Goal: Task Accomplishment & Management: Use online tool/utility

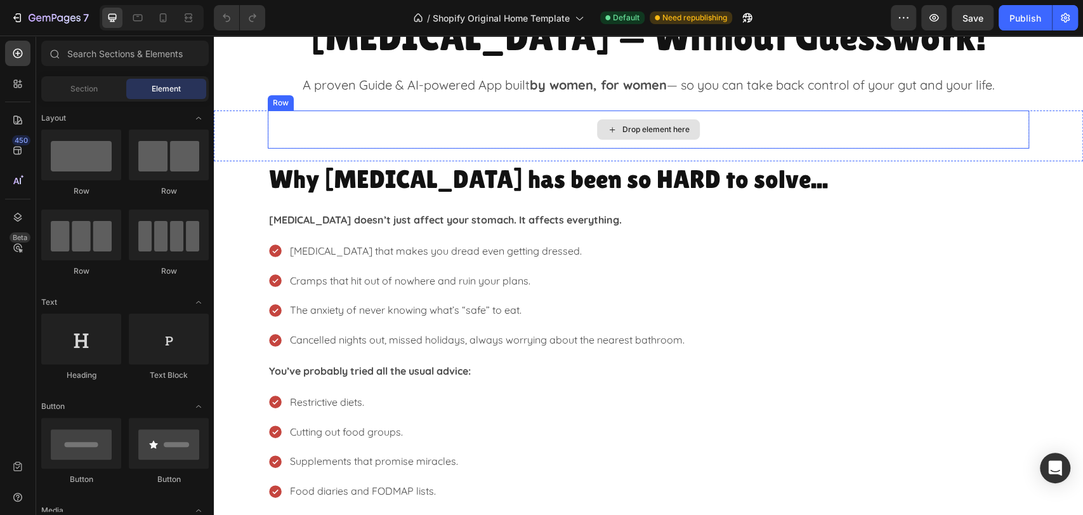
scroll to position [70, 0]
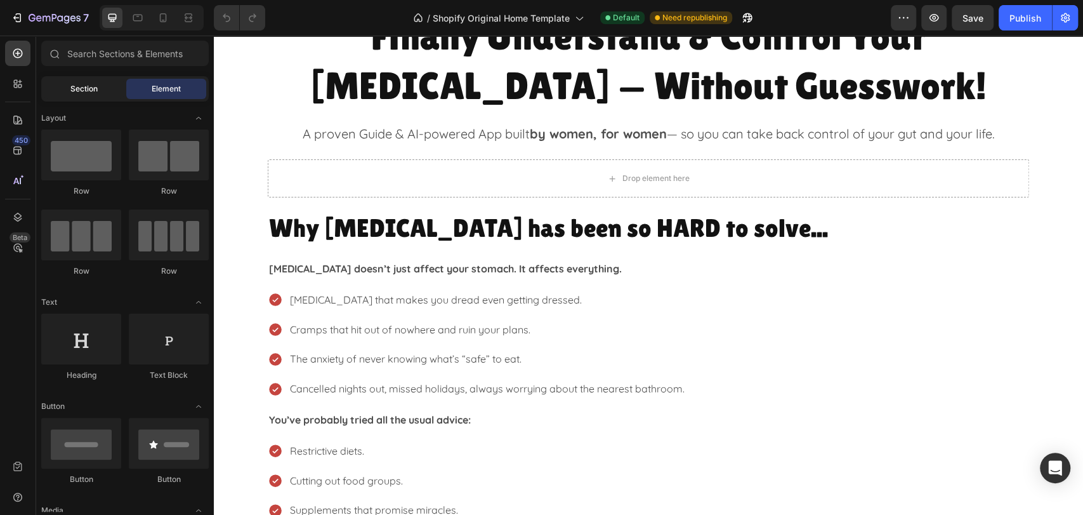
click at [78, 88] on span "Section" at bounding box center [83, 88] width 27 height 11
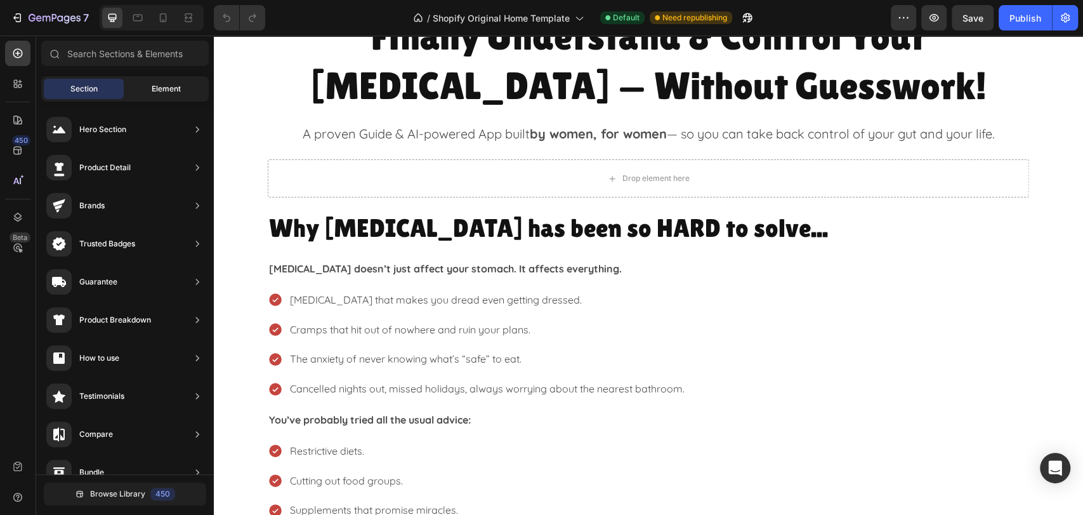
click at [160, 87] on span "Element" at bounding box center [166, 88] width 29 height 11
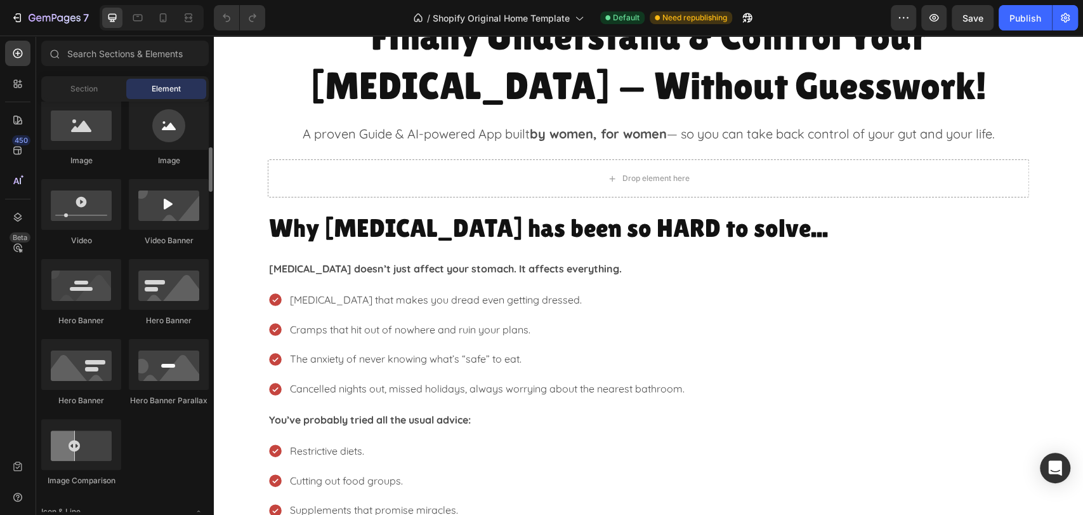
scroll to position [282, 0]
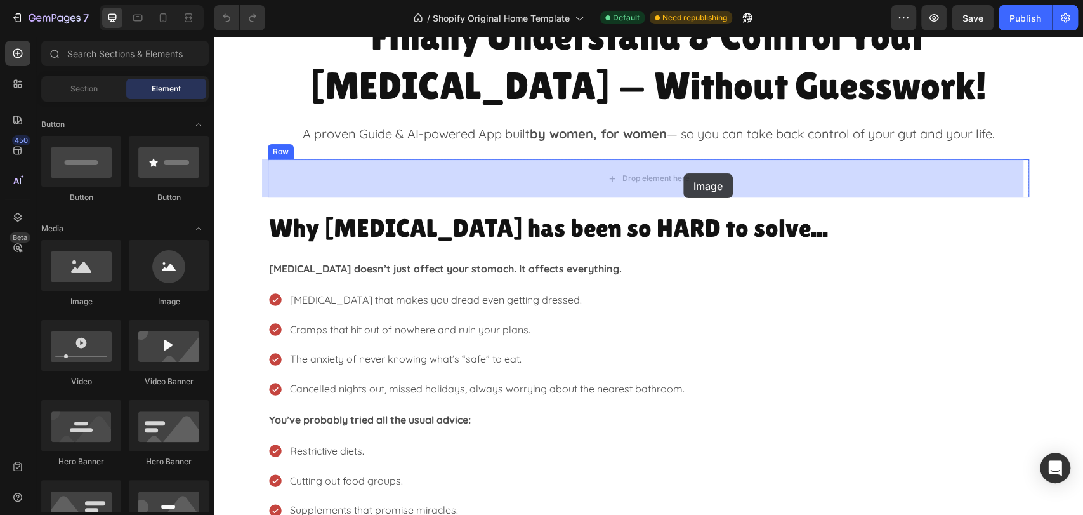
drag, startPoint x: 288, startPoint y: 302, endPoint x: 683, endPoint y: 173, distance: 415.7
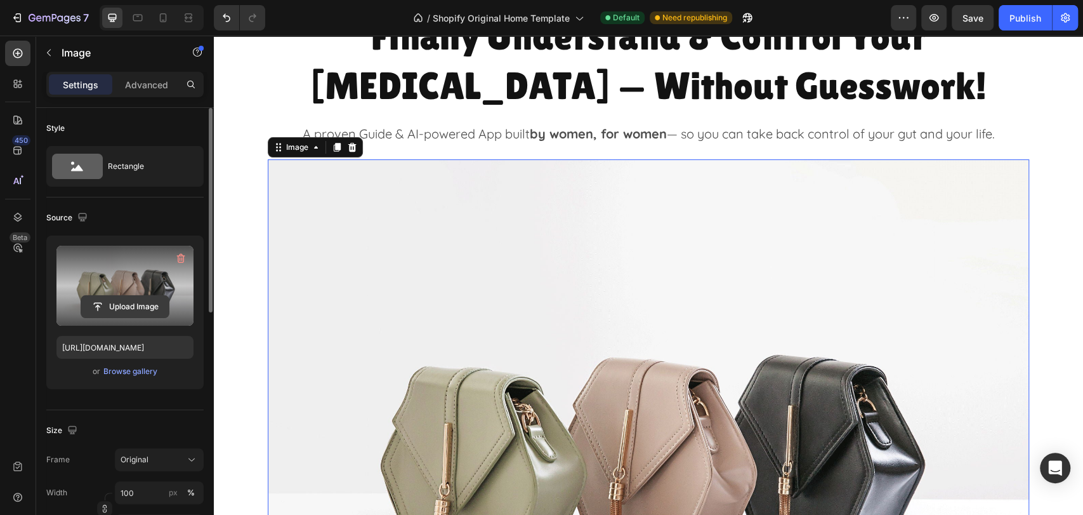
click at [121, 307] on input "file" at bounding box center [125, 307] width 88 height 22
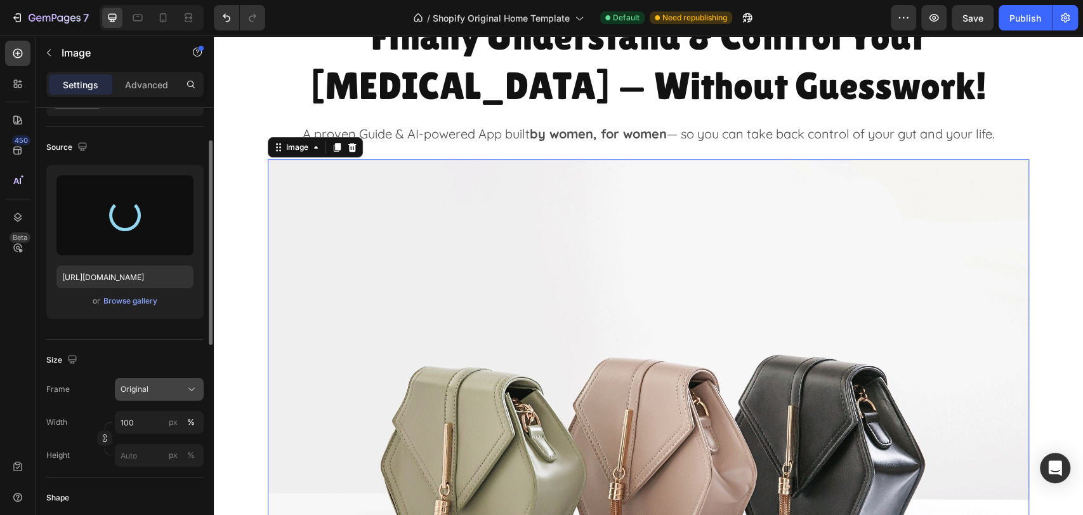
scroll to position [141, 0]
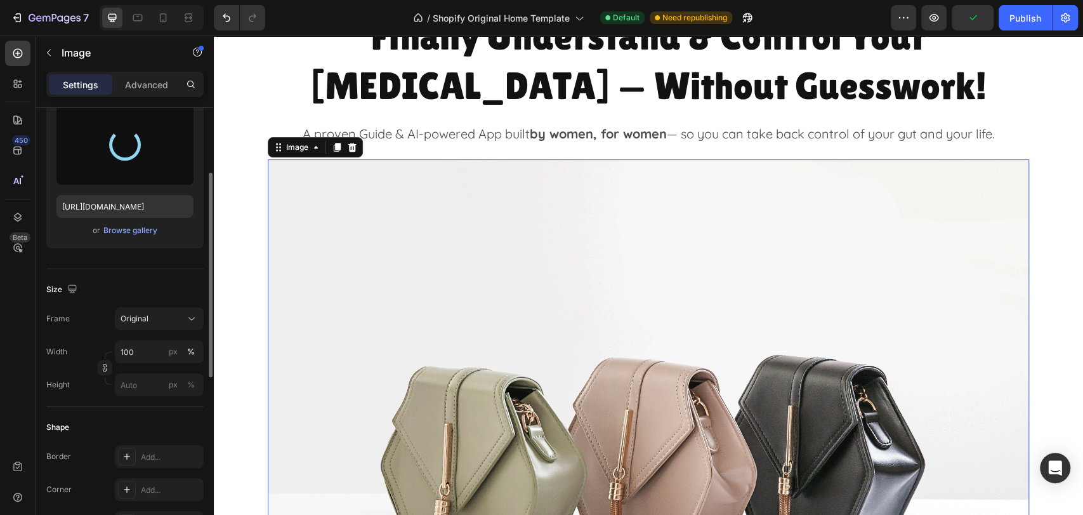
type input "[URL][DOMAIN_NAME]"
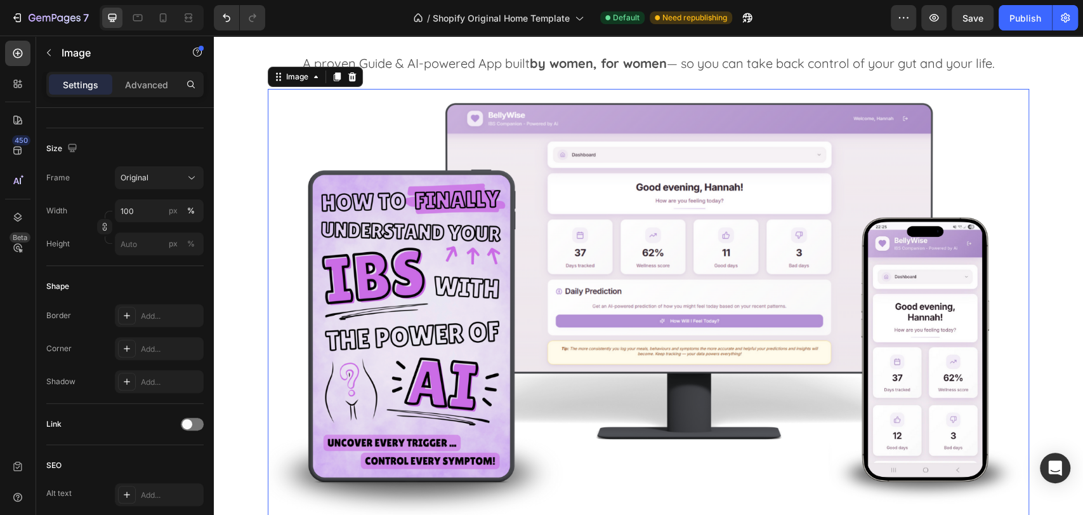
scroll to position [70, 0]
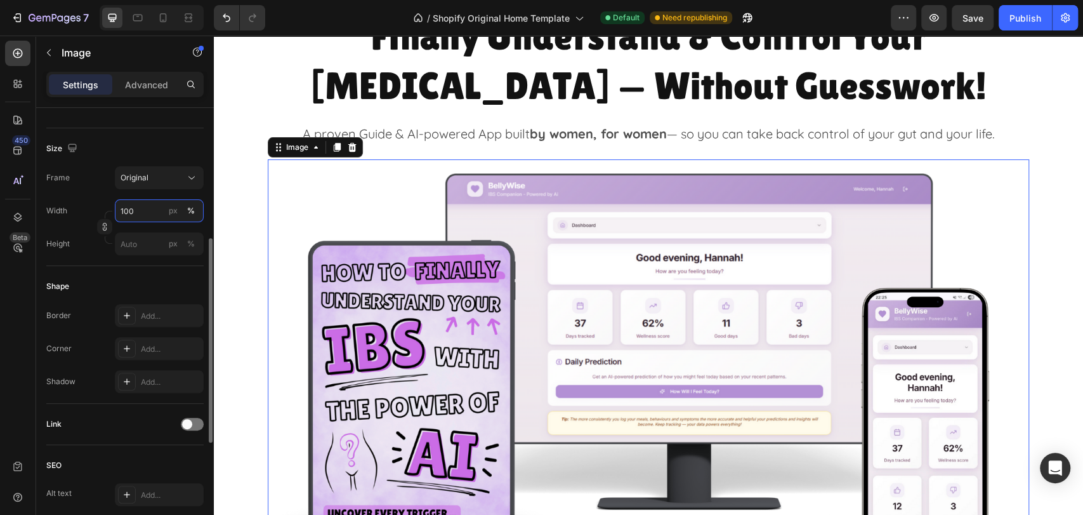
click at [125, 211] on input "100" at bounding box center [159, 210] width 89 height 23
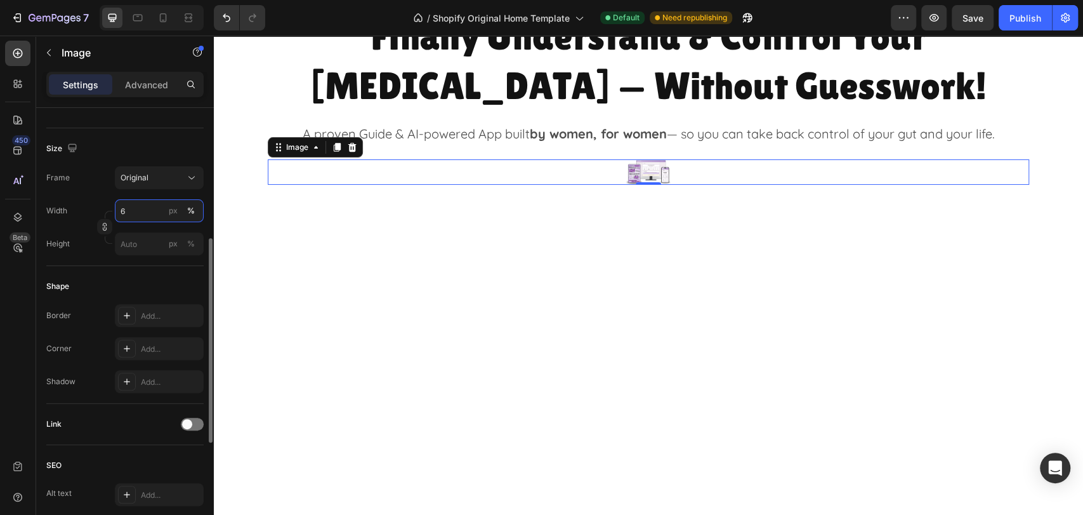
type input "60"
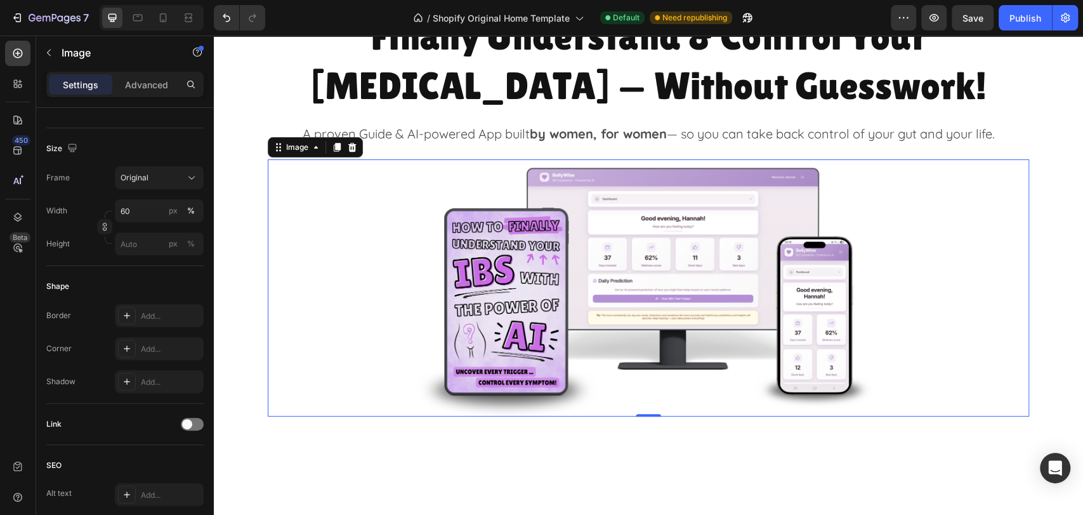
click at [1052, 426] on div "Image 0 Row Section 2" at bounding box center [648, 294] width 869 height 270
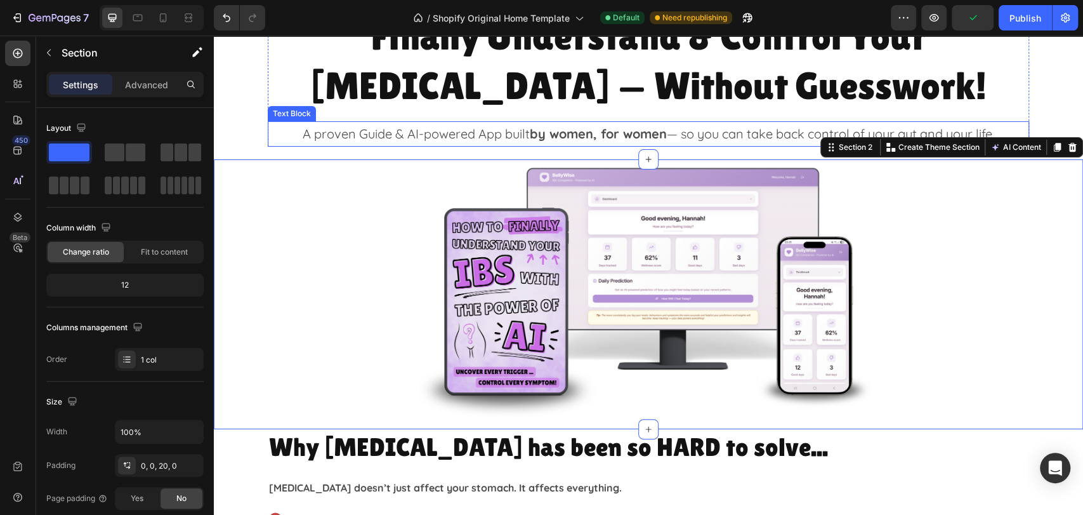
scroll to position [0, 0]
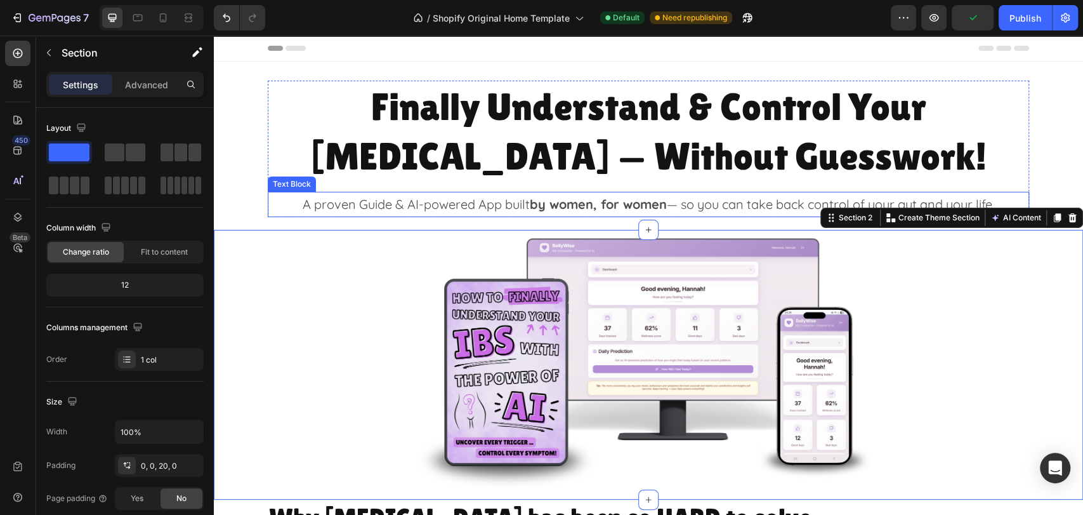
click at [1041, 125] on div "Finally Understand & Control Your [MEDICAL_DATA] — Without Guesswork! Heading A…" at bounding box center [648, 149] width 869 height 136
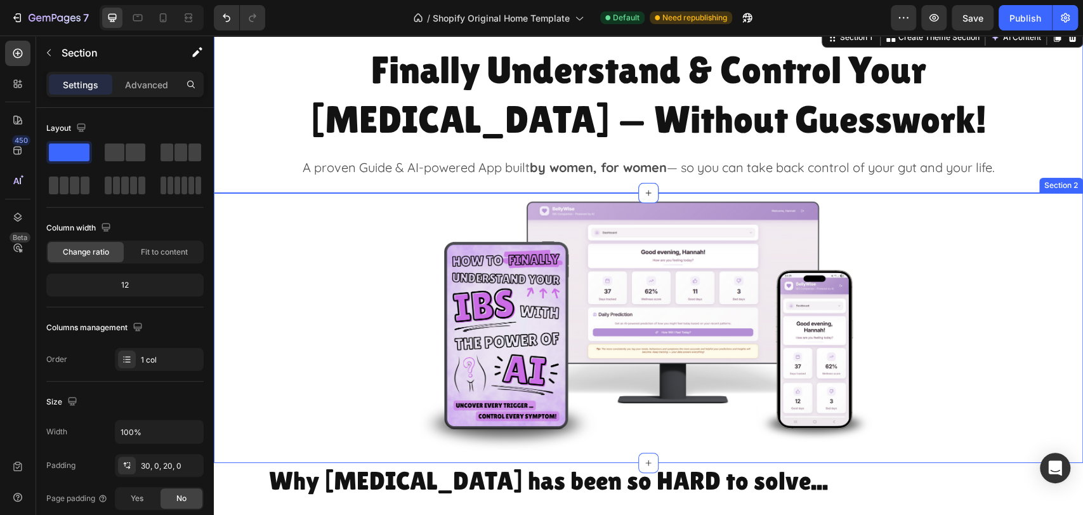
scroll to position [70, 0]
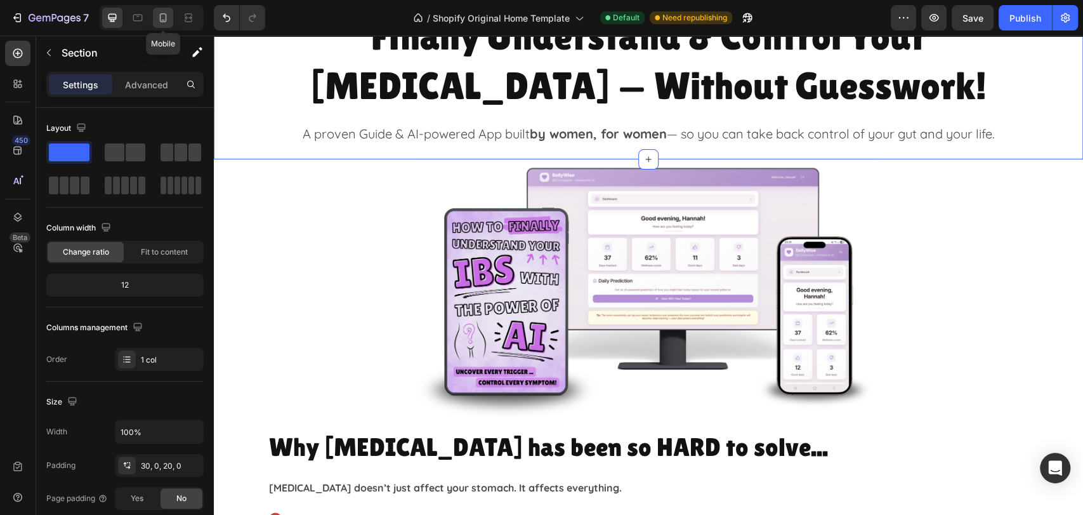
click at [169, 22] on icon at bounding box center [163, 17] width 13 height 13
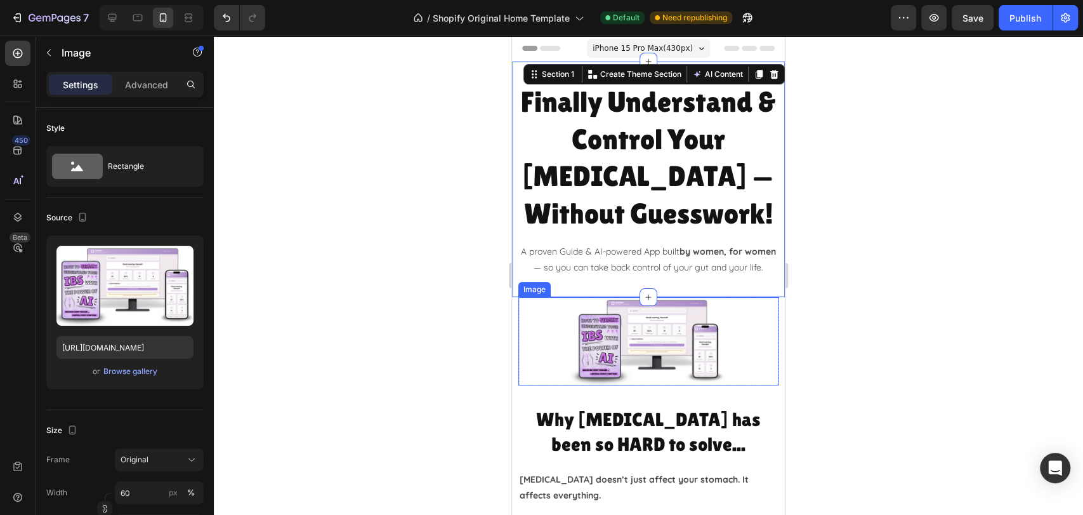
click at [671, 368] on img at bounding box center [648, 341] width 156 height 88
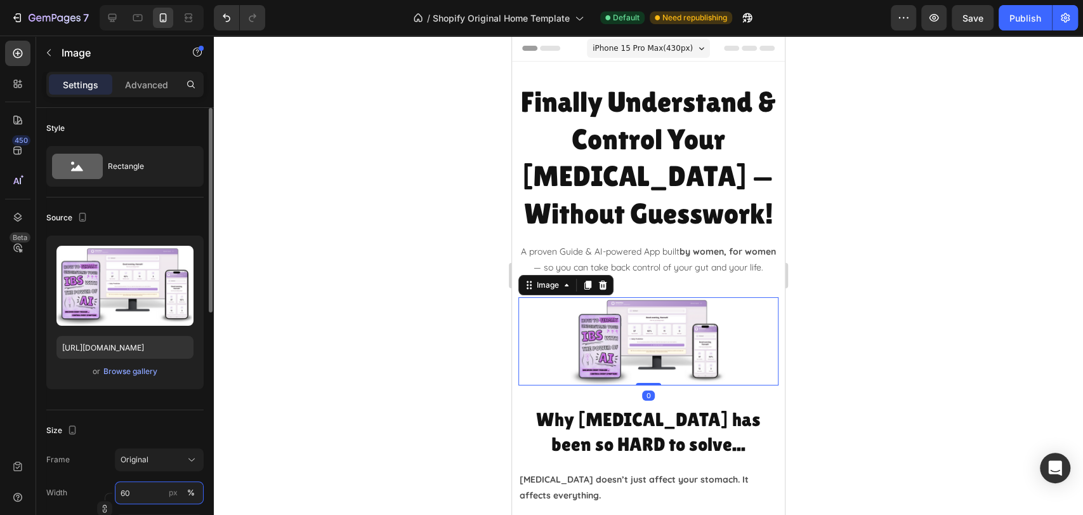
click at [139, 489] on input "60" at bounding box center [159, 492] width 89 height 23
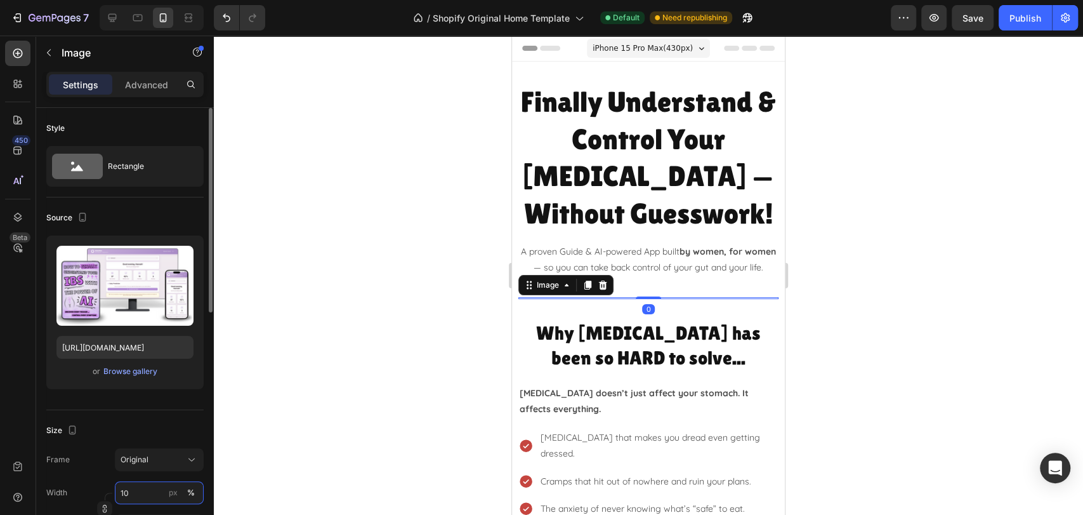
type input "100"
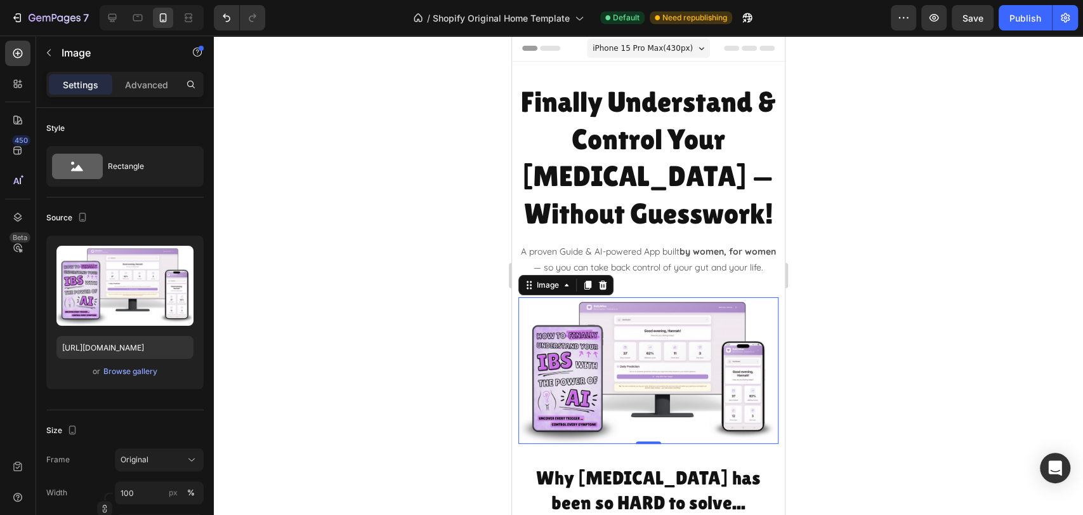
click at [929, 336] on div at bounding box center [648, 275] width 869 height 479
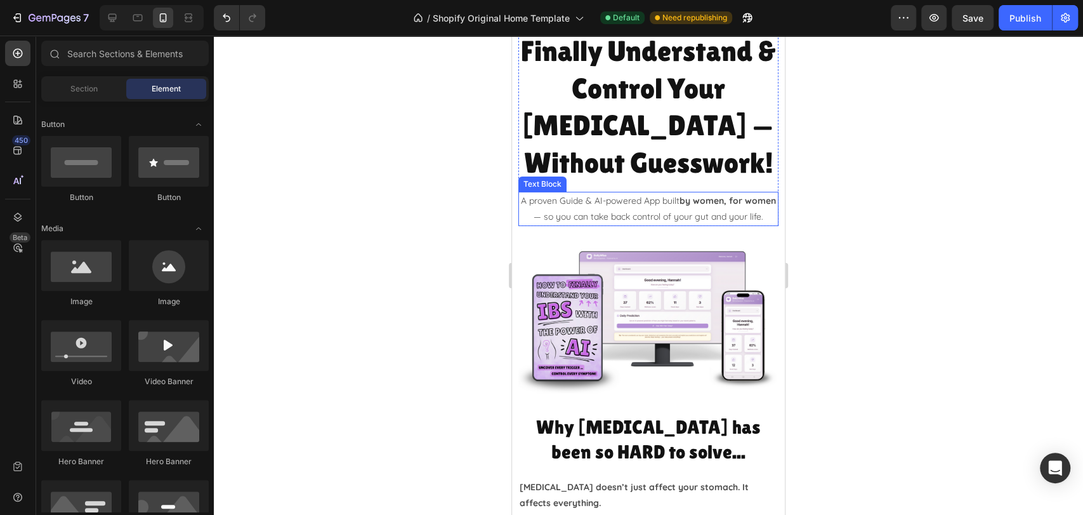
scroll to position [70, 0]
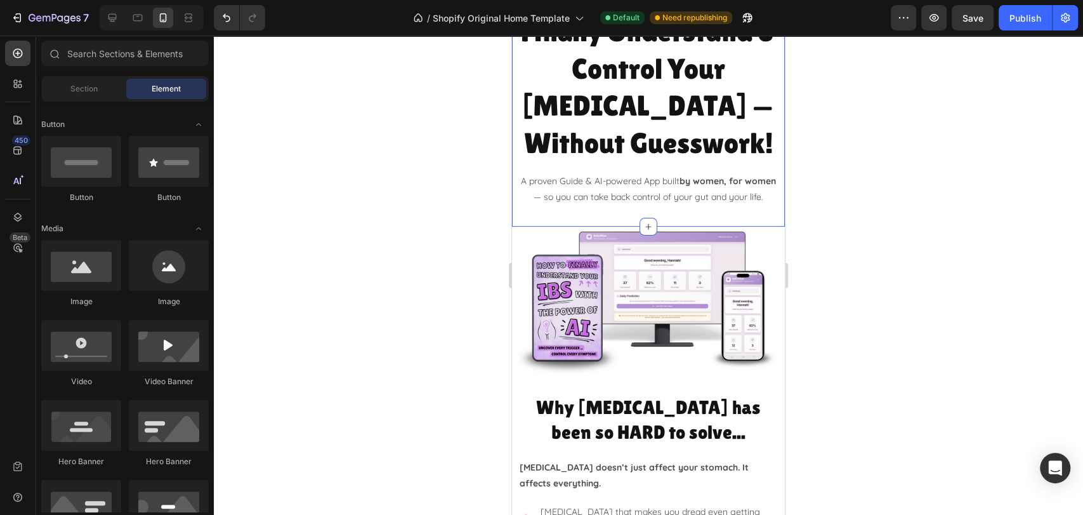
click at [660, 227] on div "Finally Understand & Control Your [MEDICAL_DATA] — Without Guesswork! Heading A…" at bounding box center [648, 108] width 273 height 235
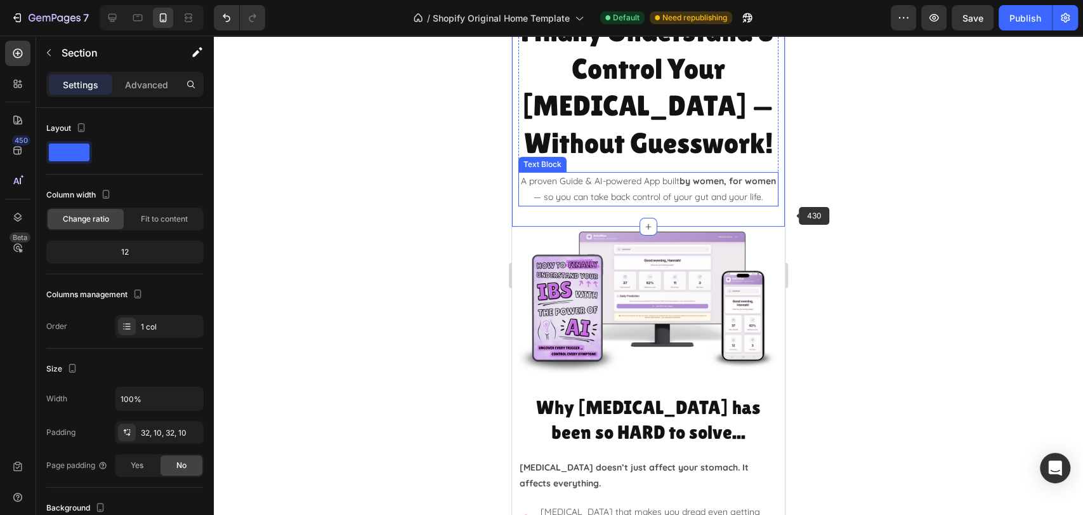
click at [869, 215] on div at bounding box center [648, 275] width 869 height 479
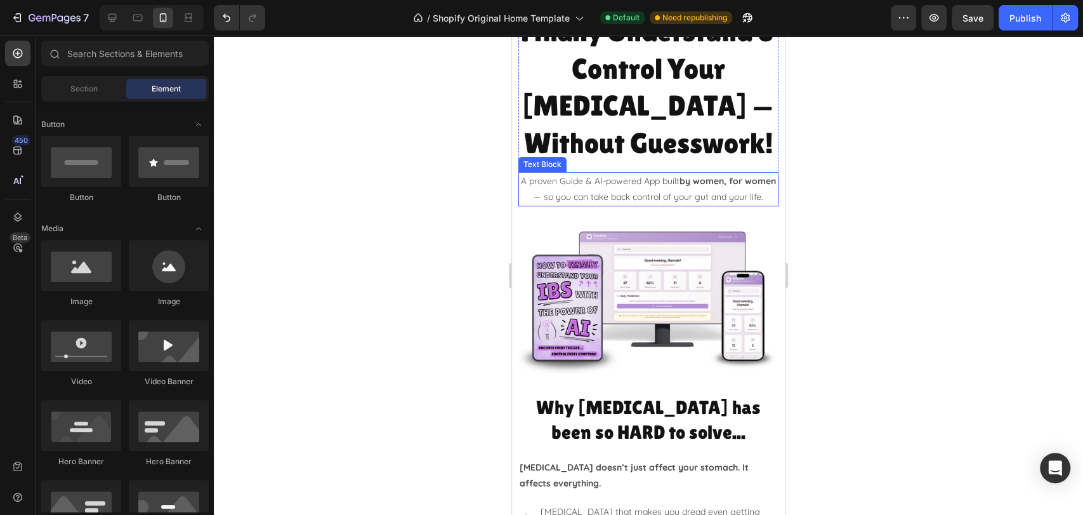
click at [905, 222] on div at bounding box center [648, 275] width 869 height 479
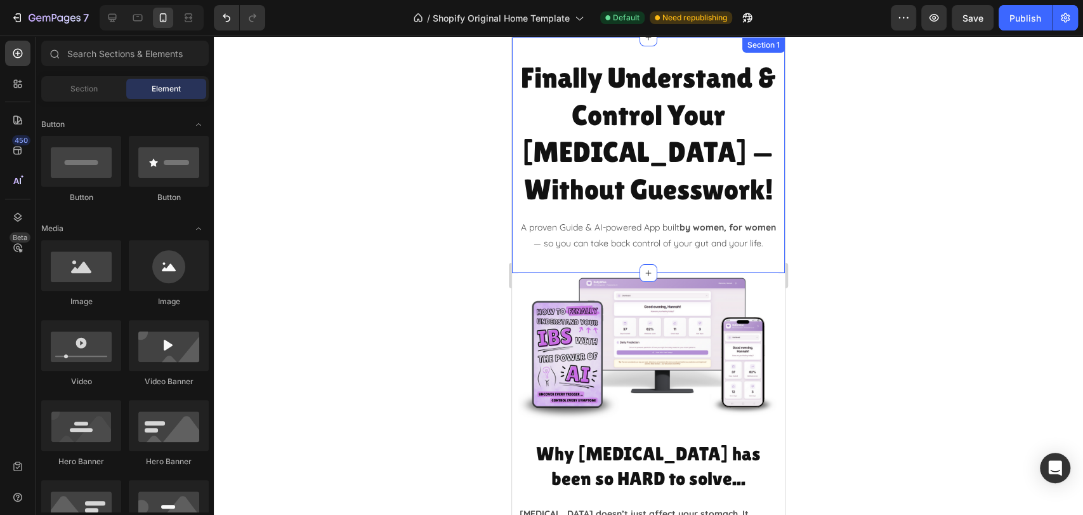
scroll to position [0, 0]
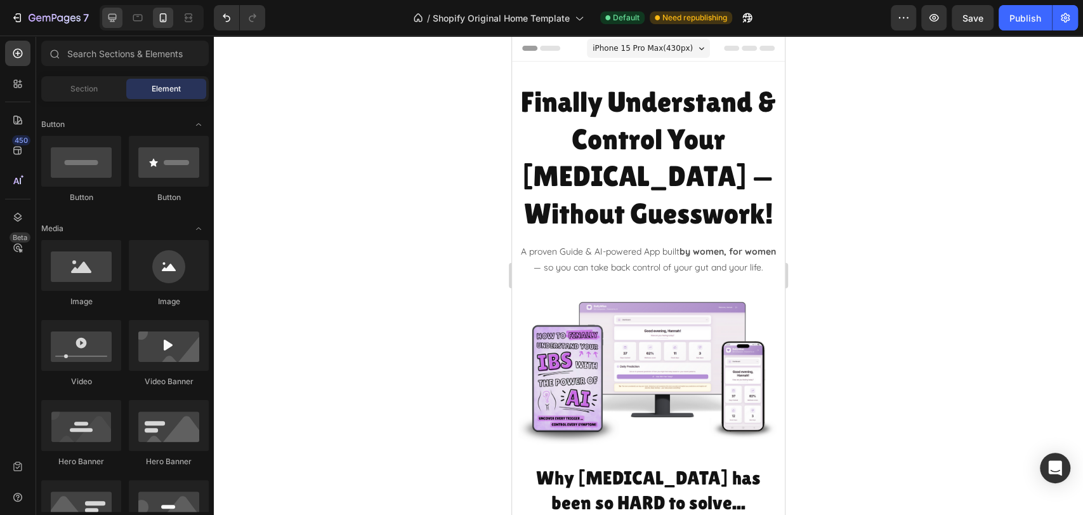
click at [107, 17] on icon at bounding box center [112, 17] width 13 height 13
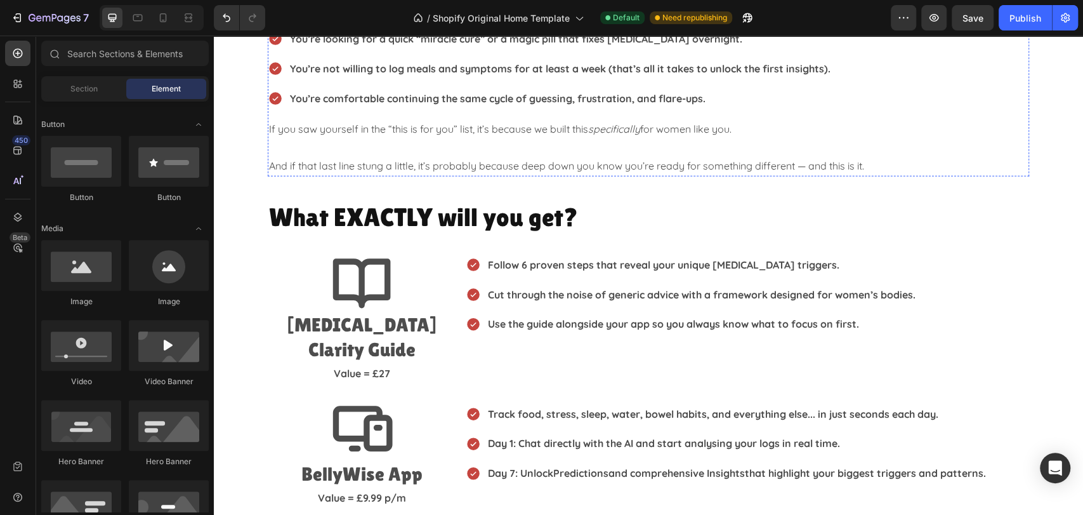
scroll to position [2115, 0]
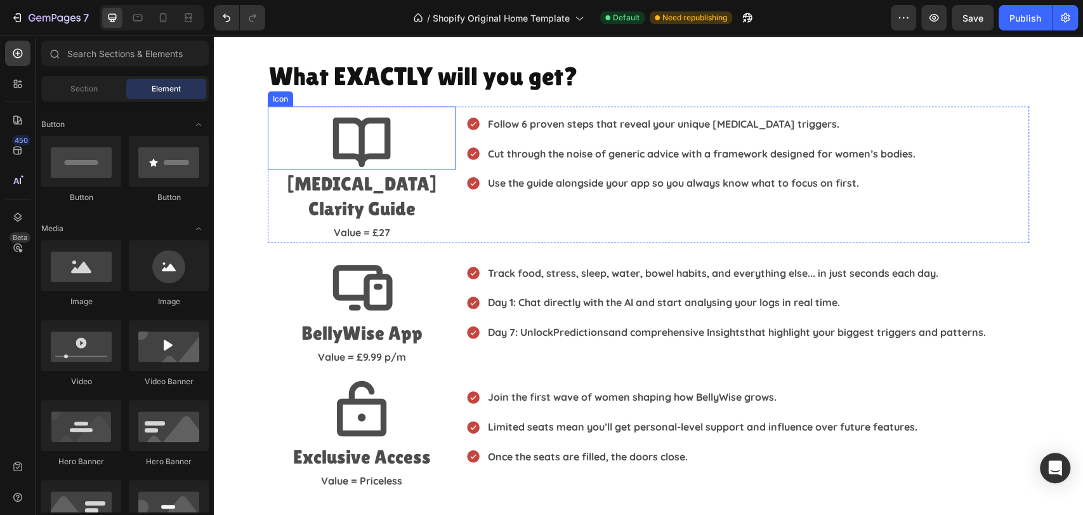
click at [341, 124] on icon at bounding box center [361, 138] width 63 height 63
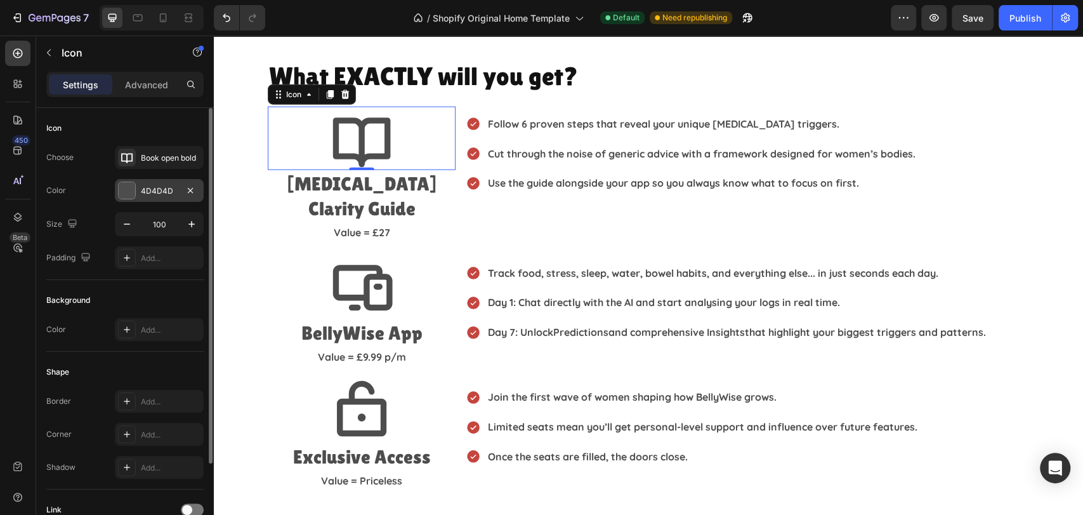
click at [162, 192] on div "4D4D4D" at bounding box center [159, 190] width 37 height 11
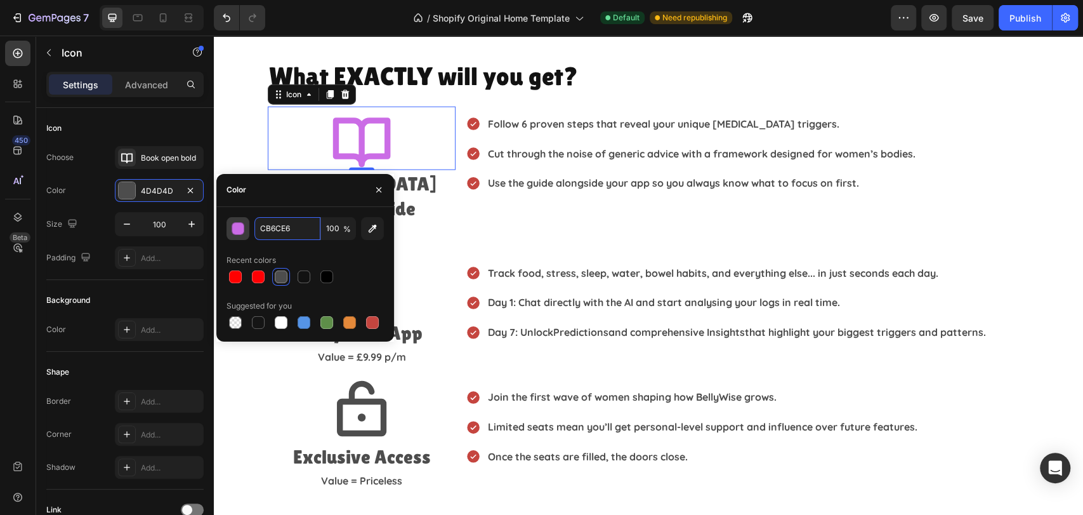
type input "CB6CE6"
click at [240, 227] on div "button" at bounding box center [238, 229] width 13 height 13
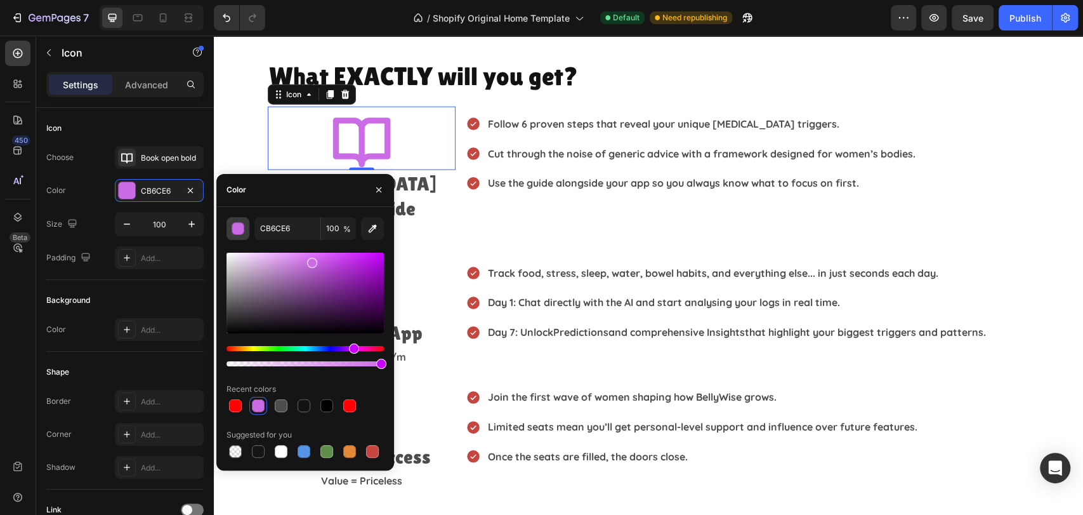
click at [240, 227] on div "button" at bounding box center [238, 229] width 13 height 13
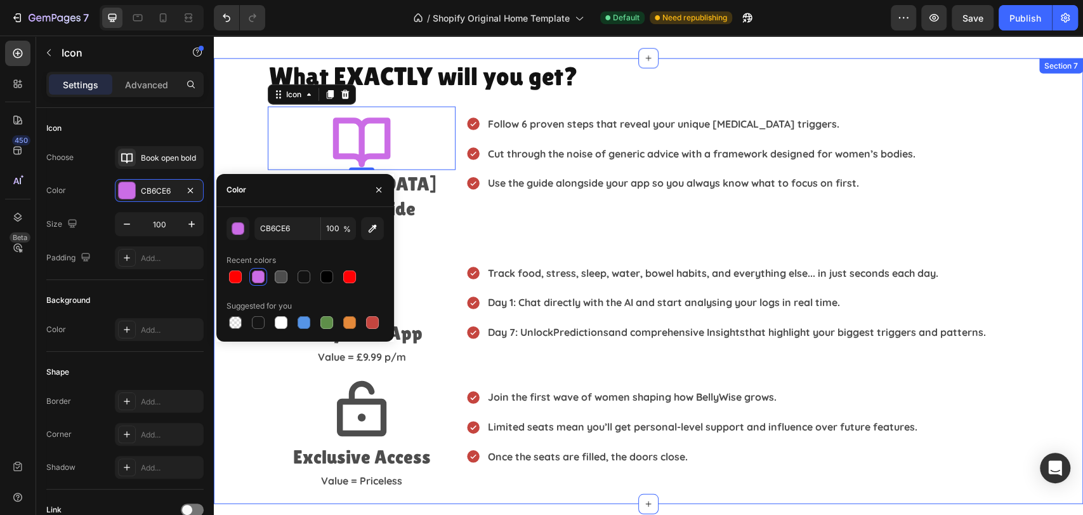
click at [1060, 232] on div "What EXACTLY will you get? Heading Icon 0 [MEDICAL_DATA] Clarity Guide Heading …" at bounding box center [648, 274] width 869 height 433
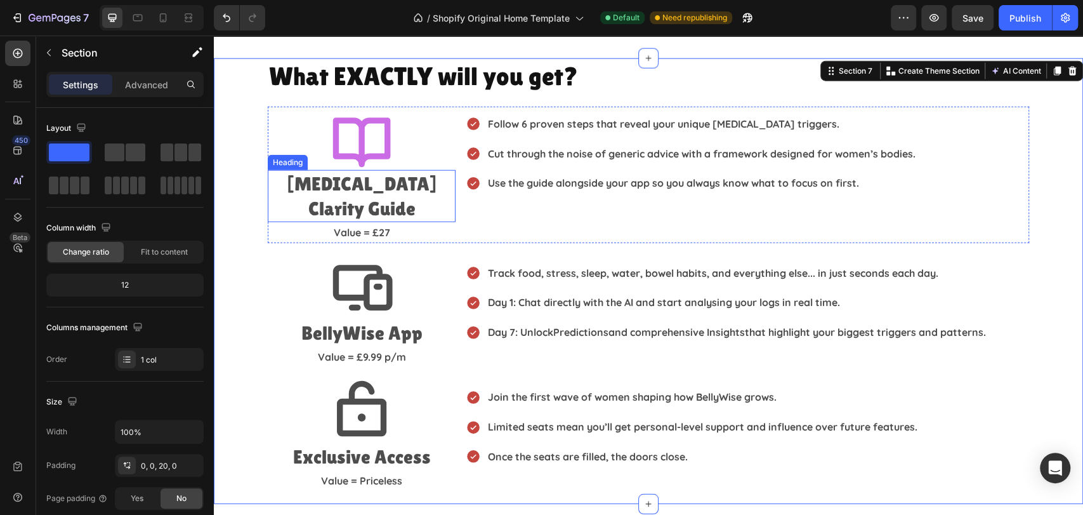
click at [382, 187] on h2 "[MEDICAL_DATA] Clarity Guide" at bounding box center [362, 196] width 188 height 52
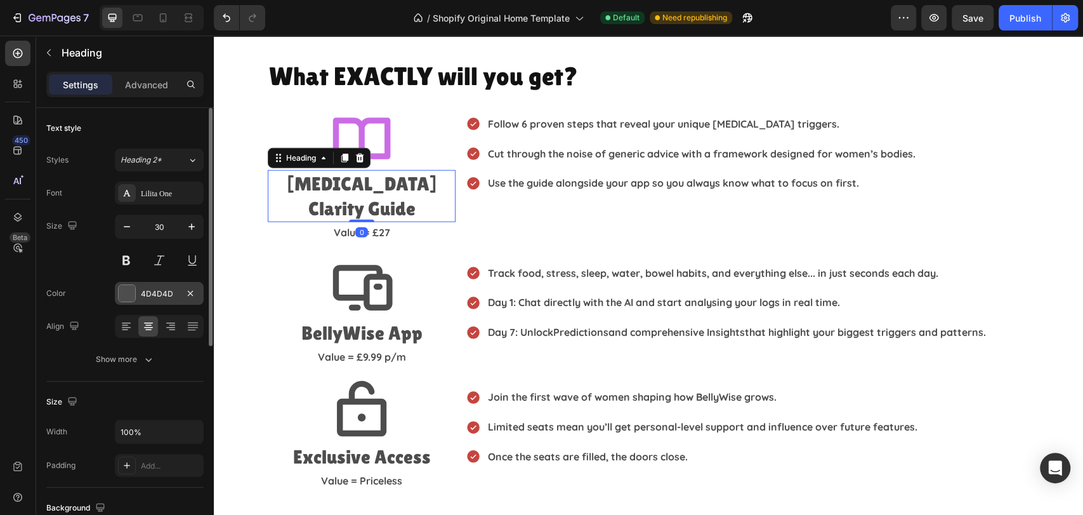
click at [126, 292] on div at bounding box center [127, 293] width 16 height 16
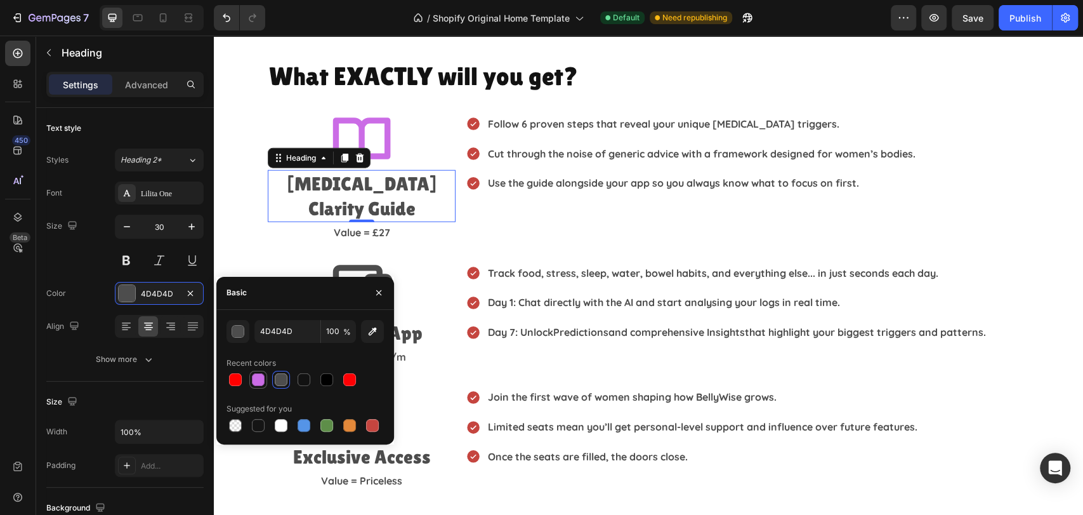
click at [255, 383] on div at bounding box center [258, 379] width 13 height 13
type input "CB6CE6"
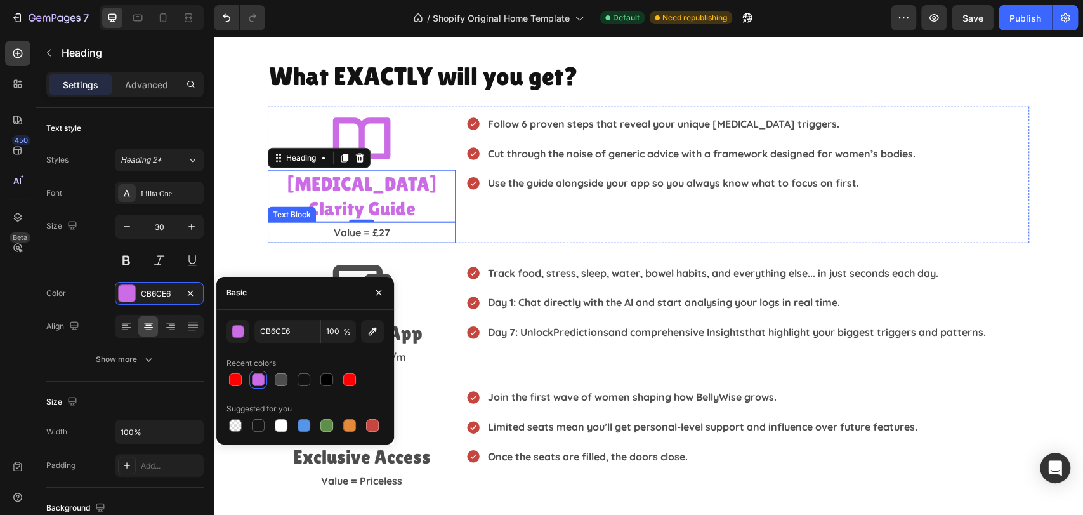
click at [374, 223] on p "Value = £27" at bounding box center [361, 232] width 185 height 18
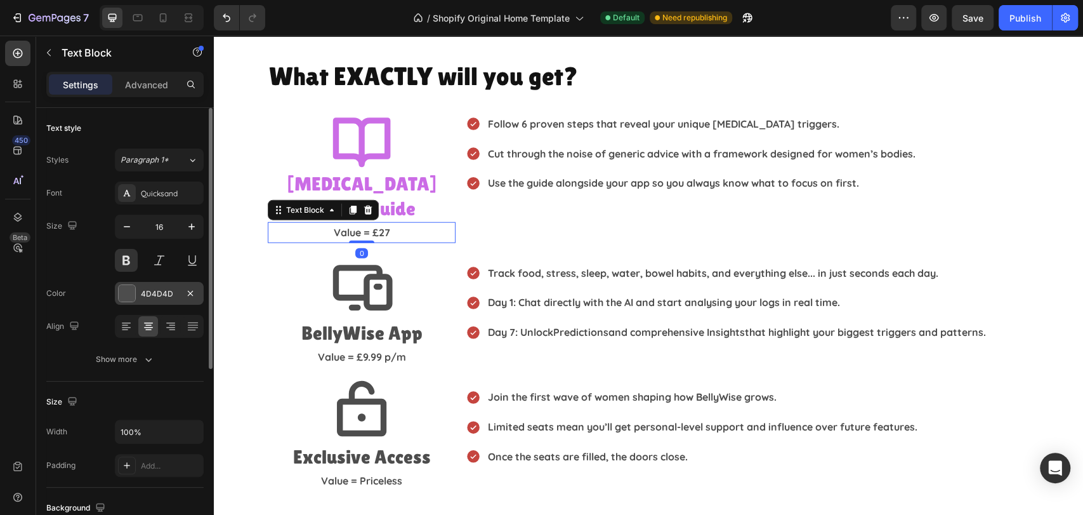
click at [124, 297] on div at bounding box center [127, 293] width 16 height 16
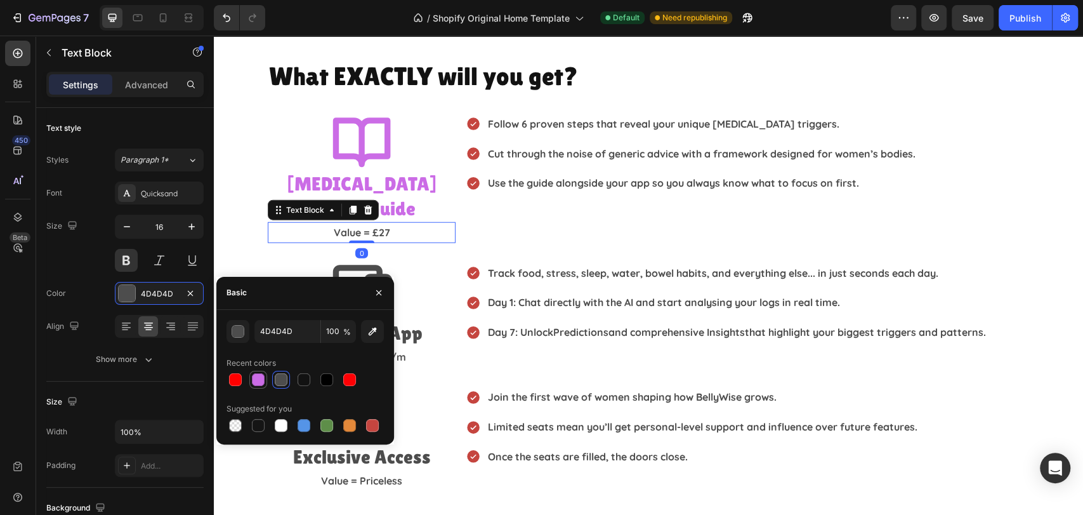
click at [255, 382] on div at bounding box center [258, 379] width 13 height 13
type input "CB6CE6"
click at [356, 256] on icon at bounding box center [361, 287] width 63 height 63
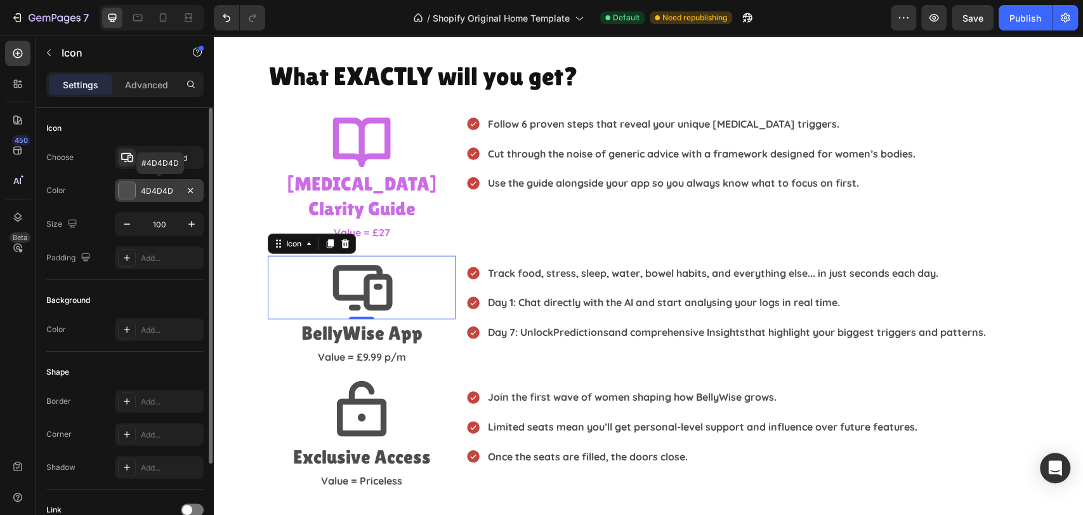
click at [129, 190] on div at bounding box center [127, 190] width 16 height 16
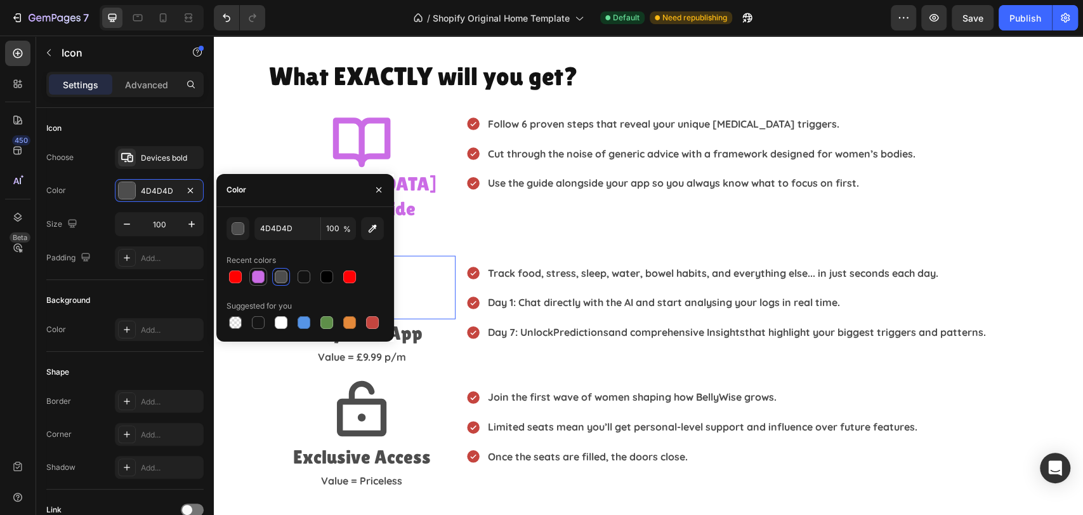
click at [265, 274] on div at bounding box center [258, 276] width 15 height 15
type input "CB6CE6"
click at [442, 319] on h2 "BellyWise App" at bounding box center [362, 332] width 188 height 27
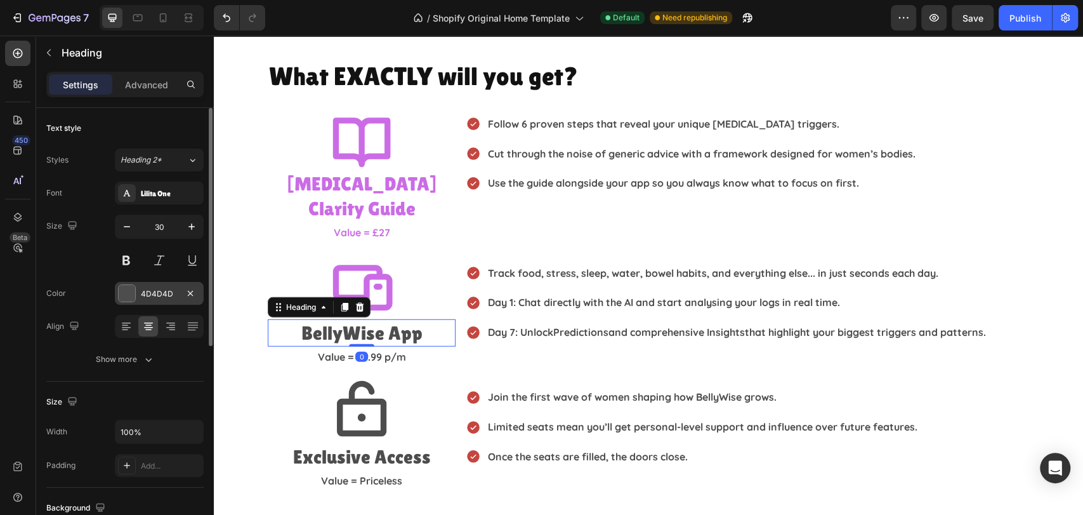
click at [125, 299] on div at bounding box center [127, 293] width 16 height 16
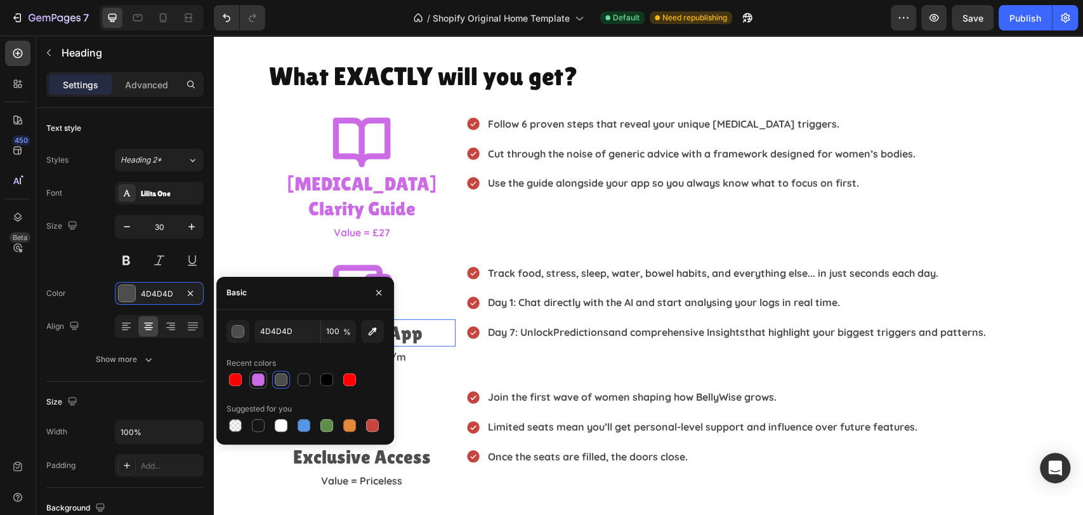
click at [264, 386] on div at bounding box center [258, 379] width 15 height 15
type input "CB6CE6"
click at [499, 388] on p "Join the first wave of women shaping how BellyWise grows." at bounding box center [703, 397] width 430 height 18
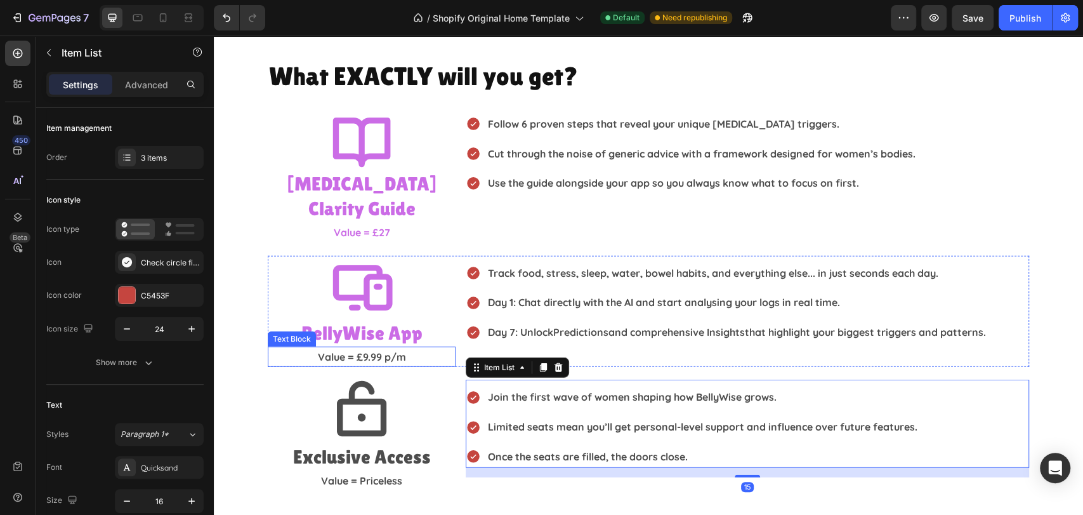
click at [409, 348] on p "Value = £9.99 p/m" at bounding box center [361, 357] width 185 height 18
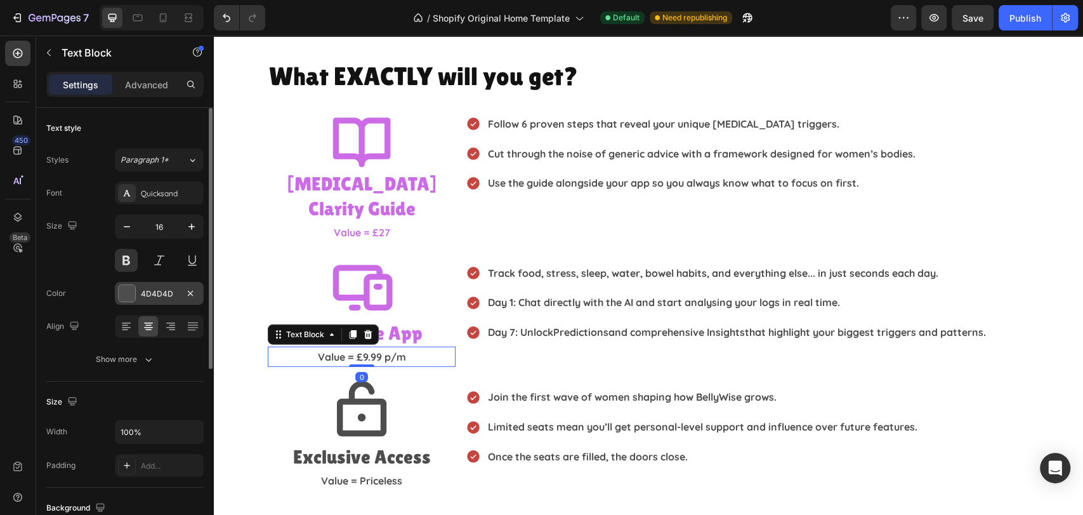
click at [121, 296] on div at bounding box center [127, 293] width 16 height 16
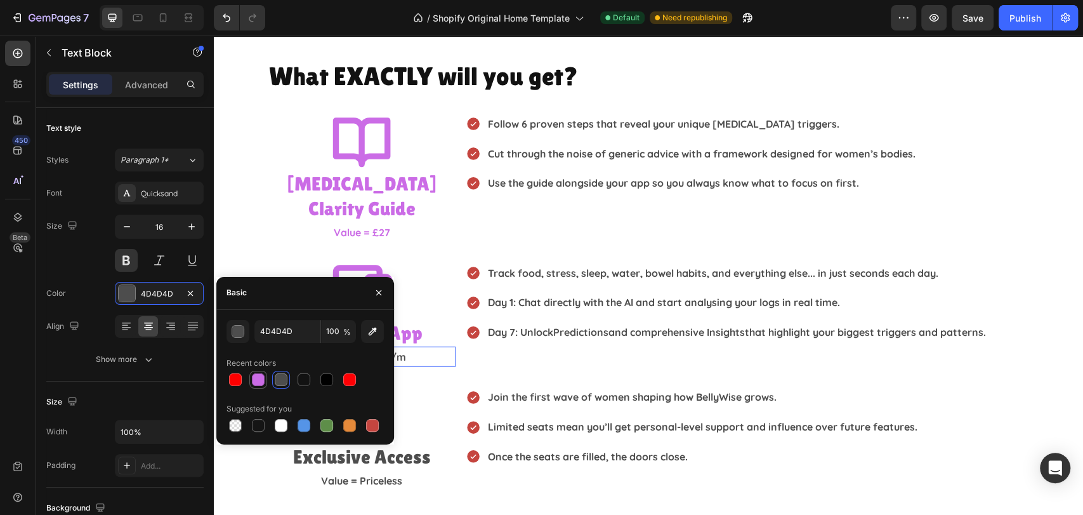
click at [258, 378] on div at bounding box center [258, 379] width 13 height 13
type input "CB6CE6"
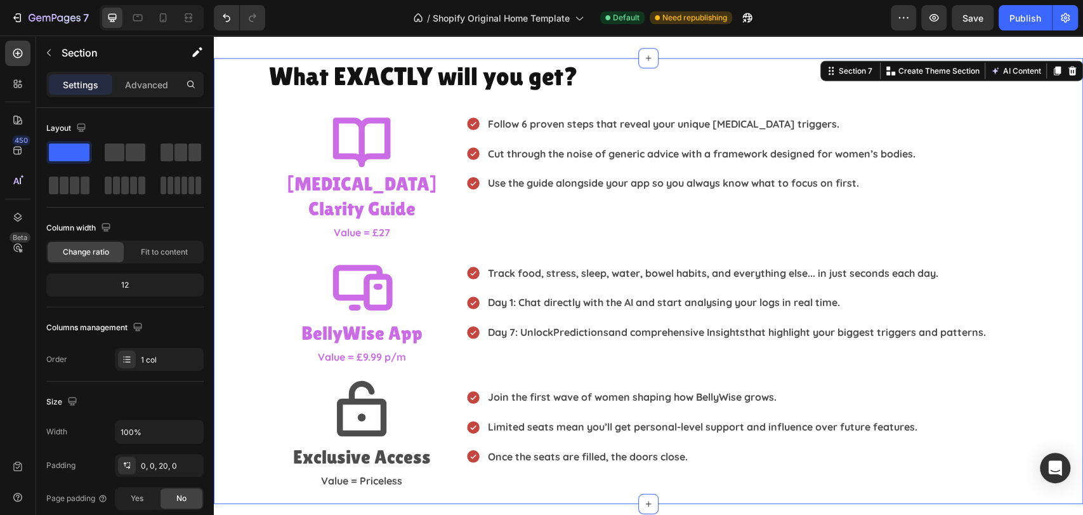
click at [804, 468] on div "What EXACTLY will you get? Heading Icon [MEDICAL_DATA] Clarity Guide Heading Va…" at bounding box center [648, 280] width 869 height 445
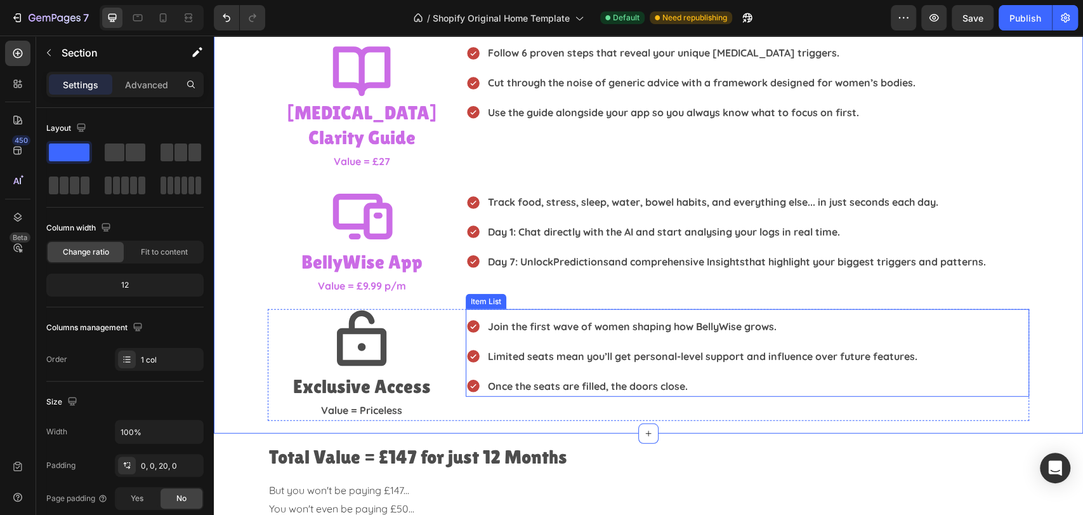
scroll to position [2185, 0]
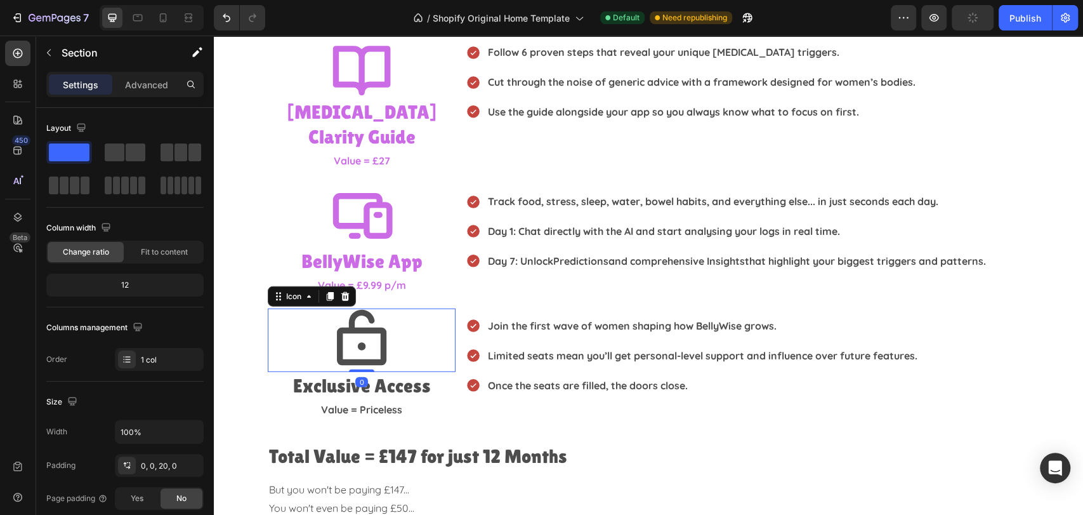
click at [369, 326] on icon at bounding box center [361, 339] width 63 height 63
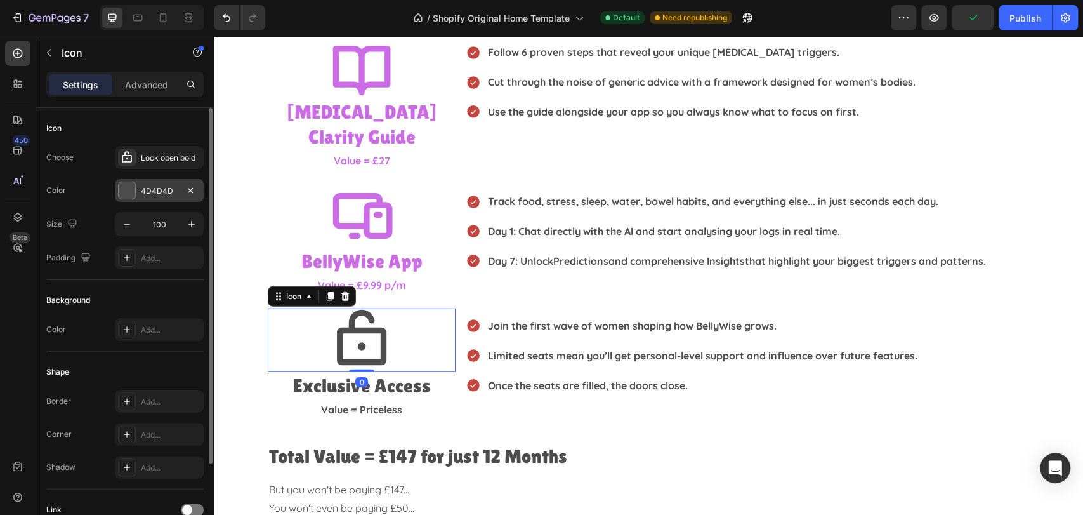
click at [119, 194] on div at bounding box center [127, 190] width 16 height 16
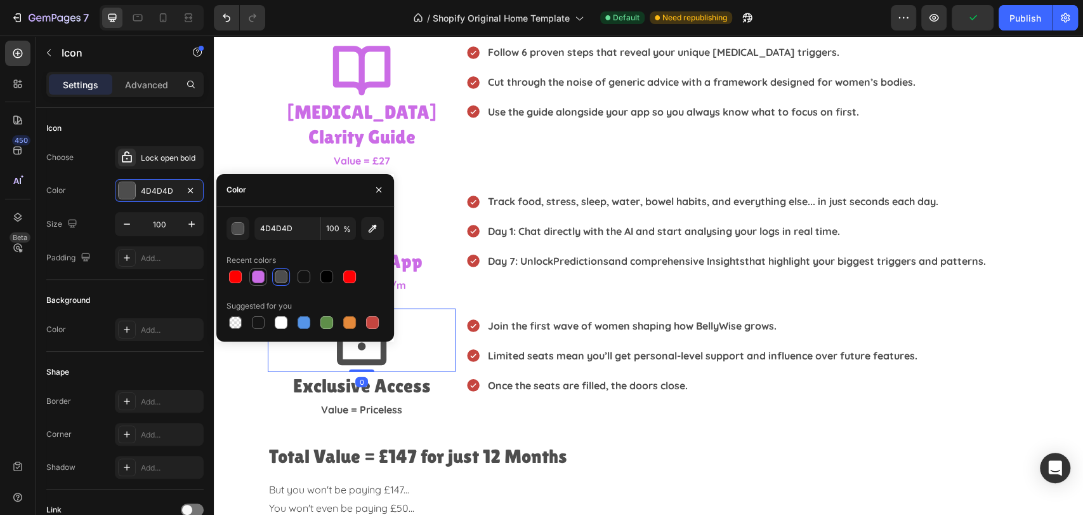
click at [263, 280] on div at bounding box center [258, 276] width 13 height 13
type input "CB6CE6"
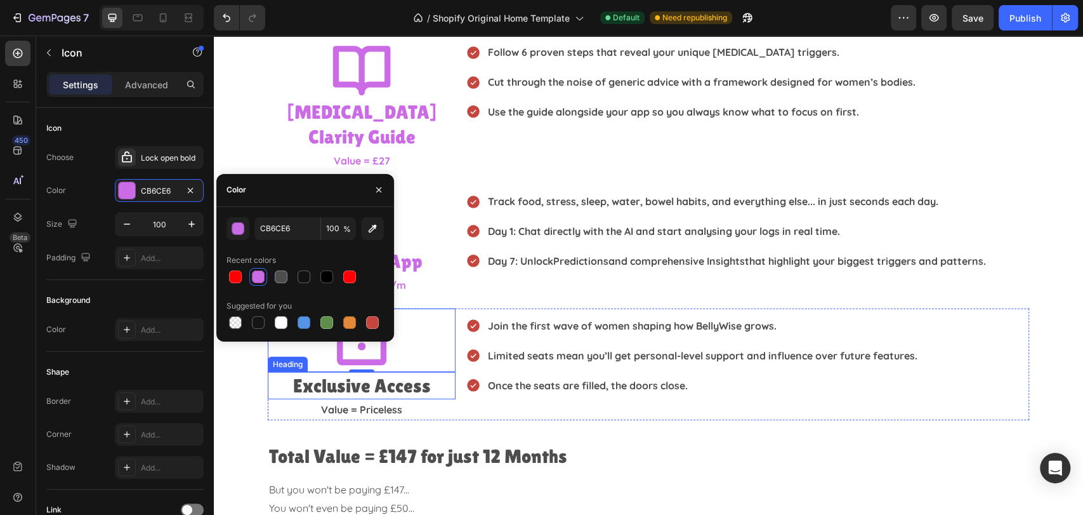
click at [407, 372] on h2 "Exclusive Access" at bounding box center [362, 385] width 188 height 27
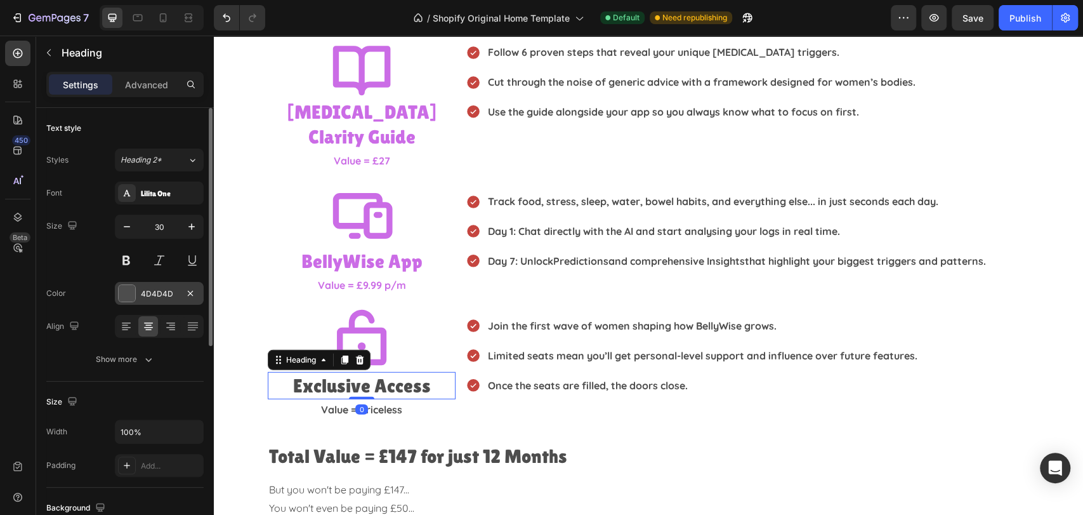
click at [122, 303] on div "4D4D4D" at bounding box center [159, 293] width 89 height 23
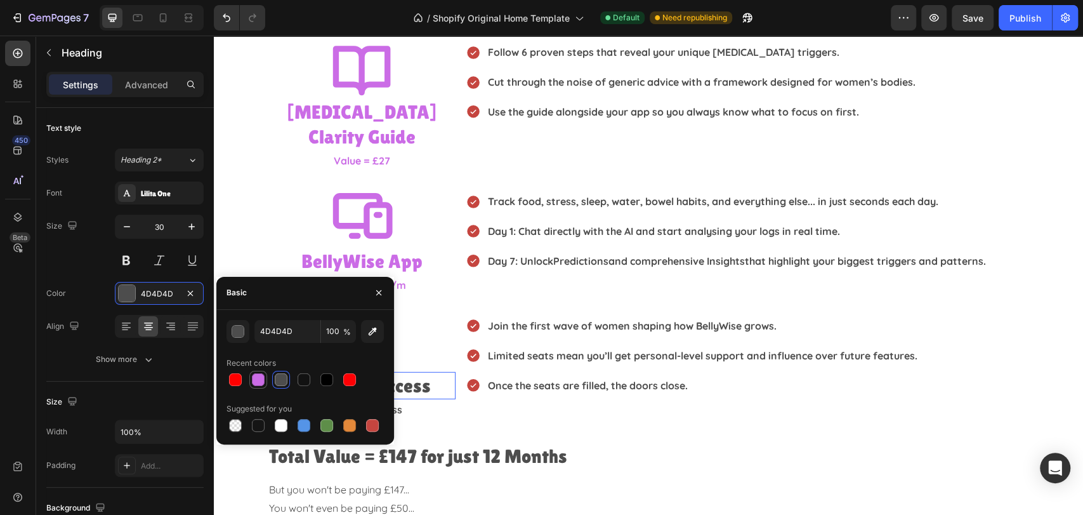
click at [263, 377] on div at bounding box center [258, 379] width 13 height 13
type input "CB6CE6"
click at [427, 400] on p "Value = Priceless" at bounding box center [361, 409] width 185 height 18
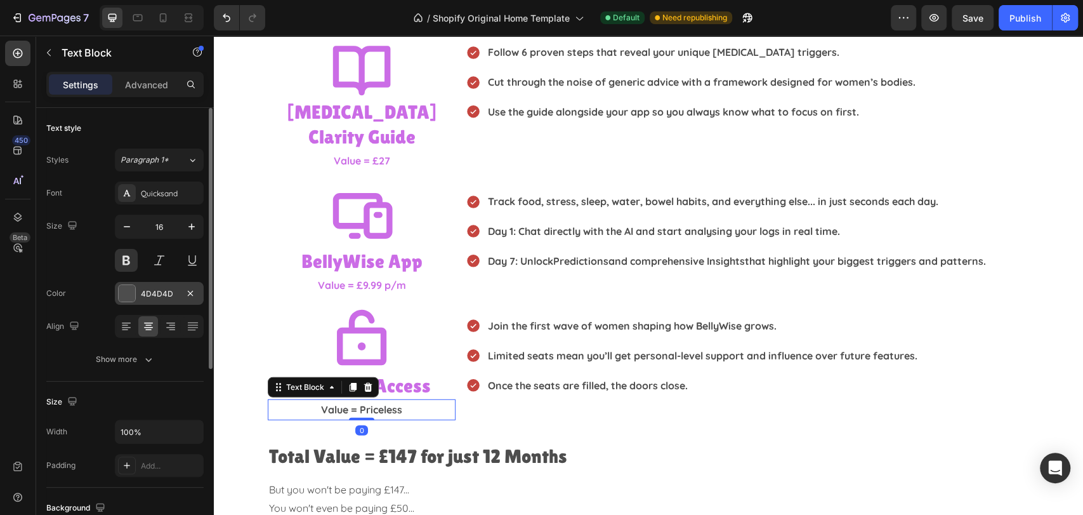
click at [128, 291] on div at bounding box center [127, 293] width 16 height 16
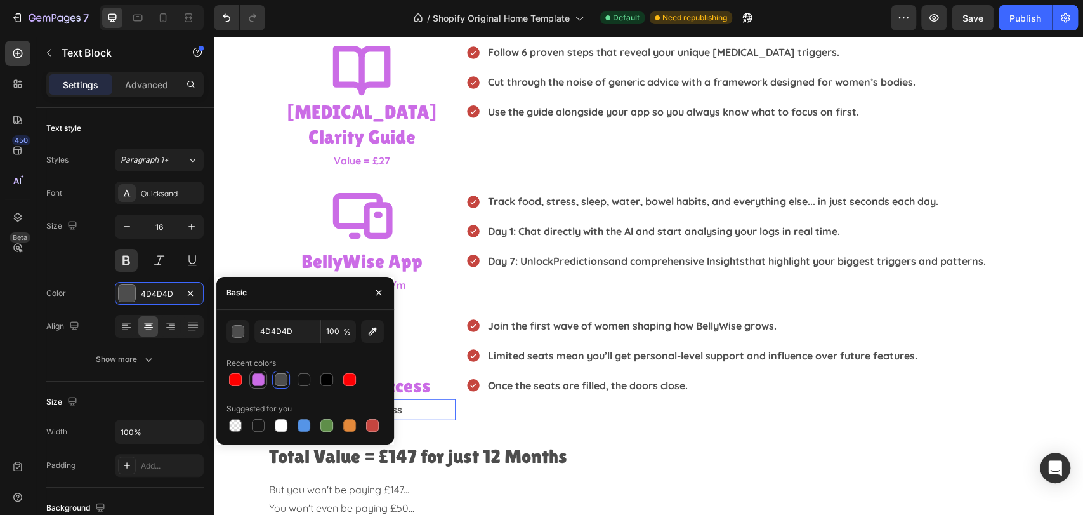
click at [256, 376] on div at bounding box center [258, 379] width 13 height 13
type input "CB6CE6"
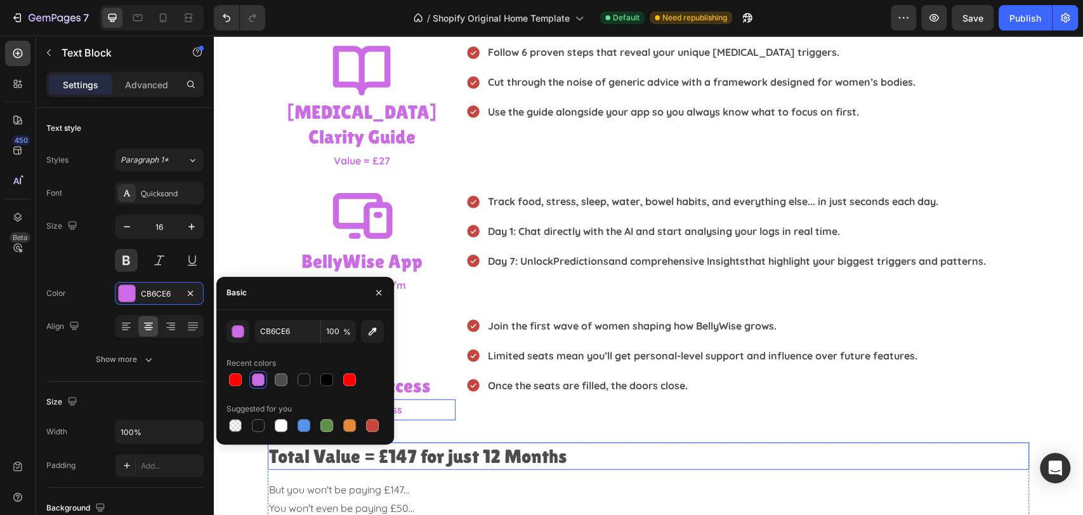
click at [768, 442] on h2 "Total Value = £147 for just 12 Months" at bounding box center [648, 455] width 761 height 27
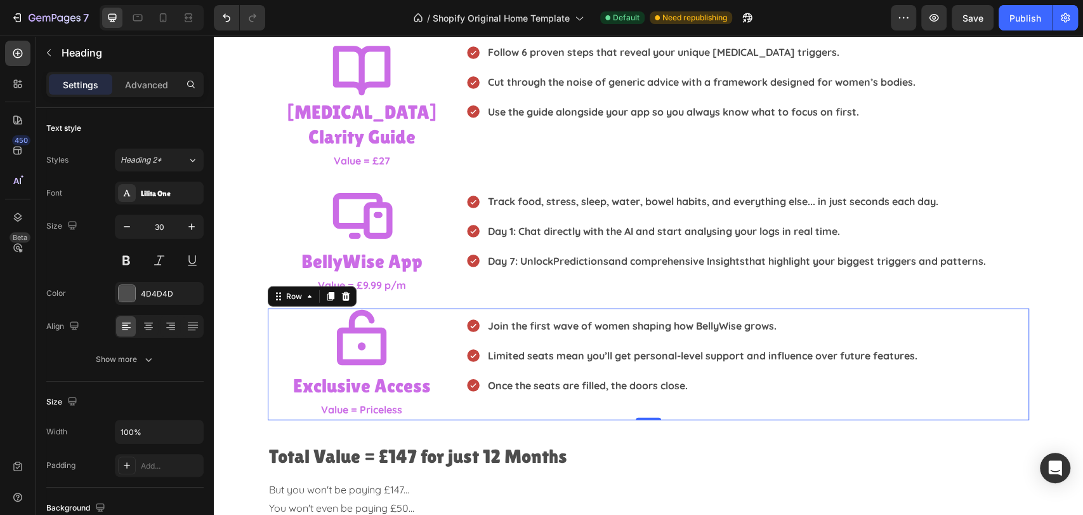
click at [752, 393] on div "Join the first wave of women shaping how BellyWise grows. Limited seats mean yo…" at bounding box center [747, 364] width 563 height 112
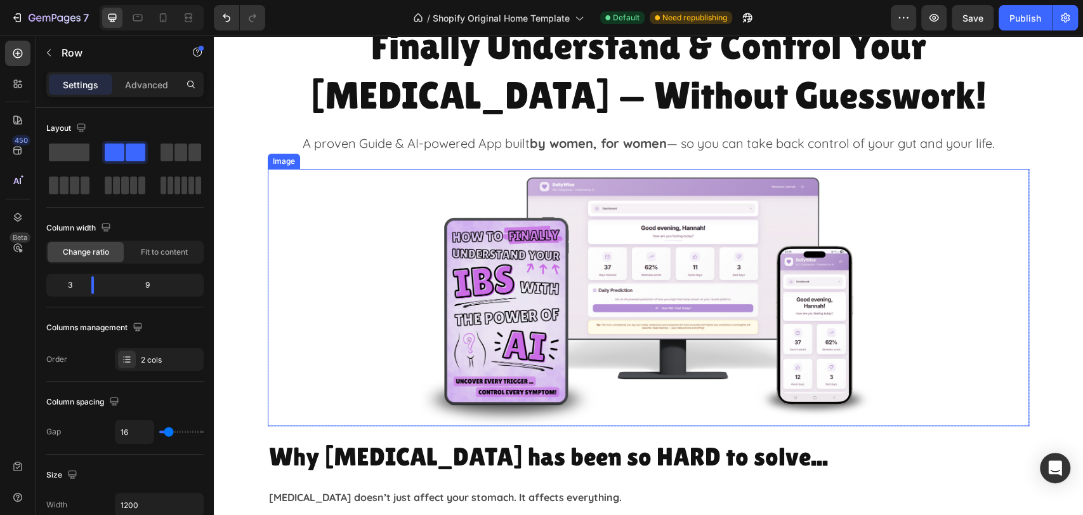
scroll to position [282, 0]
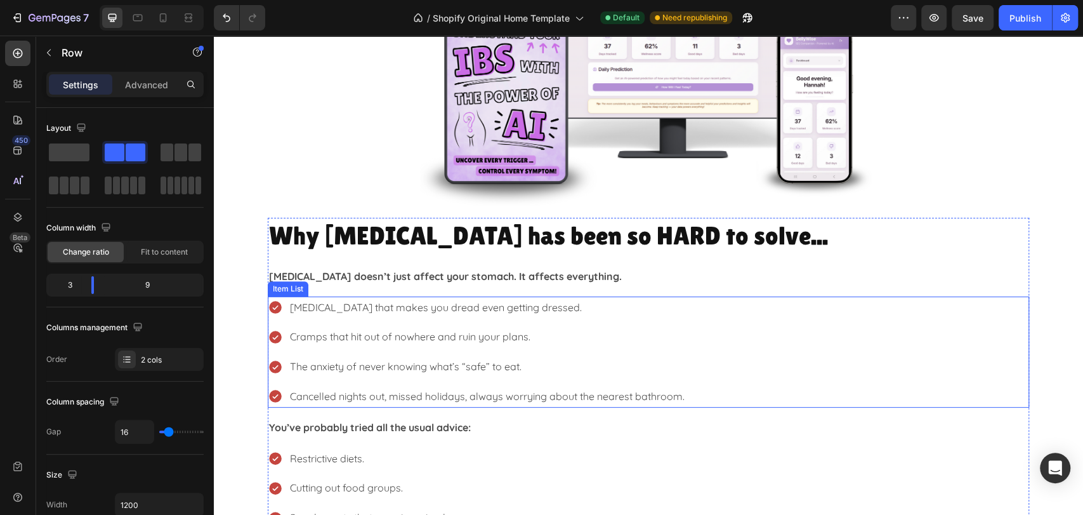
click at [746, 316] on div "[MEDICAL_DATA] that makes you dread even getting dressed. [PERSON_NAME] that hi…" at bounding box center [648, 351] width 761 height 111
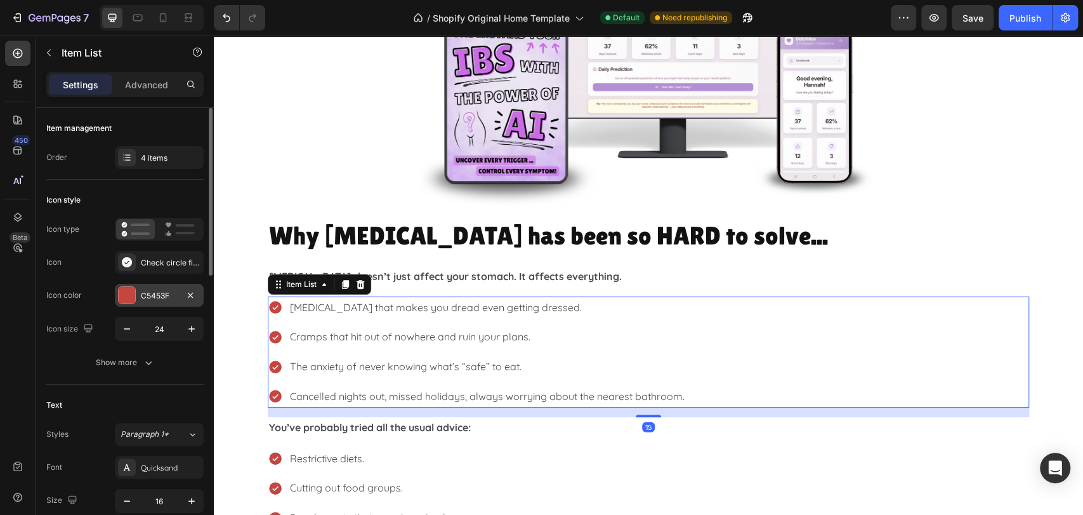
click at [122, 297] on div at bounding box center [127, 295] width 16 height 16
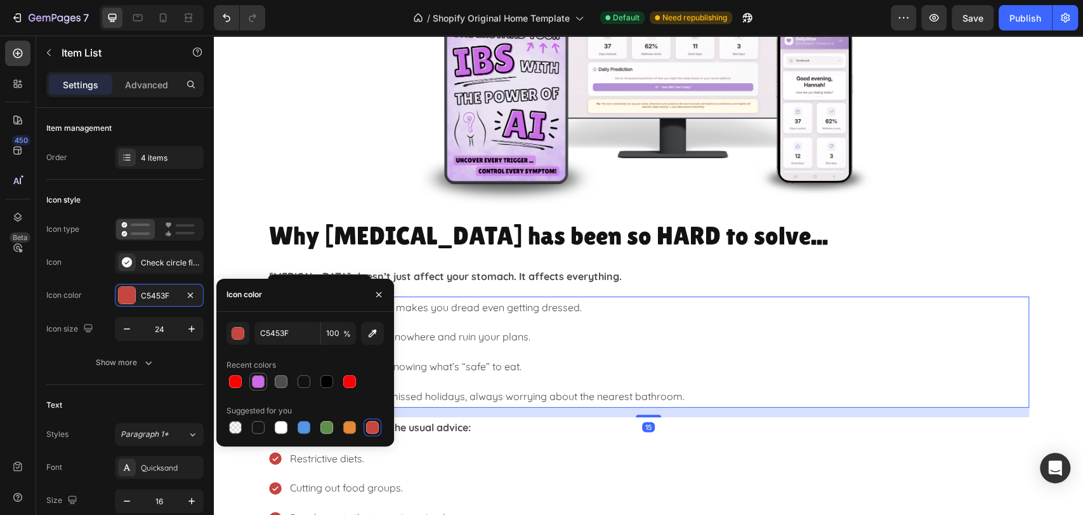
click at [266, 383] on div at bounding box center [258, 381] width 18 height 18
type input "CB6CE6"
click at [813, 469] on div "Restrictive diets. Cutting out food groups. Supplements that promise miracles. …" at bounding box center [648, 502] width 761 height 111
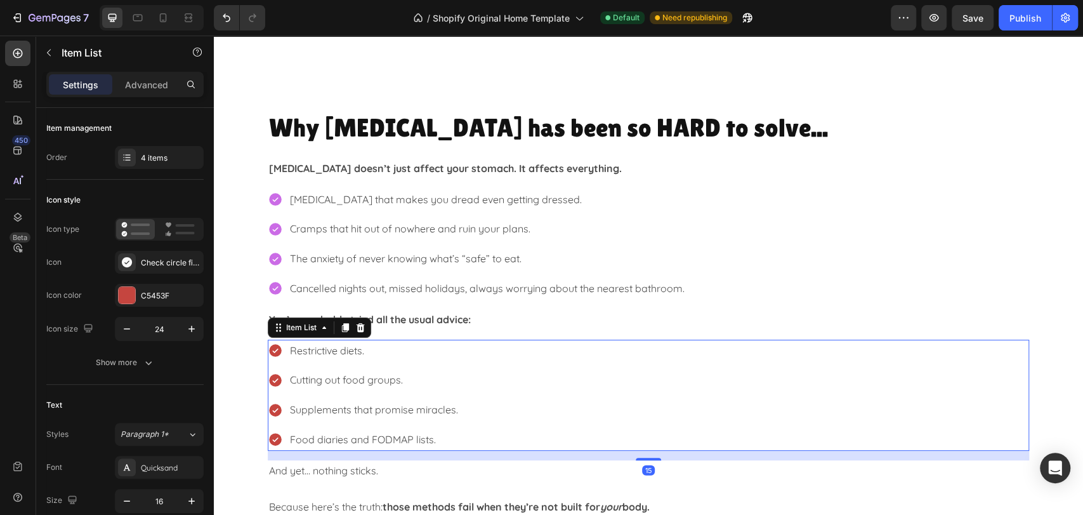
scroll to position [493, 0]
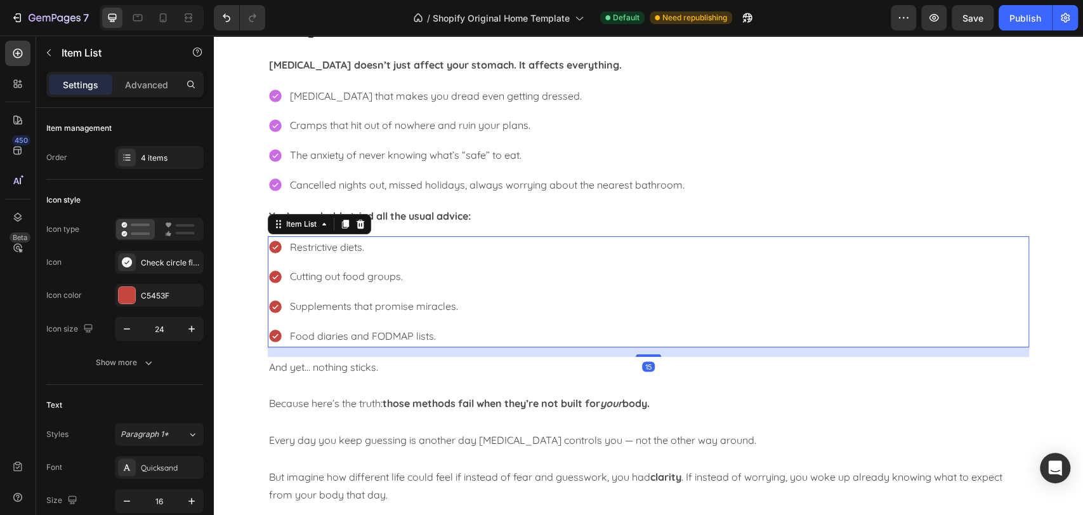
click at [802, 259] on div "Restrictive diets. Cutting out food groups. Supplements that promise miracles. …" at bounding box center [648, 291] width 761 height 111
click at [131, 296] on div at bounding box center [127, 295] width 16 height 16
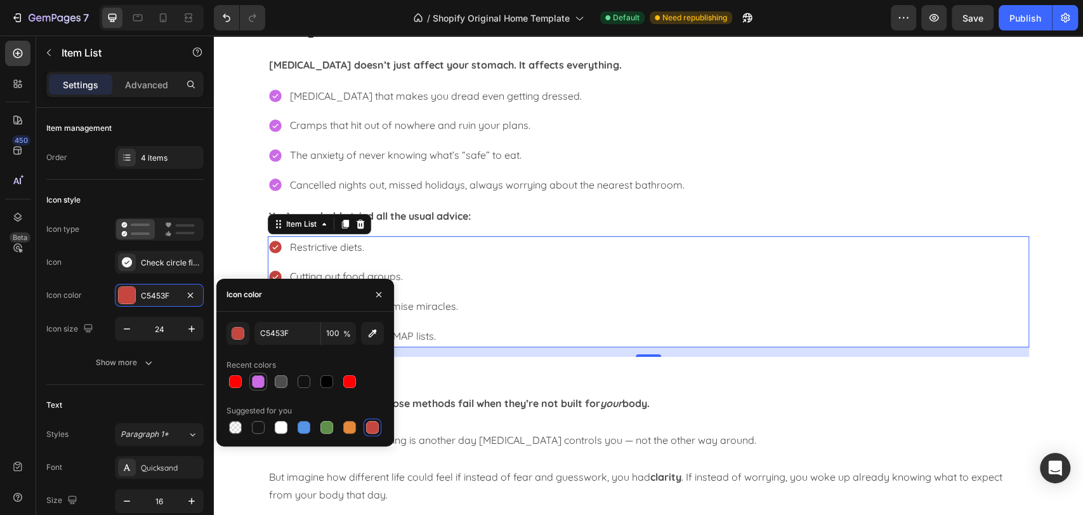
click at [258, 381] on div at bounding box center [258, 381] width 13 height 13
type input "CB6CE6"
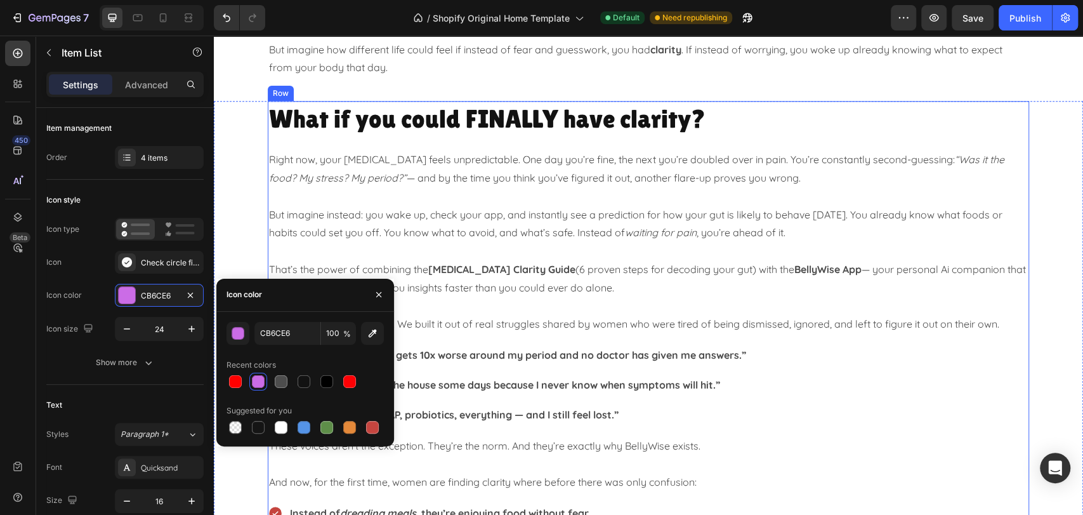
scroll to position [987, 0]
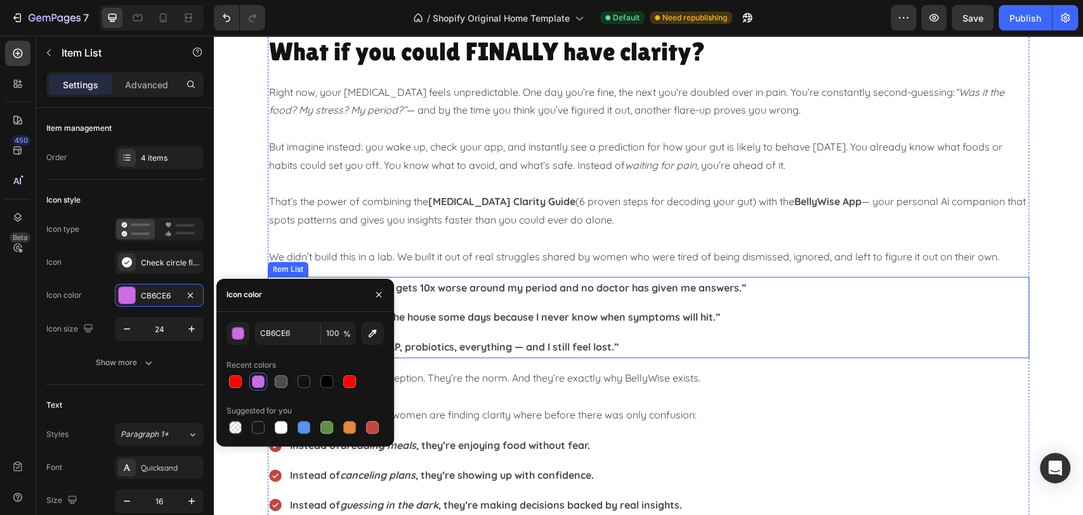
click at [813, 305] on div "“My [MEDICAL_DATA] gets 10x worse around my period and no doctor has given me a…" at bounding box center [648, 317] width 761 height 81
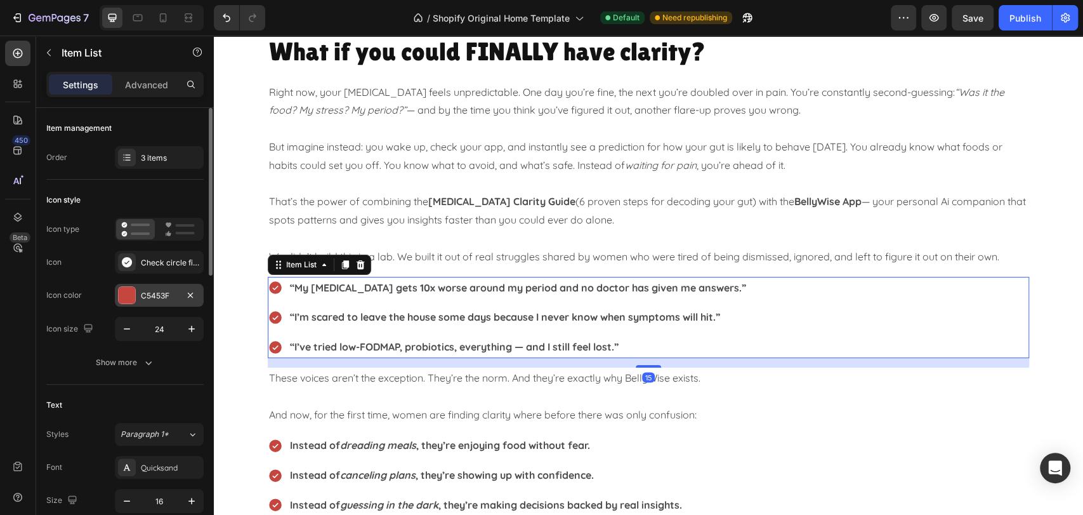
click at [130, 298] on div at bounding box center [127, 295] width 16 height 16
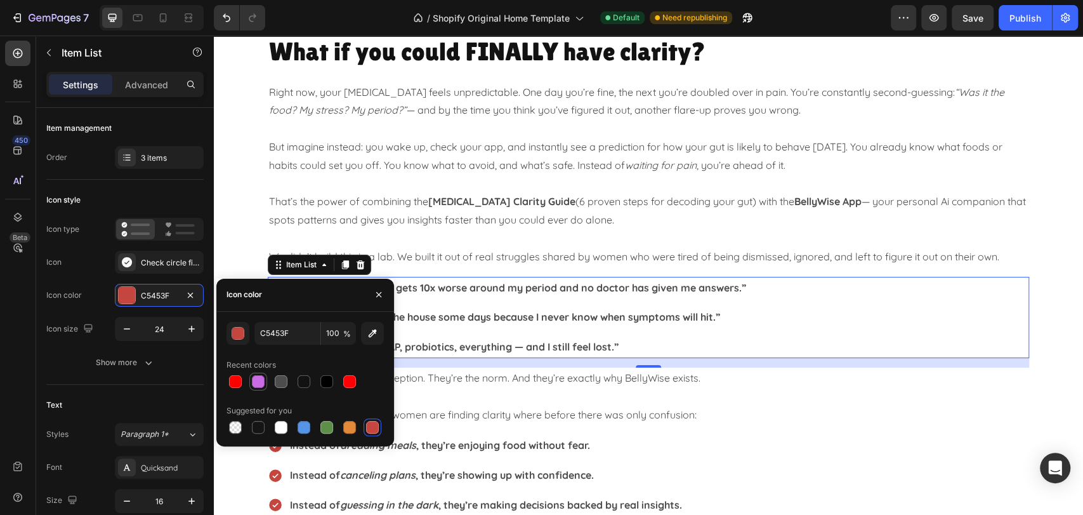
click at [259, 386] on div at bounding box center [258, 381] width 13 height 13
type input "CB6CE6"
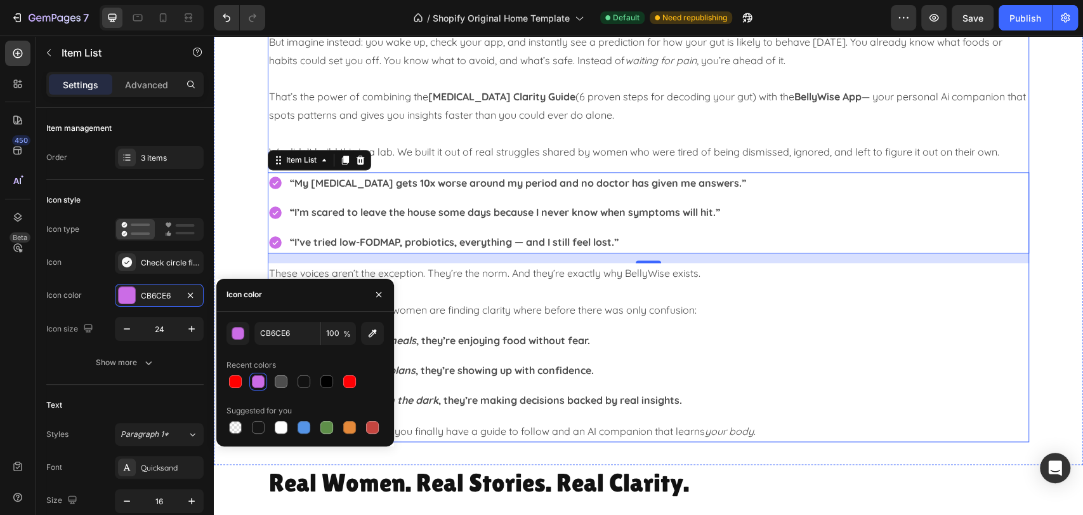
scroll to position [1198, 0]
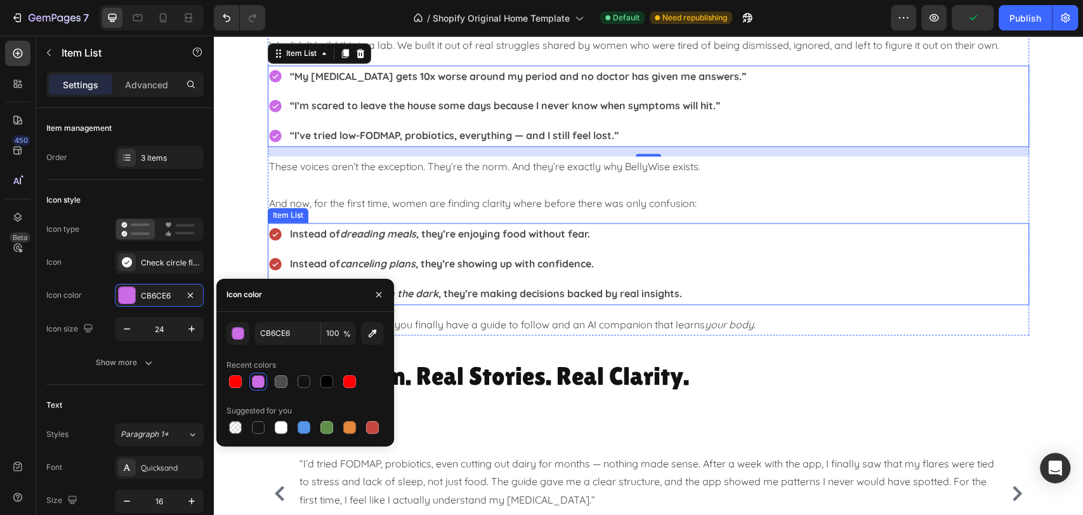
click at [901, 247] on div "Instead of dreading meals , they’re enjoying food without fear. Instead of canc…" at bounding box center [648, 263] width 761 height 81
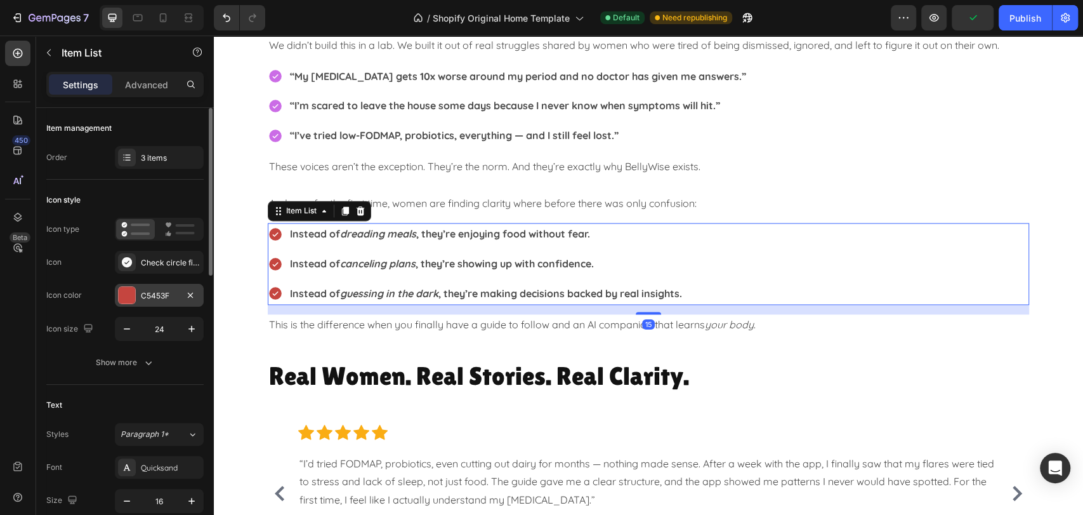
click at [121, 288] on div at bounding box center [127, 295] width 16 height 16
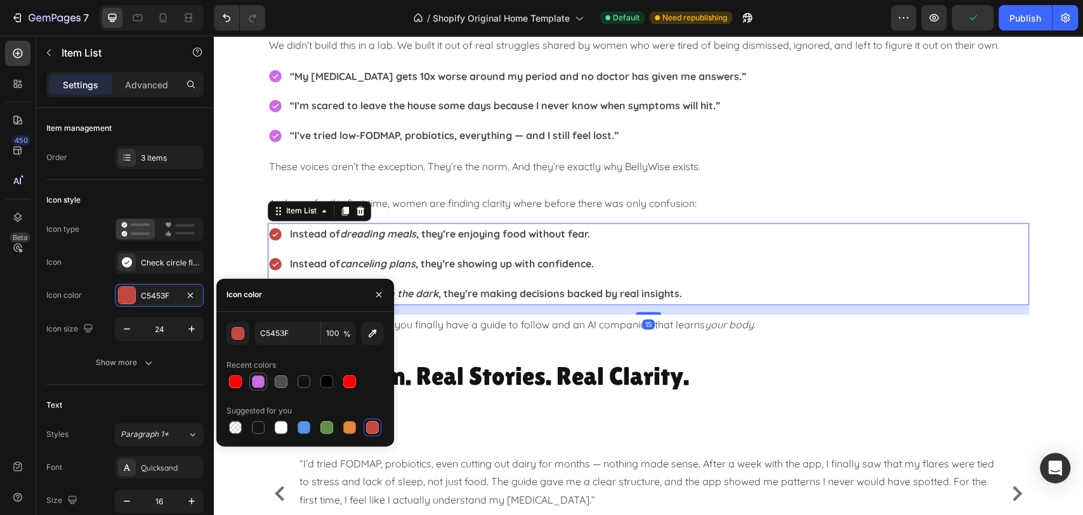
click at [259, 382] on div at bounding box center [258, 381] width 13 height 13
type input "CB6CE6"
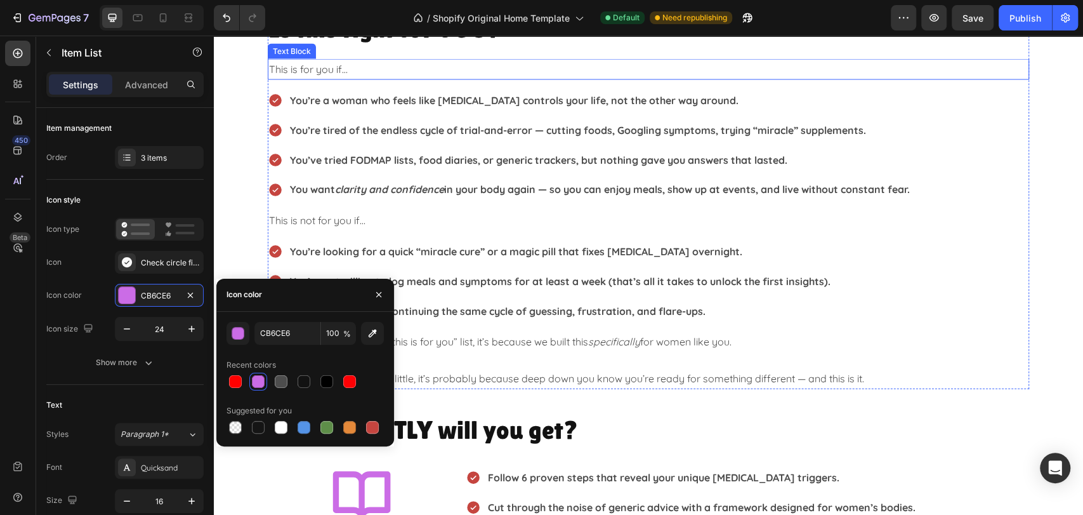
scroll to position [1762, 0]
click at [962, 99] on div "You’re a woman who feels like [MEDICAL_DATA] controls your life, not the other …" at bounding box center [648, 144] width 761 height 111
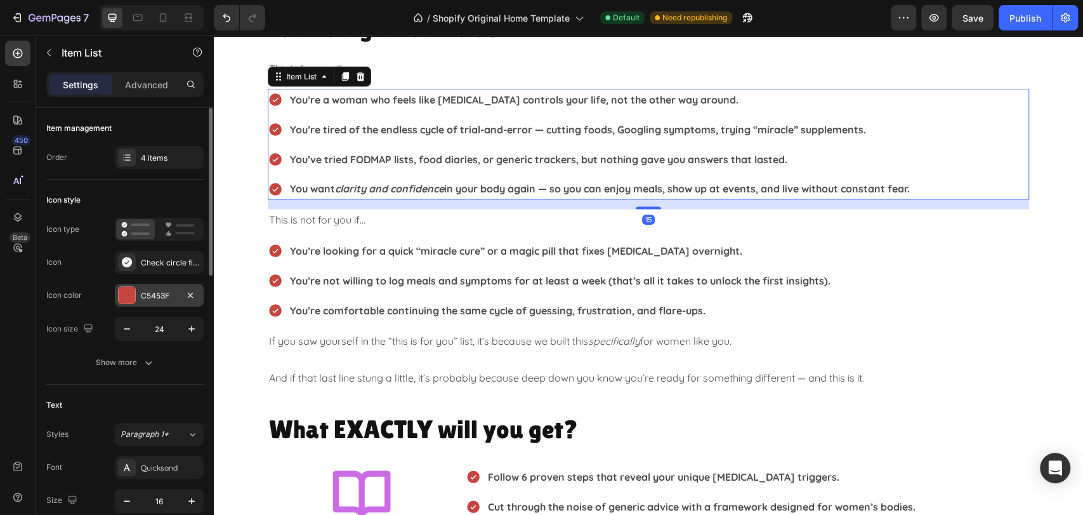
click at [126, 291] on div at bounding box center [127, 295] width 16 height 16
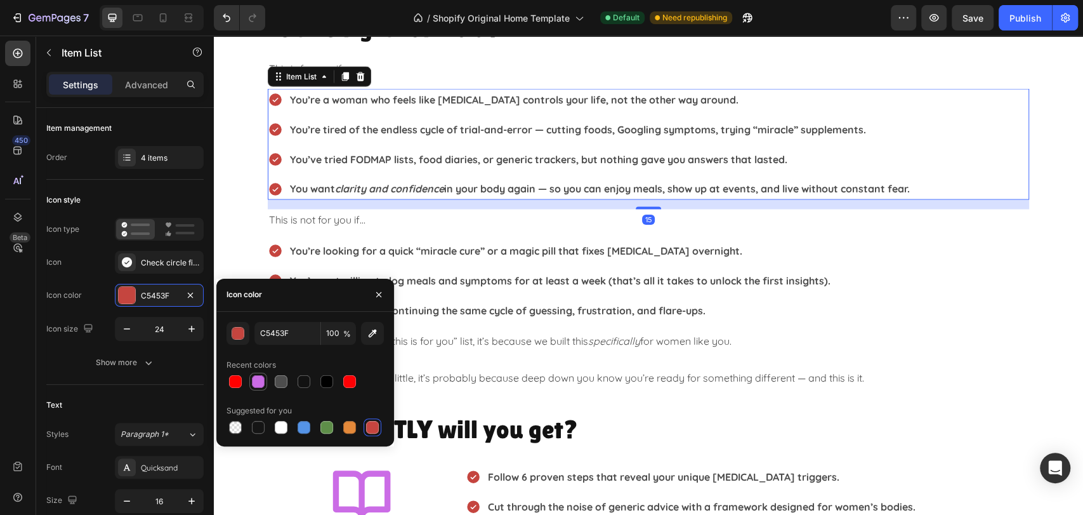
click at [264, 384] on div at bounding box center [258, 381] width 13 height 13
type input "CB6CE6"
click at [910, 280] on div "You’re looking for a quick “miracle cure” or a magic pill that fixes [MEDICAL_D…" at bounding box center [648, 280] width 761 height 81
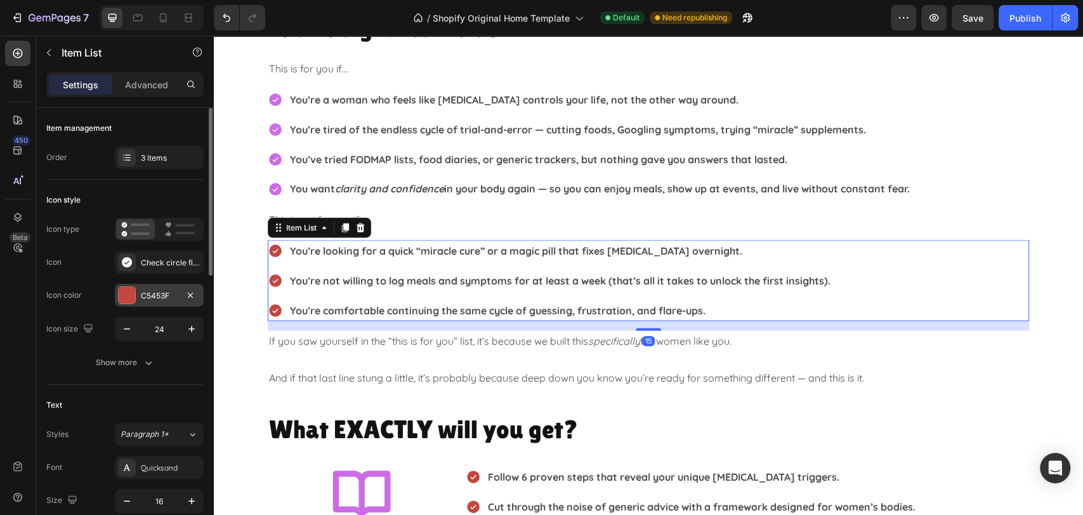
click at [135, 292] on div at bounding box center [127, 295] width 18 height 18
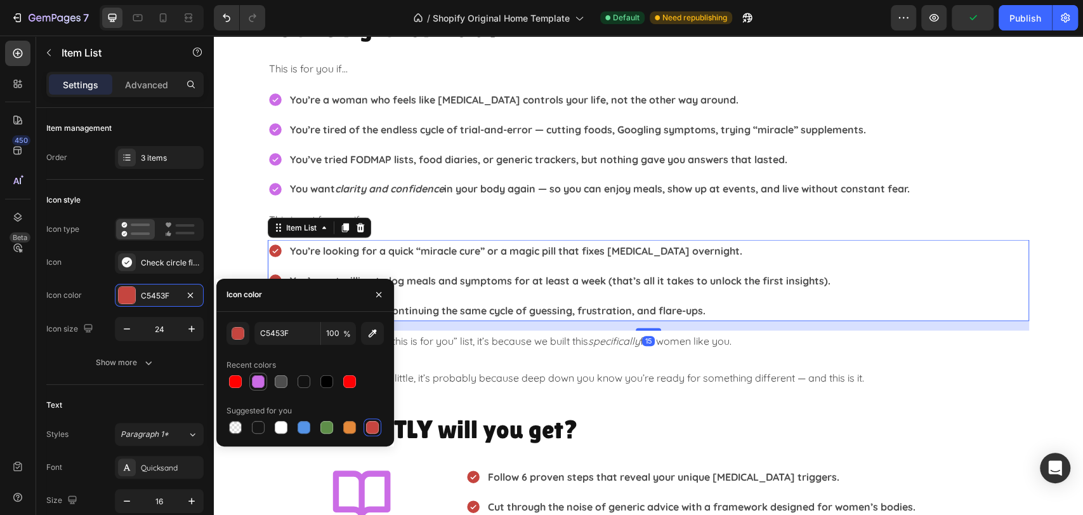
click at [254, 381] on div at bounding box center [258, 381] width 13 height 13
type input "CB6CE6"
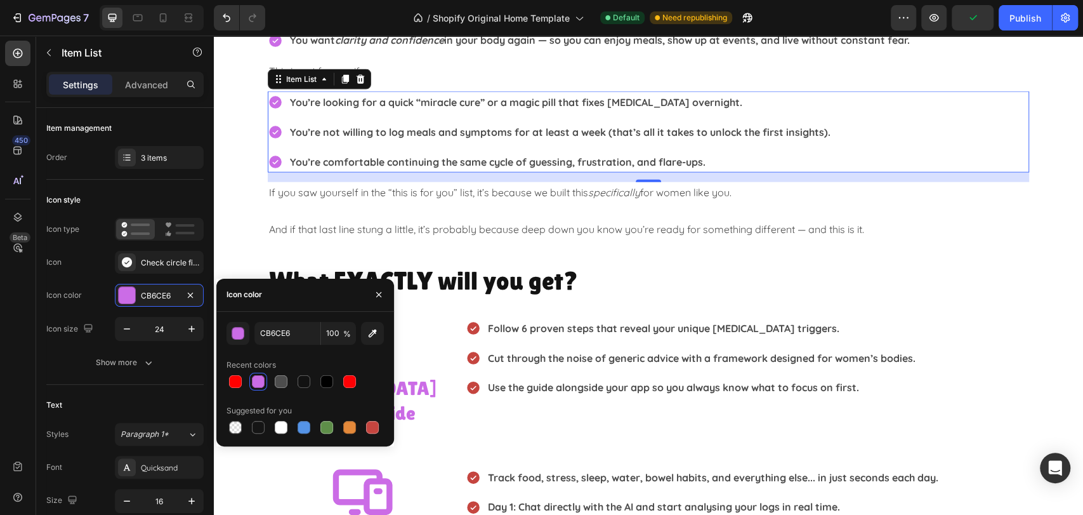
scroll to position [2044, 0]
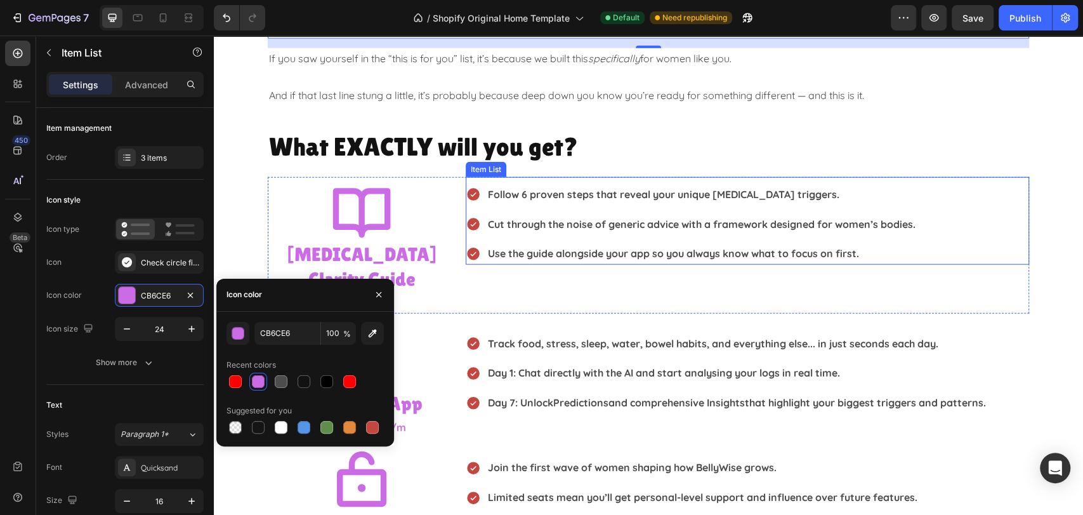
click at [987, 192] on div "Follow 6 proven steps that reveal your unique [MEDICAL_DATA] triggers. Cut thro…" at bounding box center [747, 223] width 563 height 81
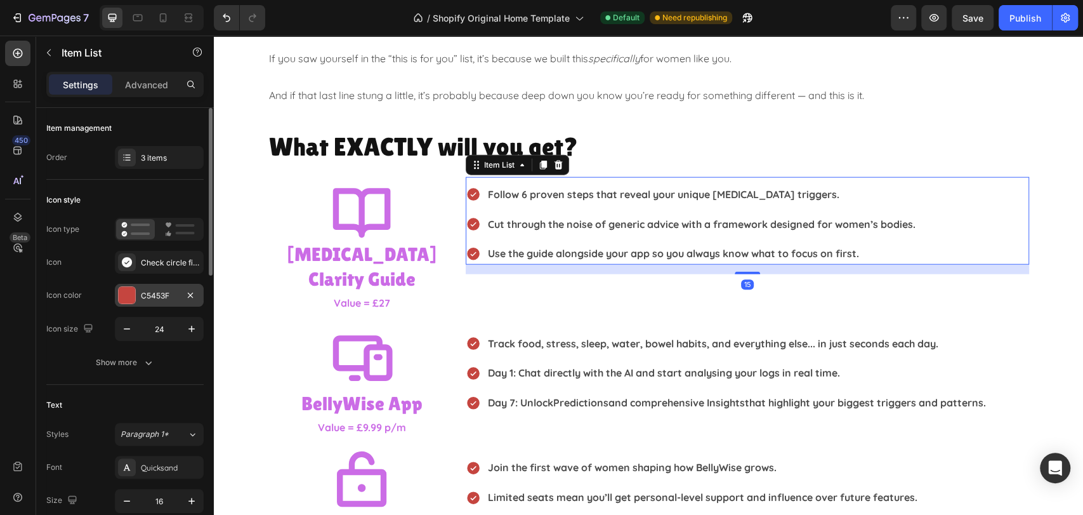
click at [120, 304] on div "C5453F" at bounding box center [159, 295] width 89 height 23
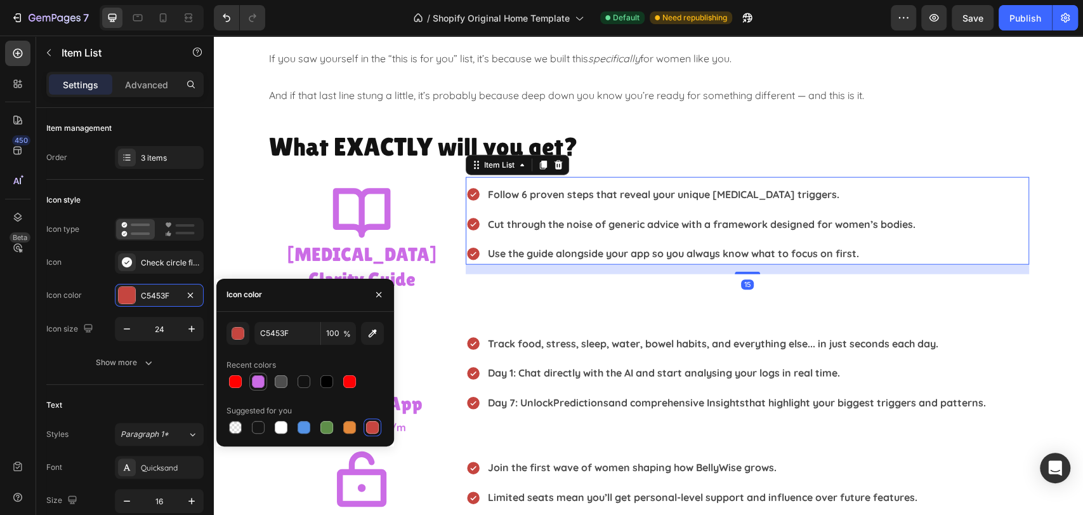
click at [266, 382] on div at bounding box center [258, 381] width 18 height 18
type input "CB6CE6"
click at [397, 294] on p "Value = £27" at bounding box center [361, 303] width 185 height 18
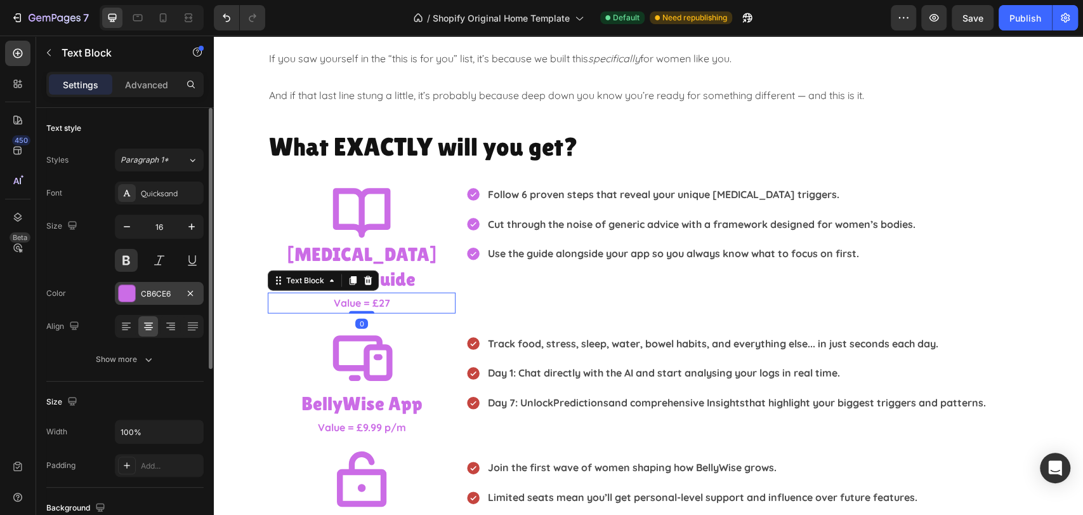
click at [127, 288] on div at bounding box center [127, 293] width 16 height 16
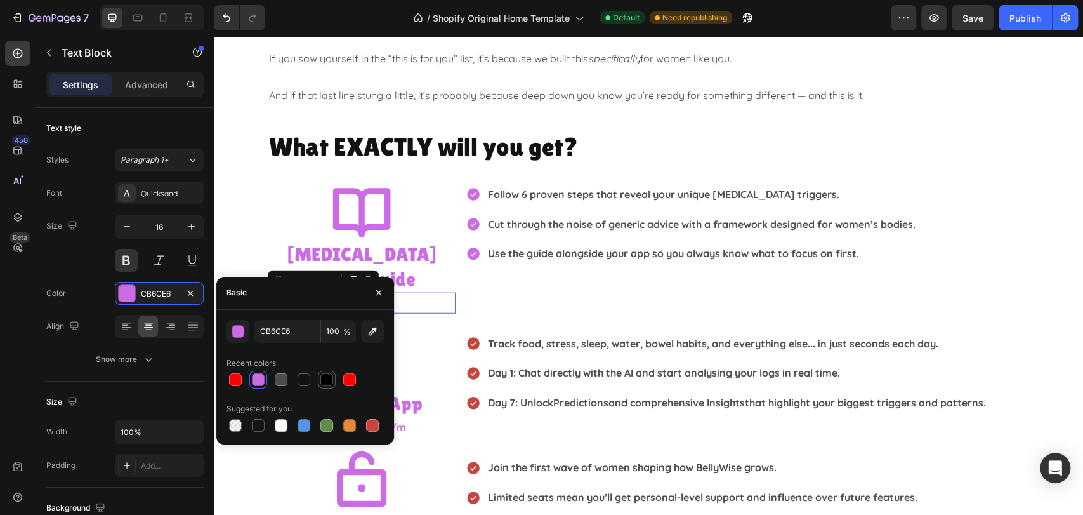
click at [331, 377] on div at bounding box center [326, 379] width 13 height 13
click at [298, 379] on div at bounding box center [304, 379] width 13 height 13
type input "121212"
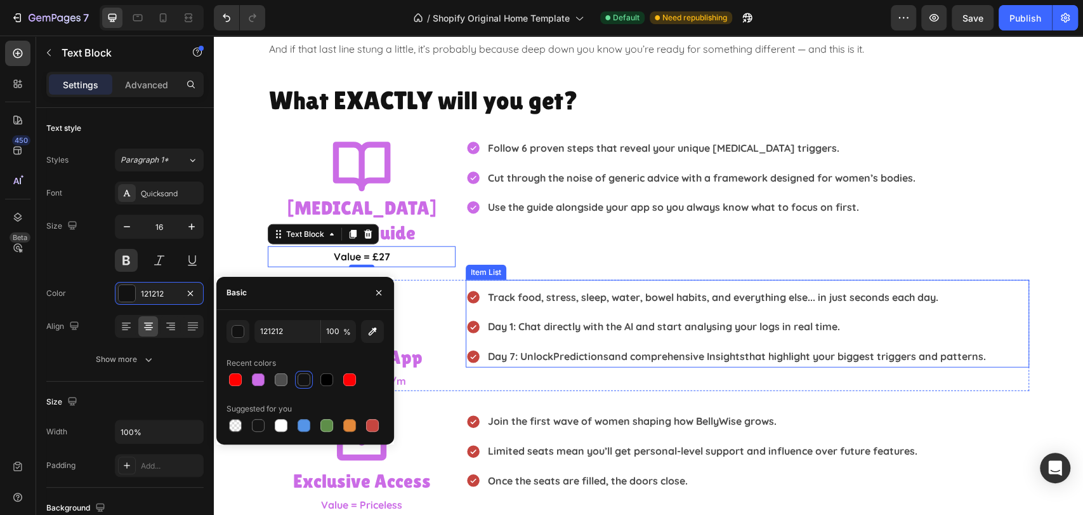
scroll to position [2115, 0]
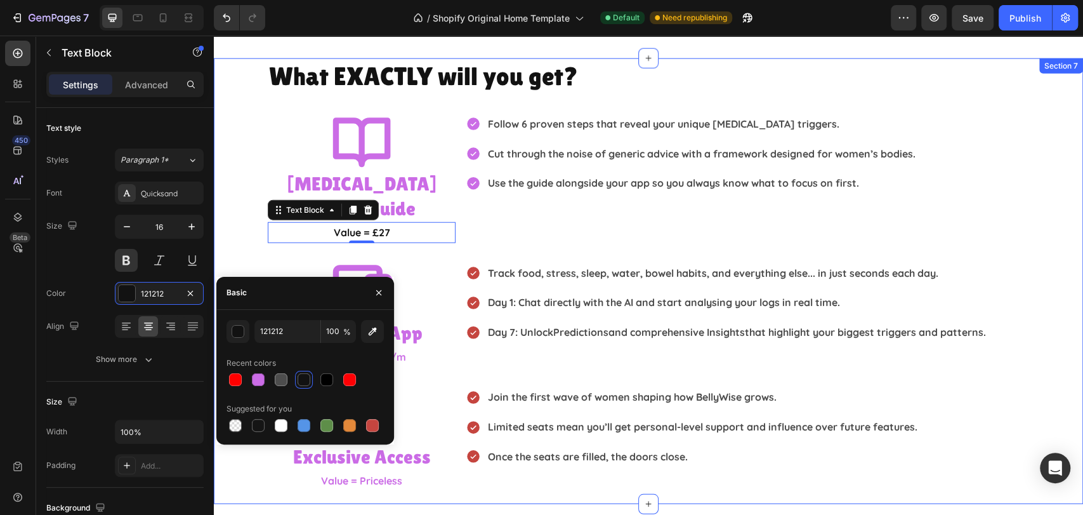
click at [1055, 304] on div "What EXACTLY will you get? Heading Icon [MEDICAL_DATA] Clarity Guide Heading Va…" at bounding box center [648, 274] width 869 height 433
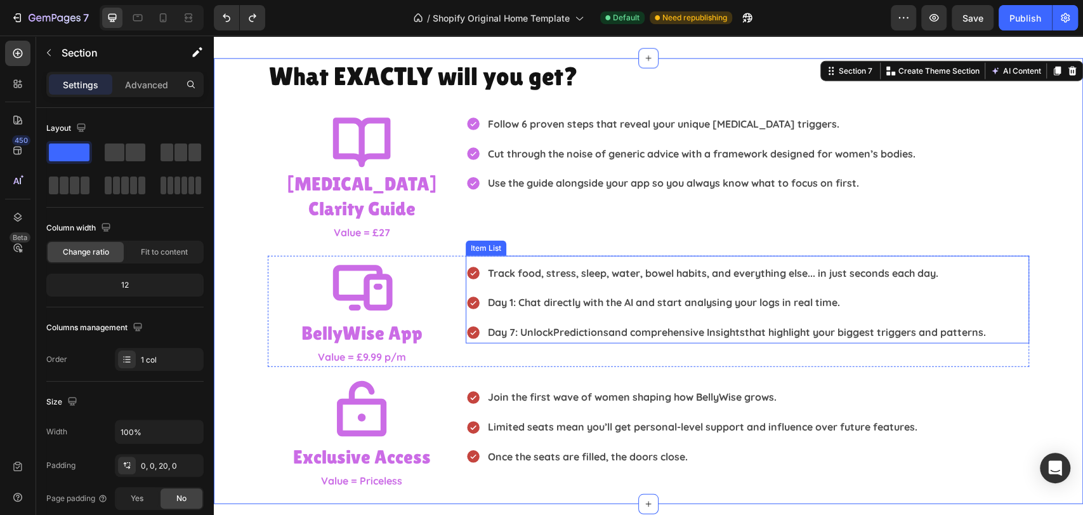
click at [1016, 269] on div "Track food, stress, sleep, water, bowel habits, and everything else... in just …" at bounding box center [747, 302] width 563 height 81
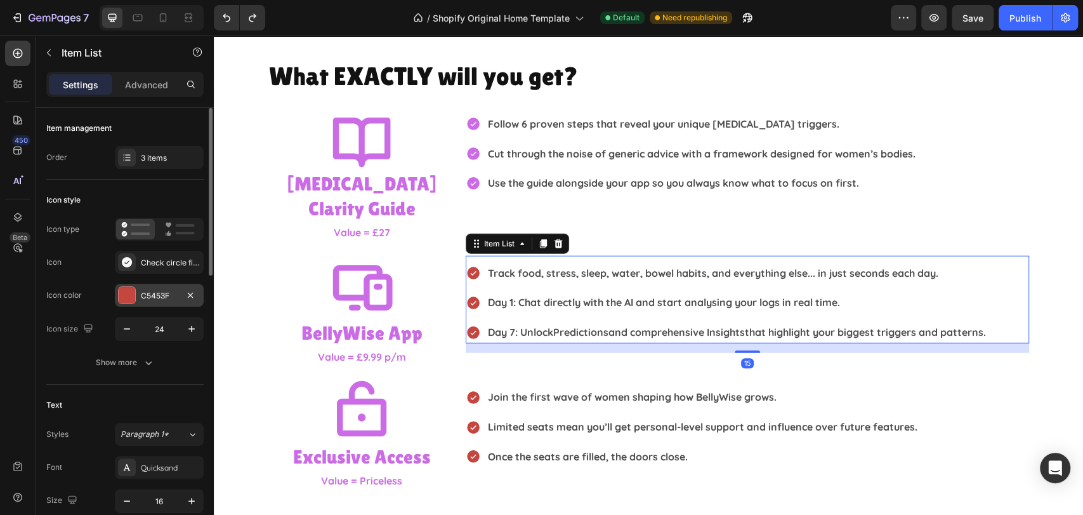
click at [133, 303] on div at bounding box center [127, 295] width 16 height 16
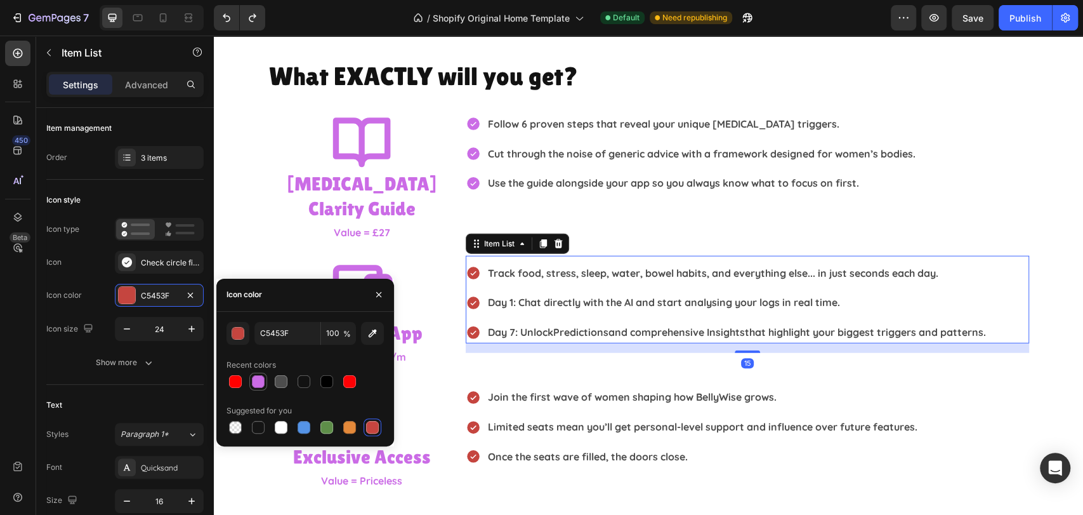
click at [255, 384] on div at bounding box center [258, 381] width 13 height 13
type input "CB6CE6"
click at [991, 386] on div "Join the first wave of women shaping how BellyWise grows. Limited seats mean yo…" at bounding box center [747, 426] width 563 height 81
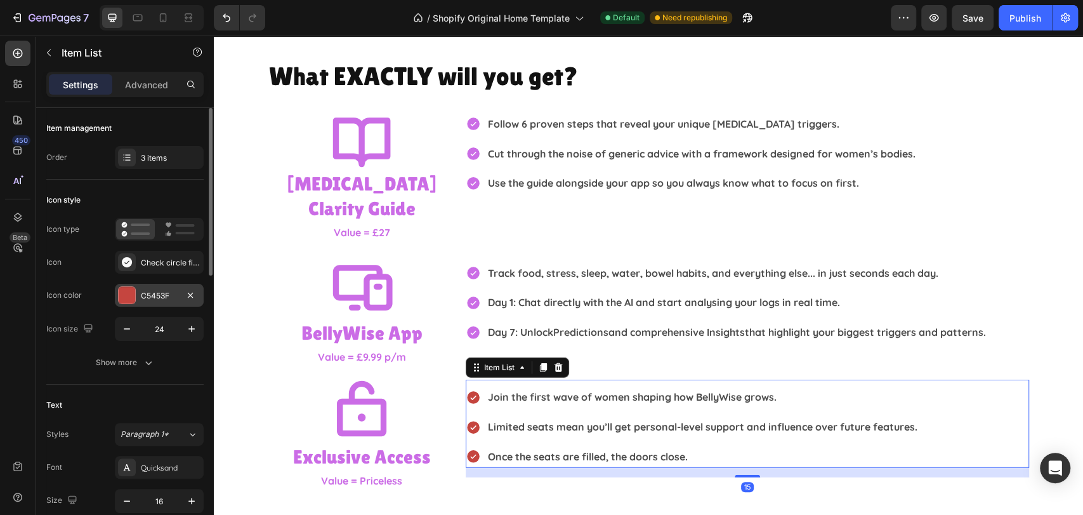
click at [122, 290] on div at bounding box center [127, 295] width 16 height 16
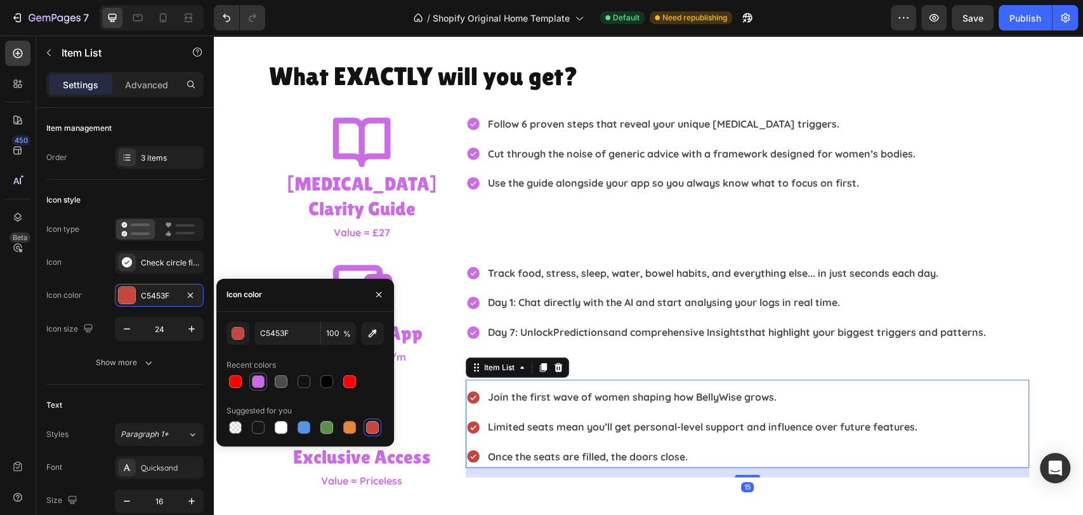
click at [256, 381] on div at bounding box center [258, 381] width 13 height 13
type input "CB6CE6"
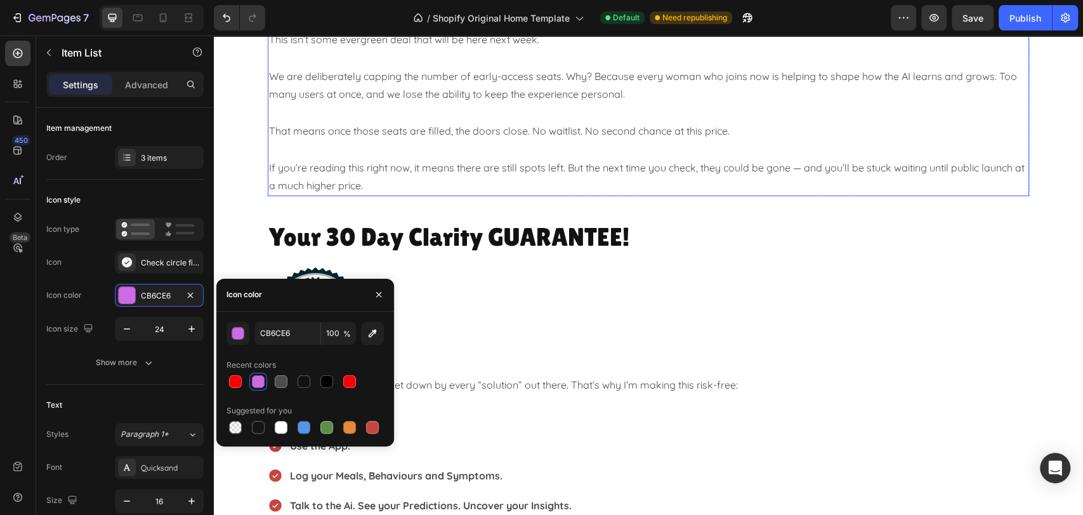
scroll to position [3101, 0]
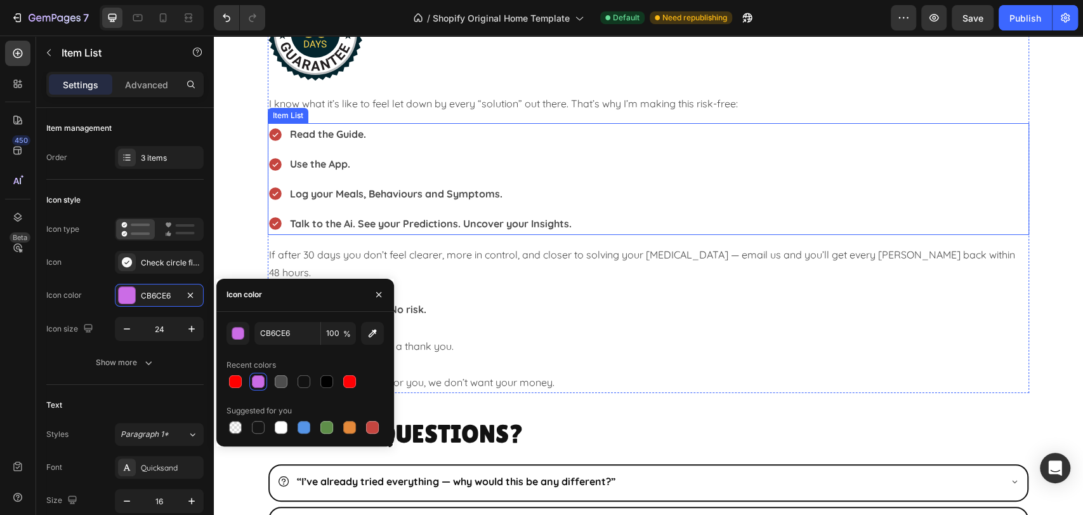
click at [803, 176] on div "Read the Guide. Use the App. Log your Meals, Behaviours and Symptoms. Talk to t…" at bounding box center [648, 178] width 761 height 111
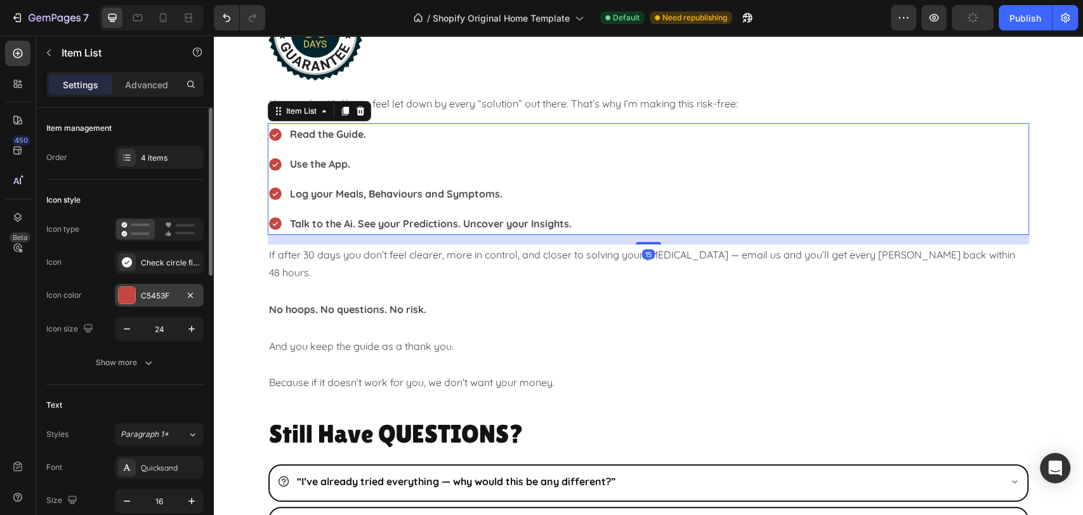
click at [124, 296] on div at bounding box center [127, 295] width 16 height 16
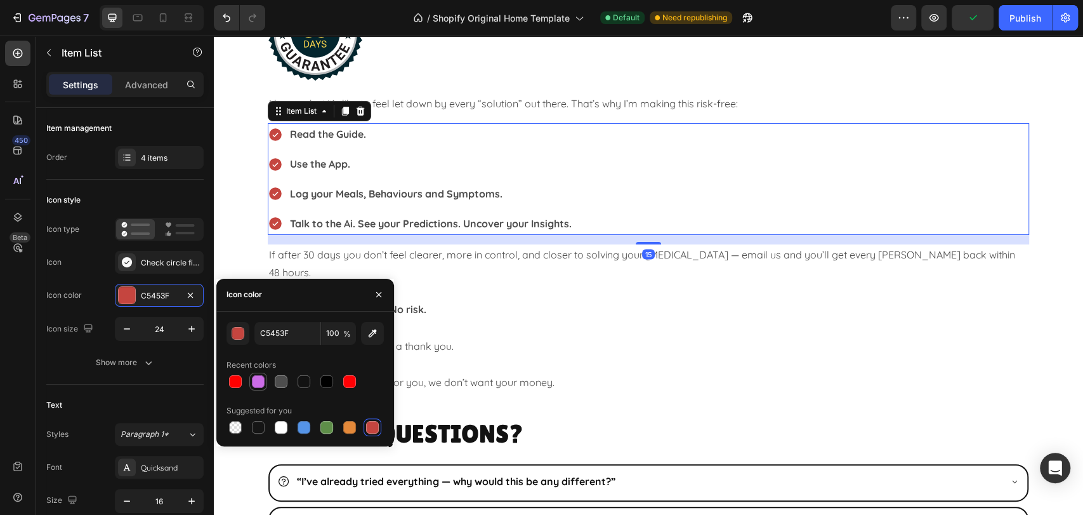
click at [265, 386] on div at bounding box center [258, 381] width 15 height 15
type input "CB6CE6"
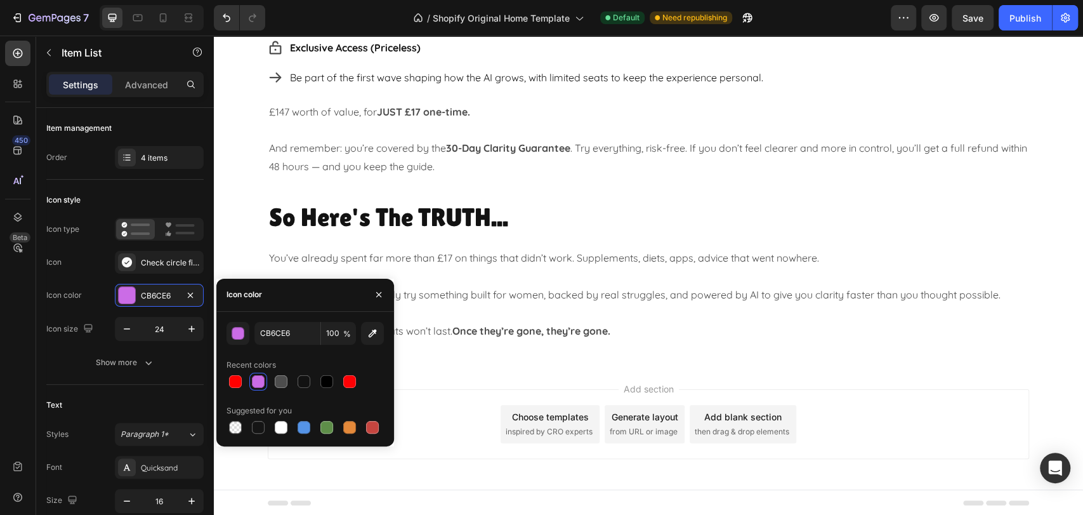
scroll to position [3845, 0]
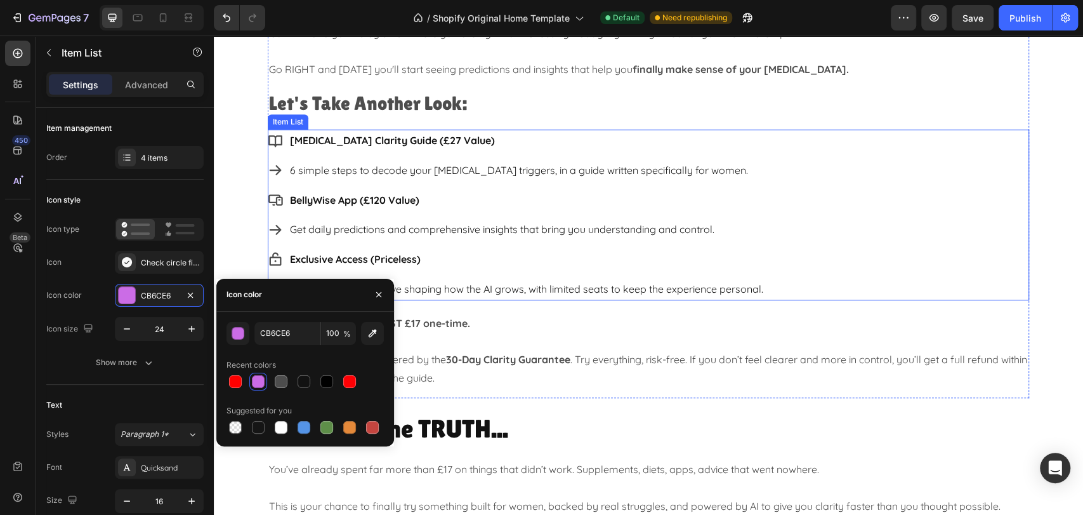
click at [454, 133] on p "[MEDICAL_DATA] Clarity Guide (£27 Value)" at bounding box center [526, 140] width 473 height 18
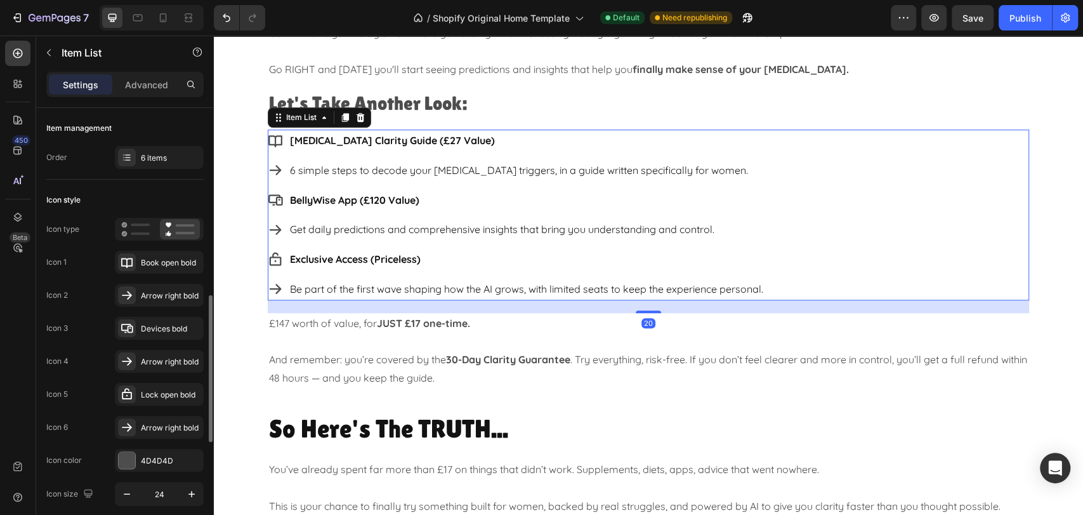
scroll to position [211, 0]
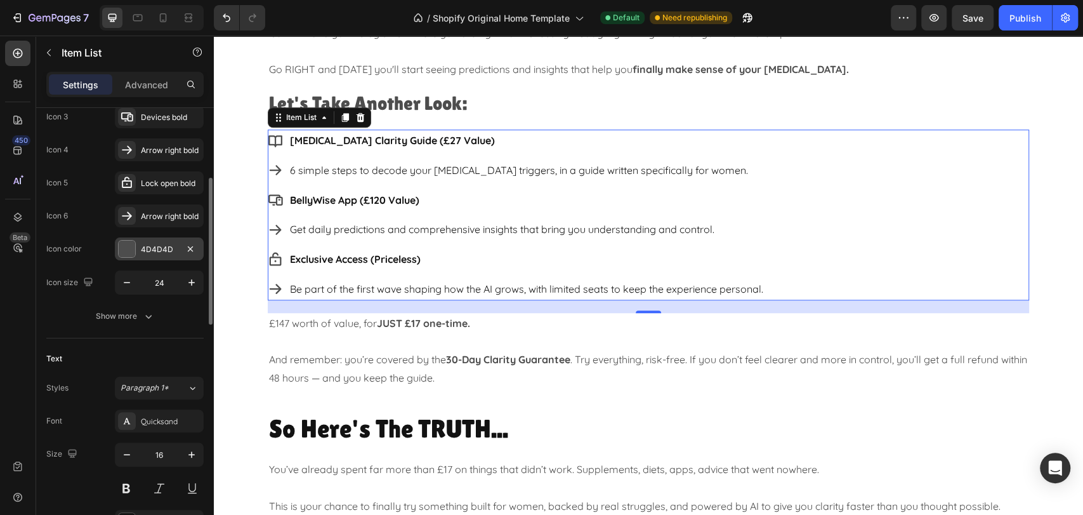
click at [129, 244] on div at bounding box center [127, 248] width 16 height 16
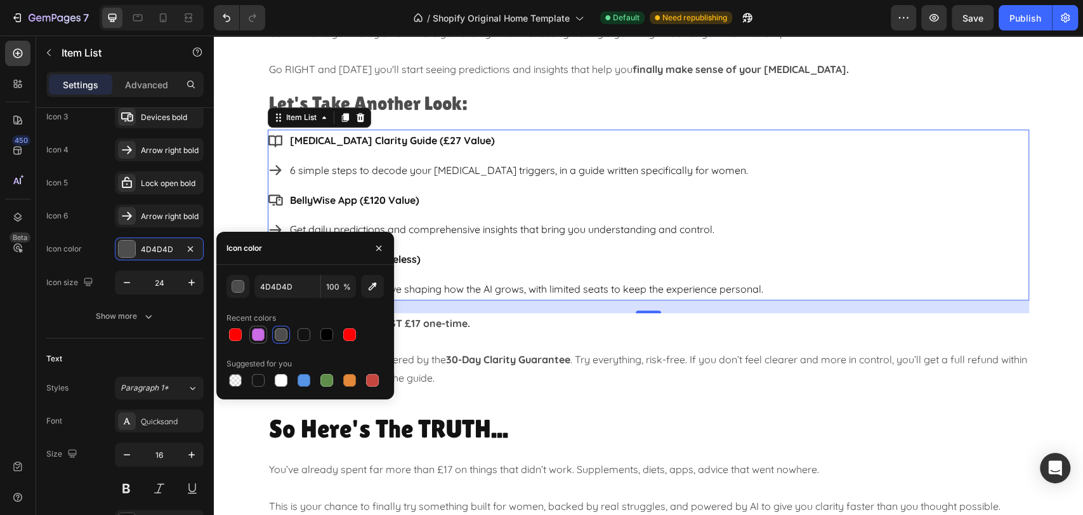
click at [254, 334] on div at bounding box center [258, 334] width 13 height 13
type input "CB6CE6"
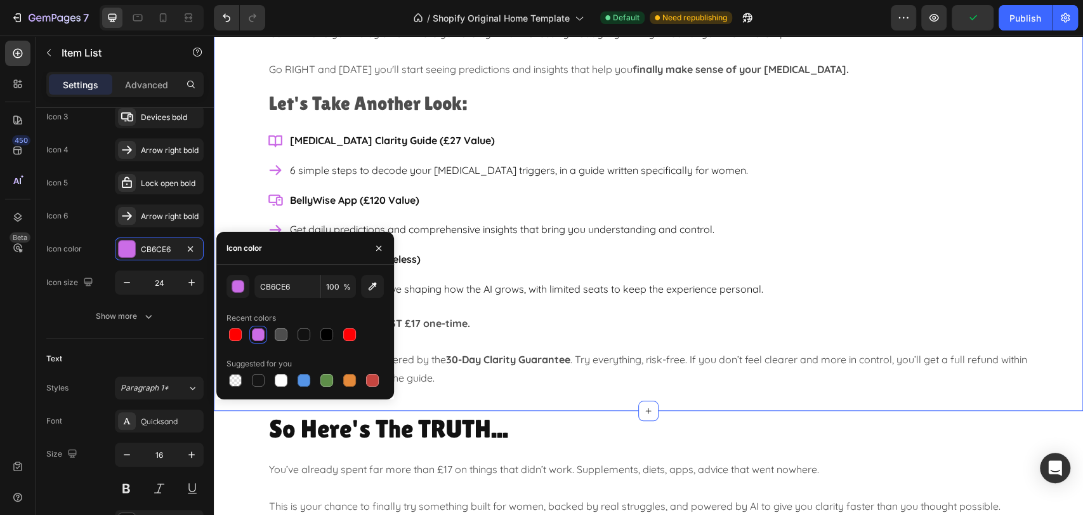
click at [1056, 315] on div "Your CROSSROADS Moment... Heading You've now got TWO paths to choose from... Go…" at bounding box center [648, 168] width 869 height 460
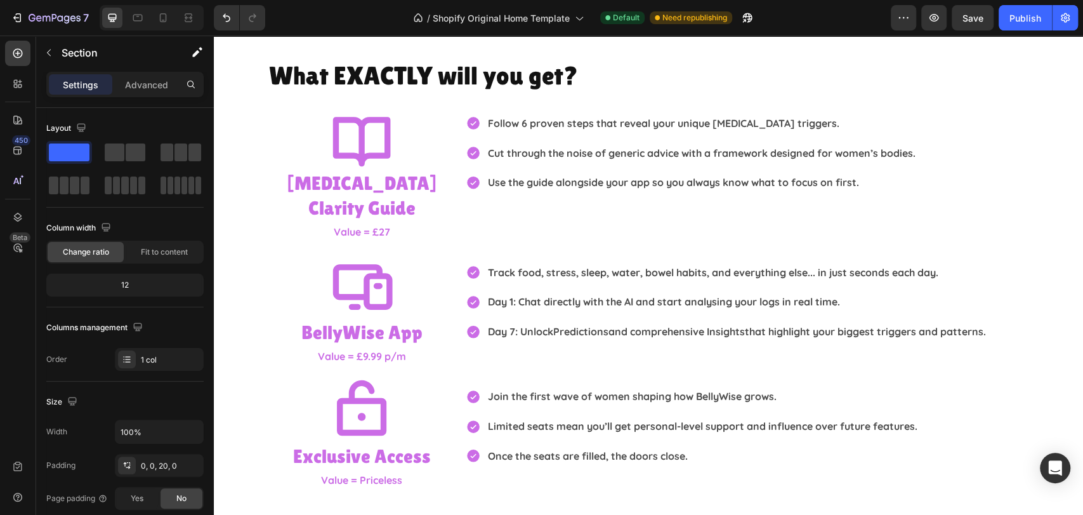
scroll to position [2115, 0]
click at [436, 181] on h2 "[MEDICAL_DATA] Clarity Guide" at bounding box center [362, 196] width 188 height 52
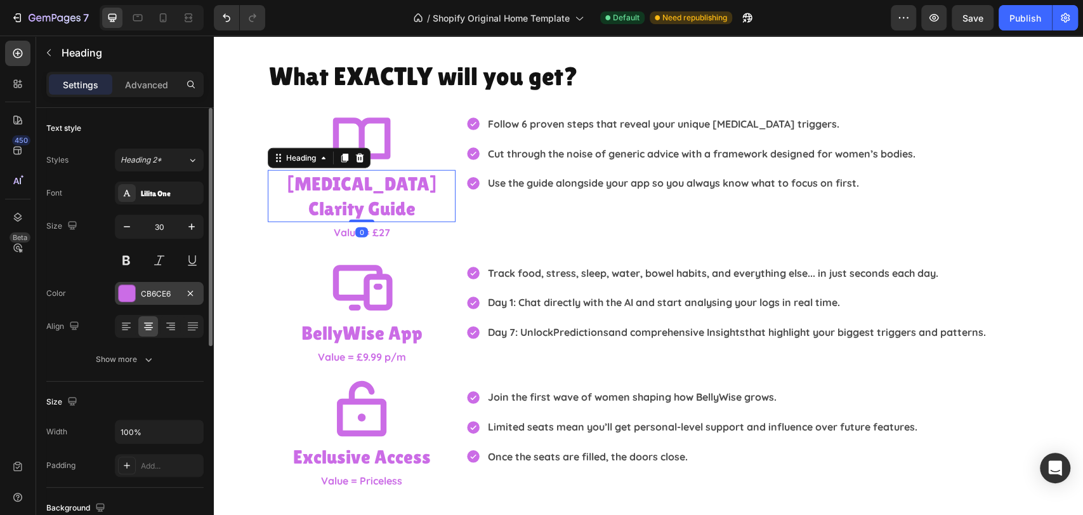
click at [142, 299] on div "CB6CE6" at bounding box center [159, 293] width 89 height 23
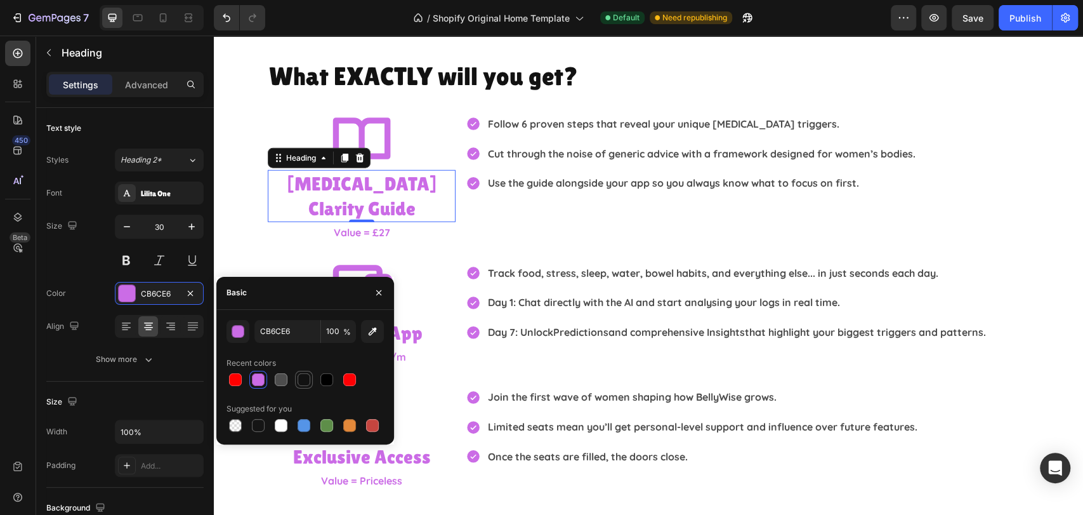
click at [309, 380] on div at bounding box center [304, 379] width 13 height 13
type input "121212"
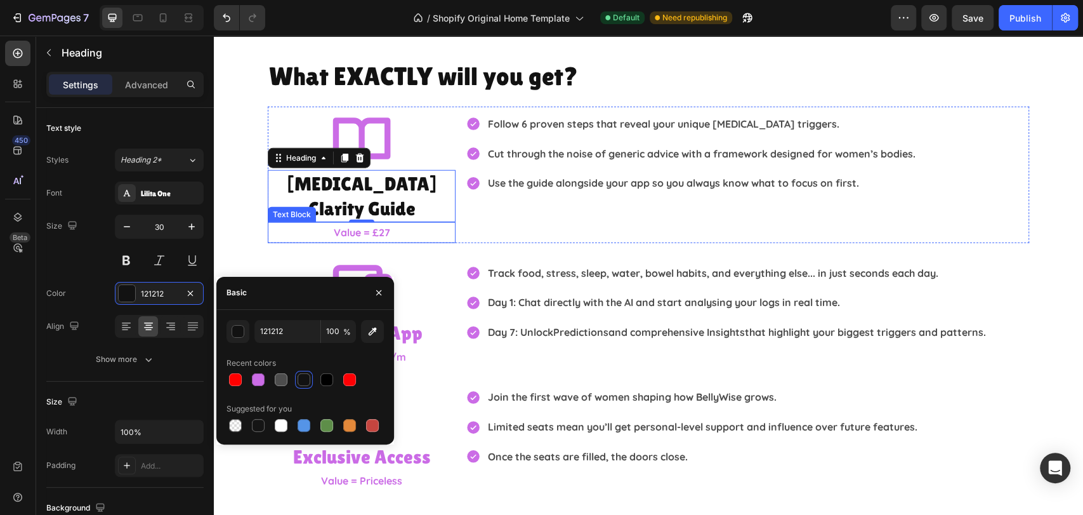
click at [404, 223] on p "Value = £27" at bounding box center [361, 232] width 185 height 18
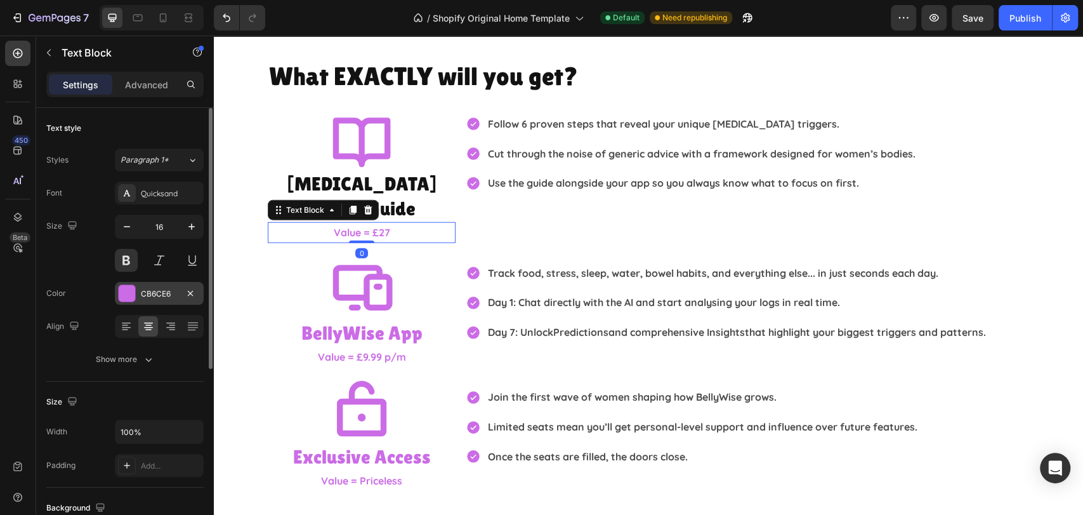
click at [128, 291] on div at bounding box center [127, 293] width 16 height 16
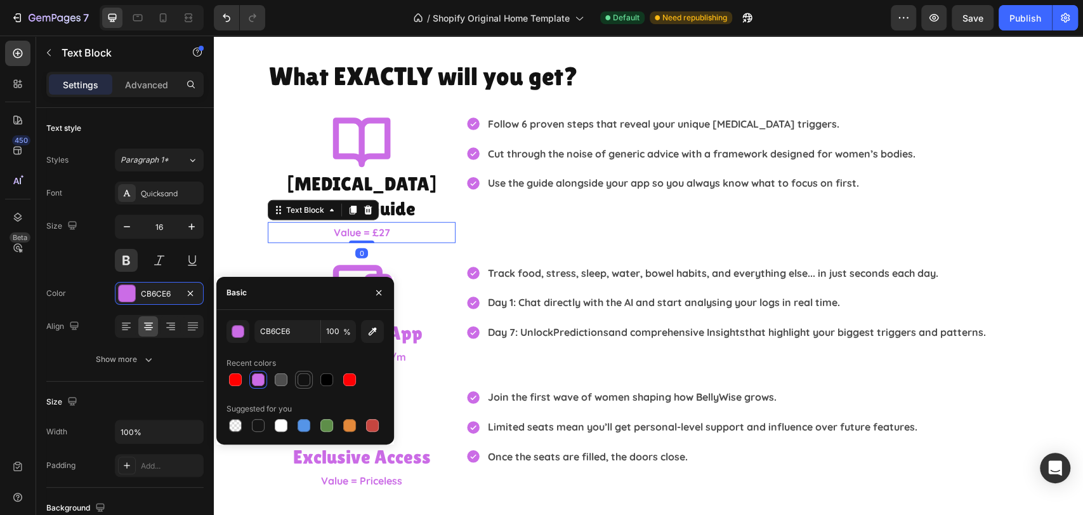
click at [300, 378] on div at bounding box center [304, 379] width 13 height 13
type input "121212"
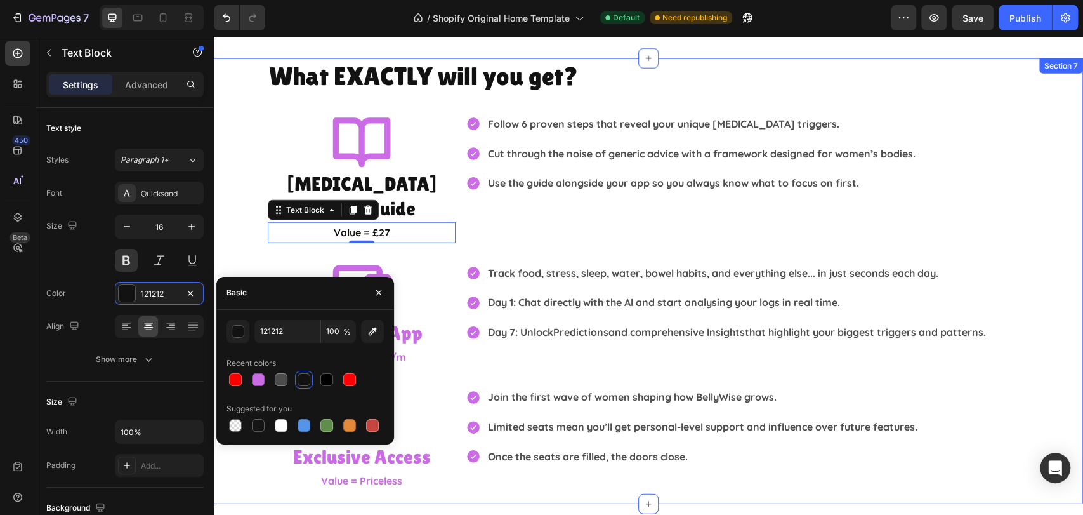
click at [1039, 366] on div "What EXACTLY will you get? Heading Icon [MEDICAL_DATA] Clarity Guide Heading Va…" at bounding box center [648, 274] width 869 height 433
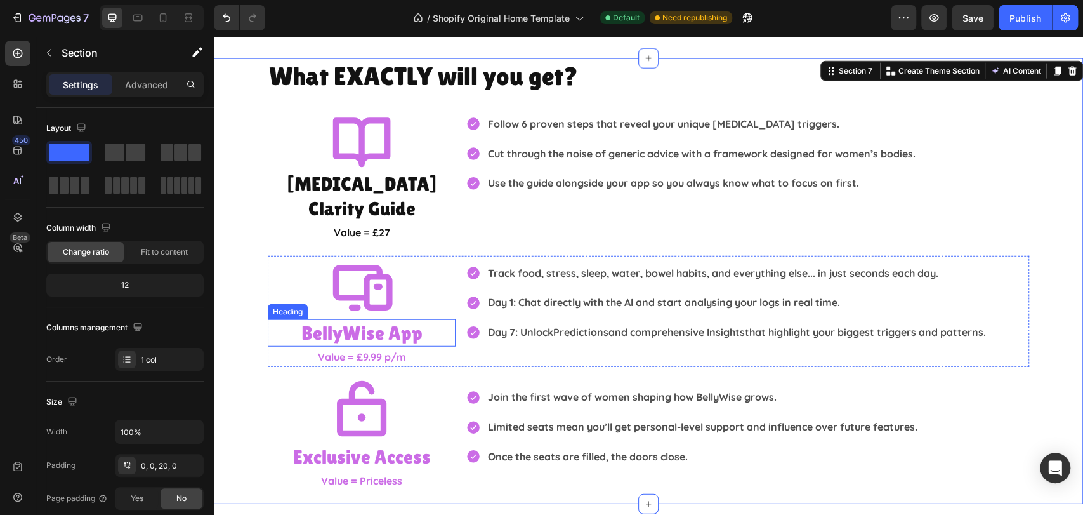
click at [398, 319] on h2 "BellyWise App" at bounding box center [362, 332] width 188 height 27
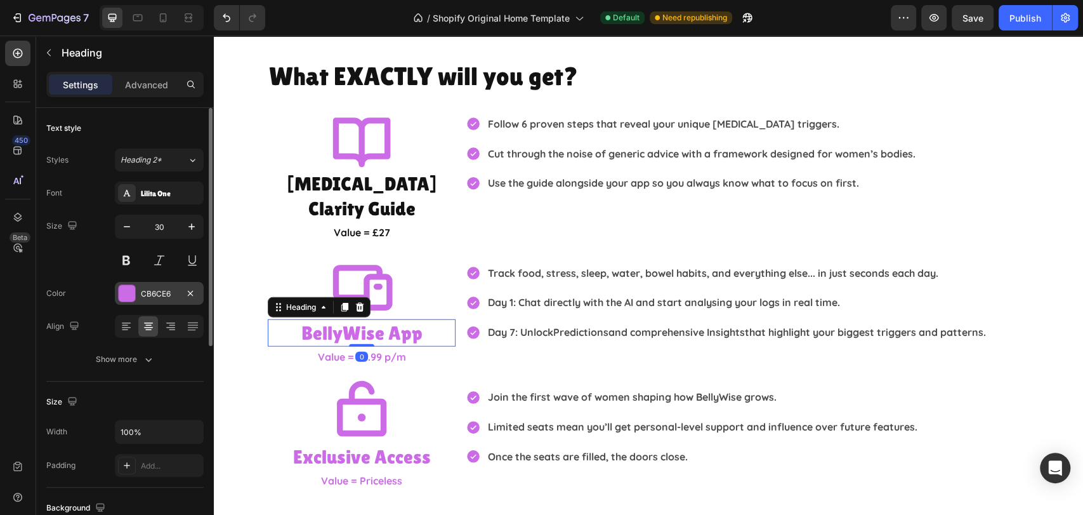
click at [145, 294] on div "CB6CE6" at bounding box center [159, 293] width 37 height 11
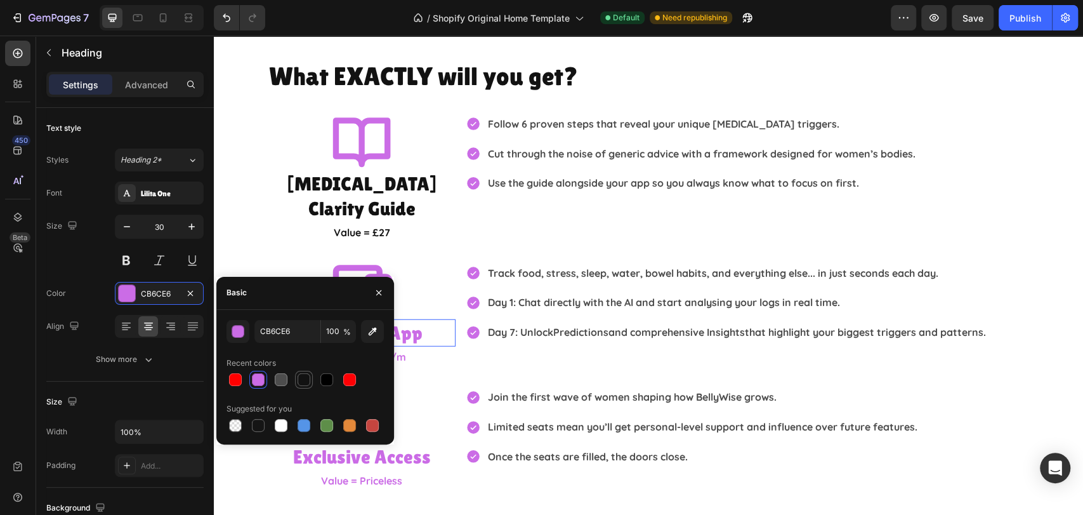
click at [306, 379] on div at bounding box center [304, 379] width 13 height 13
type input "121212"
click at [414, 348] on p "Value = £9.99 p/m" at bounding box center [361, 357] width 185 height 18
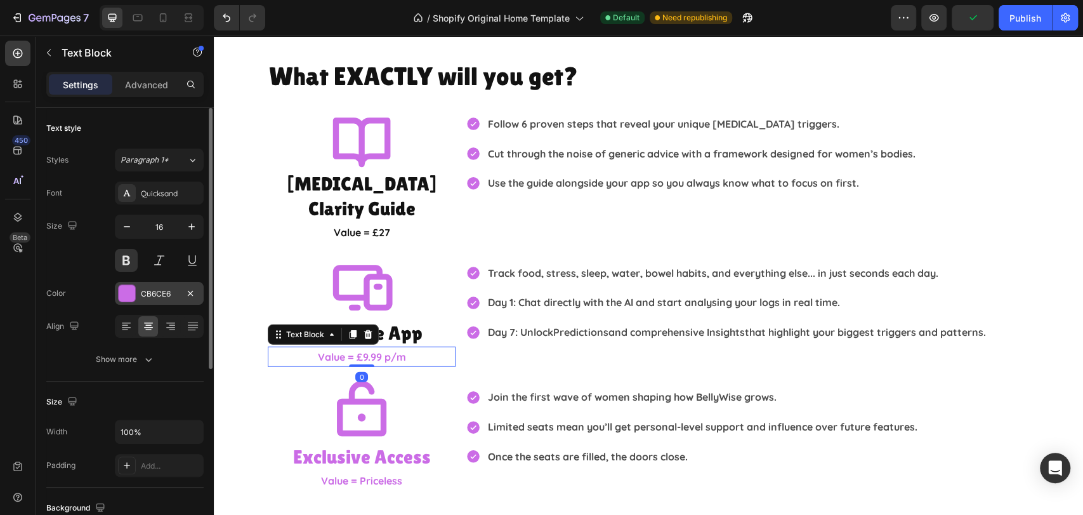
click at [135, 292] on div at bounding box center [127, 293] width 16 height 16
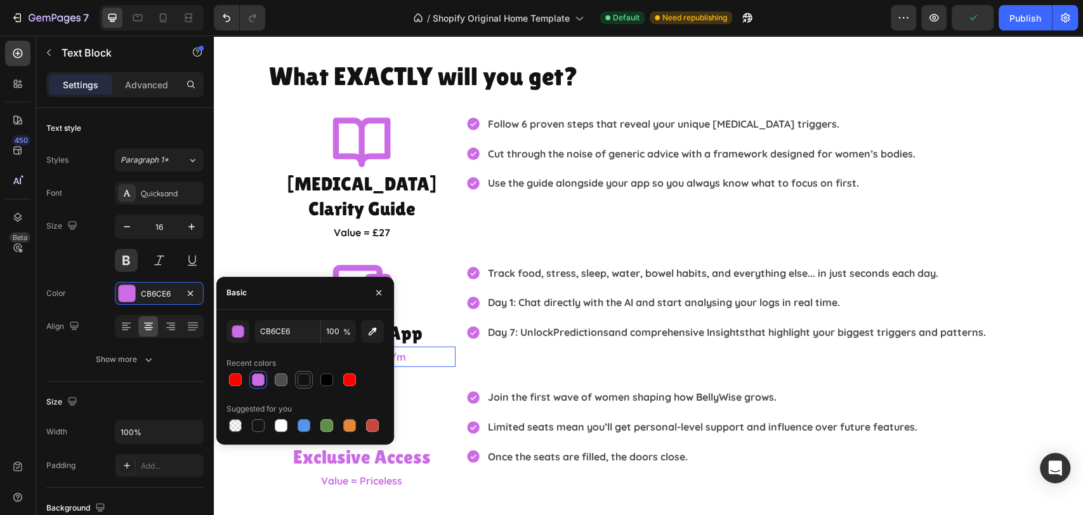
click at [308, 379] on div at bounding box center [304, 379] width 13 height 13
type input "121212"
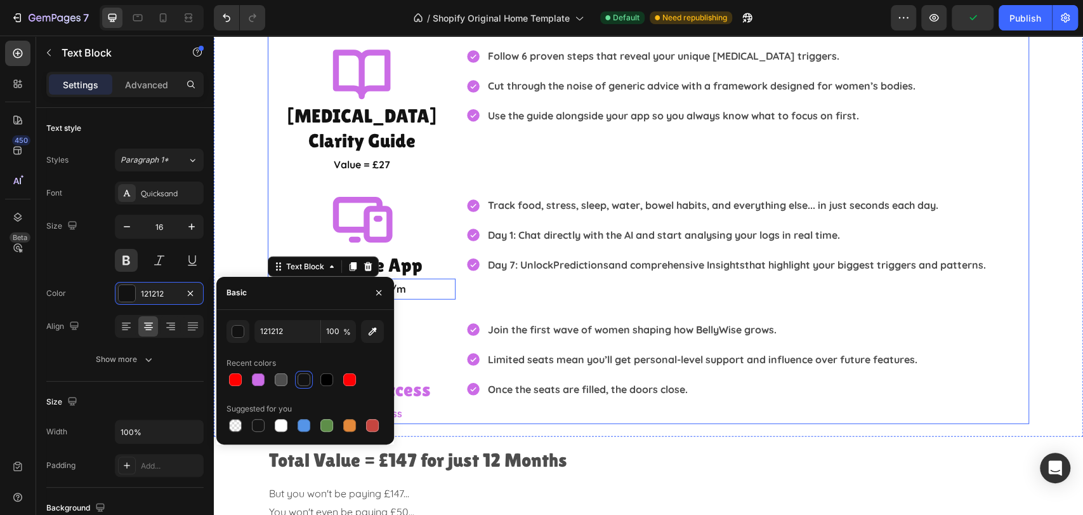
scroll to position [2326, 0]
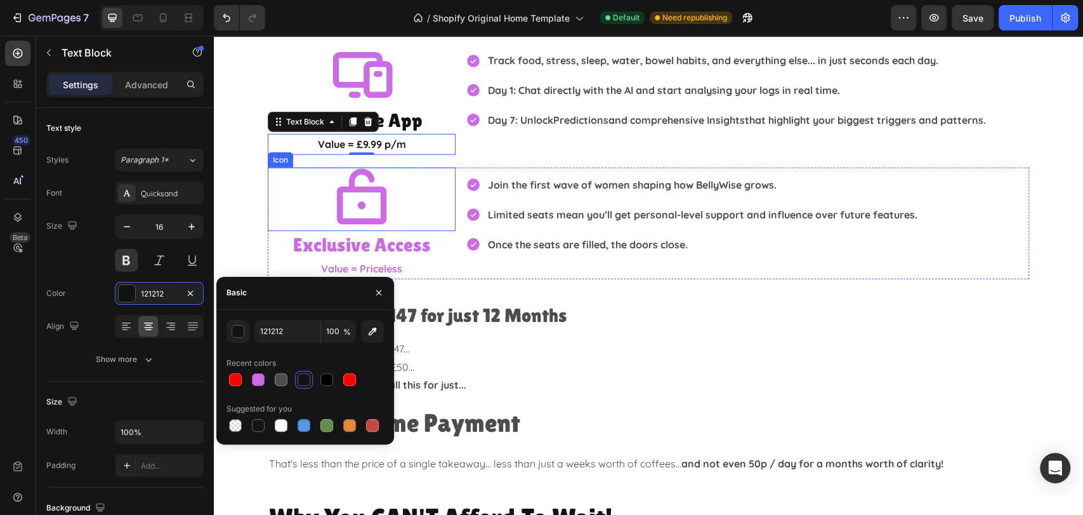
click at [404, 185] on div "Icon" at bounding box center [362, 198] width 188 height 63
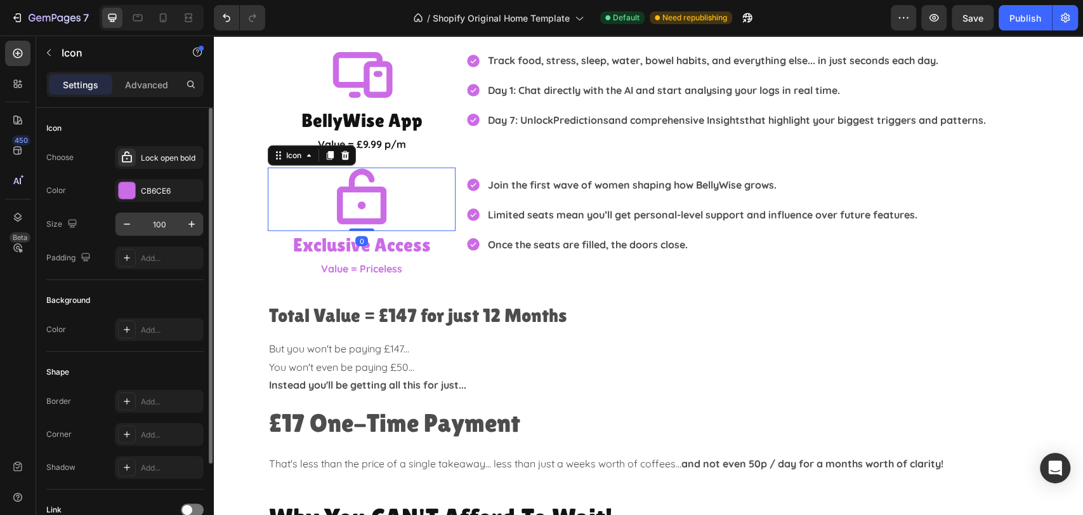
click at [157, 216] on input "100" at bounding box center [159, 224] width 42 height 23
click at [147, 194] on div "CB6CE6" at bounding box center [159, 190] width 37 height 11
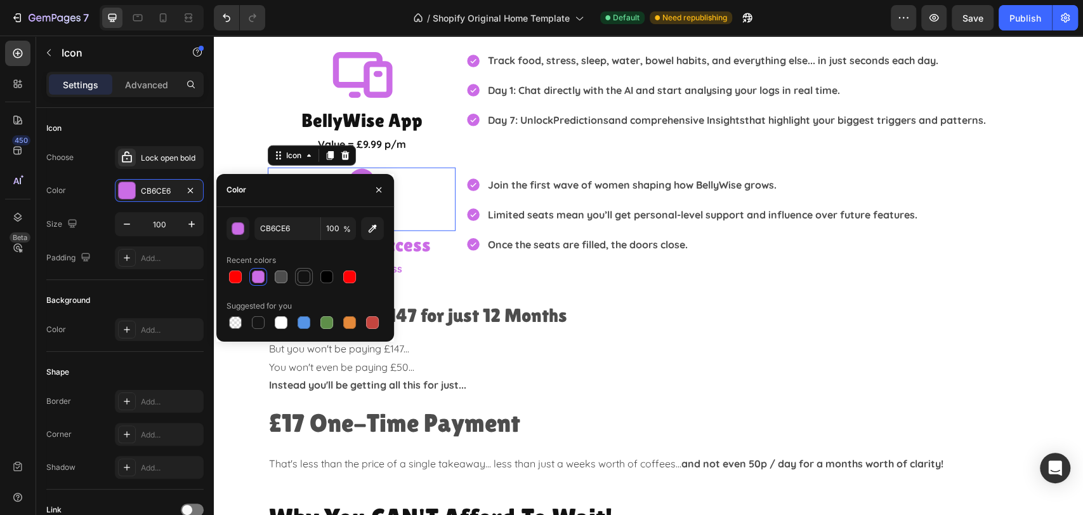
click at [302, 273] on div at bounding box center [304, 276] width 13 height 13
type input "121212"
click at [430, 231] on h2 "Exclusive Access" at bounding box center [362, 244] width 188 height 27
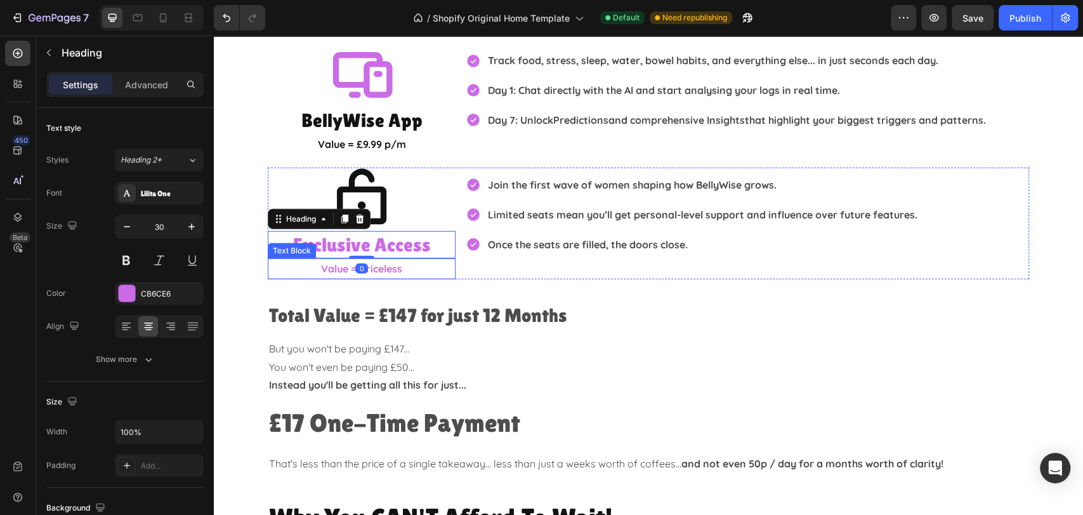
click at [416, 259] on p "Value = Priceless" at bounding box center [361, 268] width 185 height 18
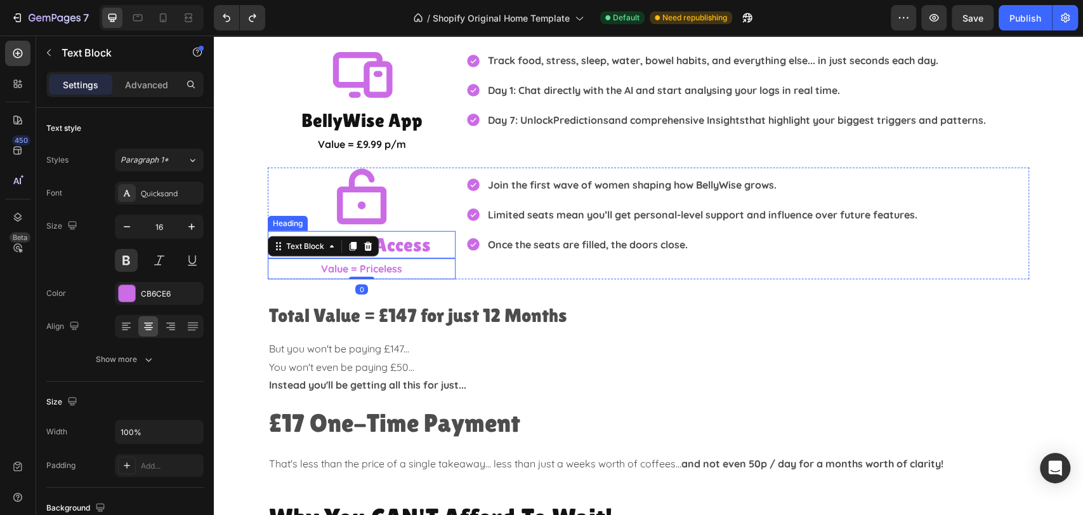
click at [432, 231] on h2 "Exclusive Access" at bounding box center [362, 244] width 188 height 27
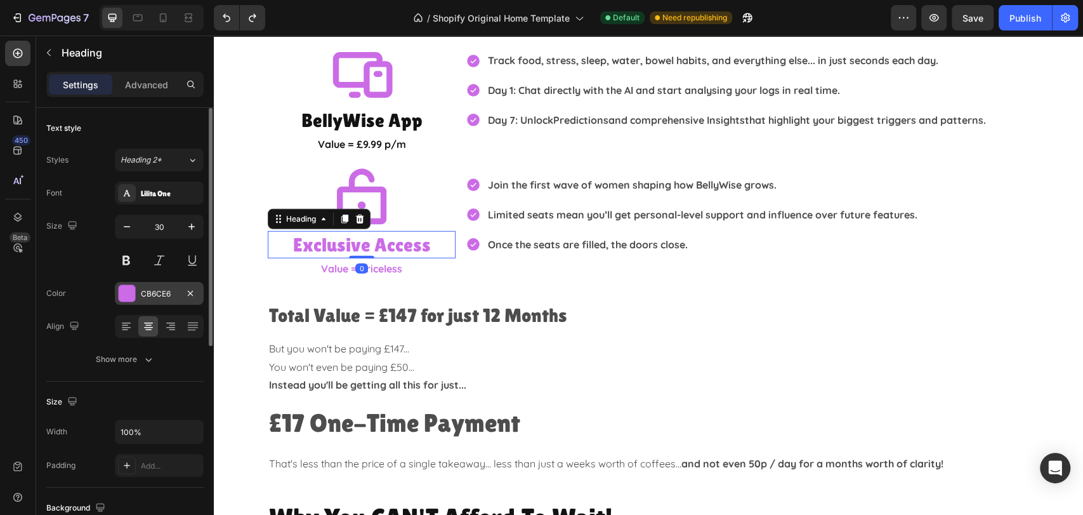
click at [126, 294] on div at bounding box center [127, 293] width 16 height 16
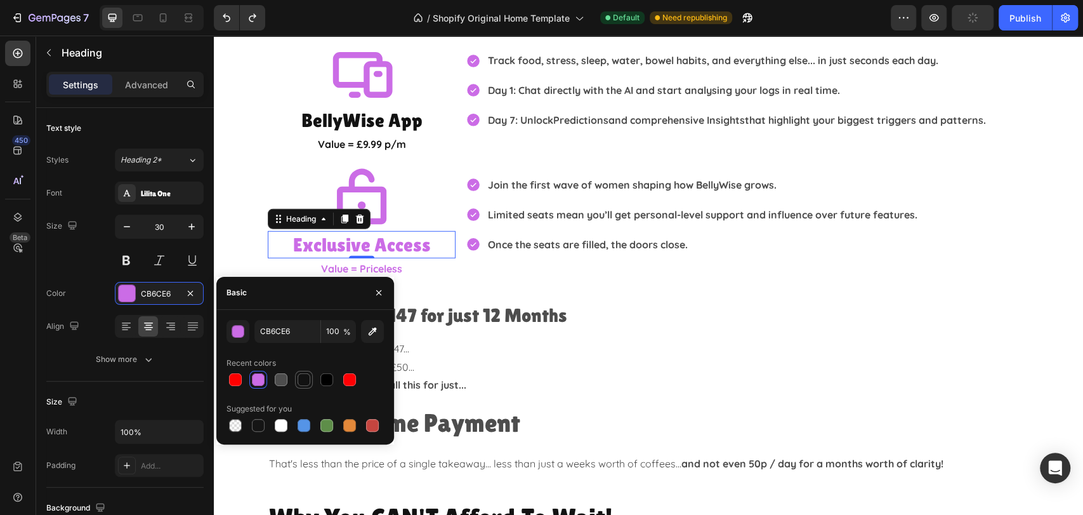
click at [298, 381] on div at bounding box center [304, 379] width 13 height 13
type input "121212"
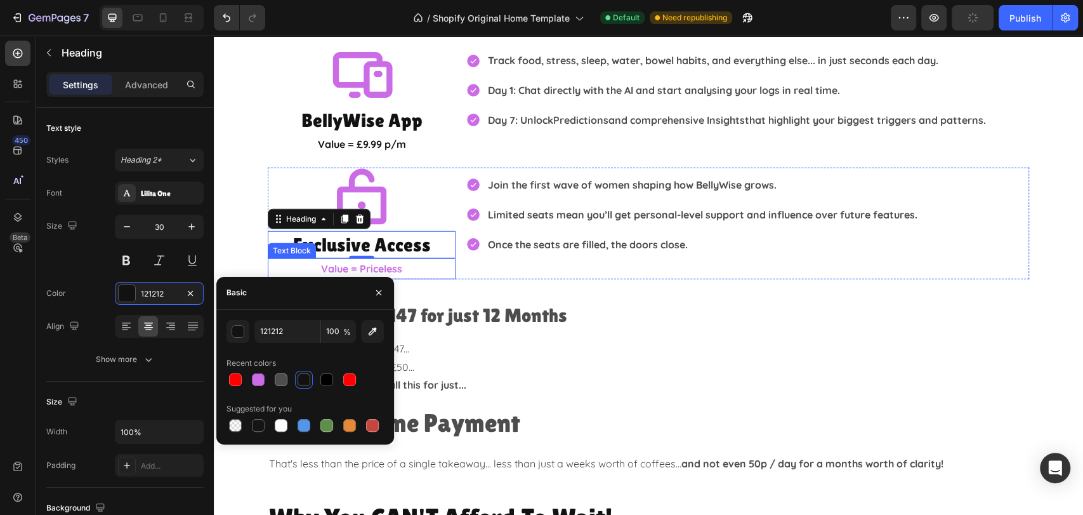
click at [426, 259] on p "Value = Priceless" at bounding box center [361, 268] width 185 height 18
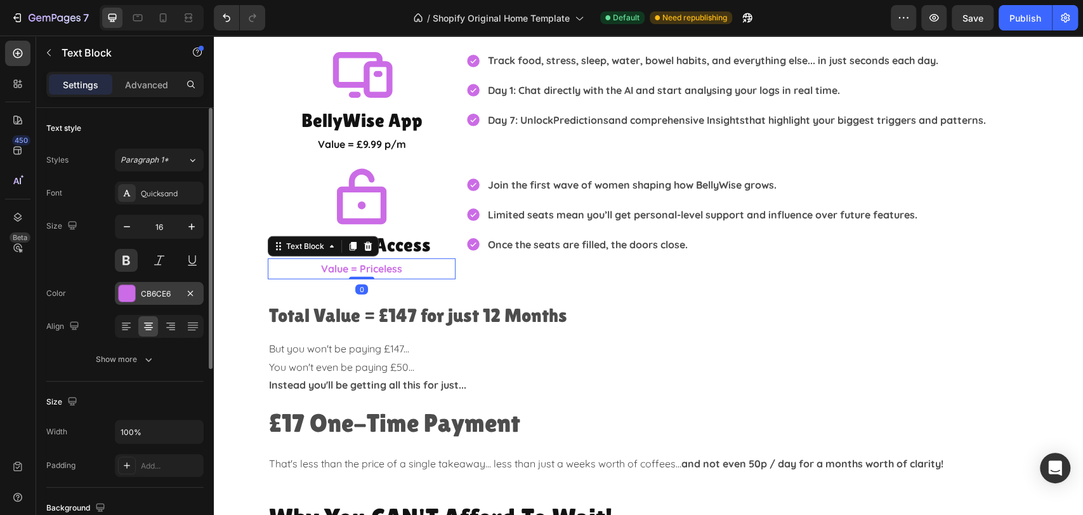
click at [154, 296] on div "CB6CE6" at bounding box center [159, 293] width 37 height 11
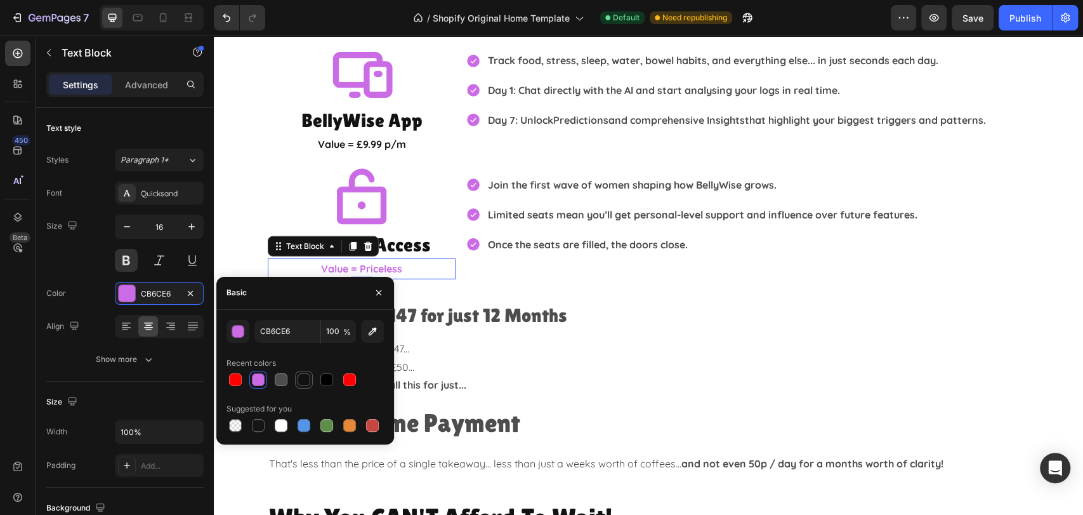
click at [301, 378] on div at bounding box center [304, 379] width 13 height 13
type input "121212"
click at [788, 346] on p "But you won't be paying £147... You won't even be paying £50... Instead you'll …" at bounding box center [648, 366] width 759 height 55
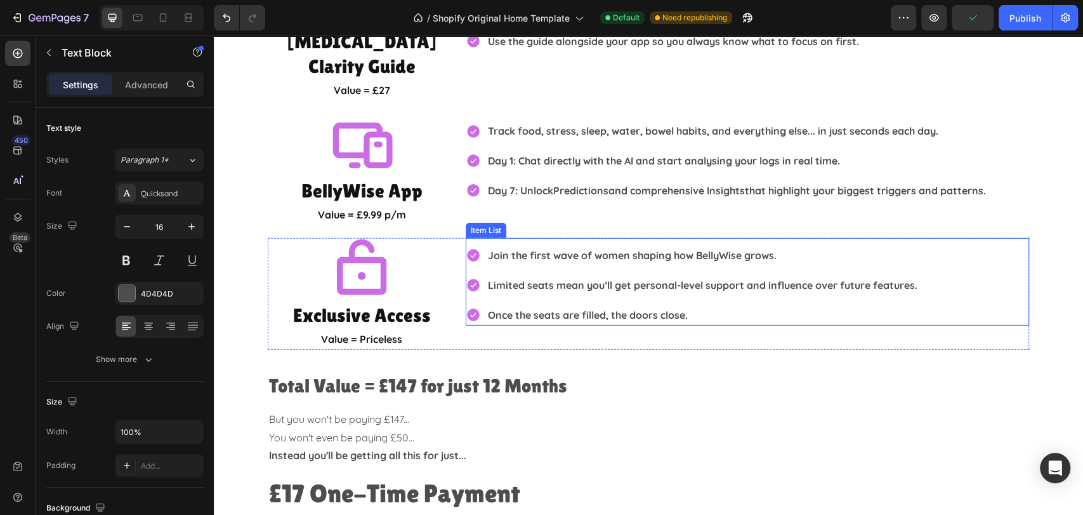
scroll to position [2396, 0]
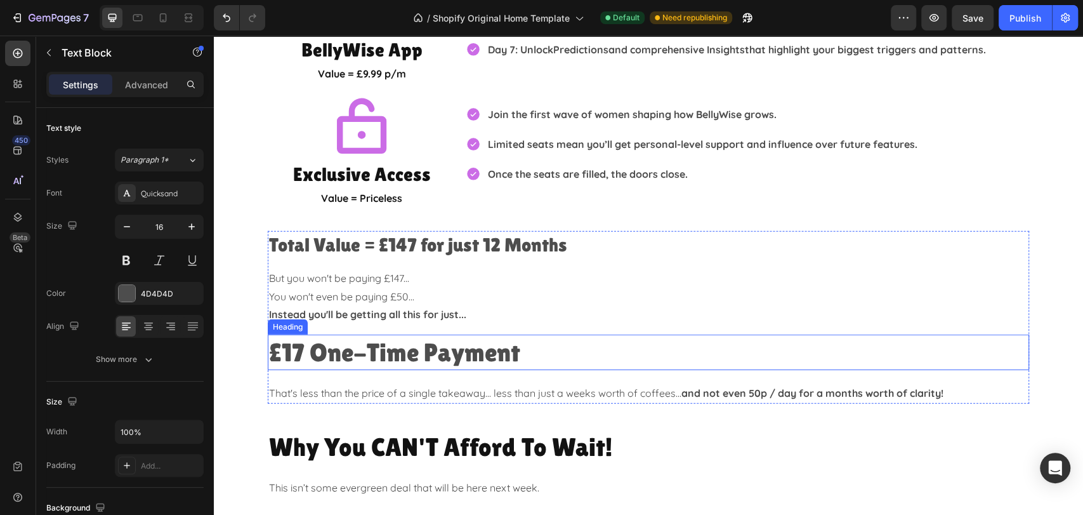
click at [530, 337] on h2 "£17 One-Time Payment" at bounding box center [648, 352] width 761 height 36
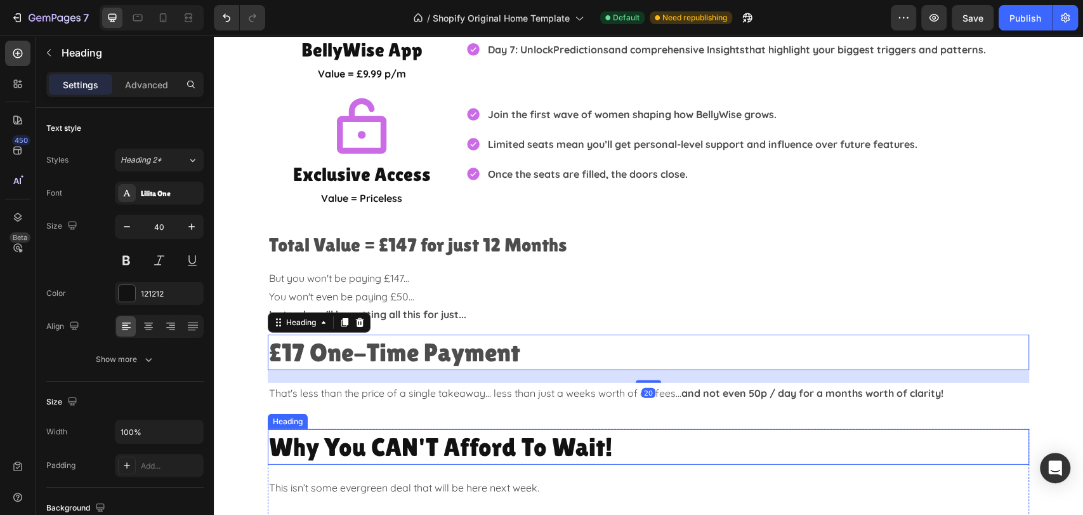
click at [648, 429] on h2 "Why You CAN'T Afford To Wait!" at bounding box center [648, 447] width 761 height 36
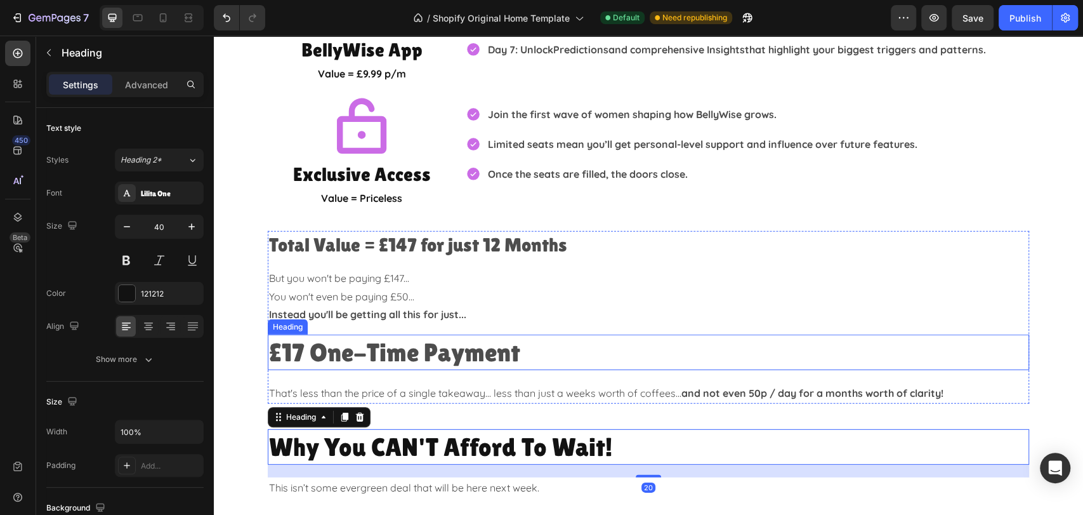
click at [565, 334] on h2 "£17 One-Time Payment" at bounding box center [648, 352] width 761 height 36
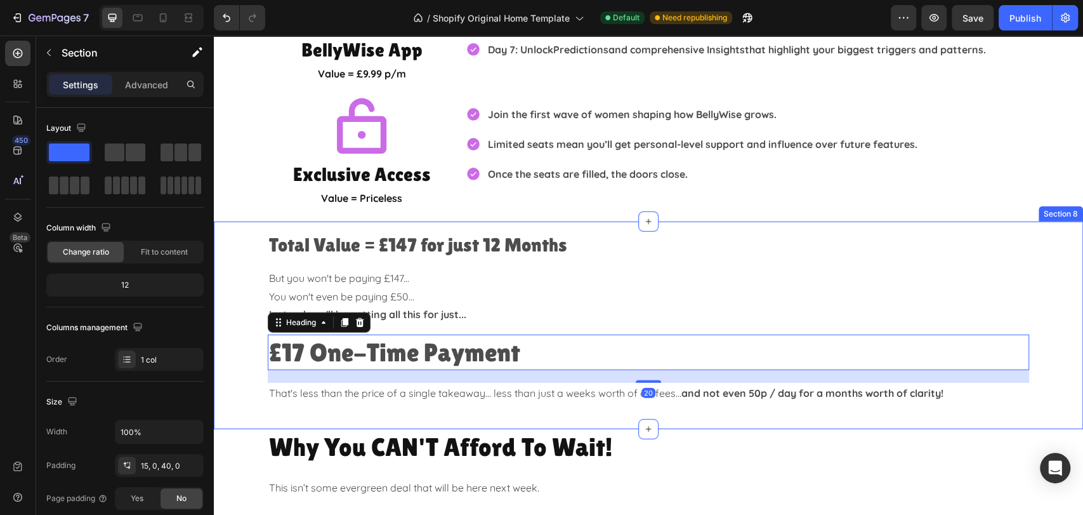
click at [1053, 343] on div "Total Value = £147 for just 12 Months Heading But you won't be paying £147... Y…" at bounding box center [648, 317] width 869 height 173
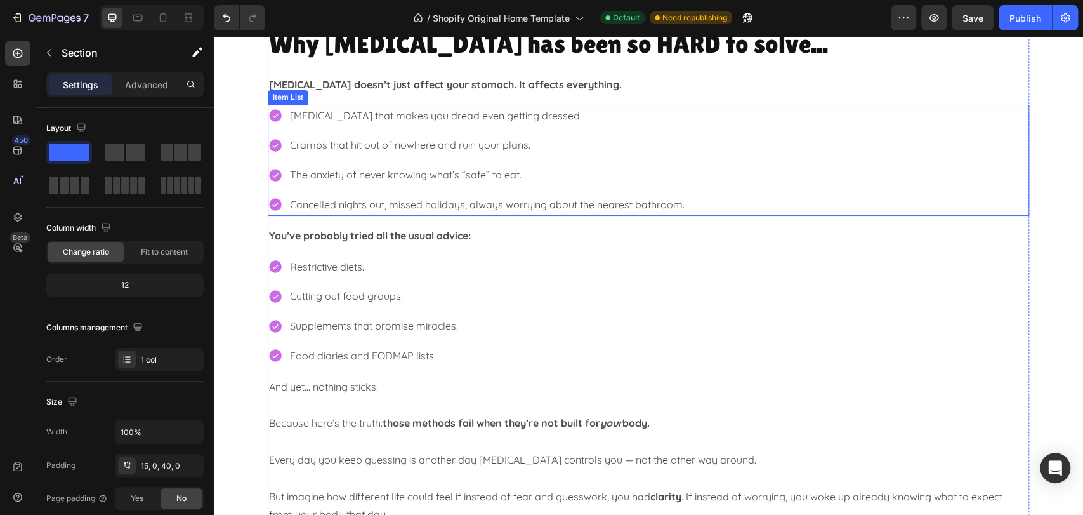
scroll to position [493, 0]
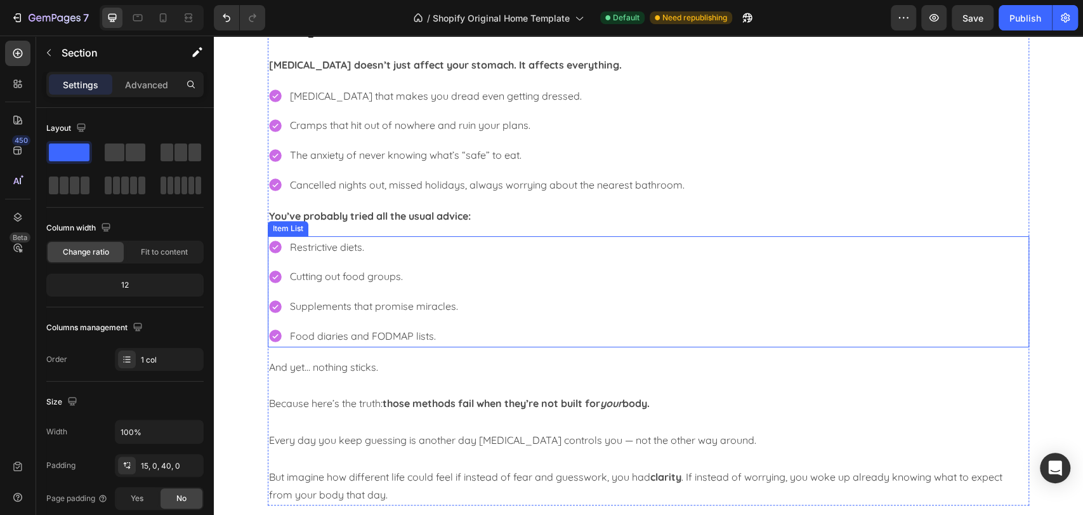
click at [561, 279] on div "Restrictive diets. Cutting out food groups. Supplements that promise miracles. …" at bounding box center [648, 291] width 761 height 111
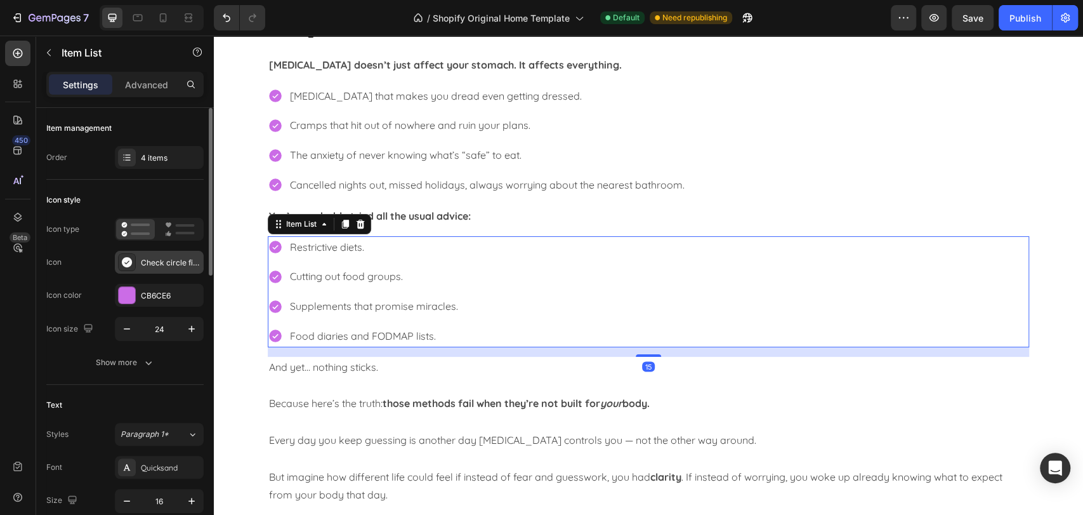
click at [152, 269] on div "Check circle filled" at bounding box center [159, 262] width 89 height 23
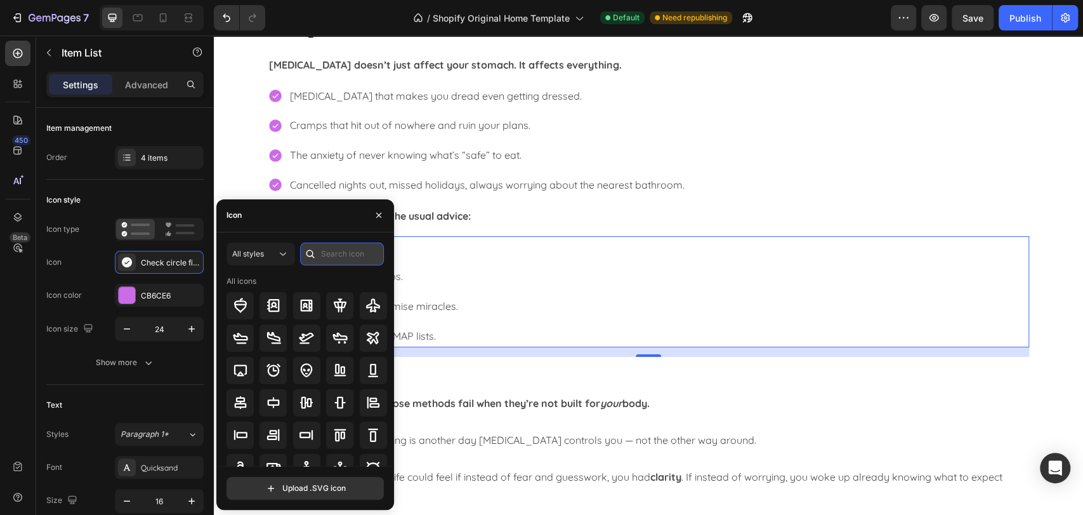
click at [347, 247] on input "text" at bounding box center [342, 253] width 84 height 23
type input "X"
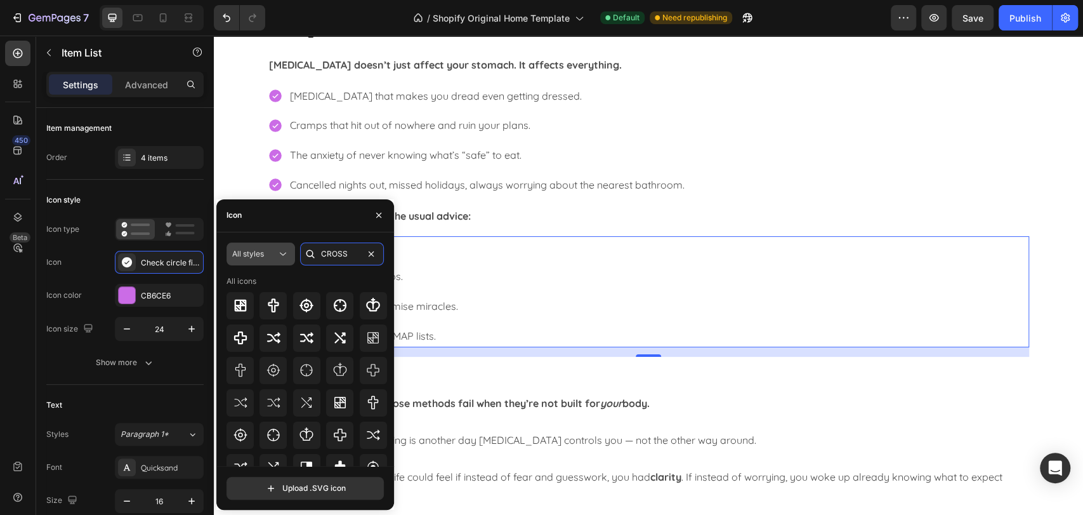
drag, startPoint x: 352, startPoint y: 253, endPoint x: 277, endPoint y: 252, distance: 75.5
click at [277, 252] on div "All styles CROSS" at bounding box center [305, 253] width 157 height 23
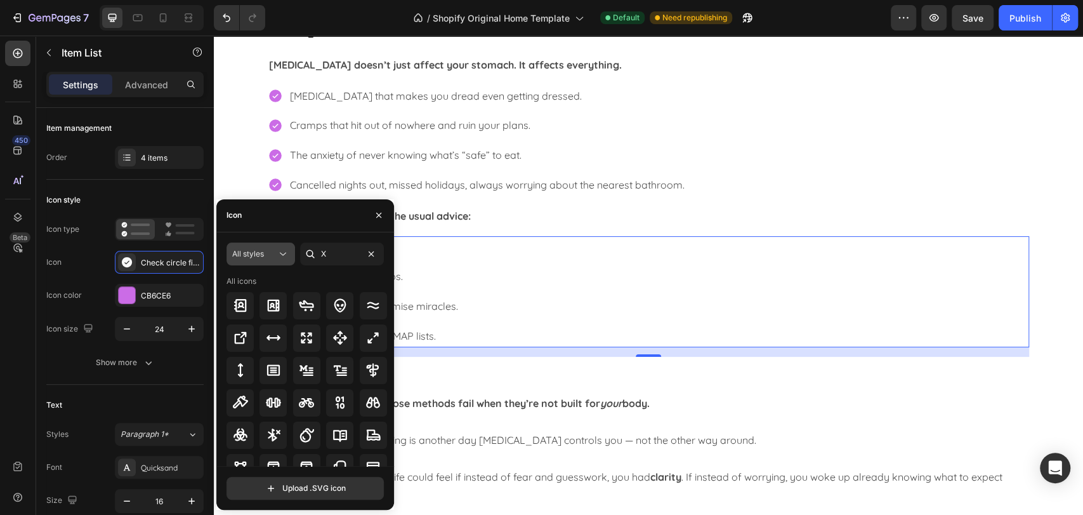
click at [275, 255] on div "All styles" at bounding box center [254, 253] width 44 height 11
click at [284, 221] on div "Icon" at bounding box center [305, 215] width 178 height 33
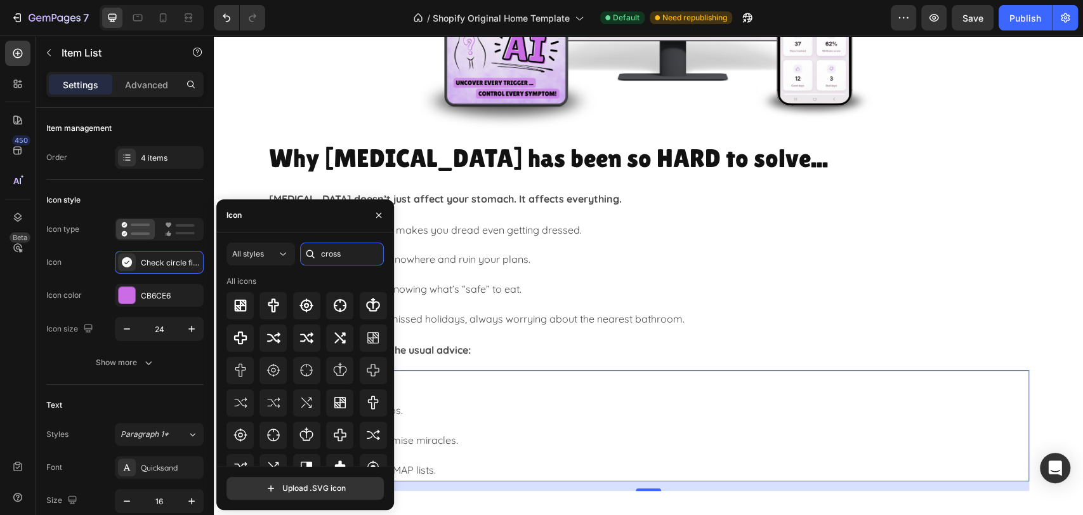
scroll to position [352, 0]
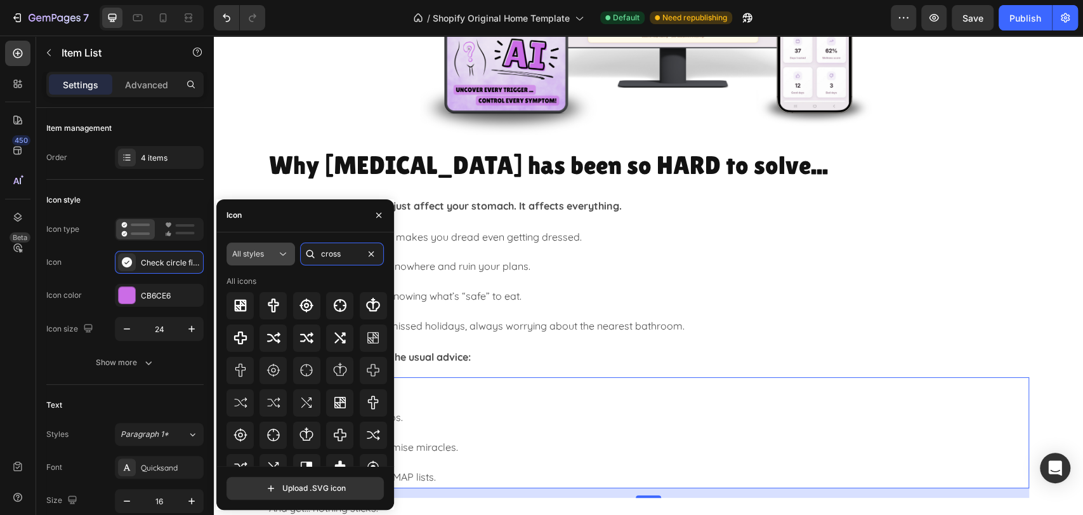
drag, startPoint x: 315, startPoint y: 250, endPoint x: 269, endPoint y: 250, distance: 45.7
click at [269, 250] on div "All styles cross" at bounding box center [305, 253] width 157 height 23
type input "bad"
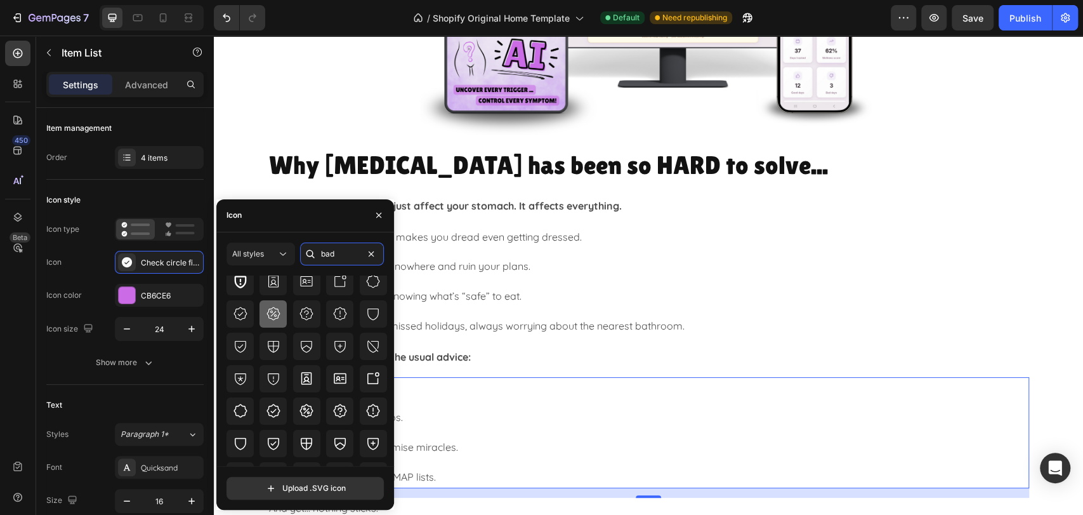
scroll to position [139, 0]
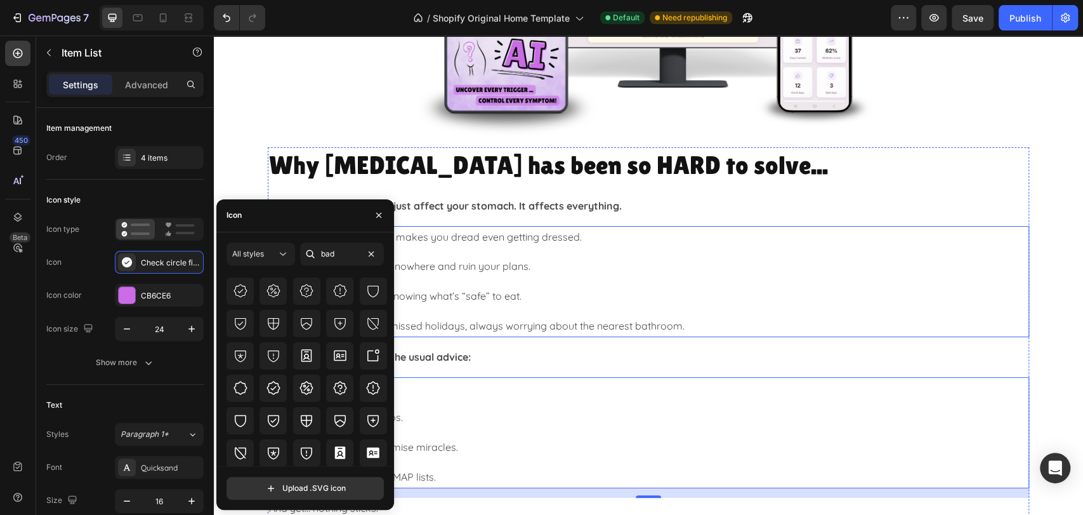
click at [847, 286] on div "[MEDICAL_DATA] that makes you dread even getting dressed. [PERSON_NAME] that hi…" at bounding box center [648, 281] width 761 height 111
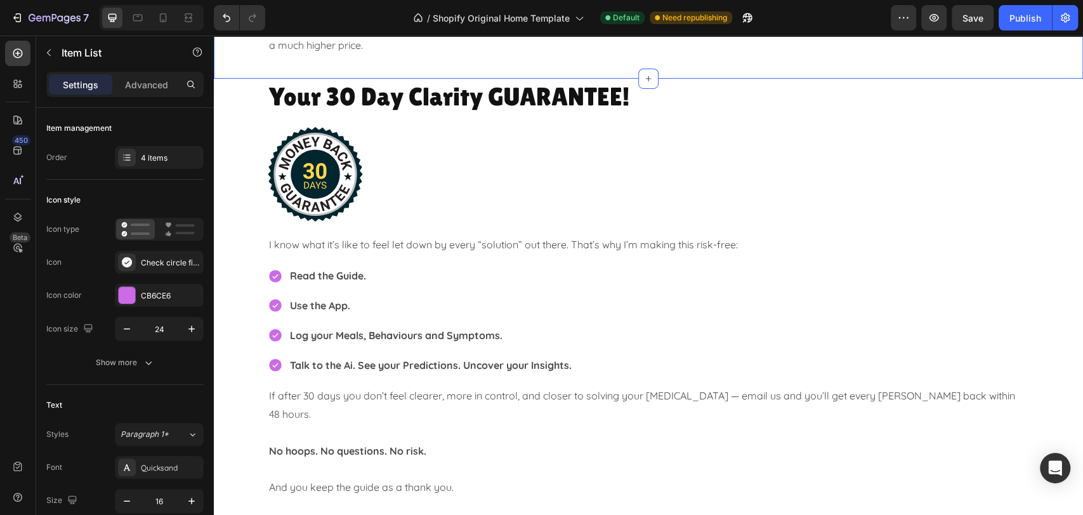
scroll to position [2960, 0]
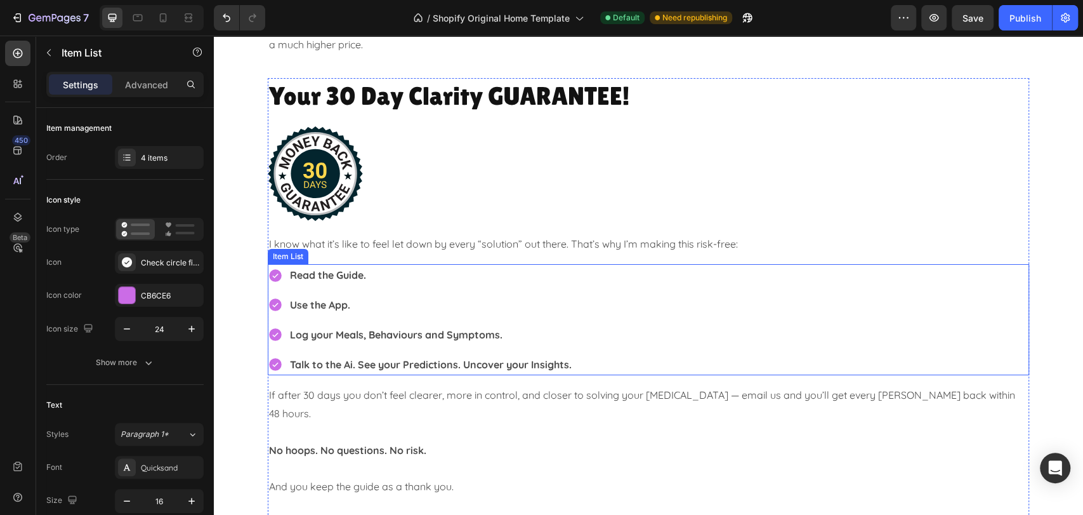
click at [452, 273] on p "Read the Guide." at bounding box center [431, 275] width 282 height 18
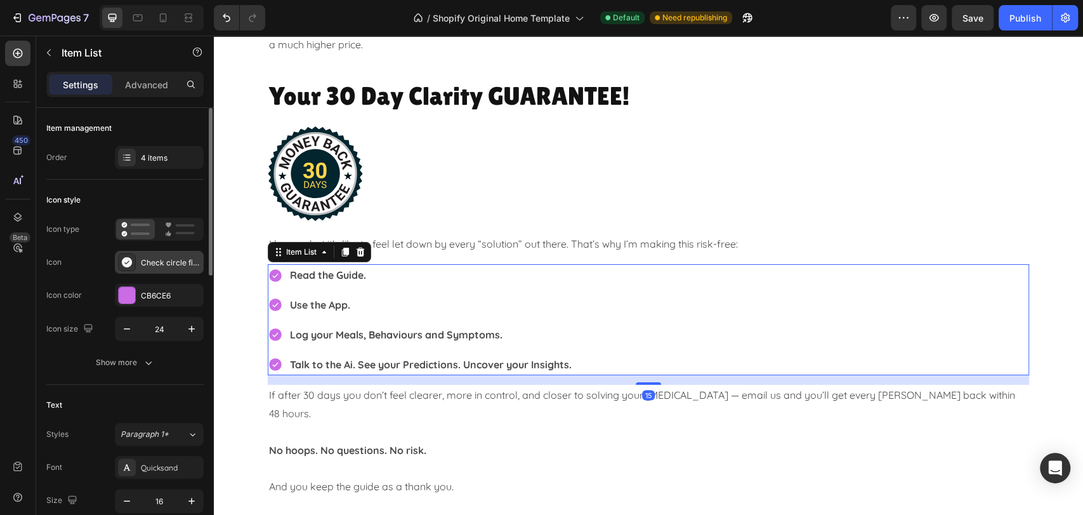
click at [150, 266] on div "Check circle filled" at bounding box center [171, 262] width 60 height 11
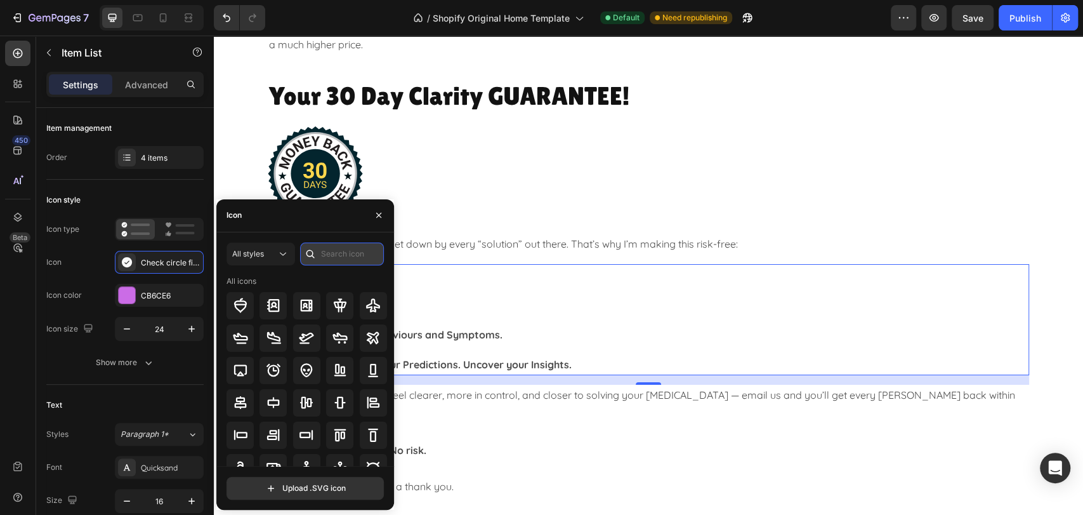
click at [343, 246] on input "text" at bounding box center [342, 253] width 84 height 23
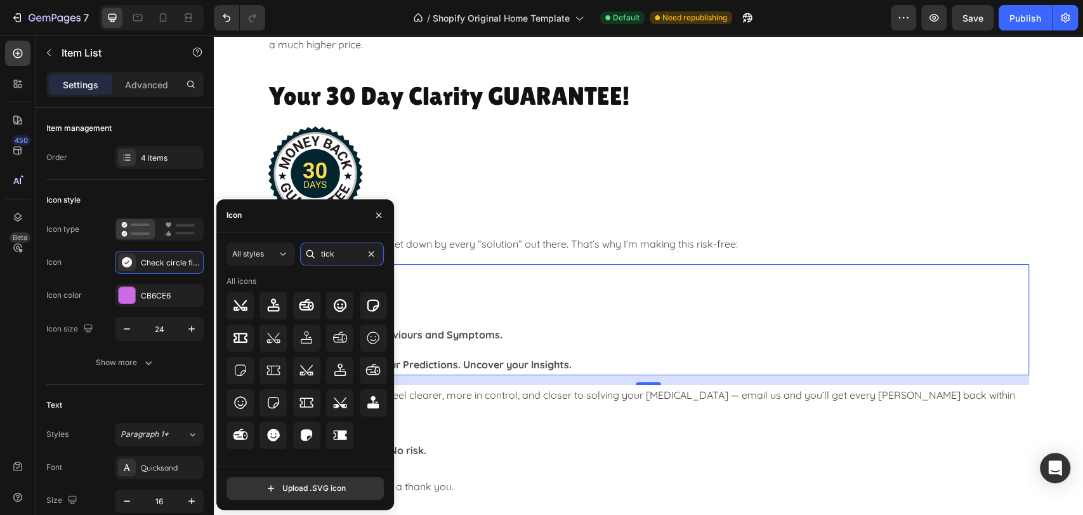
drag, startPoint x: 360, startPoint y: 254, endPoint x: 312, endPoint y: 256, distance: 47.7
click at [312, 256] on div "tick" at bounding box center [342, 253] width 84 height 23
click at [240, 259] on div "All styles" at bounding box center [260, 253] width 57 height 13
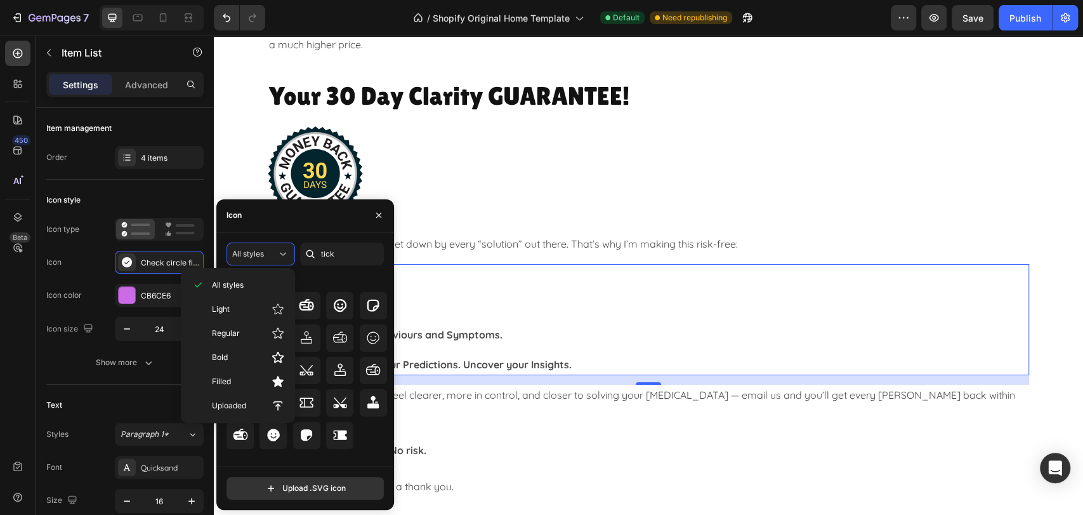
click at [287, 221] on div "Icon" at bounding box center [305, 215] width 178 height 33
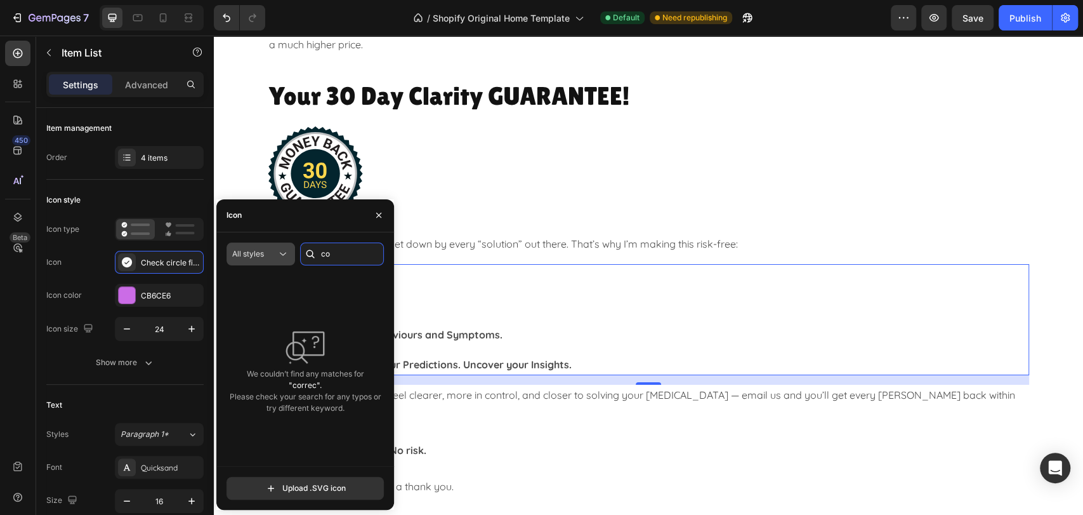
type input "c"
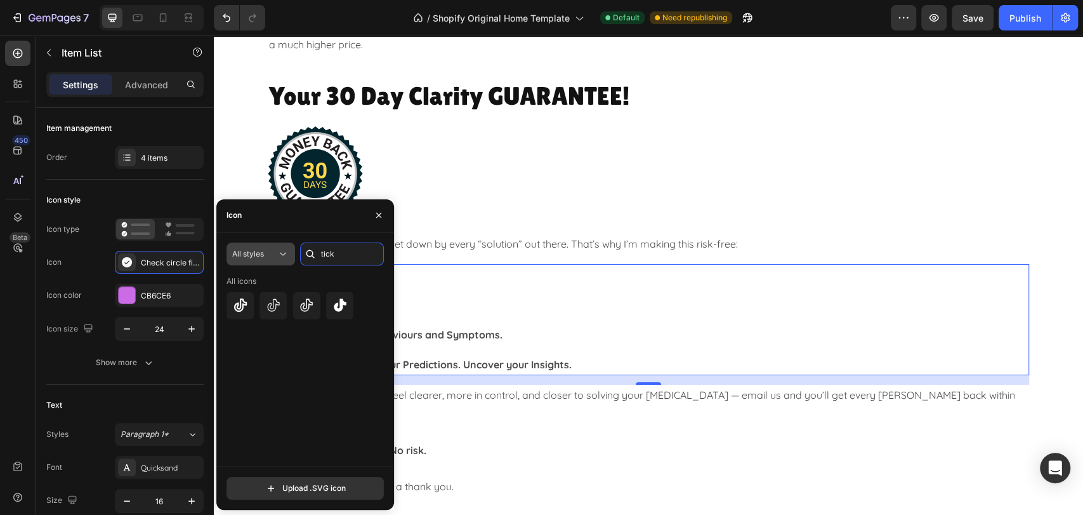
type input "tick"
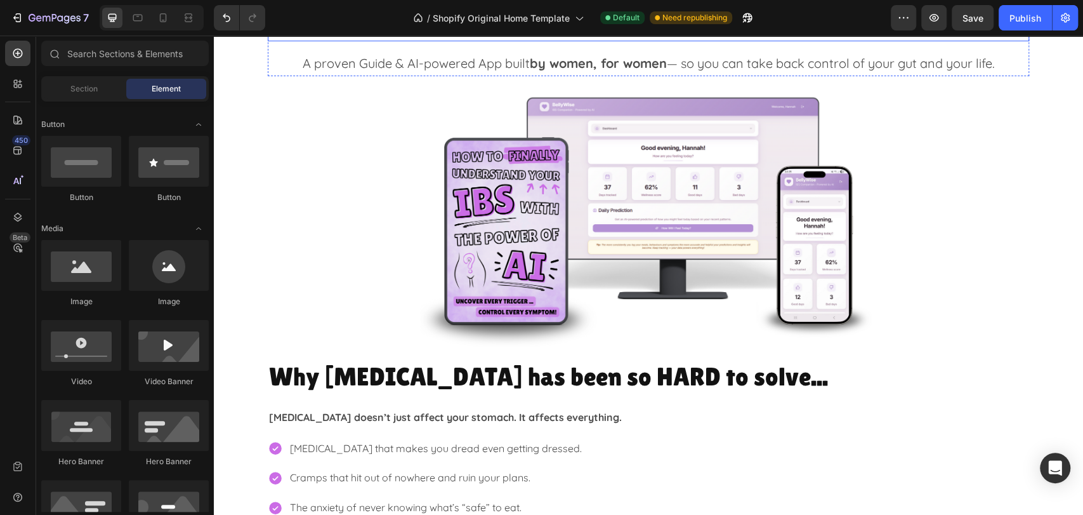
scroll to position [0, 0]
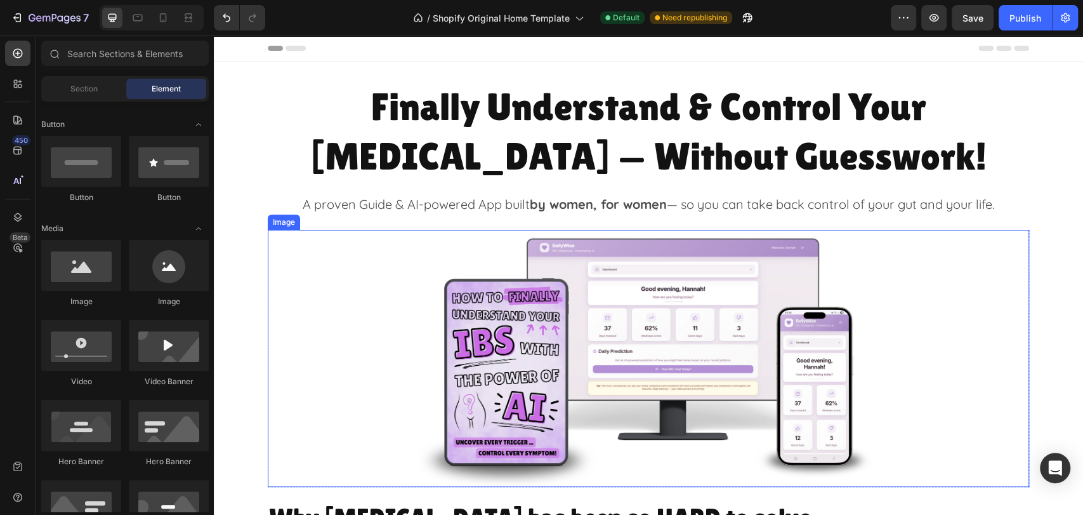
click at [664, 301] on img at bounding box center [648, 358] width 457 height 257
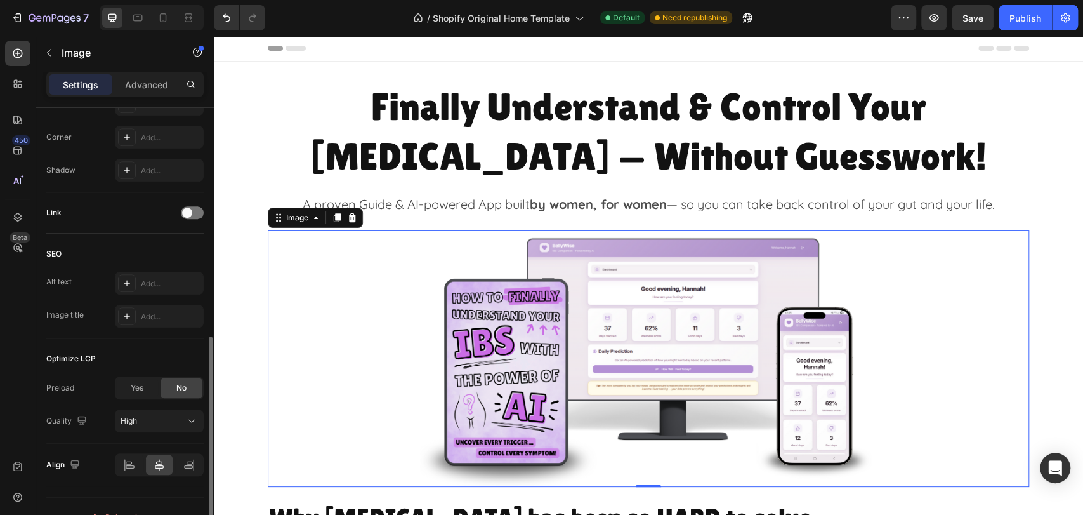
scroll to position [515, 0]
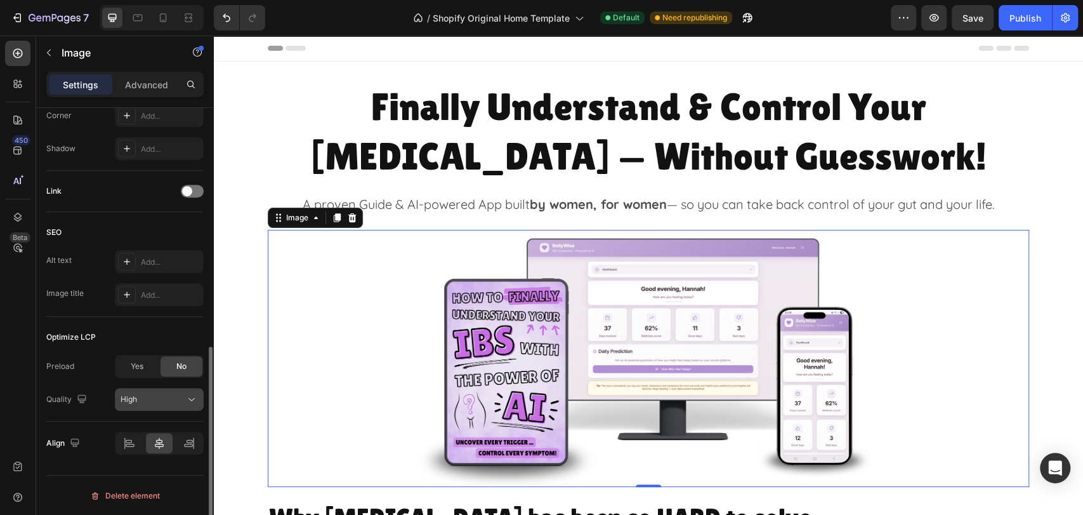
click at [153, 394] on div "High" at bounding box center [153, 398] width 65 height 11
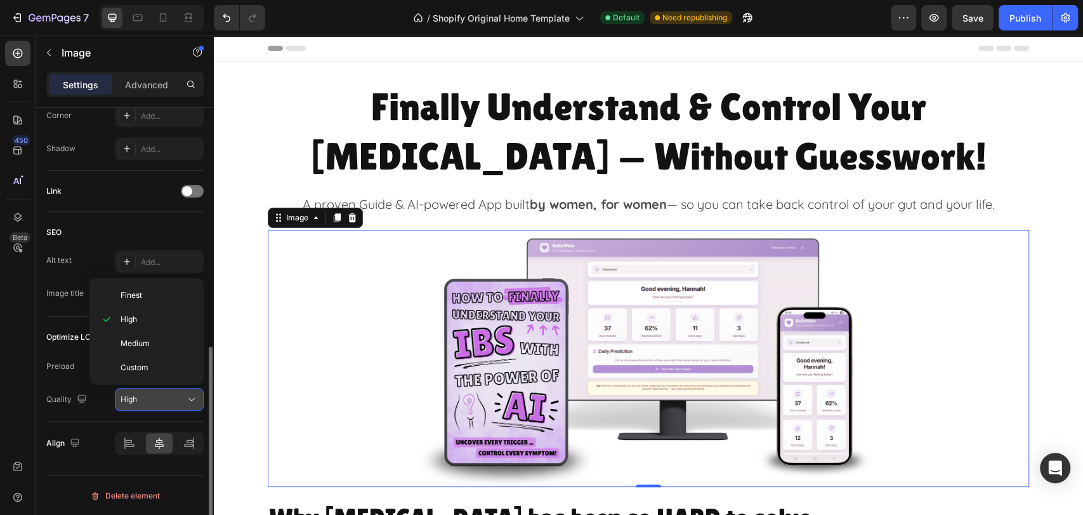
click at [153, 394] on div "High" at bounding box center [153, 398] width 65 height 11
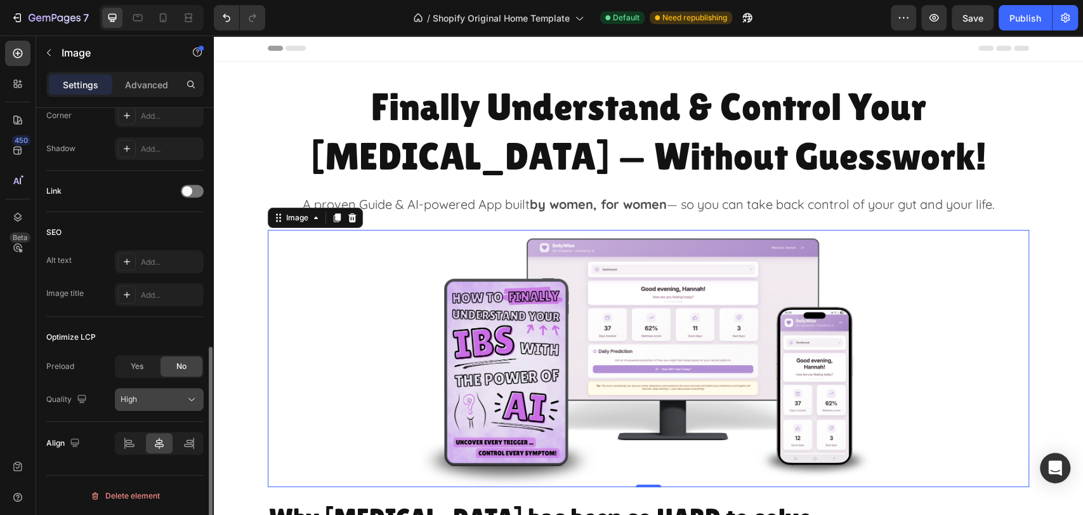
click at [154, 393] on div "High" at bounding box center [153, 398] width 65 height 11
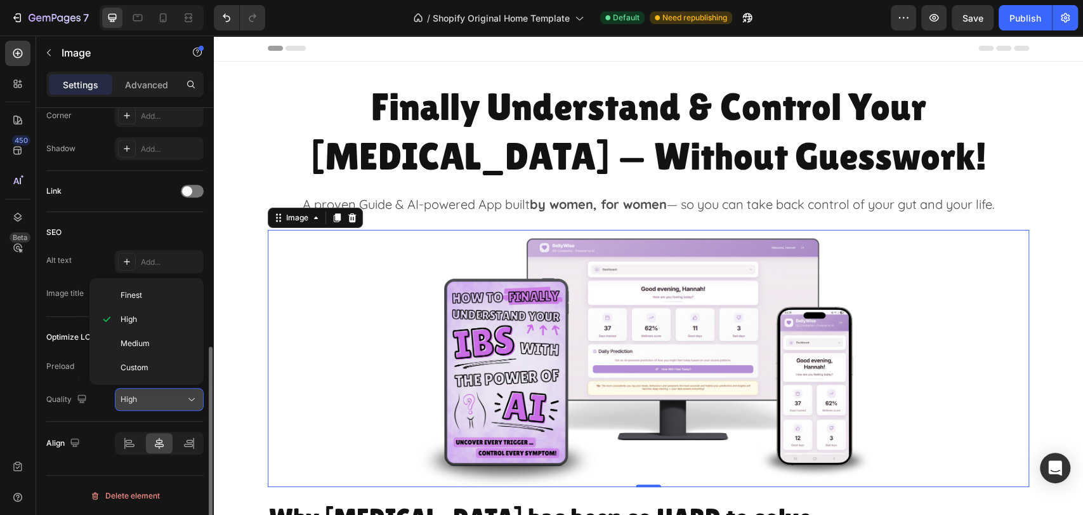
click at [154, 393] on div "High" at bounding box center [153, 398] width 65 height 11
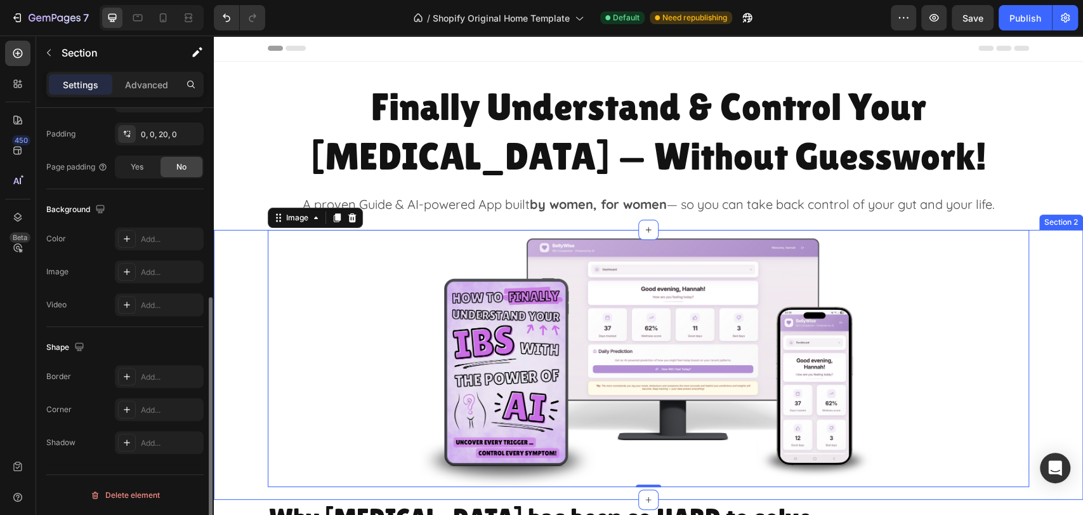
click at [227, 331] on div "Image 0 Row" at bounding box center [648, 358] width 869 height 257
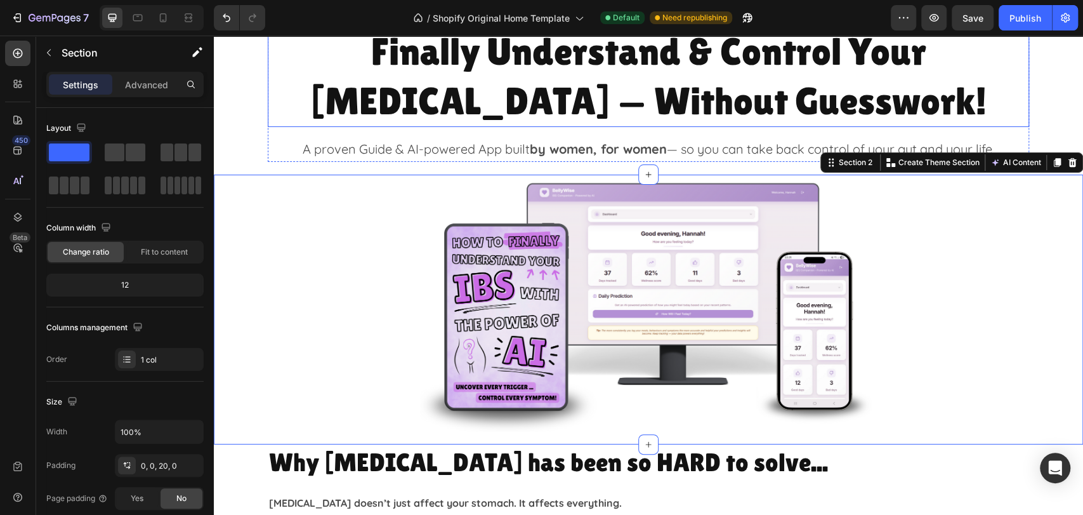
scroll to position [0, 0]
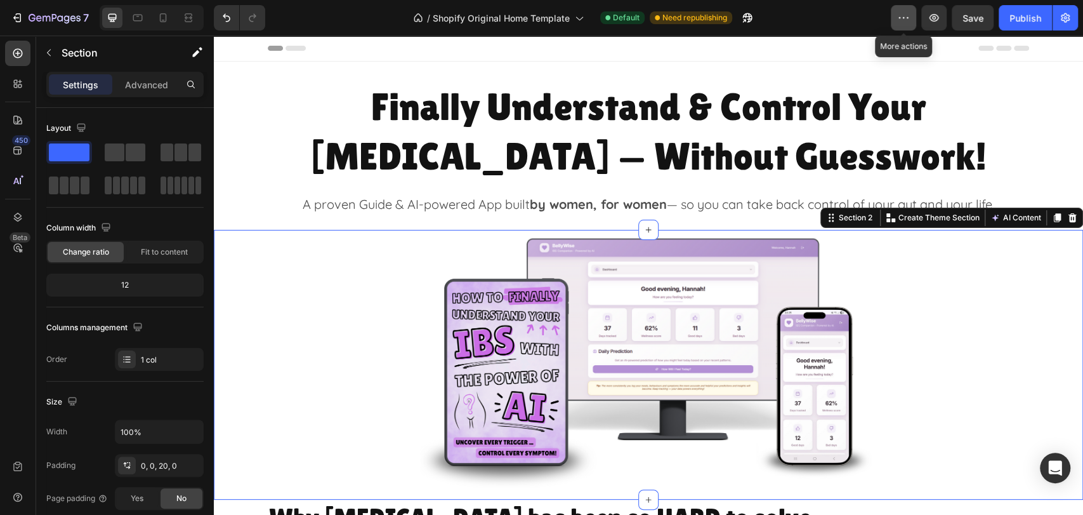
click at [905, 18] on icon "button" at bounding box center [904, 17] width 2 height 1
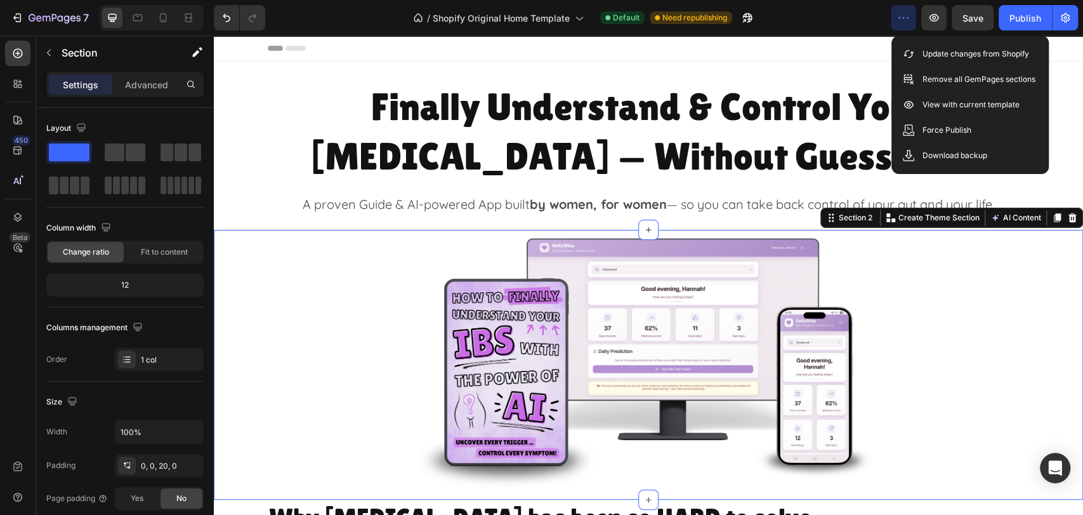
click at [905, 18] on icon "button" at bounding box center [904, 17] width 2 height 1
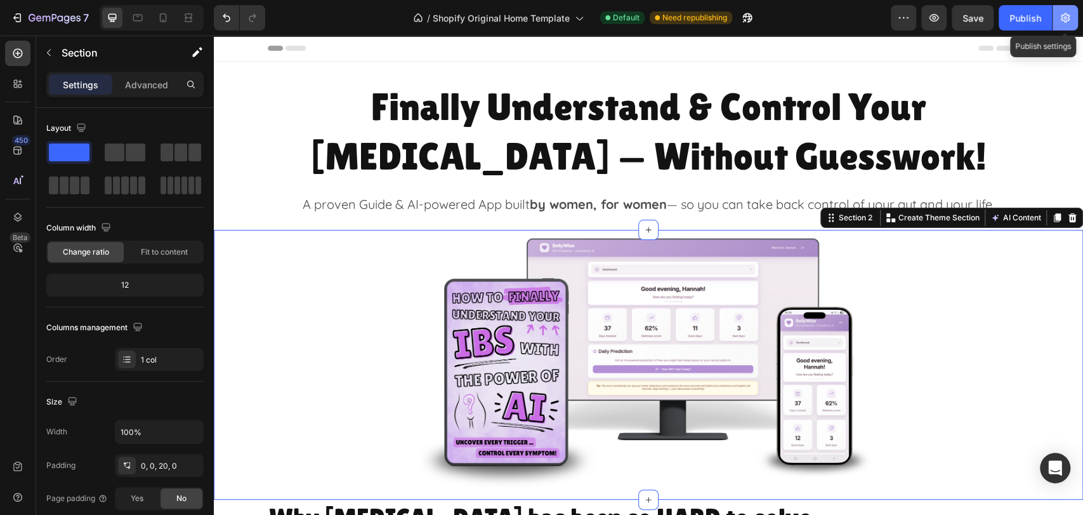
click at [1061, 16] on icon "button" at bounding box center [1065, 18] width 9 height 10
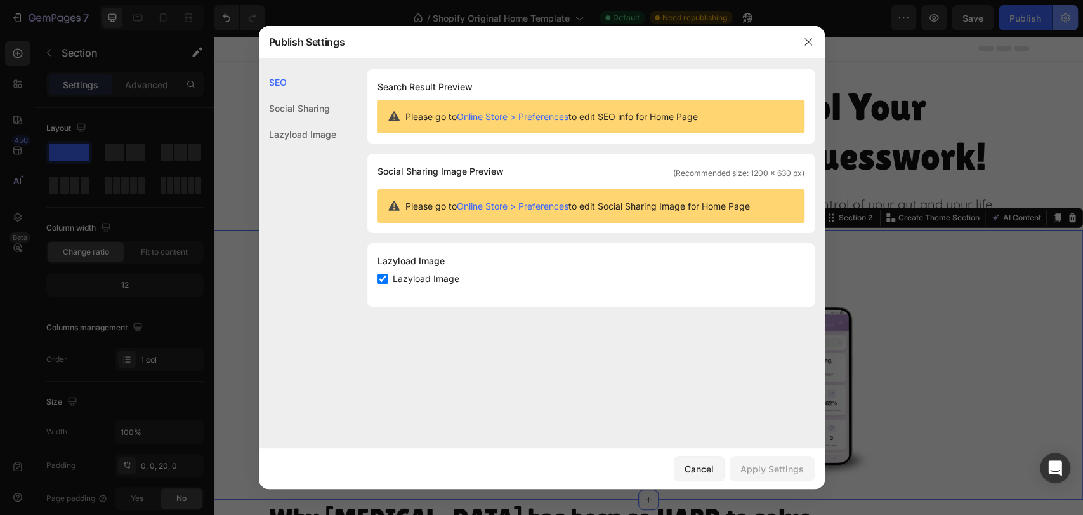
click at [1061, 16] on div at bounding box center [541, 257] width 1083 height 515
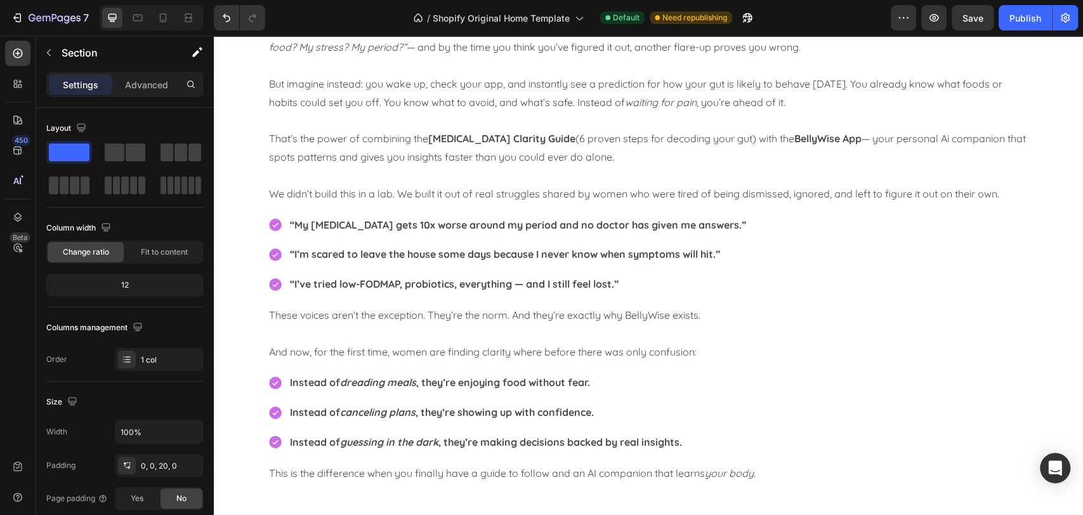
scroll to position [1057, 0]
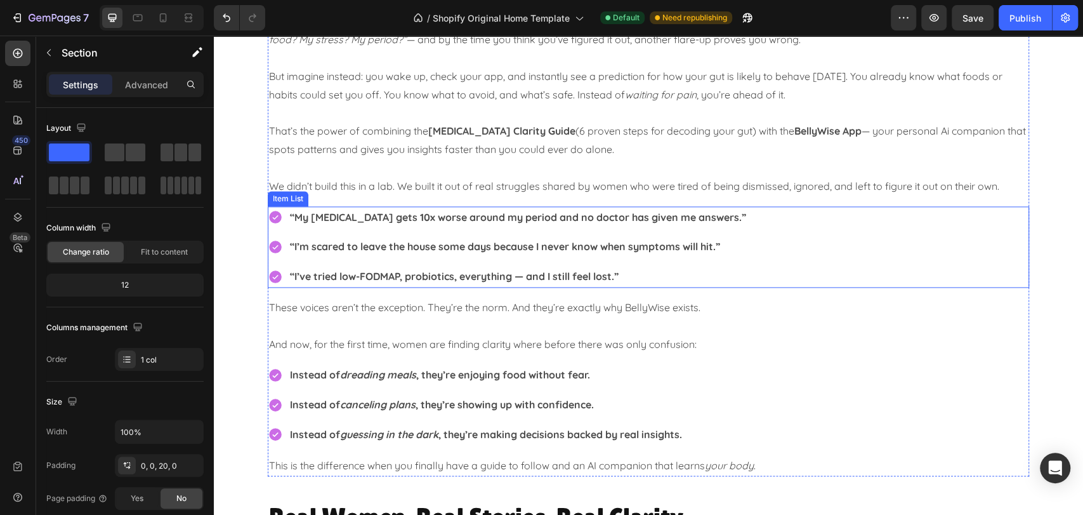
click at [816, 219] on div "“My [MEDICAL_DATA] gets 10x worse around my period and no doctor has given me a…" at bounding box center [648, 246] width 761 height 81
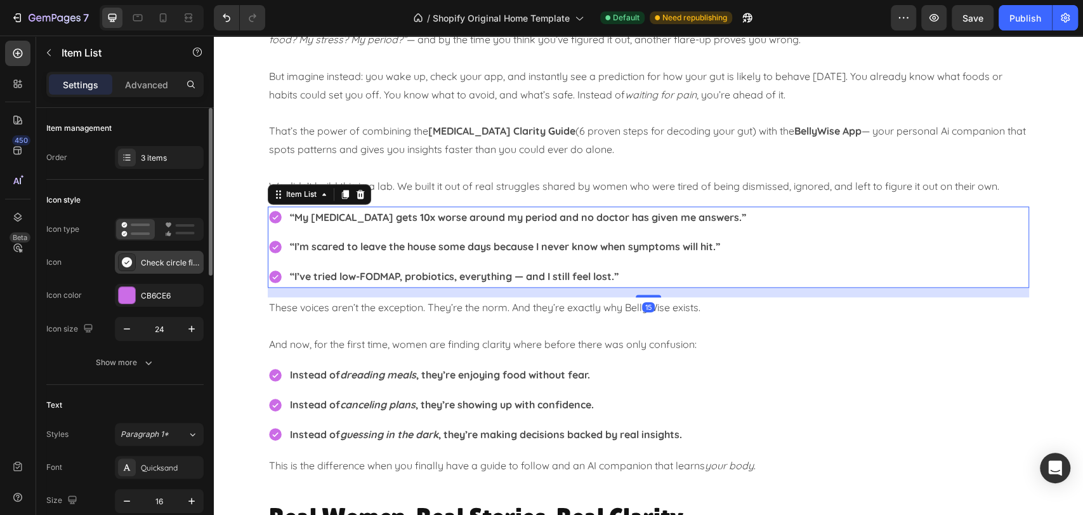
click at [159, 262] on div "Check circle filled" at bounding box center [171, 262] width 60 height 11
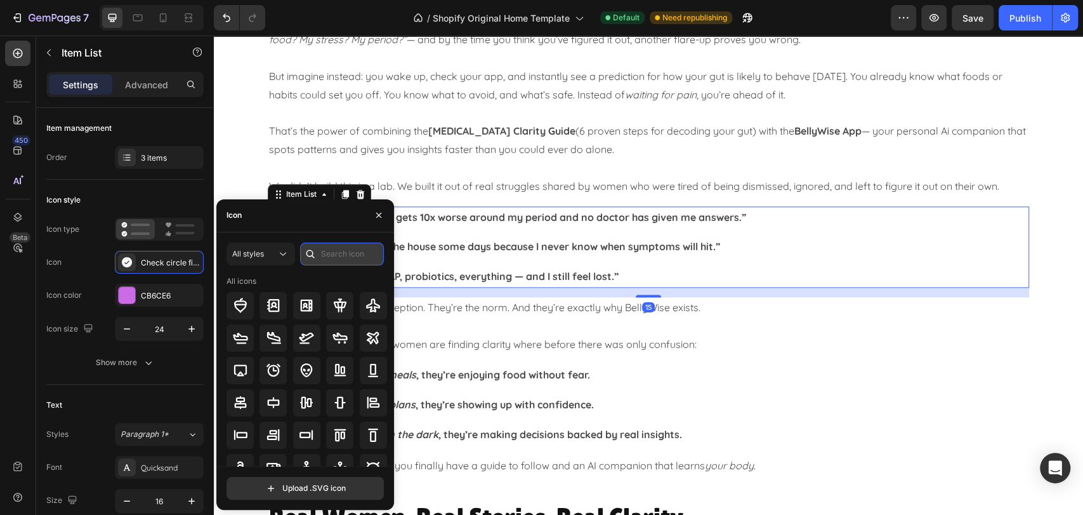
click at [336, 253] on input "text" at bounding box center [342, 253] width 84 height 23
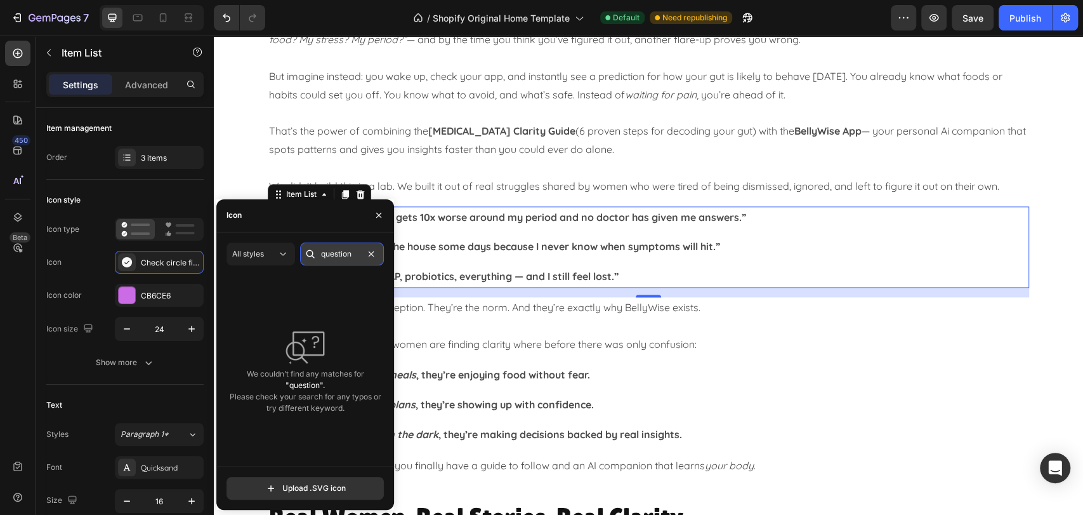
type input "question"
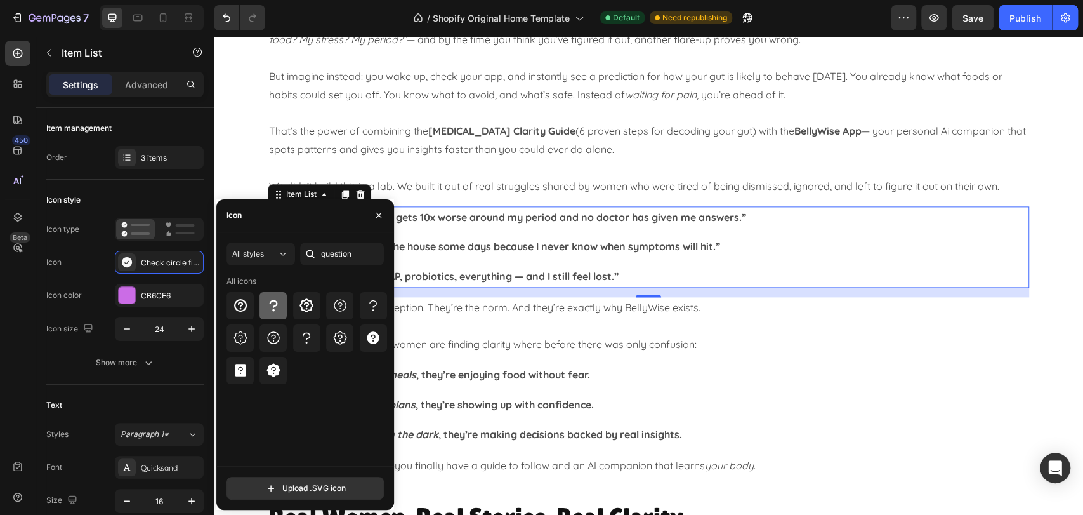
click at [269, 305] on icon at bounding box center [273, 305] width 15 height 15
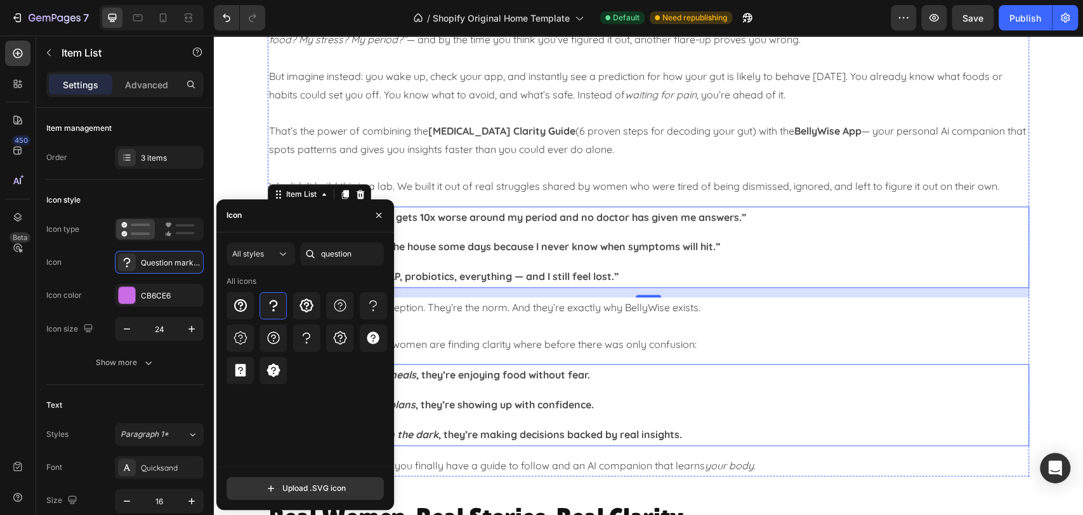
click at [977, 386] on div "Instead of dreading meals , they’re enjoying food without fear. Instead of canc…" at bounding box center [648, 404] width 761 height 81
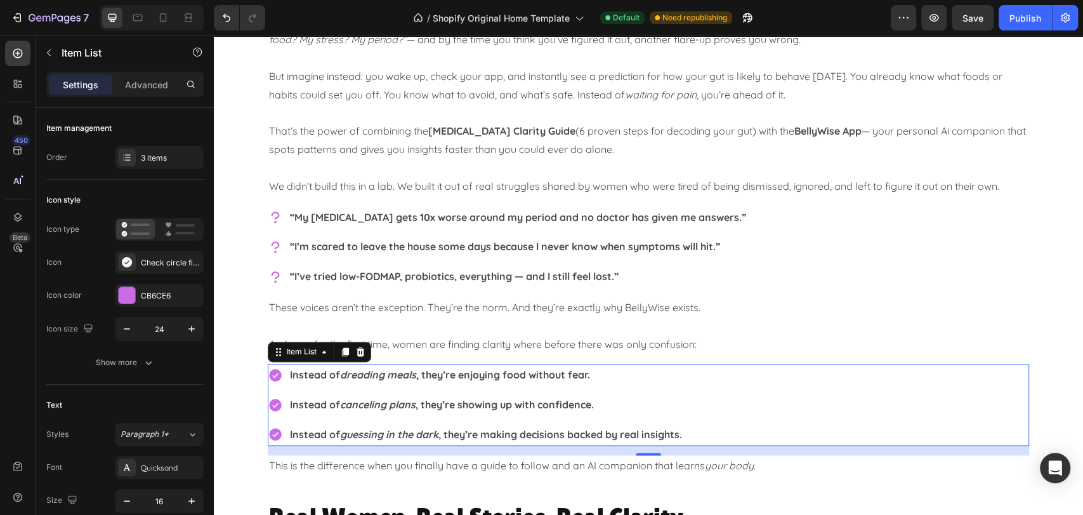
click at [696, 380] on div "Instead of dreading meals , they’re enjoying food without fear. Instead of canc…" at bounding box center [648, 404] width 761 height 81
click at [161, 258] on div "Check circle filled" at bounding box center [171, 262] width 60 height 11
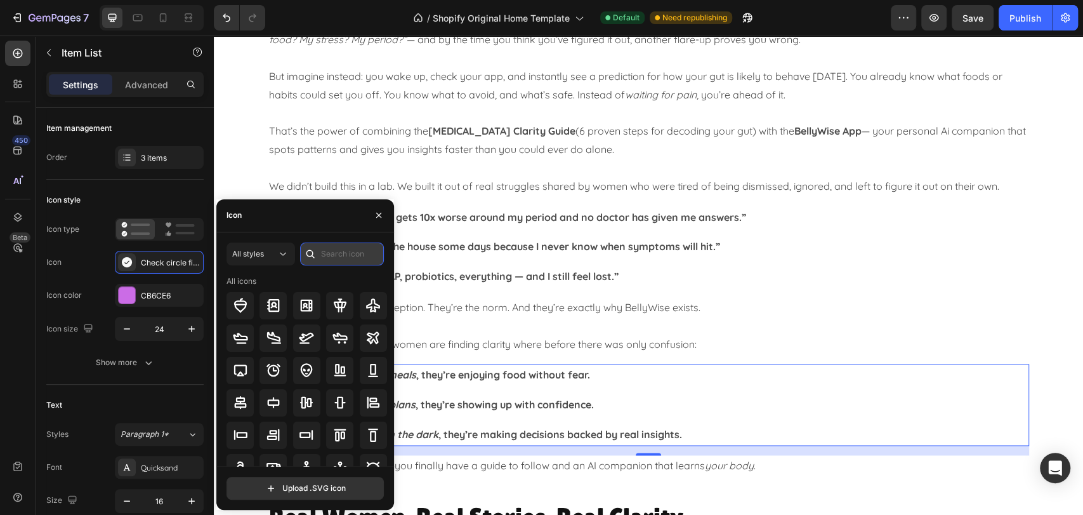
click at [343, 252] on input "text" at bounding box center [342, 253] width 84 height 23
type input "check"
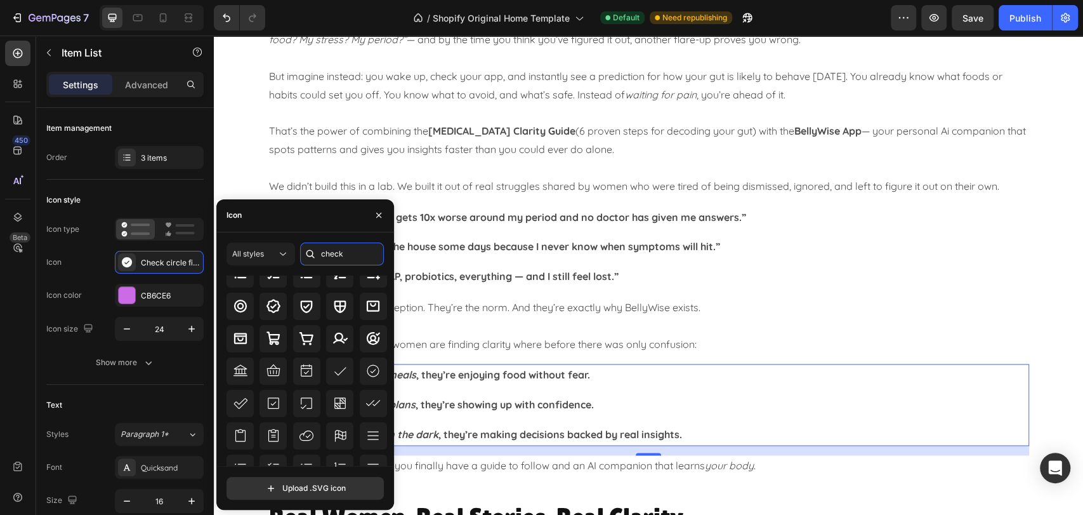
scroll to position [8, 0]
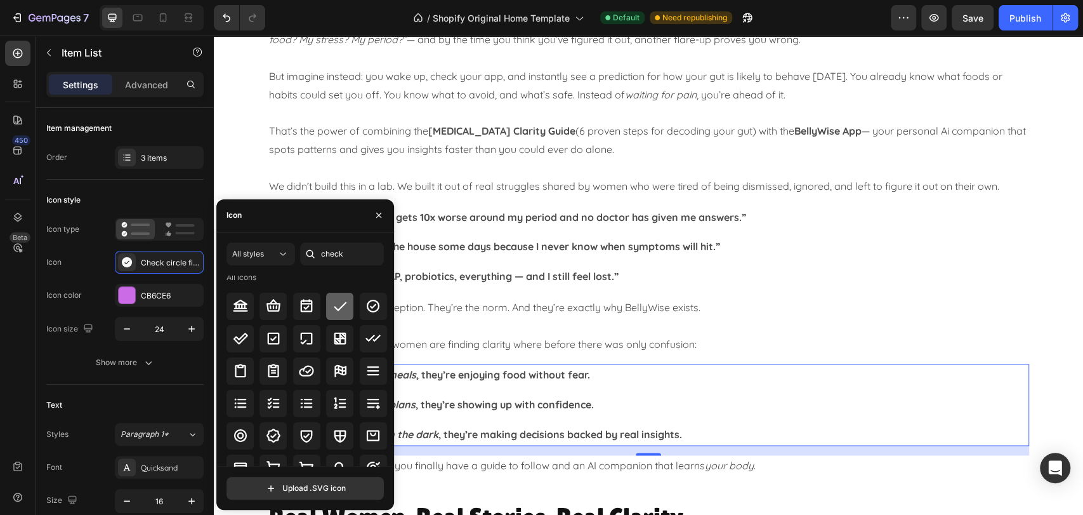
click at [339, 306] on icon at bounding box center [339, 305] width 15 height 15
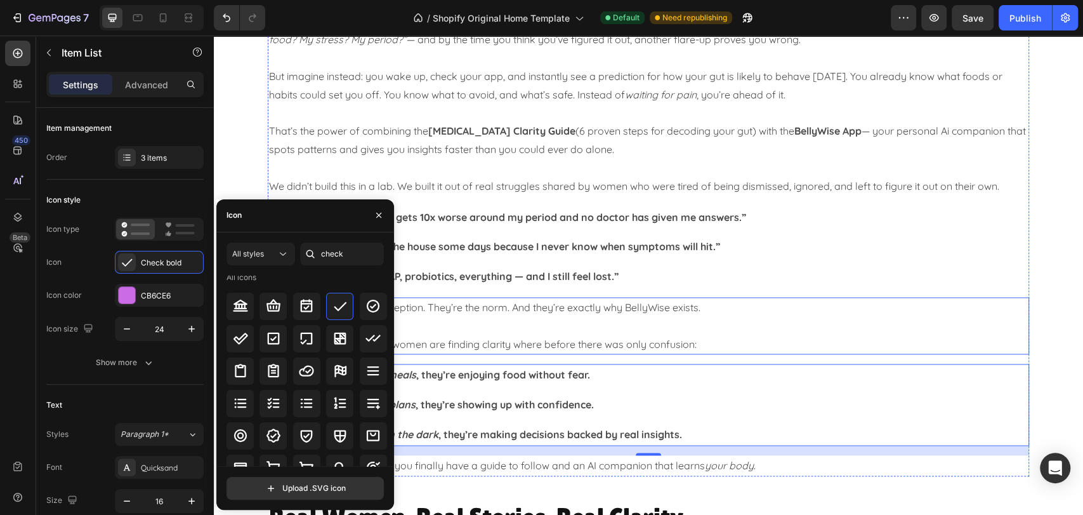
click at [890, 313] on p "These voices aren’t the exception. They’re the norm. And they’re exactly why Be…" at bounding box center [648, 307] width 759 height 18
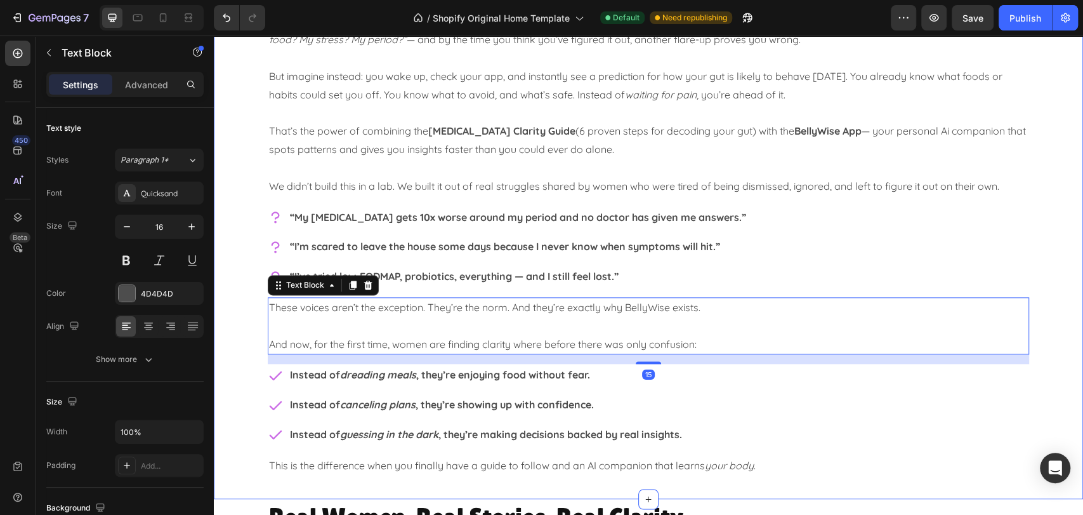
click at [1068, 349] on div "What if you could FINALLY have clarity? Heading Right now, your [MEDICAL_DATA] …" at bounding box center [648, 224] width 869 height 523
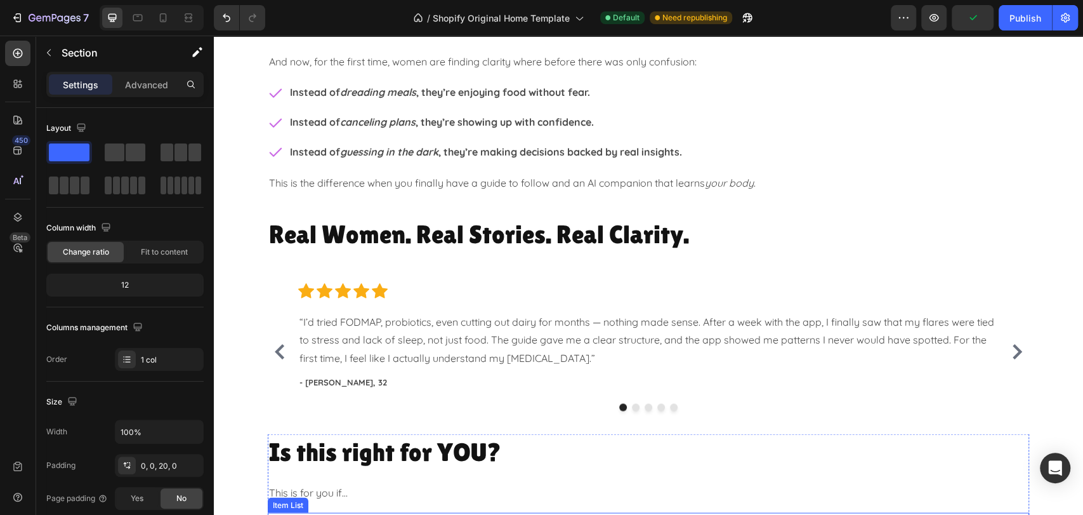
scroll to position [1198, 0]
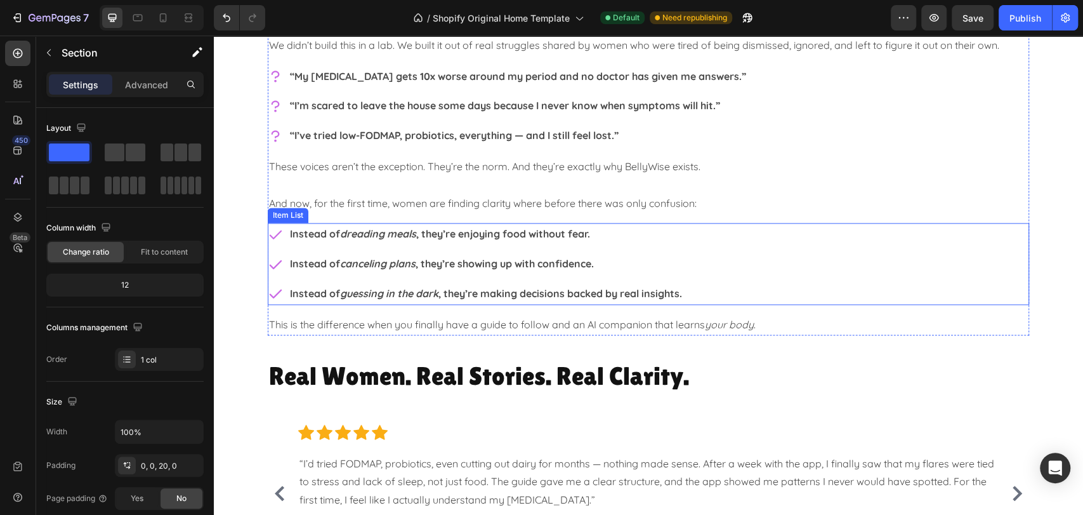
click at [851, 251] on div "Instead of dreading meals , they’re enjoying food without fear. Instead of canc…" at bounding box center [648, 263] width 761 height 81
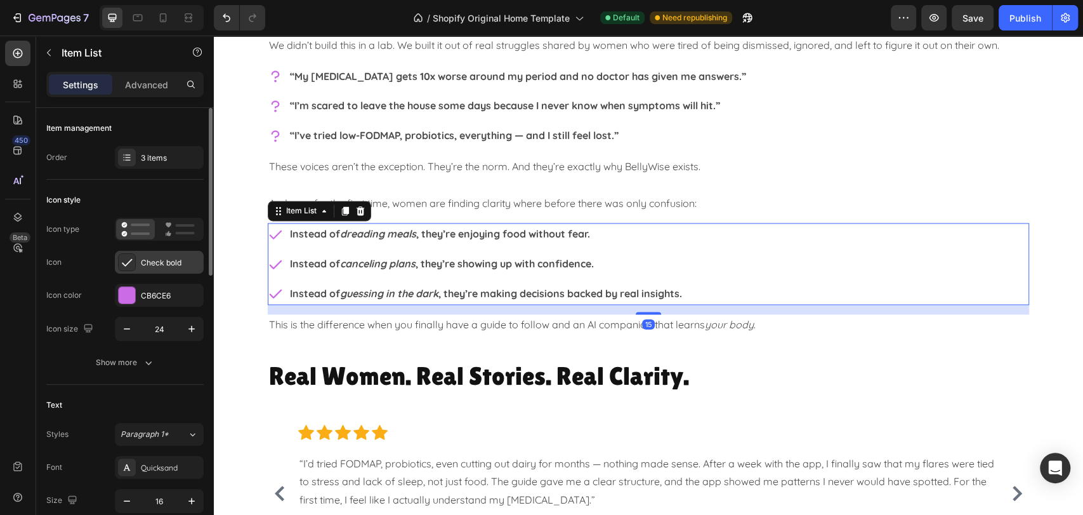
click at [152, 266] on div "Check bold" at bounding box center [171, 262] width 60 height 11
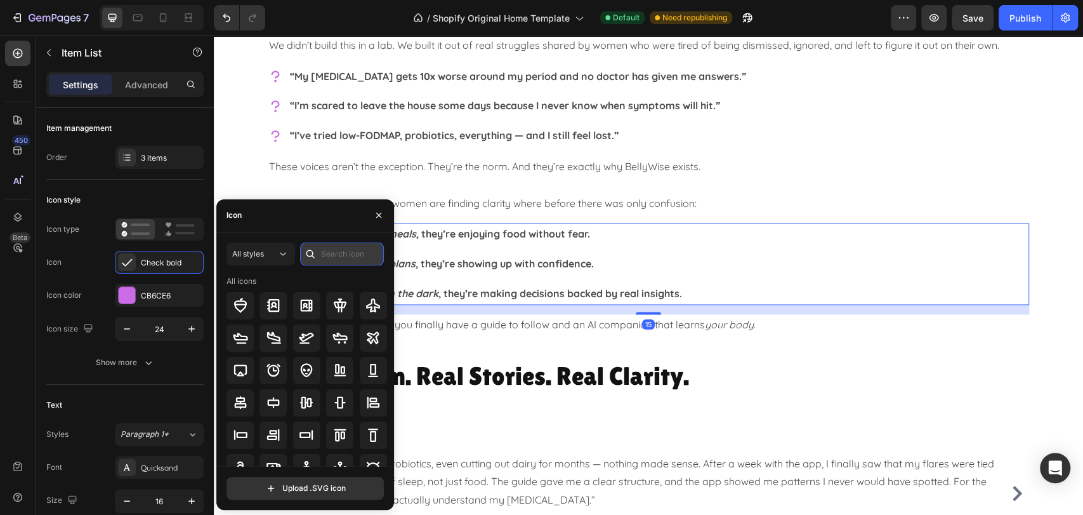
click at [358, 244] on input "text" at bounding box center [342, 253] width 84 height 23
type input "star"
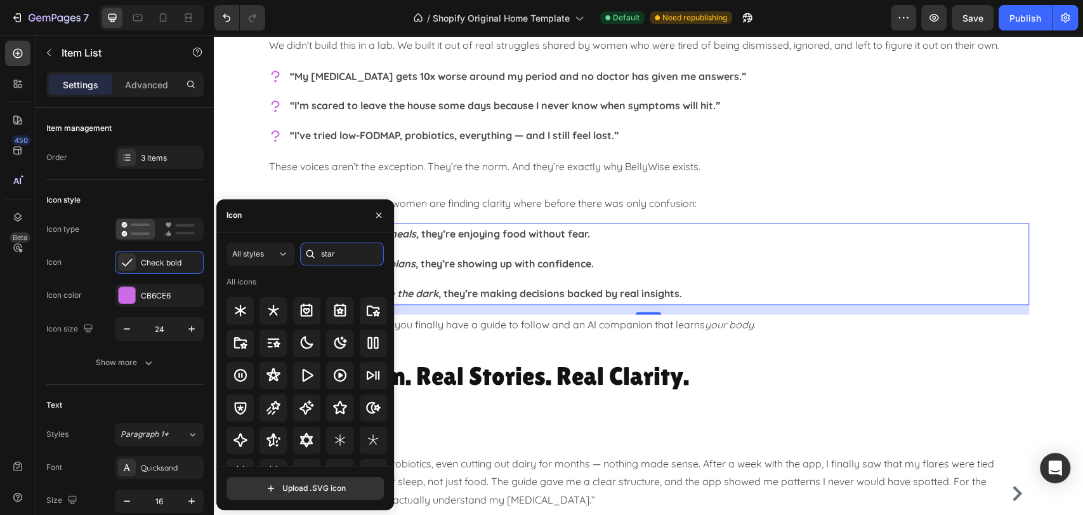
scroll to position [0, 0]
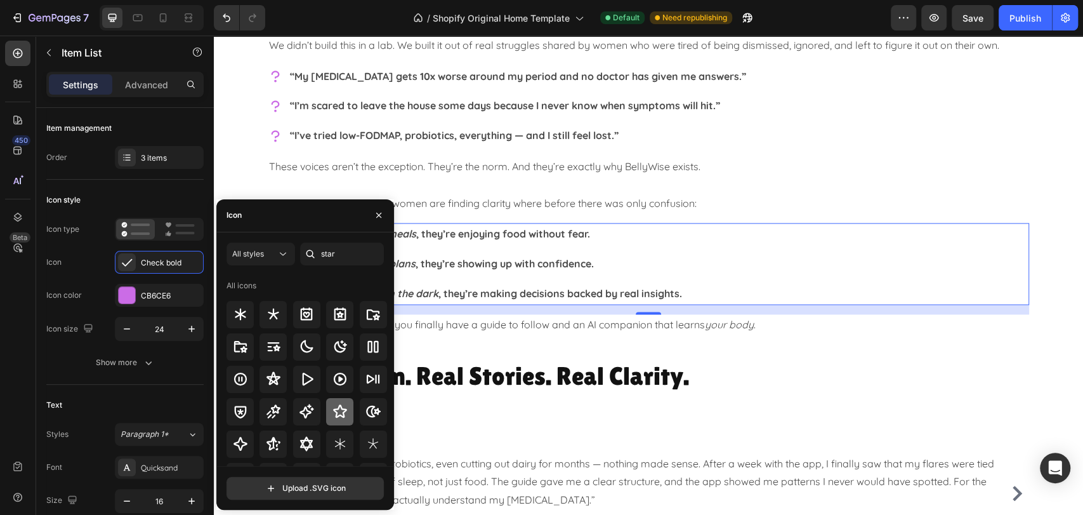
click at [345, 408] on div at bounding box center [339, 411] width 27 height 27
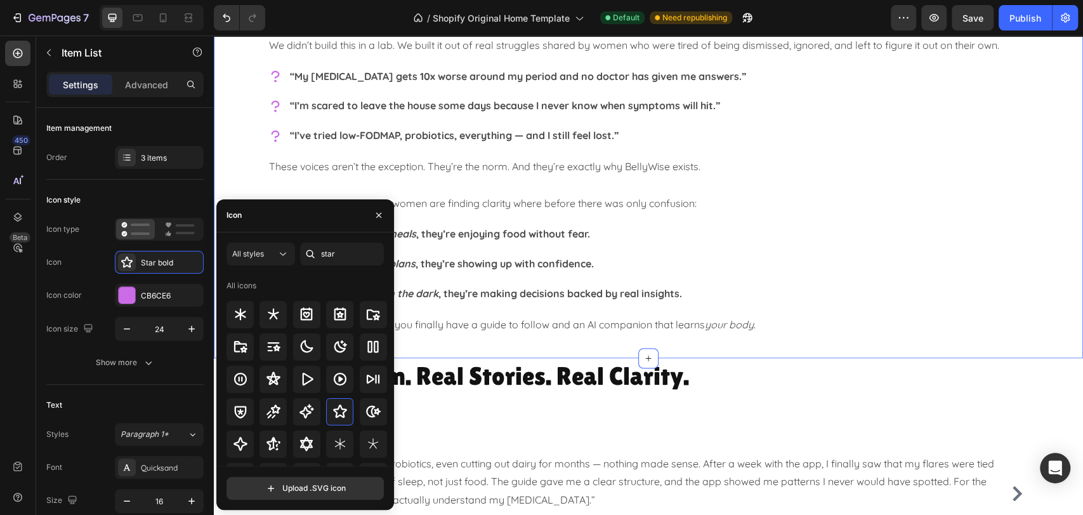
click at [1053, 334] on div "What if you could FINALLY have clarity? Heading Right now, your [MEDICAL_DATA] …" at bounding box center [648, 83] width 869 height 523
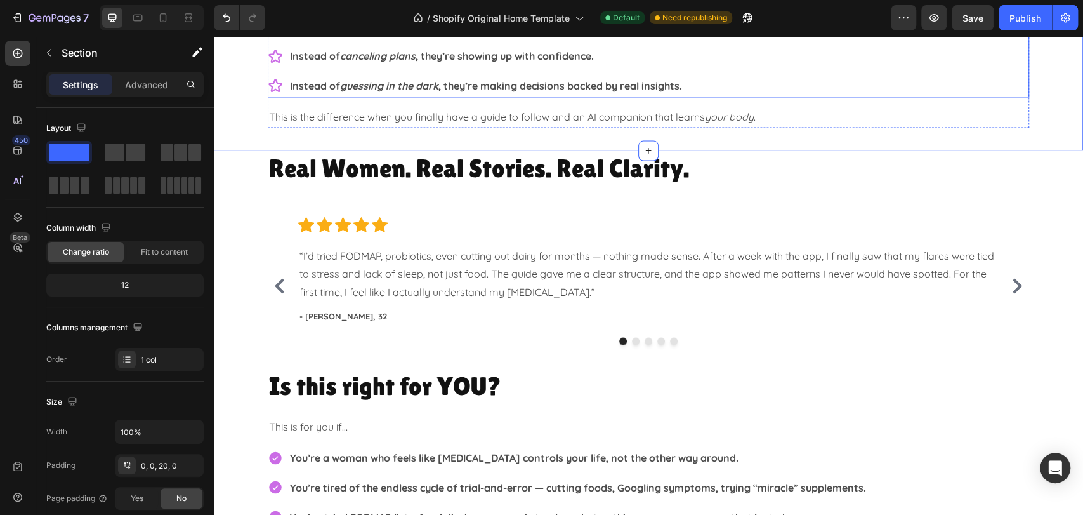
scroll to position [1621, 0]
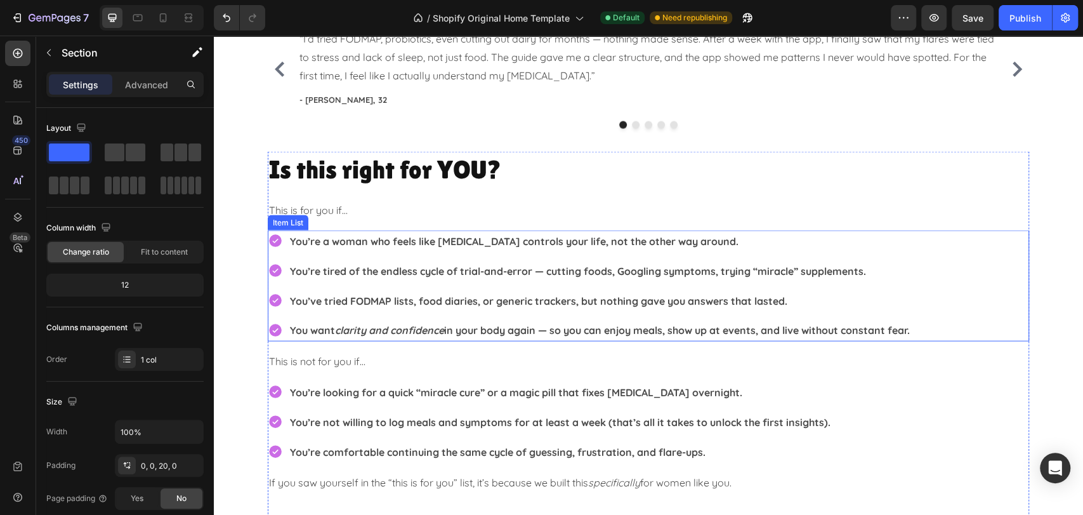
click at [957, 272] on div "You’re a woman who feels like [MEDICAL_DATA] controls your life, not the other …" at bounding box center [648, 285] width 761 height 111
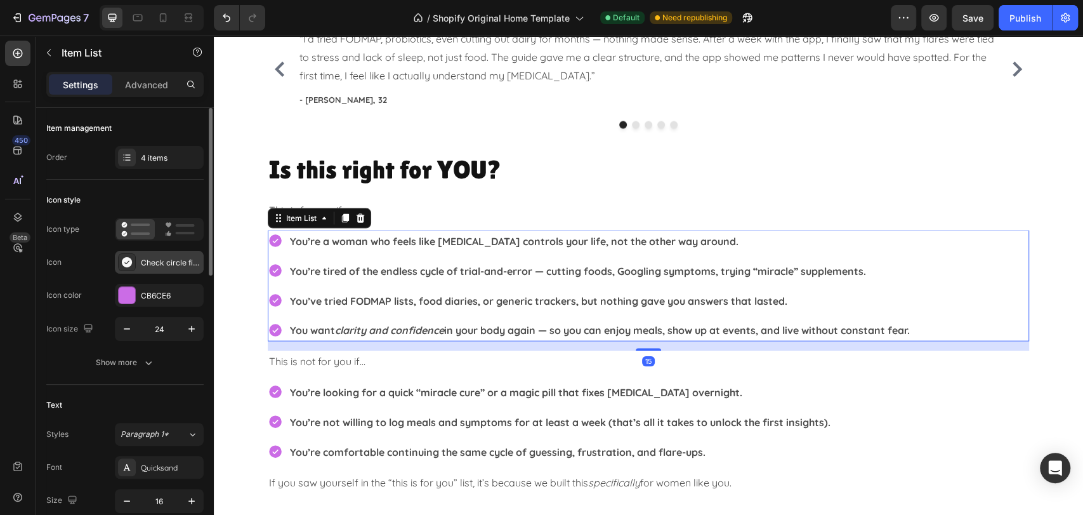
click at [174, 260] on div "Check circle filled" at bounding box center [171, 262] width 60 height 11
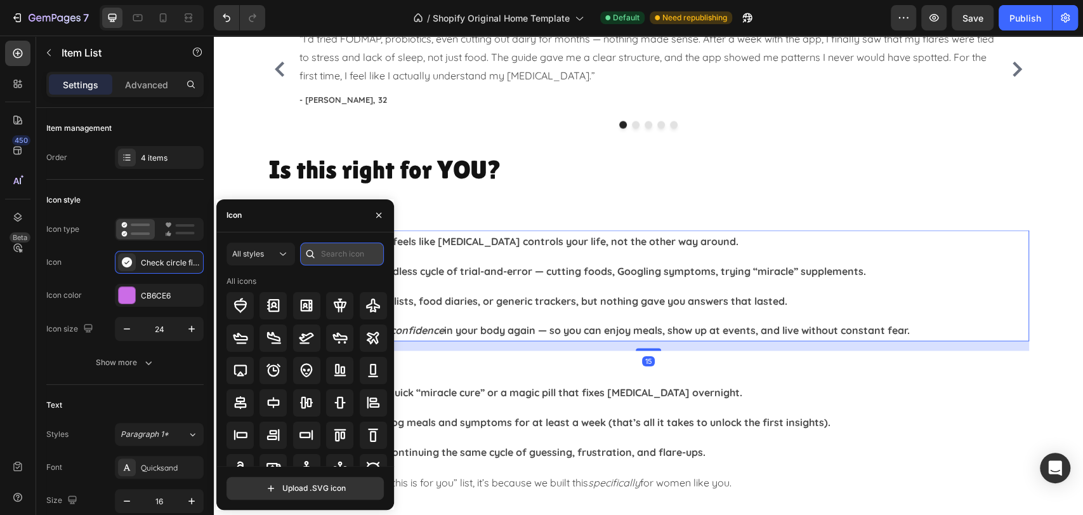
click at [360, 258] on input "text" at bounding box center [342, 253] width 84 height 23
type input "check"
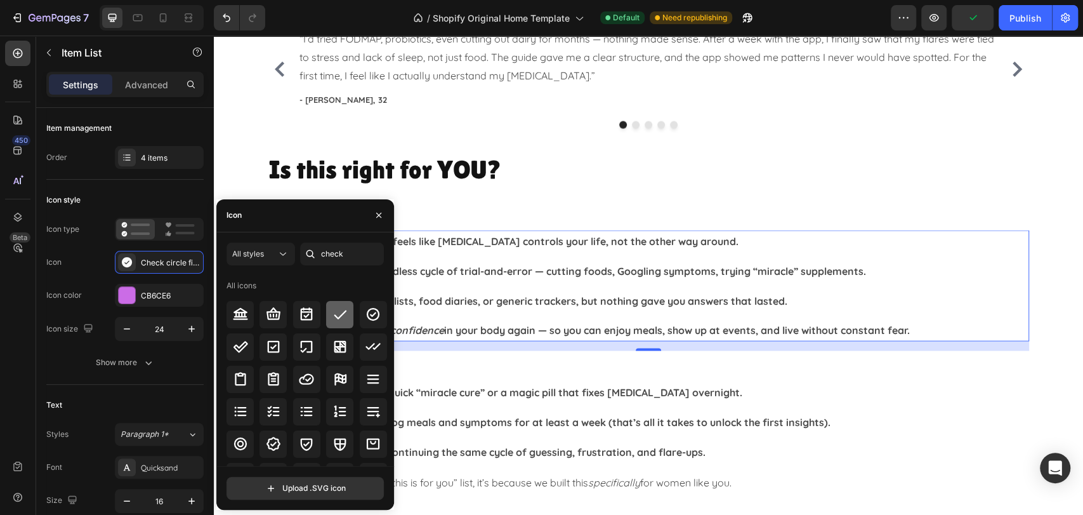
drag, startPoint x: 341, startPoint y: 320, endPoint x: 300, endPoint y: 328, distance: 42.1
click at [341, 320] on icon at bounding box center [339, 313] width 15 height 15
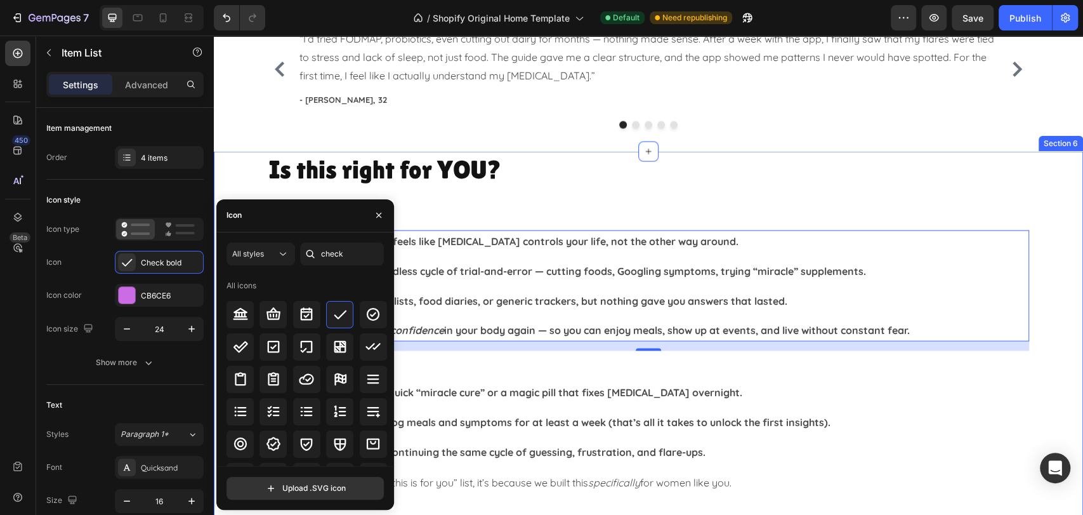
click at [1039, 412] on div "Is this right for YOU? Heading This is for you if… Text Block You’re a woman wh…" at bounding box center [648, 345] width 869 height 388
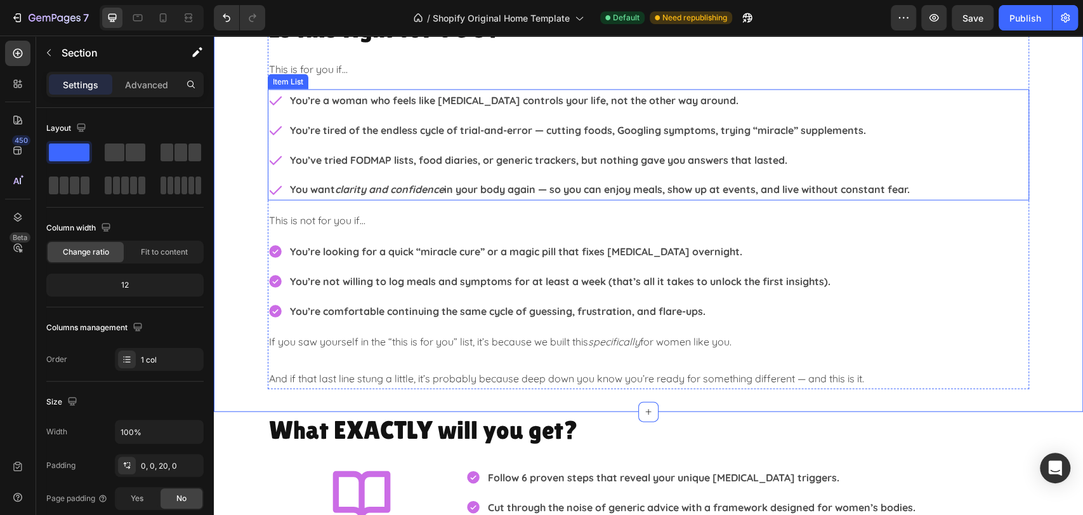
scroll to position [1762, 0]
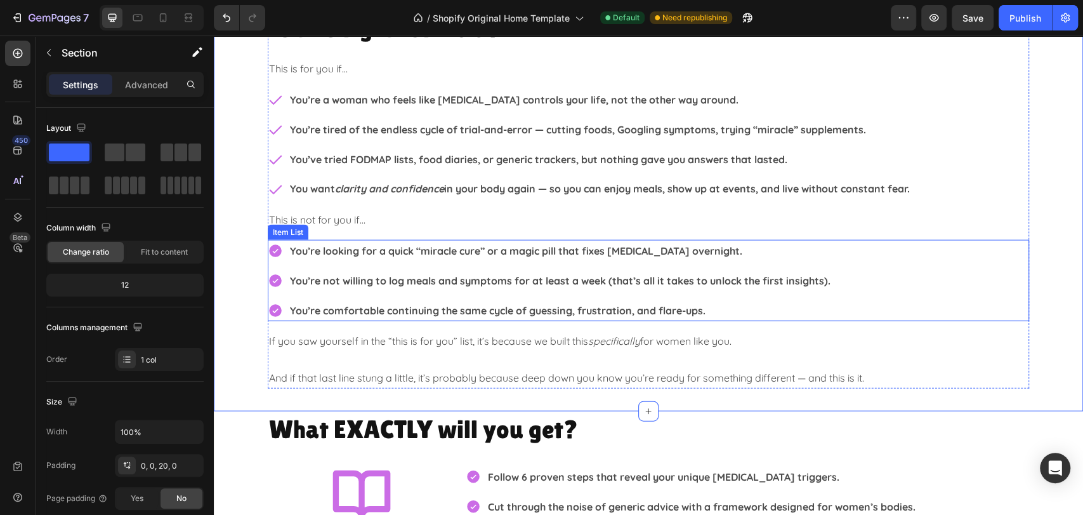
click at [994, 284] on div "You’re looking for a quick “miracle cure” or a magic pill that fixes [MEDICAL_D…" at bounding box center [648, 280] width 761 height 81
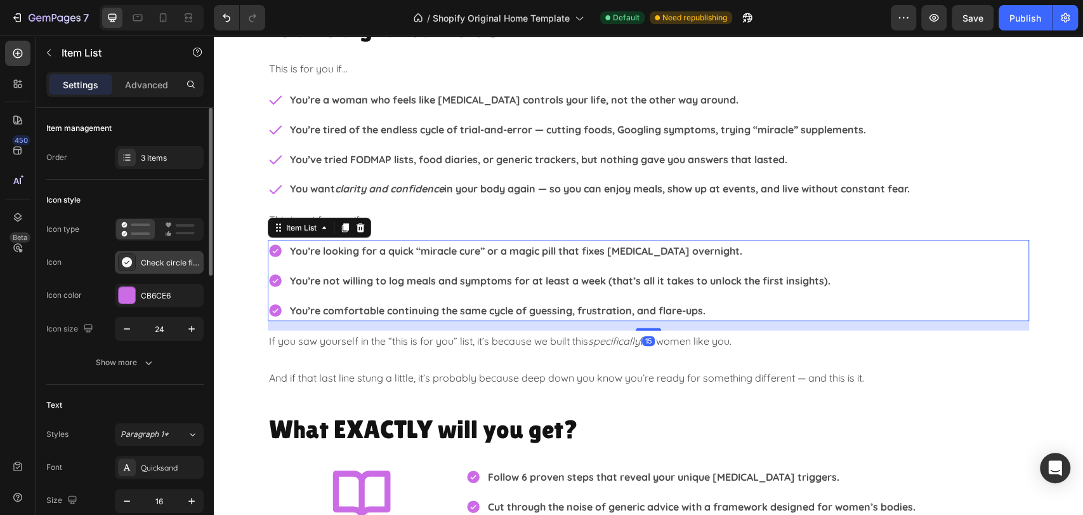
click at [164, 259] on div "Check circle filled" at bounding box center [171, 262] width 60 height 11
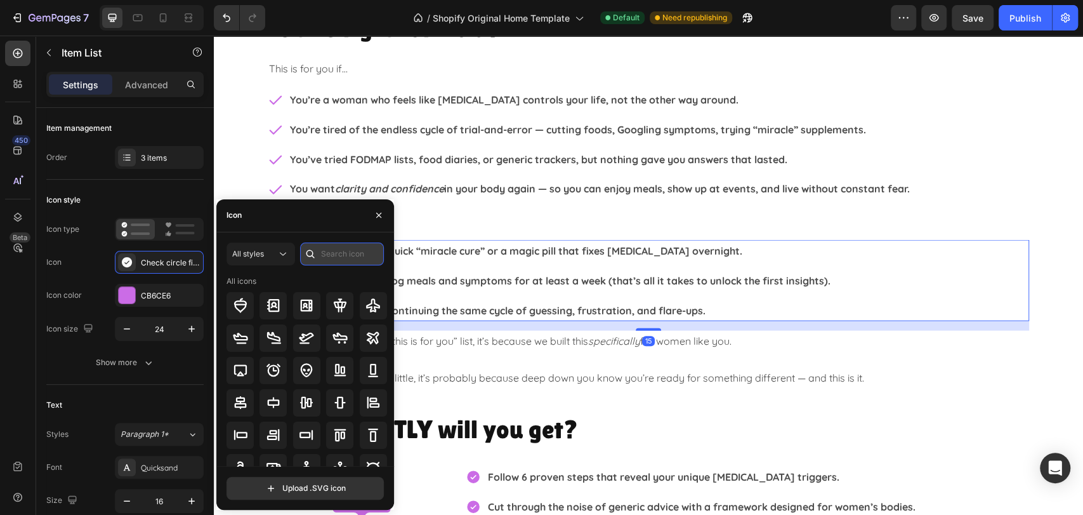
click at [329, 254] on input "text" at bounding box center [342, 253] width 84 height 23
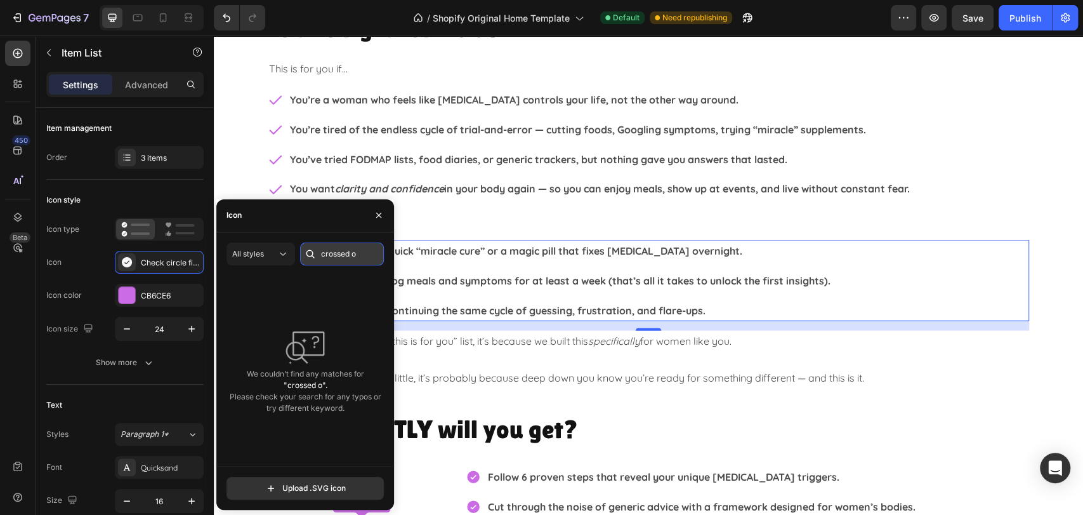
scroll to position [0, 0]
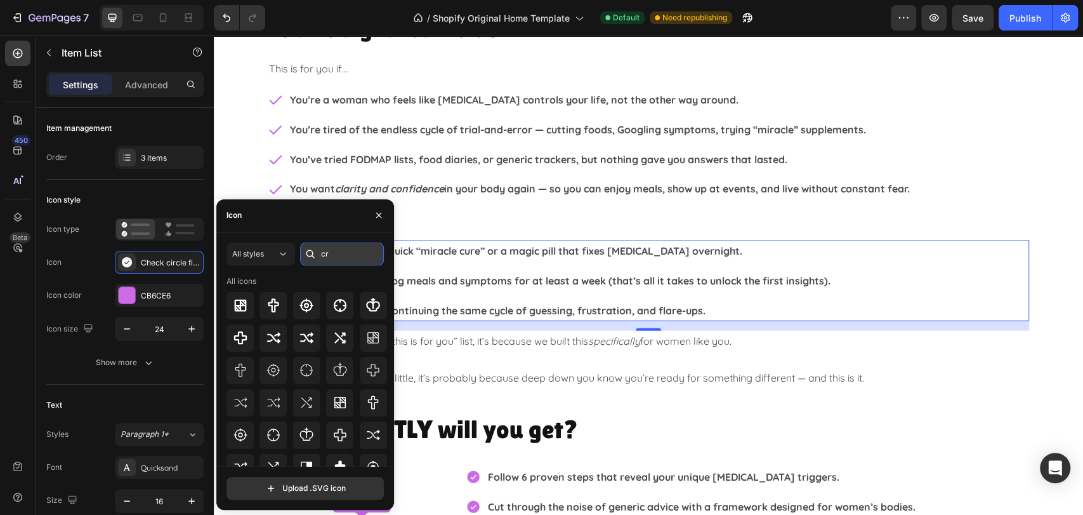
type input "c"
type input "slash"
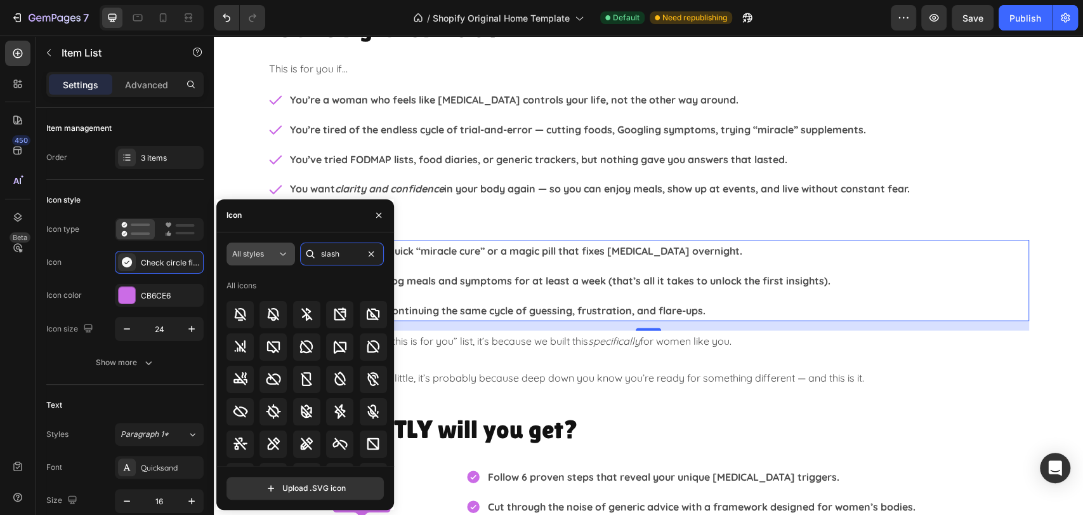
drag, startPoint x: 355, startPoint y: 255, endPoint x: 234, endPoint y: 260, distance: 121.3
click at [234, 260] on div "All styles slash" at bounding box center [305, 253] width 157 height 23
drag, startPoint x: 334, startPoint y: 257, endPoint x: 263, endPoint y: 260, distance: 71.1
click at [275, 260] on div "All styles un" at bounding box center [305, 253] width 157 height 23
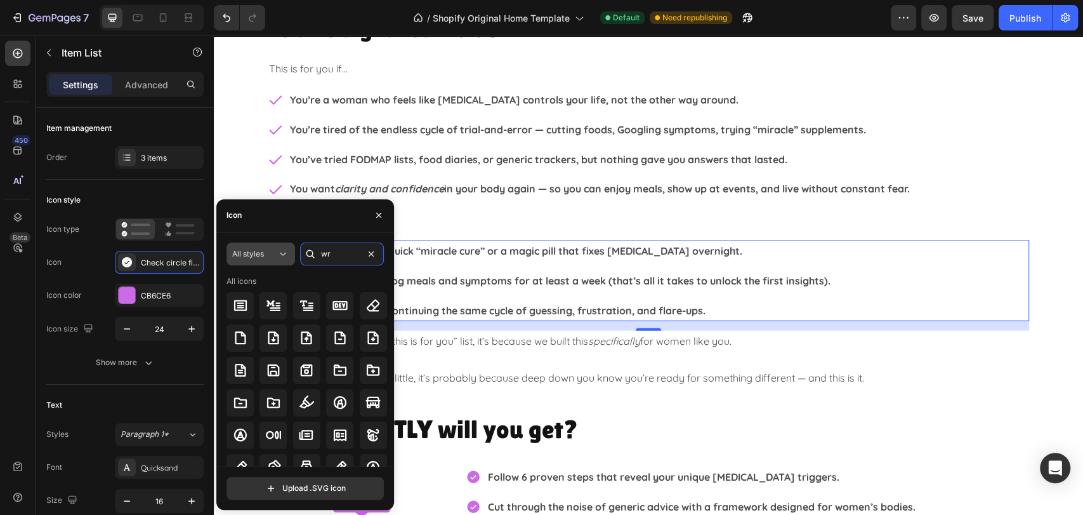
type input "w"
type input "line"
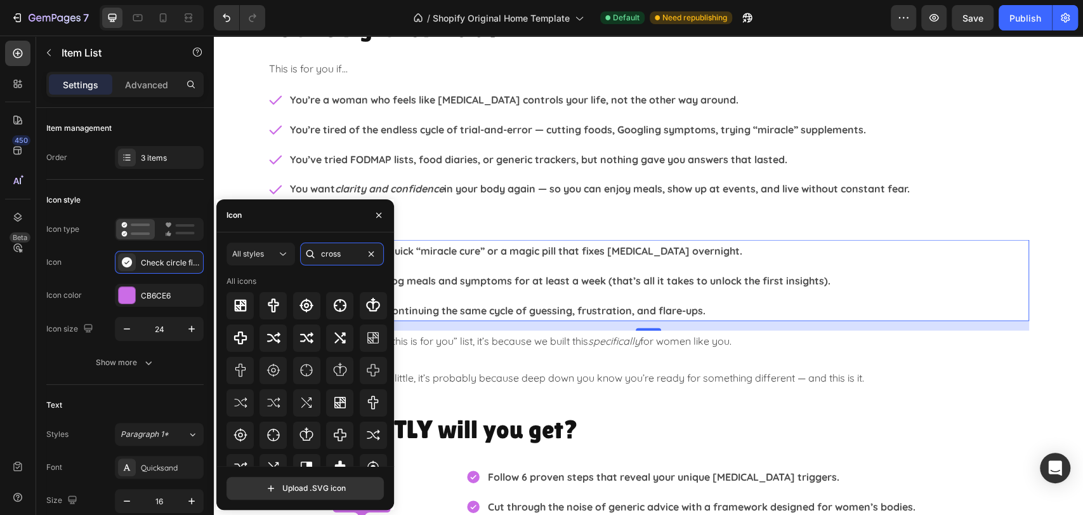
type input "cross"
click at [317, 489] on input "file" at bounding box center [305, 488] width 156 height 22
type input "C:\fakepath\cross-svgrepo-com.svg"
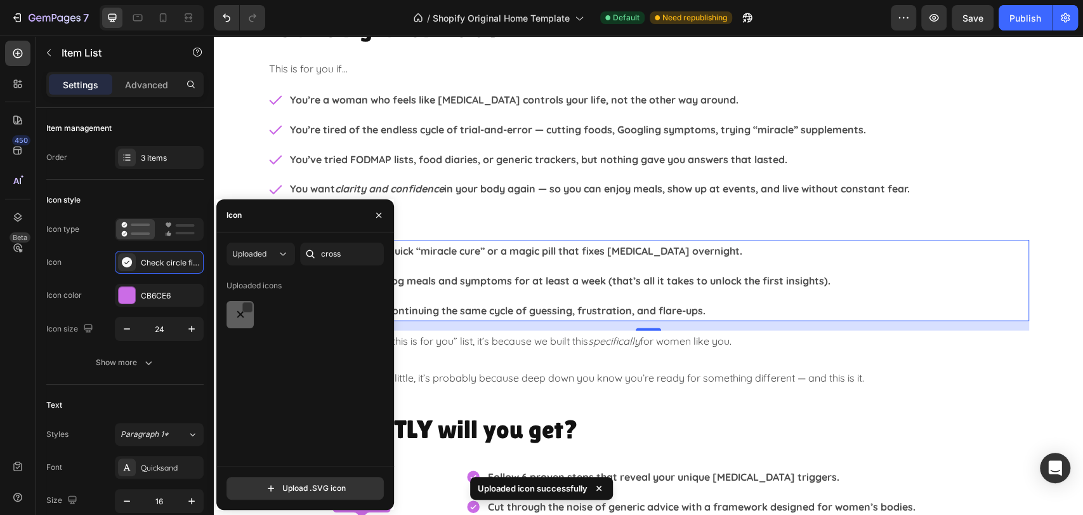
click at [233, 316] on img at bounding box center [240, 313] width 15 height 15
click at [383, 211] on icon "button" at bounding box center [379, 215] width 10 height 10
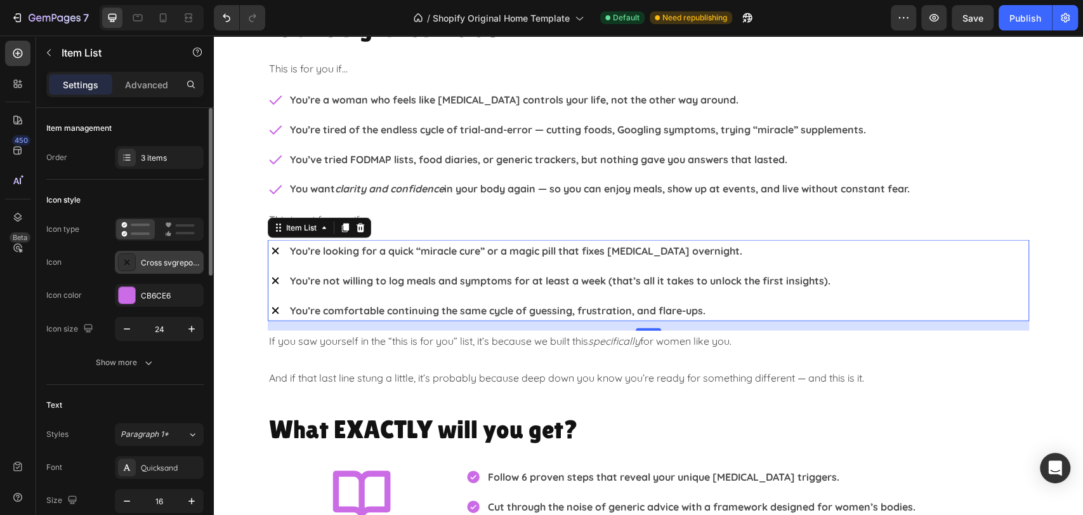
click at [180, 259] on div "Cross svgrepo com" at bounding box center [171, 262] width 60 height 11
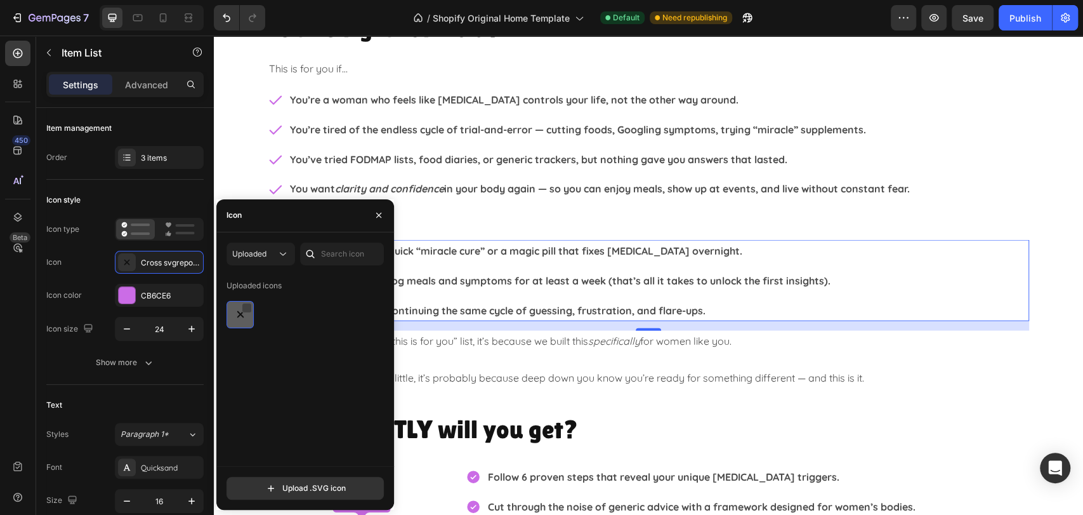
click at [247, 306] on div at bounding box center [247, 308] width 10 height 10
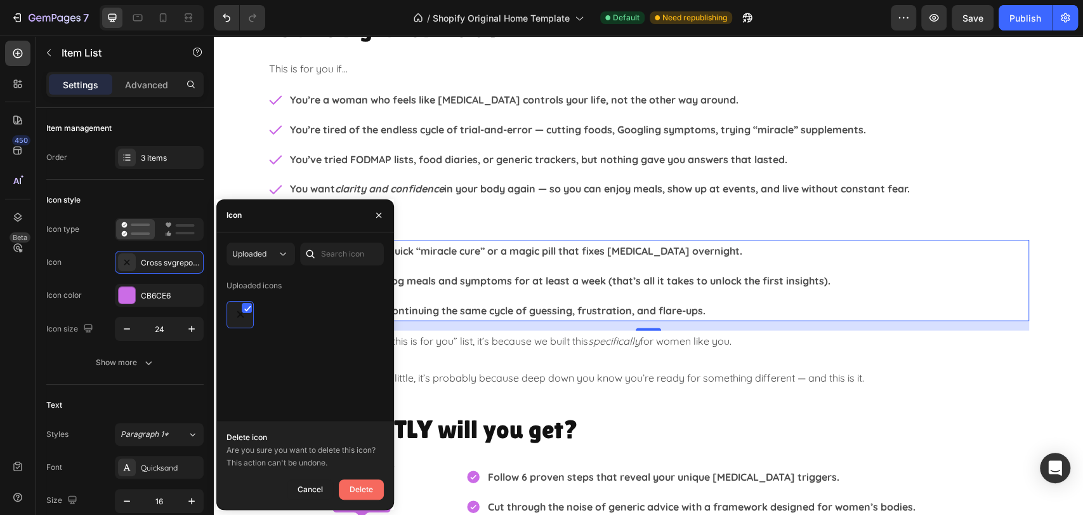
click at [358, 482] on div "Delete" at bounding box center [361, 489] width 23 height 15
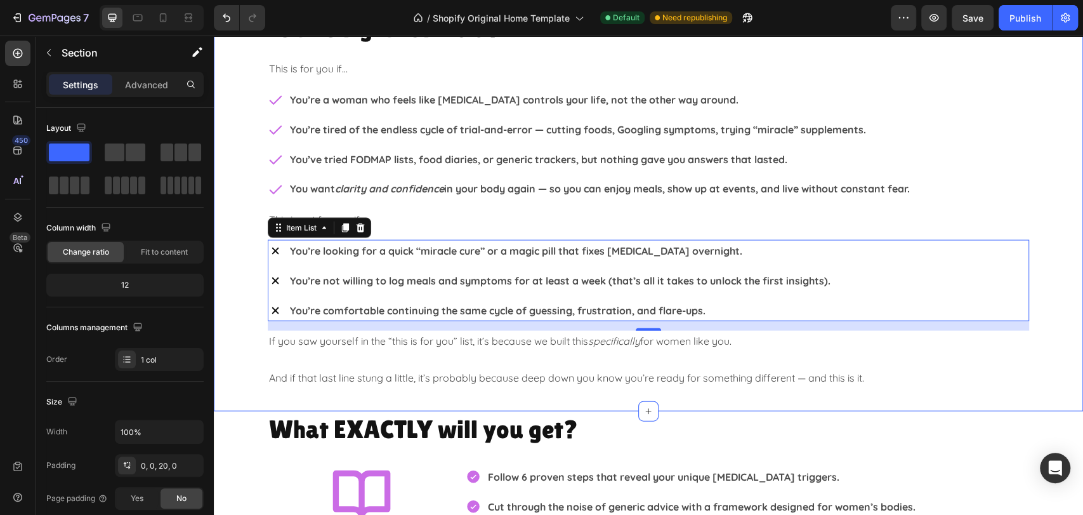
click at [1054, 277] on div "Is this right for YOU? Heading This is for you if… Text Block You’re a woman wh…" at bounding box center [648, 204] width 869 height 388
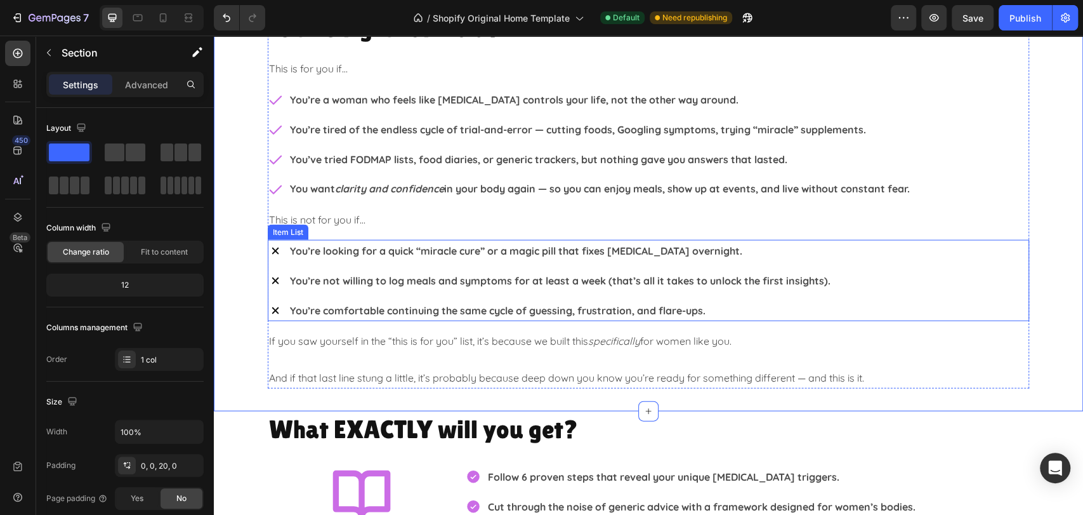
click at [921, 254] on div "You’re looking for a quick “miracle cure” or a magic pill that fixes [MEDICAL_D…" at bounding box center [648, 280] width 761 height 81
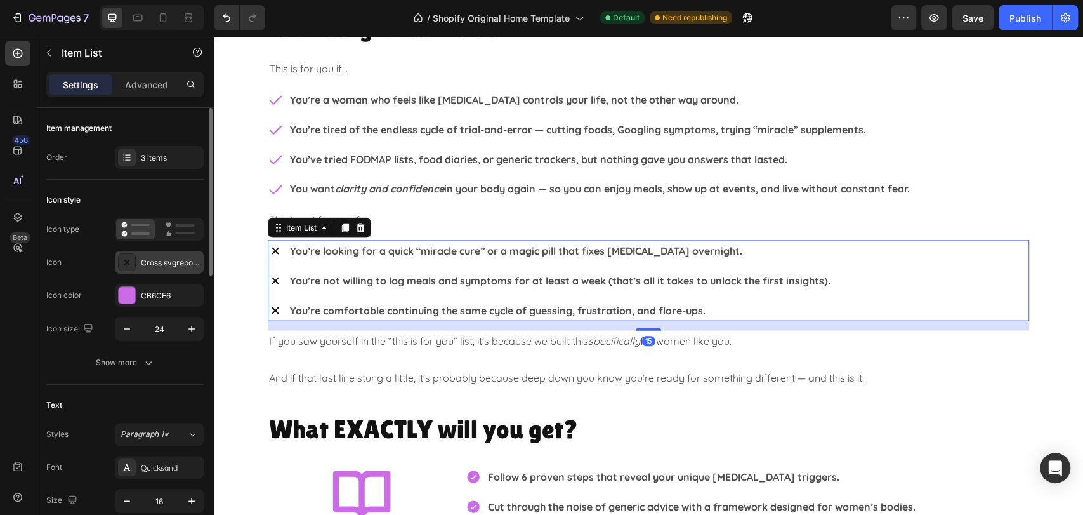
click at [167, 260] on div "Cross svgrepo com" at bounding box center [171, 262] width 60 height 11
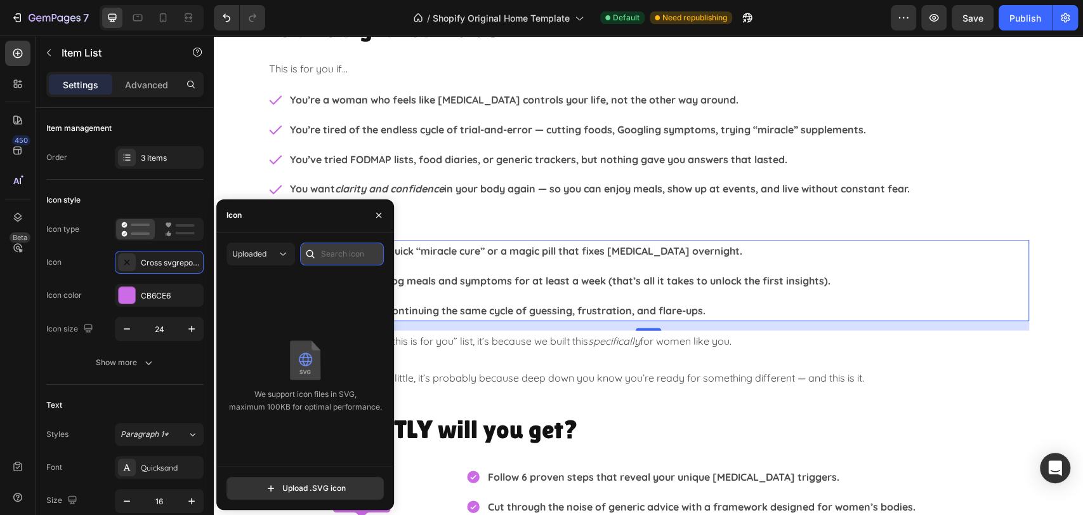
click at [351, 253] on input "text" at bounding box center [342, 253] width 84 height 23
click at [285, 250] on icon at bounding box center [283, 253] width 13 height 13
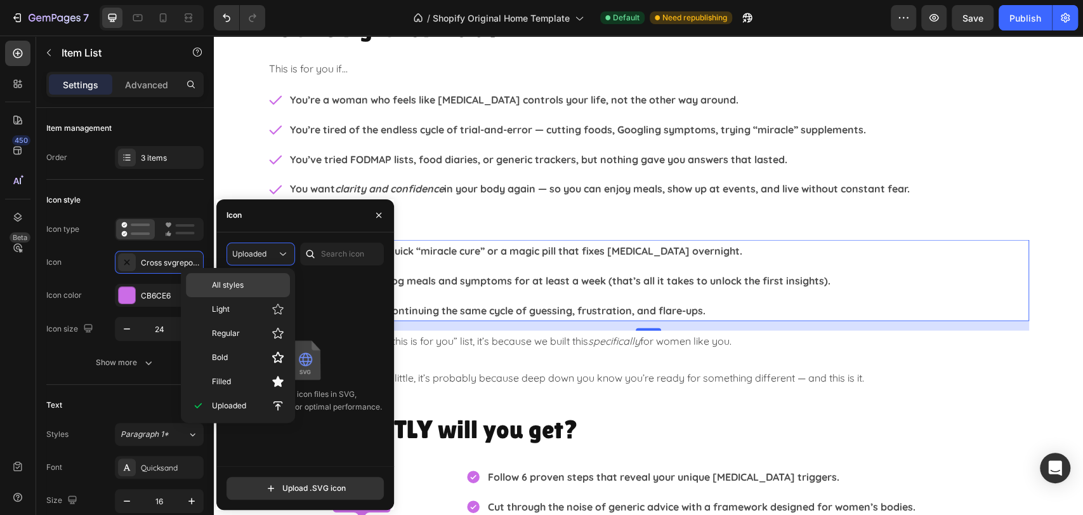
click at [253, 280] on p "All styles" at bounding box center [248, 284] width 72 height 11
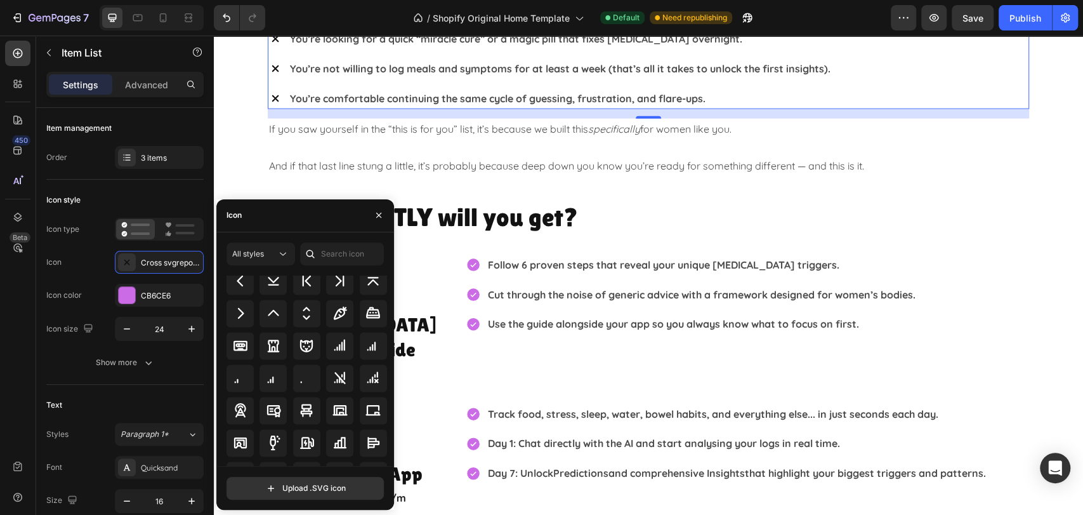
scroll to position [1715, 0]
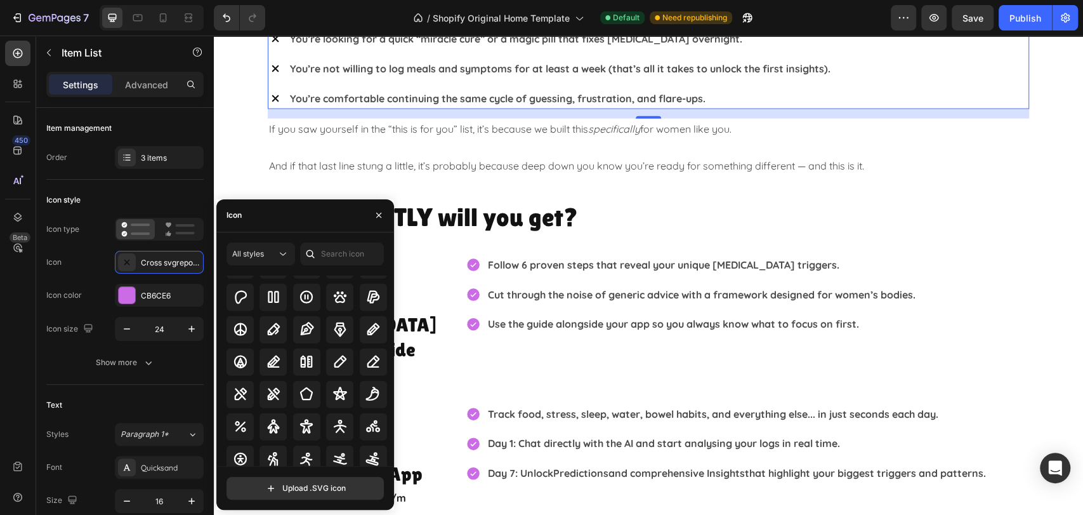
scroll to position [5595, 0]
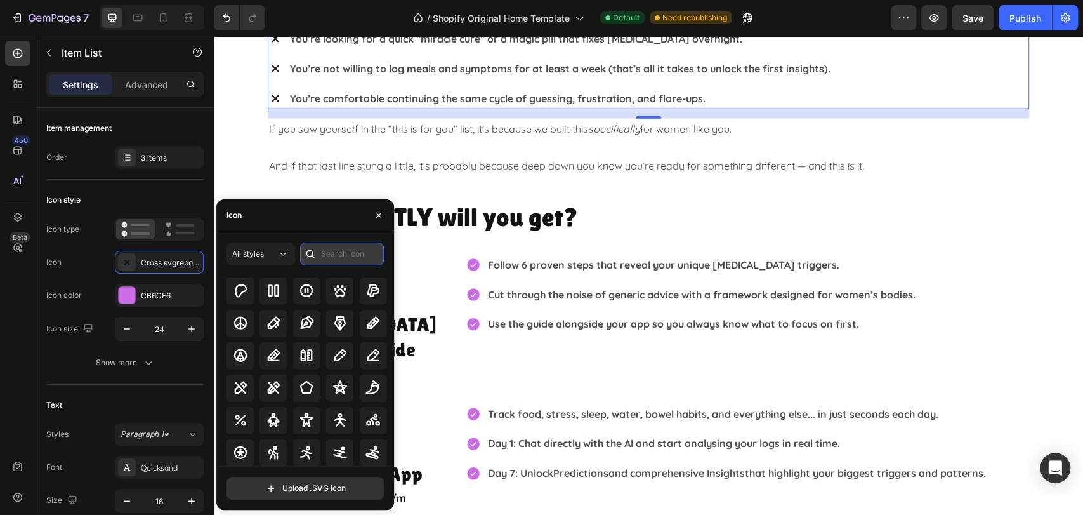
click at [330, 249] on input "text" at bounding box center [342, 253] width 84 height 23
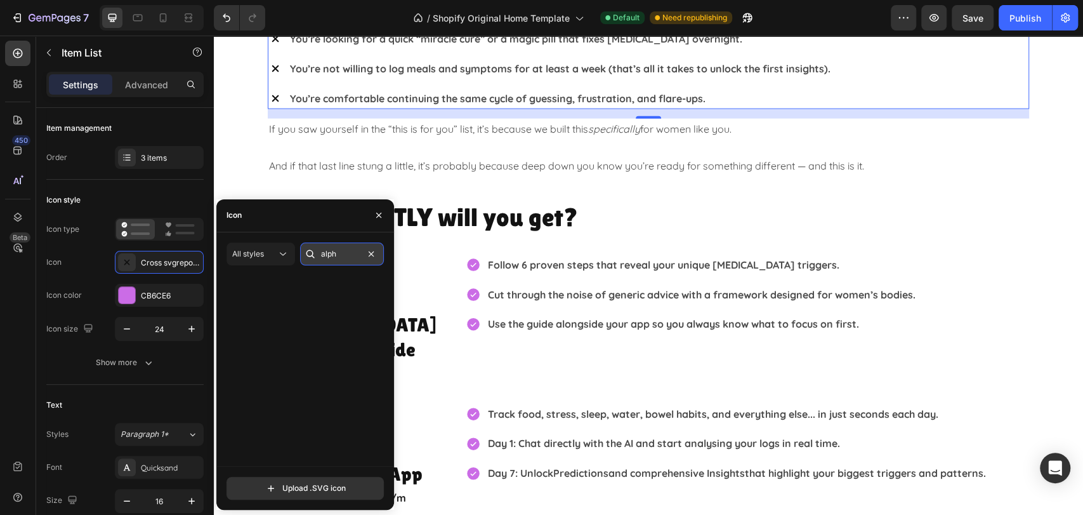
scroll to position [0, 0]
type input "a"
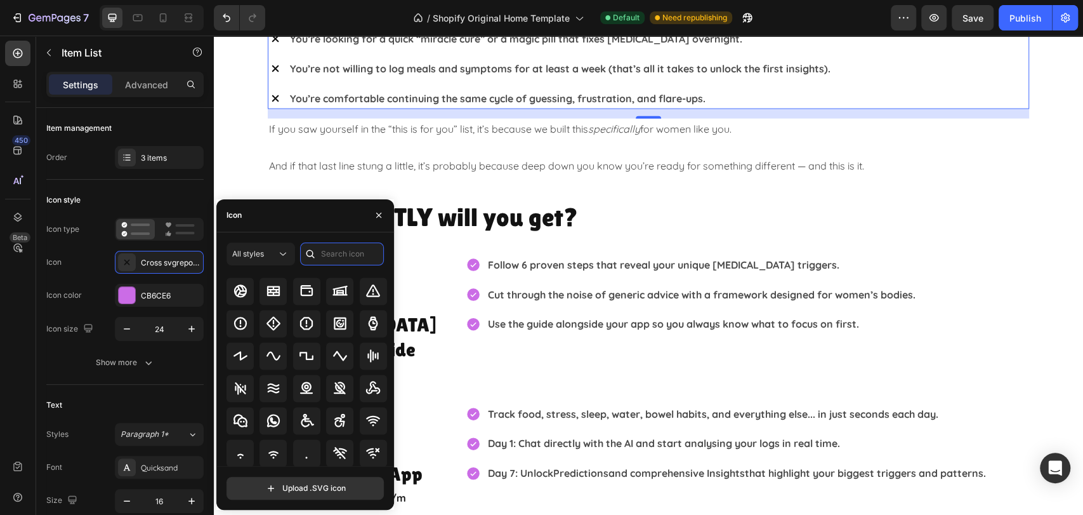
scroll to position [8121, 0]
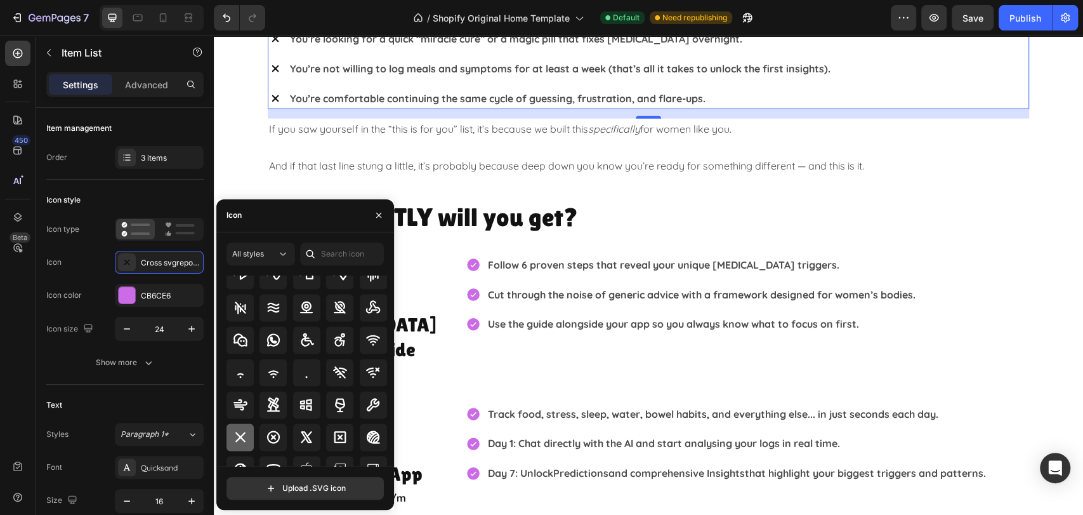
click at [233, 434] on icon at bounding box center [240, 436] width 15 height 15
click at [1058, 387] on div "What EXACTLY will you get? Heading Icon IBS Clarity Guide Heading Value = £27 T…" at bounding box center [648, 415] width 869 height 433
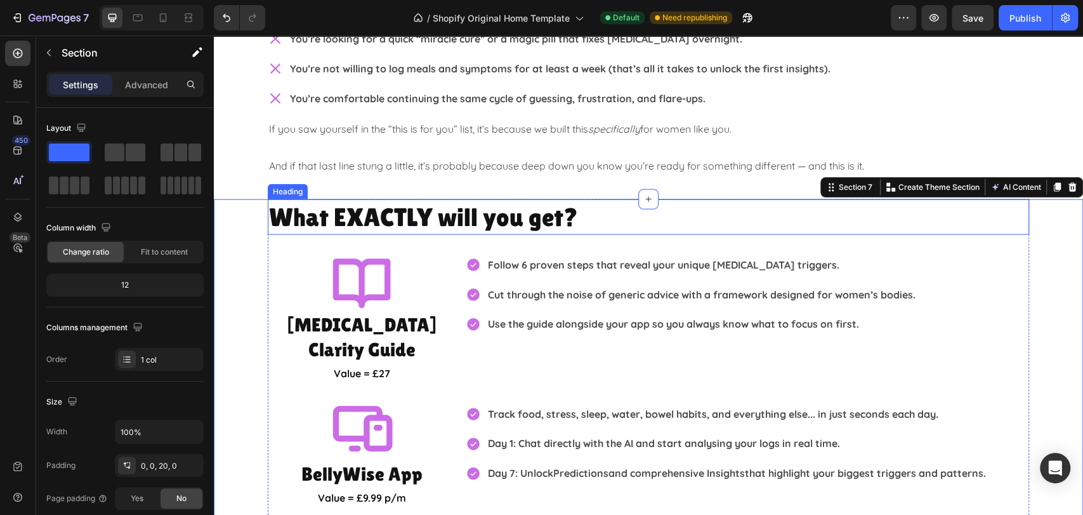
scroll to position [1903, 0]
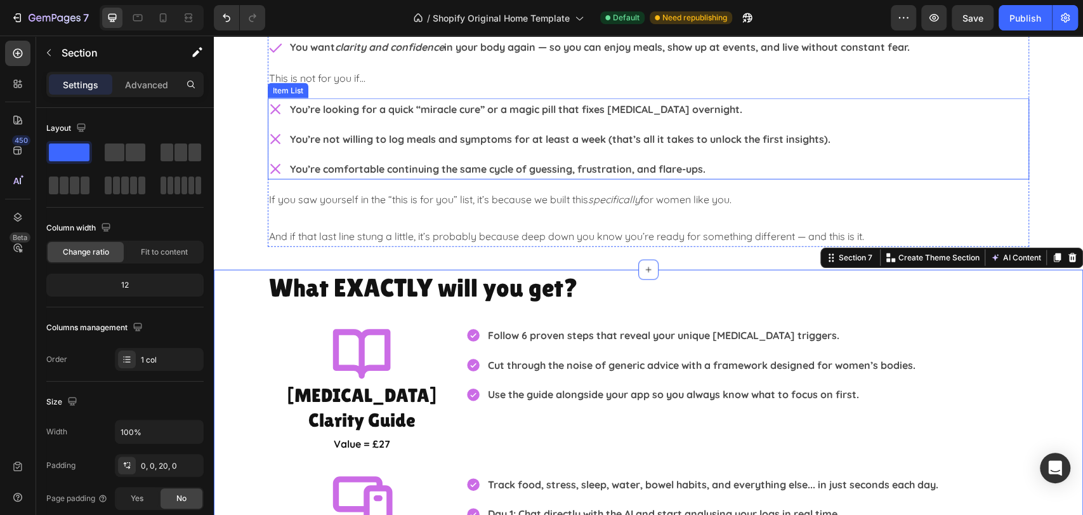
click at [940, 155] on div "You’re looking for a quick “miracle cure” or a magic pill that fixes IBS overni…" at bounding box center [648, 138] width 761 height 81
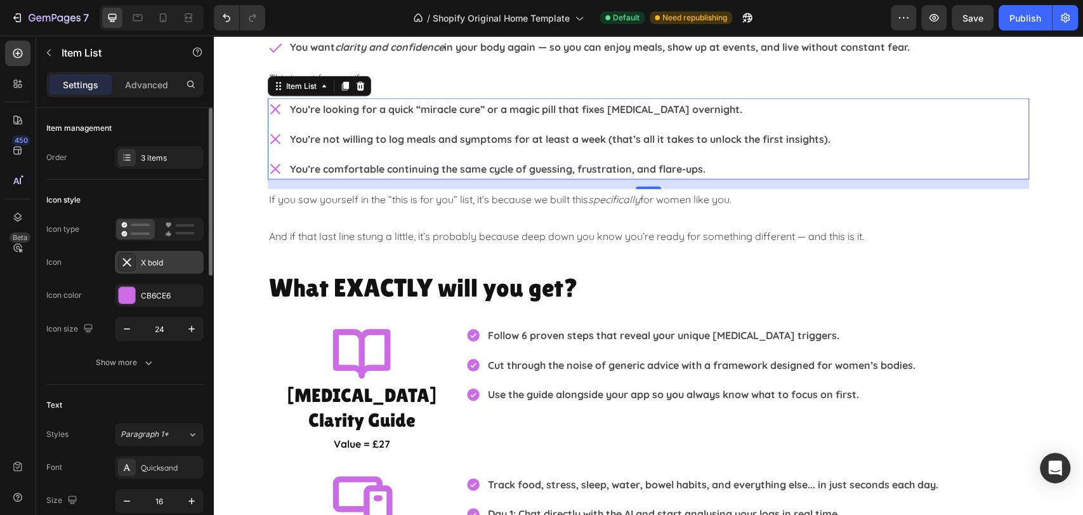
click at [152, 267] on div "X bold" at bounding box center [171, 262] width 60 height 11
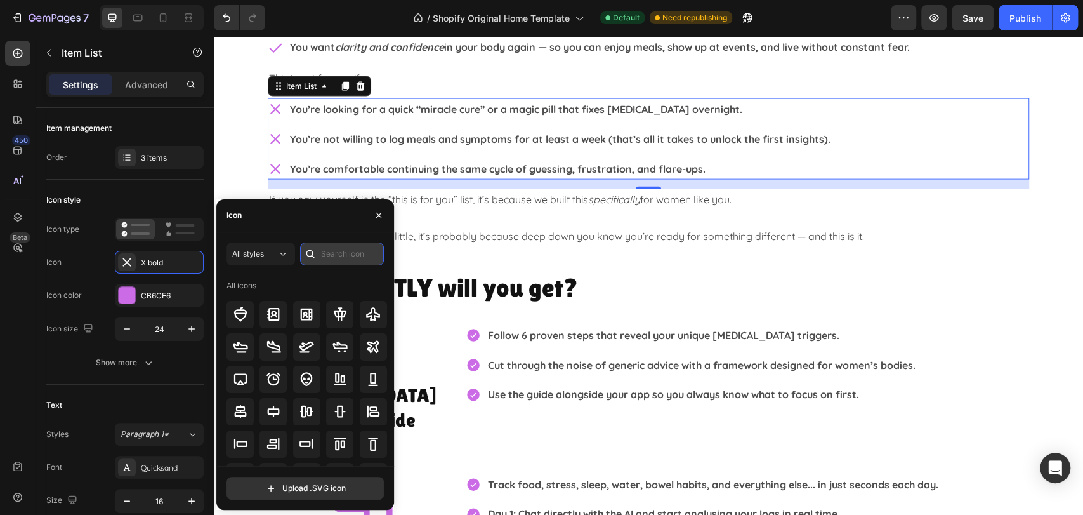
click at [353, 255] on input "text" at bounding box center [342, 253] width 84 height 23
type input "X"
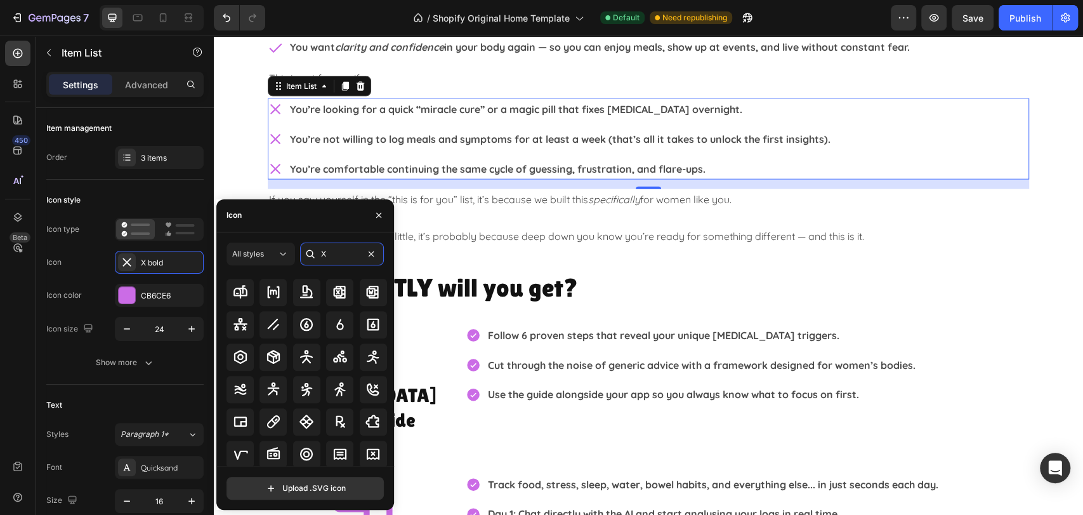
scroll to position [685, 0]
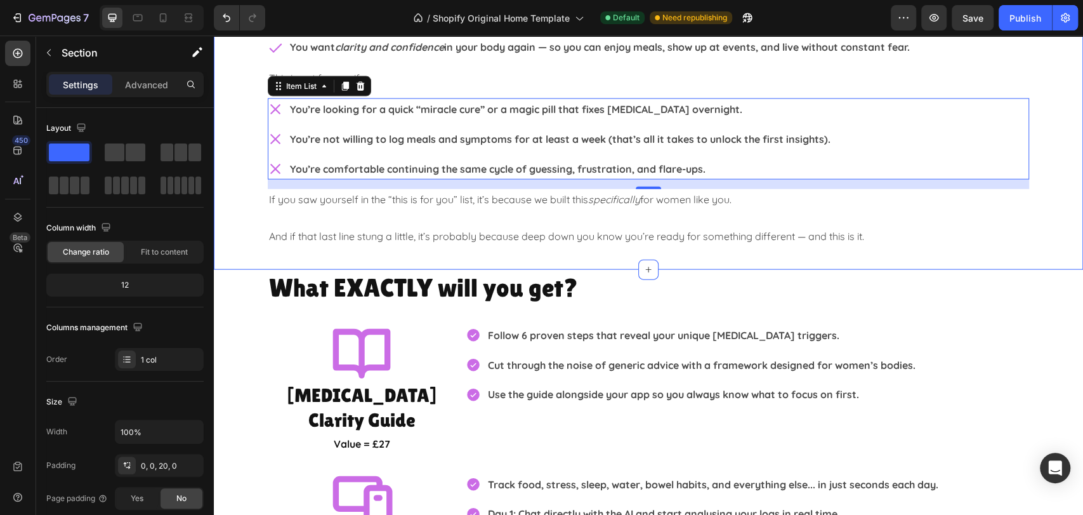
click at [1055, 227] on div "Is this right for YOU? Heading This is for you if… Text Block You’re a woman wh…" at bounding box center [648, 63] width 869 height 388
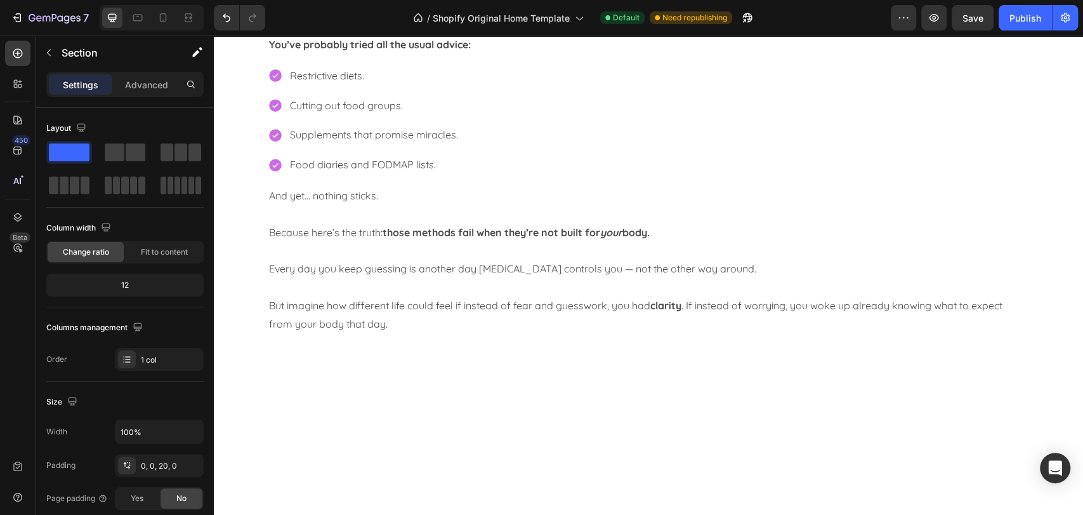
scroll to position [432, 0]
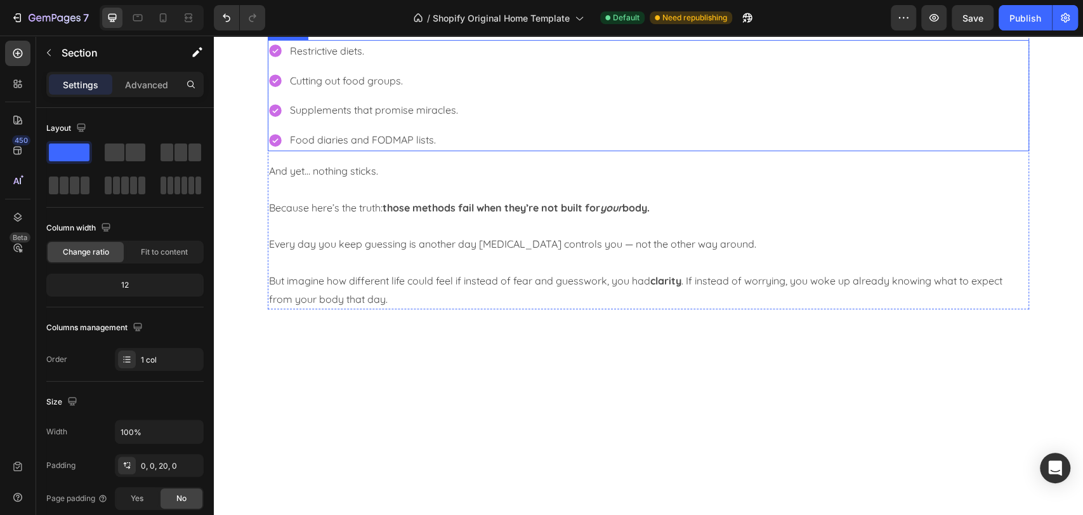
click at [894, 151] on div "Restrictive diets. Cutting out food groups. Supplements that promise miracles. …" at bounding box center [648, 95] width 761 height 111
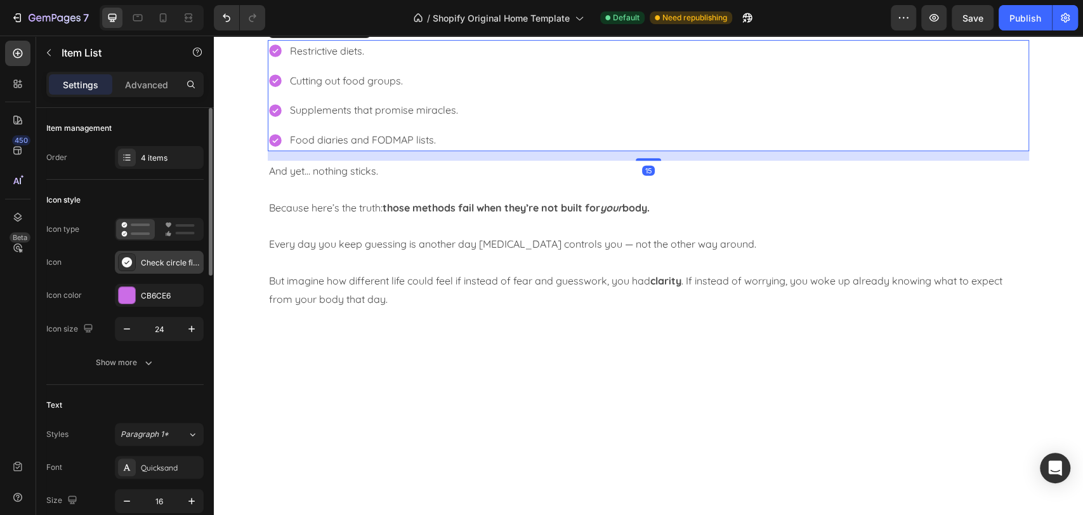
click at [173, 264] on div "Check circle filled" at bounding box center [171, 262] width 60 height 11
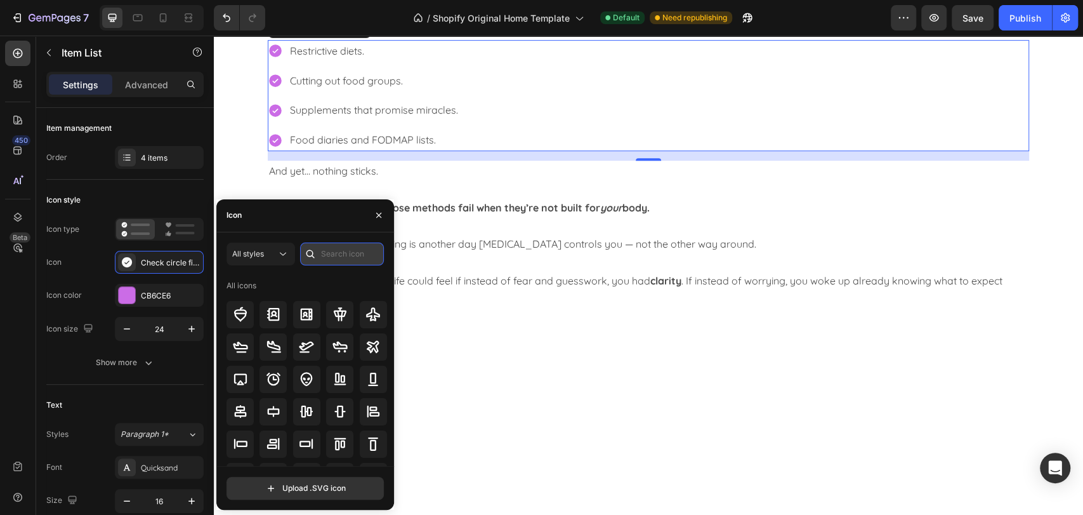
click at [348, 259] on input "text" at bounding box center [342, 253] width 84 height 23
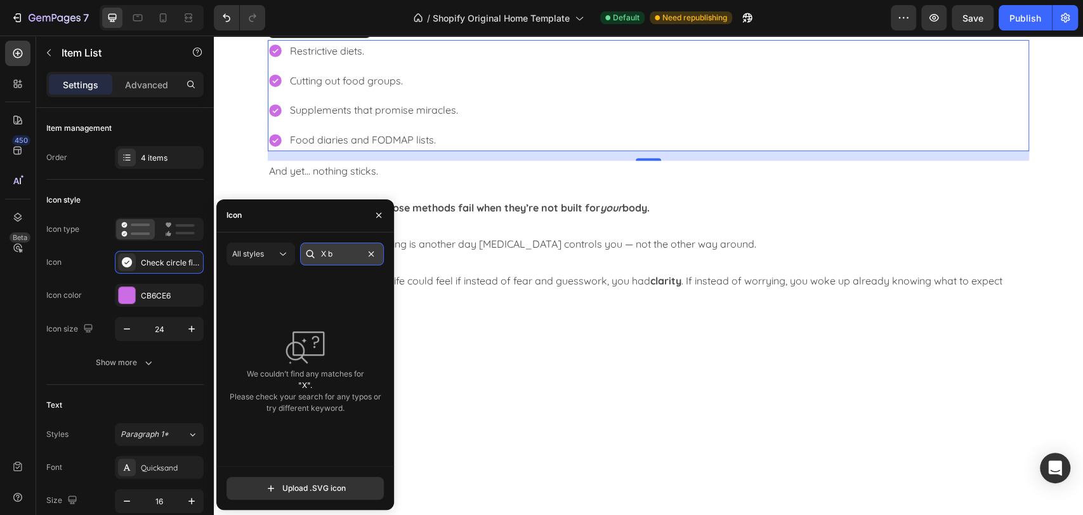
type input "X"
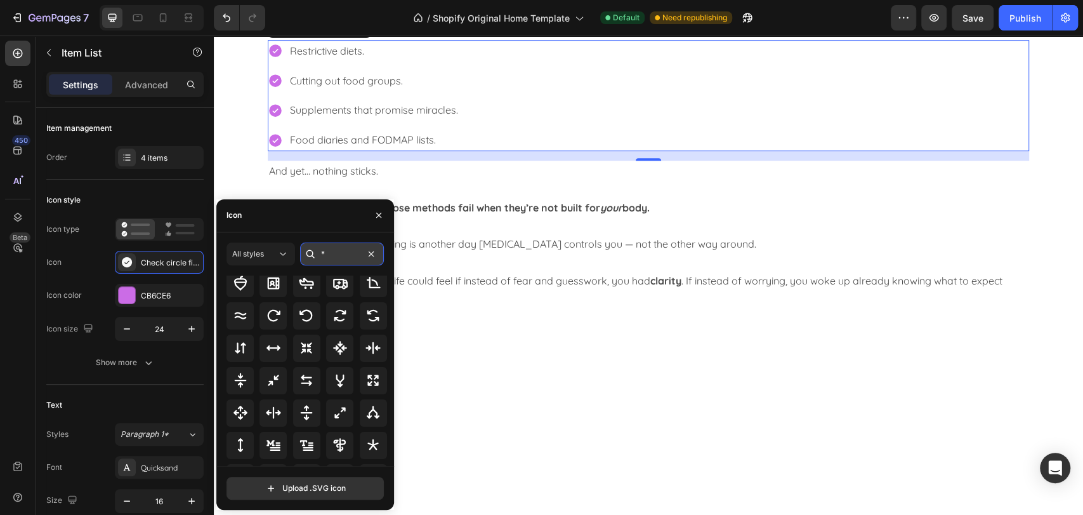
scroll to position [0, 0]
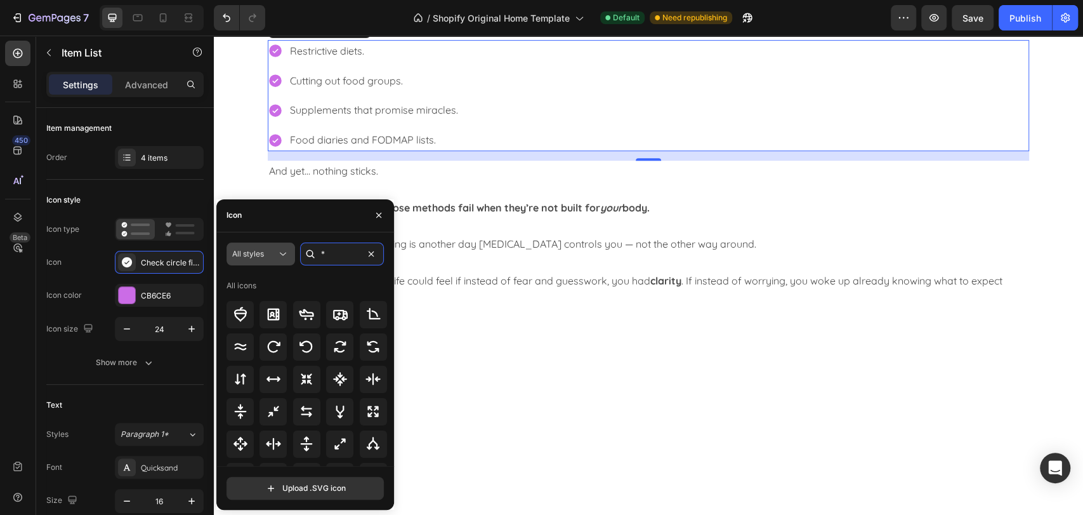
drag, startPoint x: 350, startPoint y: 251, endPoint x: 279, endPoint y: 246, distance: 71.9
click at [279, 246] on div "All styles *" at bounding box center [305, 253] width 157 height 23
type input "bold"
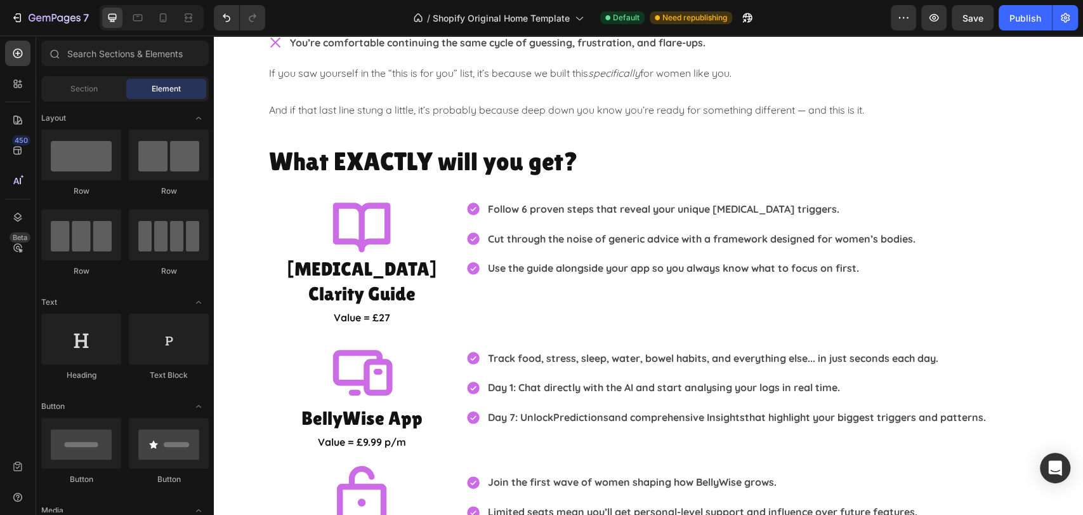
scroll to position [2054, 0]
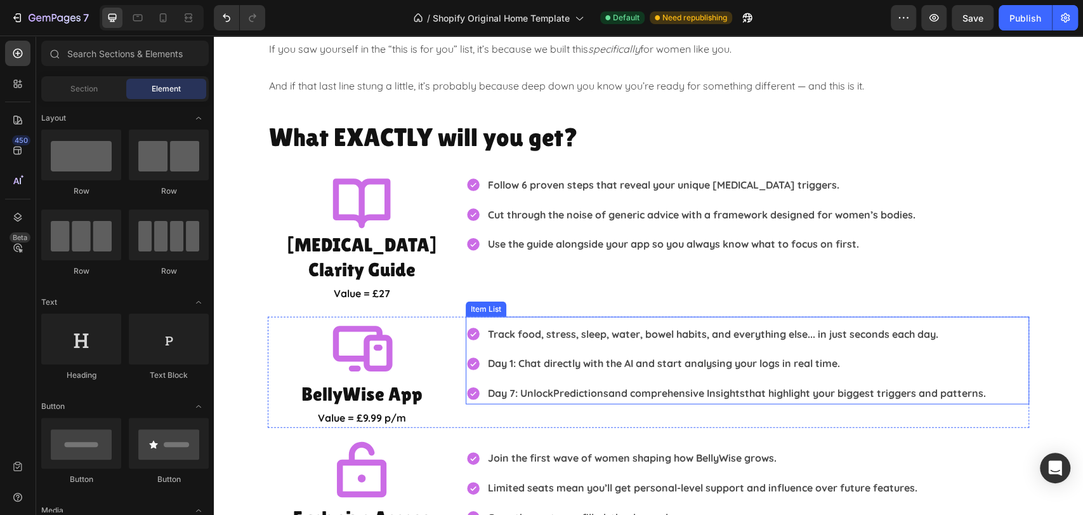
click at [662, 354] on p "Day 1 : Chat directly with the AI and start analysing your logs in real time." at bounding box center [737, 363] width 498 height 18
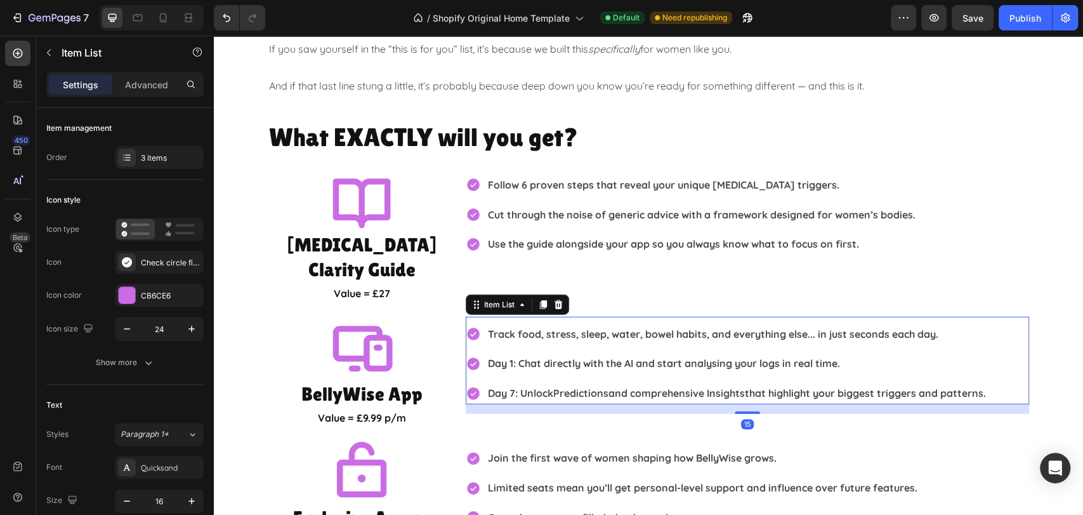
click at [883, 354] on p "Day 1 : Chat directly with the AI and start analysing your logs in real time." at bounding box center [737, 363] width 498 height 18
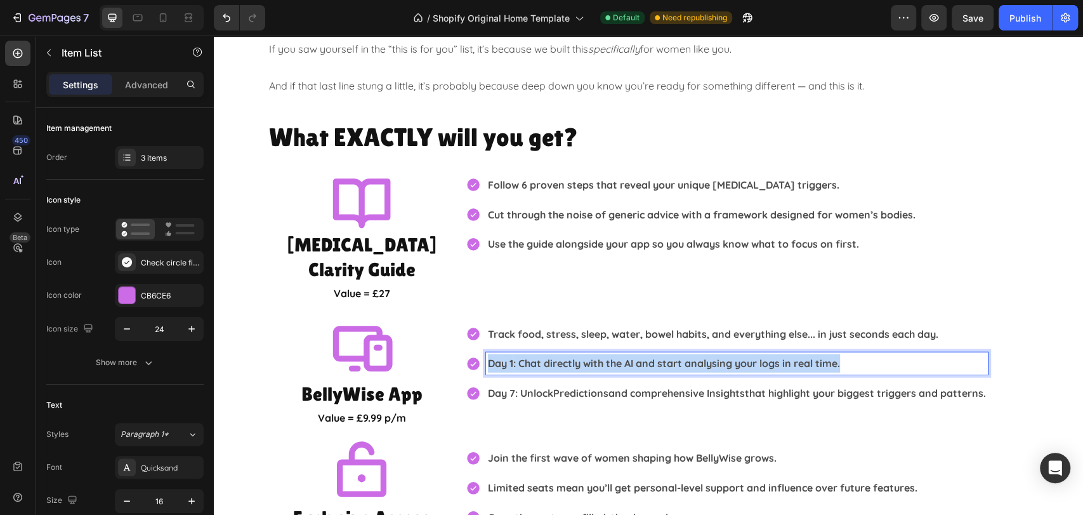
drag, startPoint x: 877, startPoint y: 339, endPoint x: 478, endPoint y: 331, distance: 399.8
click at [478, 352] on div "Day 1 : Chat directly with the AI and start analysing your logs in real time." at bounding box center [727, 363] width 522 height 22
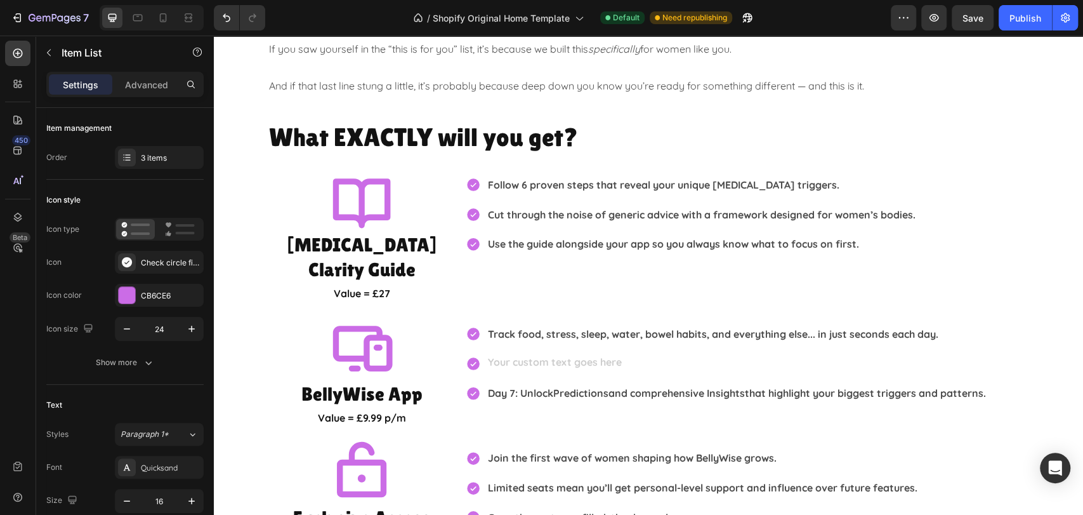
scroll to position [2048, 0]
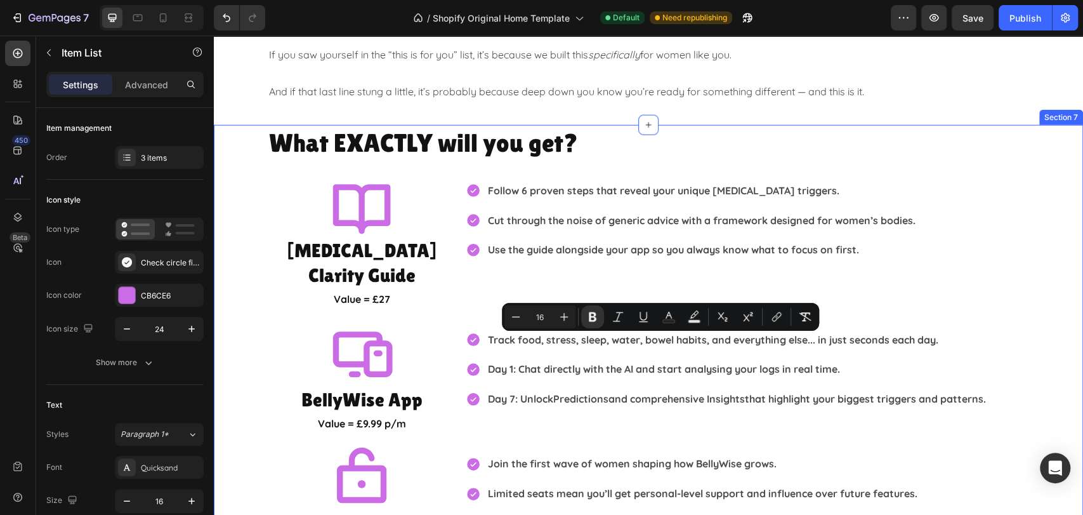
click at [1049, 351] on div "What EXACTLY will you get? Heading Icon IBS Clarity Guide Heading Value = £27 T…" at bounding box center [648, 341] width 869 height 433
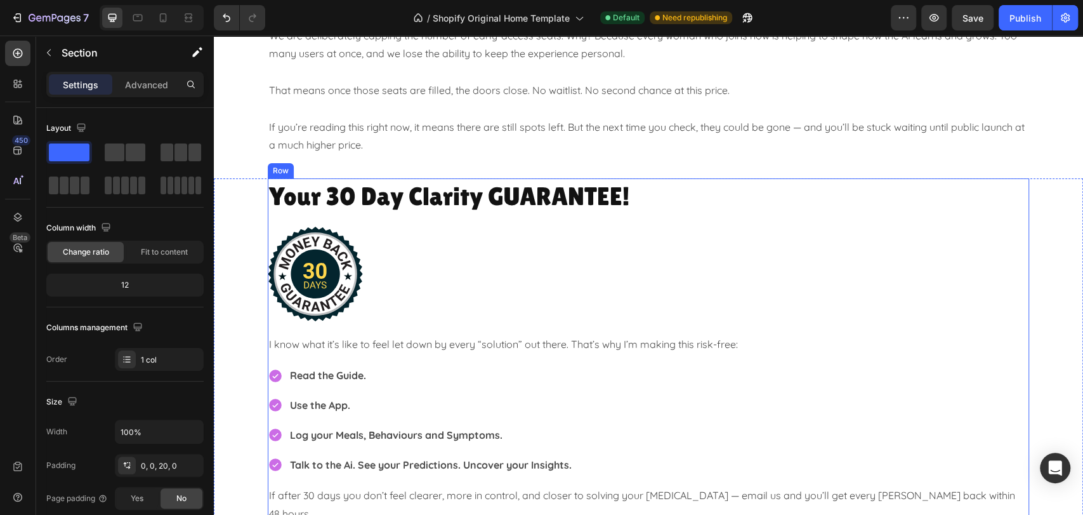
scroll to position [2894, 0]
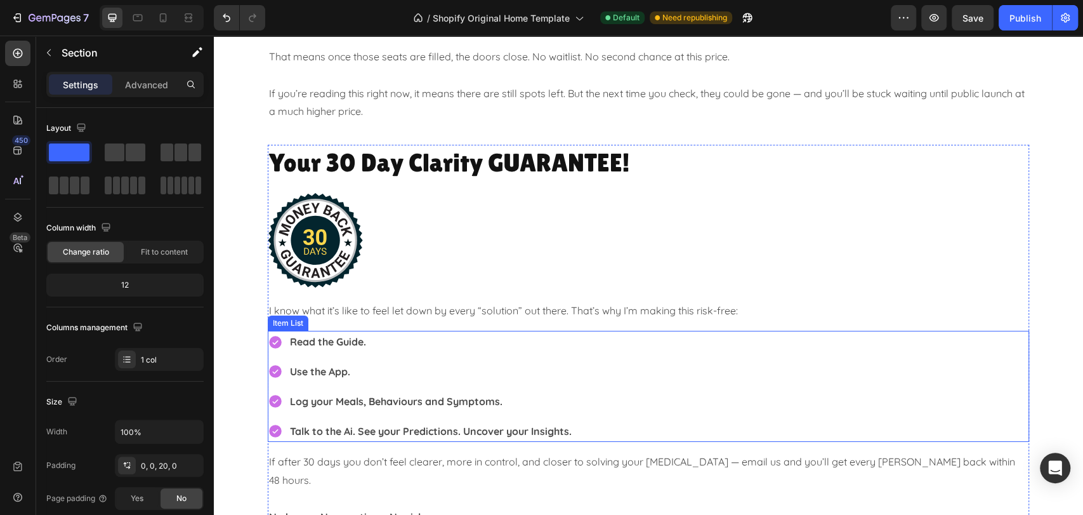
click at [909, 380] on div "Read the Guide. Use the App. Log your Meals, Behaviours and Symptoms. Talk to t…" at bounding box center [648, 386] width 761 height 111
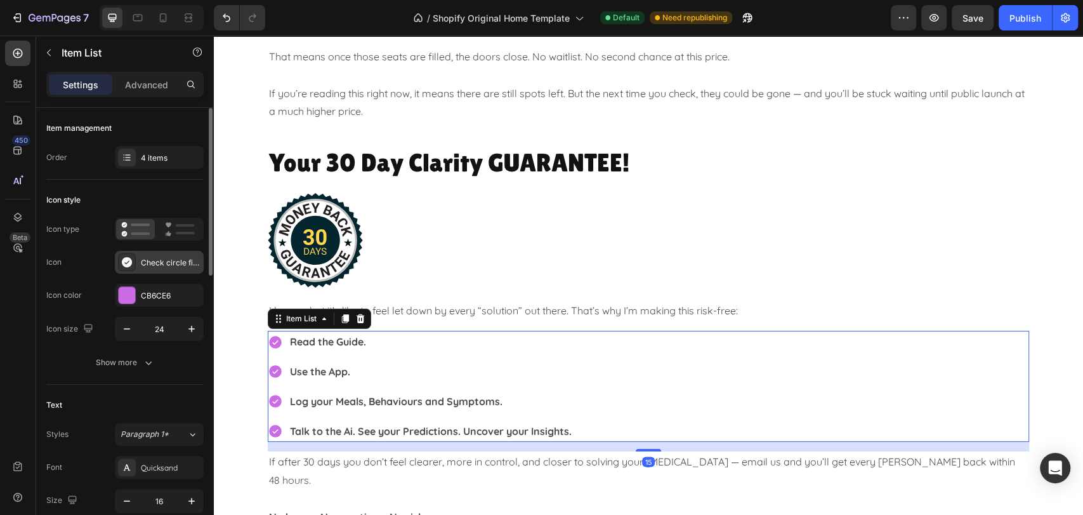
click at [183, 269] on div "Check circle filled" at bounding box center [159, 262] width 89 height 23
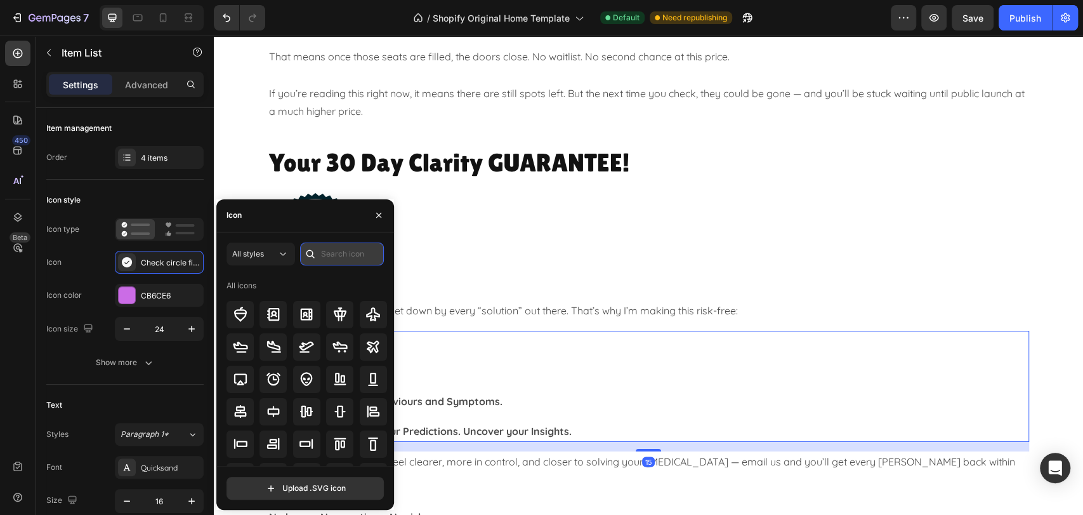
click at [345, 247] on input "text" at bounding box center [342, 253] width 84 height 23
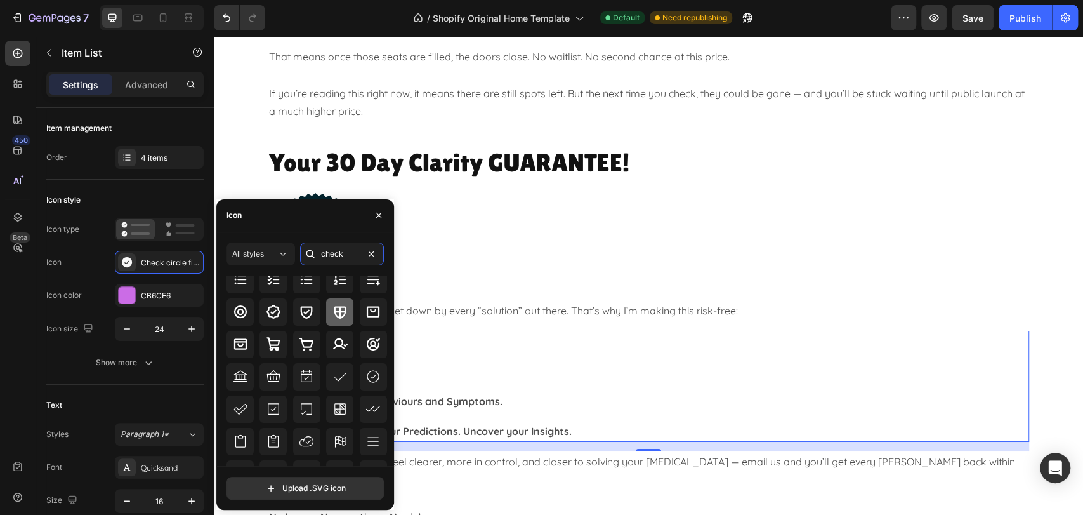
scroll to position [70, 0]
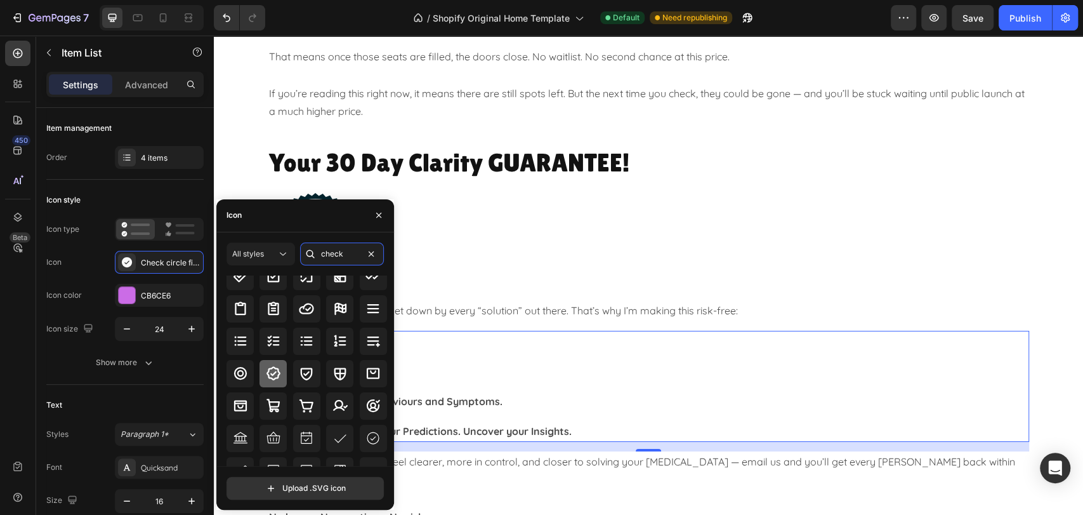
type input "check"
click at [270, 374] on icon at bounding box center [273, 372] width 15 height 15
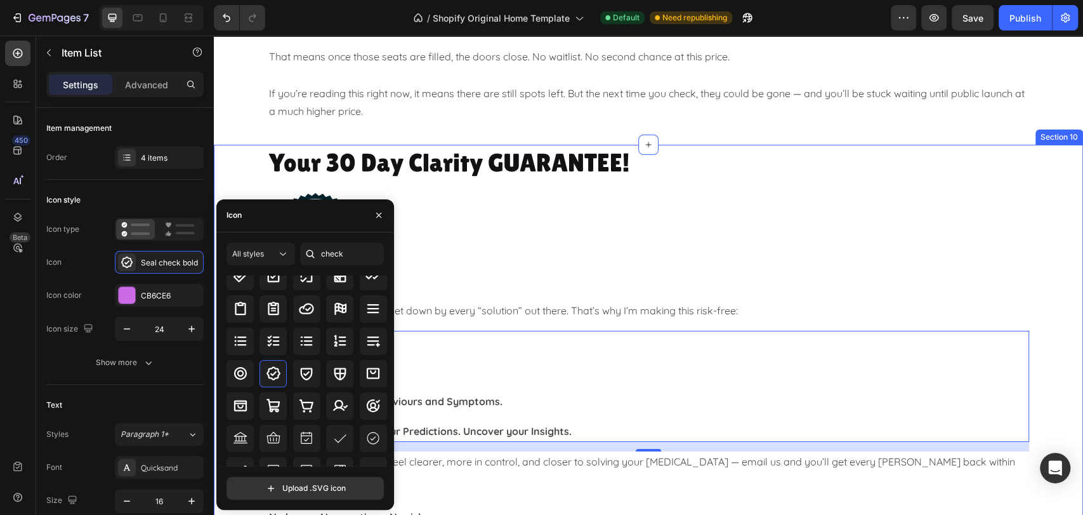
click at [1037, 311] on div "Your 30 Day Clarity GUARANTEE! Heading Image I know what it’s like to feel let …" at bounding box center [648, 378] width 869 height 466
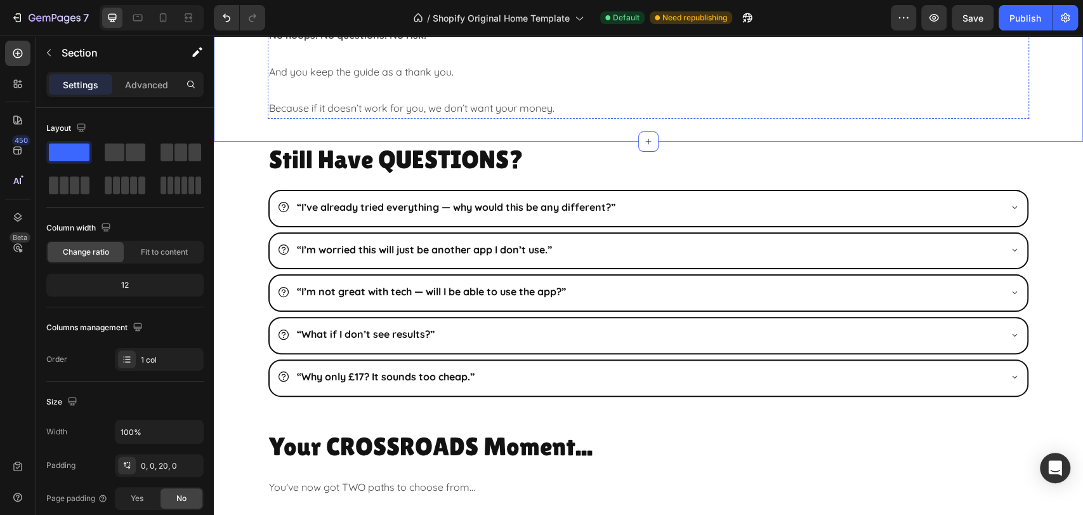
scroll to position [3387, 0]
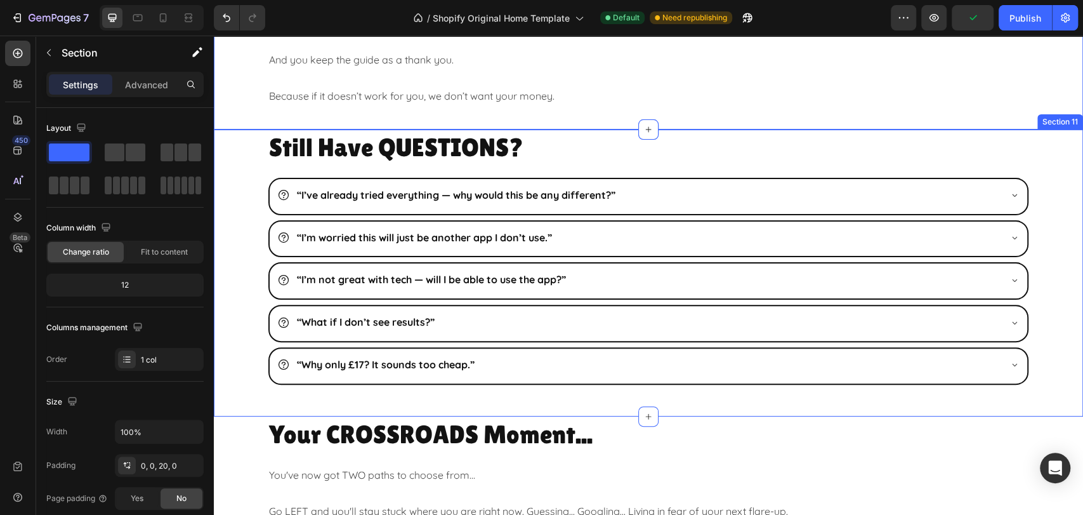
click at [1035, 259] on div "Still Have QUESTIONS? Heading “I’ve already tried everything — why would this b…" at bounding box center [648, 256] width 869 height 255
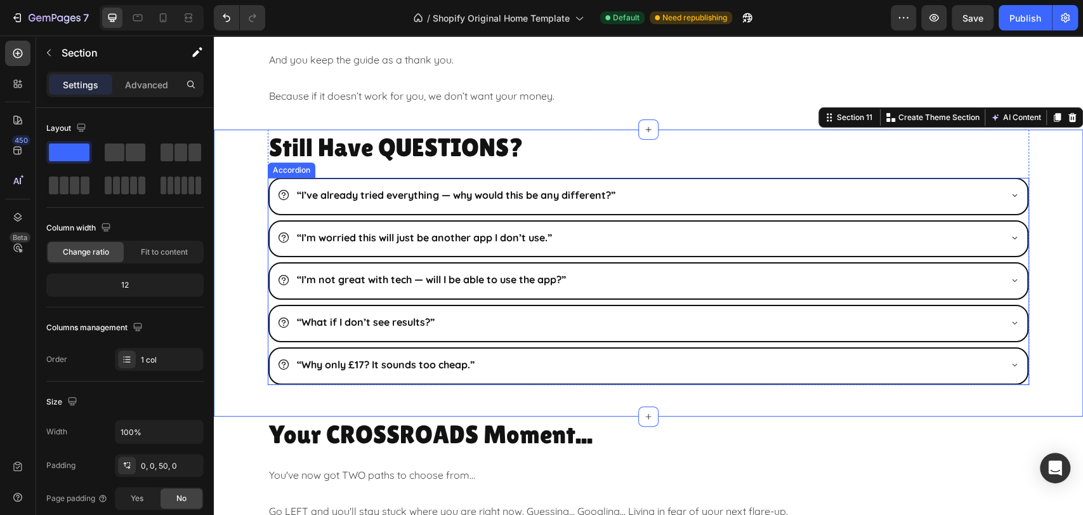
click at [759, 184] on div "“I’ve already tried everything — why would this be any different?”" at bounding box center [638, 195] width 722 height 22
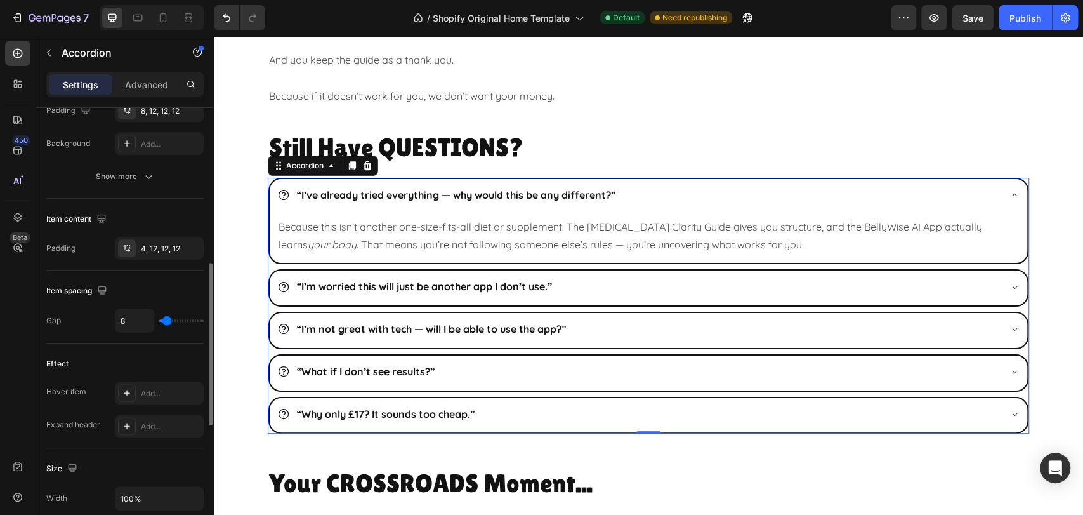
scroll to position [705, 0]
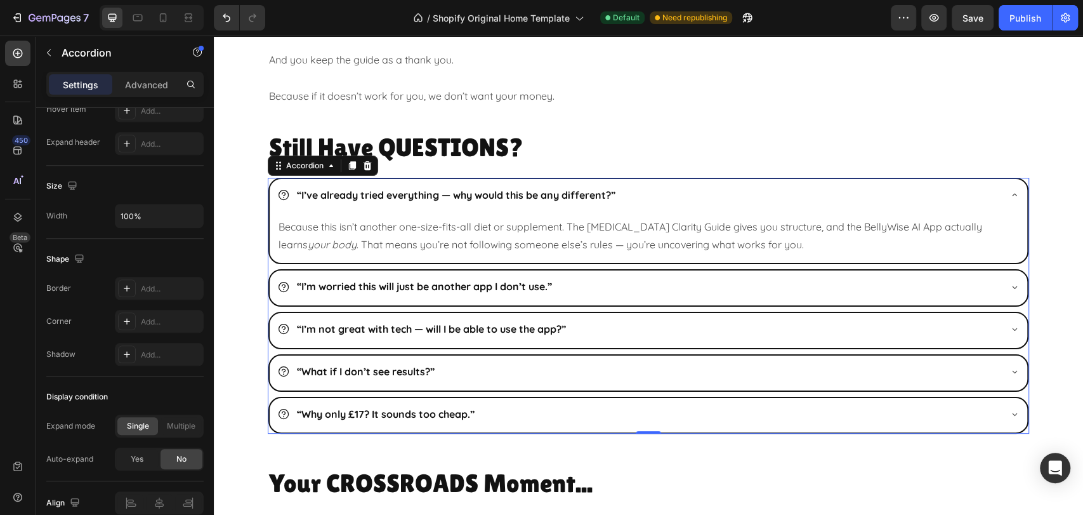
click at [281, 188] on icon at bounding box center [283, 194] width 13 height 13
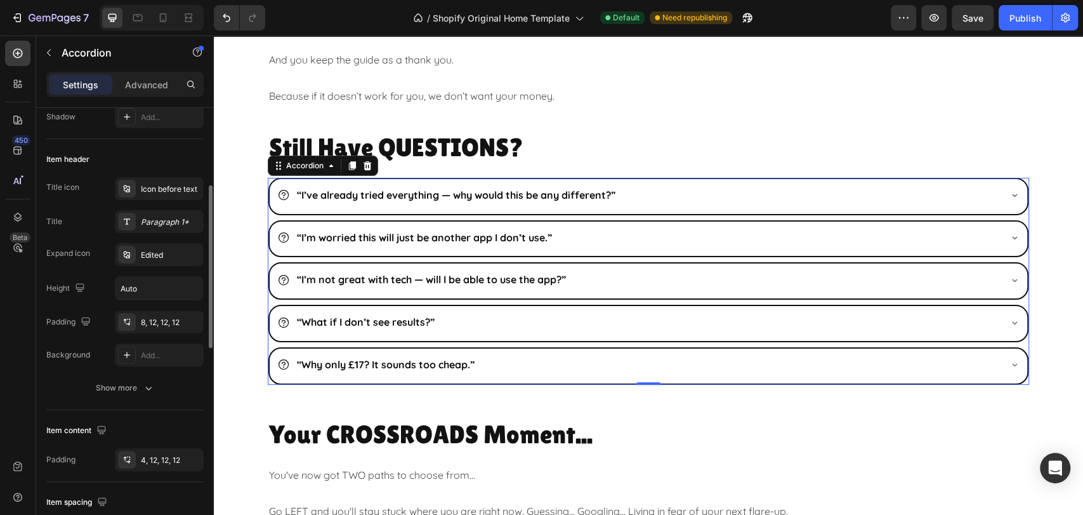
scroll to position [282, 0]
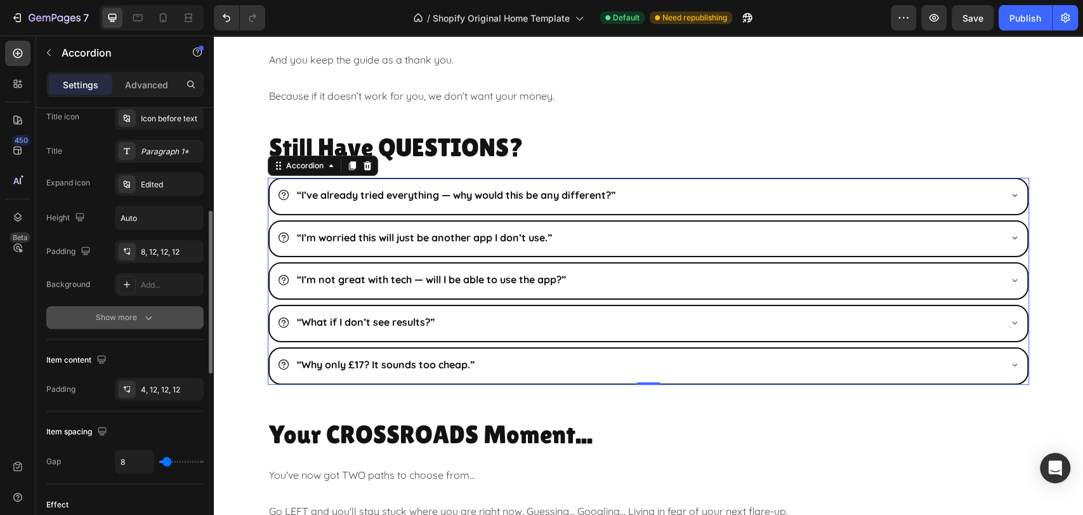
click at [115, 326] on button "Show more" at bounding box center [124, 317] width 157 height 23
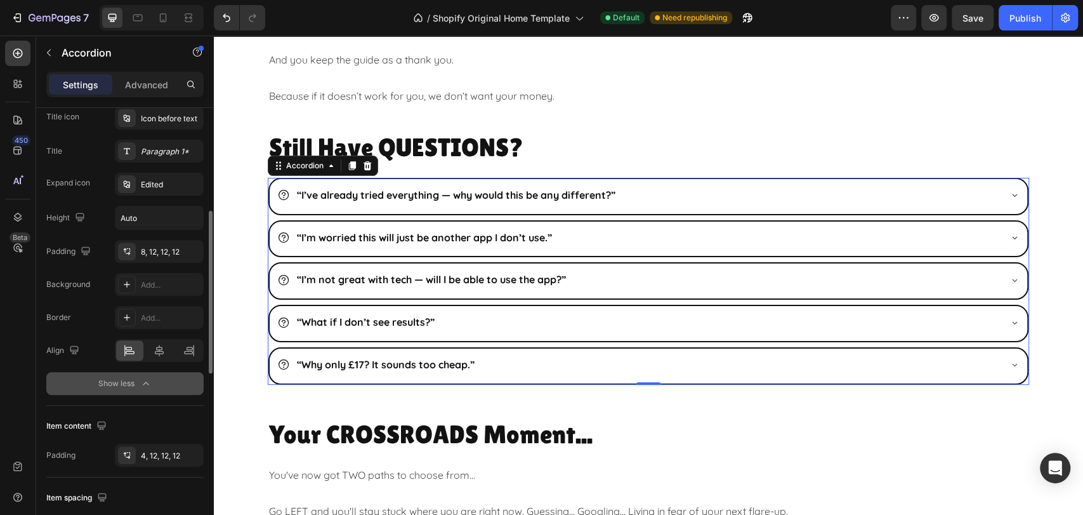
click at [144, 377] on icon "button" at bounding box center [146, 383] width 13 height 13
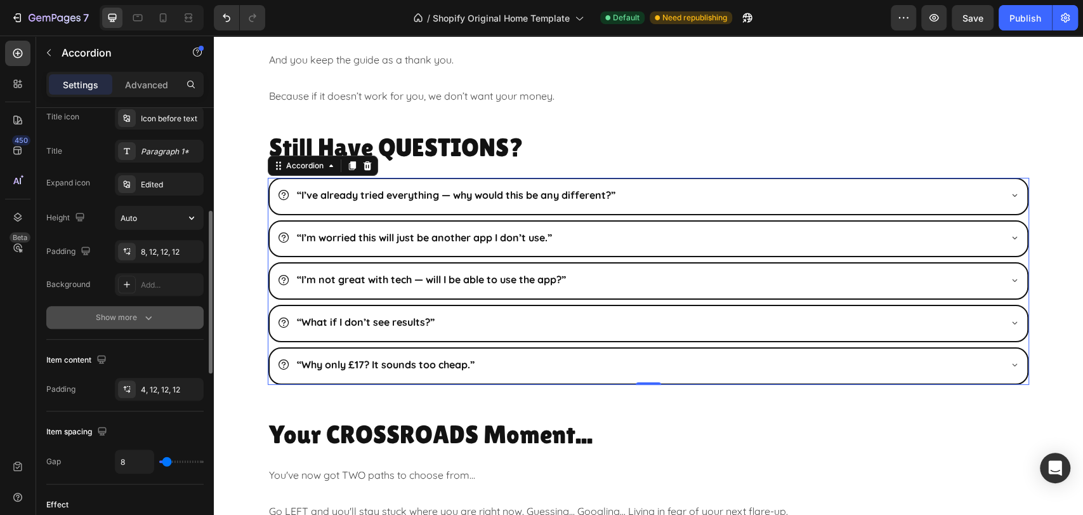
scroll to position [211, 0]
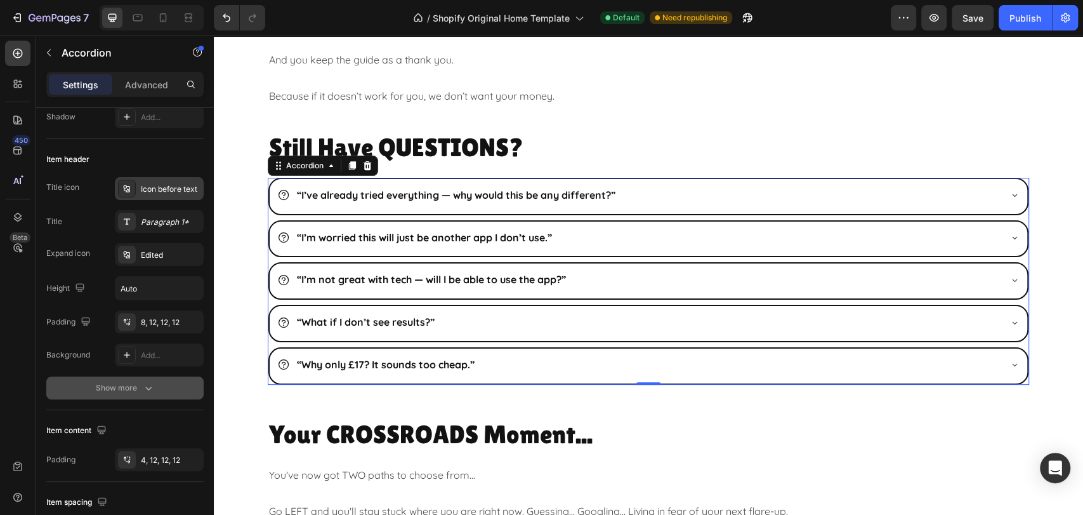
click at [164, 193] on div "Icon before text" at bounding box center [171, 188] width 60 height 11
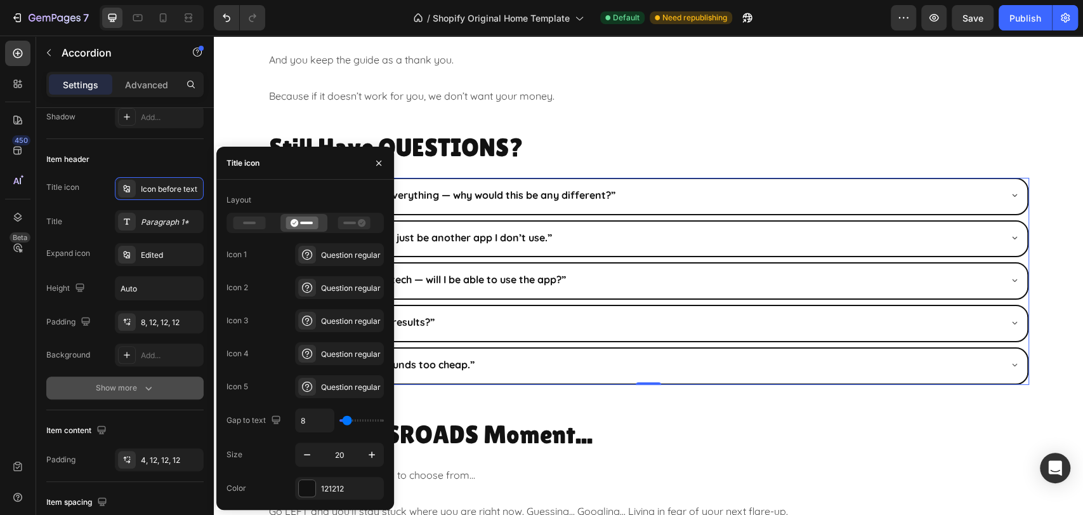
click at [324, 473] on div "Layout Icon 1 Question regular Icon 2 Question regular Icon 3 Question regular …" at bounding box center [305, 345] width 157 height 310
click at [329, 489] on div "121212" at bounding box center [339, 488] width 37 height 11
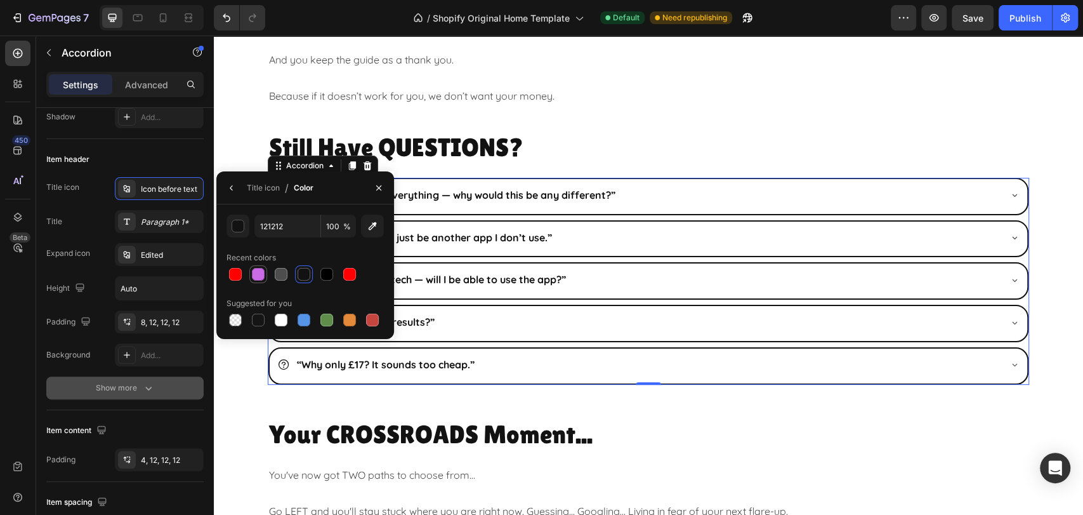
click at [257, 270] on div at bounding box center [258, 274] width 13 height 13
type input "CB6CE6"
click at [169, 194] on div "Icon before text" at bounding box center [159, 188] width 89 height 23
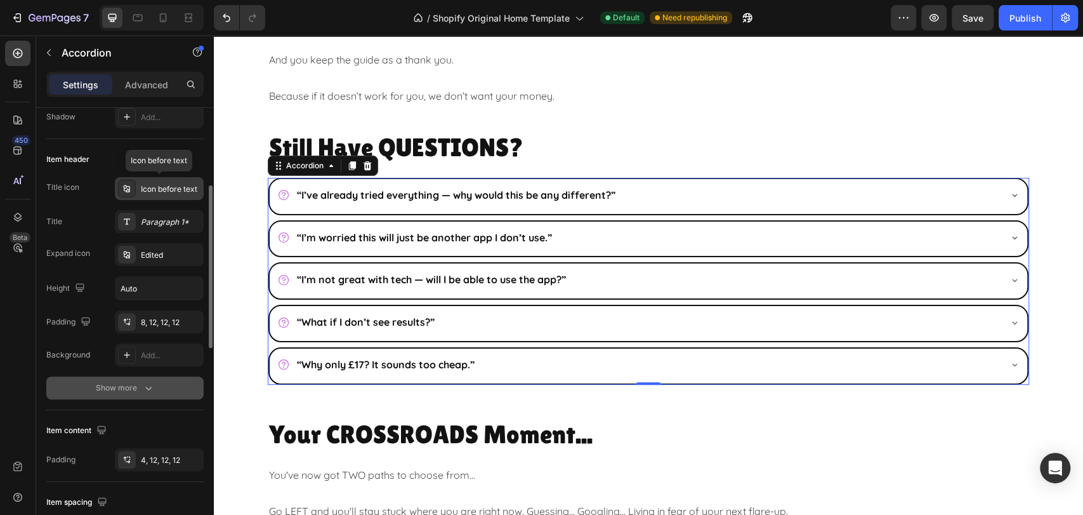
click at [169, 194] on div "Icon before text" at bounding box center [159, 188] width 89 height 23
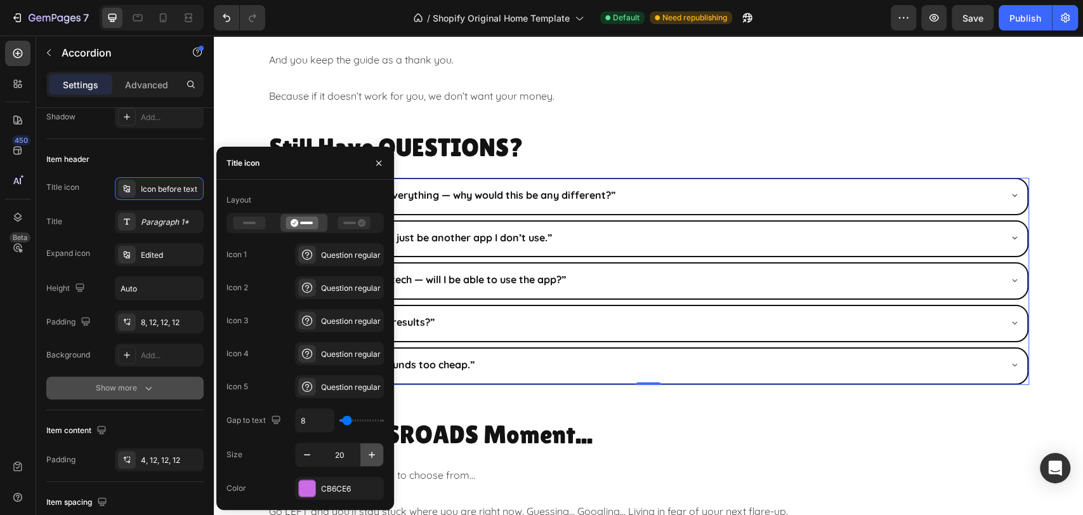
click at [368, 450] on icon "button" at bounding box center [371, 454] width 13 height 13
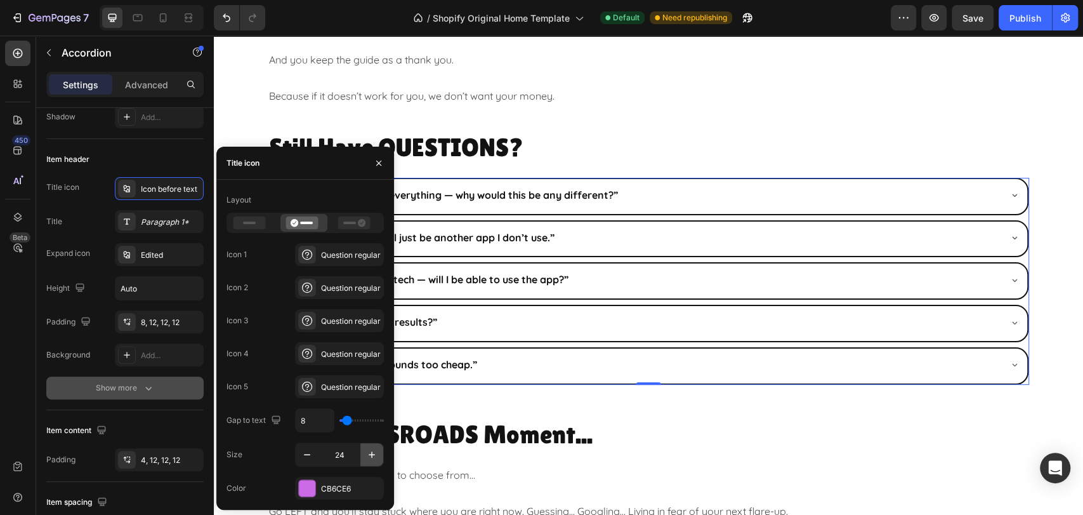
type input "25"
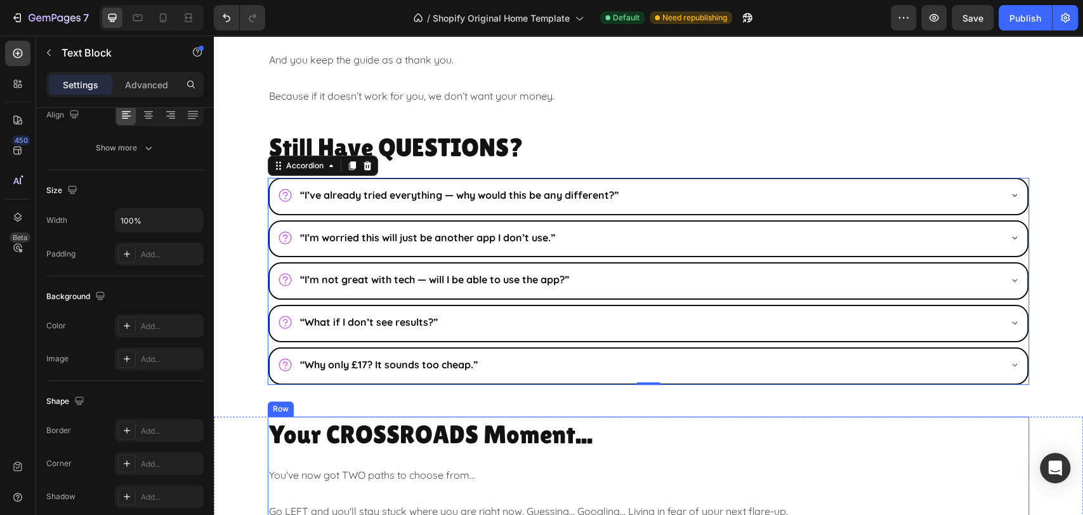
click at [638, 466] on p "You've now got TWO paths to choose from..." at bounding box center [648, 475] width 759 height 18
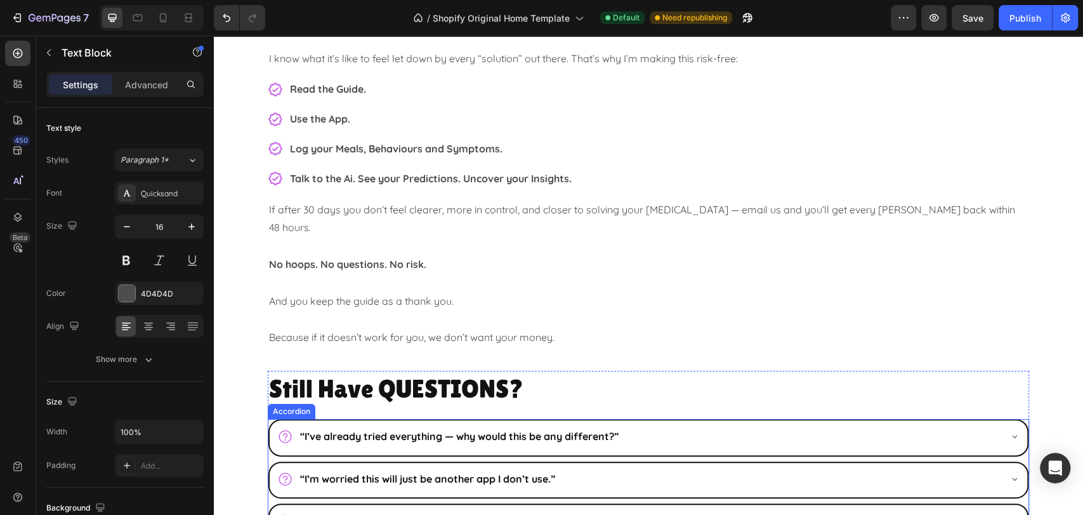
scroll to position [3035, 0]
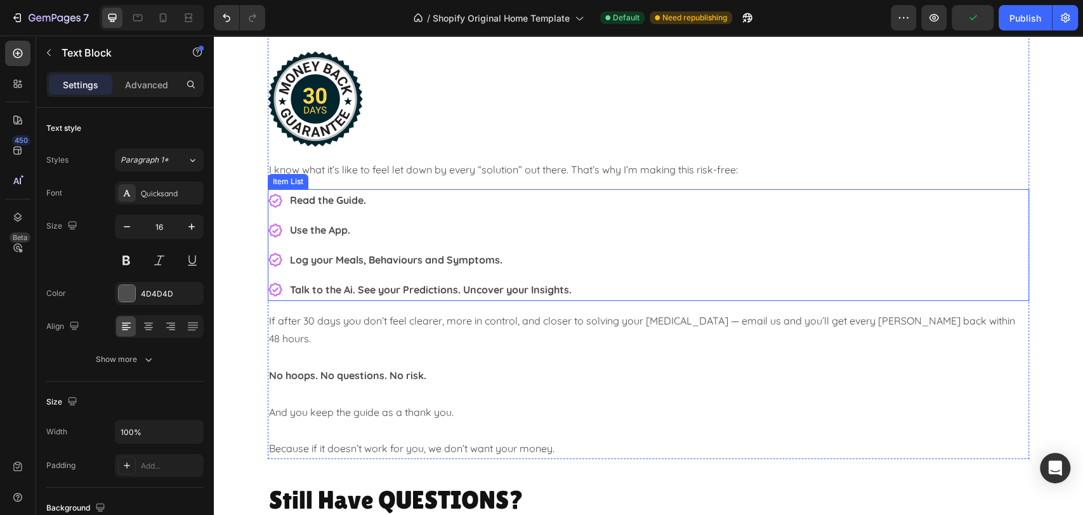
click at [555, 213] on div "Read the Guide. Use the App. Log your Meals, Behaviours and Symptoms. Talk to t…" at bounding box center [421, 244] width 306 height 111
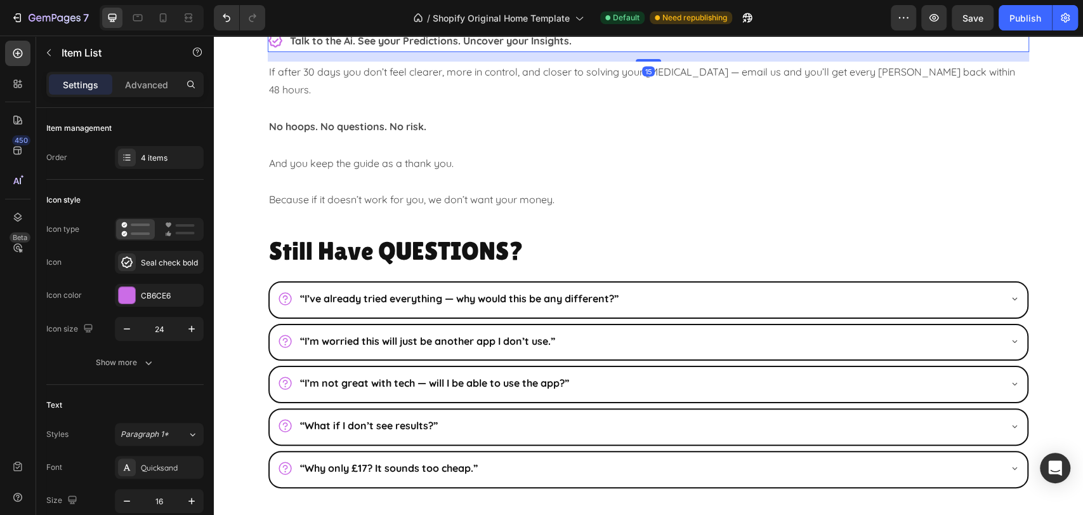
scroll to position [3317, 0]
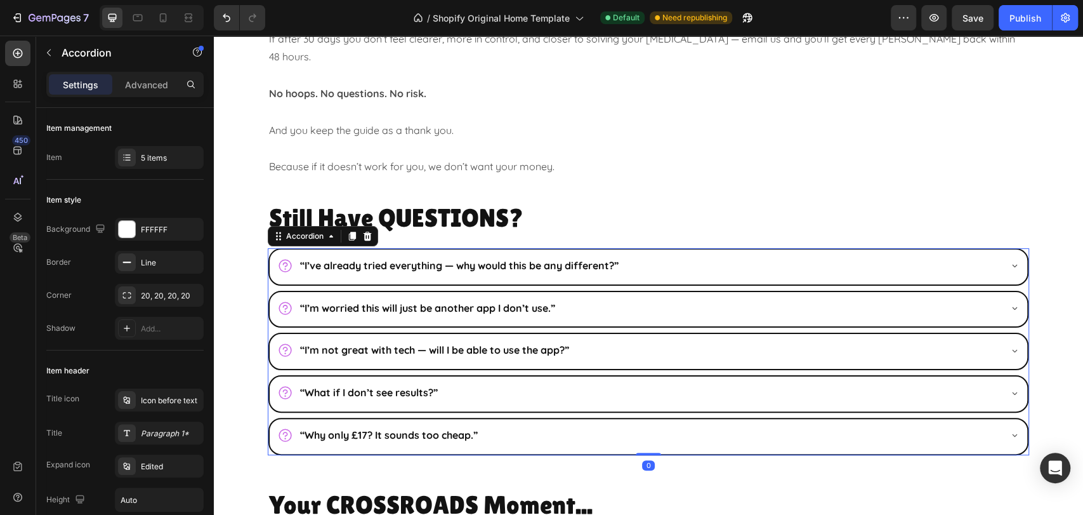
click at [277, 258] on icon at bounding box center [285, 266] width 16 height 16
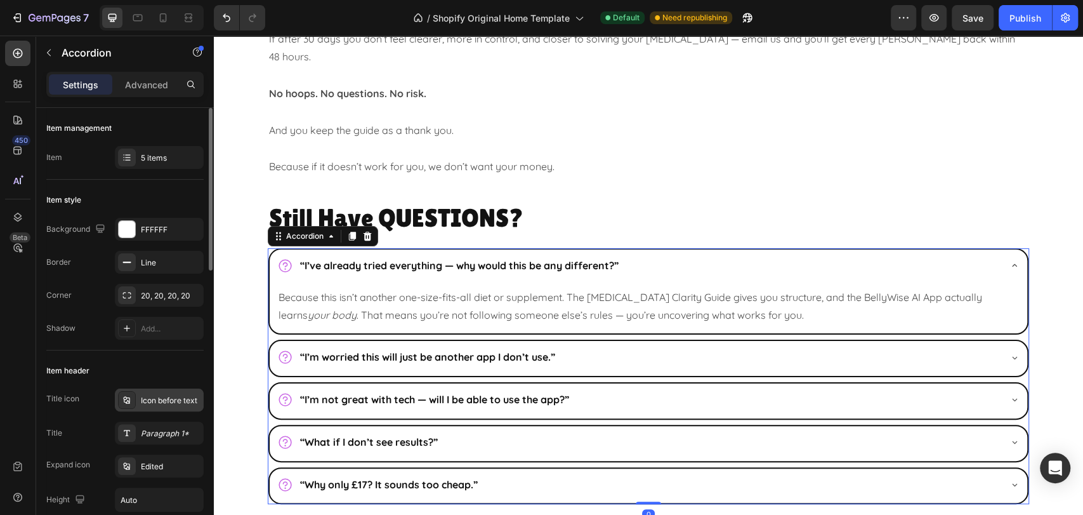
click at [157, 397] on div "Icon before text" at bounding box center [171, 400] width 60 height 11
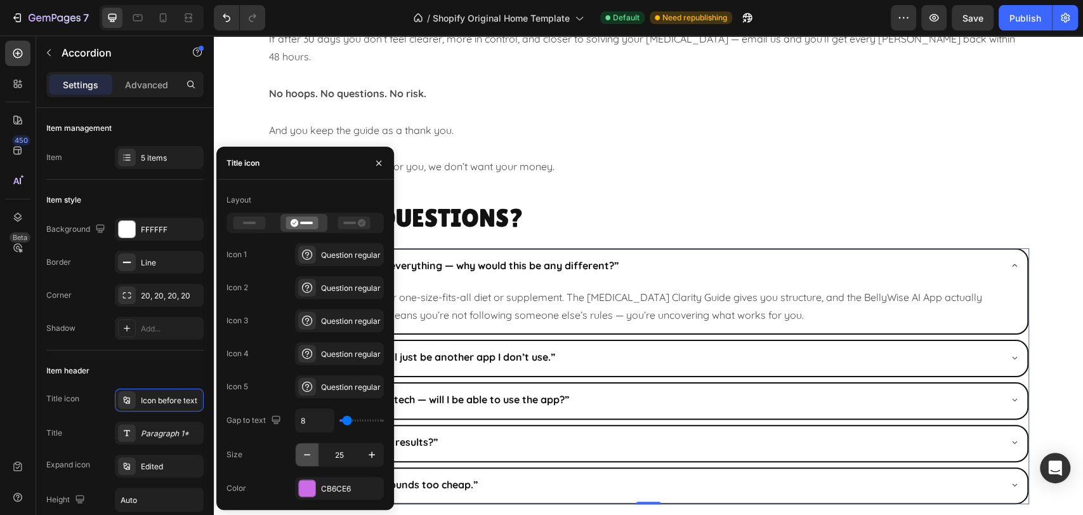
click at [304, 456] on icon "button" at bounding box center [307, 454] width 13 height 13
type input "24"
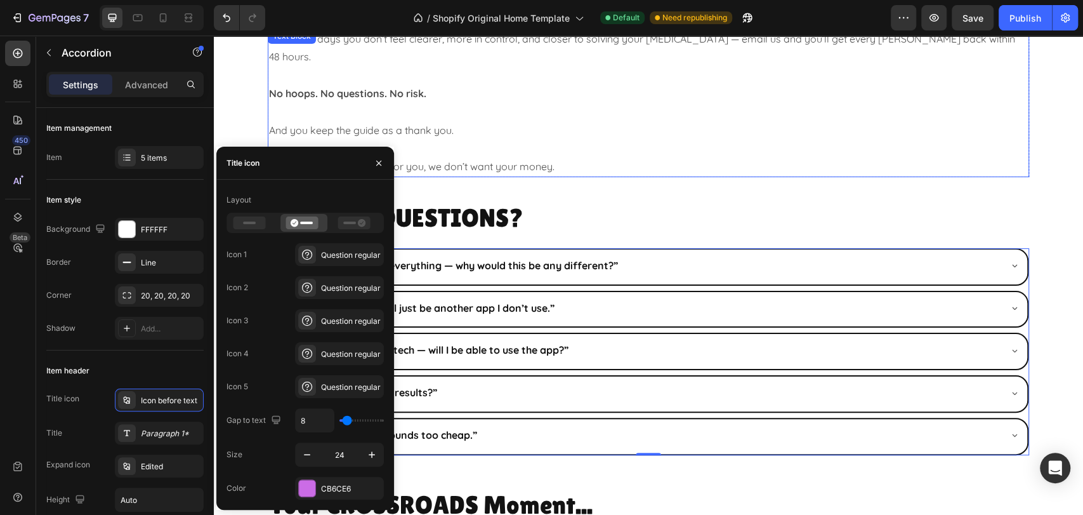
click at [815, 157] on p "Because if it doesn’t work for you, we don’t want your money." at bounding box center [648, 166] width 759 height 18
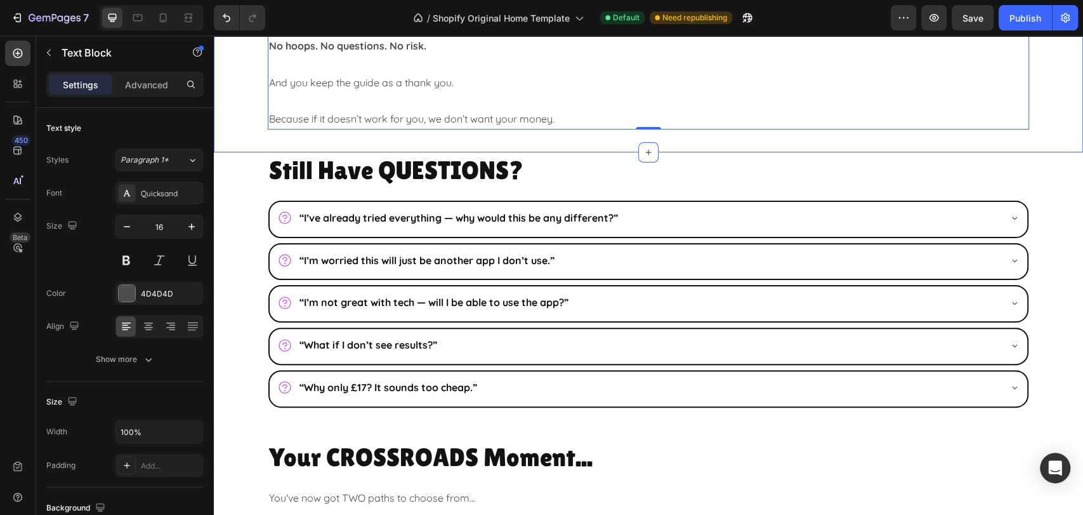
scroll to position [3387, 0]
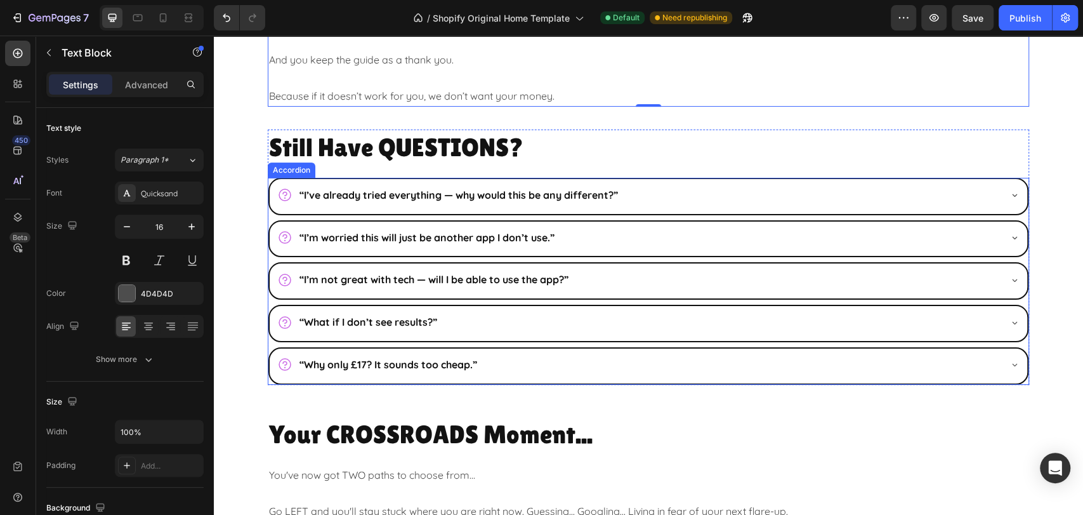
click at [973, 184] on div "“I’ve already tried everything — why would this be any different?”" at bounding box center [638, 195] width 722 height 22
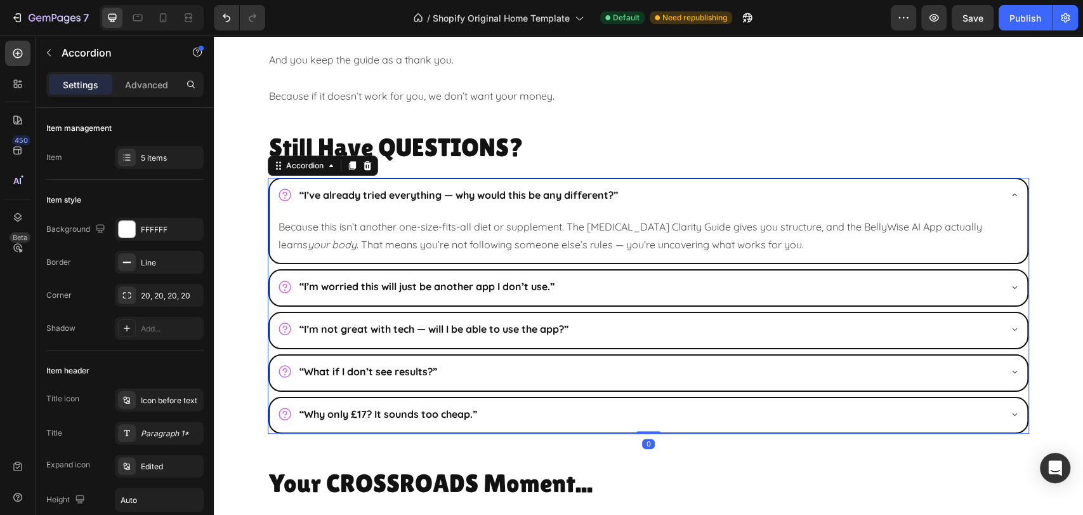
click at [973, 184] on div "“I’ve already tried everything — why would this be any different?”" at bounding box center [638, 195] width 722 height 22
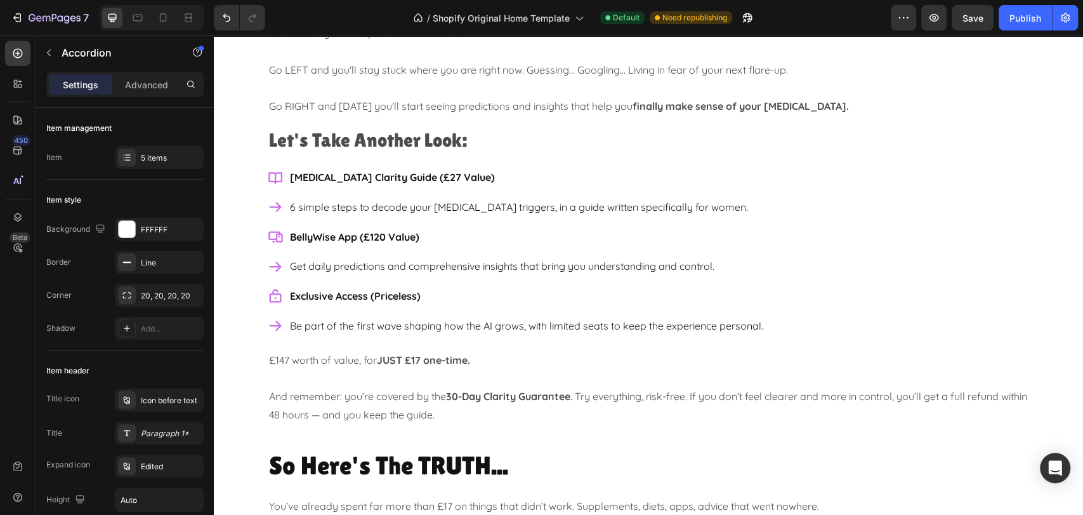
scroll to position [3811, 0]
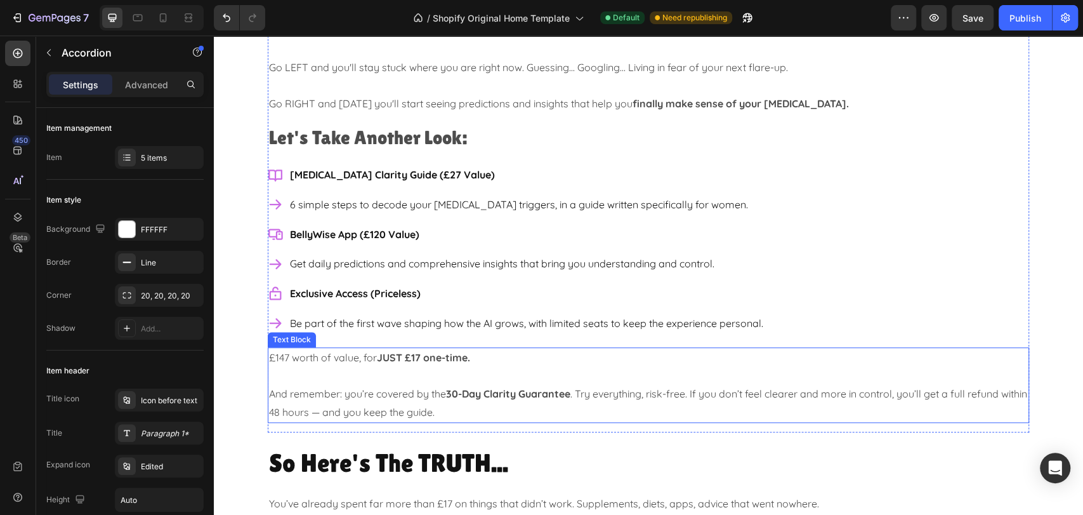
click at [450, 357] on strong "JUST £17 one-time." at bounding box center [423, 357] width 93 height 13
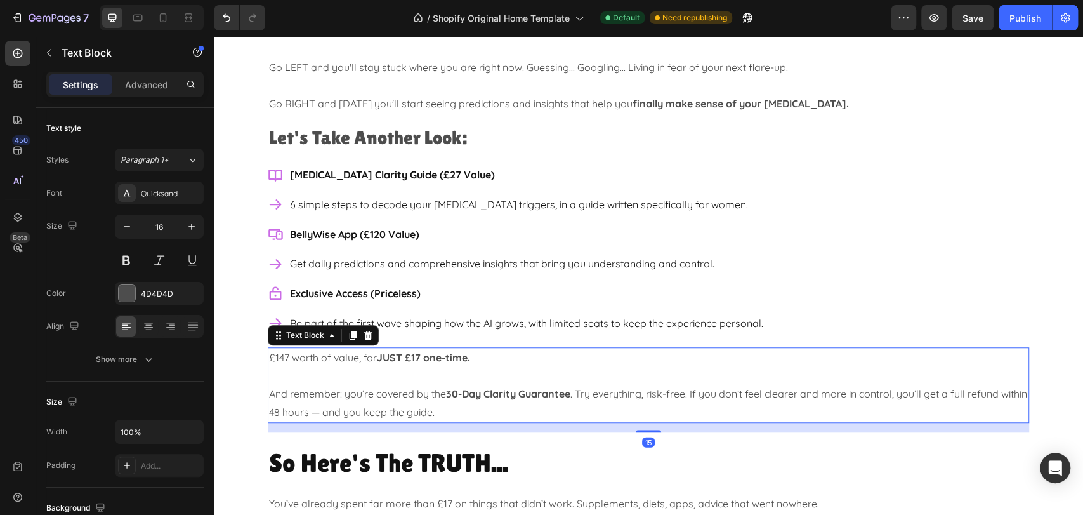
click at [428, 358] on strong "JUST £17 one-time." at bounding box center [423, 357] width 93 height 13
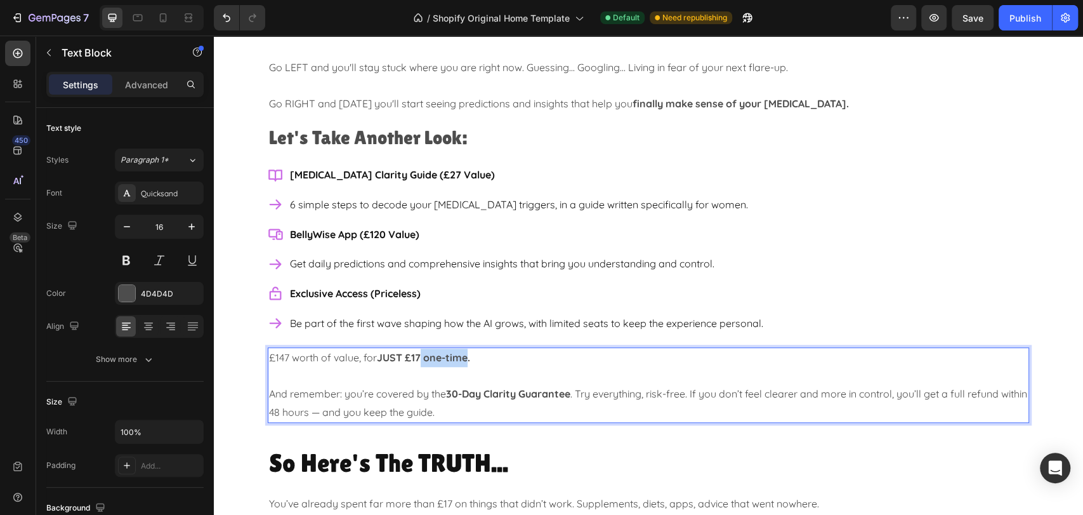
drag, startPoint x: 419, startPoint y: 355, endPoint x: 463, endPoint y: 358, distance: 43.9
click at [463, 358] on strong "JUST £17 one-time." at bounding box center [423, 357] width 93 height 13
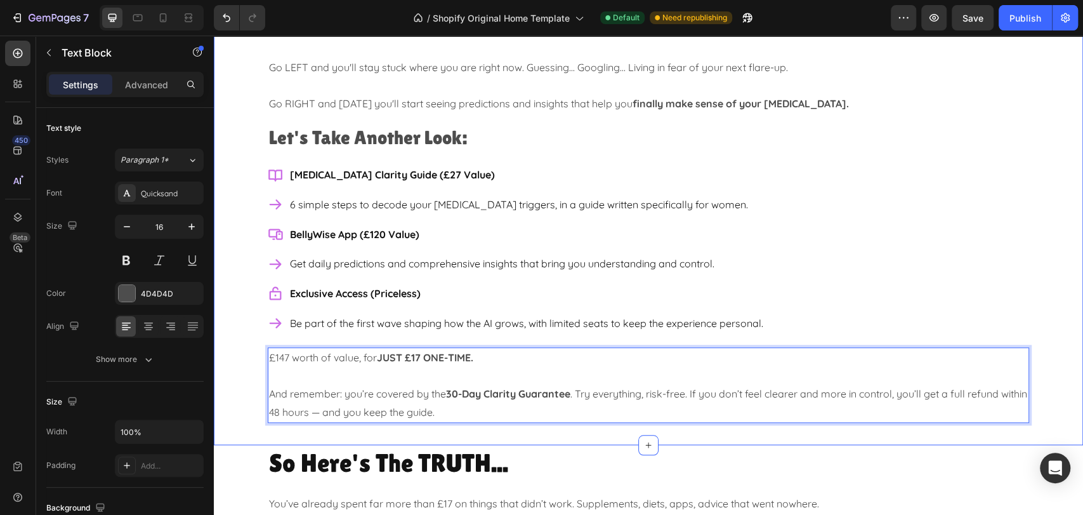
click at [1040, 367] on div "Your CROSSROADS Moment... Heading You've now got TWO paths to choose from... Go…" at bounding box center [648, 202] width 869 height 460
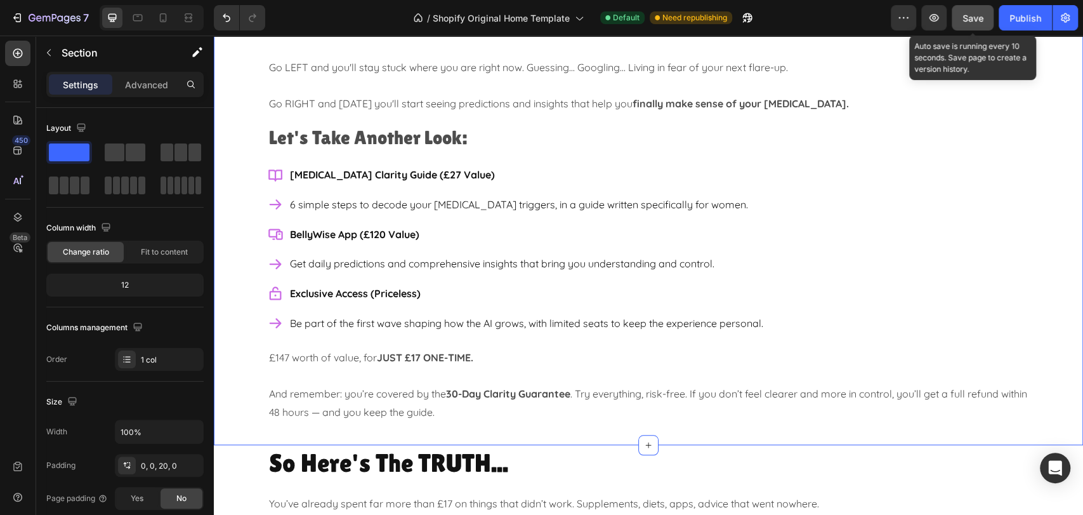
click at [965, 15] on span "Save" at bounding box center [972, 18] width 21 height 11
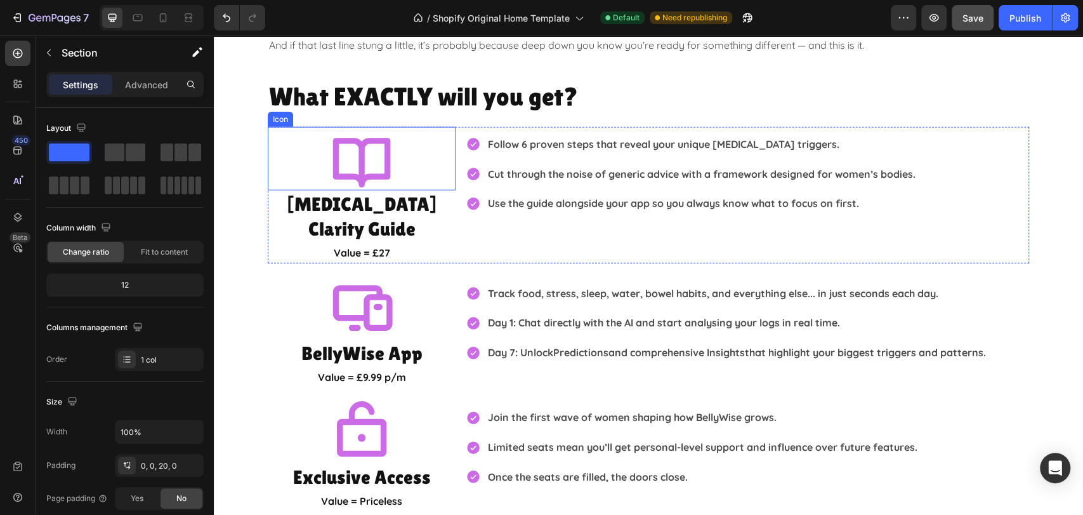
scroll to position [2118, 0]
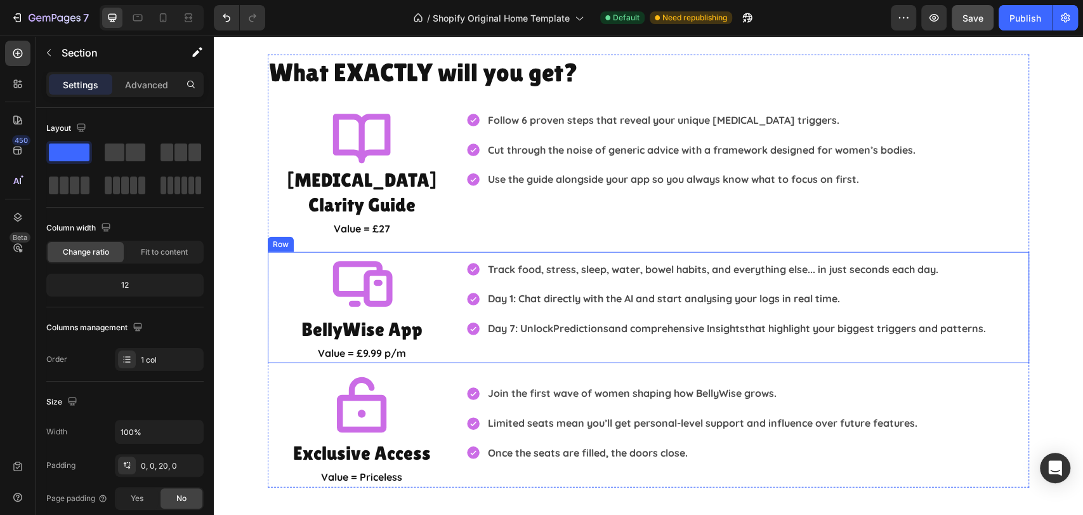
click at [457, 321] on div "Icon BellyWise App Heading Value = £9.99 p/m Text Block Track food, stress, sle…" at bounding box center [648, 308] width 761 height 112
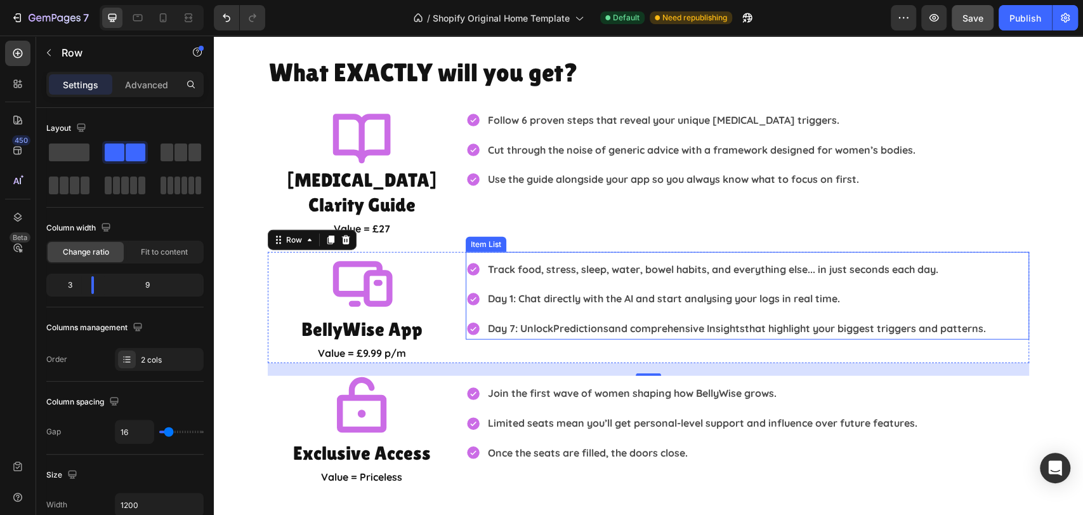
click at [1018, 303] on div "Track food, stress, sleep, water, bowel habits, and everything else... in just …" at bounding box center [747, 298] width 563 height 81
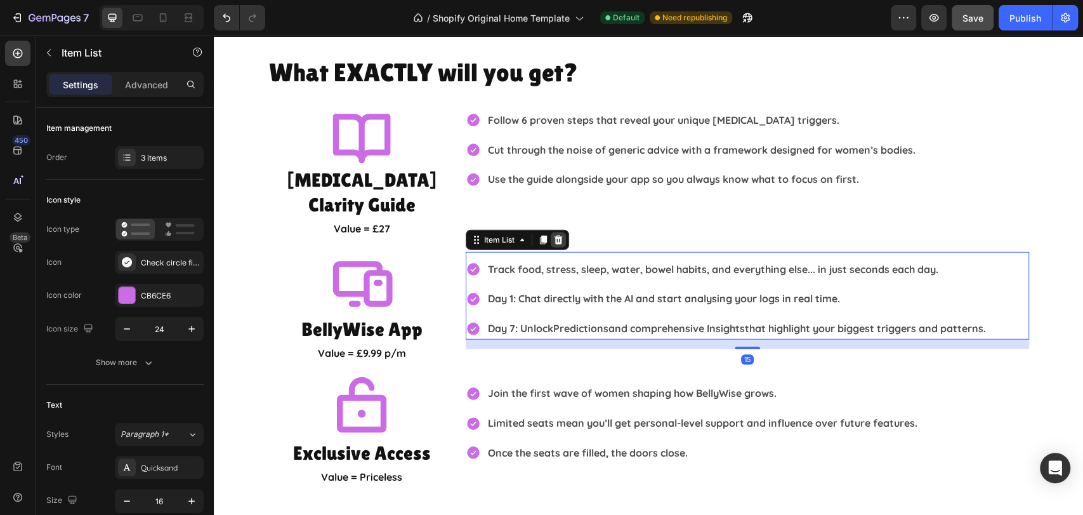
click at [553, 235] on icon at bounding box center [558, 240] width 10 height 10
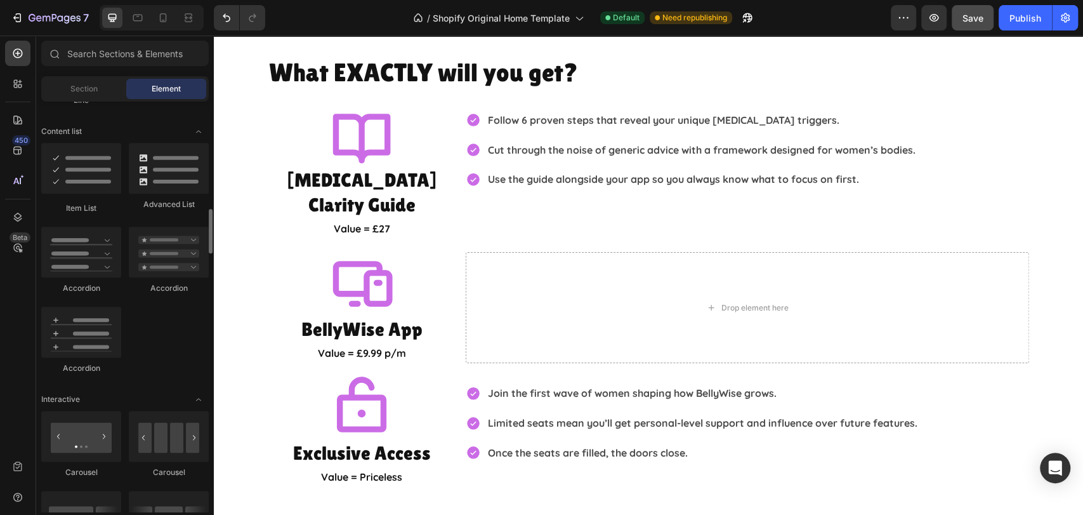
scroll to position [1198, 0]
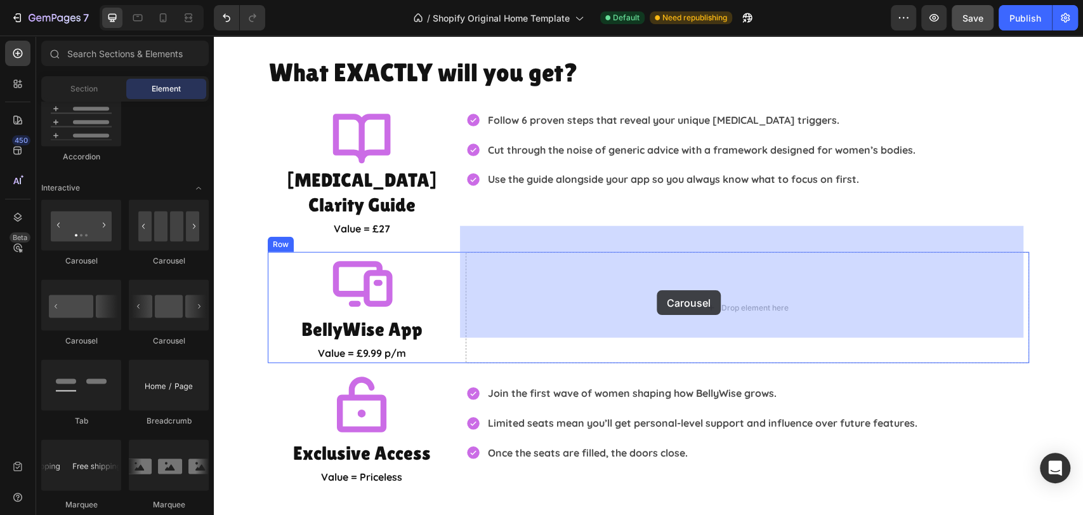
drag, startPoint x: 288, startPoint y: 274, endPoint x: 657, endPoint y: 290, distance: 369.0
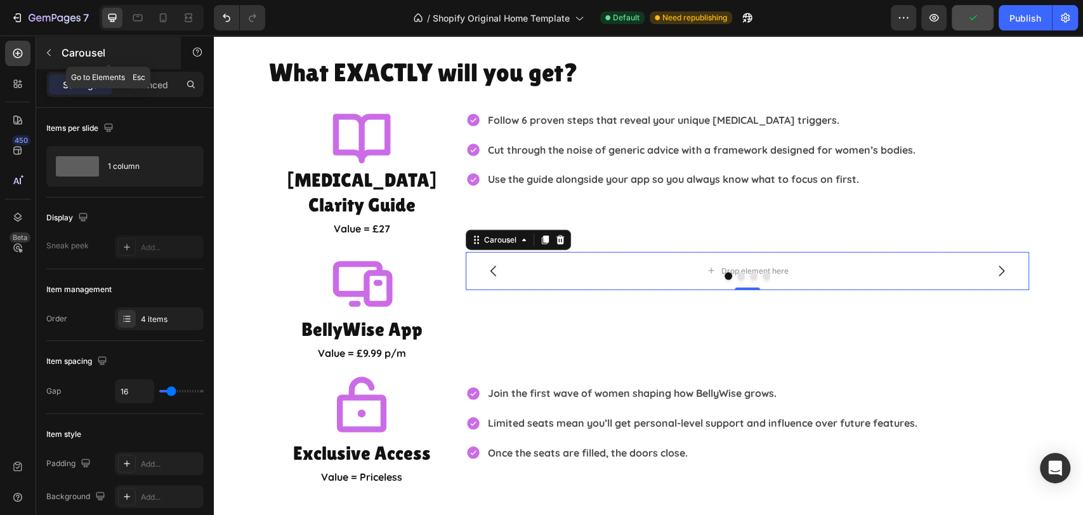
click at [48, 54] on icon "button" at bounding box center [49, 53] width 10 height 10
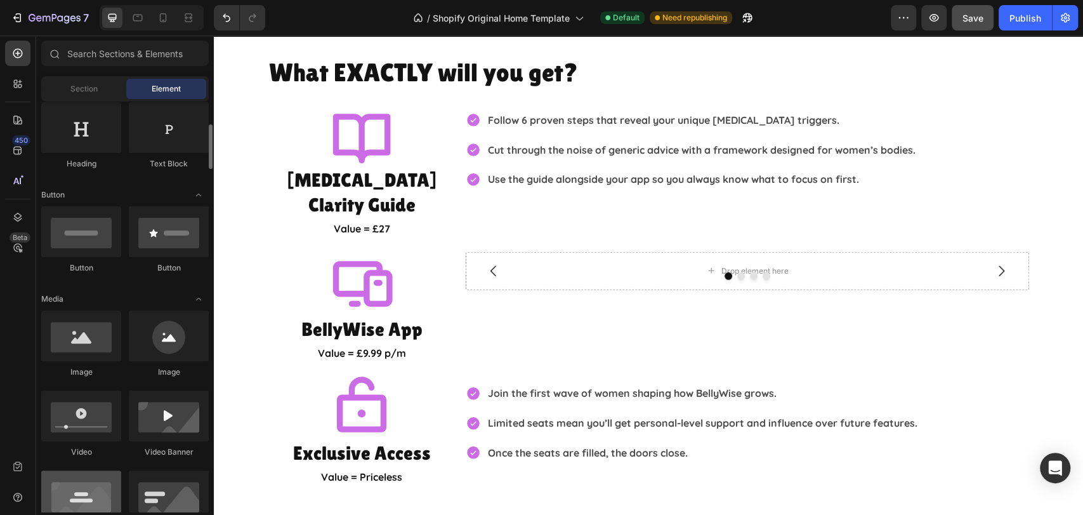
scroll to position [141, 0]
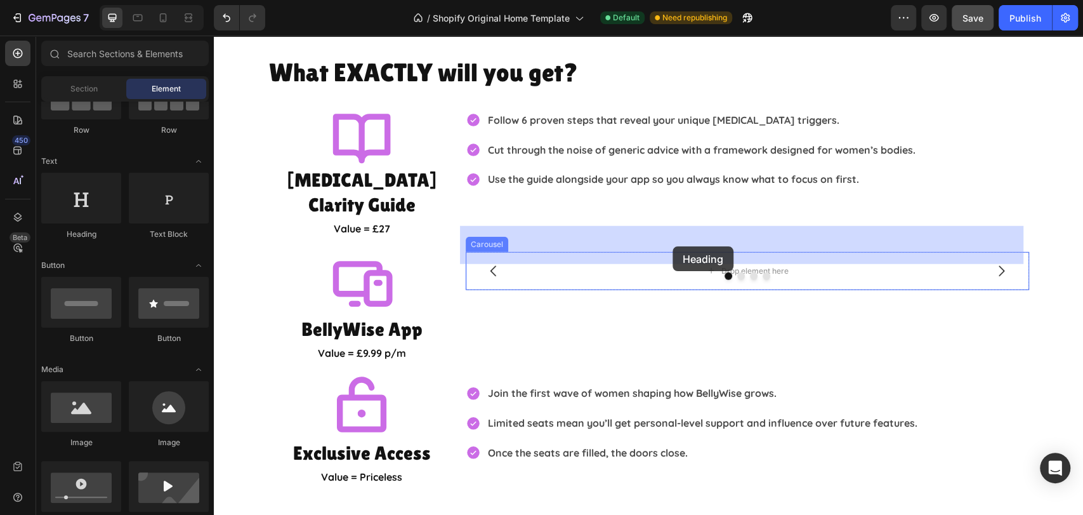
drag, startPoint x: 296, startPoint y: 239, endPoint x: 673, endPoint y: 246, distance: 377.6
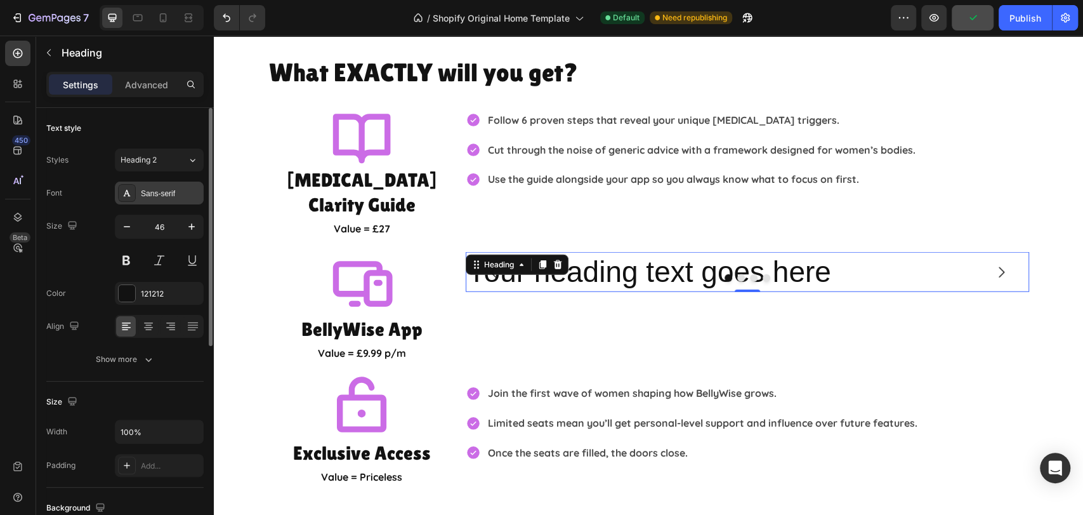
click at [173, 201] on div "Sans-serif" at bounding box center [159, 192] width 89 height 23
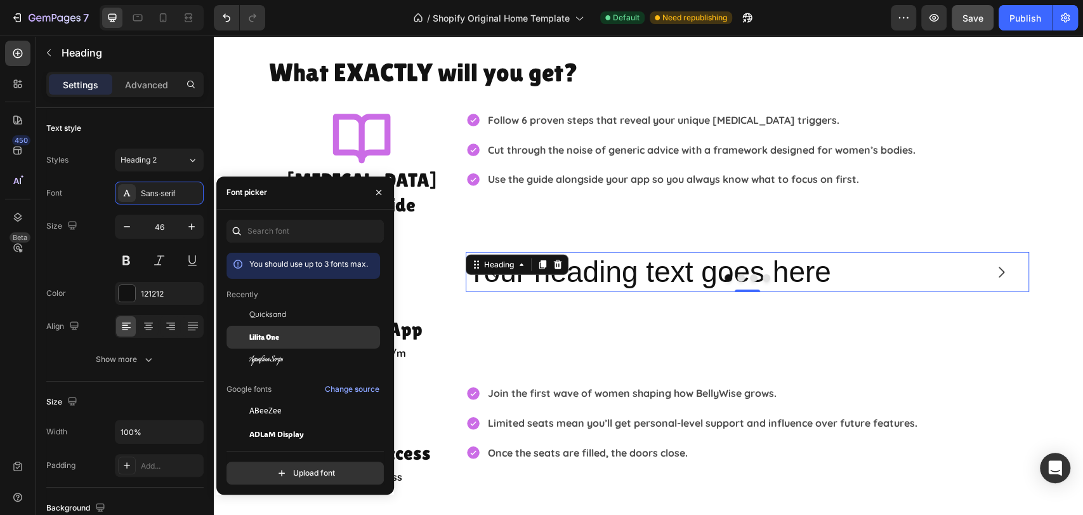
click at [306, 331] on div "Lilita One" at bounding box center [313, 336] width 128 height 11
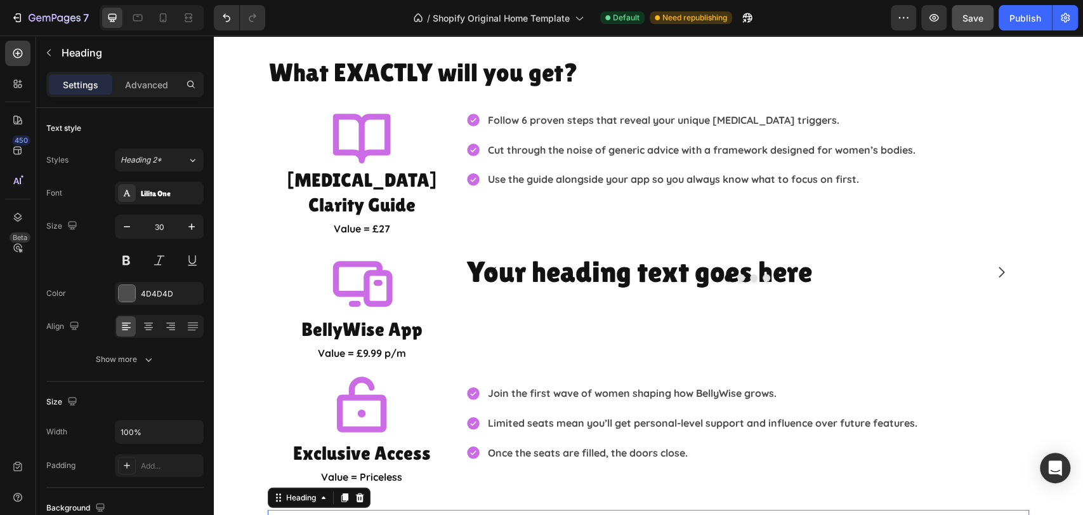
click at [529, 509] on h2 "Total Value = £147 for just 12 Months" at bounding box center [648, 522] width 761 height 27
click at [353, 315] on h2 "BellyWise App" at bounding box center [362, 328] width 188 height 27
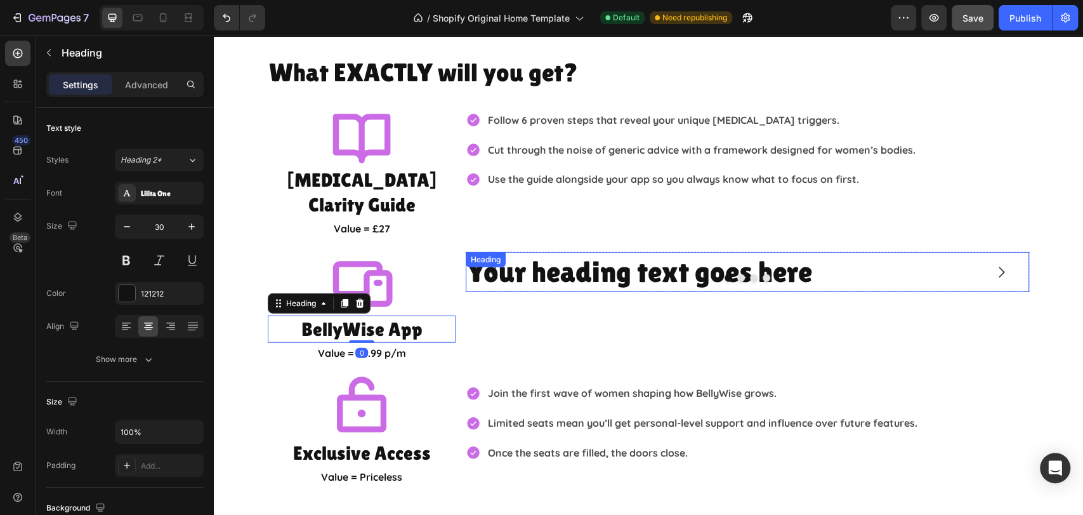
click at [520, 252] on h2 "Your heading text goes here" at bounding box center [747, 272] width 563 height 41
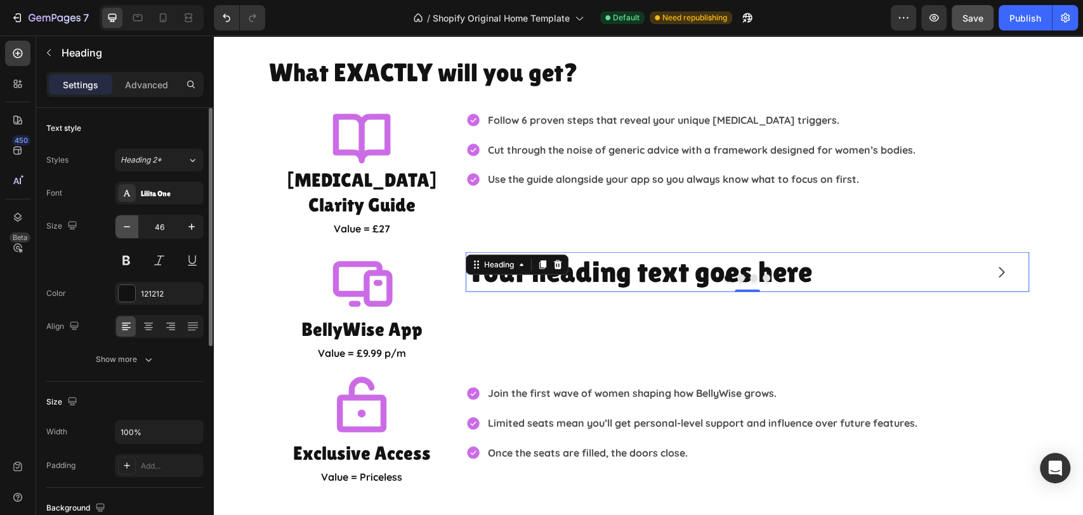
click at [126, 225] on icon "button" at bounding box center [127, 226] width 13 height 13
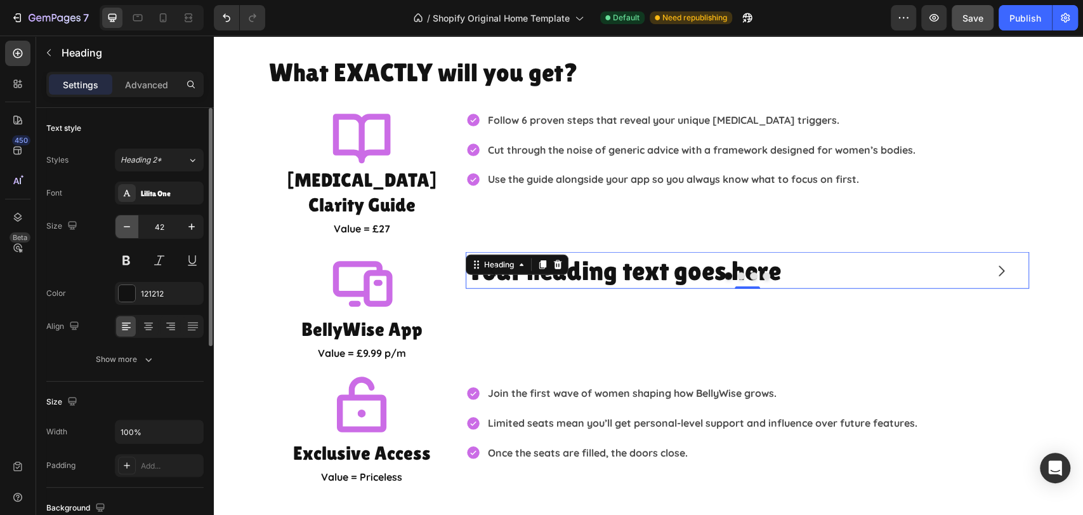
click at [126, 225] on icon "button" at bounding box center [127, 226] width 13 height 13
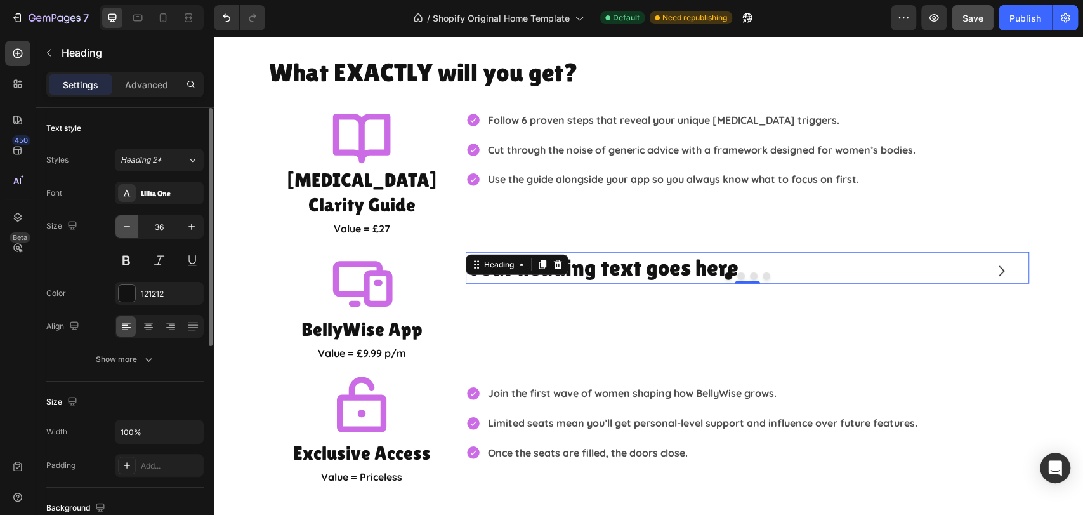
click at [126, 225] on icon "button" at bounding box center [127, 226] width 13 height 13
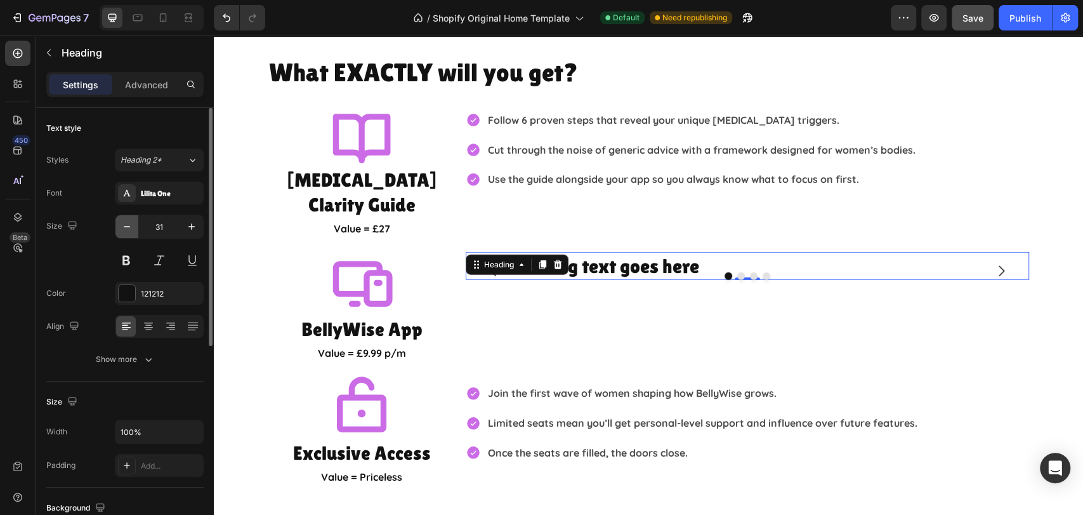
click at [126, 225] on icon "button" at bounding box center [127, 226] width 13 height 13
type input "30"
click at [158, 88] on p "Advanced" at bounding box center [146, 84] width 43 height 13
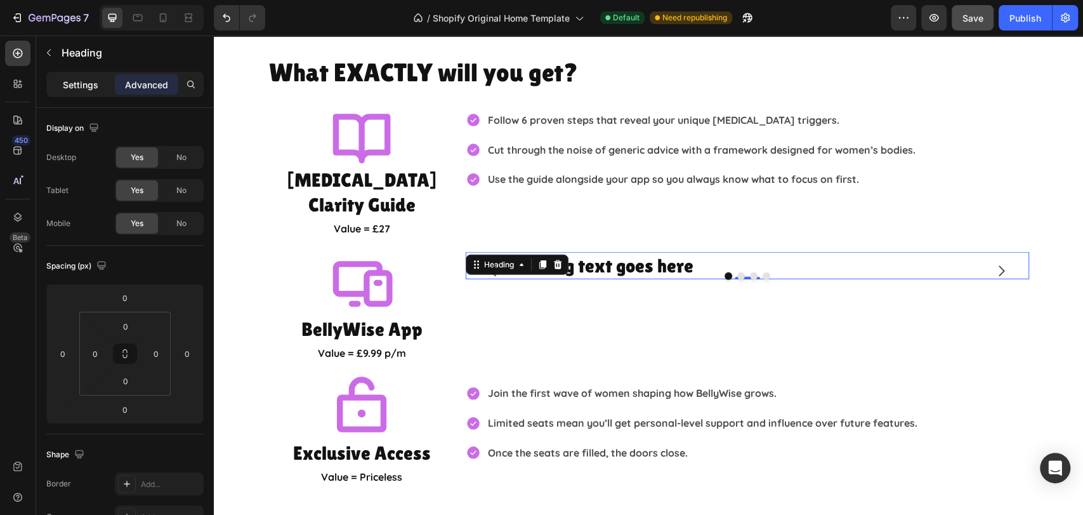
click at [45, 89] on div "Settings Advanced" at bounding box center [125, 90] width 178 height 36
click at [57, 76] on div "Settings" at bounding box center [80, 84] width 63 height 20
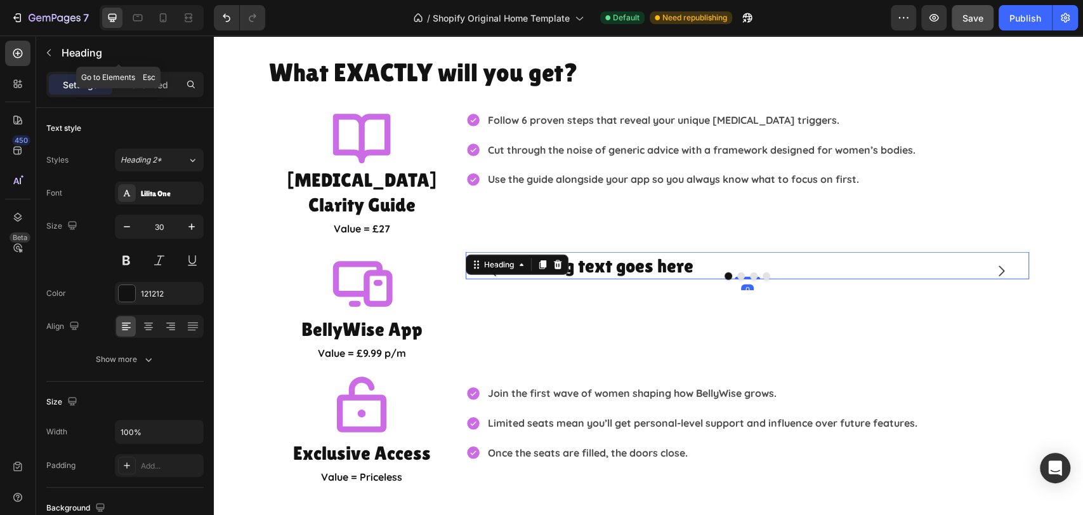
click at [48, 57] on button "button" at bounding box center [49, 53] width 20 height 20
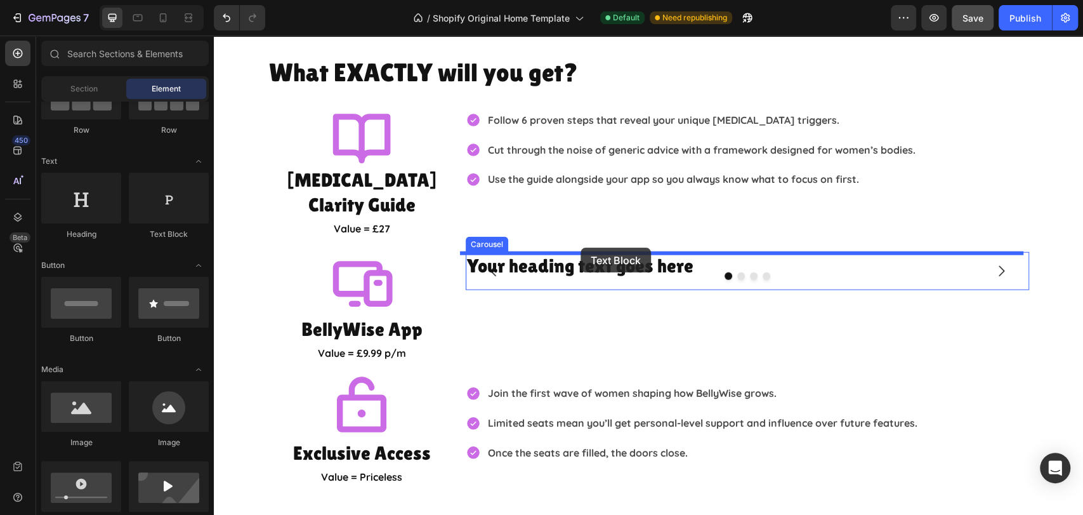
drag, startPoint x: 381, startPoint y: 247, endPoint x: 581, endPoint y: 247, distance: 199.2
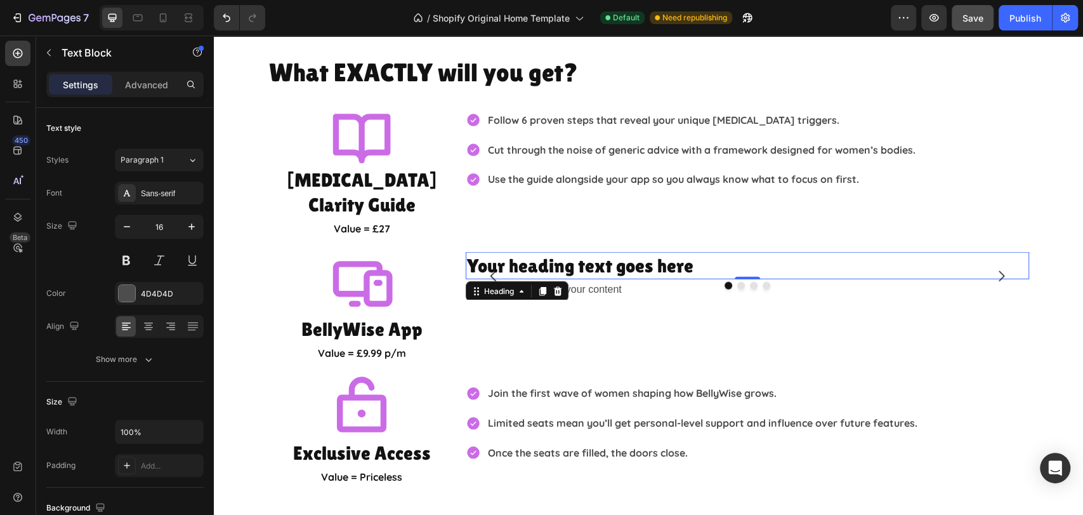
click at [763, 252] on h2 "Your heading text goes here" at bounding box center [747, 265] width 563 height 27
click at [610, 279] on div "Replace this text with your content" at bounding box center [747, 289] width 563 height 21
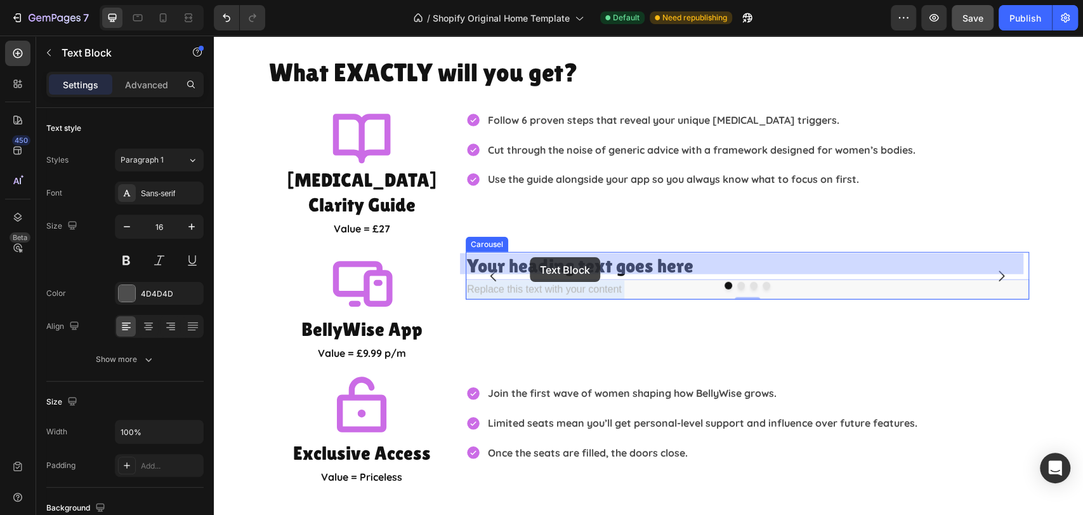
drag, startPoint x: 516, startPoint y: 265, endPoint x: 530, endPoint y: 257, distance: 15.7
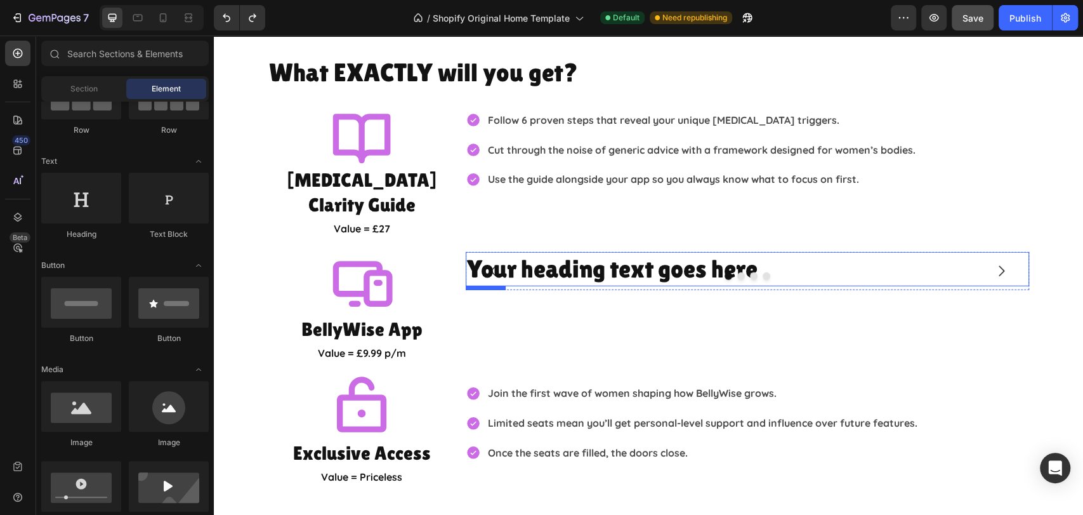
click at [551, 252] on h2 "Your heading text goes here" at bounding box center [747, 269] width 563 height 35
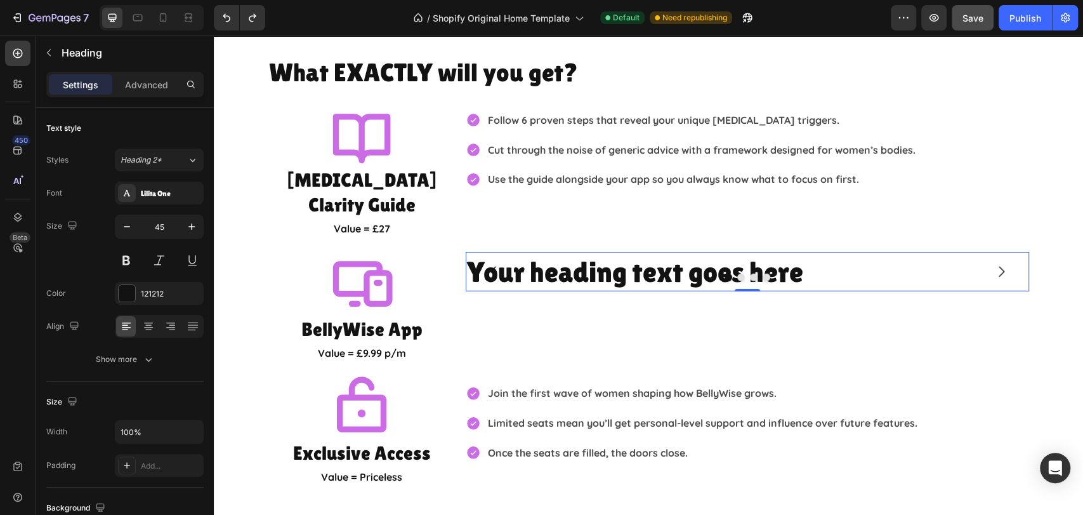
type input "46"
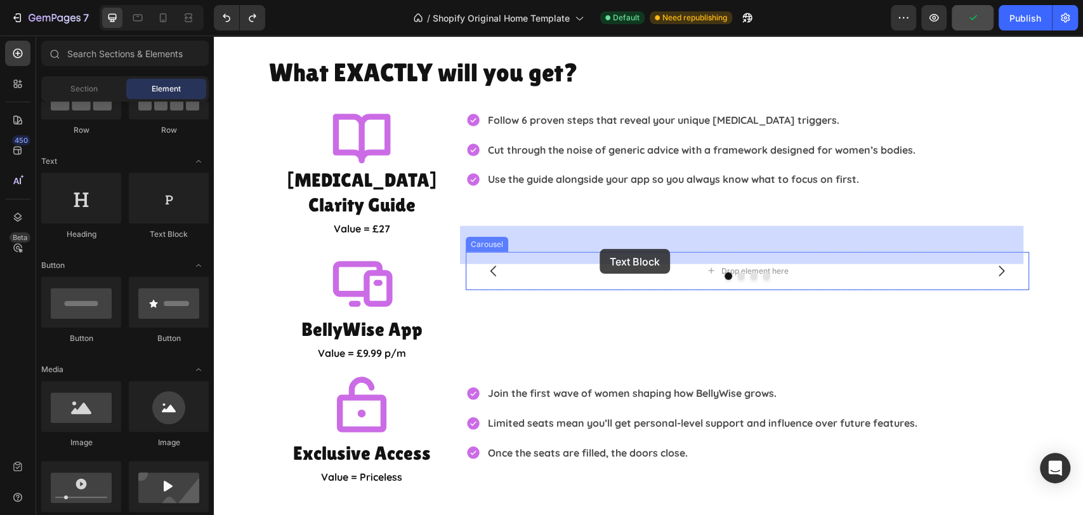
drag, startPoint x: 371, startPoint y: 235, endPoint x: 600, endPoint y: 249, distance: 228.8
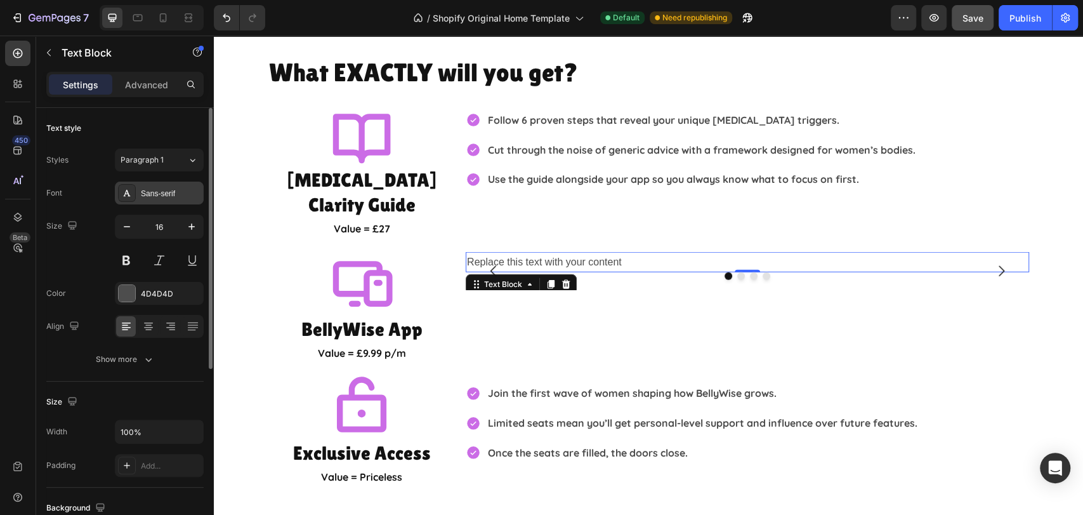
click at [150, 183] on div "Sans-serif" at bounding box center [159, 192] width 89 height 23
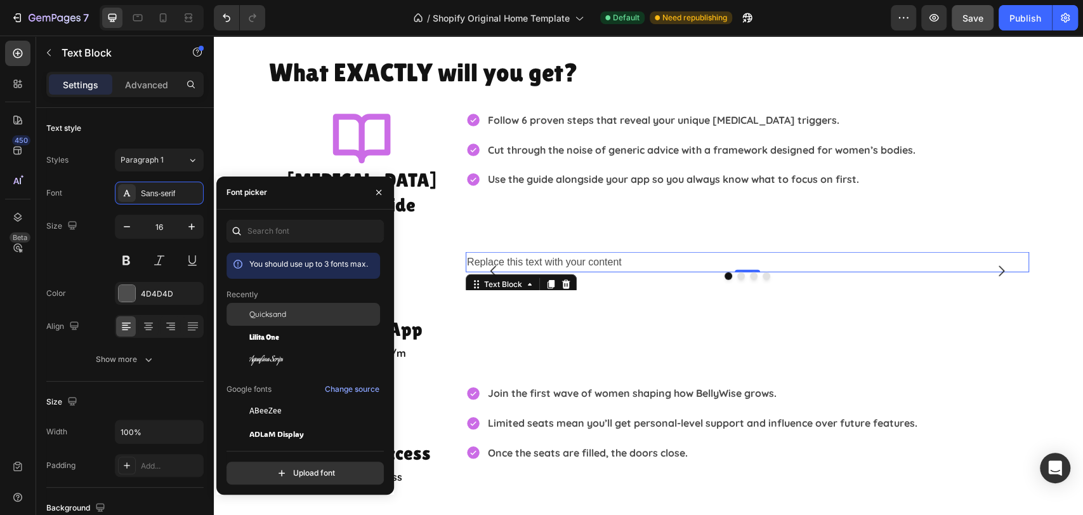
click at [299, 399] on div "Quicksand" at bounding box center [304, 410] width 154 height 23
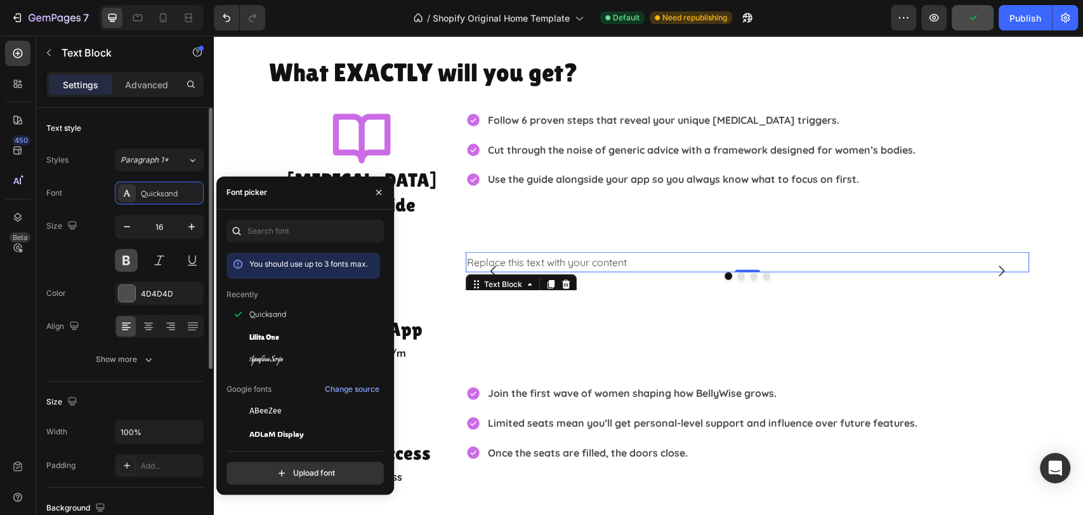
click at [129, 262] on button at bounding box center [126, 260] width 23 height 23
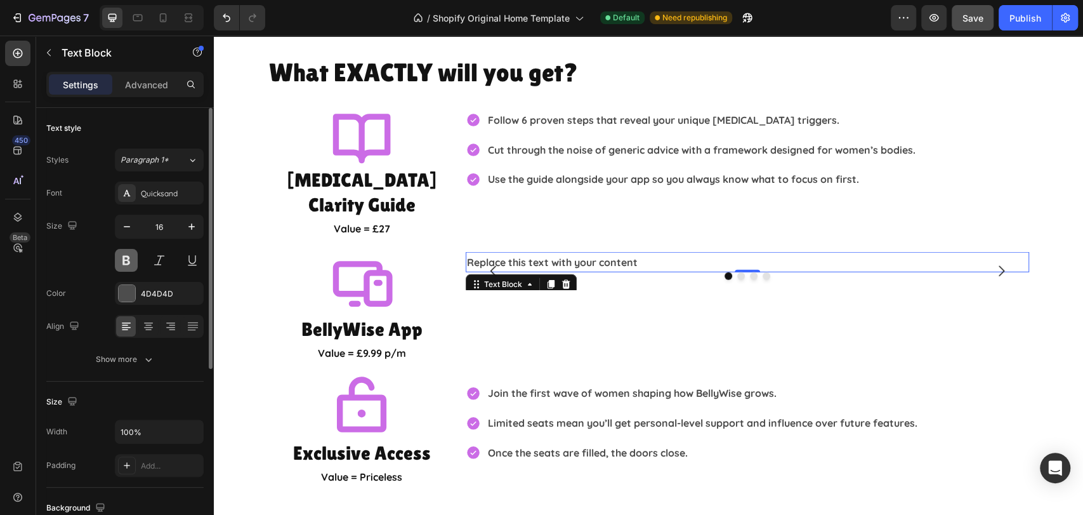
click at [131, 263] on button at bounding box center [126, 260] width 23 height 23
click at [138, 76] on div "Advanced" at bounding box center [146, 84] width 63 height 20
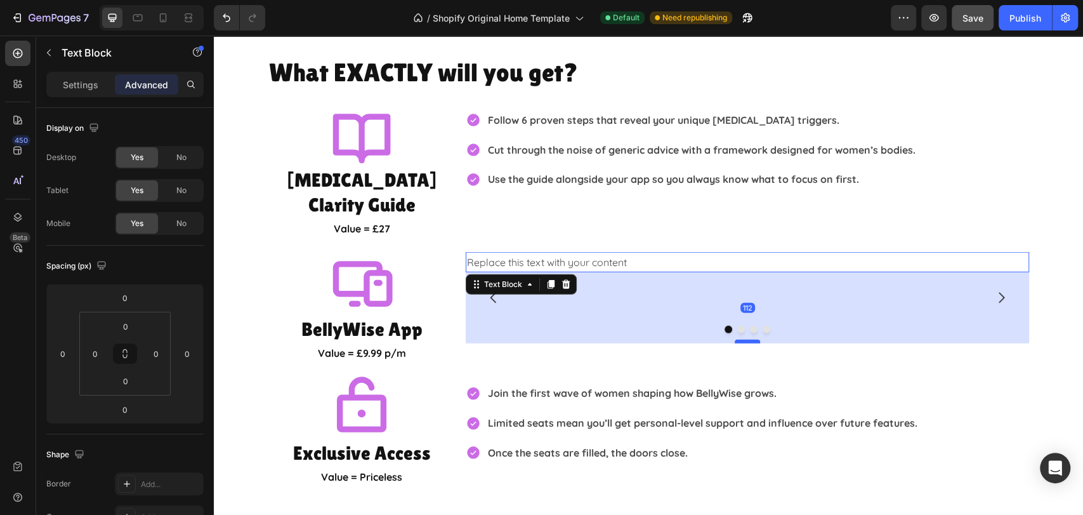
drag, startPoint x: 741, startPoint y: 244, endPoint x: 742, endPoint y: 315, distance: 71.1
click at [742, 339] on div at bounding box center [747, 341] width 25 height 4
type input "0"
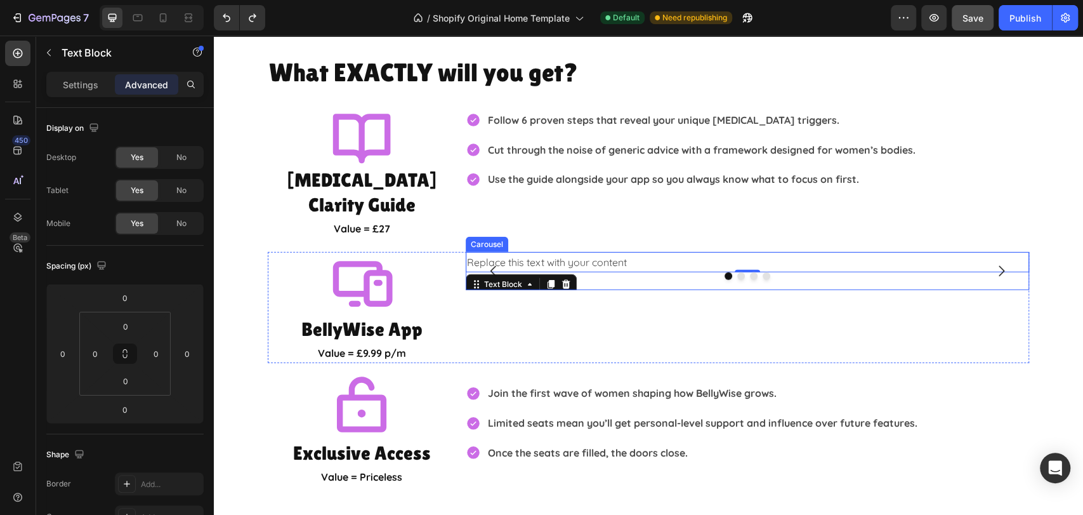
click at [499, 253] on button "Carousel Back Arrow" at bounding box center [494, 271] width 36 height 36
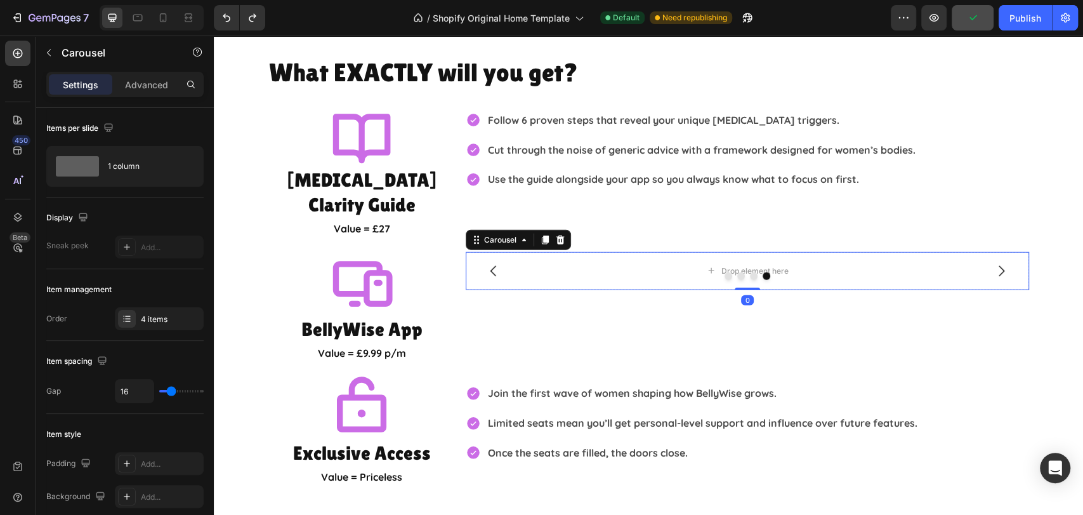
click at [997, 272] on div at bounding box center [747, 276] width 563 height 8
click at [1001, 263] on icon "Carousel Next Arrow" at bounding box center [1001, 270] width 15 height 15
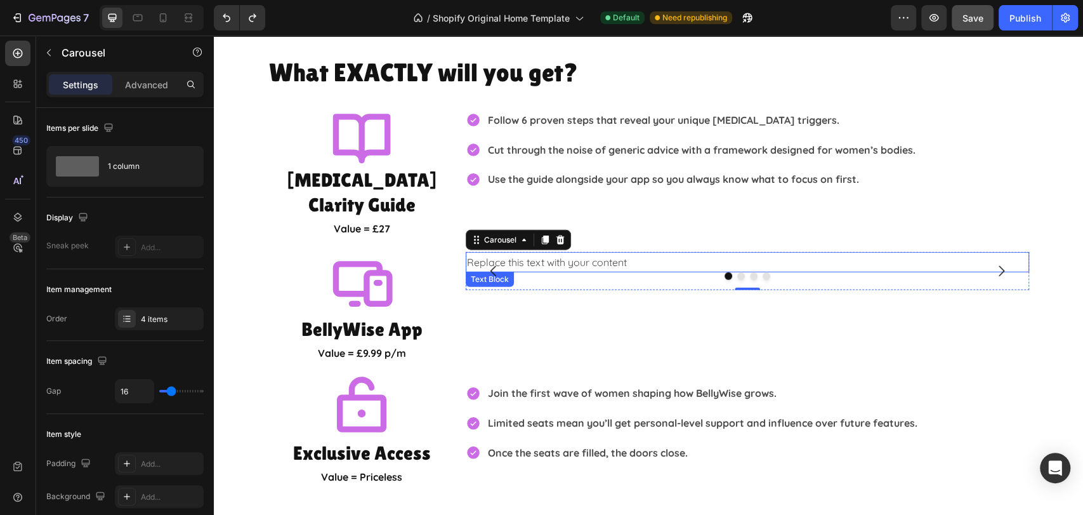
click at [617, 252] on div "Replace this text with your content" at bounding box center [747, 262] width 563 height 21
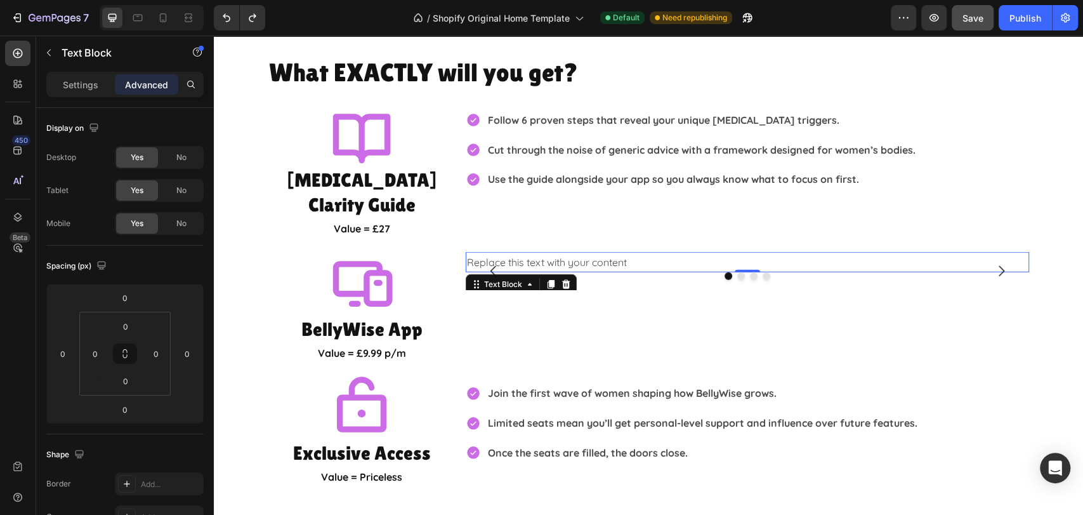
click at [617, 252] on div "Replace this text with your content" at bounding box center [747, 262] width 563 height 21
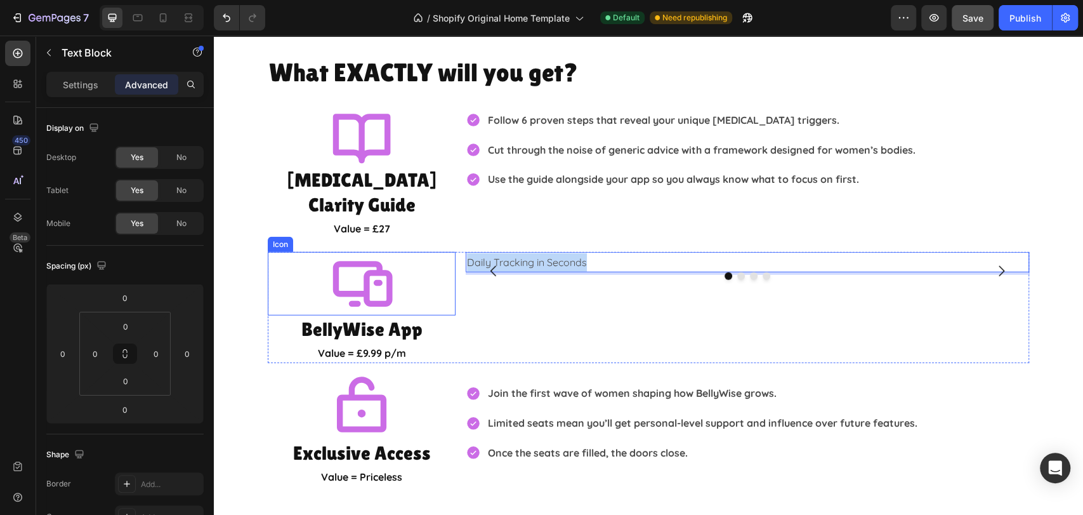
drag, startPoint x: 604, startPoint y: 232, endPoint x: 403, endPoint y: 229, distance: 201.1
click at [403, 252] on div "Icon BellyWise App Heading Value = £9.99 p/m Text Block Daily Tracking in Secon…" at bounding box center [648, 308] width 761 height 112
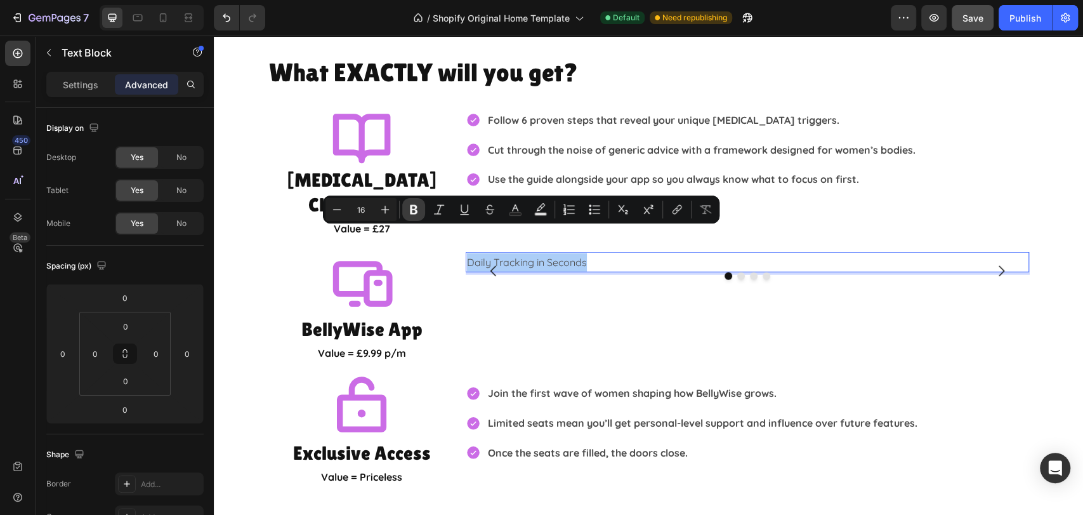
click at [416, 210] on icon "Editor contextual toolbar" at bounding box center [414, 210] width 8 height 10
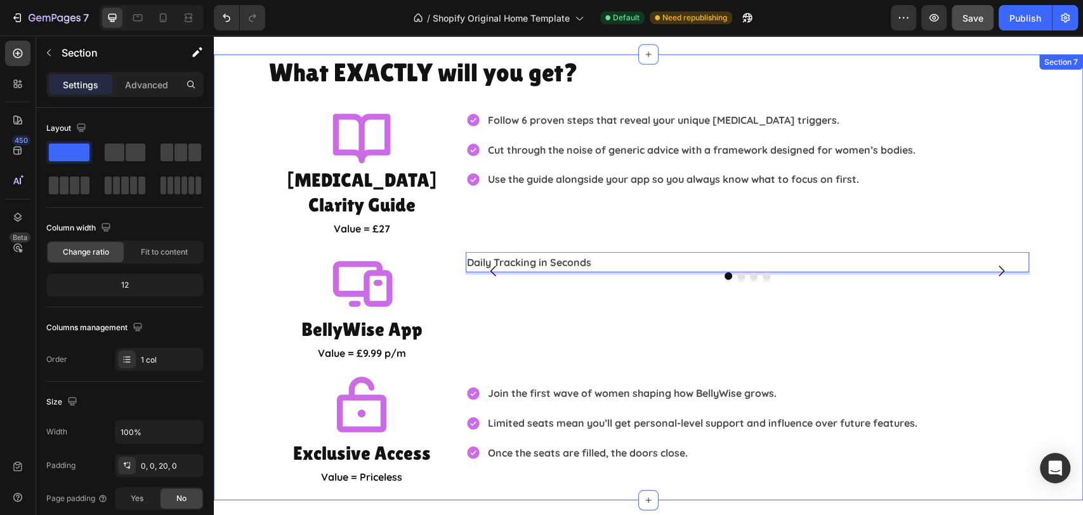
click at [1061, 322] on div "What EXACTLY will you get? Heading Icon IBS Clarity Guide Heading Value = £27 T…" at bounding box center [648, 271] width 869 height 433
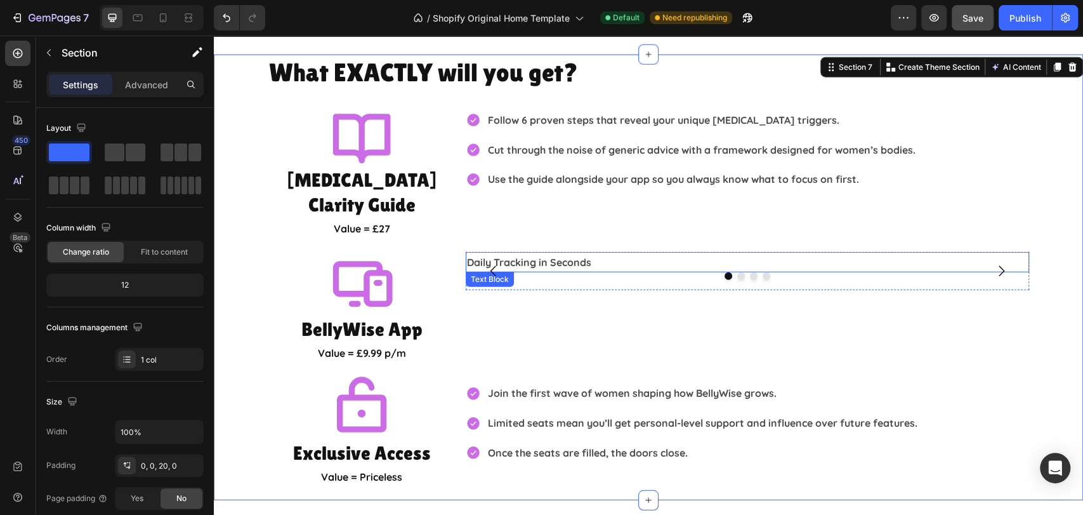
click at [594, 253] on p "Daily Tracking in Seconds" at bounding box center [747, 262] width 561 height 18
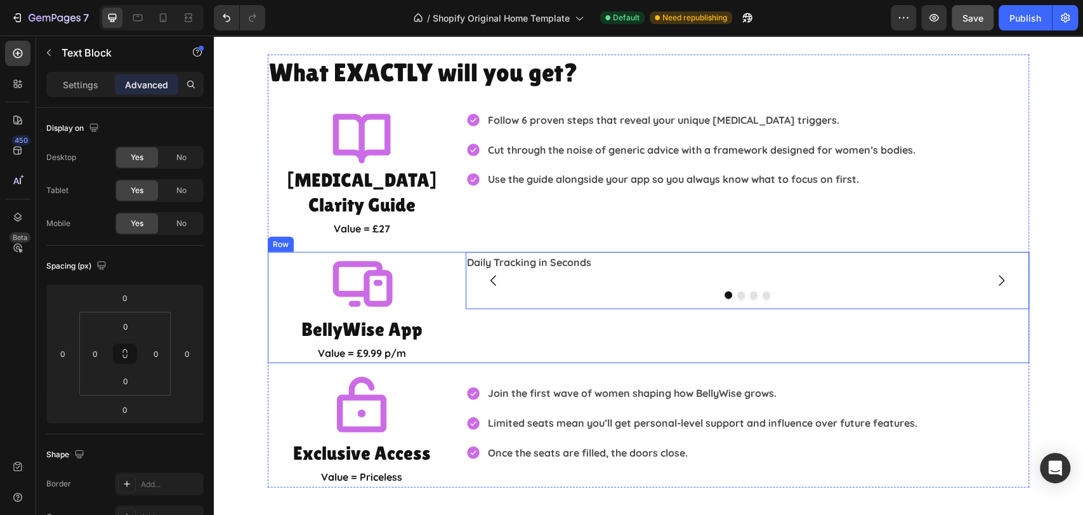
click at [454, 273] on div "Icon BellyWise App Heading Value = £9.99 p/m Text Block Daily Tracking in Secon…" at bounding box center [648, 308] width 761 height 112
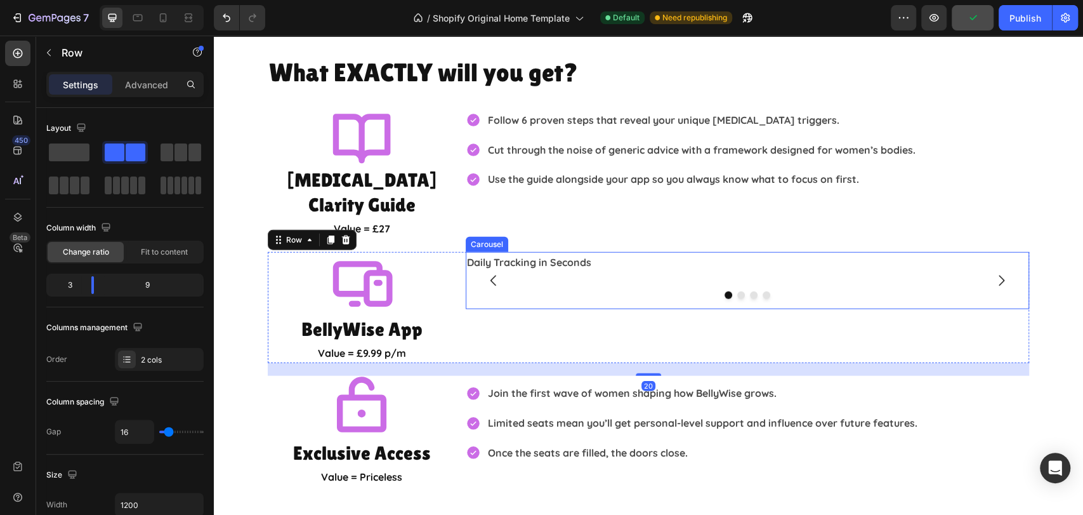
click at [489, 291] on div at bounding box center [747, 295] width 563 height 8
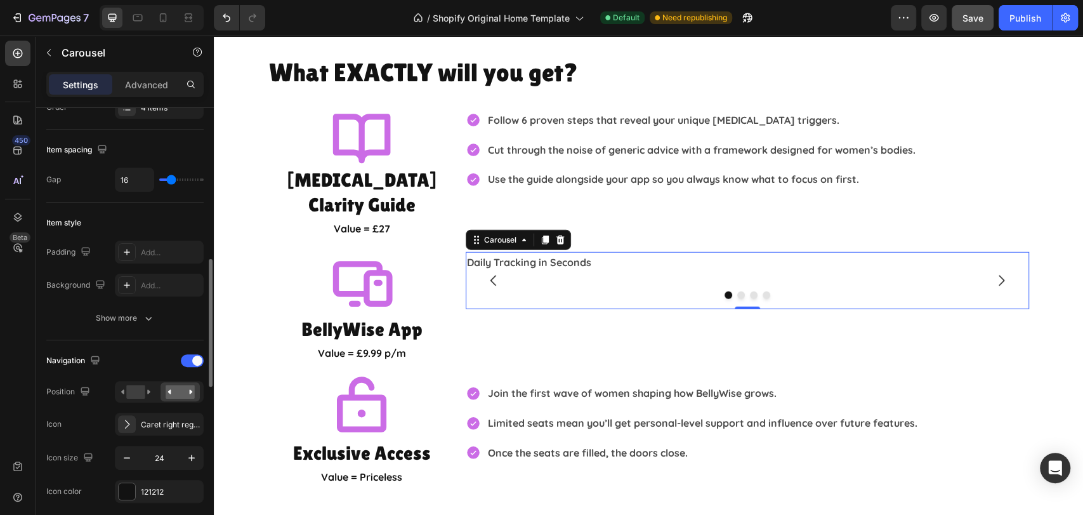
scroll to position [282, 0]
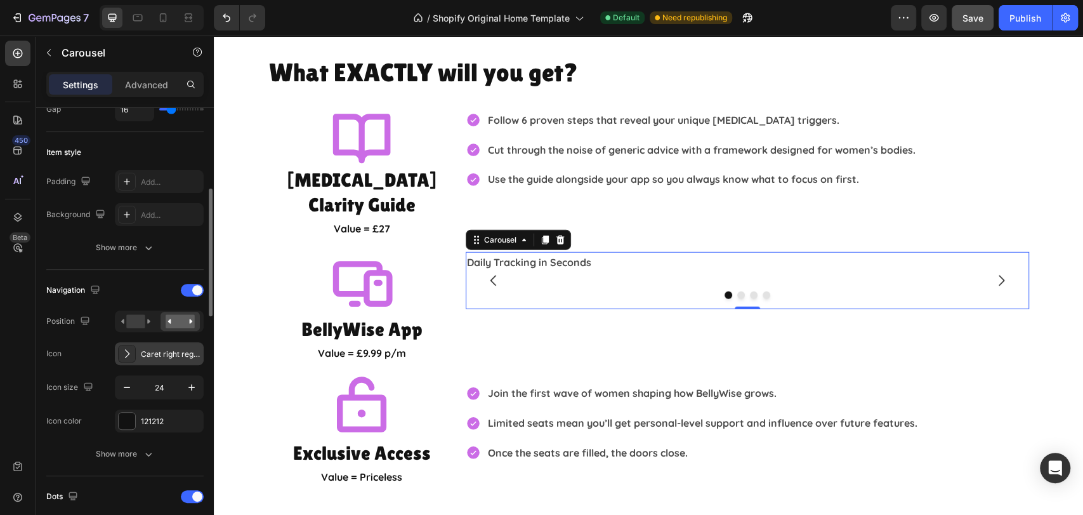
click at [159, 348] on div "Caret right regular" at bounding box center [171, 353] width 60 height 11
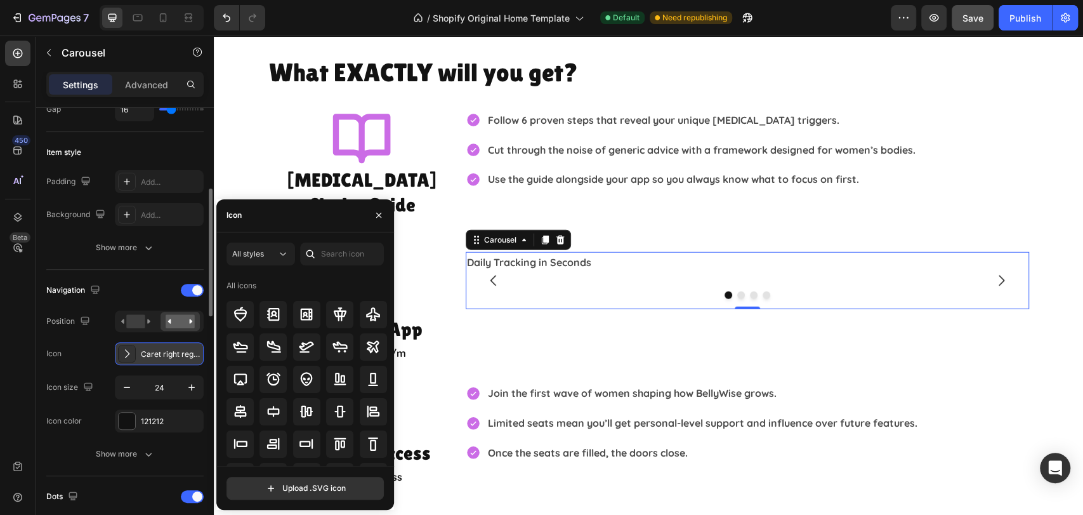
click at [159, 348] on div "Caret right regular" at bounding box center [171, 353] width 60 height 11
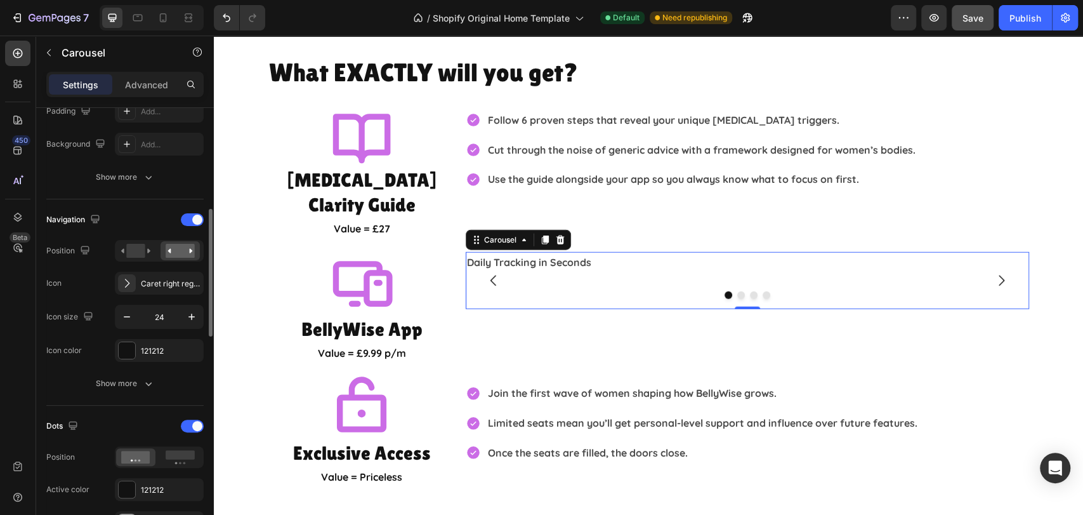
scroll to position [423, 0]
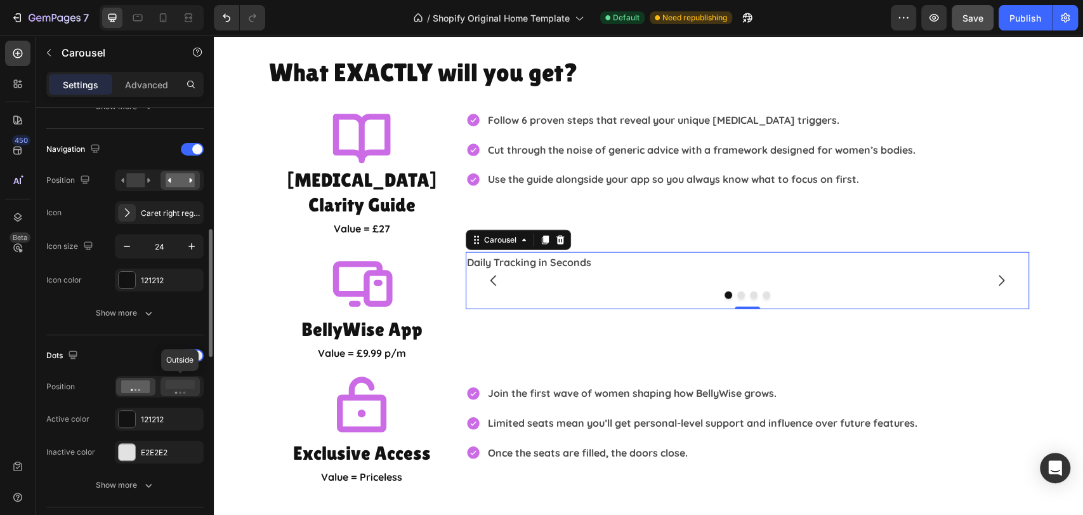
click at [178, 388] on icon at bounding box center [180, 386] width 29 height 14
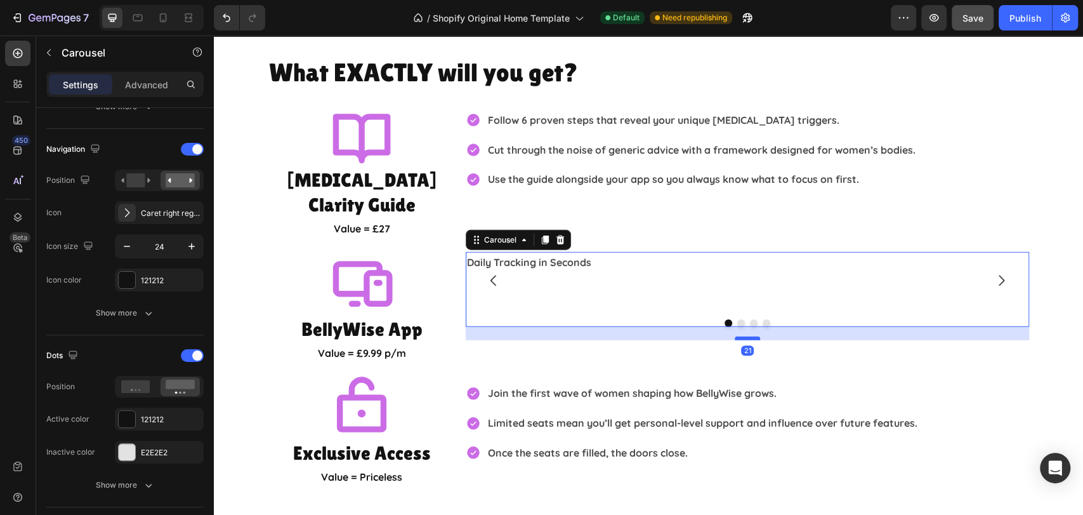
drag, startPoint x: 741, startPoint y: 298, endPoint x: 742, endPoint y: 311, distance: 13.4
click at [742, 336] on div at bounding box center [747, 338] width 25 height 4
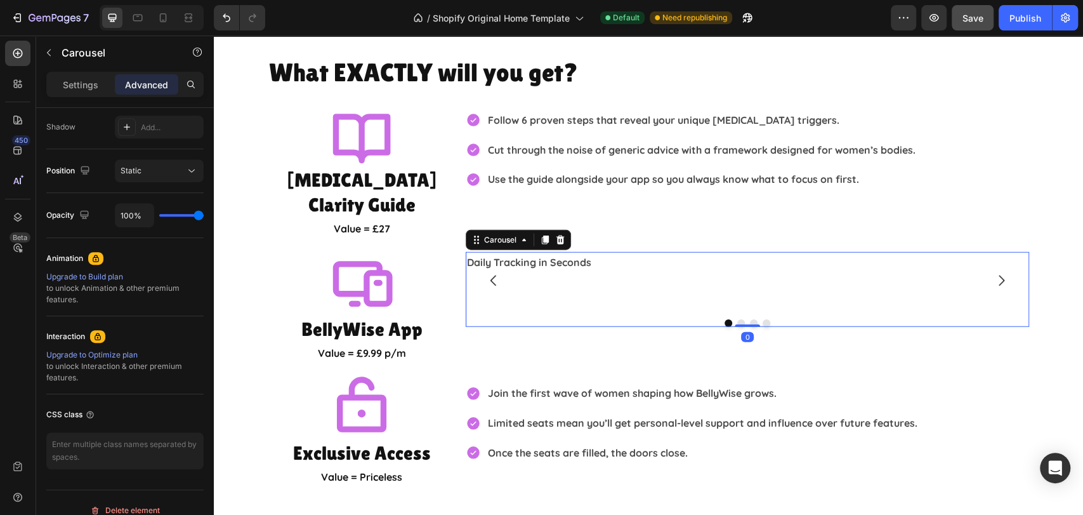
drag, startPoint x: 742, startPoint y: 311, endPoint x: 741, endPoint y: 294, distance: 16.5
click at [741, 294] on div "Daily Tracking in Seconds Text Block Drop element here Drop element here Drop e…" at bounding box center [747, 289] width 563 height 75
type input "0"
click at [616, 253] on p "Daily Tracking in Seconds" at bounding box center [747, 262] width 561 height 18
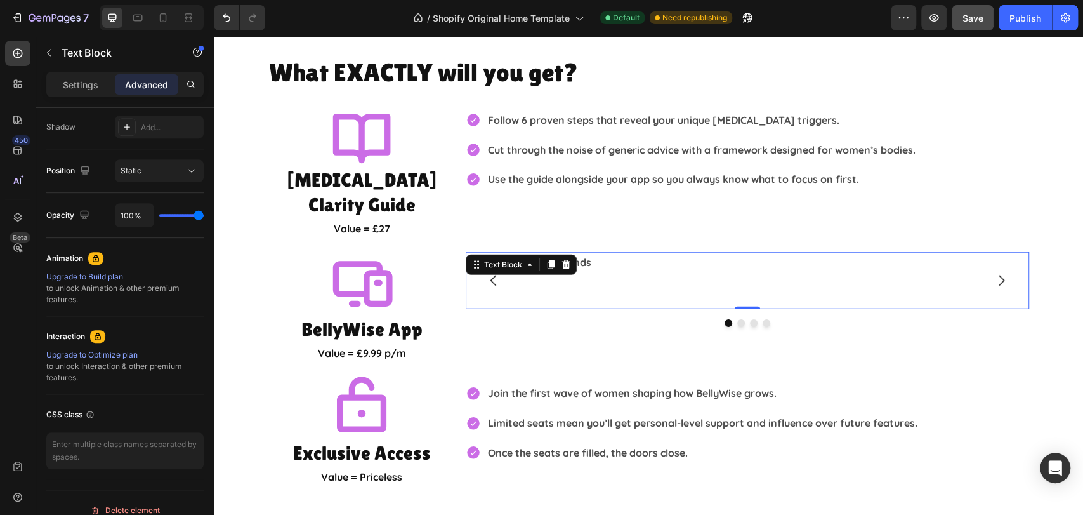
scroll to position [0, 0]
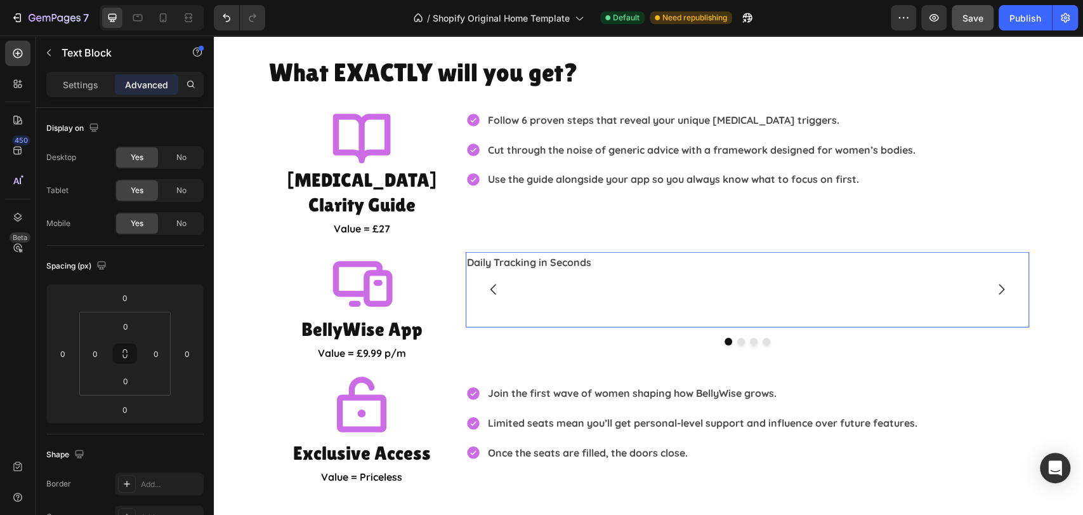
click at [535, 289] on p "Rich Text Editor. Editing area: main" at bounding box center [747, 307] width 561 height 37
click at [517, 289] on p "⁠⁠⁠⁠⁠⁠⁠" at bounding box center [747, 307] width 561 height 37
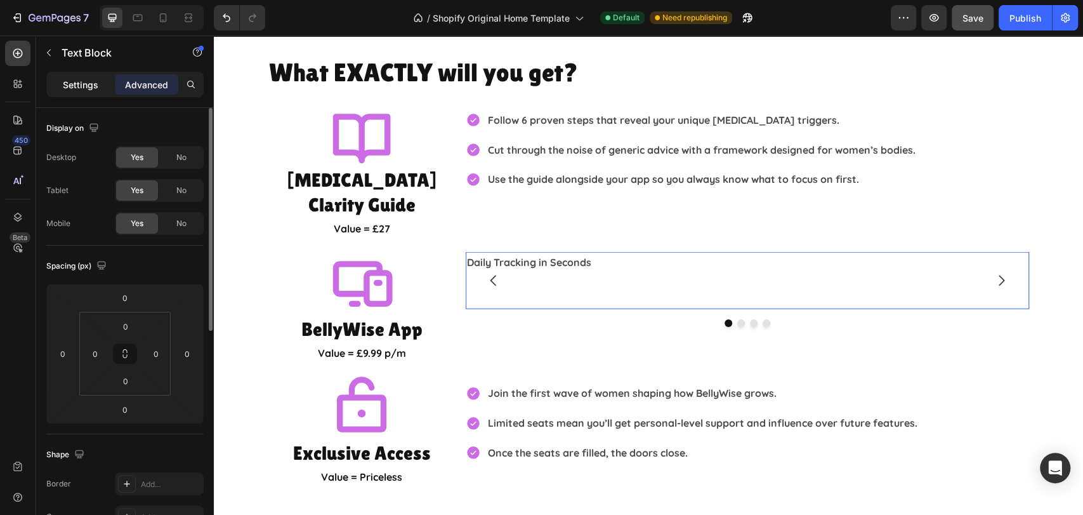
click at [65, 92] on div "Settings" at bounding box center [80, 84] width 63 height 20
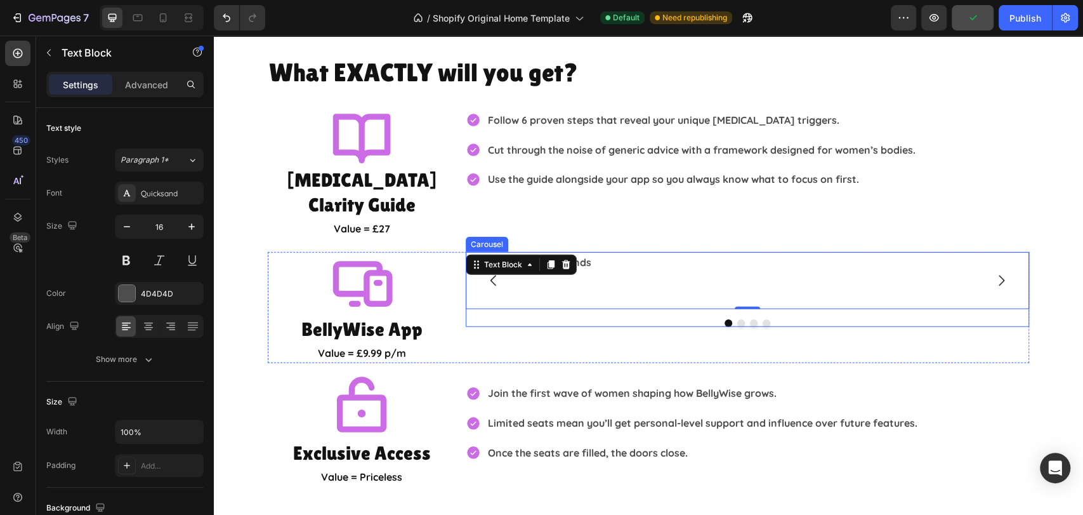
click at [620, 291] on div "Daily Tracking in Seconds Text Block 0 Drop element here Drop element here Drop…" at bounding box center [747, 289] width 563 height 75
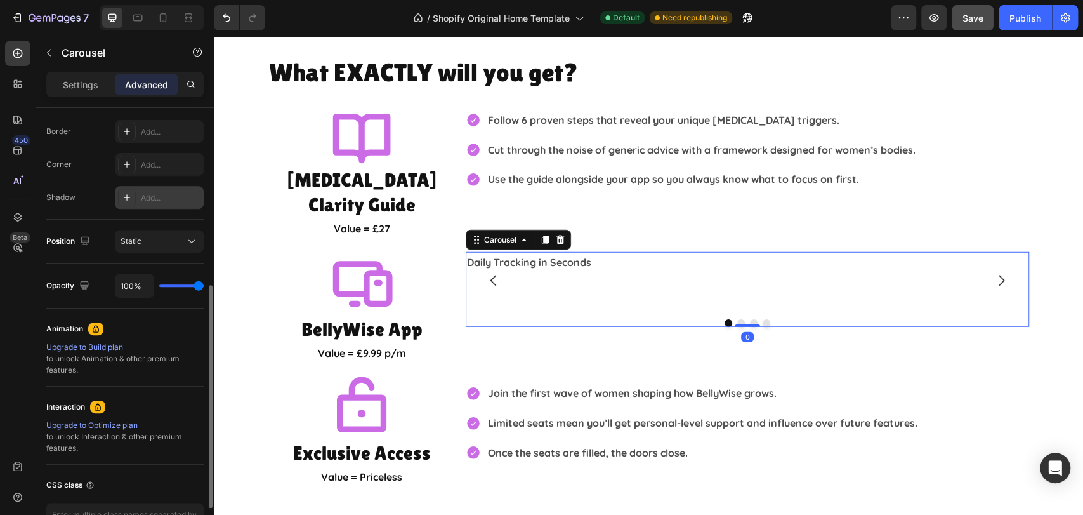
scroll to position [70, 0]
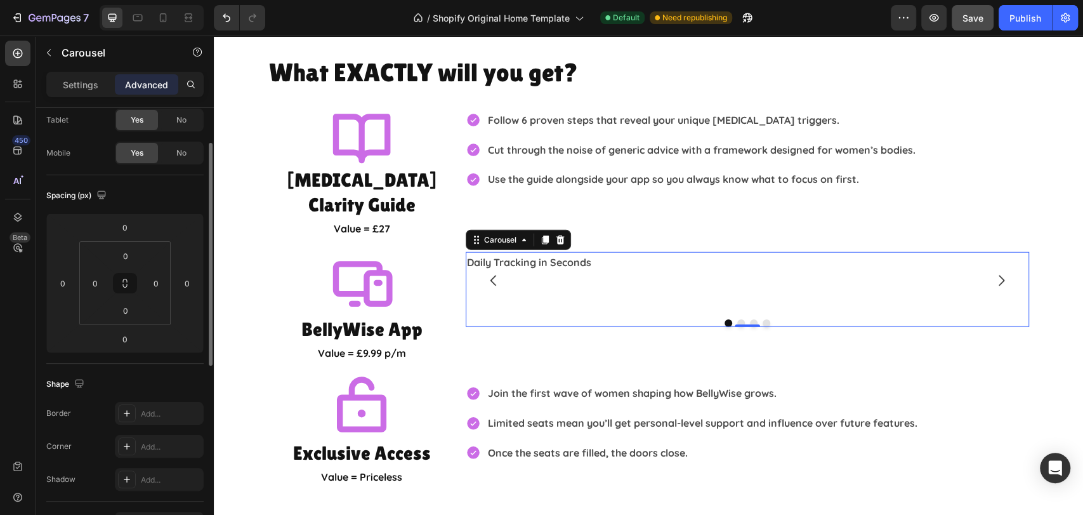
click at [80, 84] on p "Settings" at bounding box center [81, 84] width 36 height 13
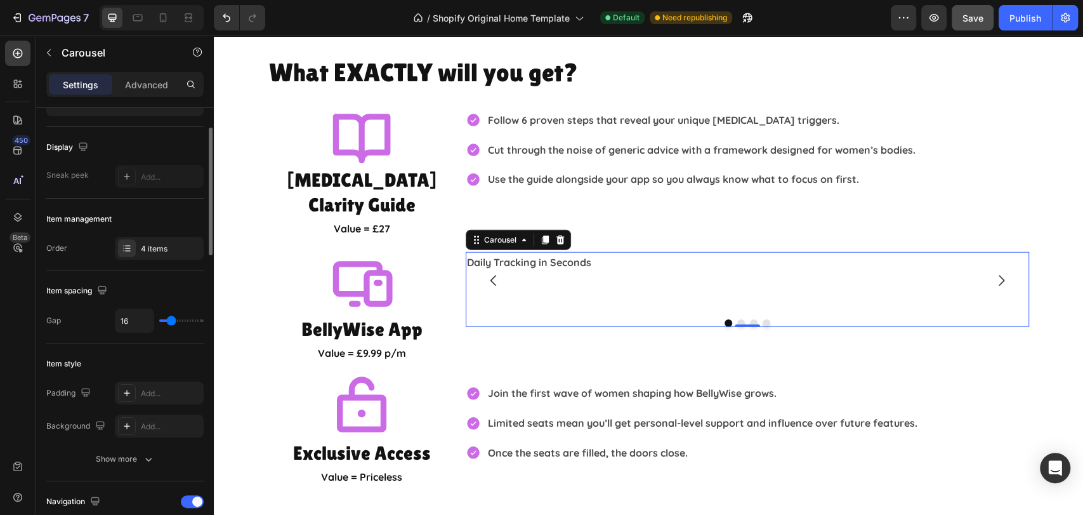
scroll to position [282, 0]
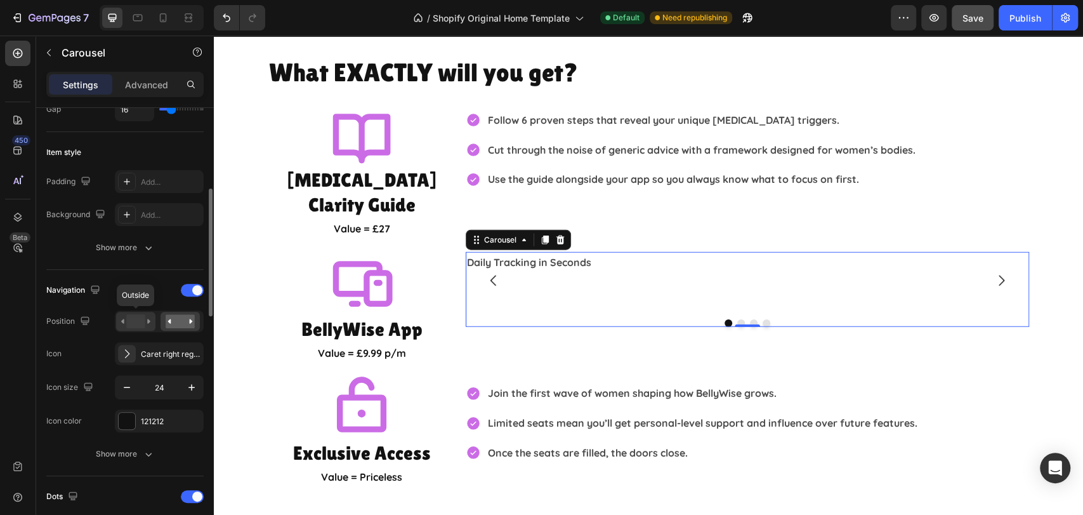
click at [131, 324] on rect at bounding box center [135, 321] width 18 height 14
click at [168, 316] on rect at bounding box center [180, 321] width 29 height 14
click at [164, 355] on div "Caret right regular" at bounding box center [171, 353] width 60 height 11
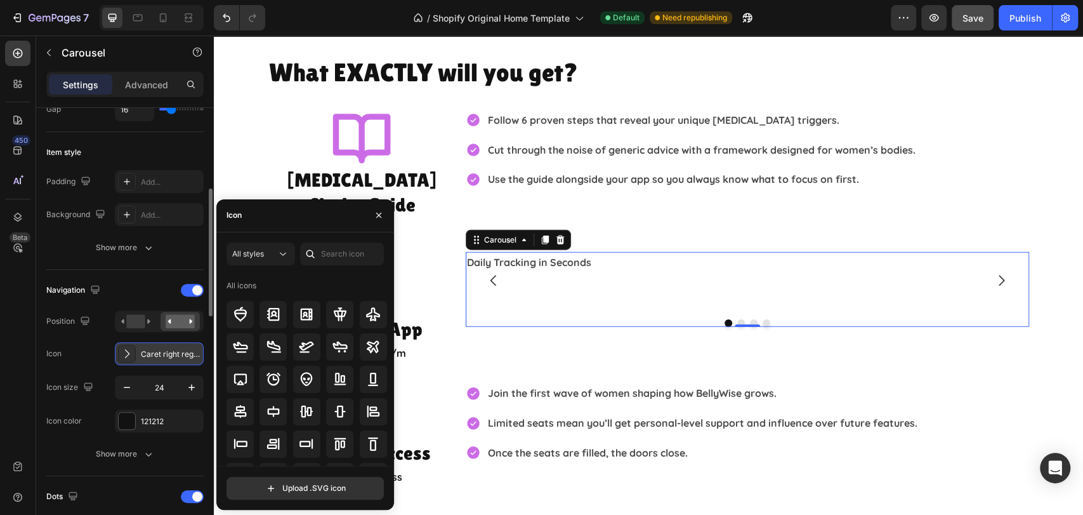
click at [164, 355] on div "Caret right regular" at bounding box center [171, 353] width 60 height 11
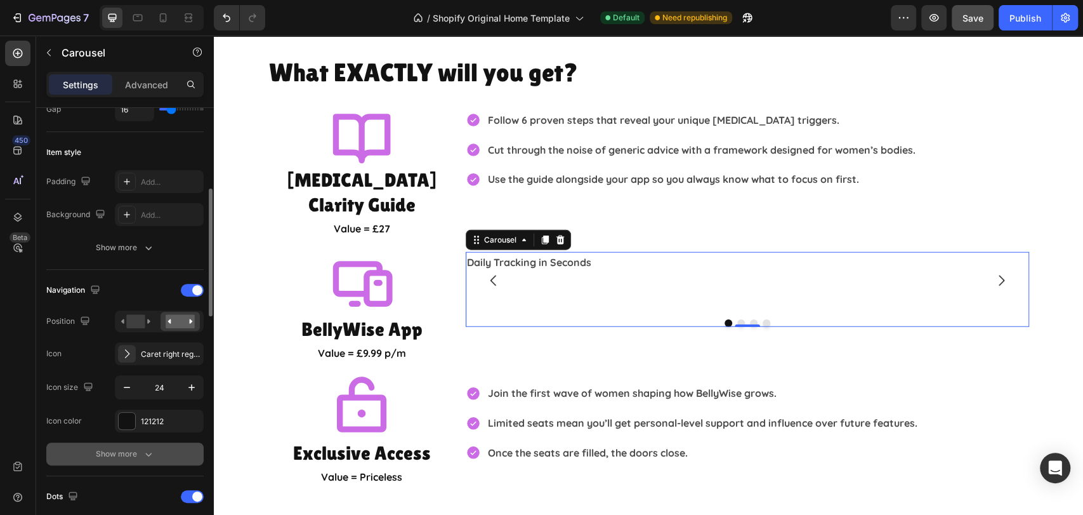
click at [114, 453] on div "Show more" at bounding box center [125, 453] width 59 height 13
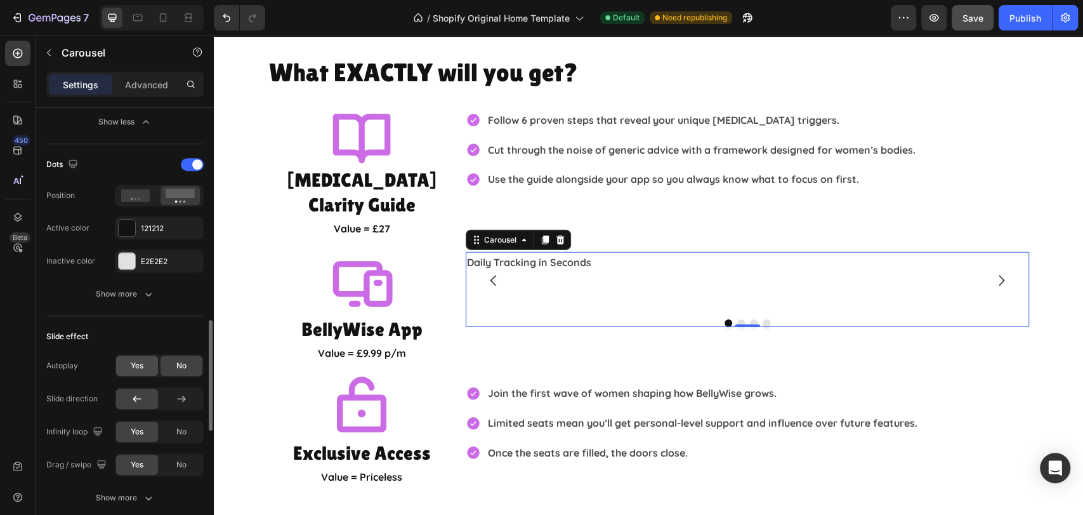
scroll to position [987, 0]
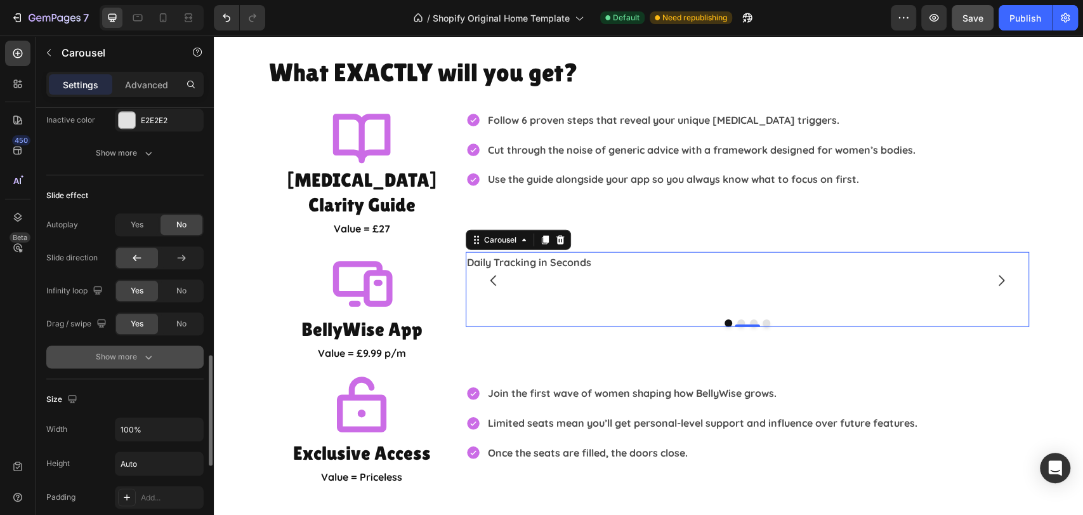
click at [141, 353] on div "Show more" at bounding box center [125, 356] width 59 height 13
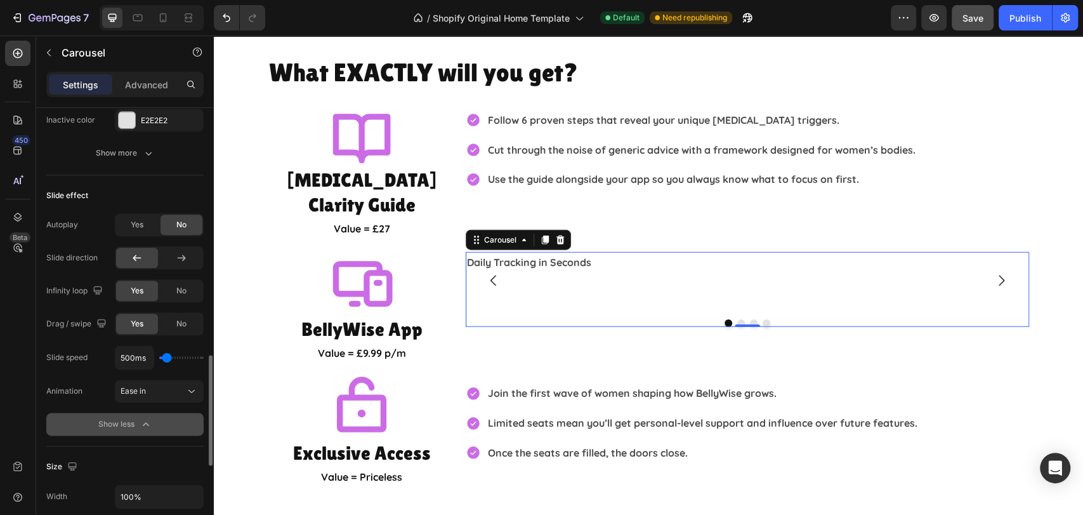
click at [138, 426] on div "Show less" at bounding box center [125, 423] width 54 height 13
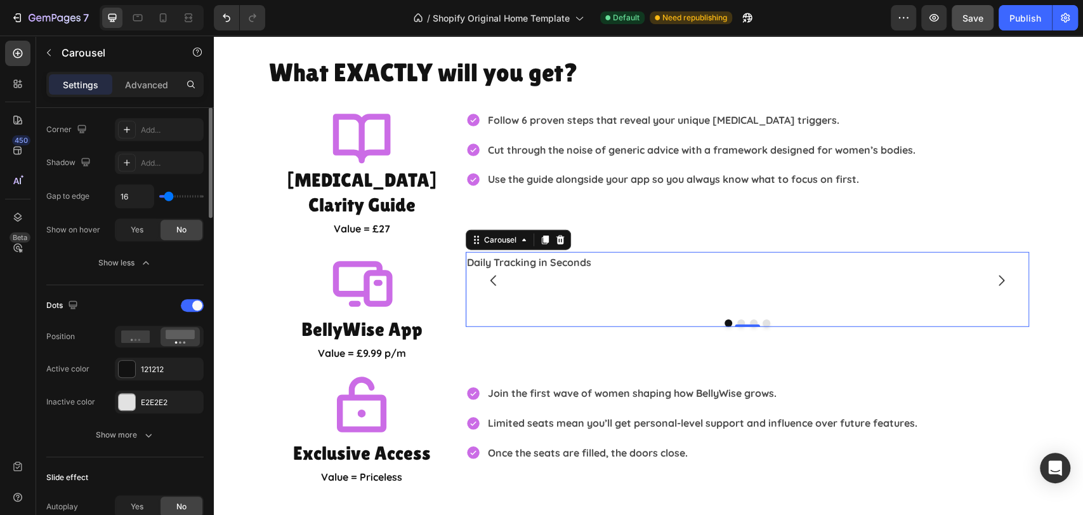
scroll to position [563, 0]
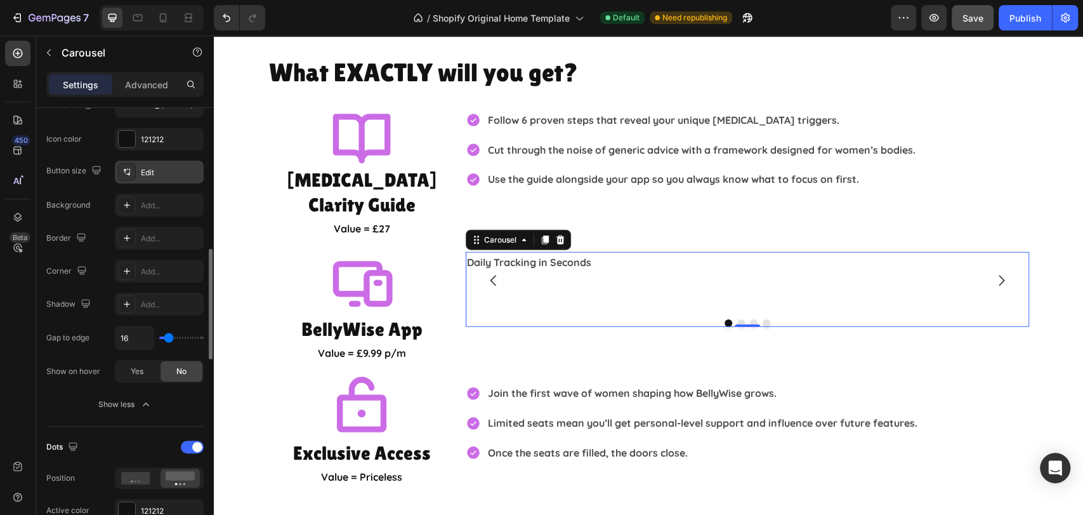
click at [144, 173] on div "Edit" at bounding box center [171, 172] width 60 height 11
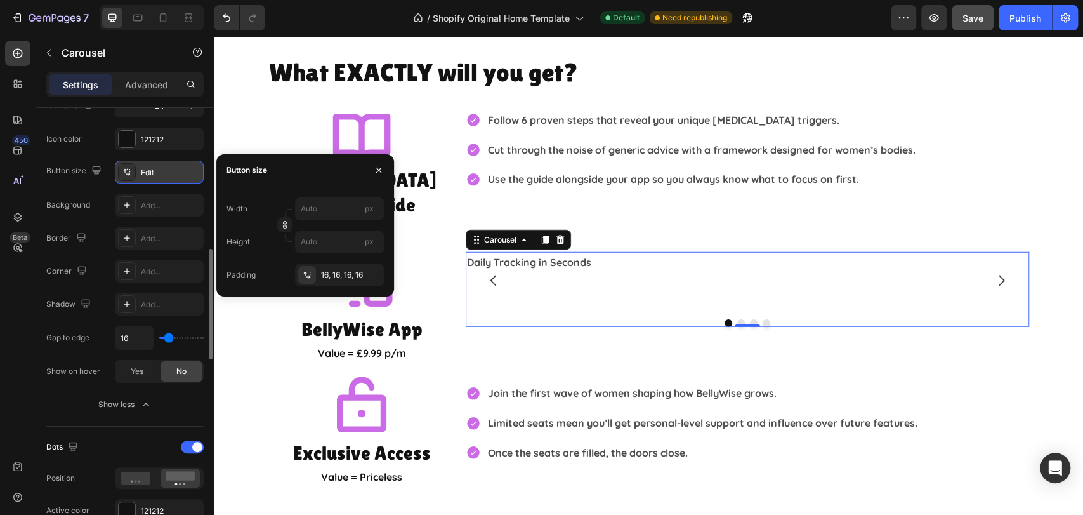
click at [144, 173] on div "Edit" at bounding box center [171, 172] width 60 height 11
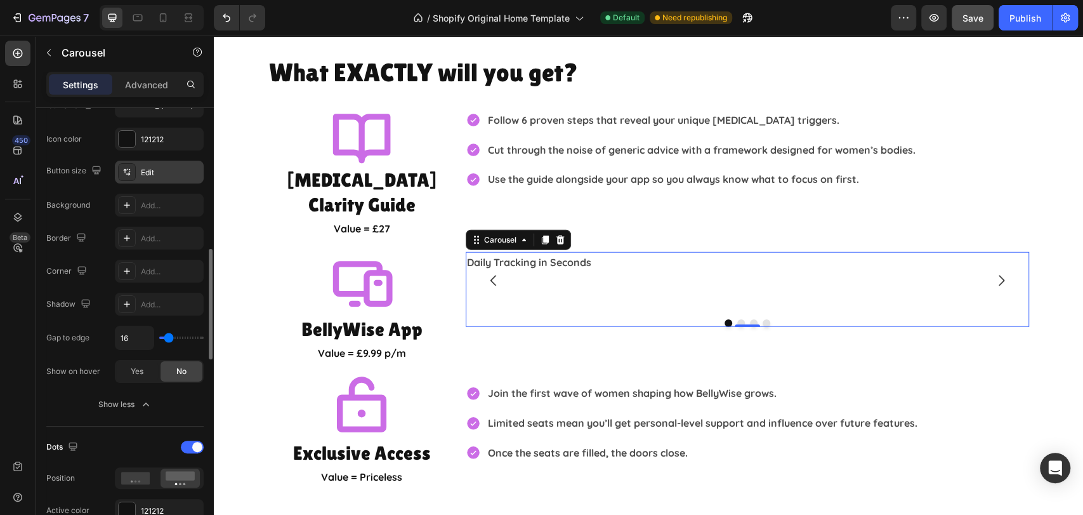
scroll to position [423, 0]
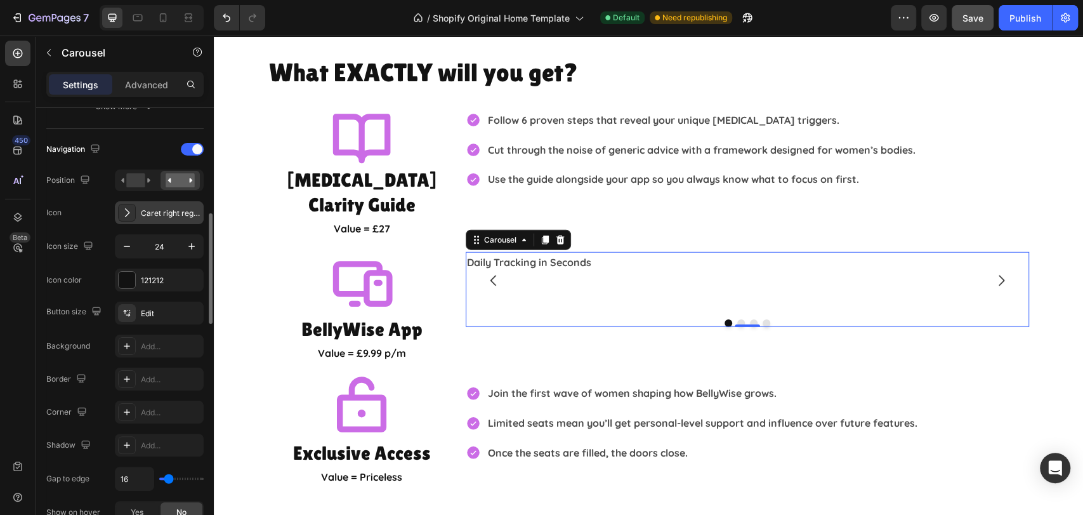
click at [141, 205] on div "Caret right regular" at bounding box center [159, 212] width 89 height 23
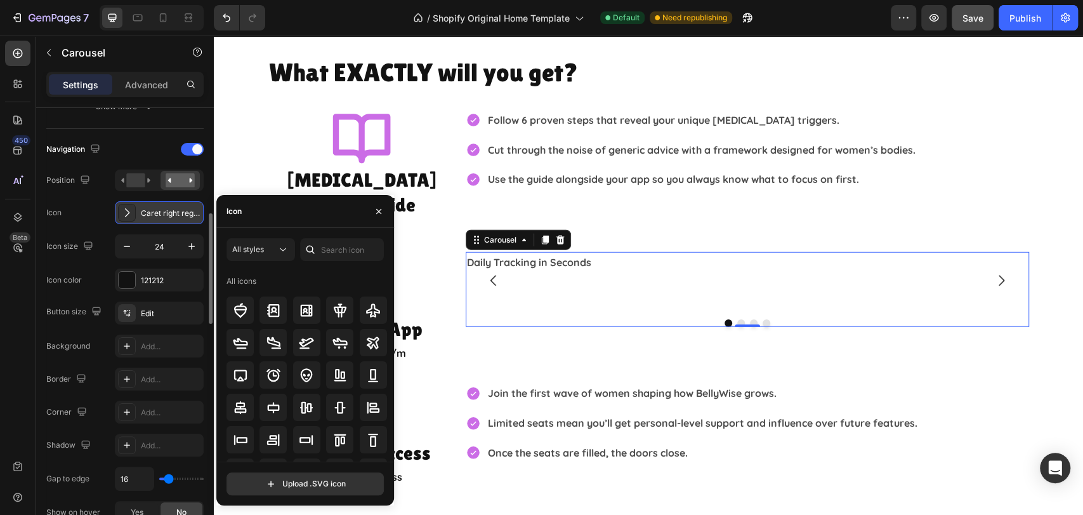
click at [141, 207] on div "Caret right regular" at bounding box center [171, 212] width 60 height 11
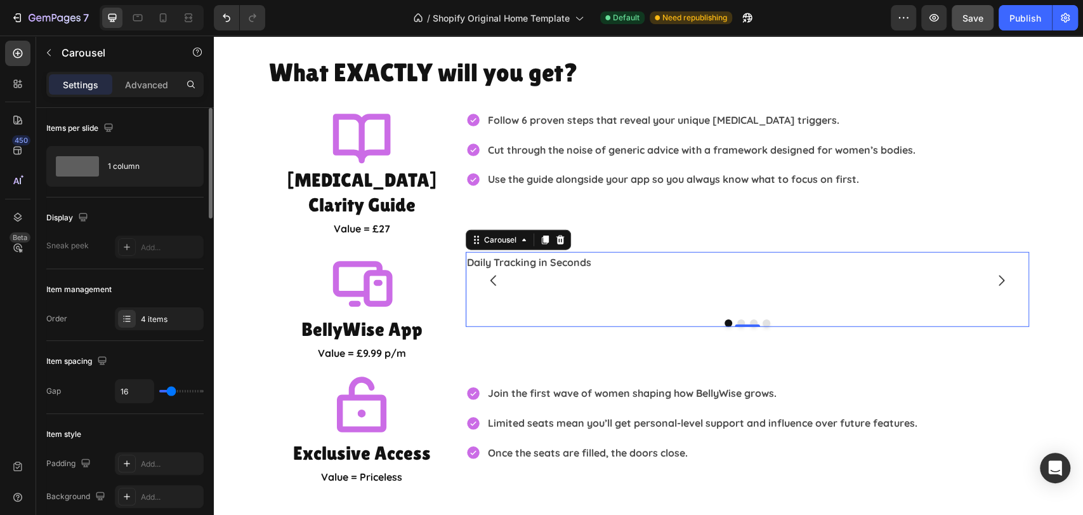
scroll to position [211, 0]
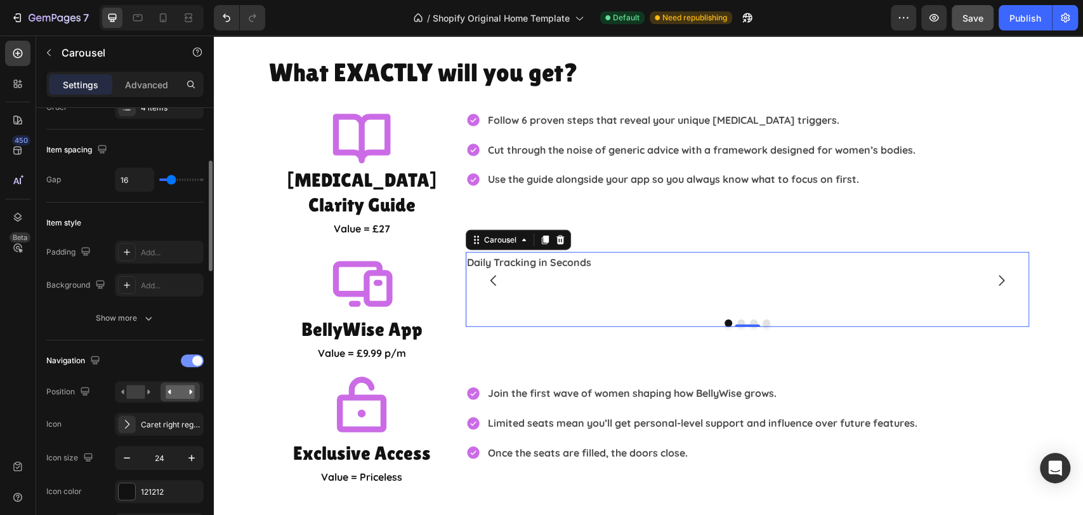
click at [197, 357] on span at bounding box center [197, 360] width 10 height 10
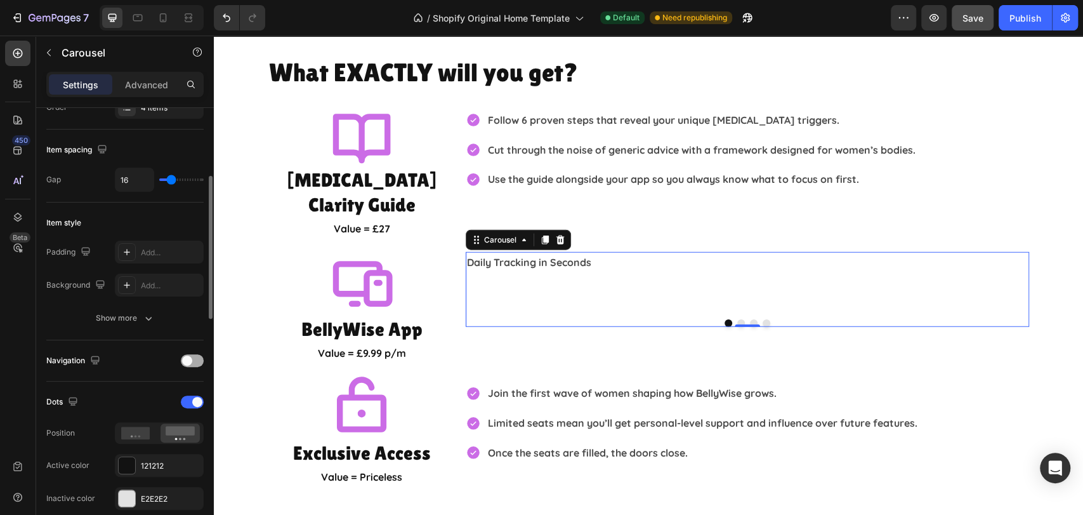
click at [195, 357] on div at bounding box center [192, 360] width 23 height 13
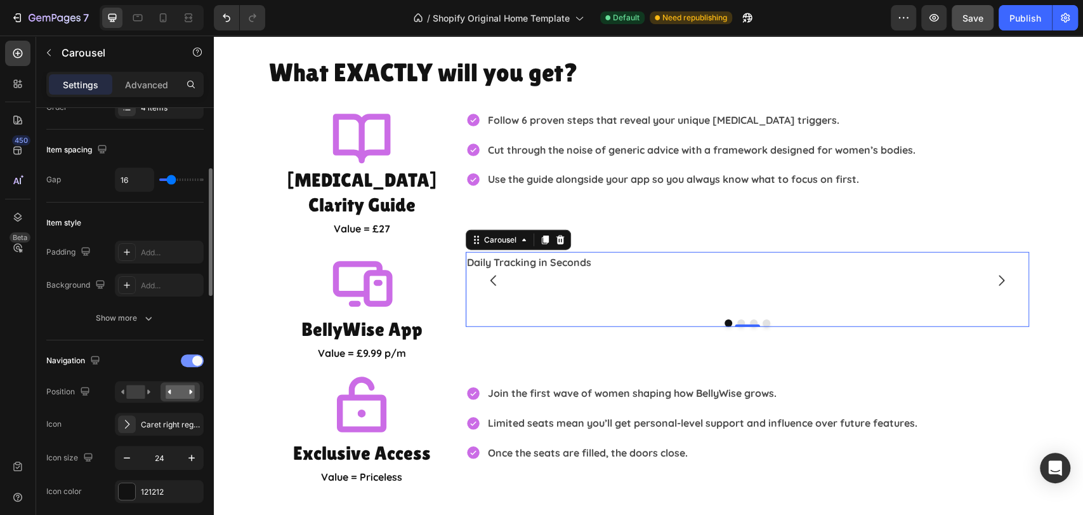
click at [195, 357] on span at bounding box center [197, 360] width 10 height 10
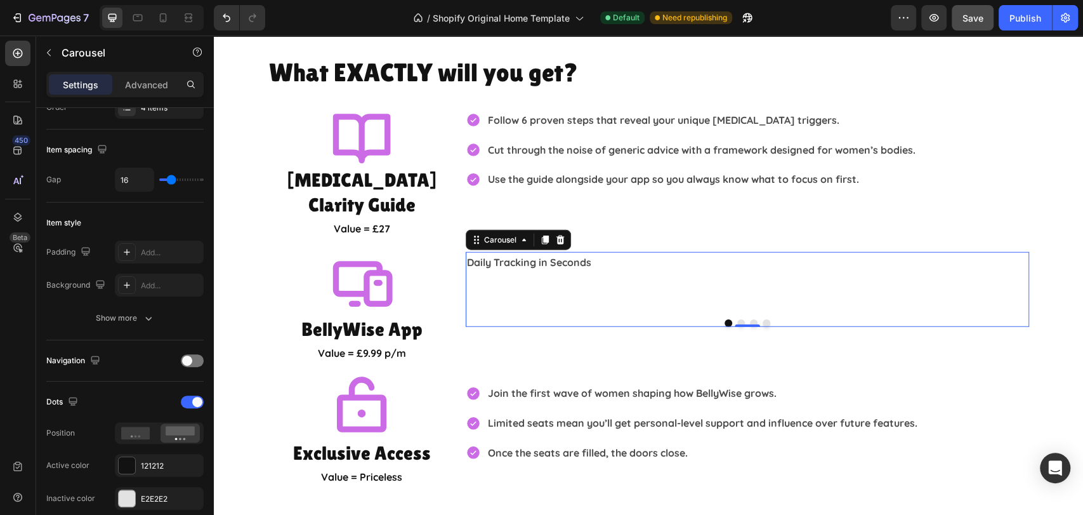
click at [737, 319] on button "Dot" at bounding box center [741, 323] width 8 height 8
click at [725, 319] on button "Dot" at bounding box center [729, 323] width 8 height 8
click at [615, 253] on p "Daily Tracking in Seconds" at bounding box center [747, 262] width 561 height 18
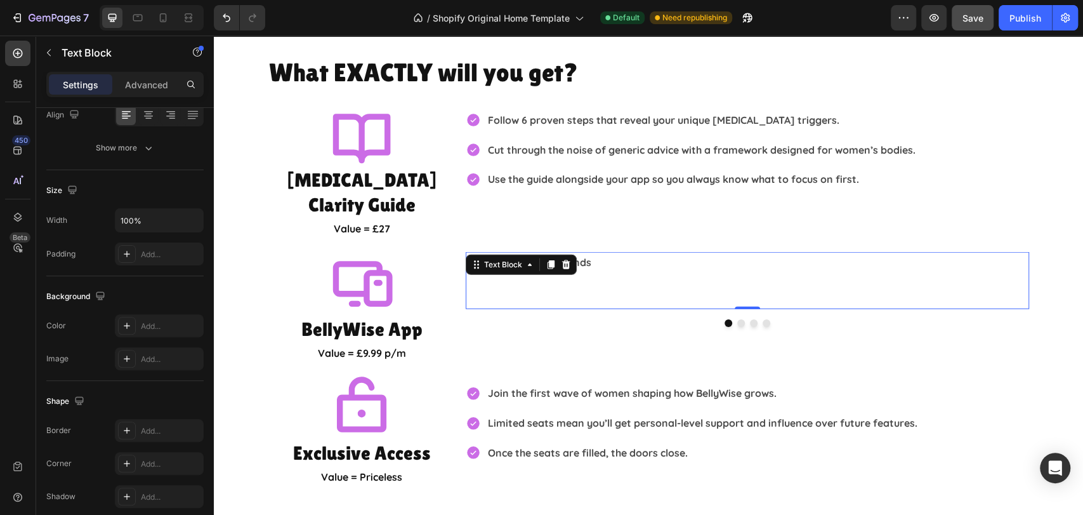
scroll to position [0, 0]
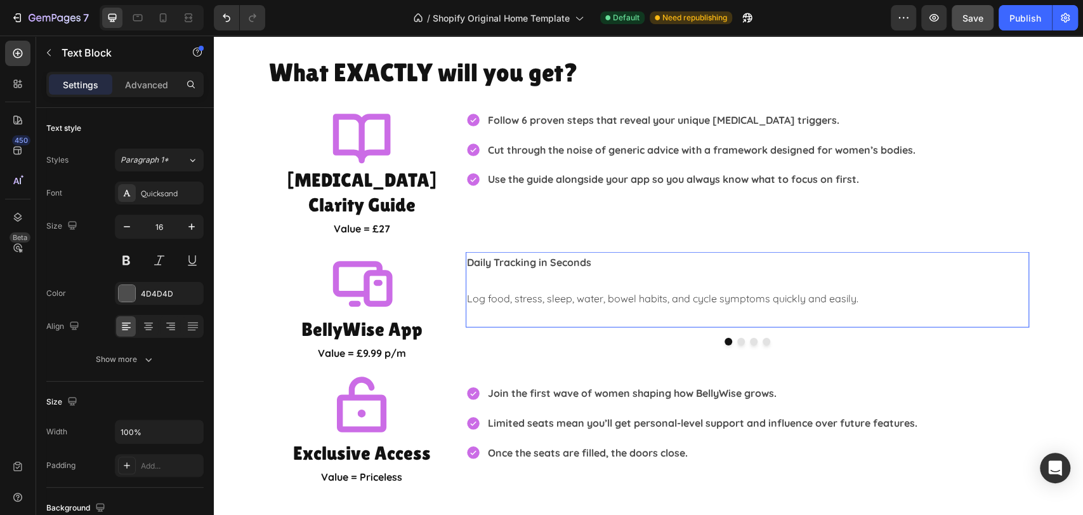
click at [786, 308] on p "Rich Text Editor. Editing area: main" at bounding box center [747, 317] width 561 height 18
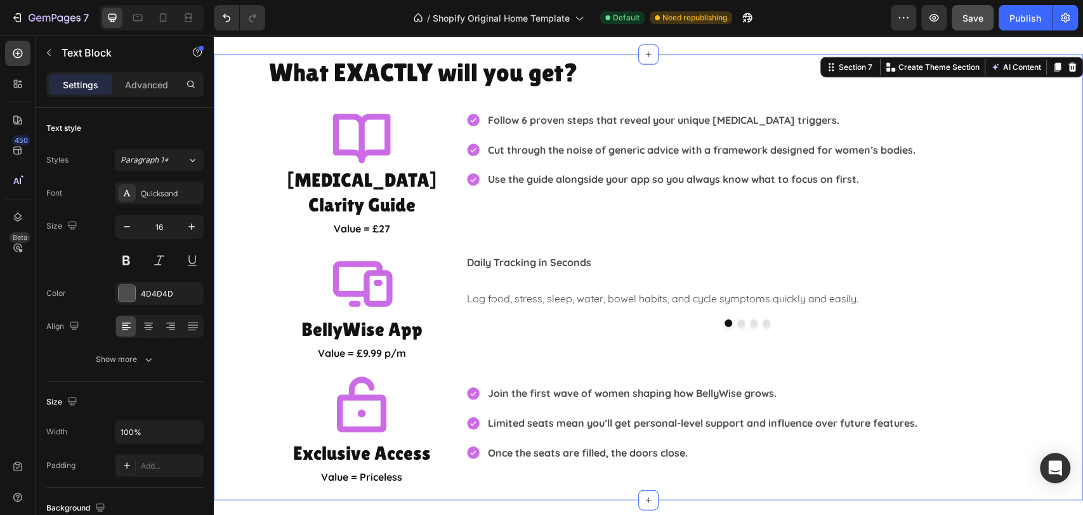
click at [1053, 332] on div "What EXACTLY will you get? Heading Icon IBS Clarity Guide Heading Value = £27 T…" at bounding box center [648, 271] width 869 height 433
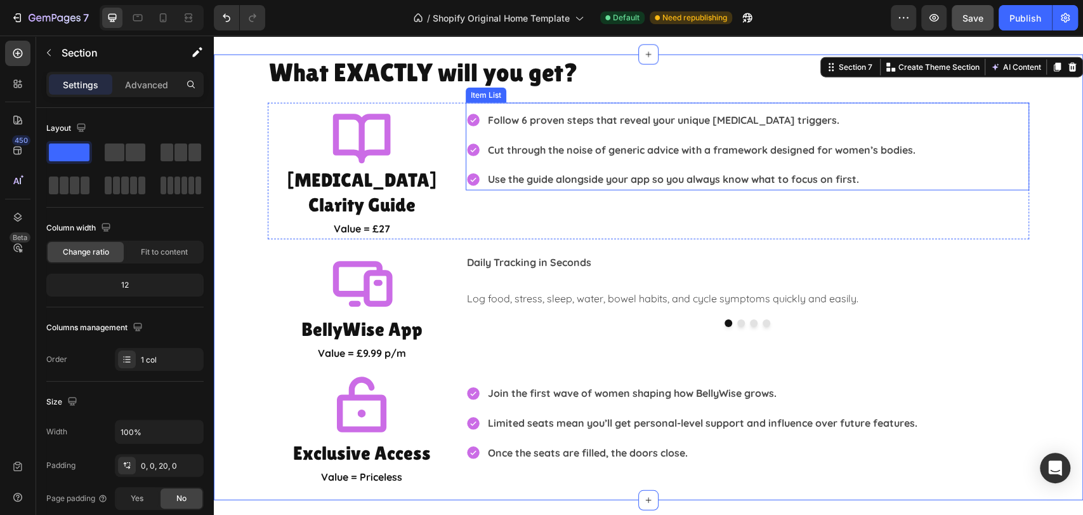
click at [1010, 122] on div "Follow 6 proven steps that reveal your unique [MEDICAL_DATA] triggers. Cut thro…" at bounding box center [747, 149] width 563 height 81
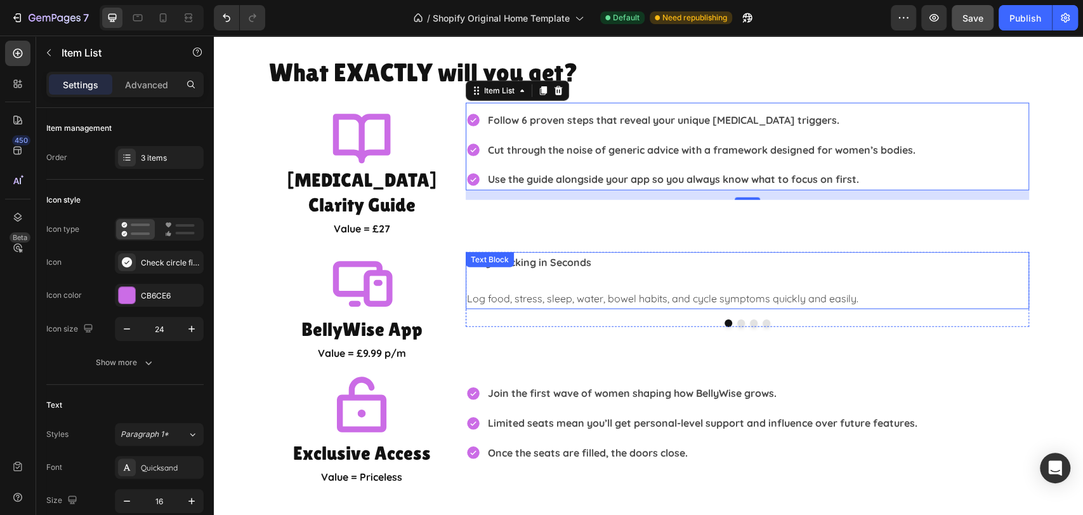
click at [692, 271] on p "Rich Text Editor. Editing area: main" at bounding box center [747, 280] width 561 height 18
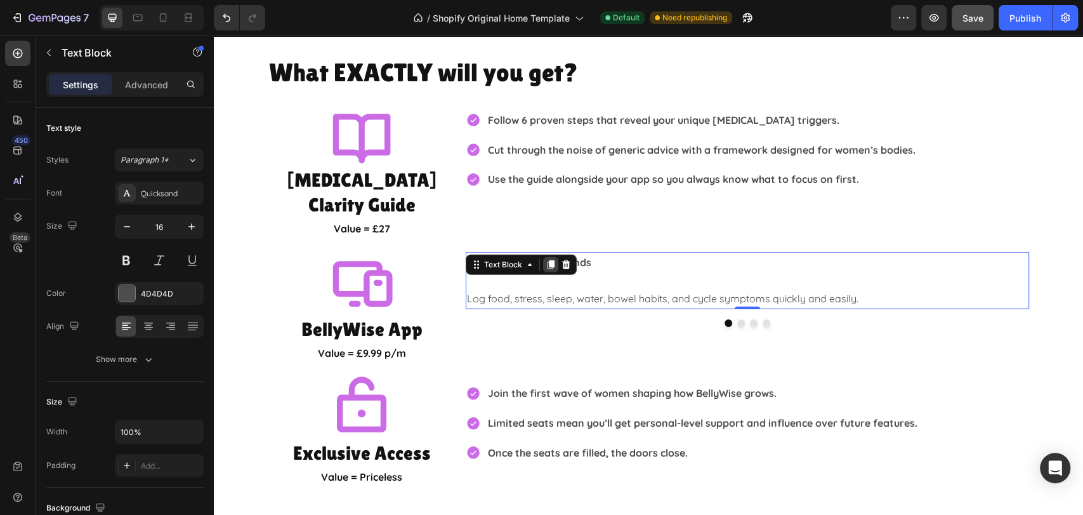
click at [548, 260] on icon at bounding box center [551, 264] width 7 height 9
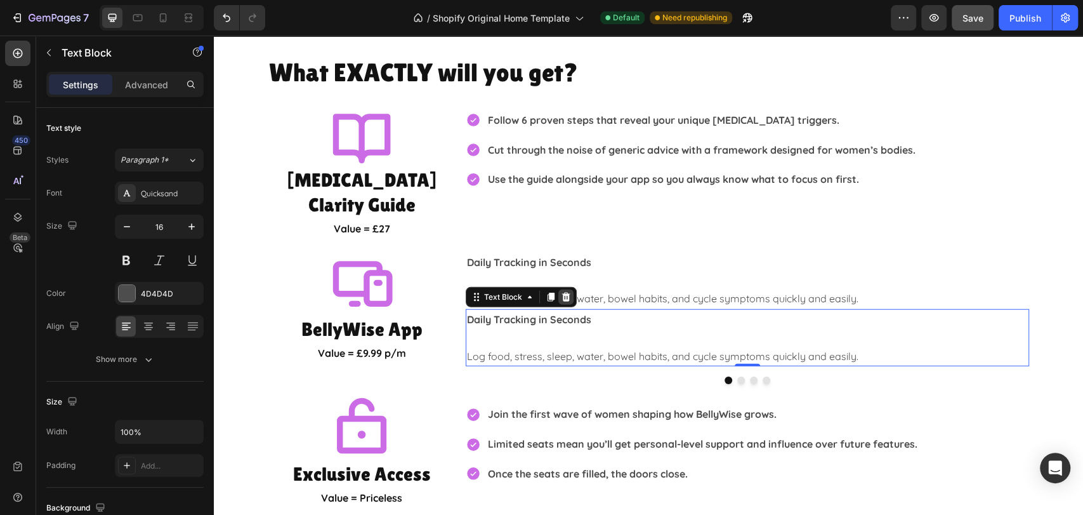
click at [563, 292] on icon at bounding box center [566, 297] width 10 height 10
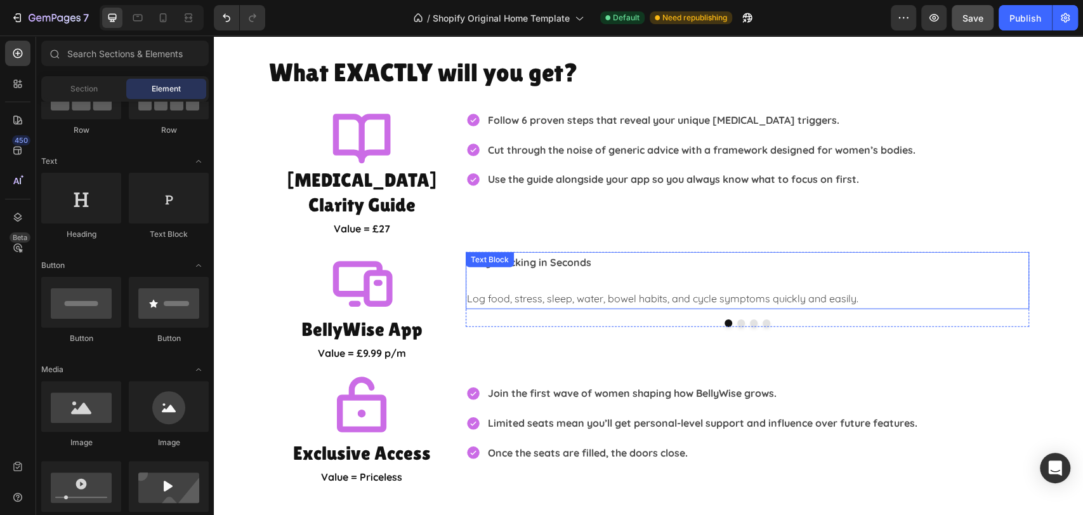
click at [565, 271] on p "Rich Text Editor. Editing area: main" at bounding box center [747, 280] width 561 height 18
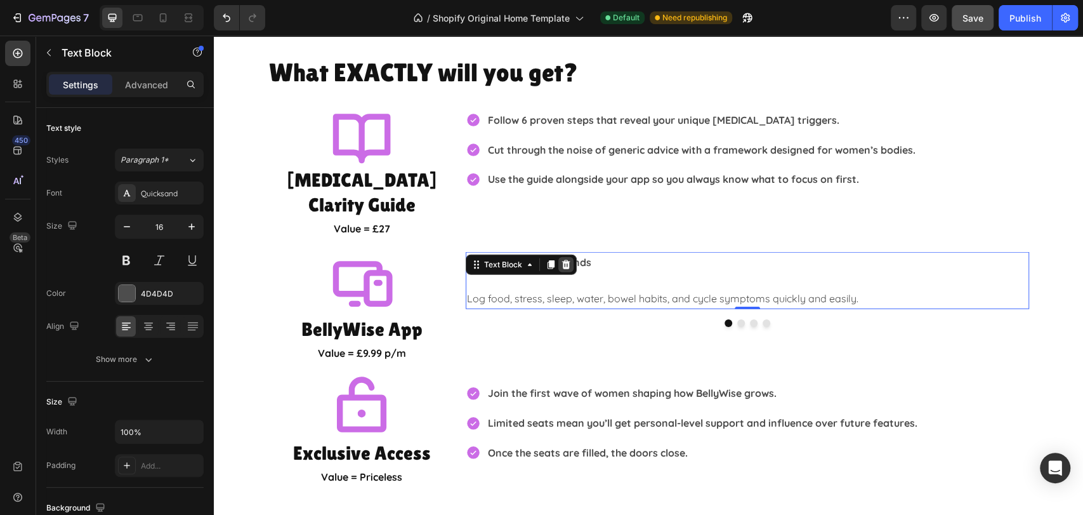
click at [561, 259] on icon at bounding box center [566, 264] width 10 height 10
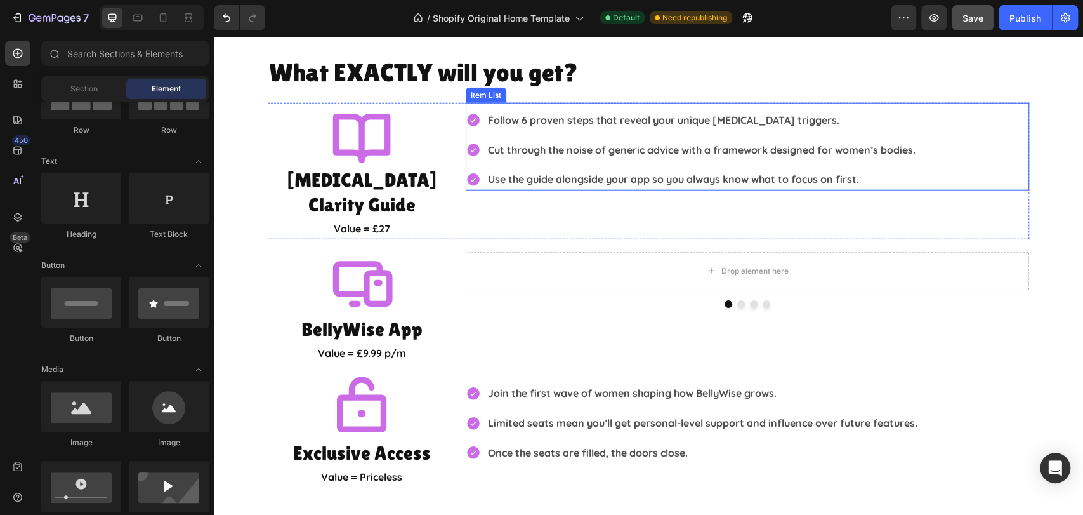
click at [985, 130] on div "Follow 6 proven steps that reveal your unique [MEDICAL_DATA] triggers. Cut thro…" at bounding box center [747, 149] width 563 height 81
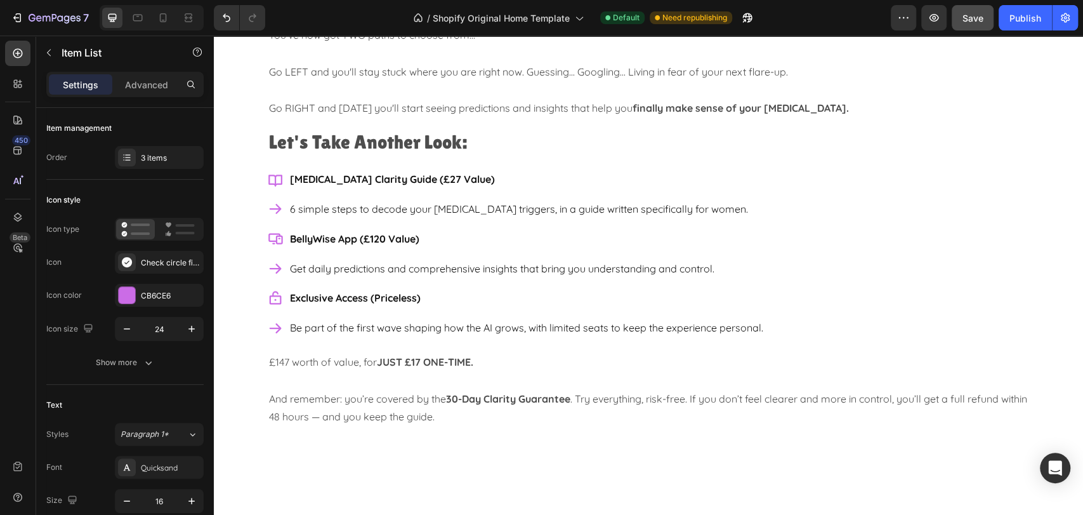
scroll to position [3811, 0]
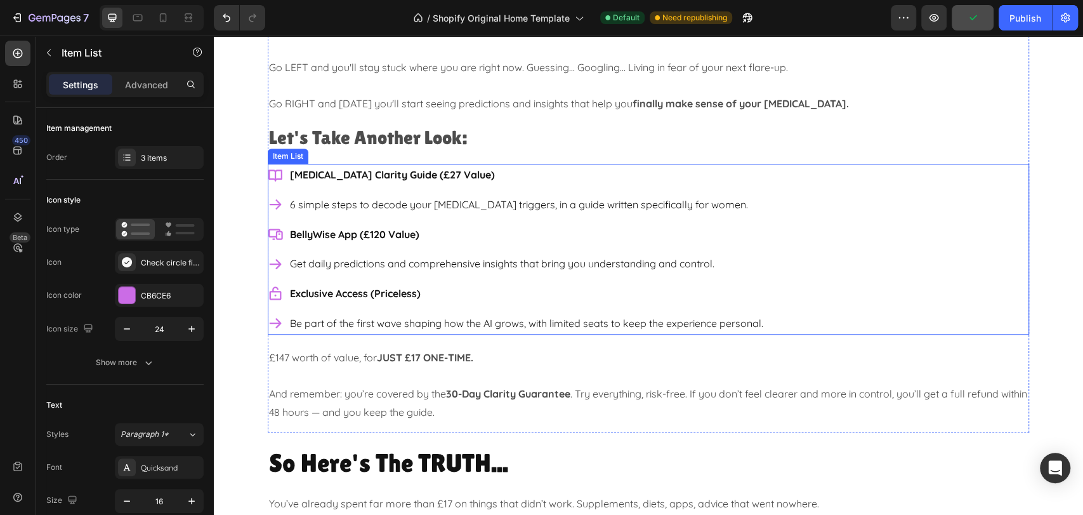
click at [867, 227] on div "IBS Clarity Guide (£27 Value) 6 simple steps to decode your IBS triggers, in a …" at bounding box center [648, 249] width 761 height 171
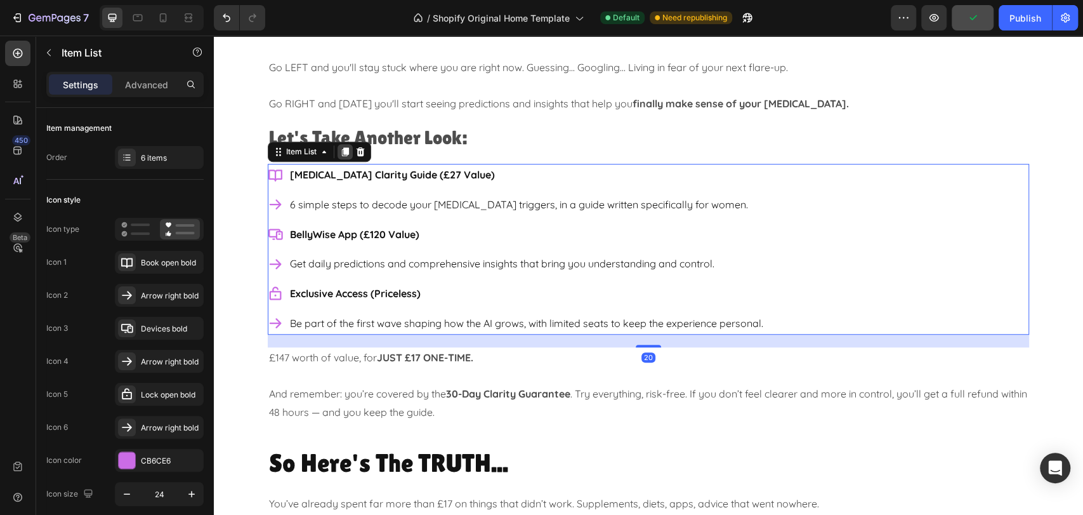
click at [345, 149] on icon at bounding box center [345, 152] width 10 height 10
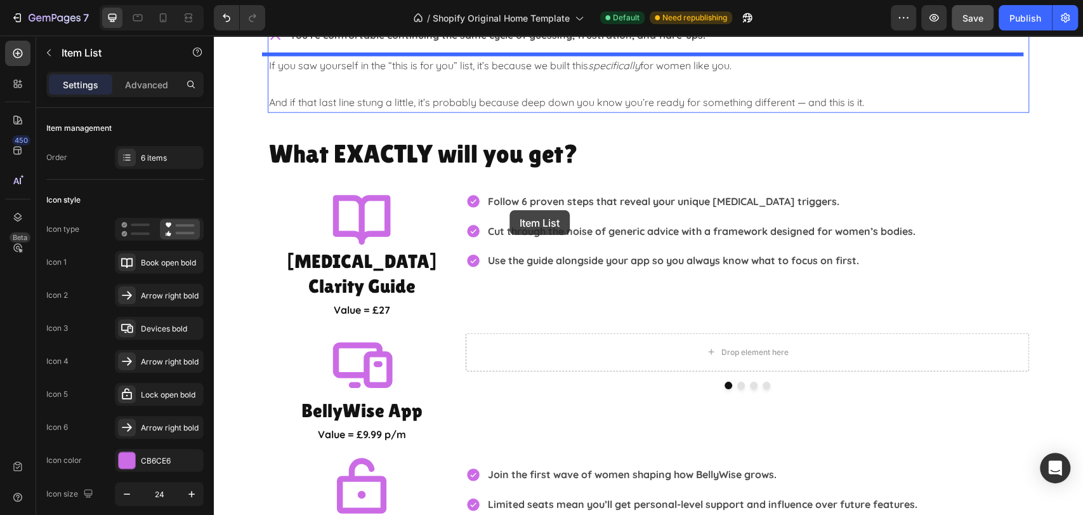
scroll to position [2048, 0]
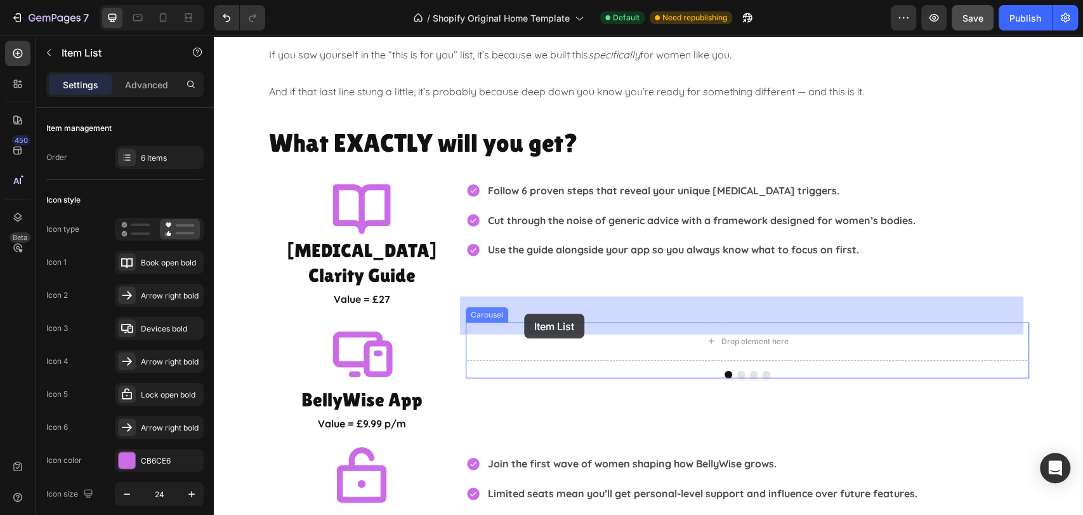
drag, startPoint x: 296, startPoint y: 336, endPoint x: 524, endPoint y: 314, distance: 229.5
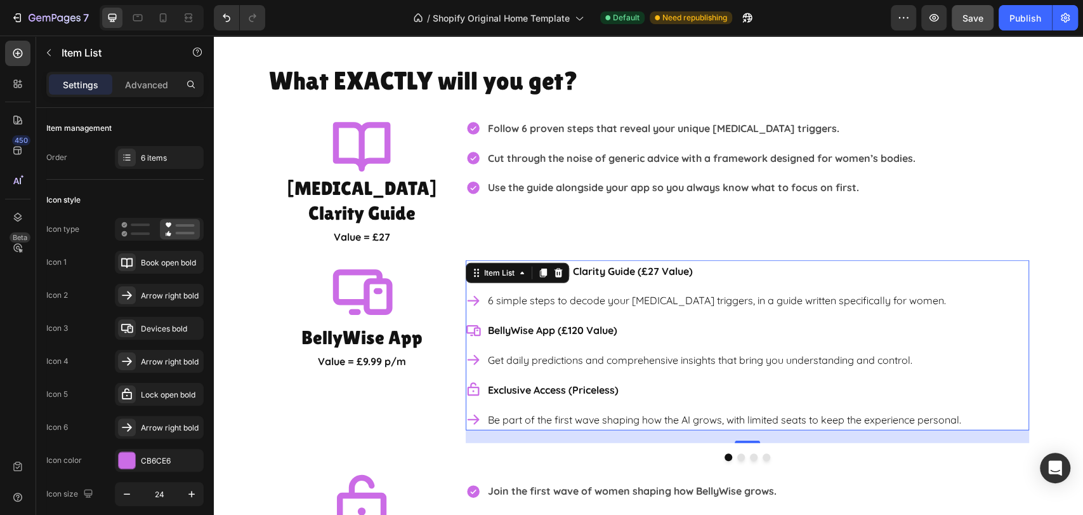
scroll to position [2189, 0]
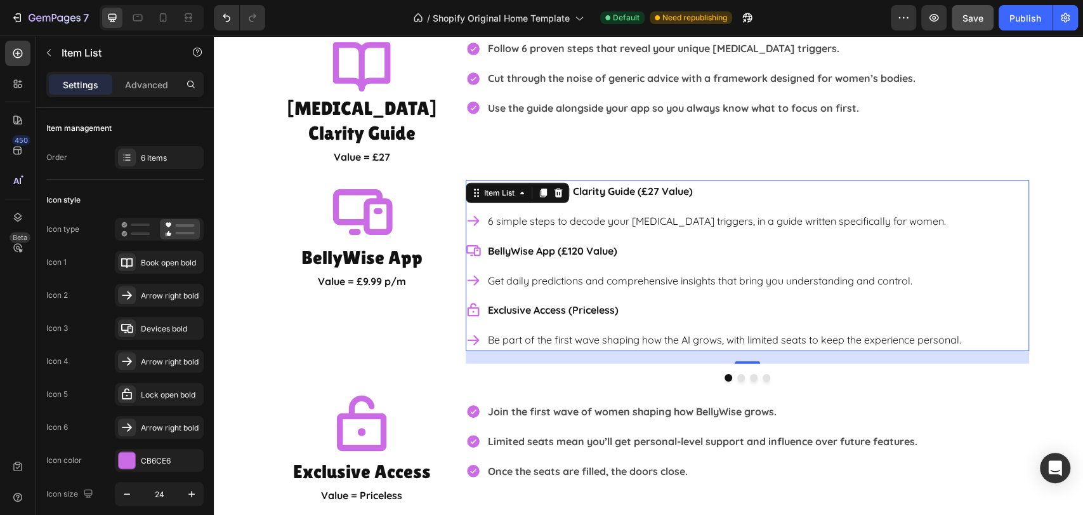
click at [904, 331] on p "Be part of the first wave shaping how the AI grows, with limited seats to keep …" at bounding box center [724, 340] width 473 height 18
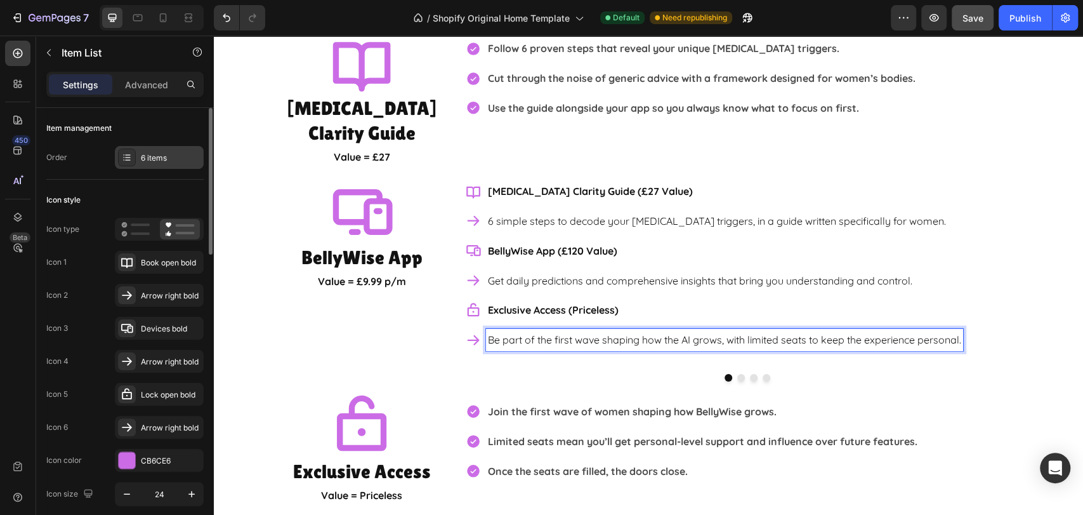
click at [155, 159] on div "6 items" at bounding box center [171, 157] width 60 height 11
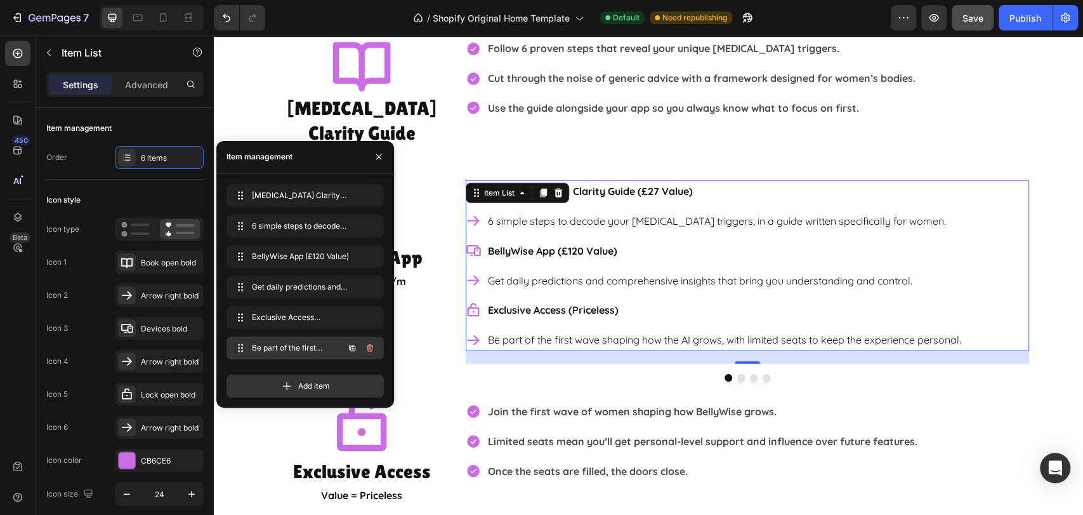
click at [371, 348] on icon "button" at bounding box center [370, 348] width 10 height 10
click at [371, 348] on div "Delete" at bounding box center [361, 347] width 23 height 11
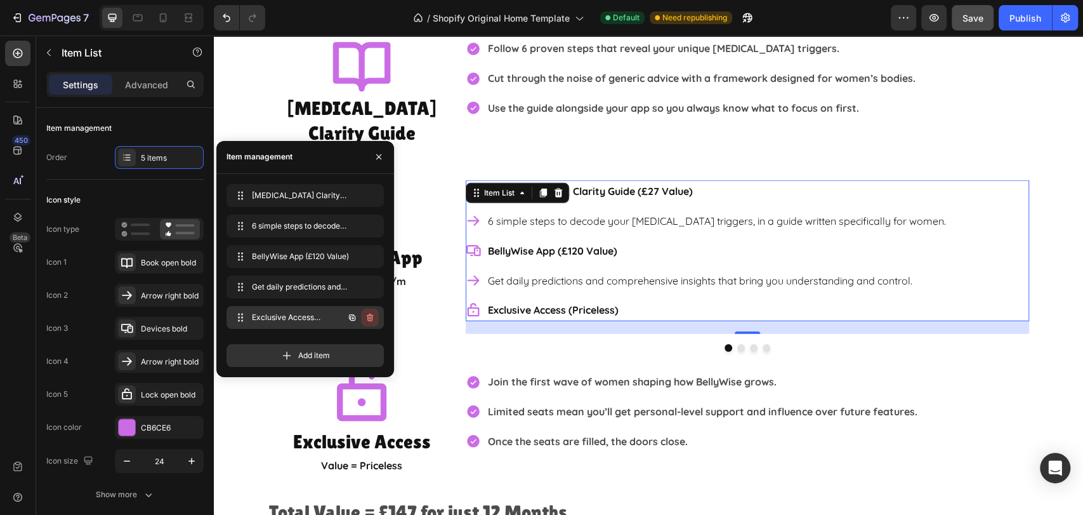
click at [371, 317] on icon "button" at bounding box center [370, 317] width 10 height 10
click at [371, 317] on div "Delete" at bounding box center [361, 317] width 23 height 11
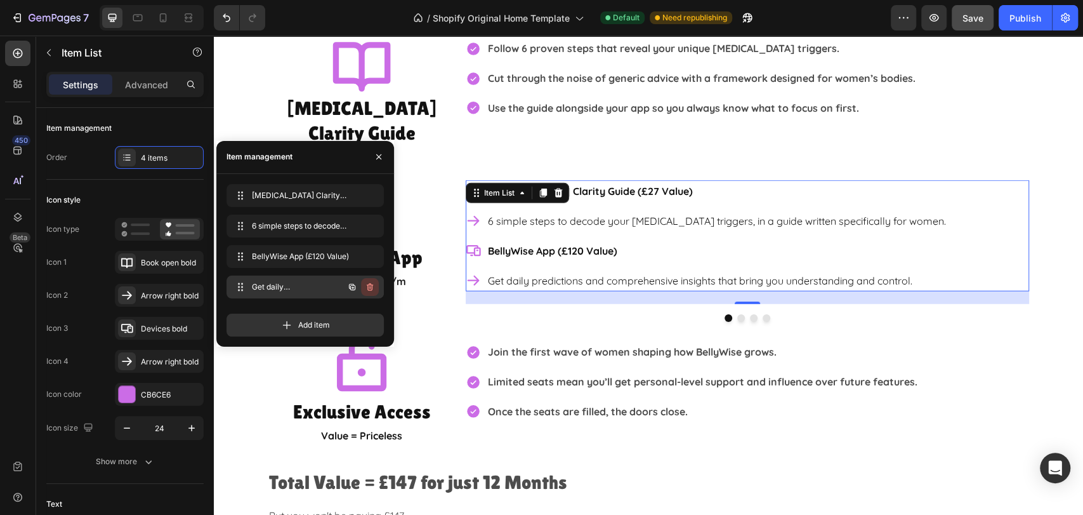
click at [372, 286] on icon "button" at bounding box center [370, 287] width 6 height 8
click at [372, 286] on div "Delete" at bounding box center [361, 286] width 23 height 11
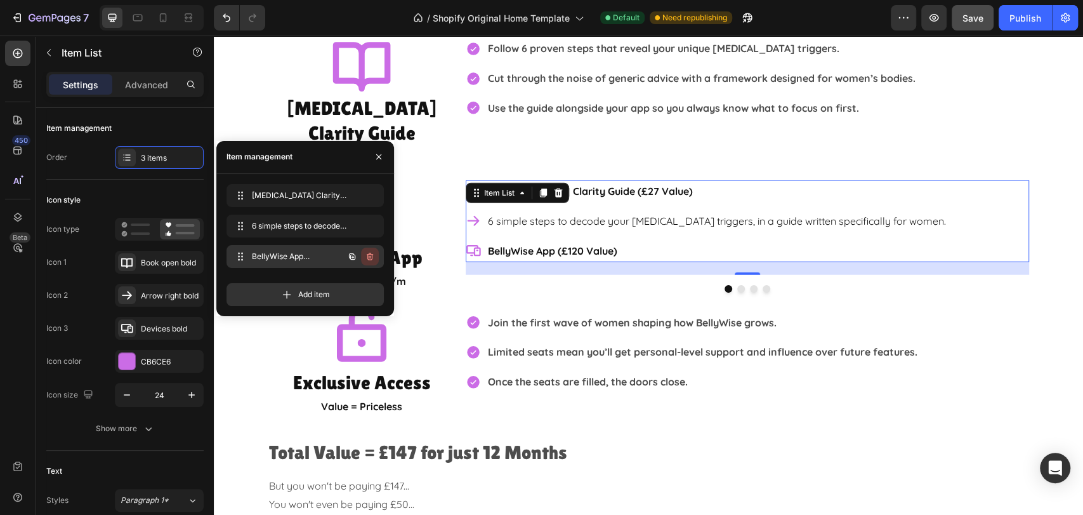
click at [371, 255] on icon "button" at bounding box center [370, 256] width 10 height 10
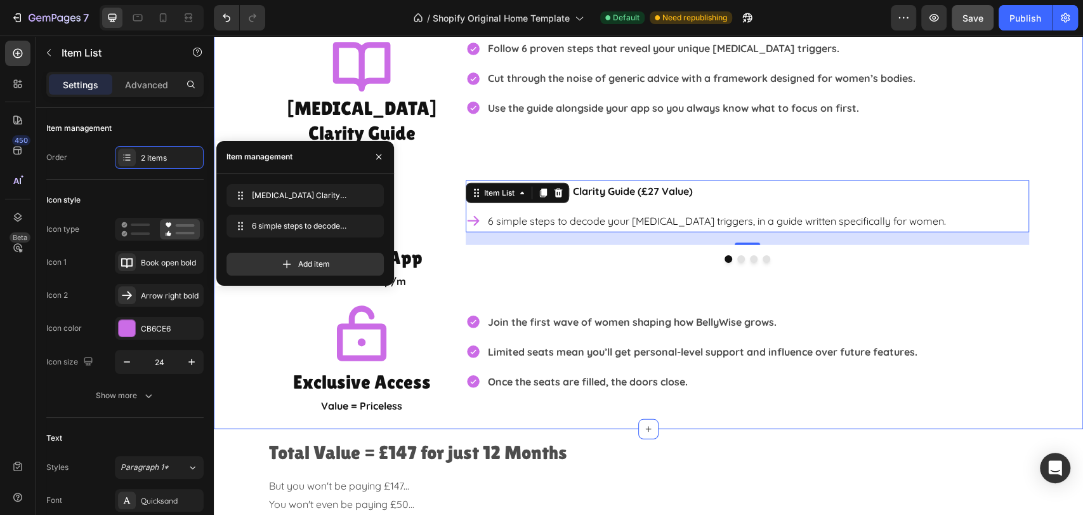
click at [1067, 220] on div "What EXACTLY will you get? Heading Icon IBS Clarity Guide Heading Value = £27 T…" at bounding box center [648, 199] width 869 height 433
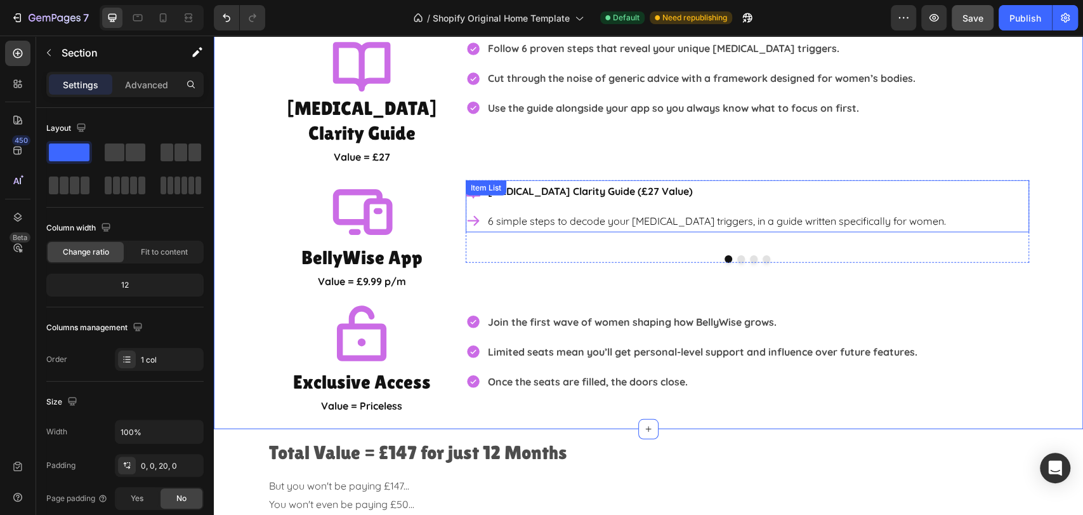
click at [975, 180] on div "IBS Clarity Guide (£27 Value) 6 simple steps to decode your IBS triggers, in a …" at bounding box center [747, 206] width 563 height 52
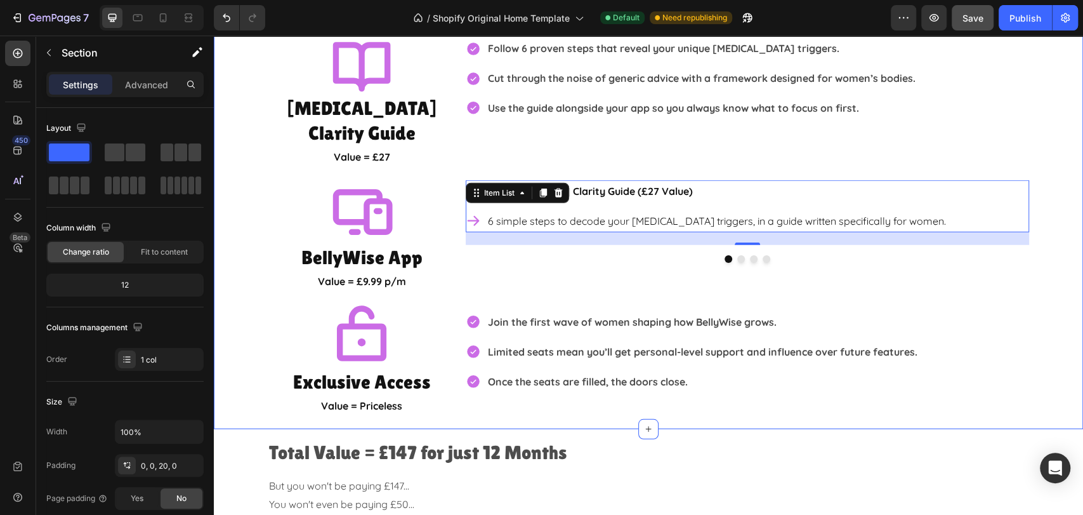
click at [1047, 265] on div "What EXACTLY will you get? Heading Icon IBS Clarity Guide Heading Value = £27 T…" at bounding box center [648, 199] width 869 height 433
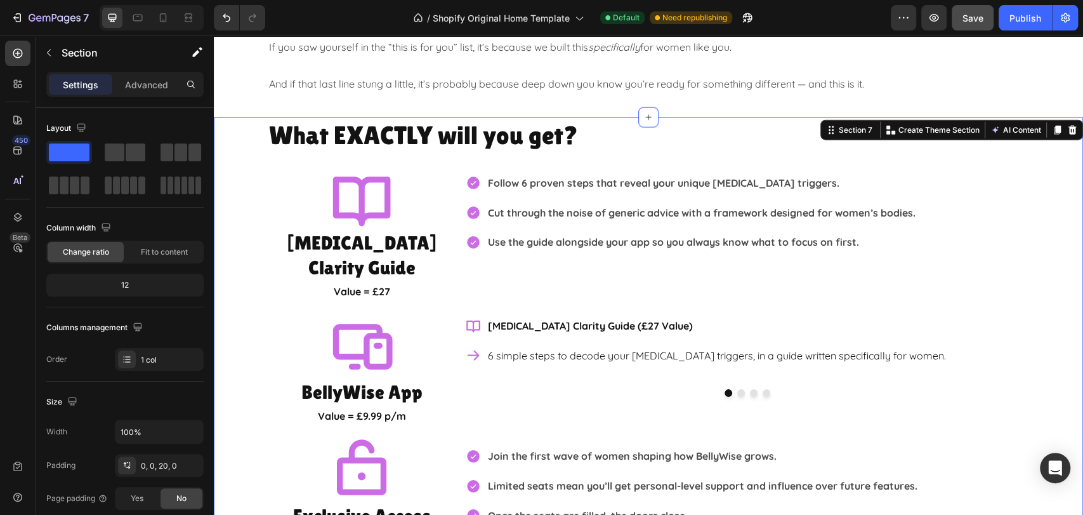
scroll to position [2048, 0]
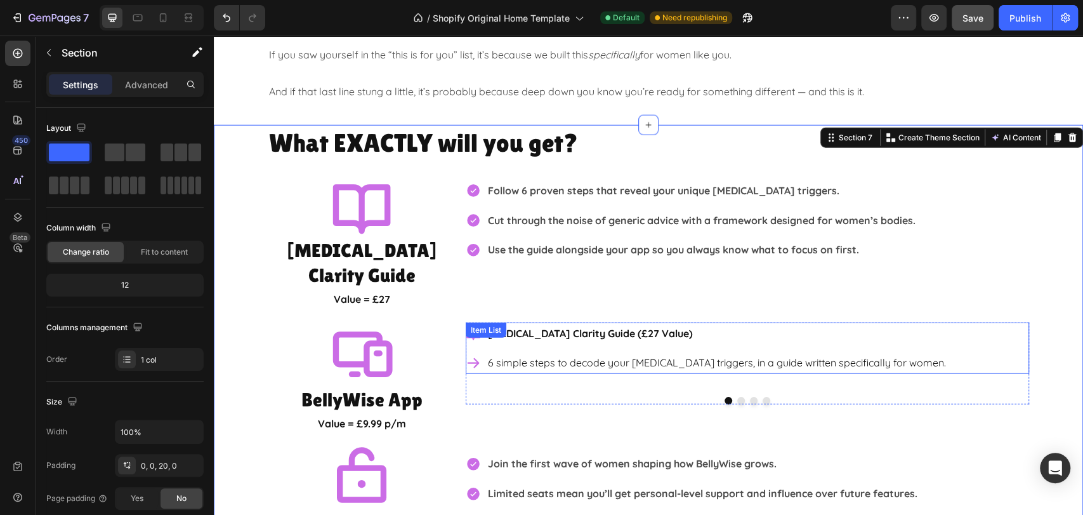
click at [694, 324] on p "[MEDICAL_DATA] Clarity Guide (£27 Value)" at bounding box center [717, 333] width 458 height 18
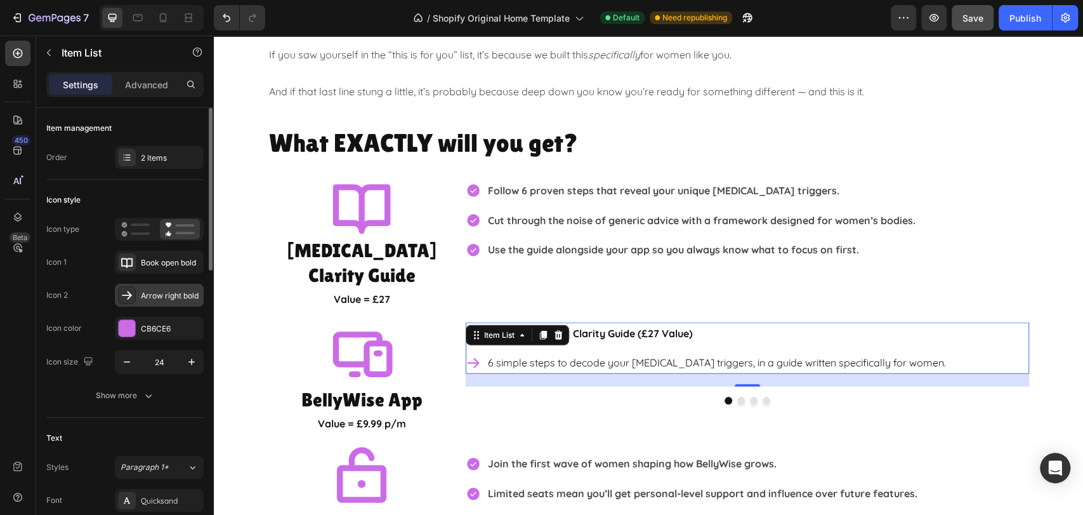
click at [180, 298] on div "Arrow right bold" at bounding box center [171, 295] width 60 height 11
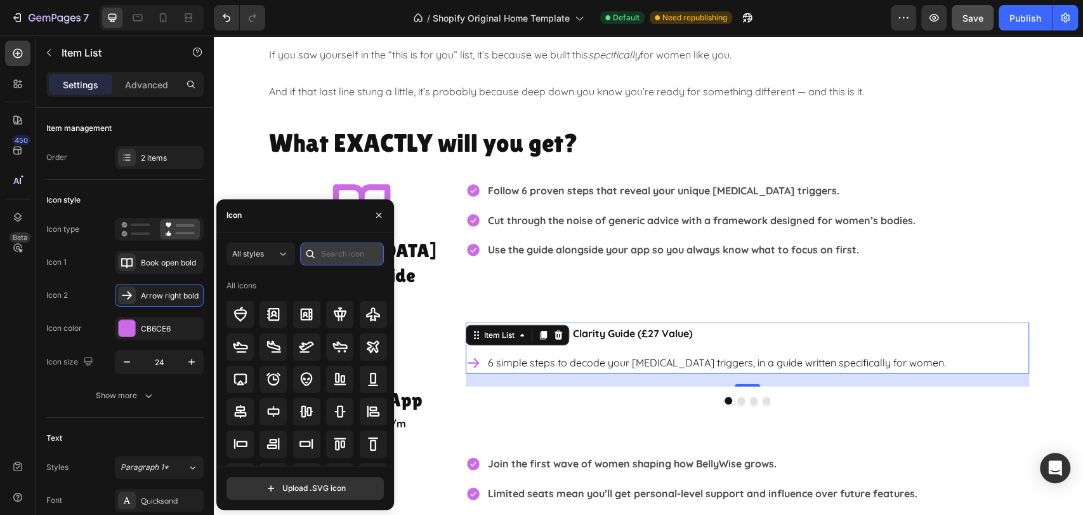
click at [347, 249] on input "text" at bounding box center [342, 253] width 84 height 23
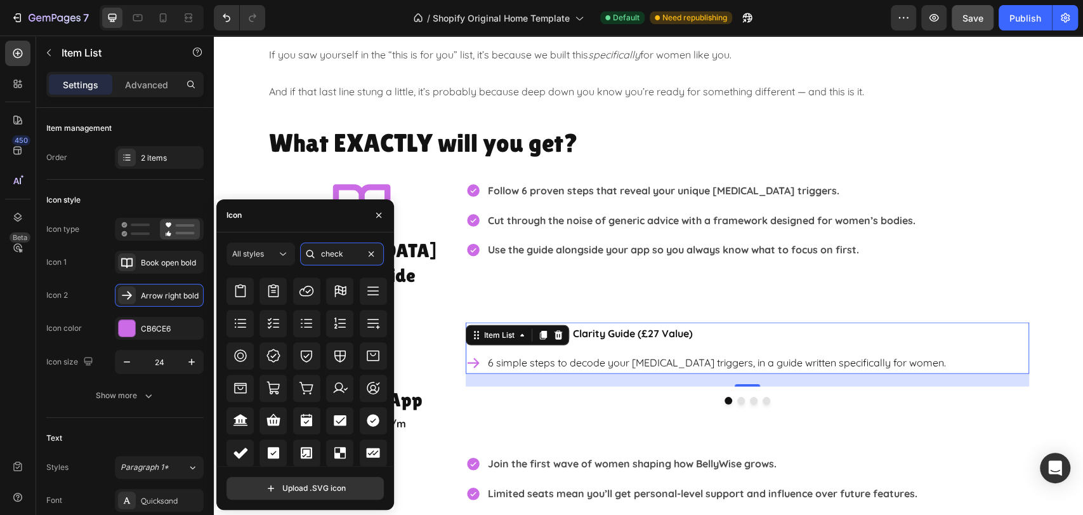
scroll to position [412, 0]
type input "check"
click at [365, 413] on icon at bounding box center [372, 419] width 15 height 15
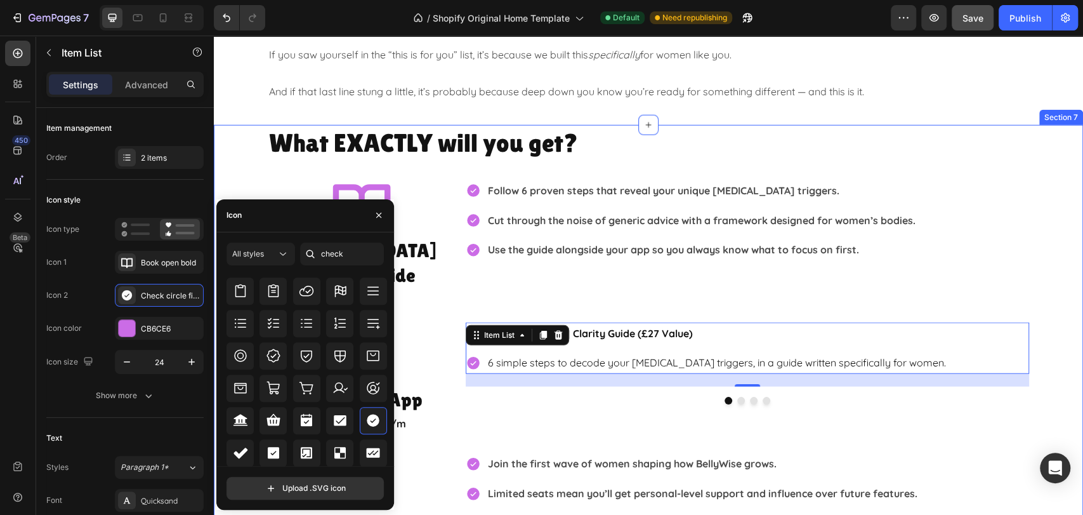
click at [1037, 355] on div "What EXACTLY will you get? Heading Icon IBS Clarity Guide Heading Value = £27 T…" at bounding box center [648, 341] width 869 height 433
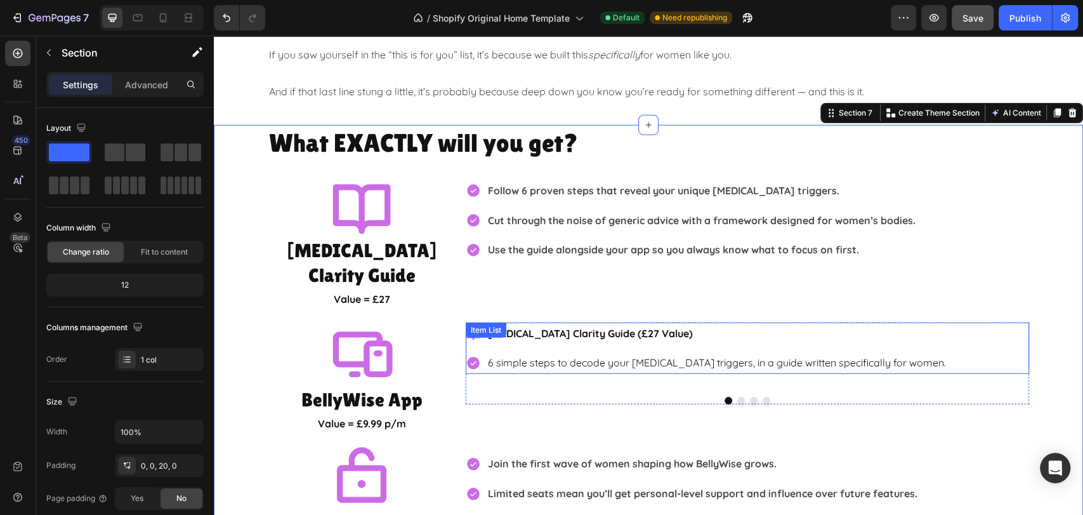
click at [668, 324] on p "[MEDICAL_DATA] Clarity Guide (£27 Value)" at bounding box center [717, 333] width 458 height 18
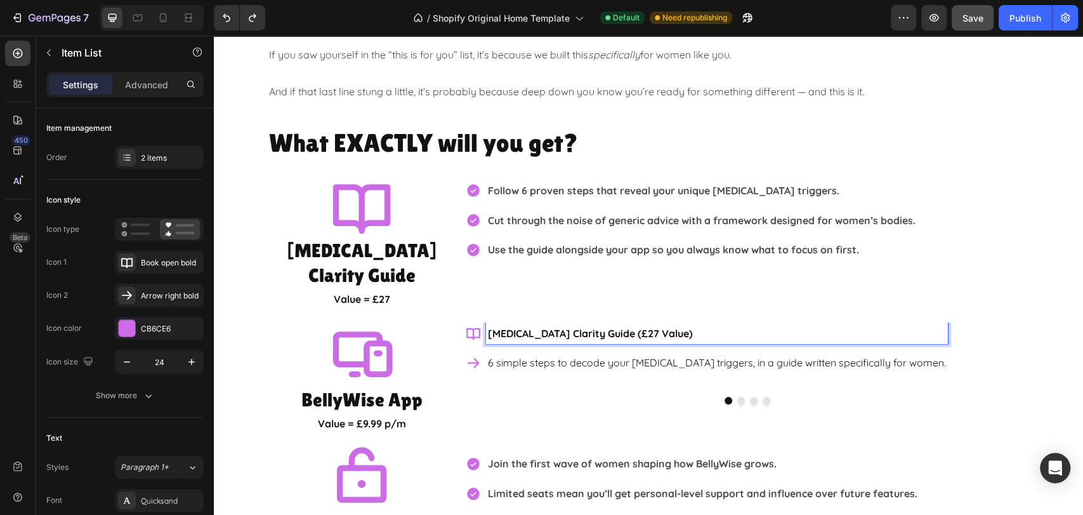
click at [964, 322] on div "IBS Clarity Guide (£27 Value) 6 simple steps to decode your IBS triggers, in a …" at bounding box center [747, 348] width 563 height 52
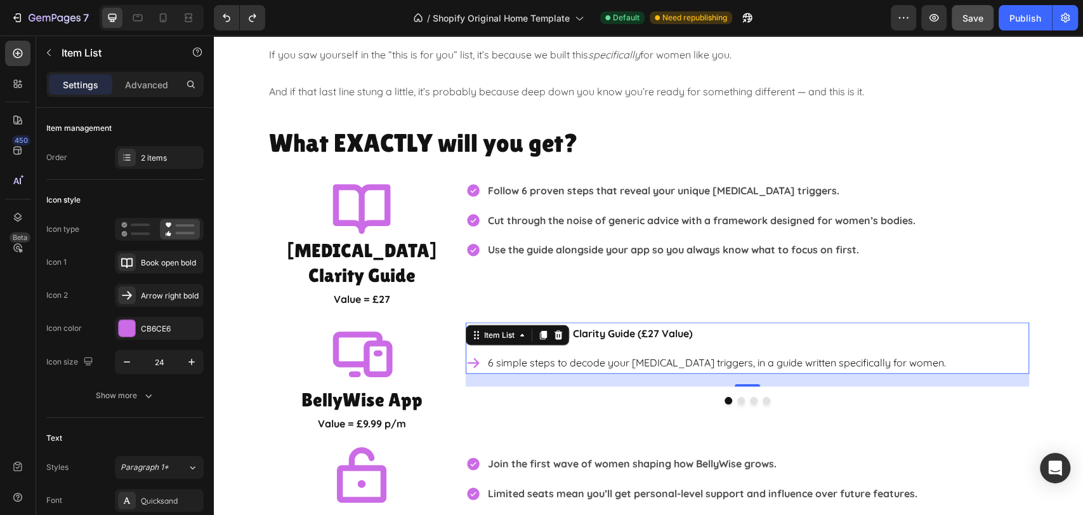
click at [938, 322] on div "IBS Clarity Guide (£27 Value) 6 simple steps to decode your IBS triggers, in a …" at bounding box center [747, 348] width 563 height 52
click at [164, 263] on div "Book open bold" at bounding box center [171, 262] width 60 height 11
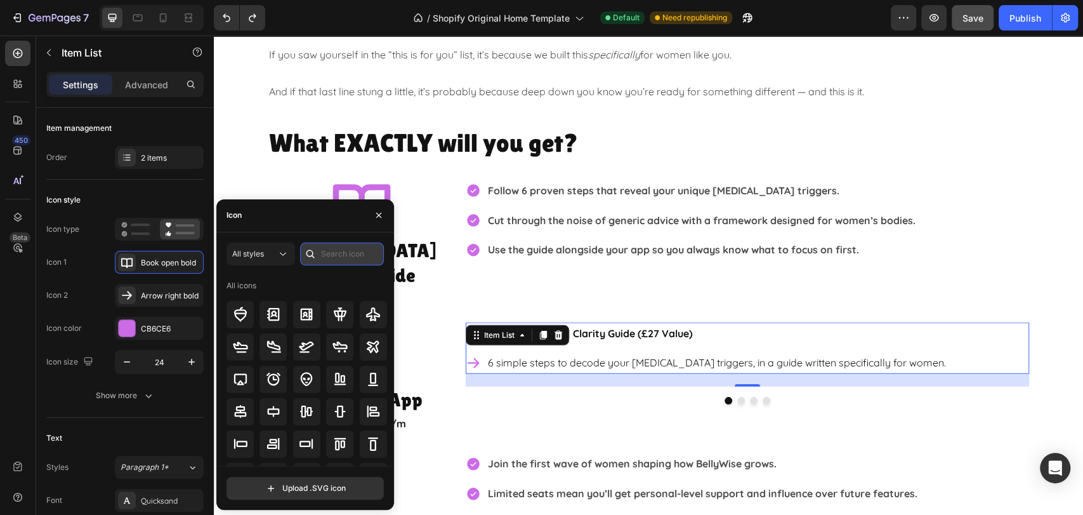
click at [337, 258] on input "text" at bounding box center [342, 253] width 84 height 23
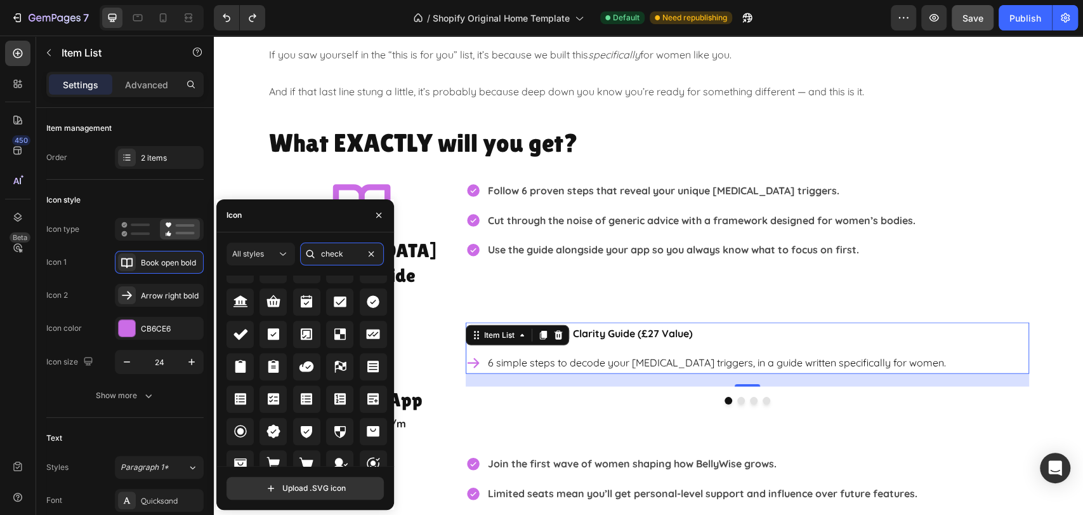
scroll to position [521, 0]
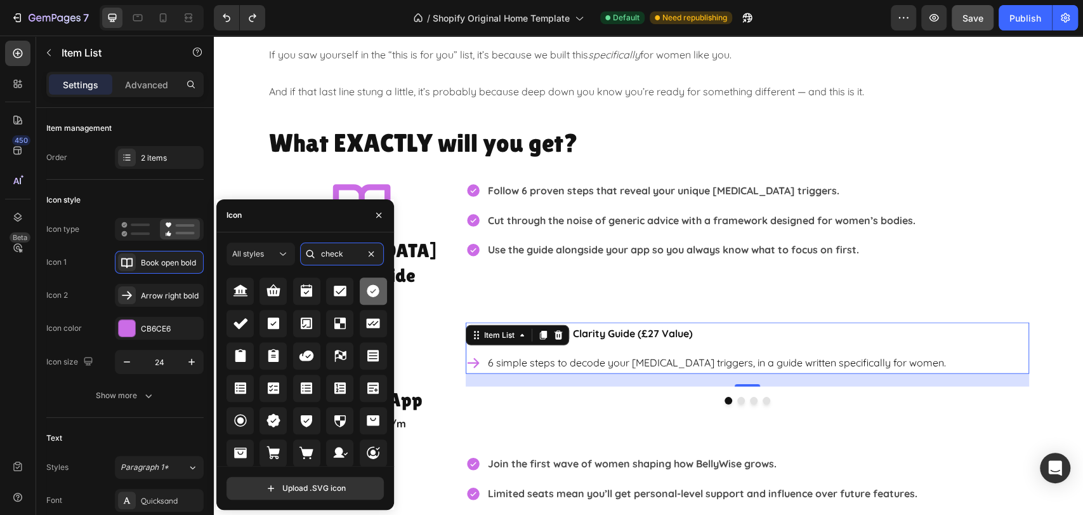
type input "check"
click at [376, 288] on icon at bounding box center [372, 290] width 15 height 15
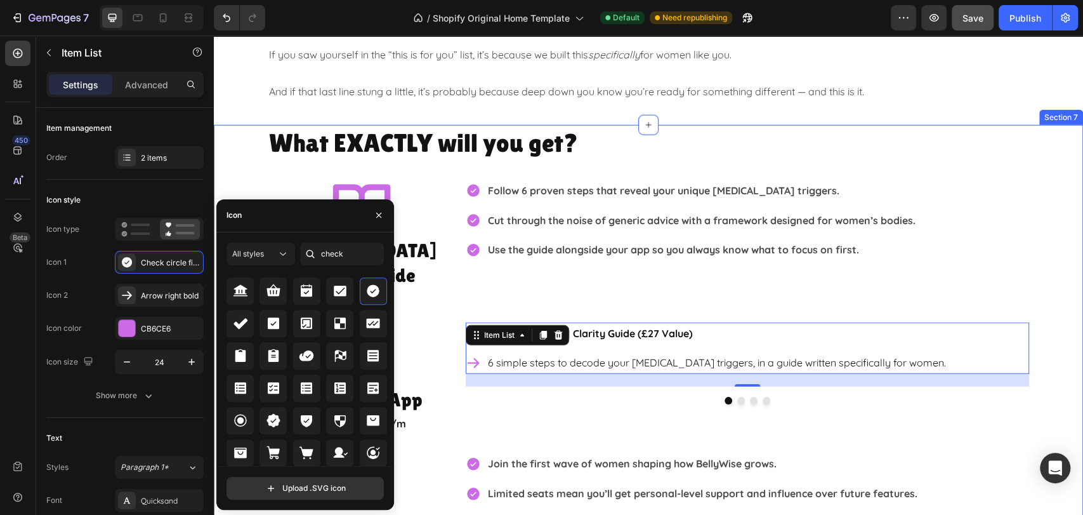
click at [1049, 394] on div "What EXACTLY will you get? Heading Icon IBS Clarity Guide Heading Value = £27 T…" at bounding box center [648, 341] width 869 height 433
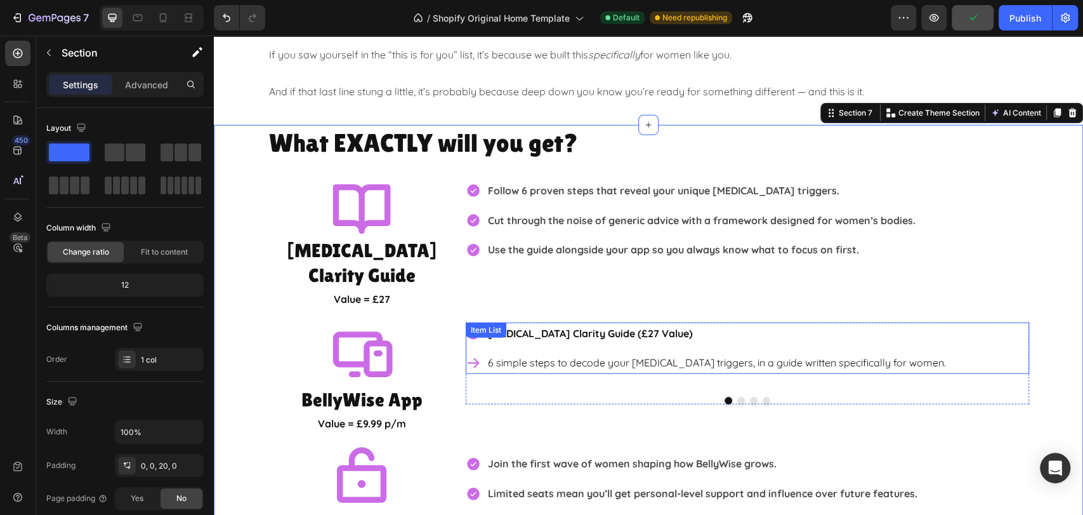
click at [544, 324] on p "[MEDICAL_DATA] Clarity Guide (£27 Value)" at bounding box center [717, 333] width 458 height 18
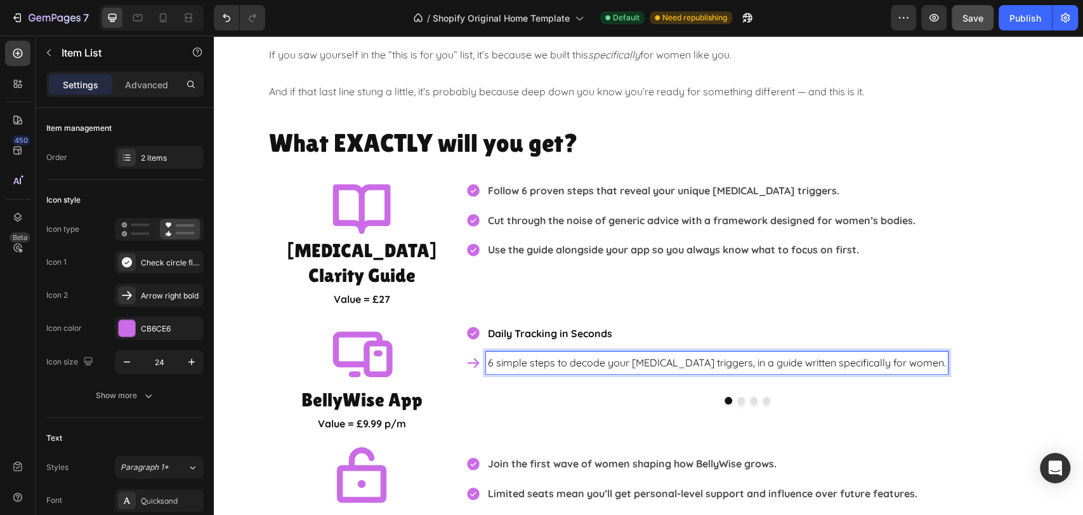
click at [650, 353] on p "6 simple steps to decode your [MEDICAL_DATA] triggers, in a guide written speci…" at bounding box center [717, 362] width 458 height 18
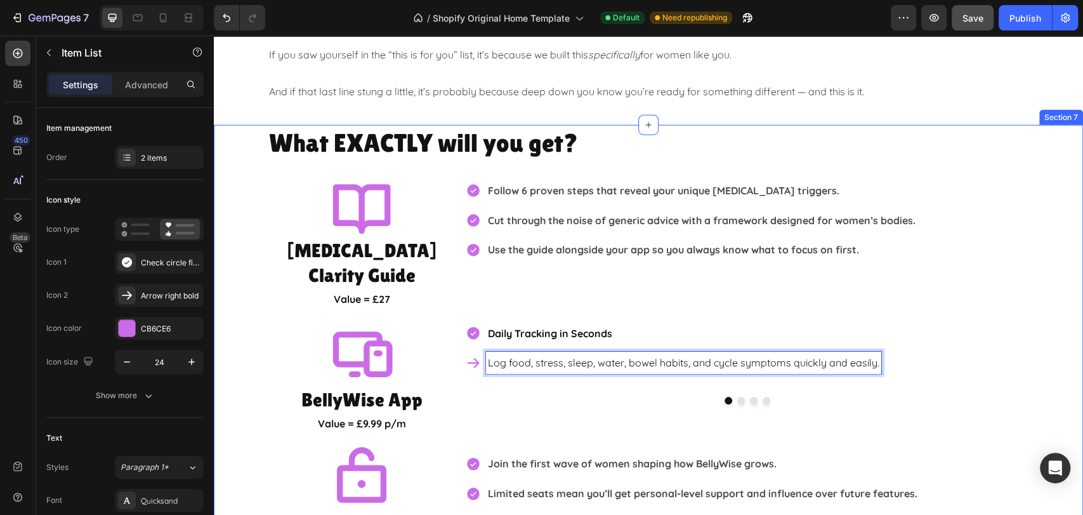
click at [1063, 341] on div "What EXACTLY will you get? Heading Icon IBS Clarity Guide Heading Value = £27 T…" at bounding box center [648, 341] width 869 height 433
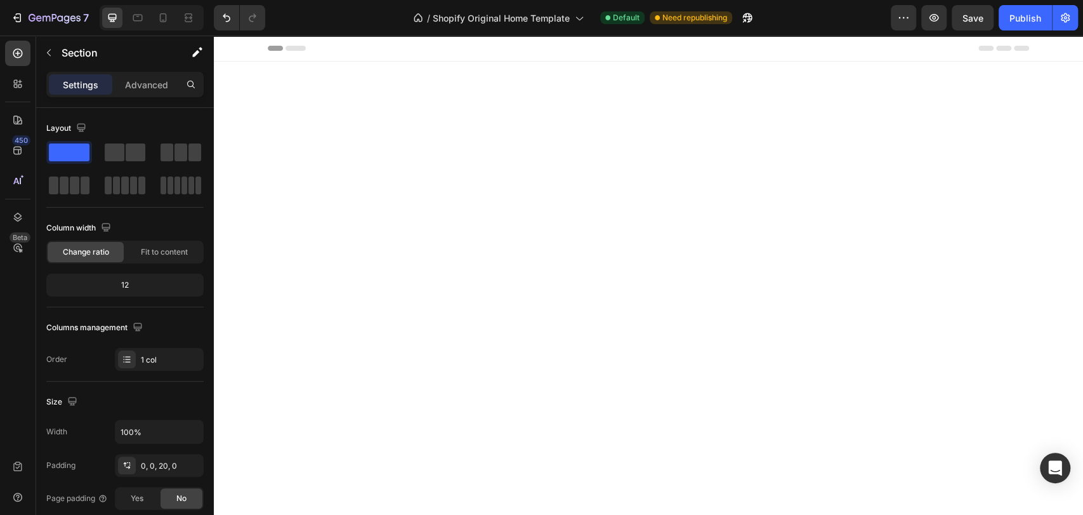
scroll to position [2048, 0]
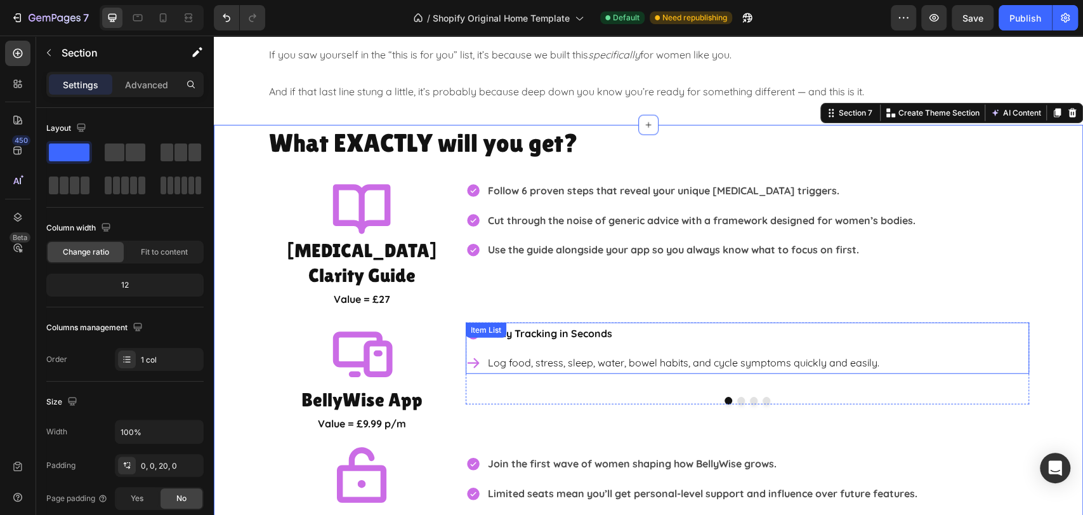
click at [672, 353] on p "Log food, stress, sleep, water, bowel habits, and cycle symptoms quickly and ea…" at bounding box center [683, 362] width 391 height 18
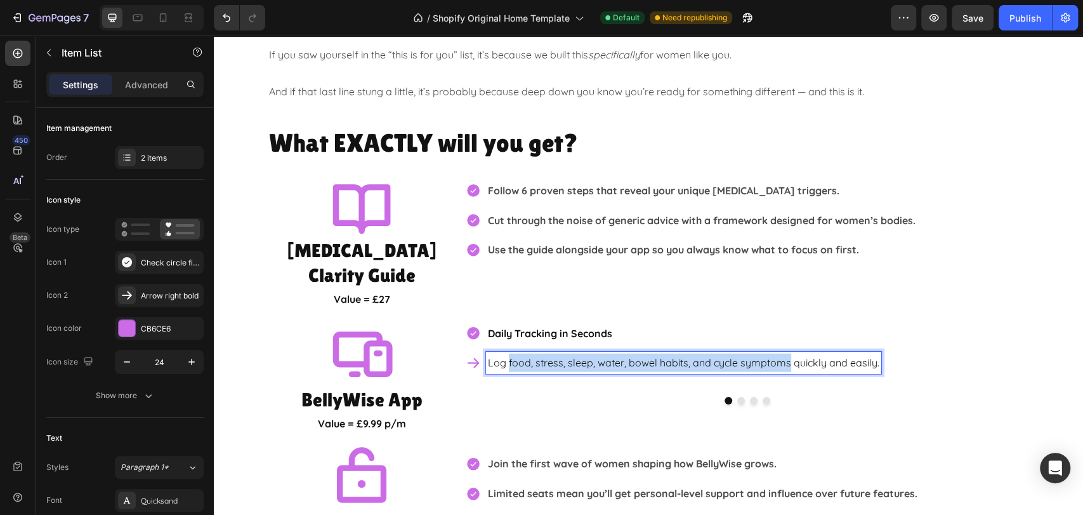
drag, startPoint x: 784, startPoint y: 339, endPoint x: 502, endPoint y: 336, distance: 282.3
click at [502, 353] on p "Log food, stress, sleep, water, bowel habits, and cycle symptoms quickly and ea…" at bounding box center [683, 362] width 391 height 18
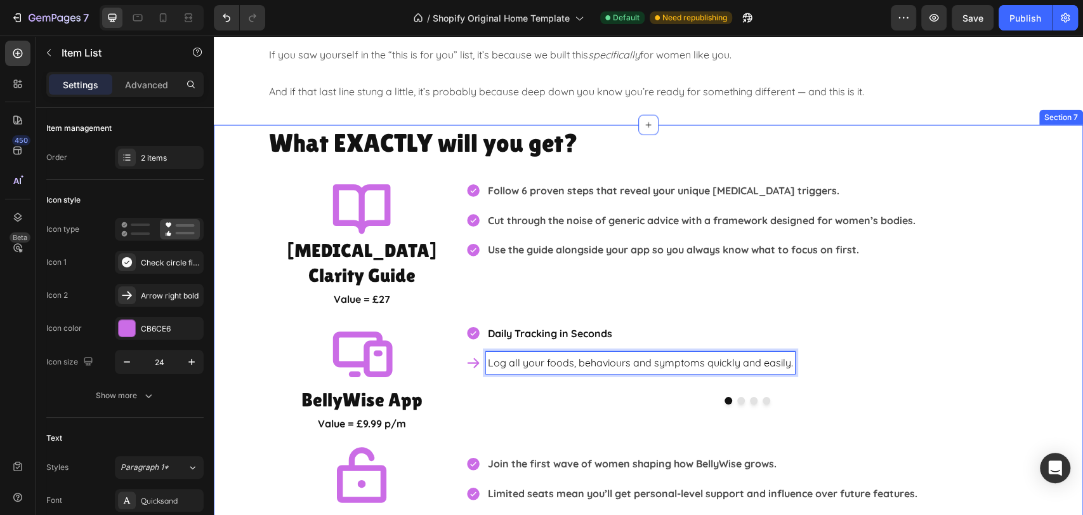
click at [1032, 371] on div "What EXACTLY will you get? Heading Icon IBS Clarity Guide Heading Value = £27 T…" at bounding box center [648, 341] width 869 height 433
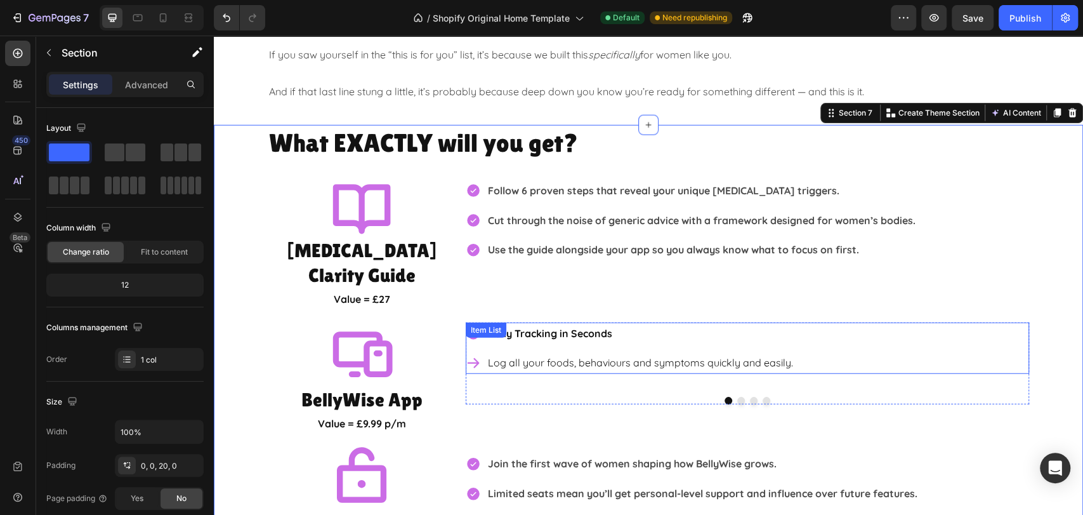
click at [869, 333] on div "Daily Tracking in Seconds Log all your foods, behaviours and symptoms quickly a…" at bounding box center [747, 348] width 563 height 52
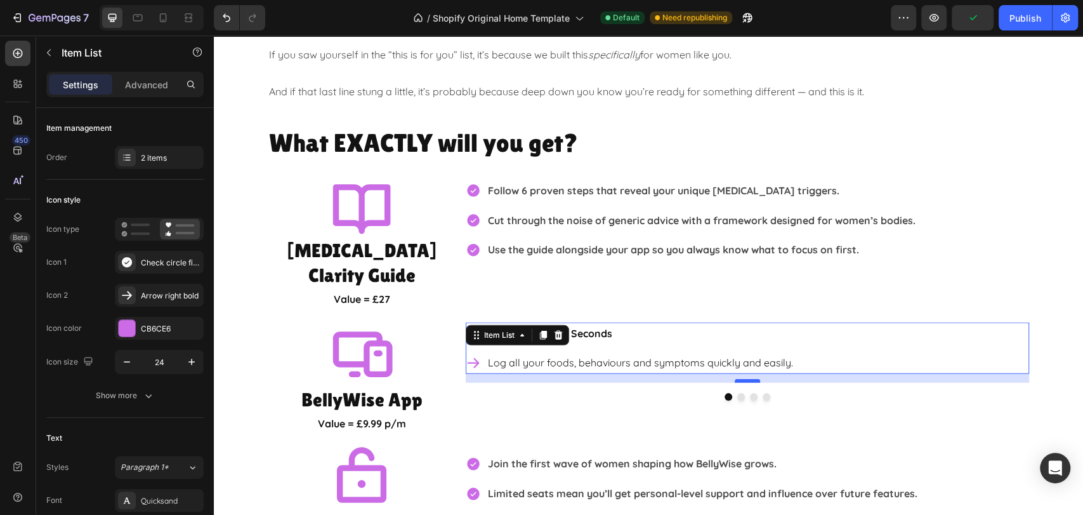
click at [743, 379] on div at bounding box center [747, 381] width 25 height 4
type input "100%"
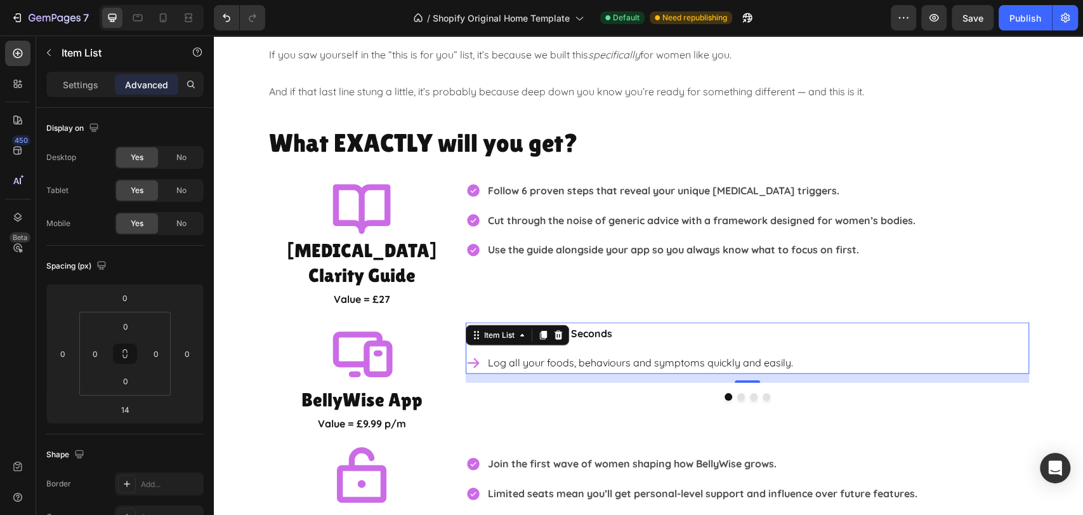
click at [131, 81] on p "Advanced" at bounding box center [146, 84] width 43 height 13
click at [128, 405] on input "14" at bounding box center [124, 409] width 25 height 19
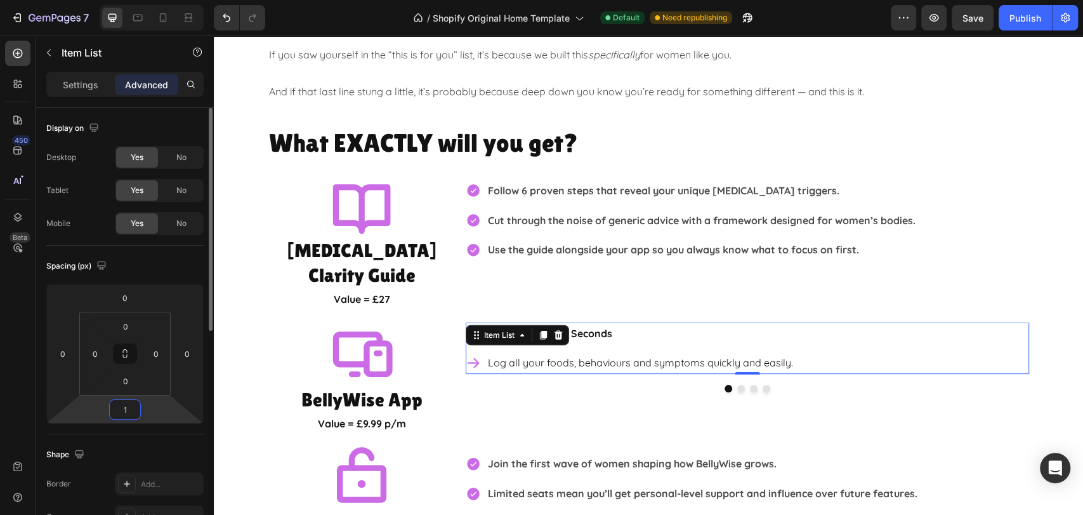
type input "14"
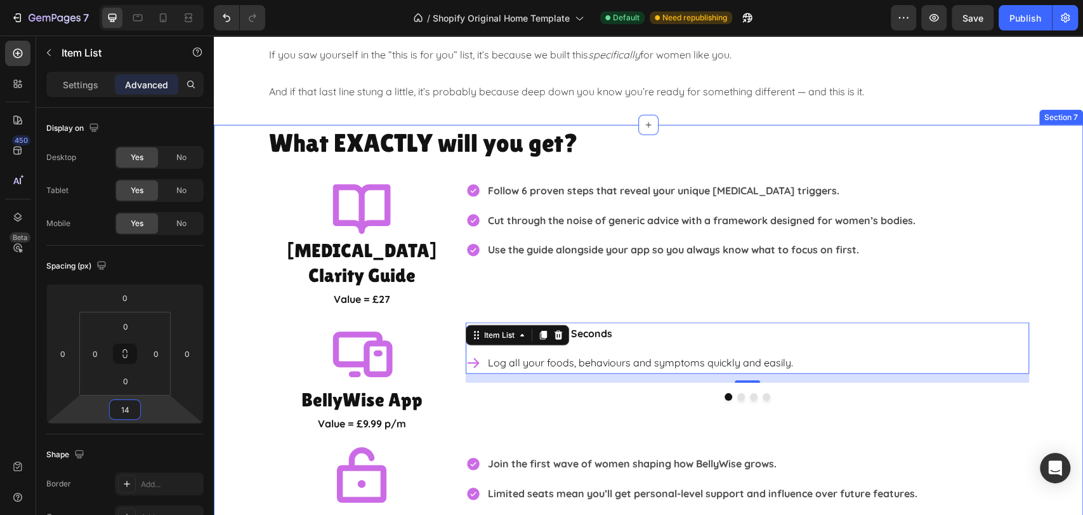
click at [1051, 365] on div "What EXACTLY will you get? Heading Icon IBS Clarity Guide Heading Value = £27 T…" at bounding box center [648, 341] width 869 height 433
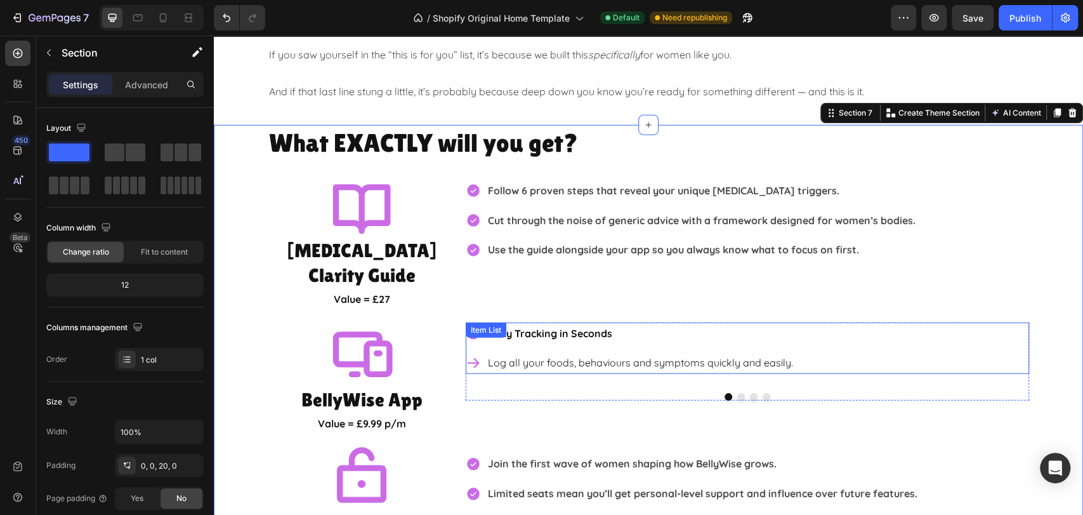
click at [874, 322] on div "Daily Tracking in Seconds Log all your foods, behaviours and symptoms quickly a…" at bounding box center [747, 348] width 563 height 52
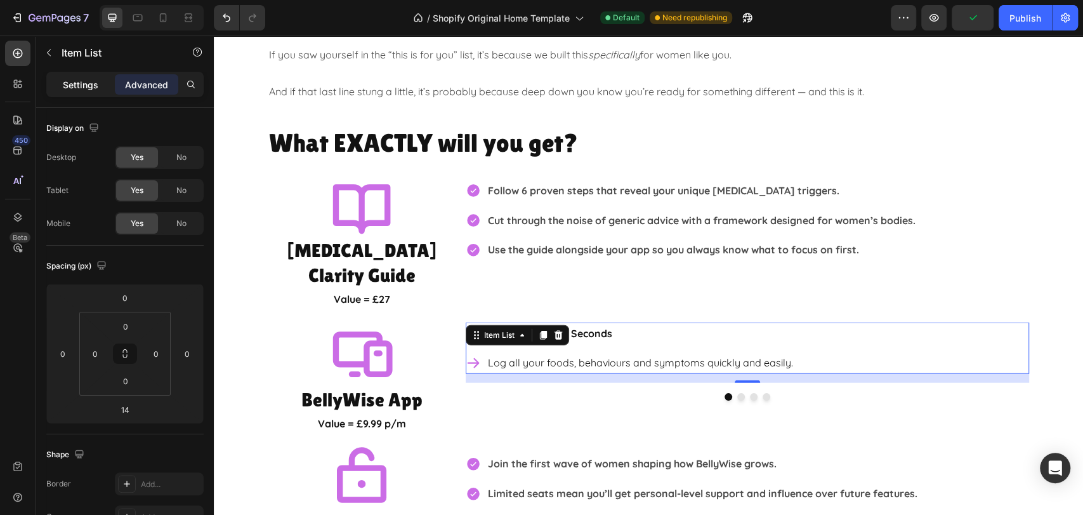
click at [68, 83] on p "Settings" at bounding box center [81, 84] width 36 height 13
type input "8"
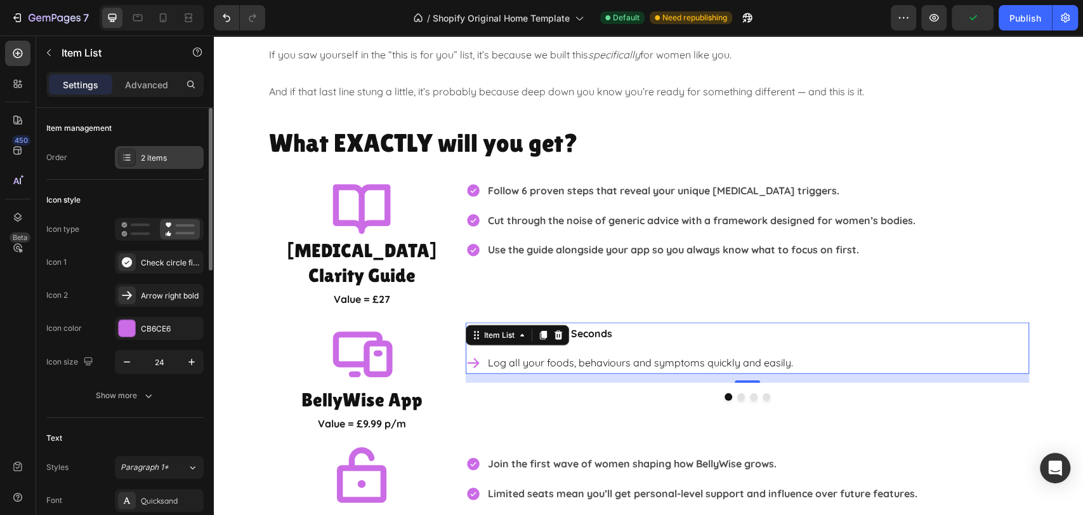
click at [158, 150] on div "2 items" at bounding box center [159, 157] width 89 height 23
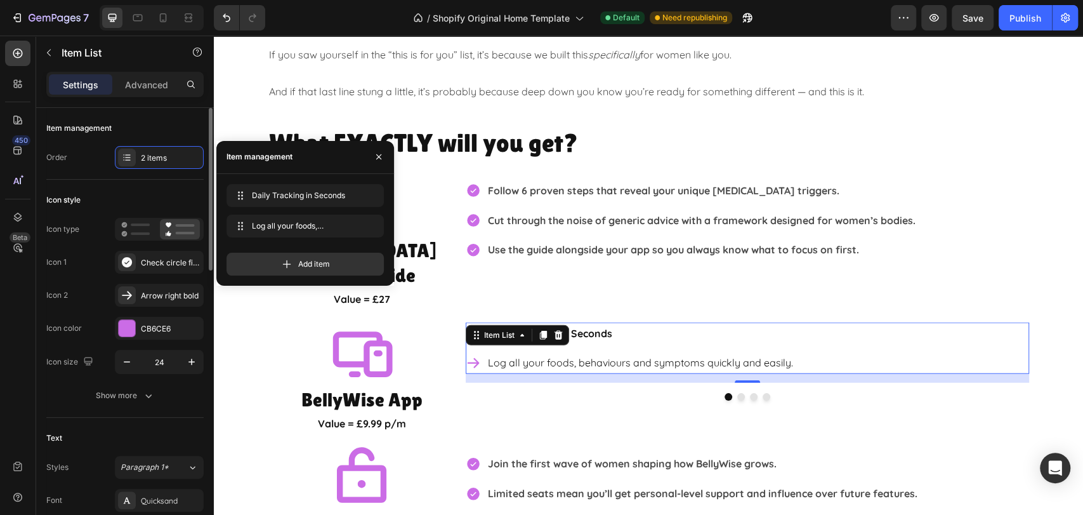
click at [104, 195] on div "Icon style" at bounding box center [124, 200] width 157 height 20
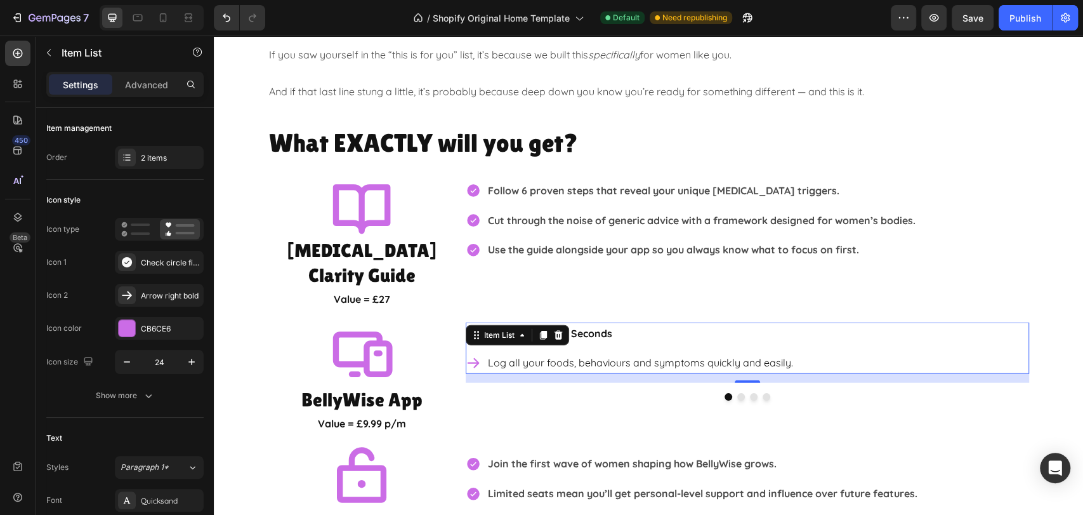
click at [675, 374] on div "14" at bounding box center [747, 378] width 563 height 9
click at [668, 393] on div at bounding box center [747, 397] width 563 height 8
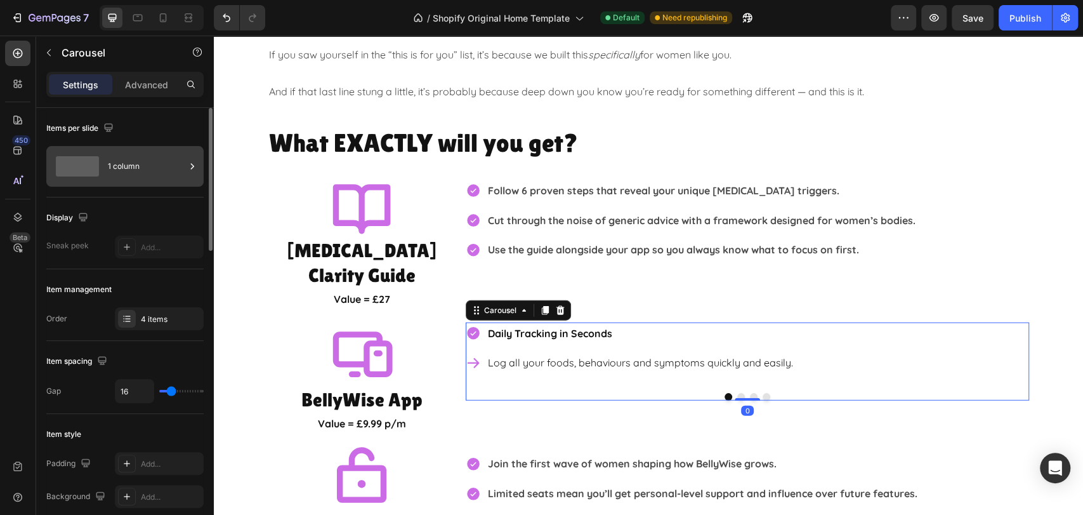
click at [198, 169] on icon at bounding box center [192, 166] width 13 height 13
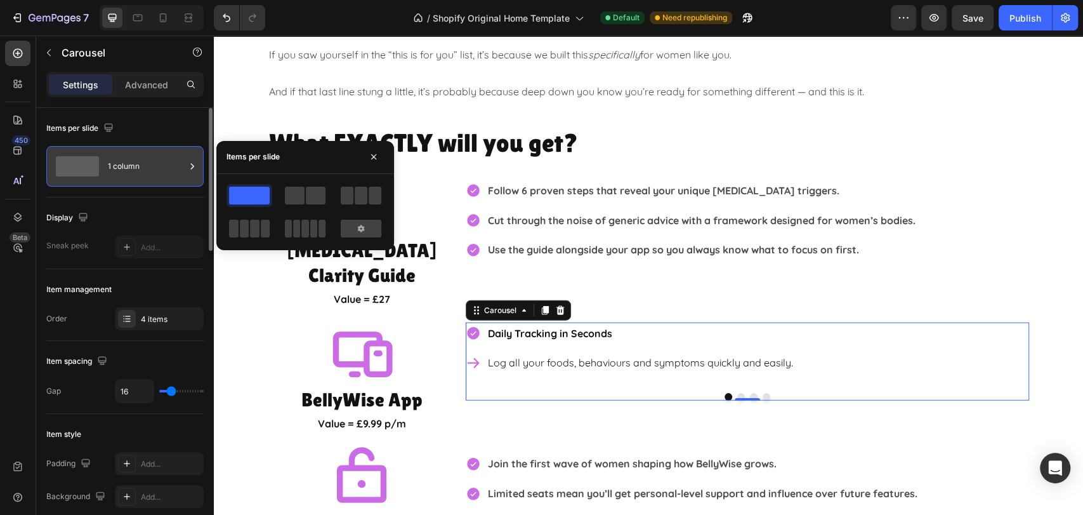
click at [192, 165] on icon at bounding box center [192, 166] width 13 height 13
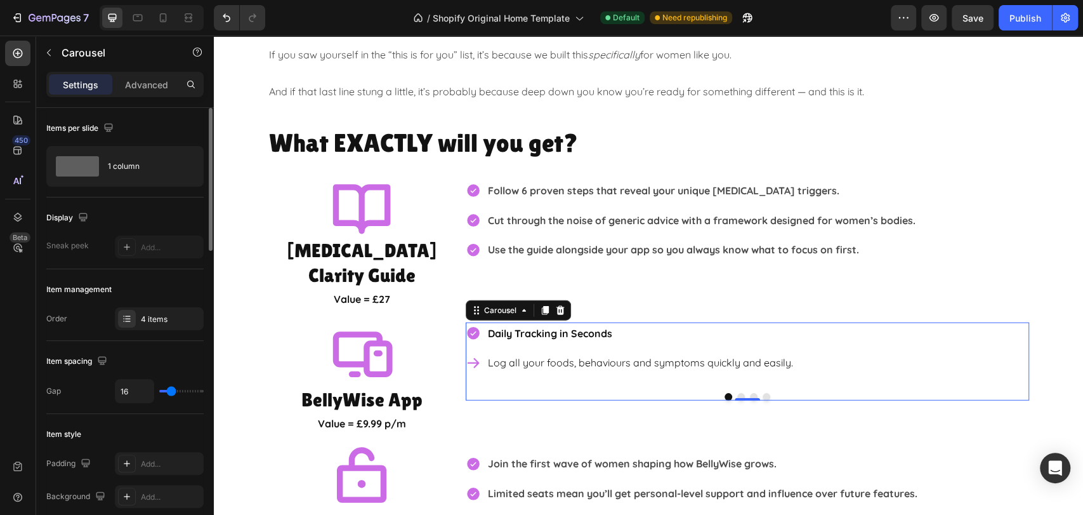
click at [164, 320] on div "4 items" at bounding box center [171, 318] width 60 height 11
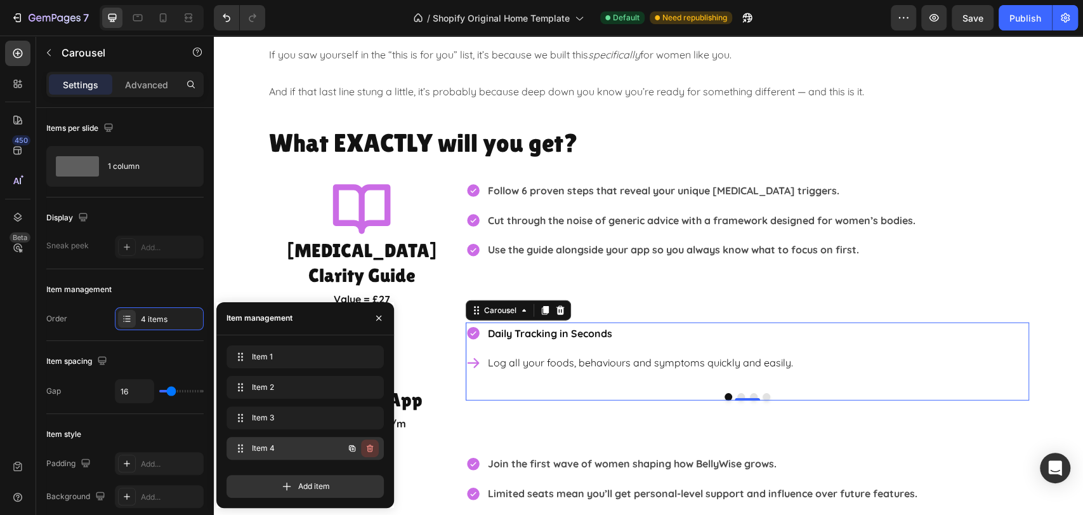
click at [371, 446] on icon "button" at bounding box center [370, 448] width 10 height 10
click at [371, 446] on div "Delete" at bounding box center [361, 447] width 23 height 11
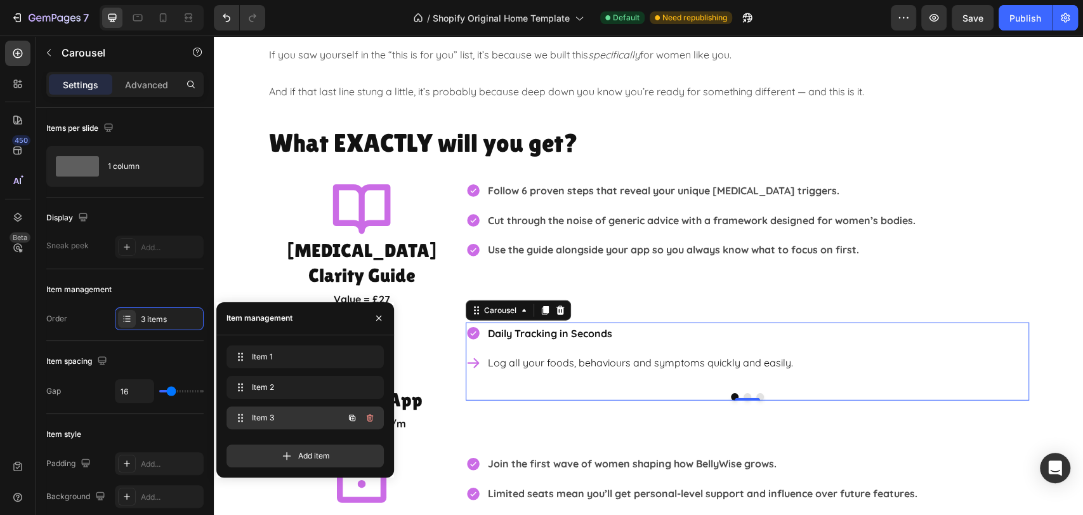
click at [376, 417] on button "button" at bounding box center [370, 418] width 18 height 18
click at [373, 417] on button "Delete" at bounding box center [361, 418] width 35 height 18
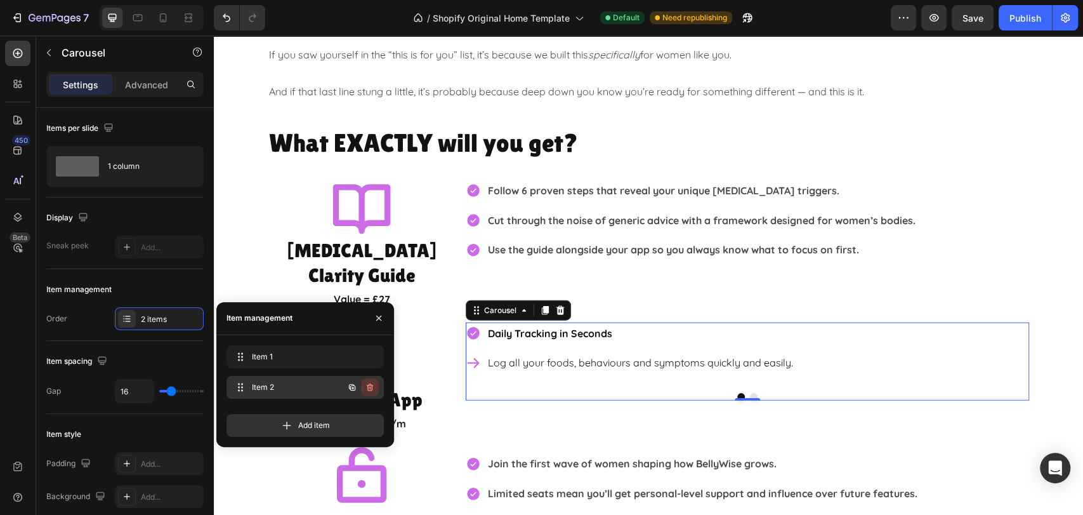
click at [368, 383] on icon "button" at bounding box center [370, 387] width 10 height 10
click at [371, 390] on div "Delete" at bounding box center [361, 386] width 23 height 11
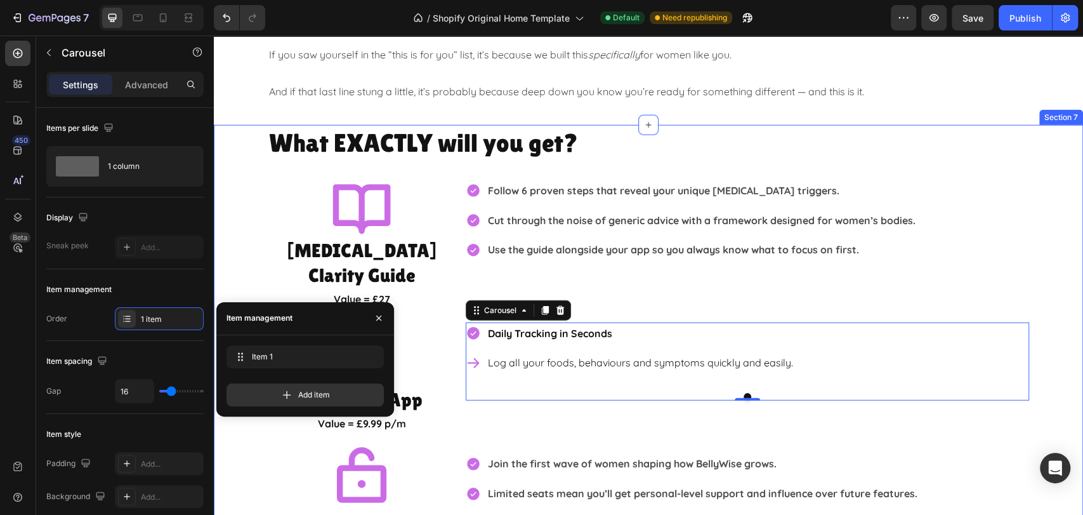
click at [1055, 328] on div "What EXACTLY will you get? Heading Icon IBS Clarity Guide Heading Value = £27 T…" at bounding box center [648, 341] width 869 height 433
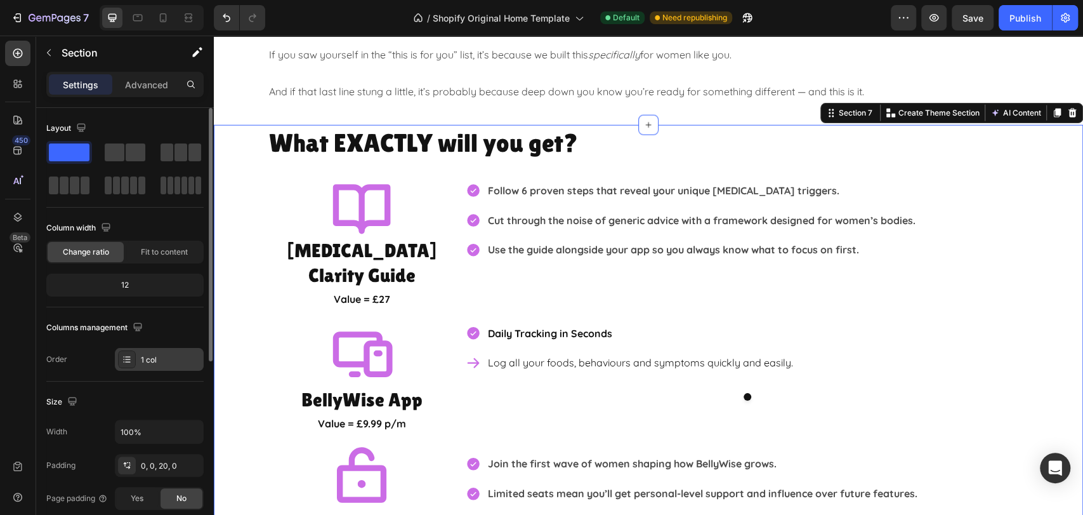
click at [159, 358] on div "1 col" at bounding box center [171, 359] width 60 height 11
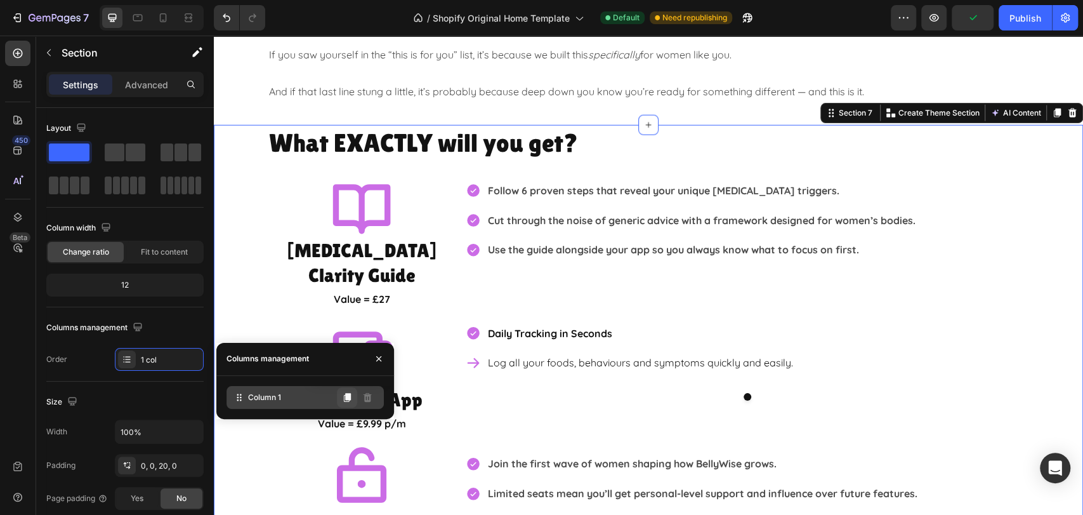
click at [349, 401] on icon at bounding box center [347, 397] width 10 height 10
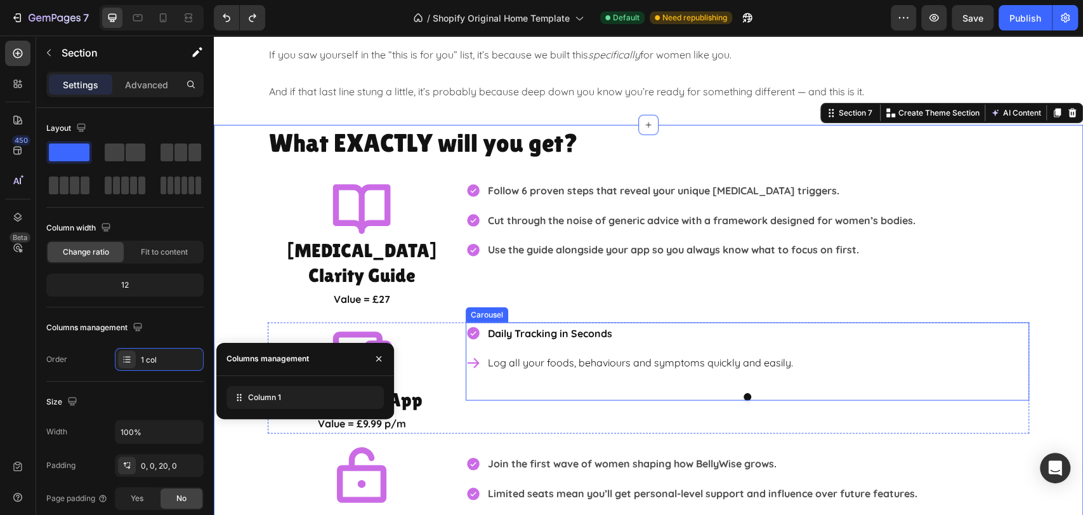
click at [822, 361] on div "Daily Tracking in Seconds Log all your foods, behaviours and symptoms quickly a…" at bounding box center [747, 361] width 563 height 79
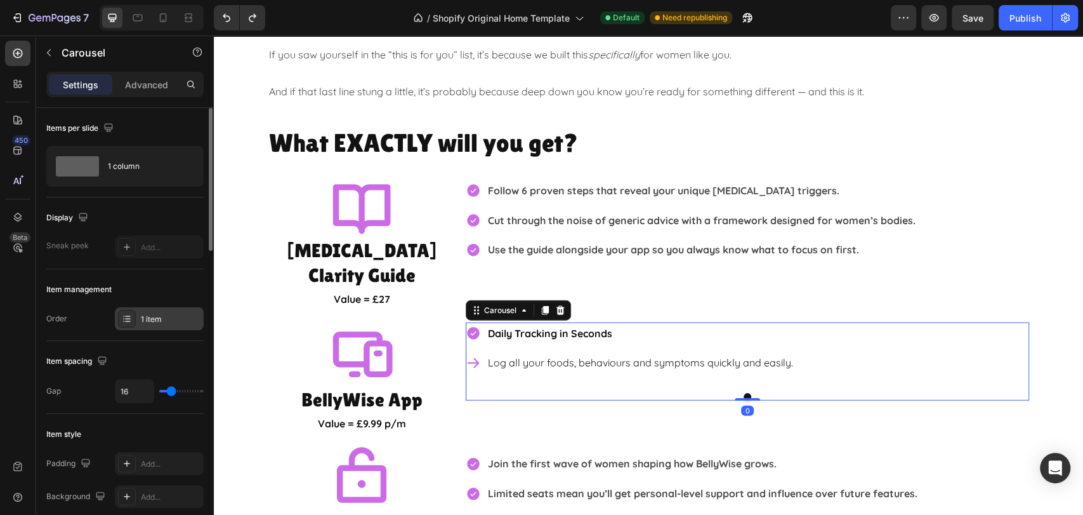
click at [170, 318] on div "1 item" at bounding box center [171, 318] width 60 height 11
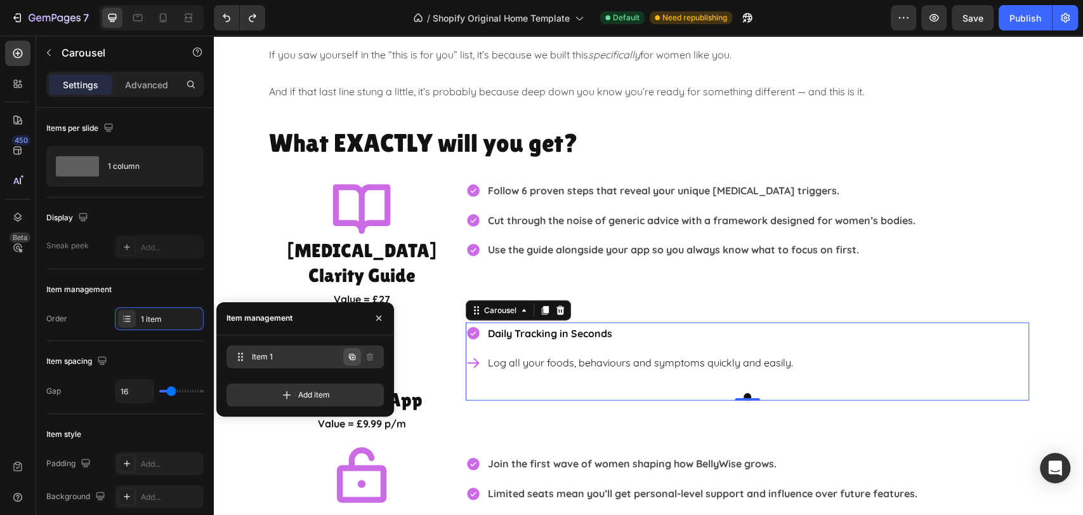
click at [354, 356] on icon "button" at bounding box center [352, 356] width 10 height 10
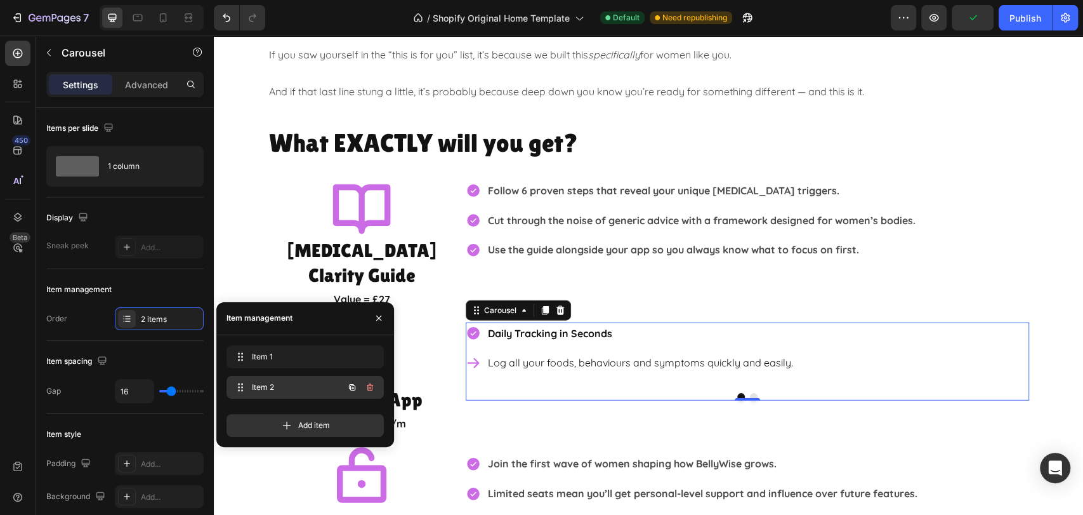
click at [292, 395] on div "Item 2 Item 2" at bounding box center [288, 387] width 112 height 18
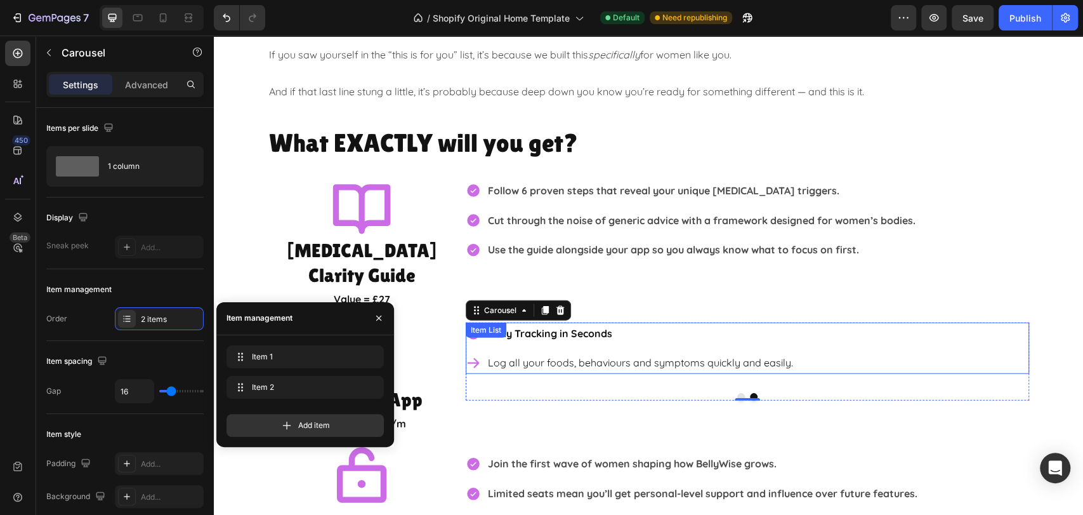
click at [574, 327] on strong "Daily Tracking in Seconds" at bounding box center [550, 333] width 124 height 13
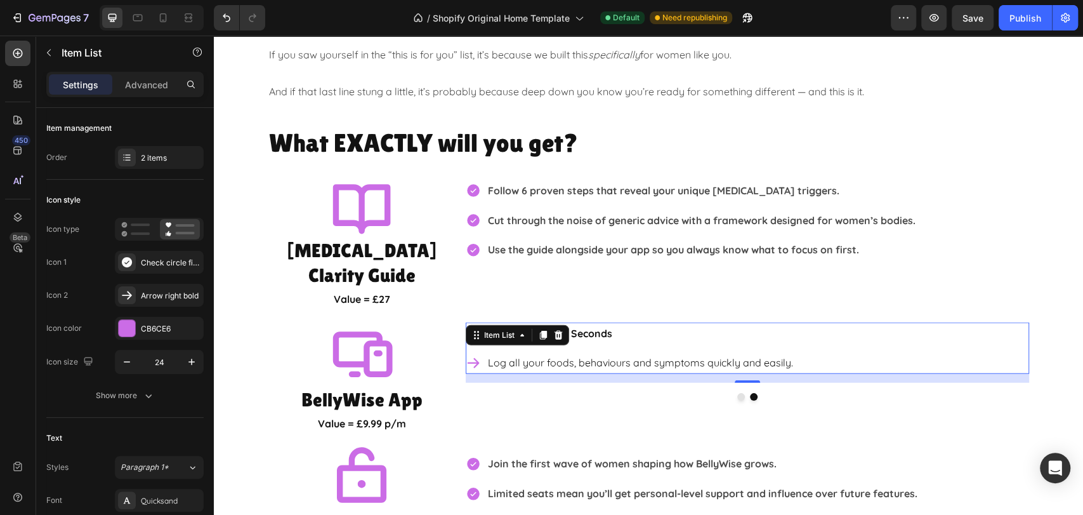
click at [641, 324] on p "Daily Tracking in Seconds" at bounding box center [640, 333] width 305 height 18
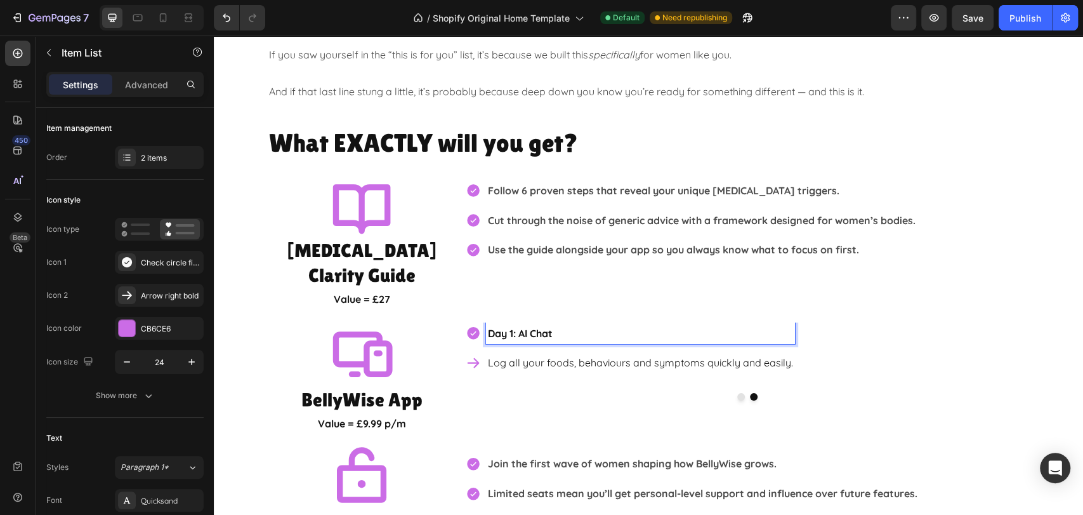
click at [585, 353] on p "Log all your foods, behaviours and symptoms quickly and easily." at bounding box center [640, 362] width 305 height 18
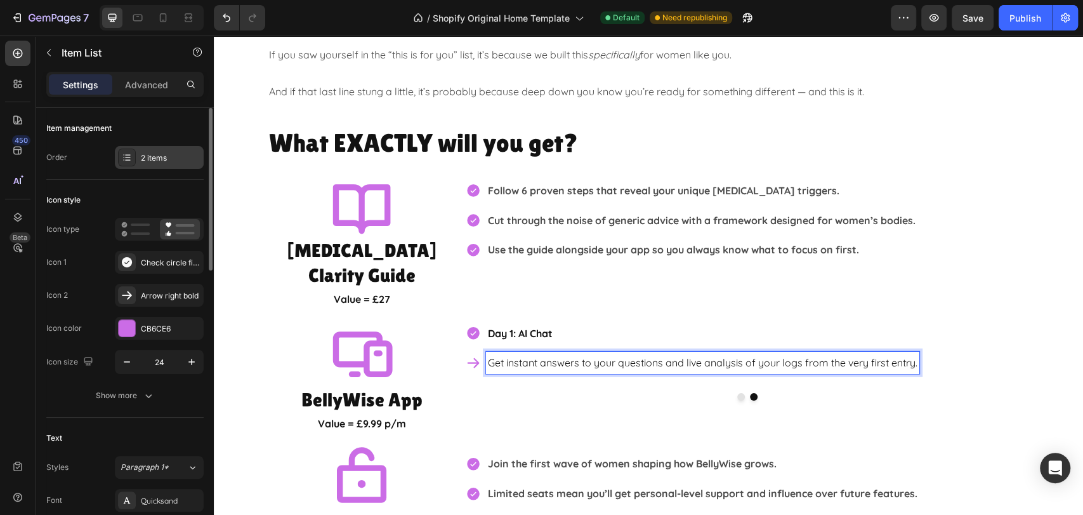
click at [152, 154] on div "2 items" at bounding box center [171, 157] width 60 height 11
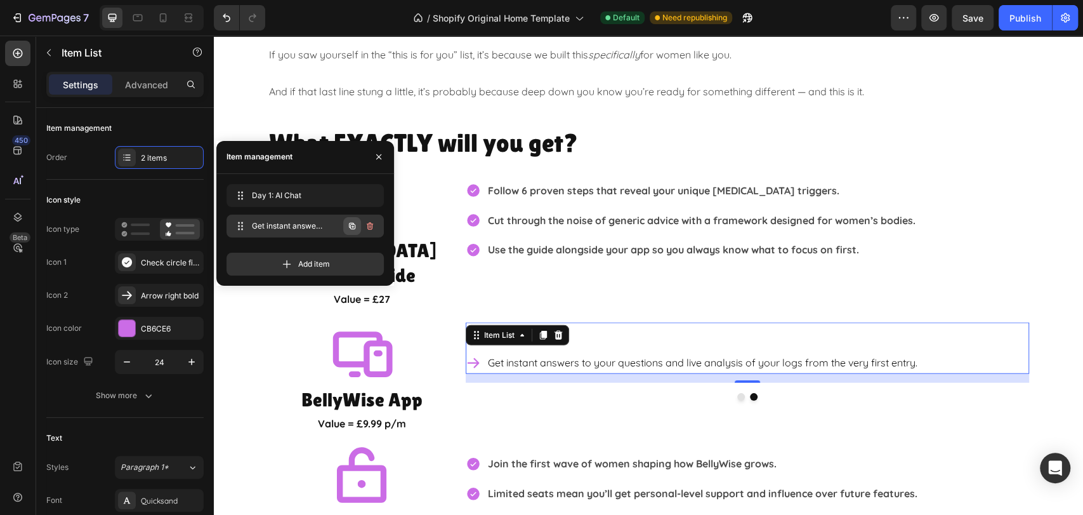
click at [350, 230] on icon "button" at bounding box center [352, 226] width 10 height 10
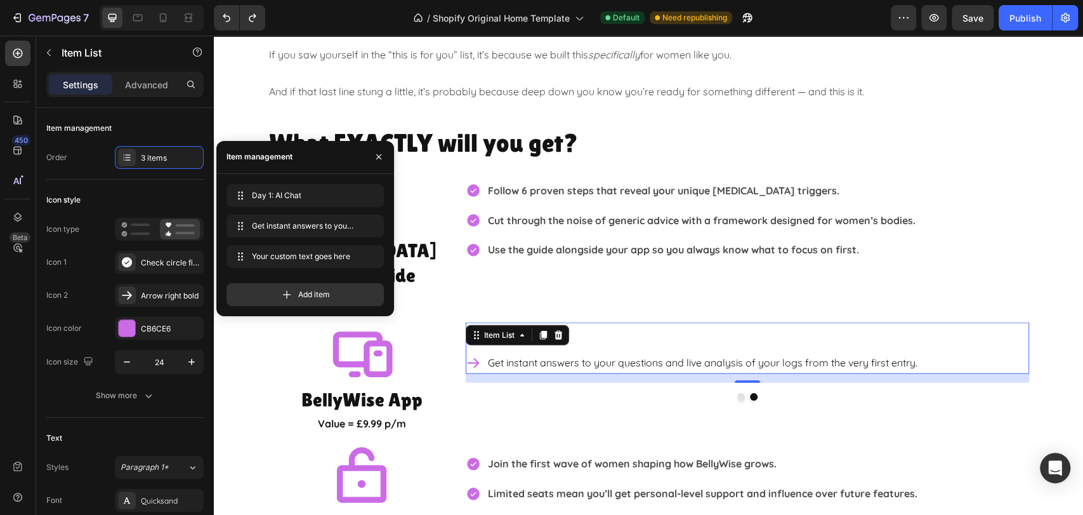
click at [542, 374] on div "14" at bounding box center [747, 378] width 563 height 9
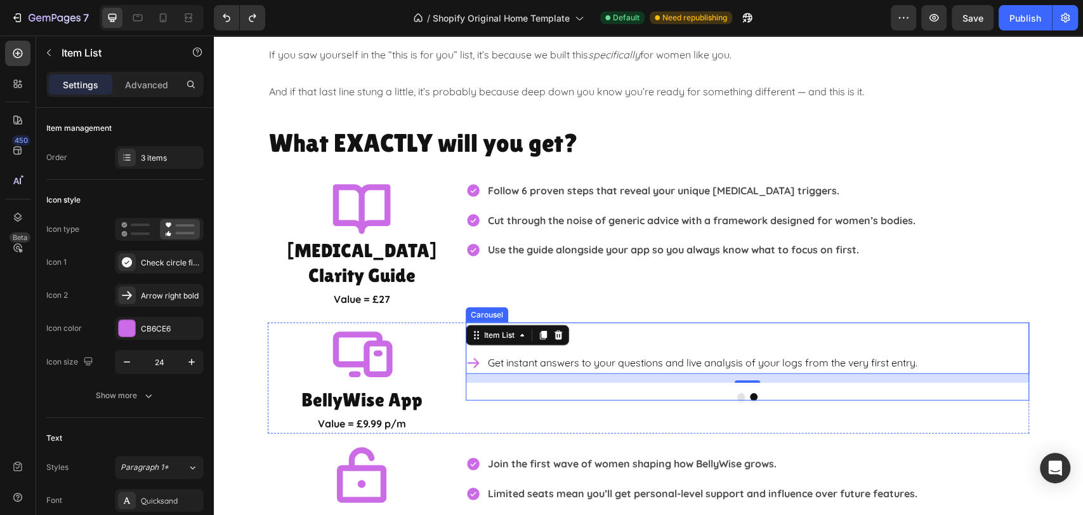
click at [542, 360] on div "Daily Tracking in Seconds Log all your foods, behaviours and symptoms quickly a…" at bounding box center [747, 361] width 563 height 79
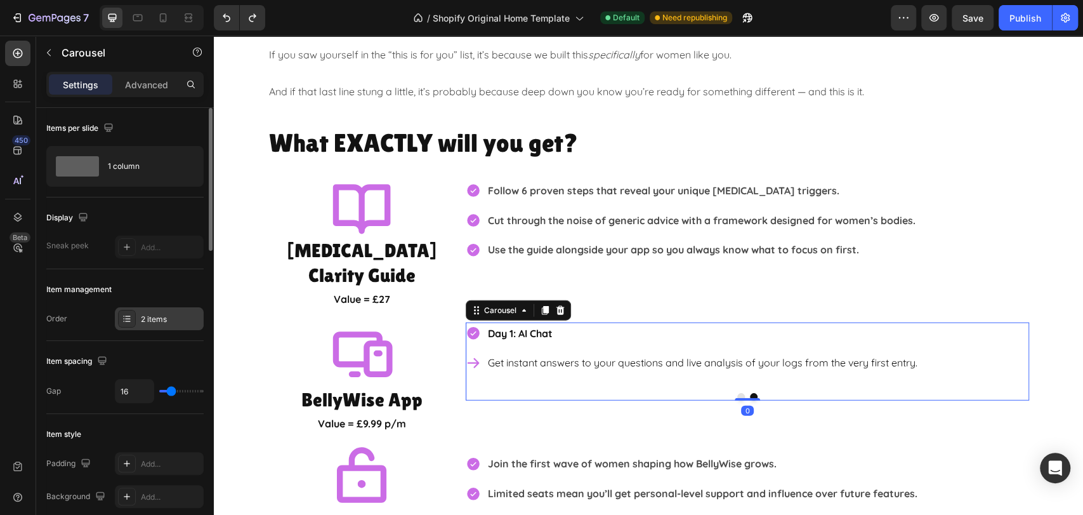
click at [174, 311] on div "2 items" at bounding box center [159, 318] width 89 height 23
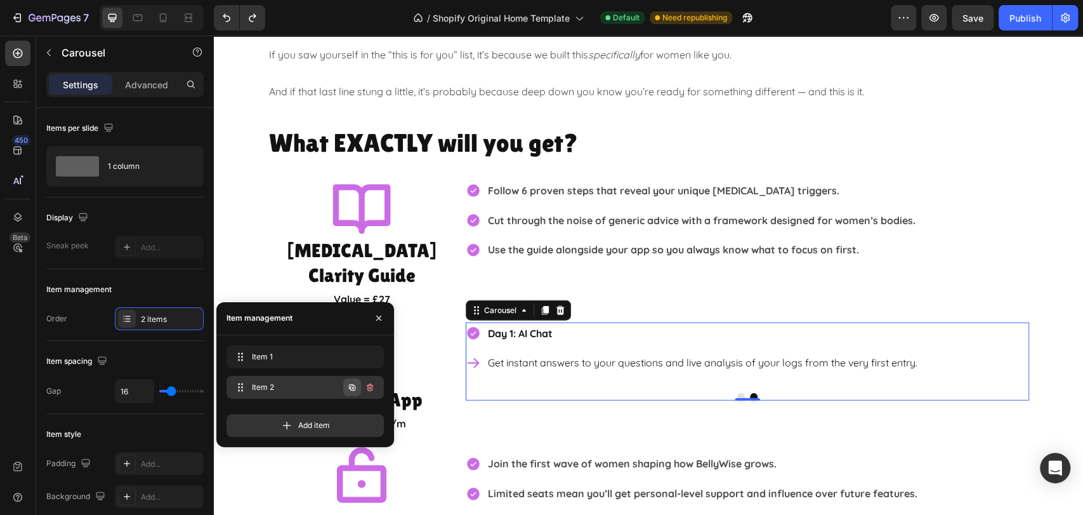
click at [354, 387] on icon "button" at bounding box center [352, 387] width 10 height 10
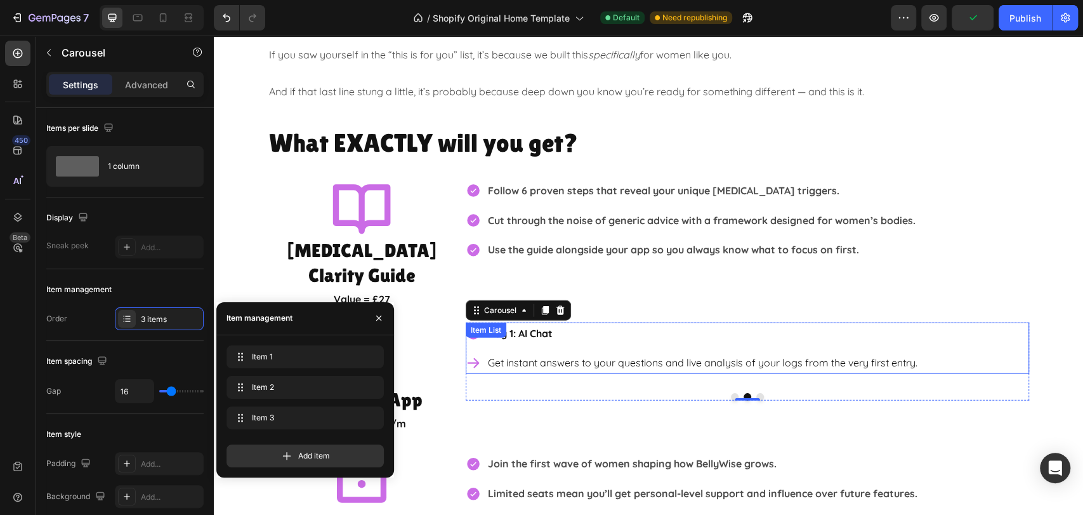
click at [579, 324] on p "Day 1: AI Chat" at bounding box center [703, 333] width 430 height 18
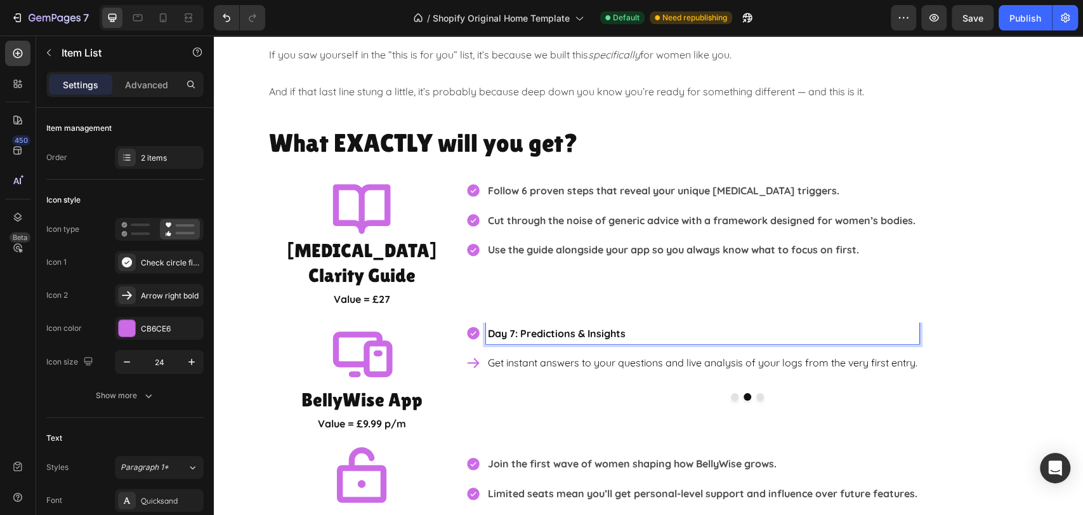
click at [598, 353] on p "Get instant answers to your questions and live analysis of your logs from the v…" at bounding box center [703, 362] width 430 height 18
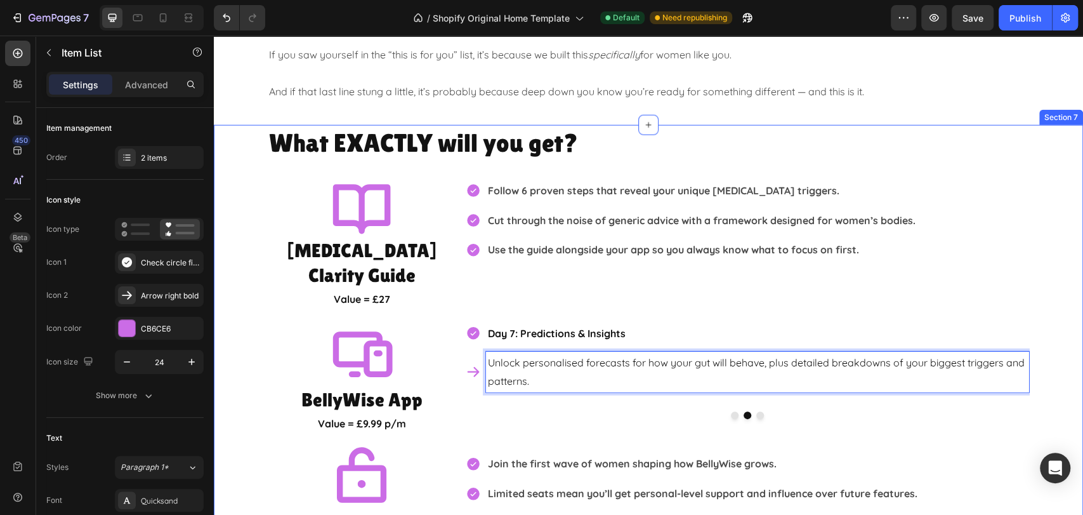
click at [1057, 386] on div "What EXACTLY will you get? Heading Icon IBS Clarity Guide Heading Value = £27 T…" at bounding box center [648, 341] width 869 height 433
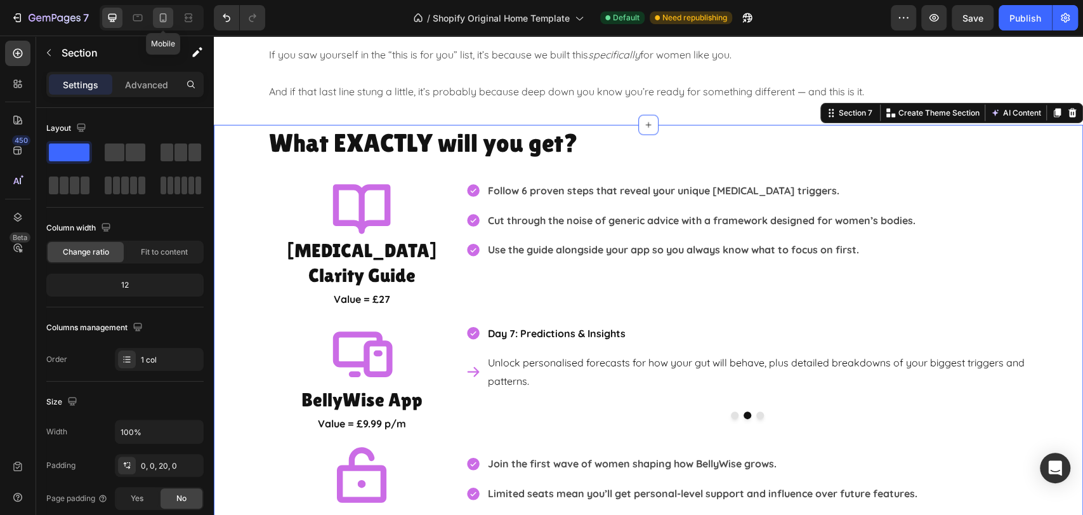
click at [162, 15] on icon at bounding box center [163, 17] width 13 height 13
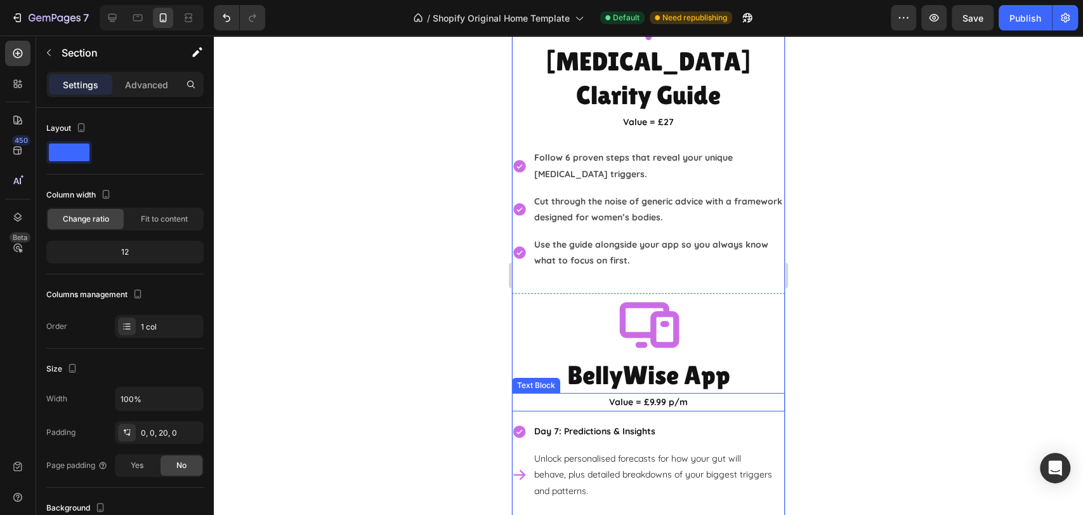
scroll to position [2659, 0]
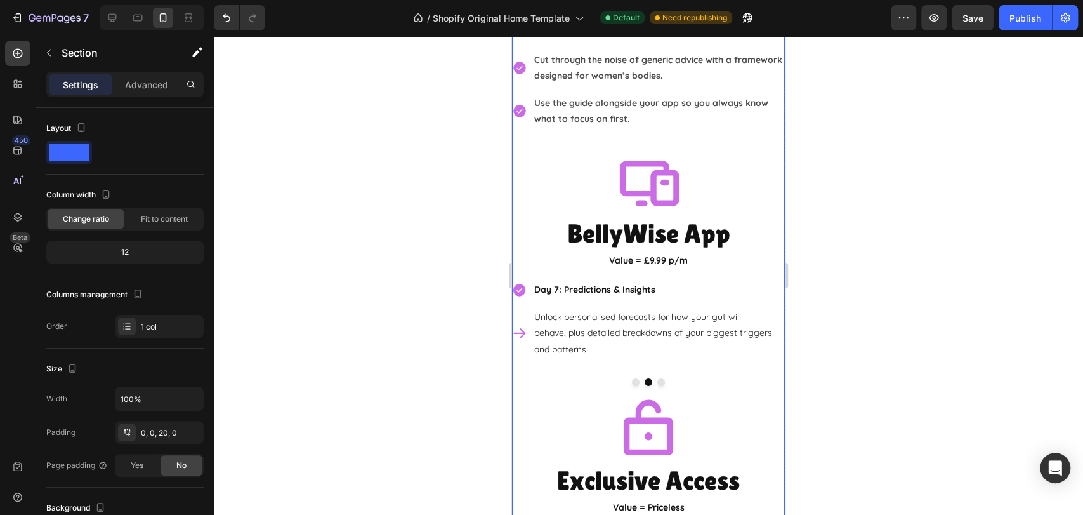
click at [632, 378] on button "Dot" at bounding box center [636, 382] width 8 height 8
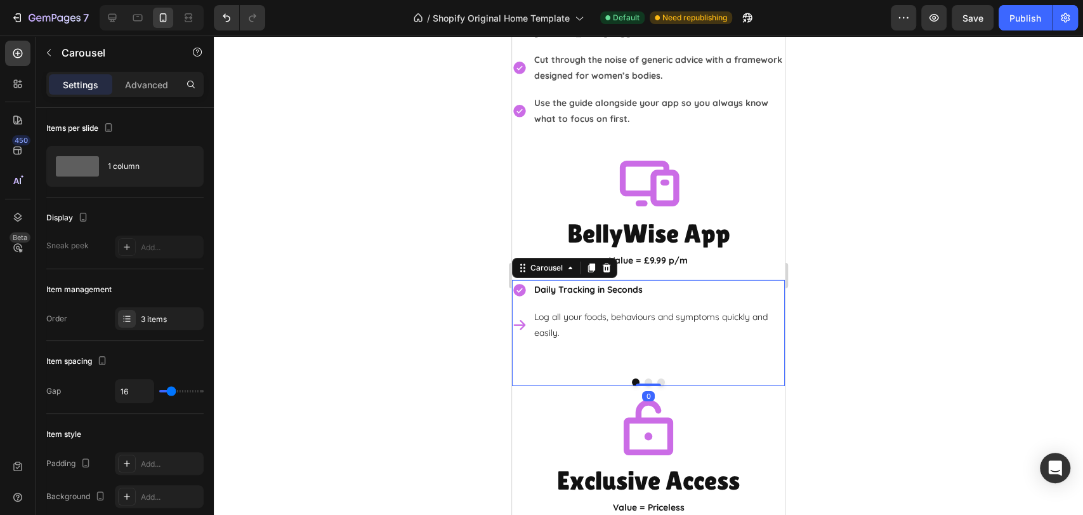
click at [645, 378] on button "Dot" at bounding box center [649, 382] width 8 height 8
click at [657, 378] on button "Dot" at bounding box center [661, 382] width 8 height 8
click at [645, 378] on button "Dot" at bounding box center [649, 382] width 8 height 8
click at [632, 378] on button "Dot" at bounding box center [636, 382] width 8 height 8
click at [114, 20] on icon at bounding box center [112, 17] width 13 height 13
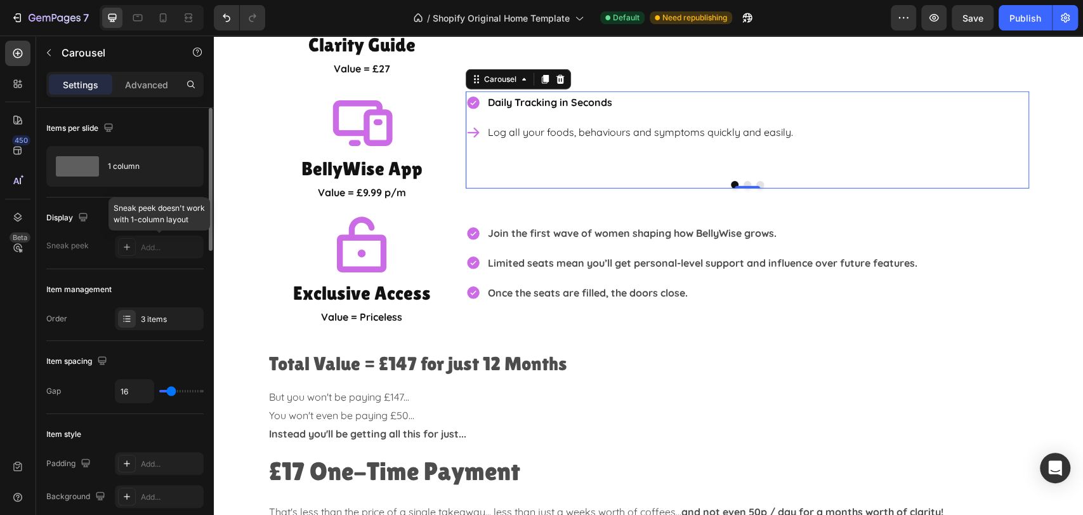
scroll to position [2436, 0]
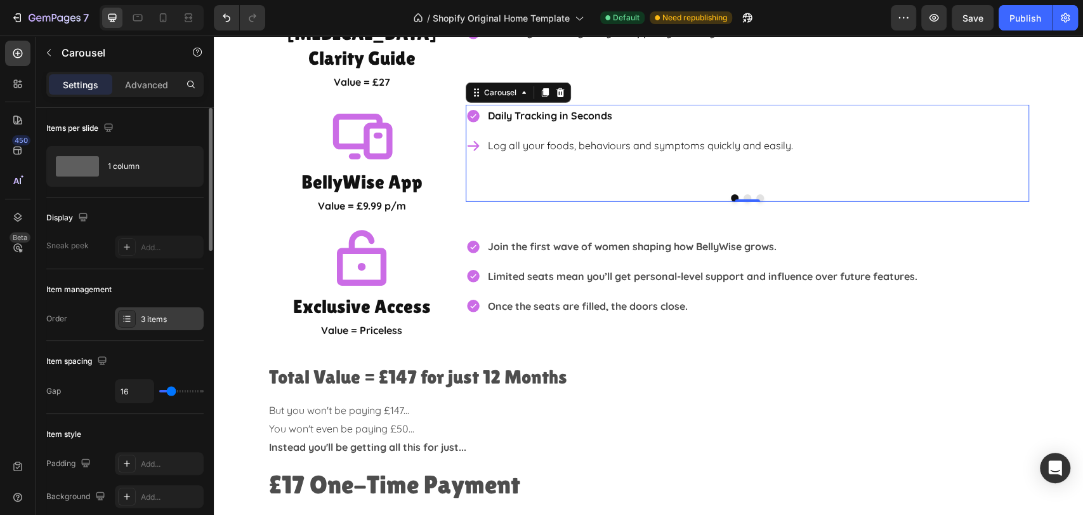
click at [164, 321] on div "3 items" at bounding box center [171, 318] width 60 height 11
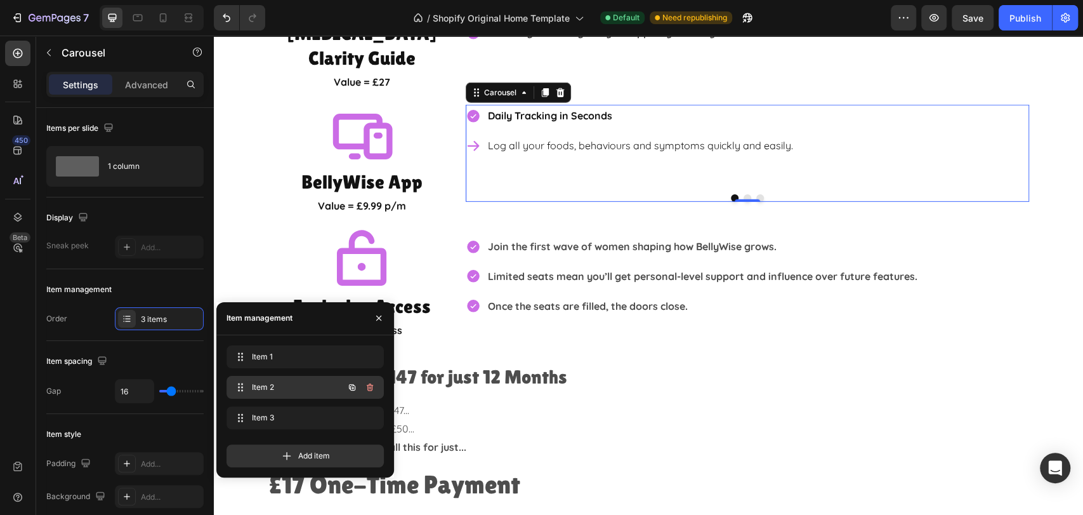
click at [284, 386] on span "Item 2" at bounding box center [288, 386] width 72 height 11
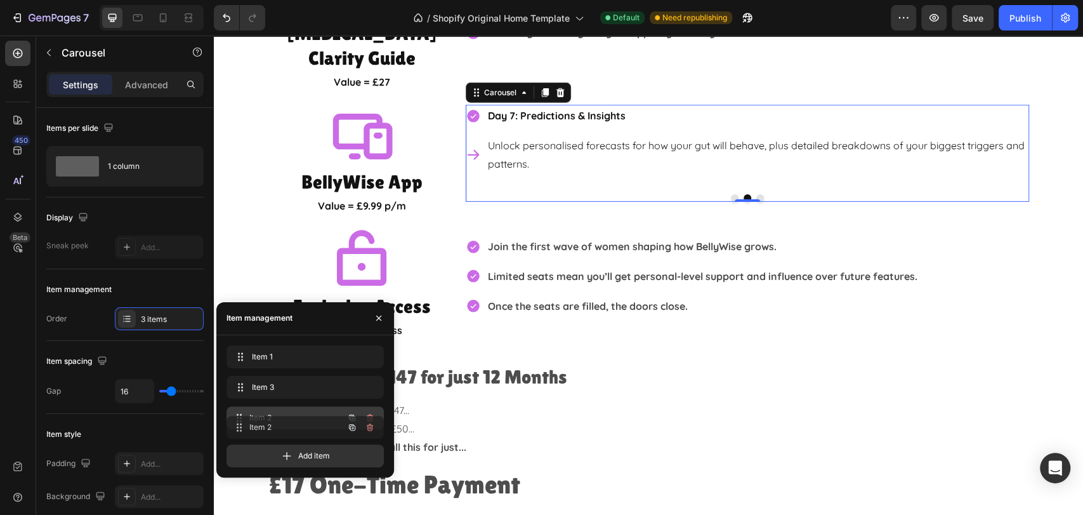
drag, startPoint x: 284, startPoint y: 387, endPoint x: 284, endPoint y: 427, distance: 40.0
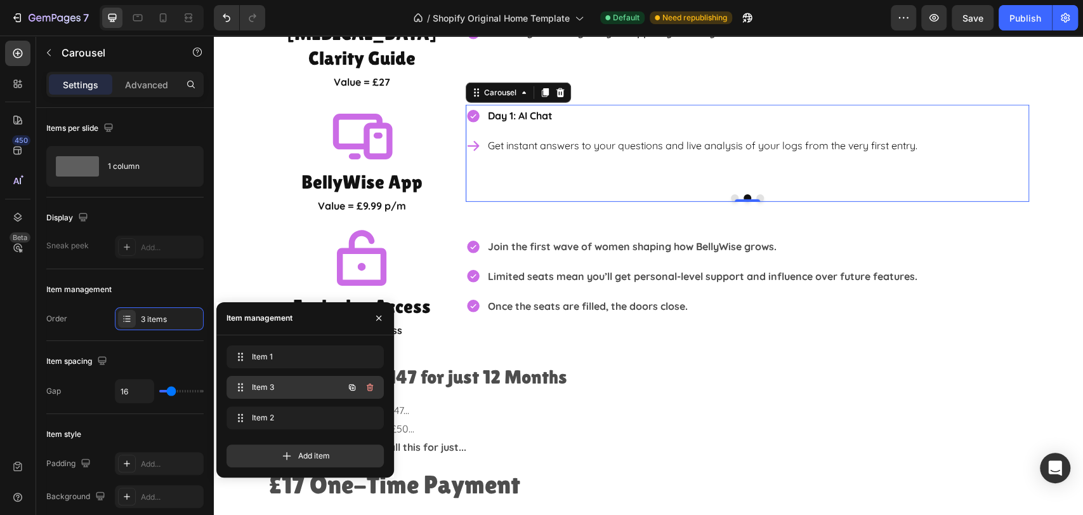
click at [266, 387] on span "Item 3" at bounding box center [288, 386] width 72 height 11
click at [254, 385] on span "Item 3" at bounding box center [288, 386] width 72 height 11
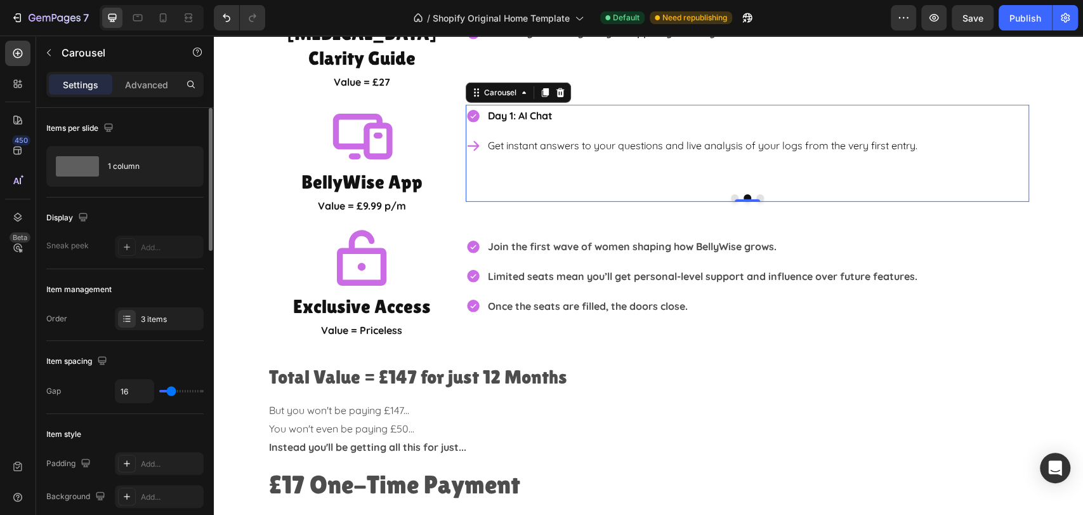
click at [145, 269] on div "Items per slide 1 column" at bounding box center [124, 305] width 157 height 72
click at [155, 310] on div "3 items" at bounding box center [159, 318] width 89 height 23
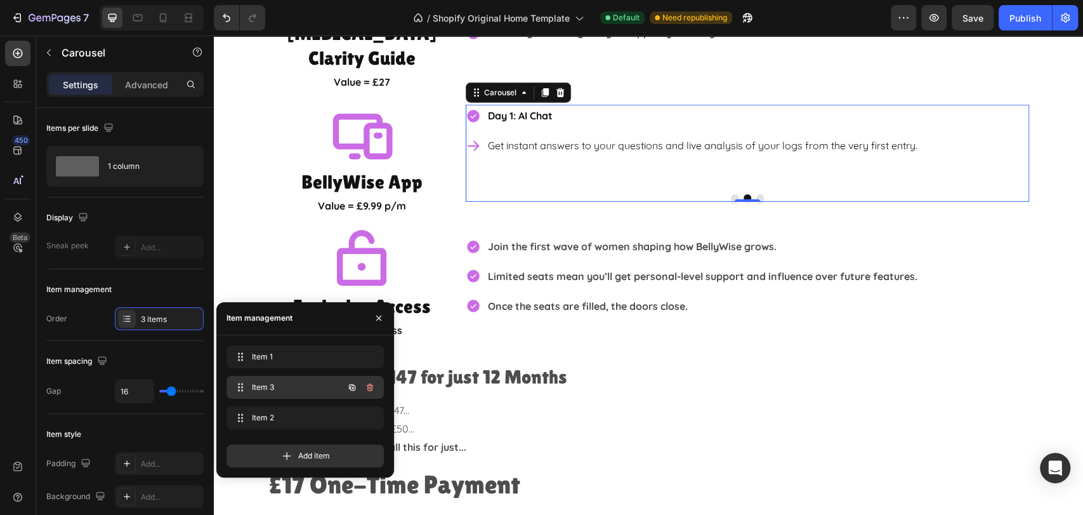
click at [258, 388] on span "Item 3" at bounding box center [288, 386] width 72 height 11
click at [258, 388] on span "Item 3" at bounding box center [296, 386] width 94 height 11
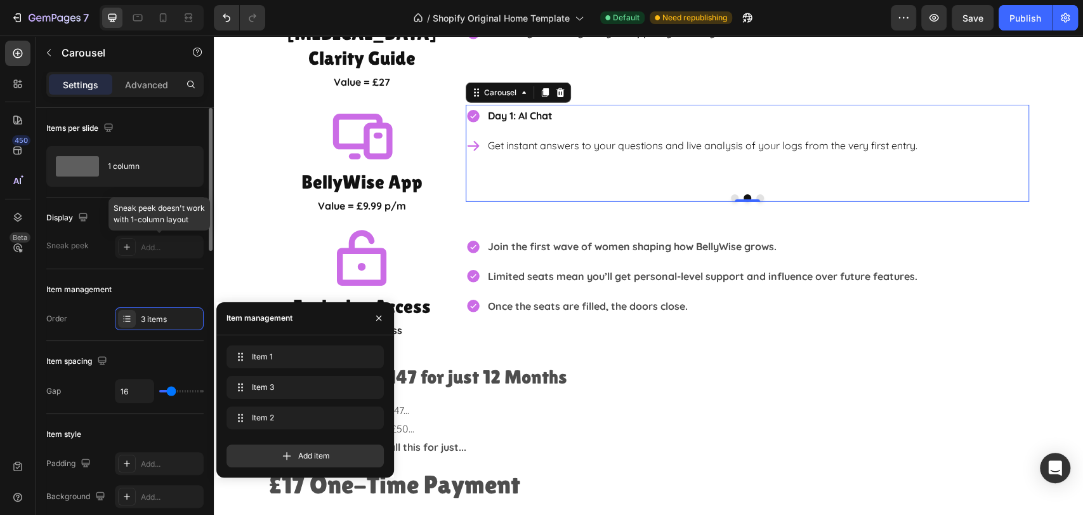
click at [165, 252] on div at bounding box center [159, 246] width 89 height 23
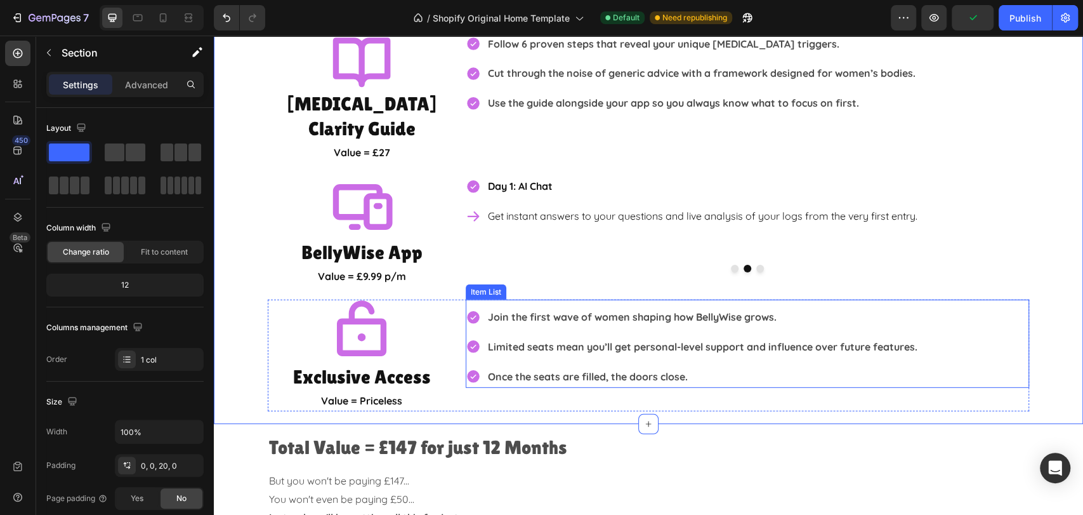
scroll to position [2365, 0]
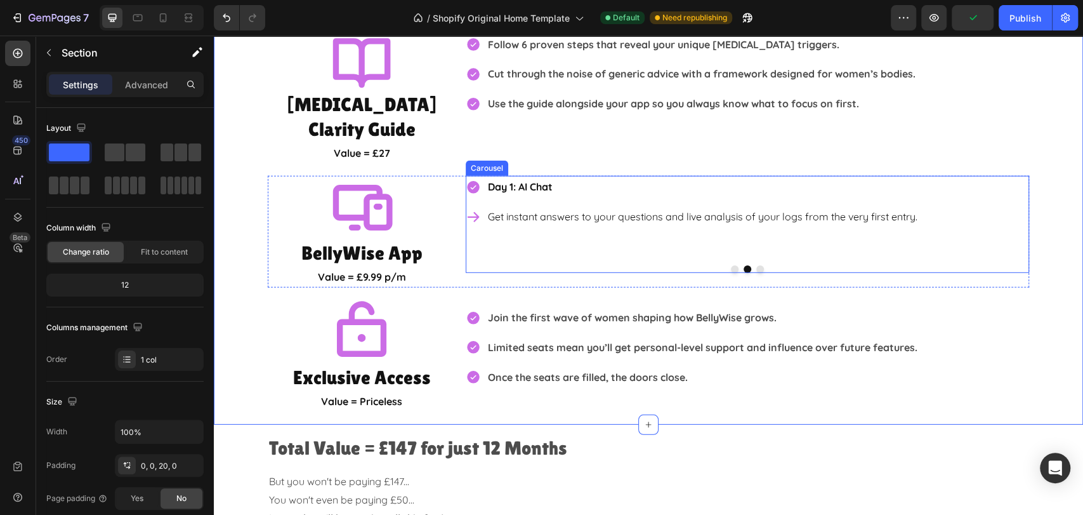
click at [756, 265] on button "Dot" at bounding box center [760, 269] width 8 height 8
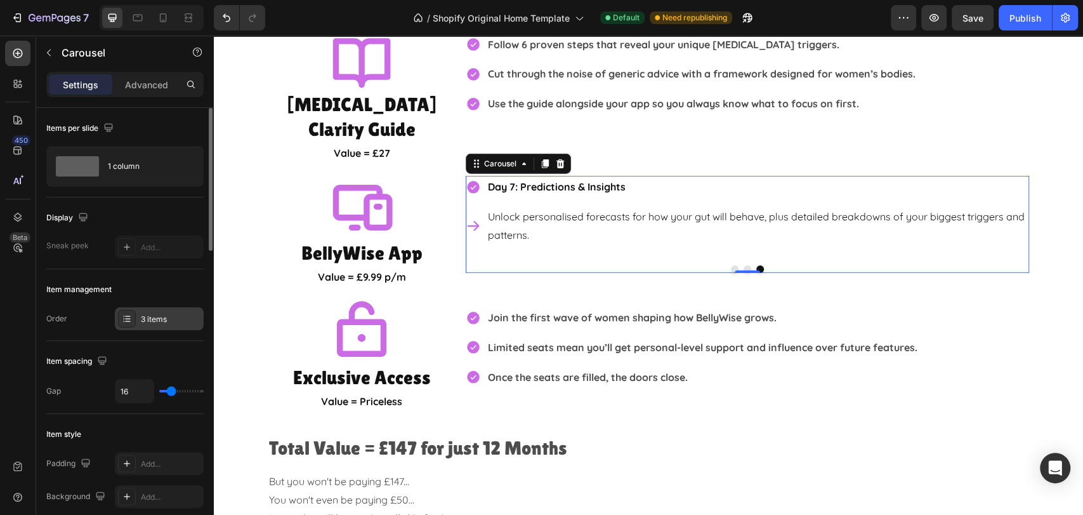
click at [148, 313] on div "3 items" at bounding box center [171, 318] width 60 height 11
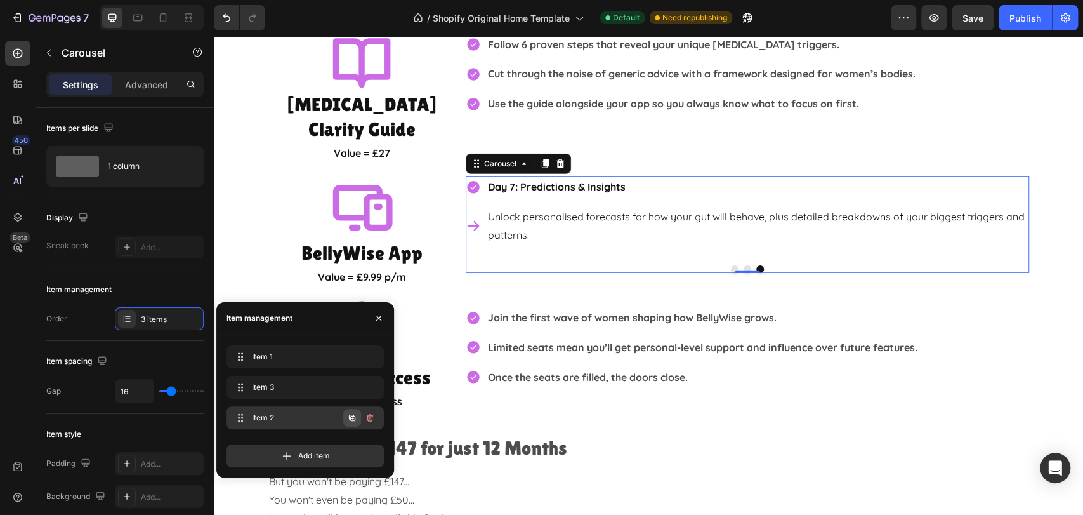
click at [350, 417] on icon "button" at bounding box center [352, 417] width 6 height 6
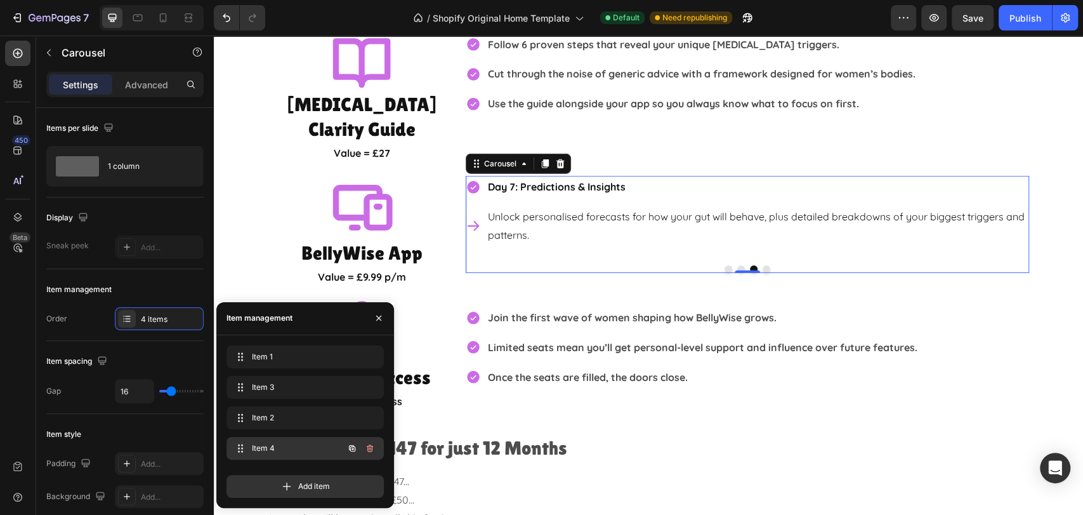
click at [300, 440] on div "Item 4 Item 4" at bounding box center [288, 448] width 112 height 18
click at [549, 180] on strong "Day 7: Predictions & Insights" at bounding box center [557, 186] width 138 height 13
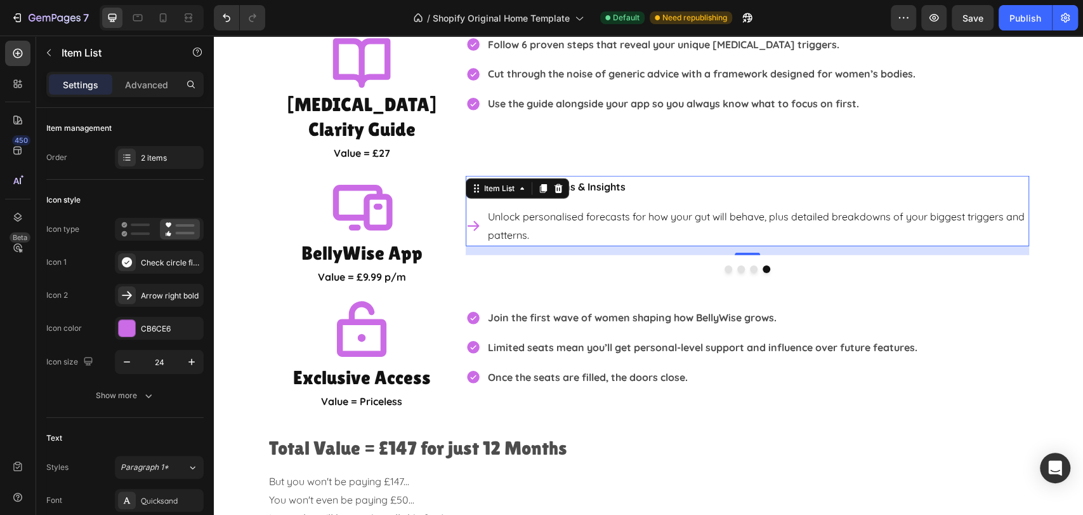
click at [606, 180] on strong "Day 7: Predictions & Insights" at bounding box center [557, 186] width 138 height 13
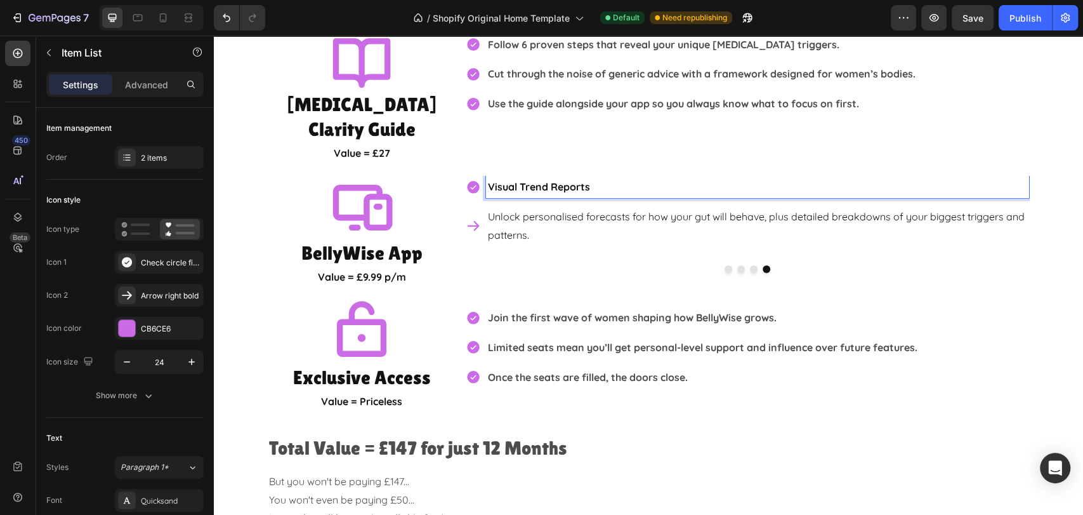
click at [591, 207] on p "Unlock personalised forecasts for how your gut will behave, plus detailed break…" at bounding box center [757, 225] width 539 height 37
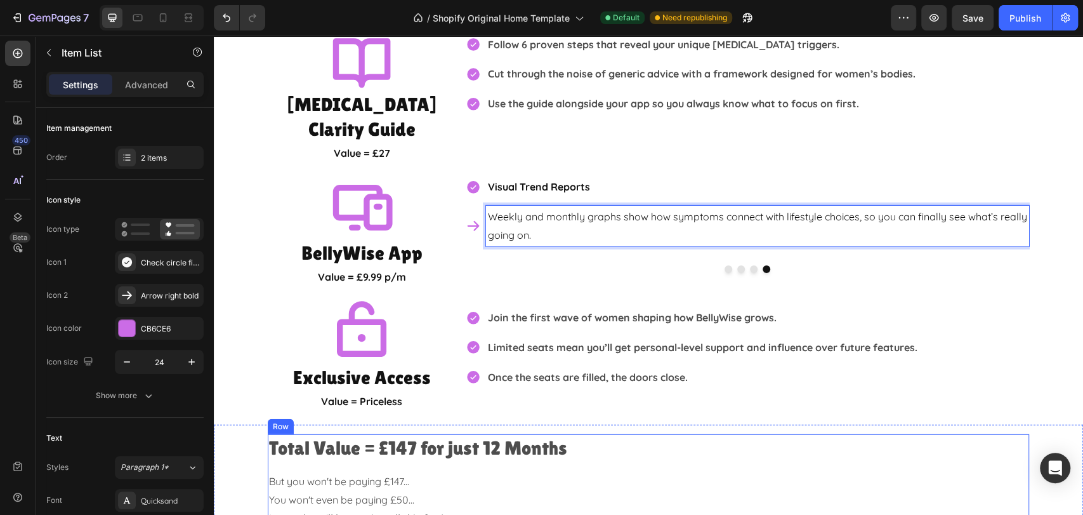
click at [950, 442] on div "Total Value = £147 for just 12 Months Heading But you won't be paying £147... Y…" at bounding box center [648, 520] width 761 height 173
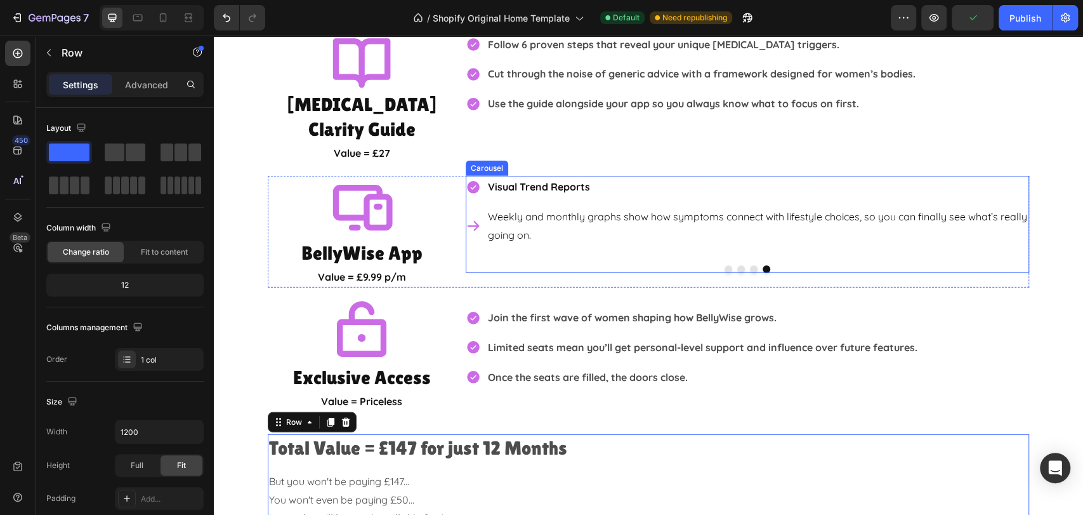
click at [576, 221] on div "Visual Trend Reports Weekly and monthly graphs show how symptoms connect with l…" at bounding box center [747, 215] width 563 height 79
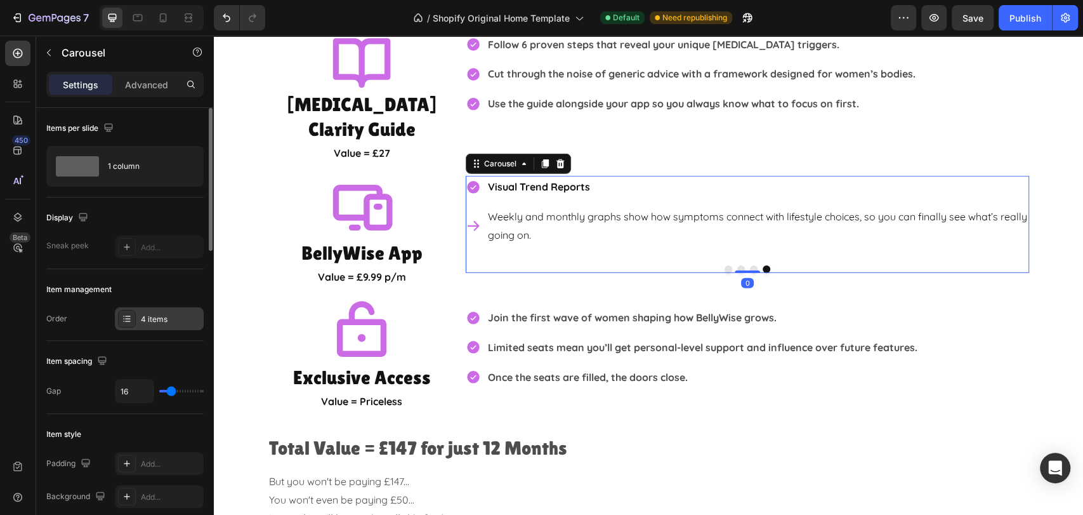
click at [167, 316] on div "4 items" at bounding box center [171, 318] width 60 height 11
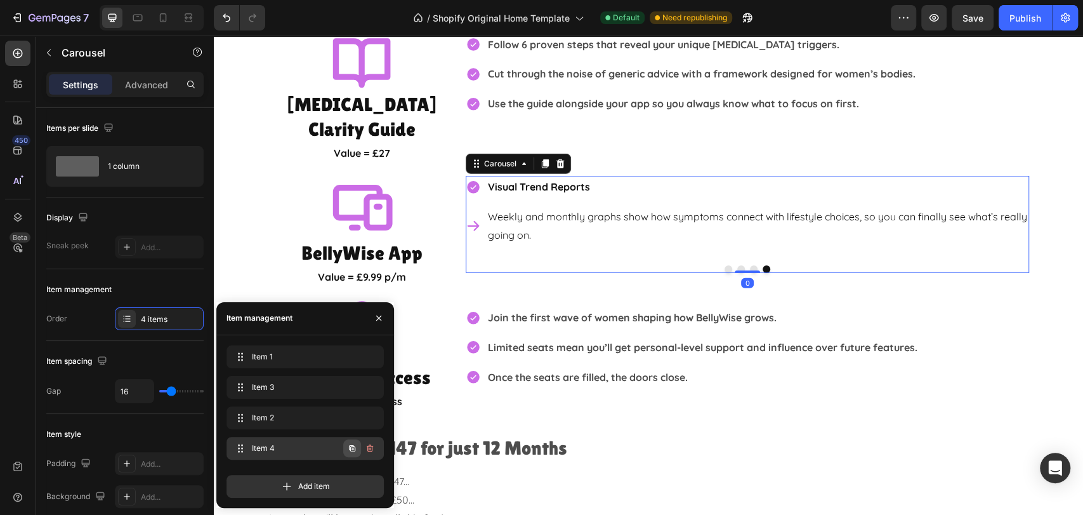
click at [350, 448] on icon "button" at bounding box center [352, 447] width 6 height 6
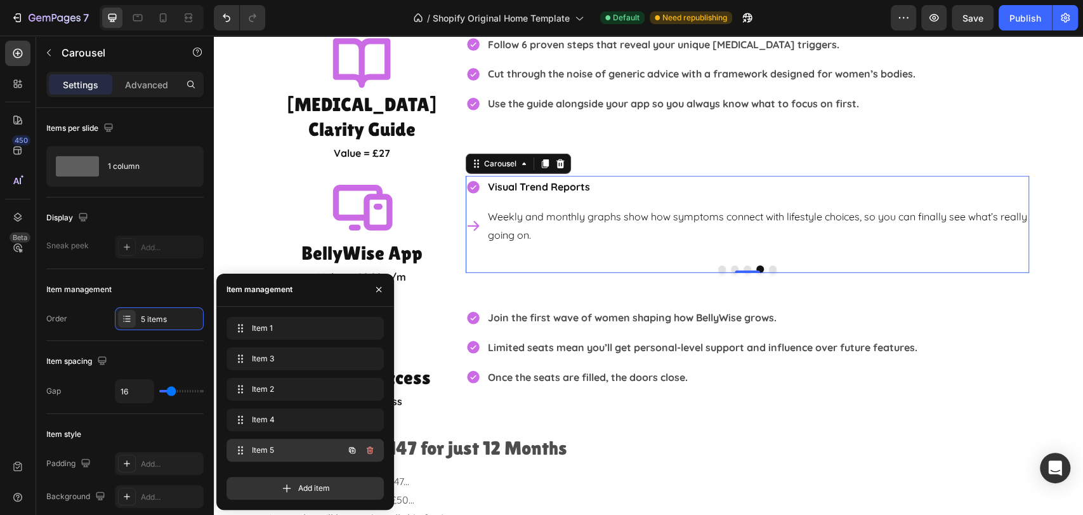
click at [295, 453] on span "Item 5" at bounding box center [288, 449] width 72 height 11
click at [625, 178] on p "Visual Trend Reports" at bounding box center [757, 187] width 539 height 18
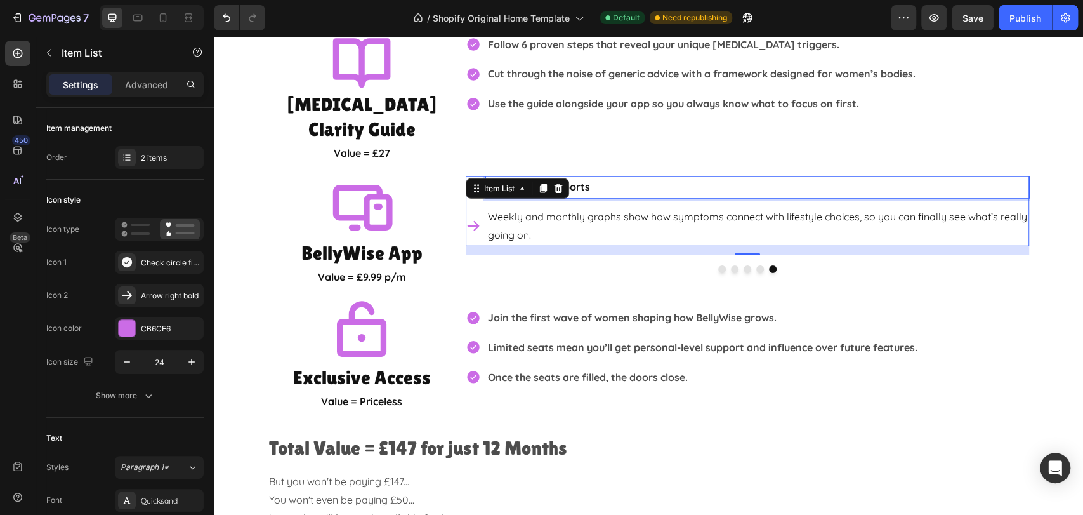
click at [593, 178] on p "Visual Trend Reports" at bounding box center [757, 187] width 539 height 18
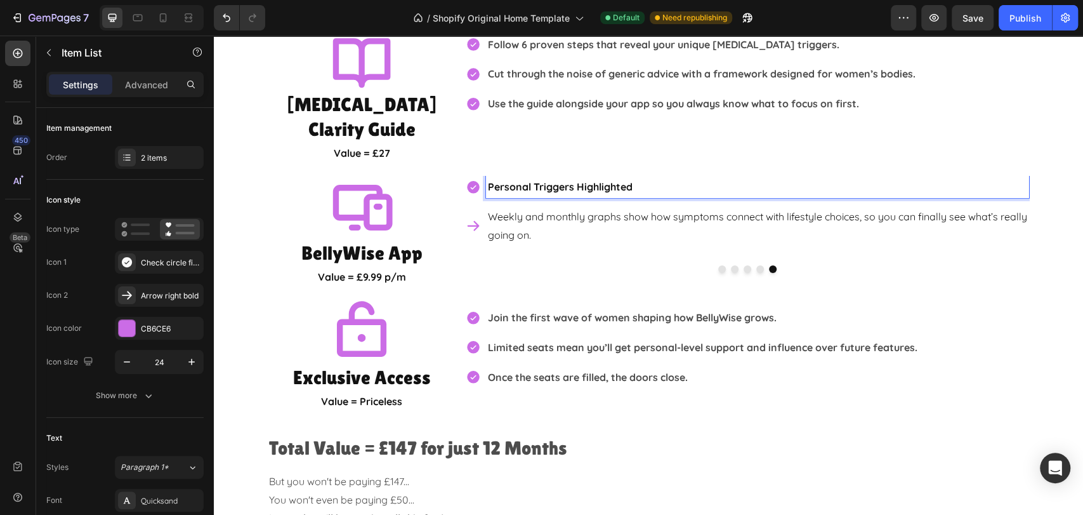
click at [660, 178] on p "Personal Triggers Highlighted" at bounding box center [757, 187] width 539 height 18
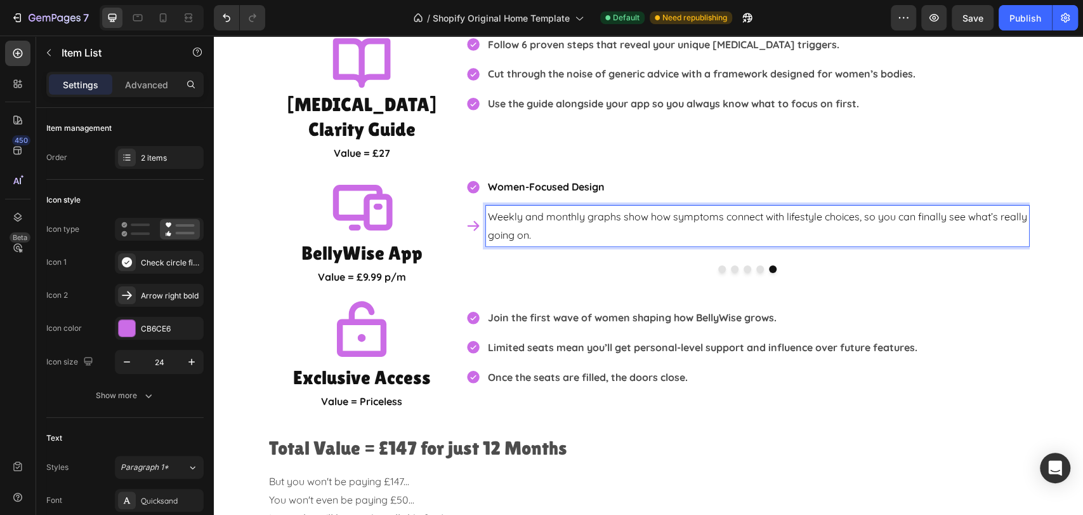
click at [537, 207] on p "Weekly and monthly graphs show how symptoms connect with lifestyle choices, so …" at bounding box center [757, 225] width 539 height 37
click at [526, 207] on p "Weekly and monthly graphs show how symptoms connect with lifestyle choices, so …" at bounding box center [757, 225] width 539 height 37
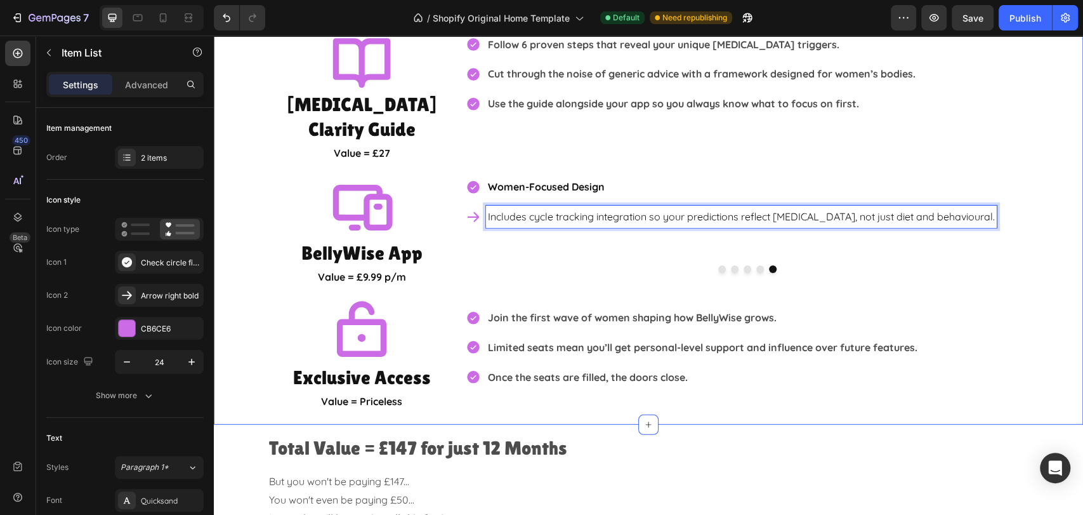
click at [1048, 363] on div "What EXACTLY will you get? Heading Icon IBS Clarity Guide Heading Value = £27 T…" at bounding box center [648, 195] width 869 height 433
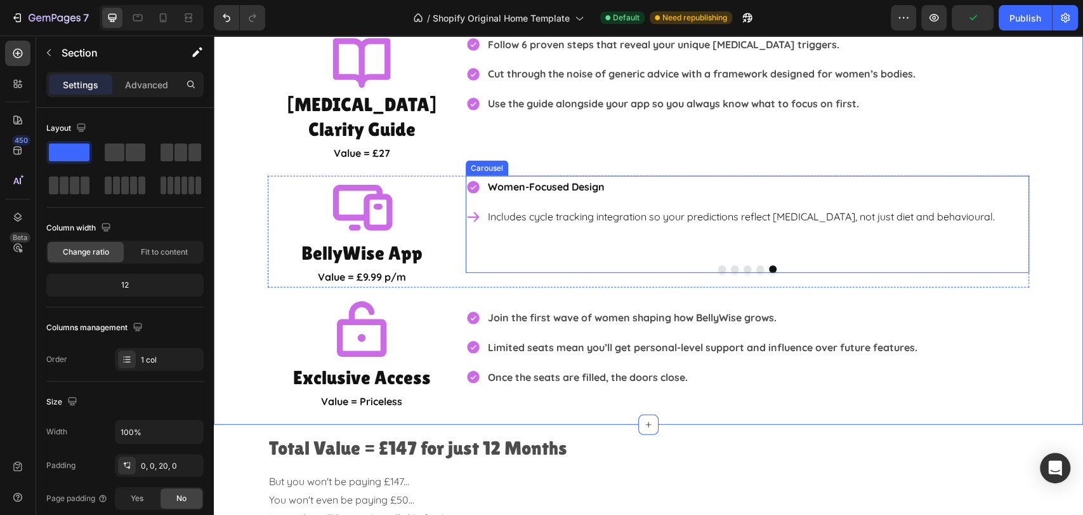
click at [582, 226] on div "Women-Focused Design Includes cycle tracking integration so your predictions re…" at bounding box center [747, 215] width 563 height 79
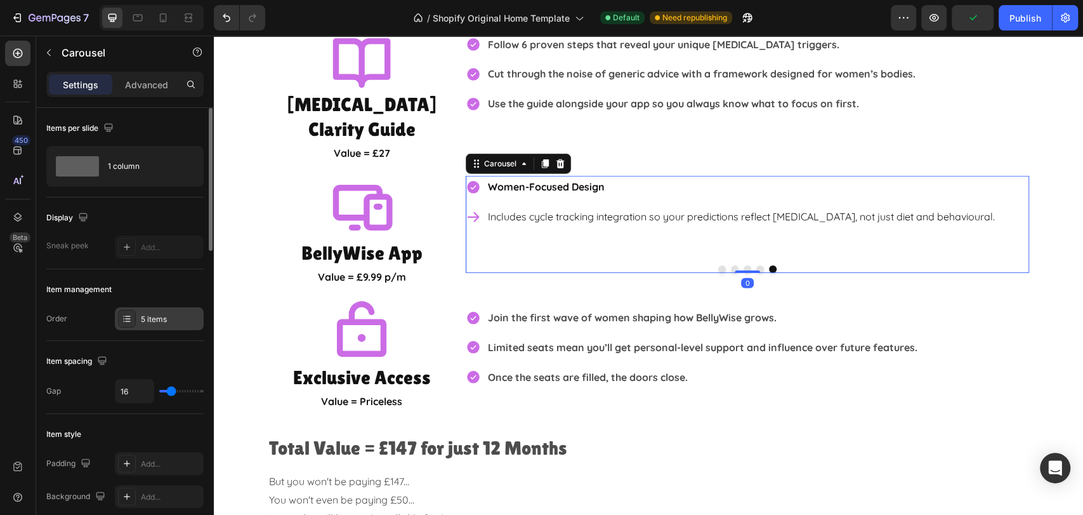
click at [141, 314] on div "5 items" at bounding box center [171, 318] width 60 height 11
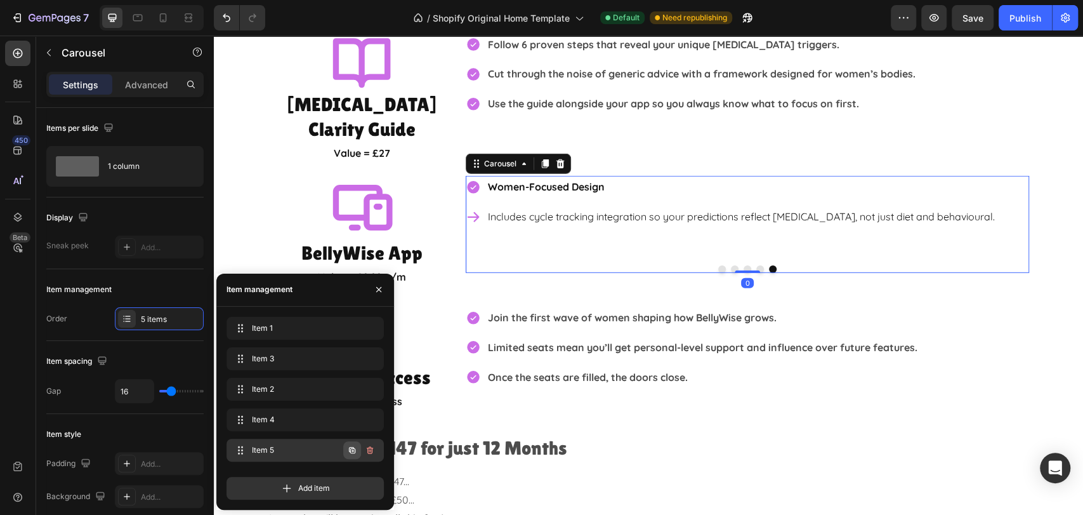
click at [354, 450] on icon "button" at bounding box center [352, 450] width 10 height 10
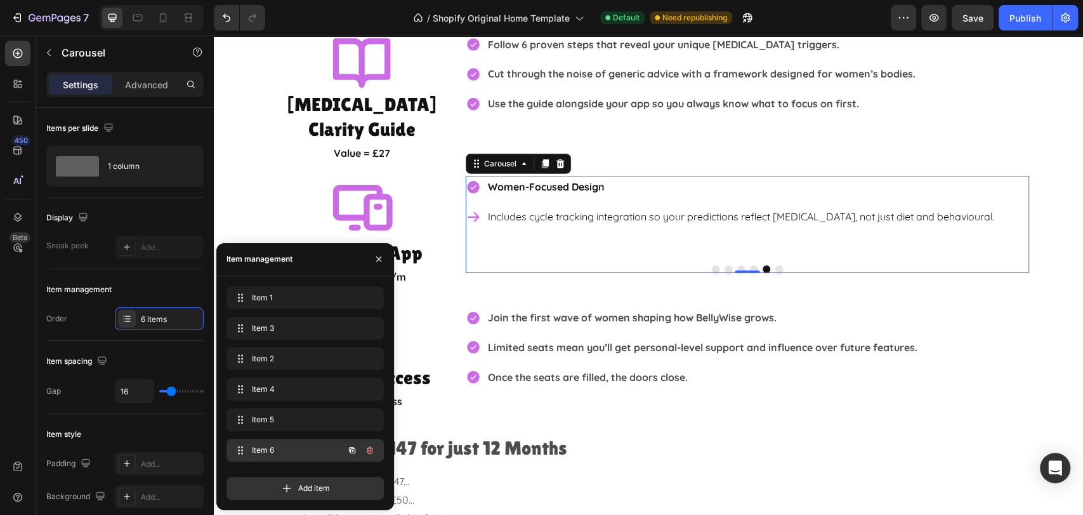
click at [296, 448] on span "Item 6" at bounding box center [288, 449] width 72 height 11
click at [585, 180] on strong "Women-Focused Design" at bounding box center [546, 186] width 117 height 13
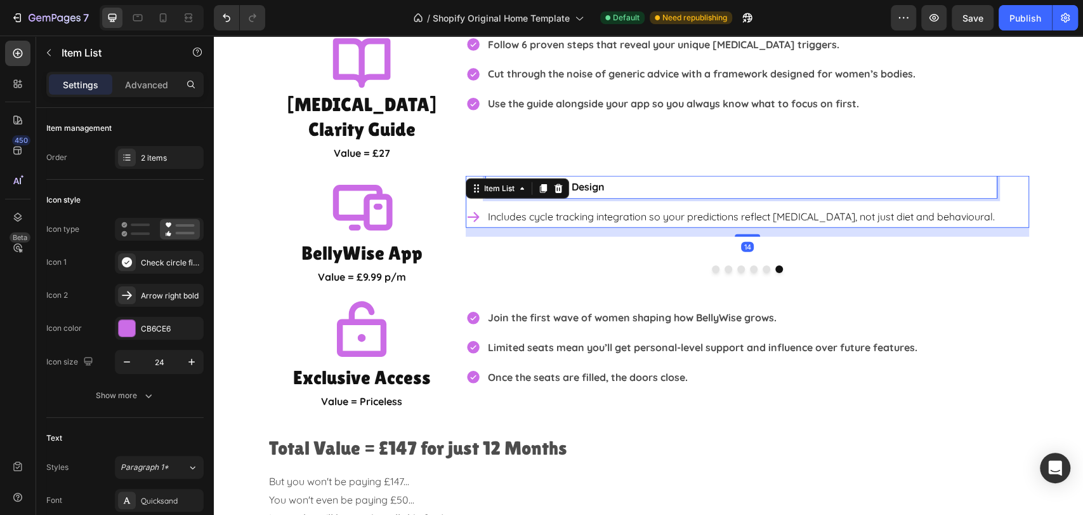
click at [629, 178] on p "Women-Focused Design" at bounding box center [741, 187] width 507 height 18
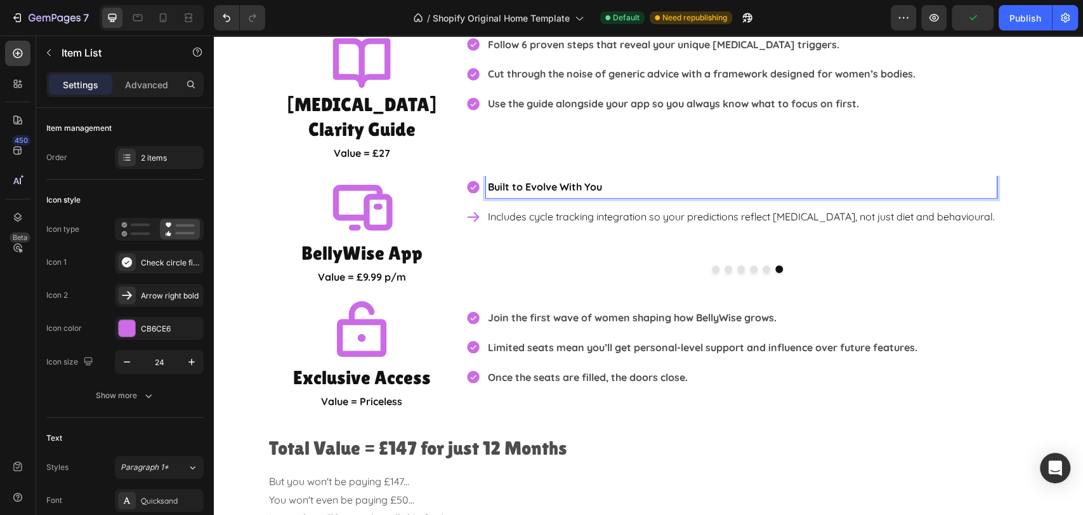
click at [706, 207] on p "Includes cycle tracking integration so your predictions reflect hormonal change…" at bounding box center [741, 216] width 507 height 18
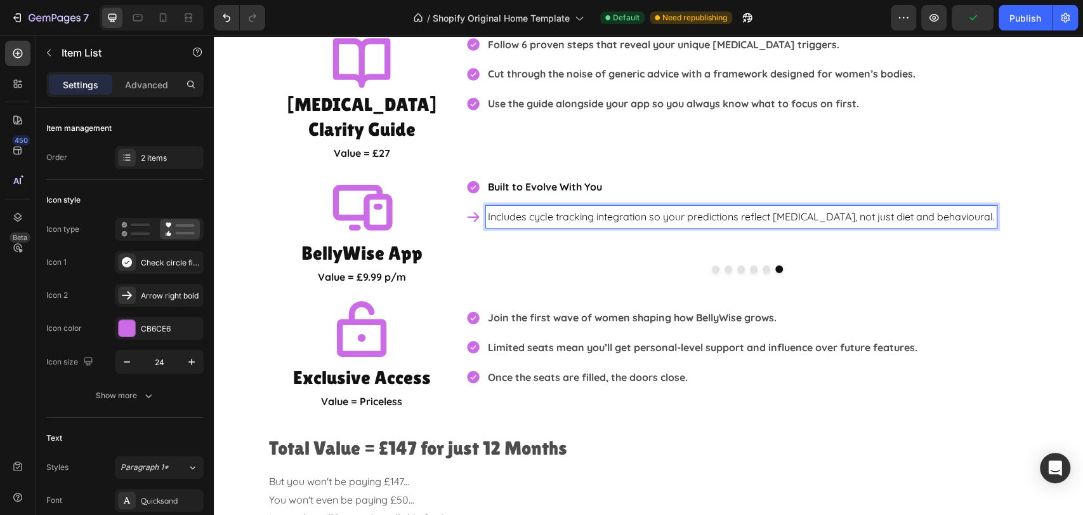
click at [643, 207] on p "Includes cycle tracking integration so your predictions reflect hormonal change…" at bounding box center [741, 216] width 507 height 18
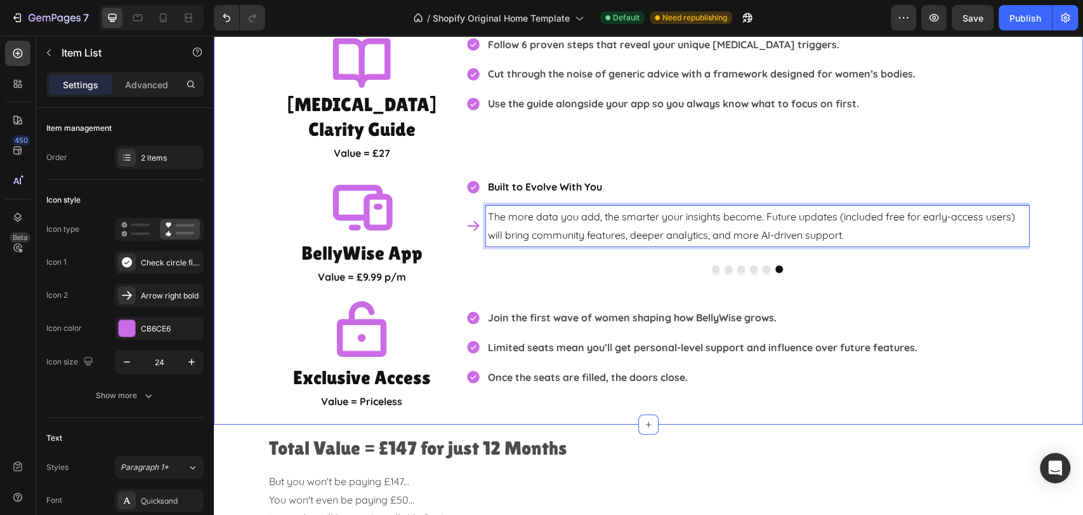
click at [1052, 280] on div "What EXACTLY will you get? Heading Icon IBS Clarity Guide Heading Value = £27 T…" at bounding box center [648, 195] width 869 height 433
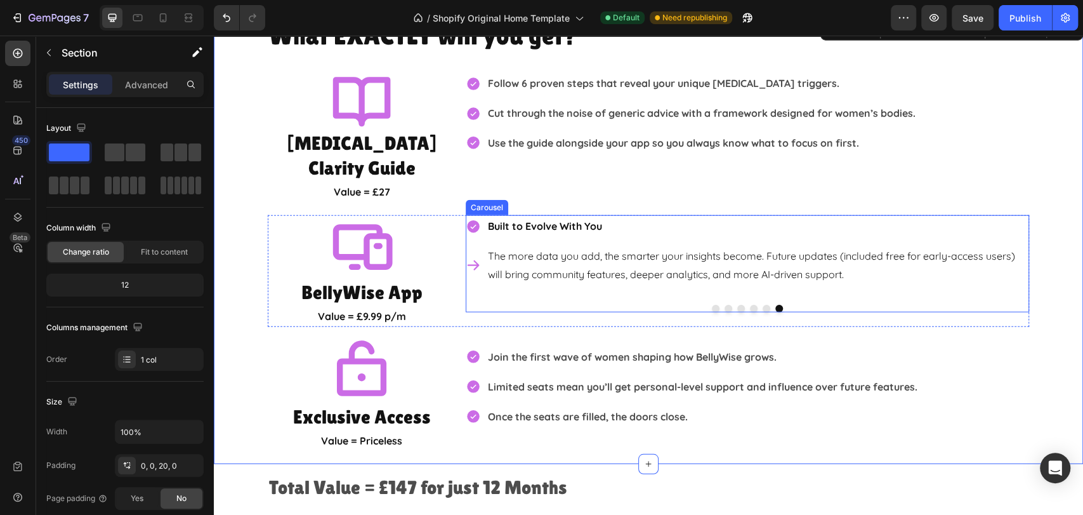
scroll to position [2084, 0]
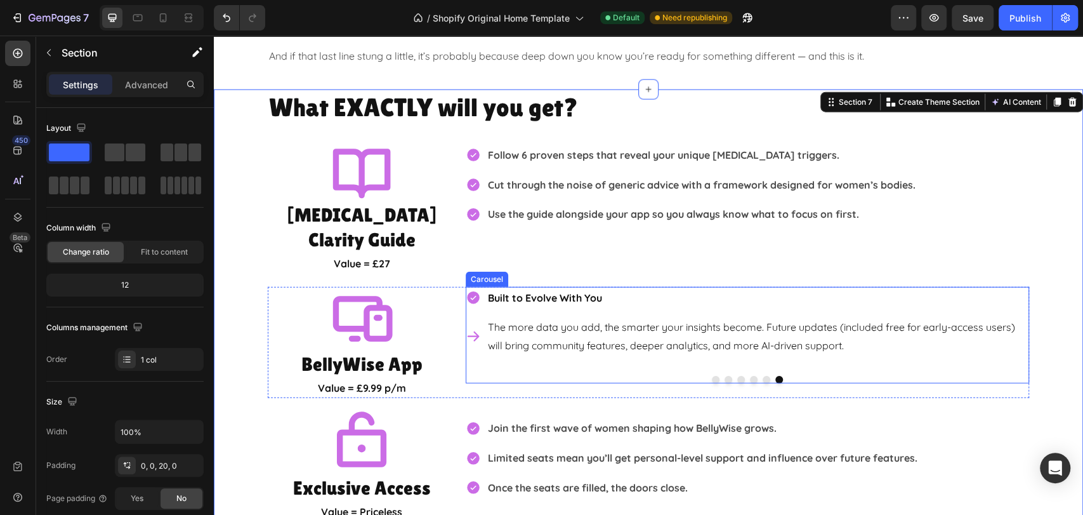
click at [763, 376] on button "Dot" at bounding box center [767, 380] width 8 height 8
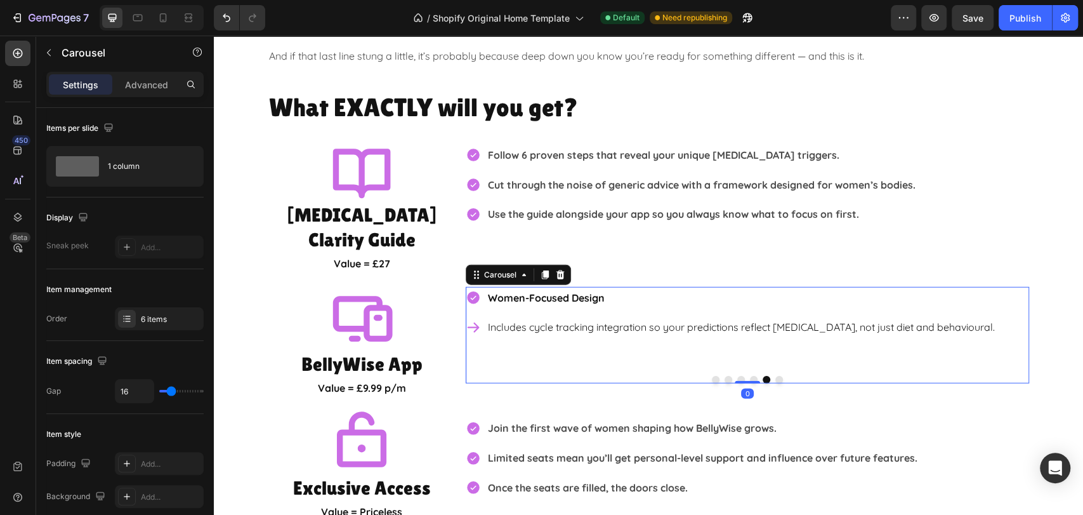
click at [750, 376] on button "Dot" at bounding box center [754, 380] width 8 height 8
click at [737, 376] on button "Dot" at bounding box center [741, 380] width 8 height 8
click at [660, 318] on p "Unlock personalised forecasts for how your gut will behave, plus detailed break…" at bounding box center [757, 336] width 539 height 37
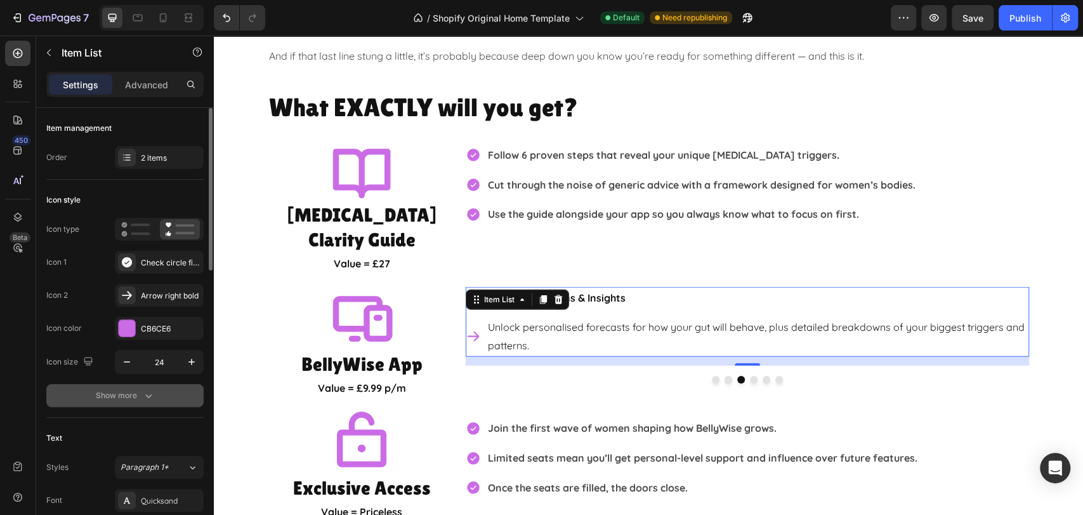
click at [119, 403] on button "Show more" at bounding box center [124, 395] width 157 height 23
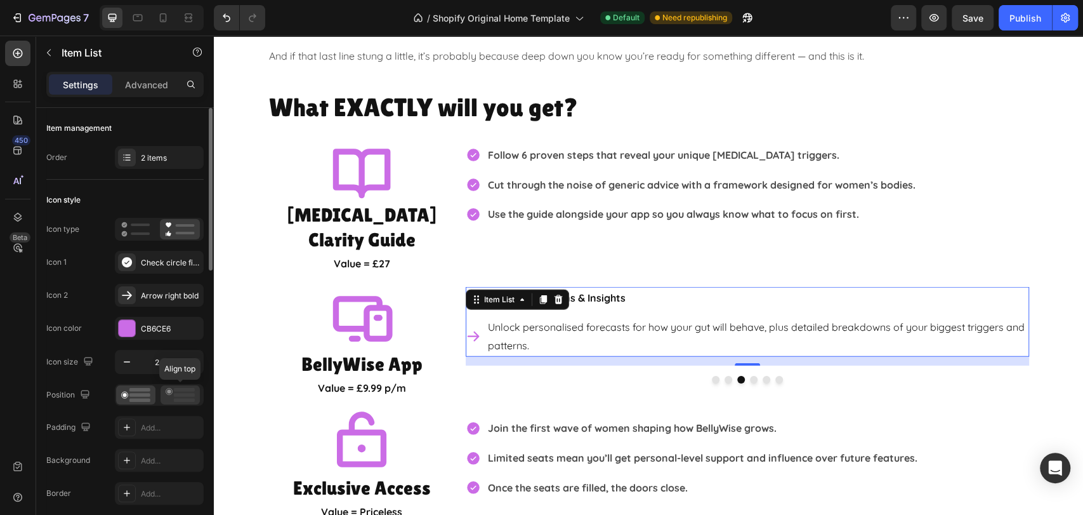
click at [175, 396] on rect at bounding box center [184, 395] width 21 height 4
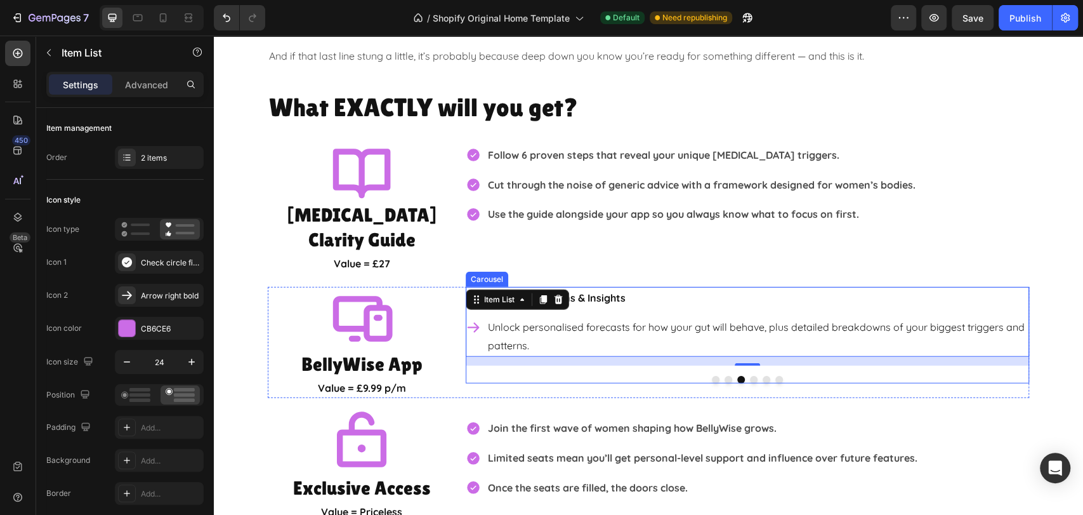
click at [750, 376] on button "Dot" at bounding box center [754, 380] width 8 height 8
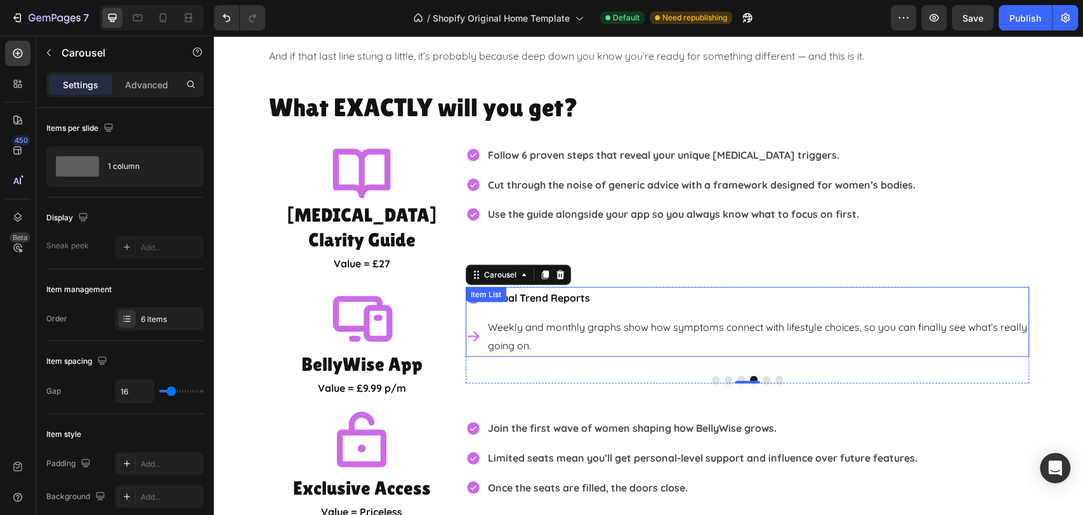
click at [592, 318] on p "Weekly and monthly graphs show how symptoms connect with lifestyle choices, so …" at bounding box center [757, 336] width 539 height 37
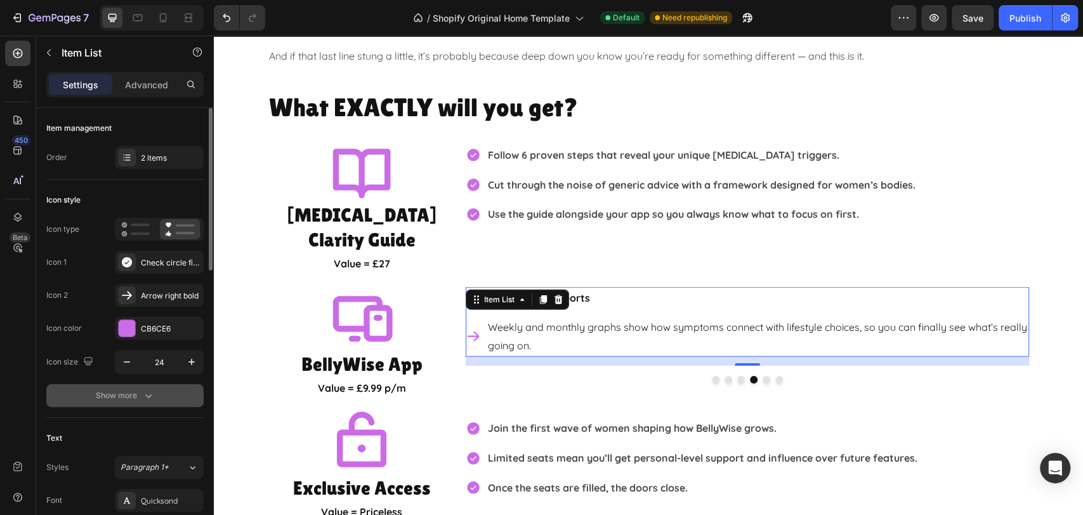
click at [137, 389] on div "Show more" at bounding box center [125, 395] width 59 height 13
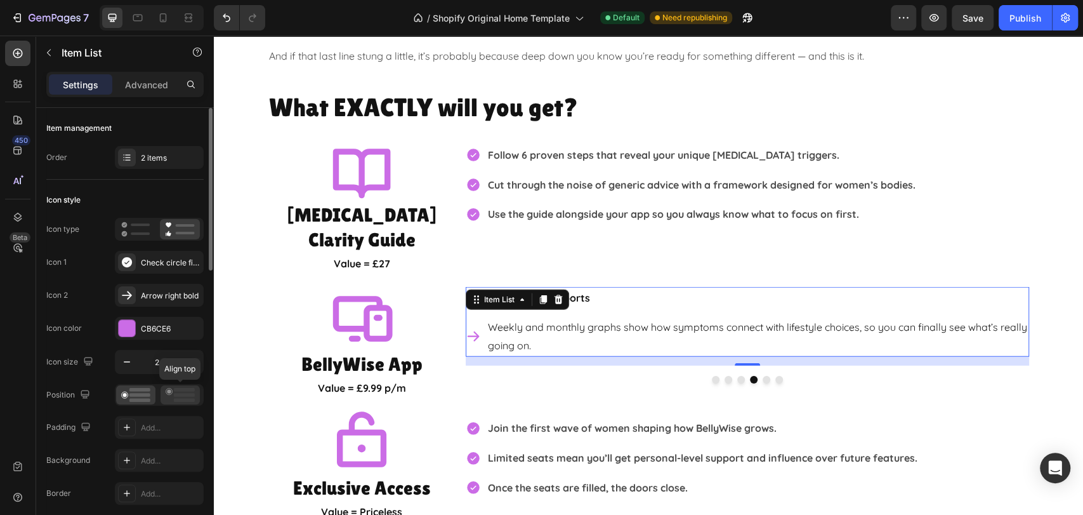
click at [183, 397] on icon at bounding box center [180, 395] width 29 height 14
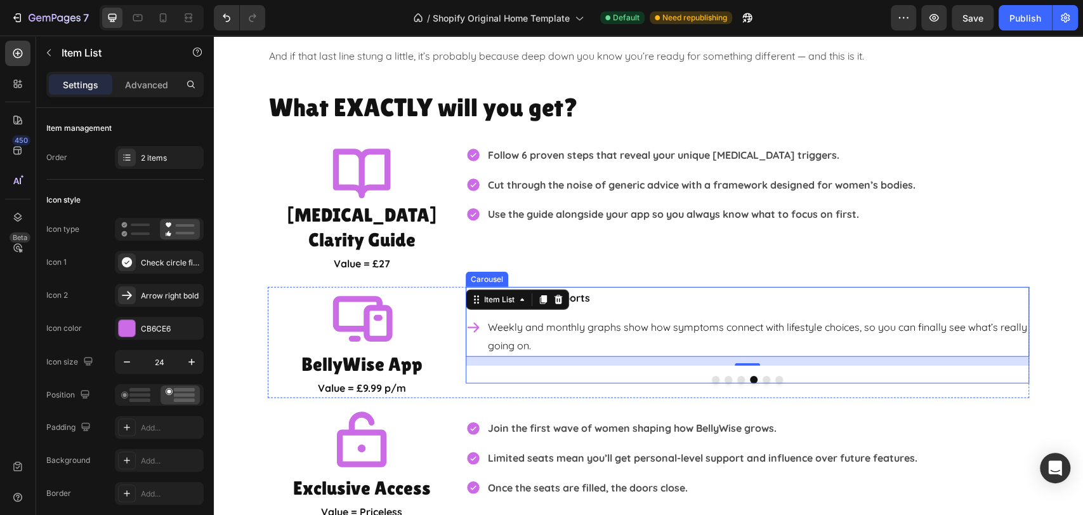
click at [712, 376] on button "Dot" at bounding box center [716, 380] width 8 height 8
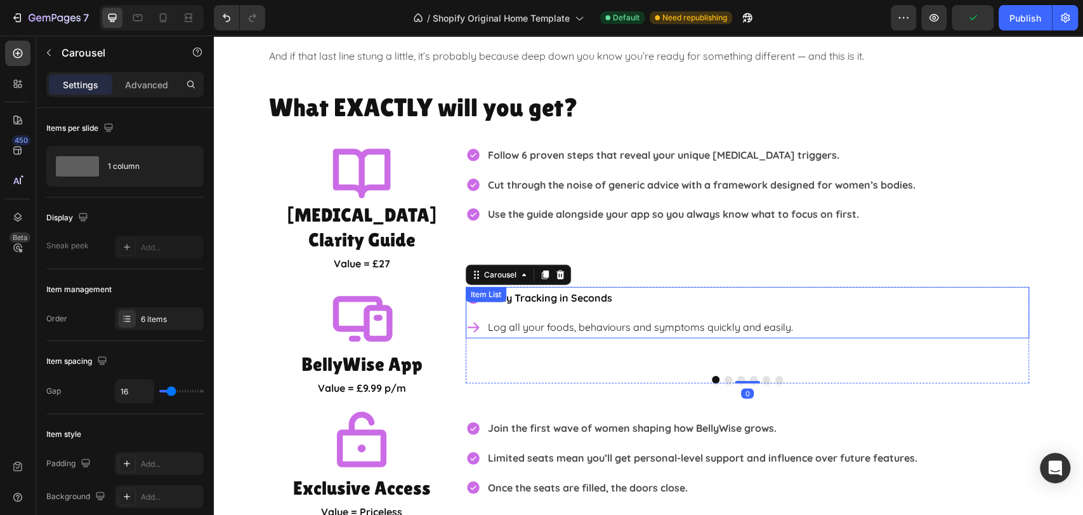
click at [561, 318] on p "Log all your foods, behaviours and symptoms quickly and easily." at bounding box center [640, 327] width 305 height 18
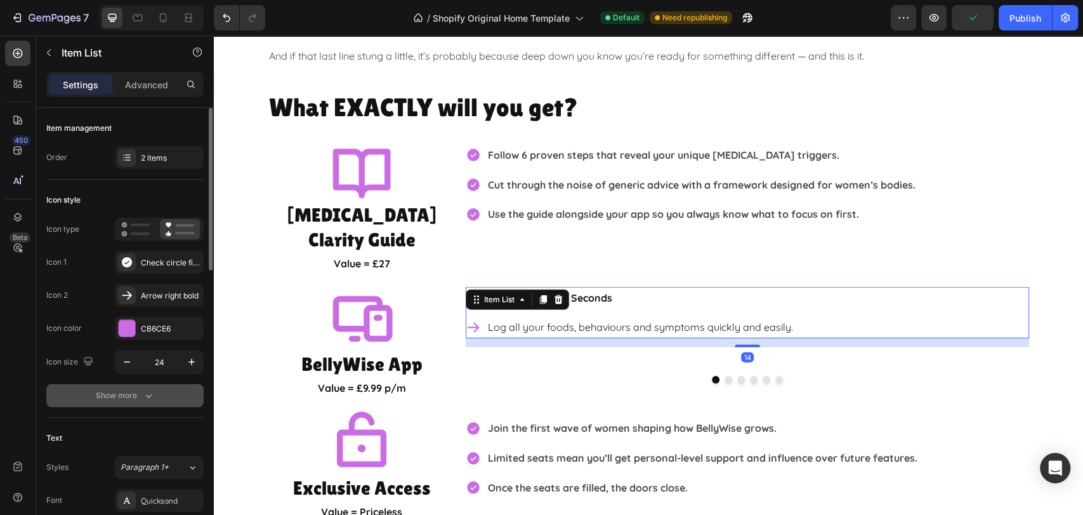
click at [138, 390] on div "Show more" at bounding box center [125, 395] width 59 height 13
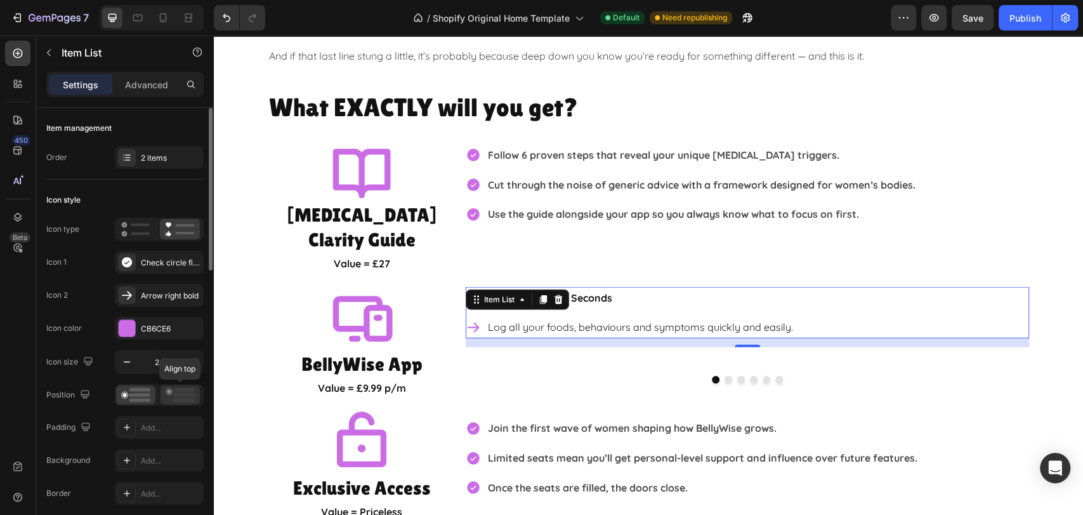
click at [177, 396] on rect at bounding box center [184, 395] width 21 height 4
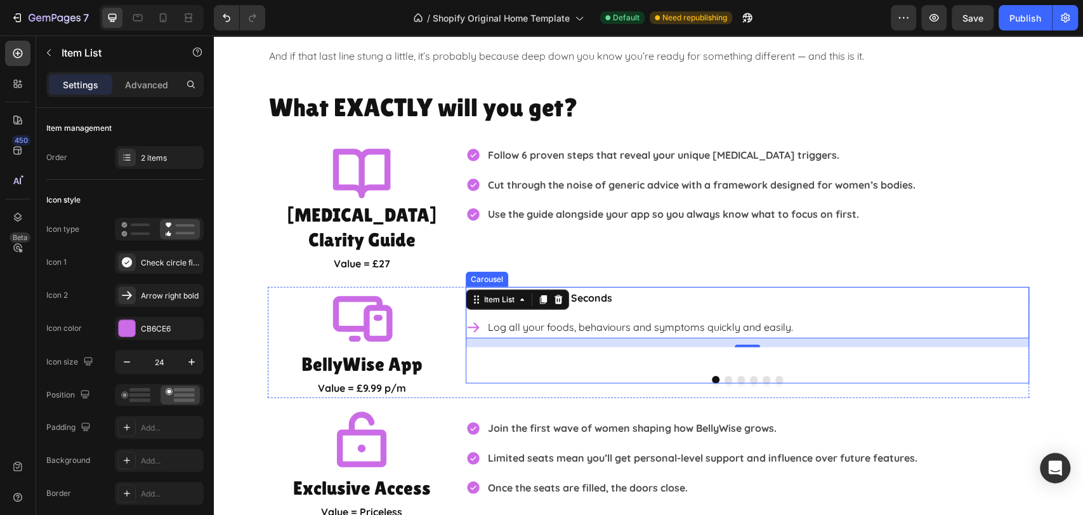
click at [725, 376] on button "Dot" at bounding box center [729, 380] width 8 height 8
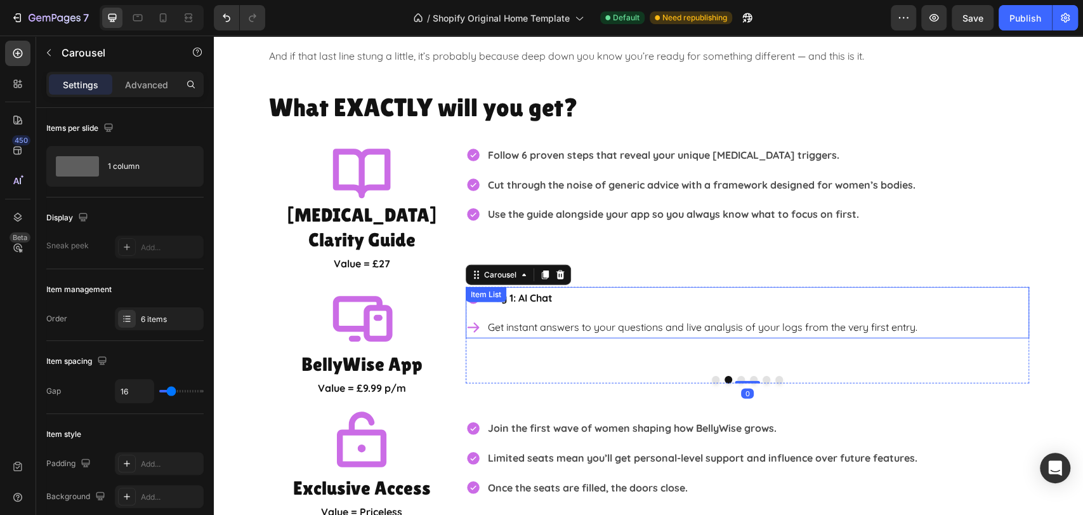
click at [648, 318] on p "Get instant answers to your questions and live analysis of your logs from the v…" at bounding box center [703, 327] width 430 height 18
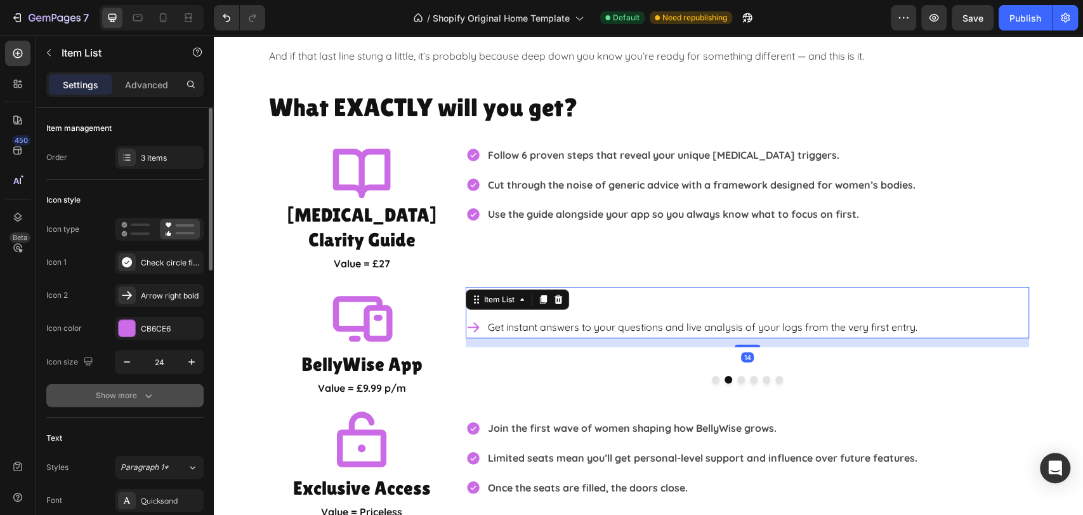
click at [136, 400] on div "Show more" at bounding box center [125, 395] width 59 height 13
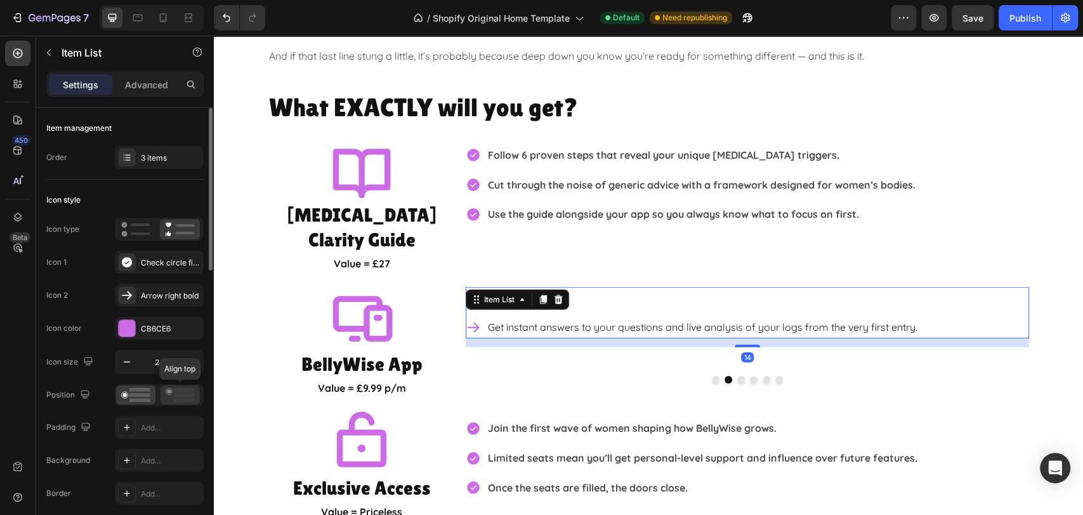
click at [178, 393] on rect at bounding box center [184, 395] width 21 height 4
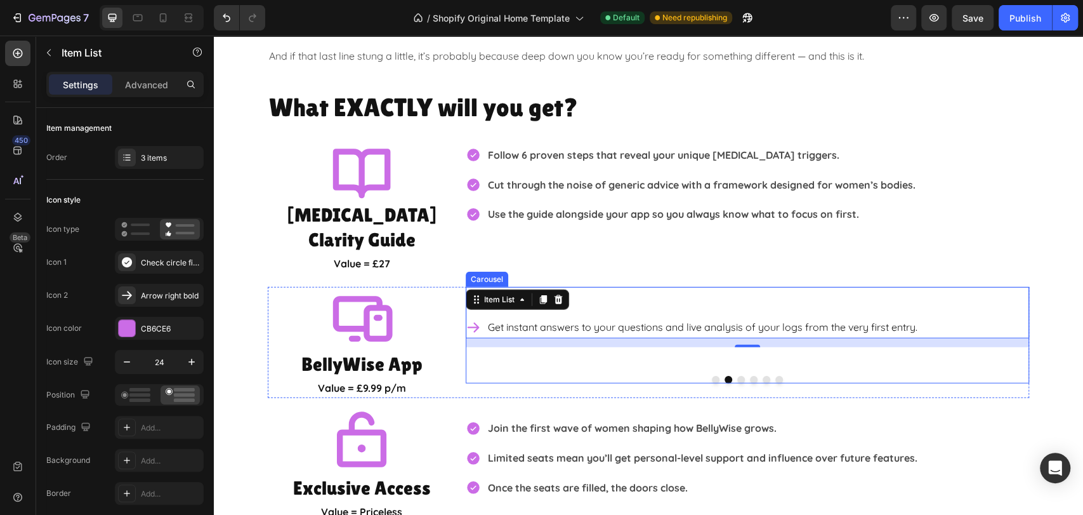
click at [737, 376] on button "Dot" at bounding box center [741, 380] width 8 height 8
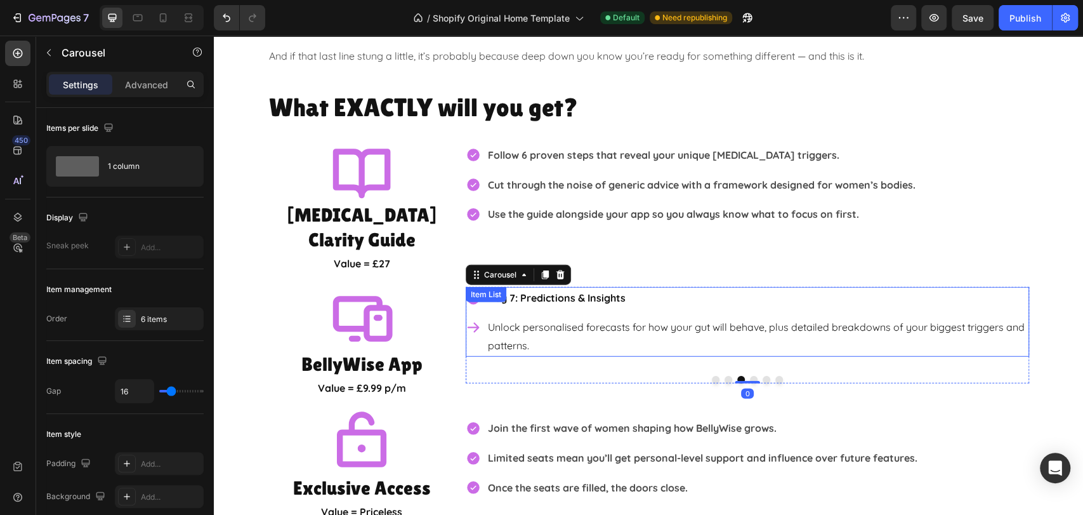
click at [621, 318] on p "Unlock personalised forecasts for how your gut will behave, plus detailed break…" at bounding box center [757, 336] width 539 height 37
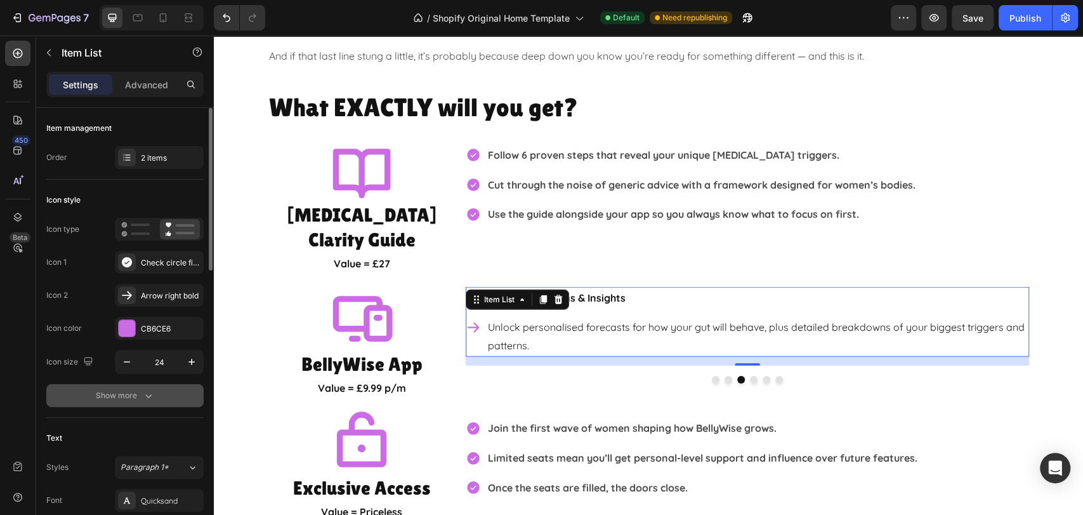
click at [132, 397] on div "Show more" at bounding box center [125, 395] width 59 height 13
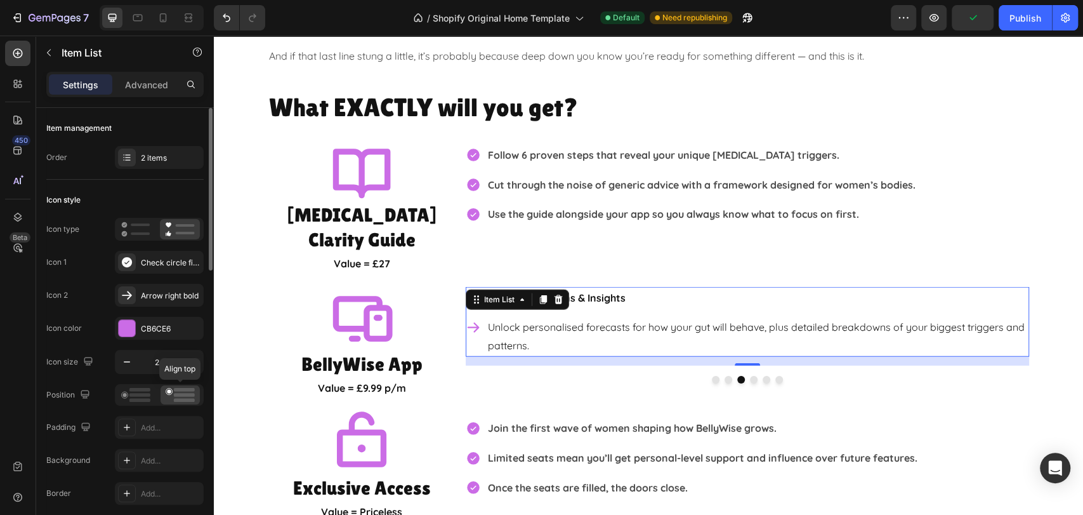
click at [178, 393] on rect at bounding box center [184, 395] width 21 height 4
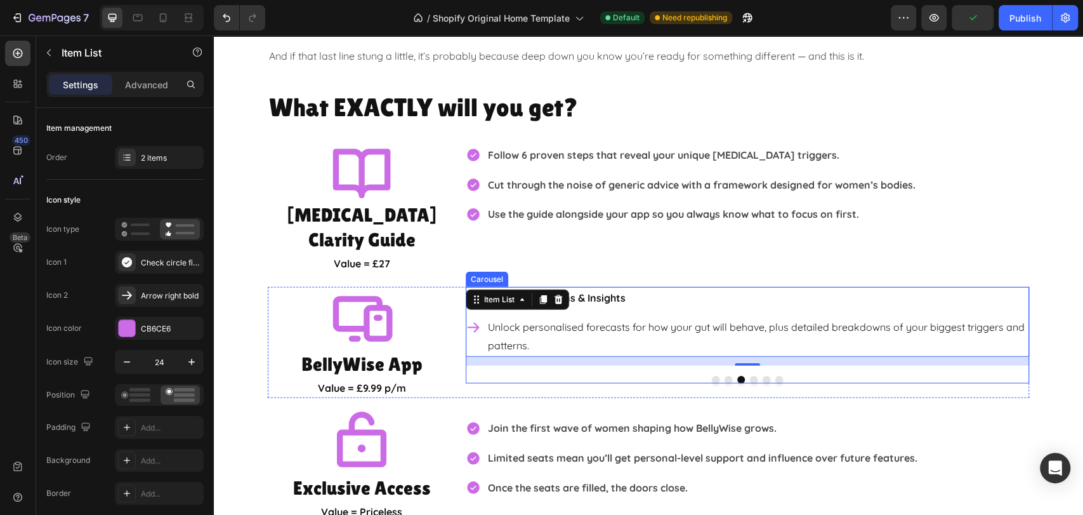
click at [750, 376] on button "Dot" at bounding box center [754, 380] width 8 height 8
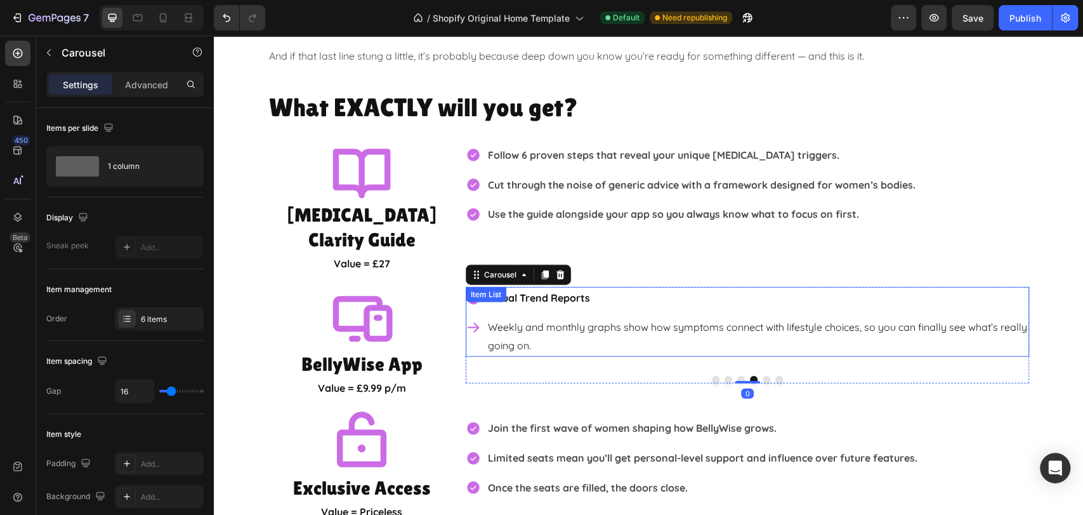
click at [643, 318] on p "Weekly and monthly graphs show how symptoms connect with lifestyle choices, so …" at bounding box center [757, 336] width 539 height 37
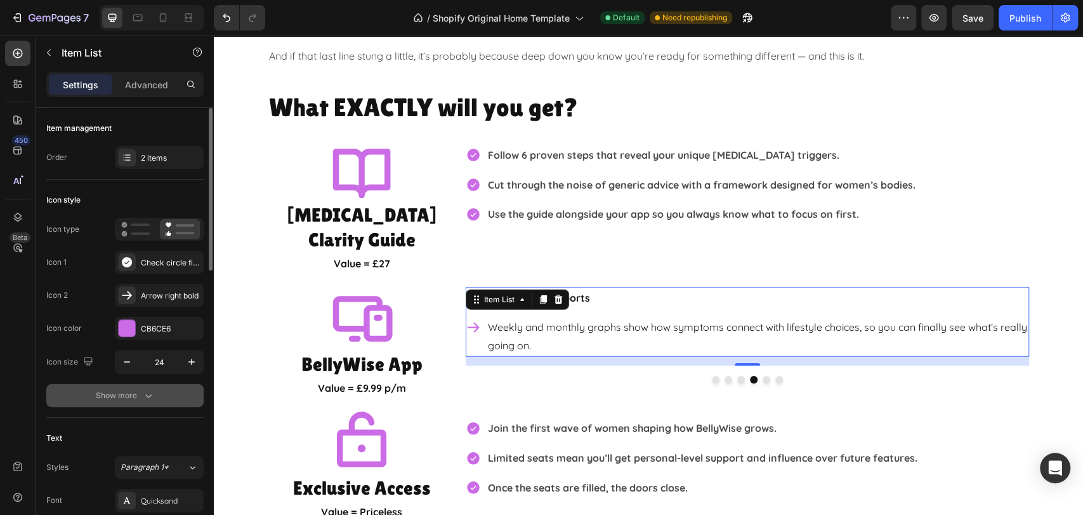
click at [129, 397] on div "Show more" at bounding box center [125, 395] width 59 height 13
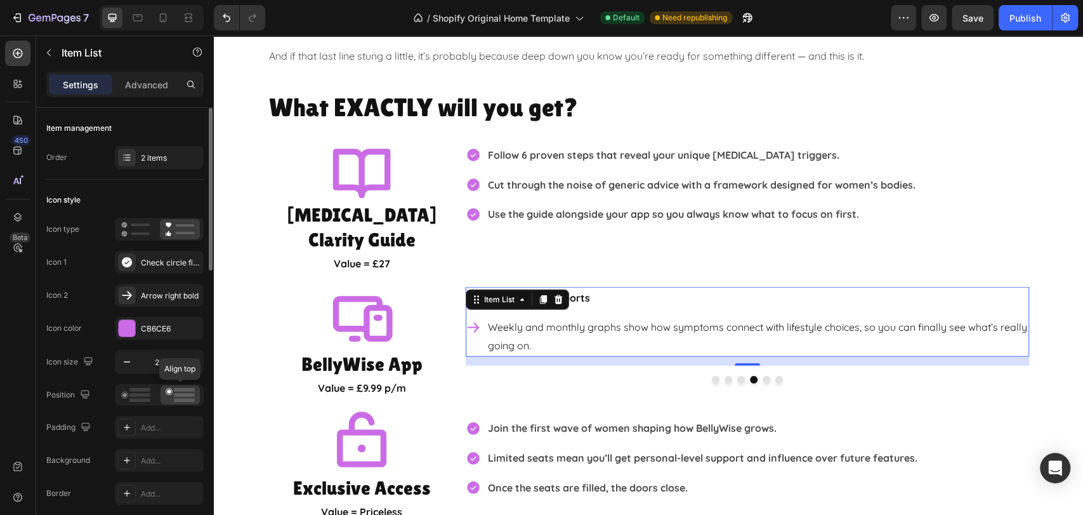
click at [178, 395] on rect at bounding box center [184, 395] width 21 height 4
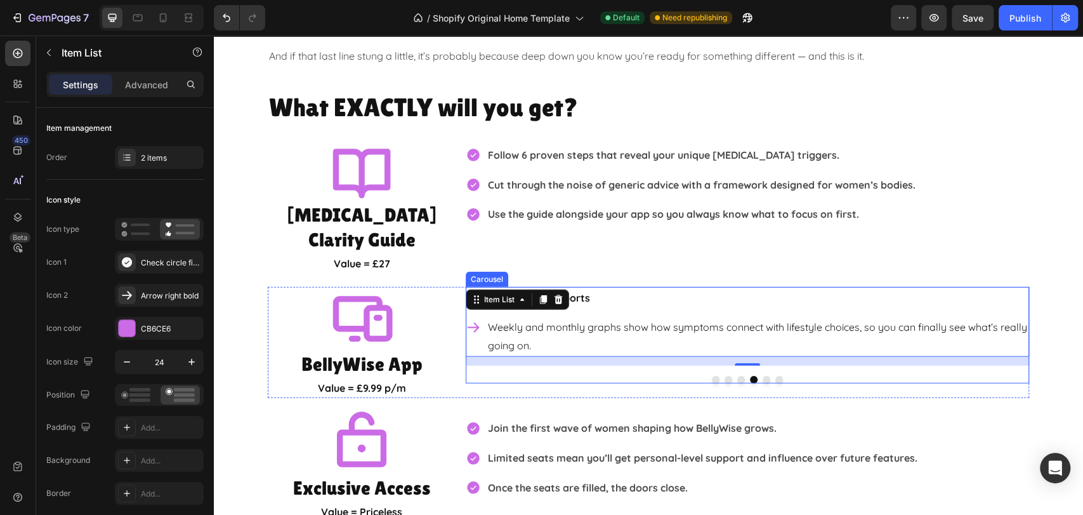
click at [763, 376] on button "Dot" at bounding box center [767, 380] width 8 height 8
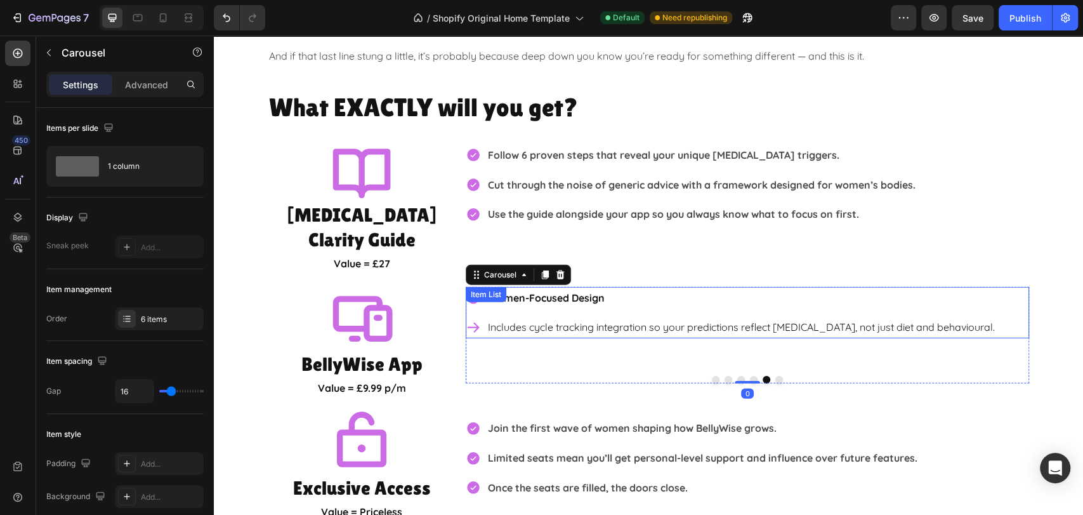
click at [712, 318] on p "Includes cycle tracking integration so your predictions reflect hormonal change…" at bounding box center [741, 327] width 507 height 18
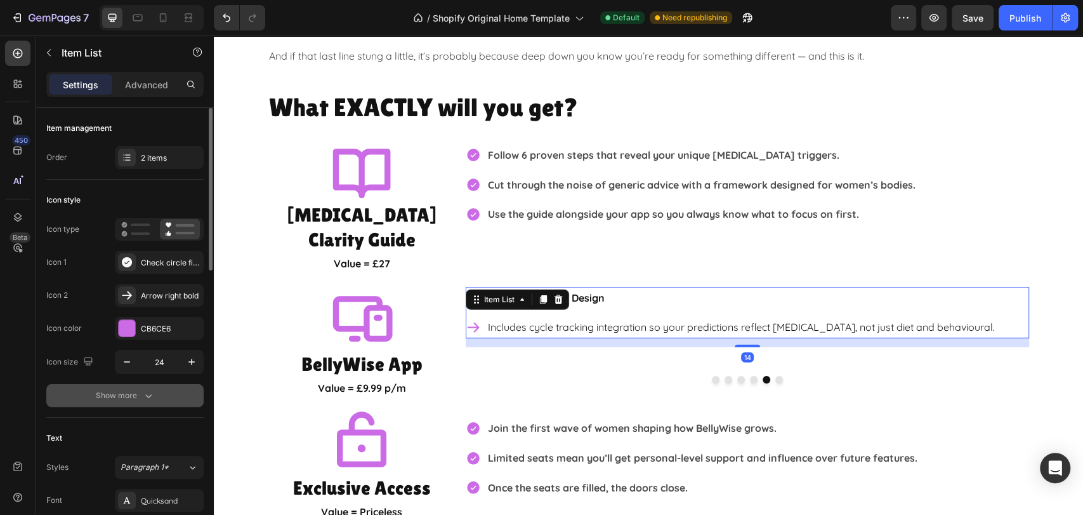
click at [122, 396] on div "Show more" at bounding box center [125, 395] width 59 height 13
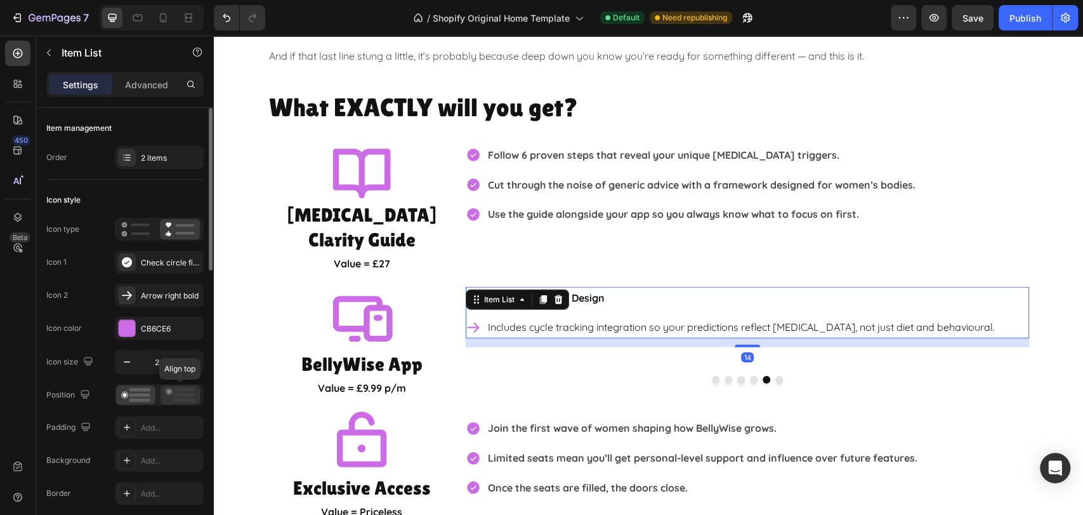
click at [183, 391] on icon at bounding box center [180, 395] width 29 height 14
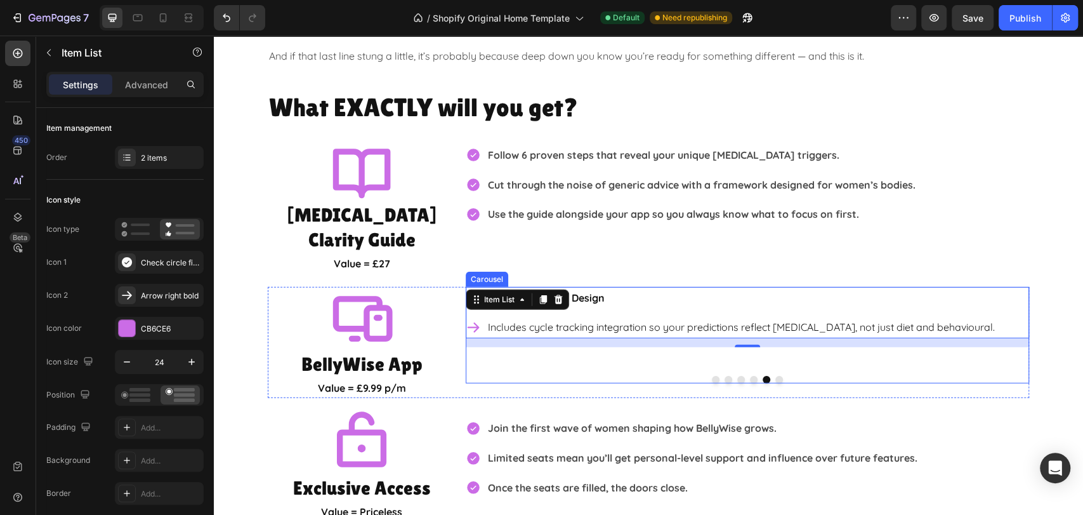
click at [775, 376] on button "Dot" at bounding box center [779, 380] width 8 height 8
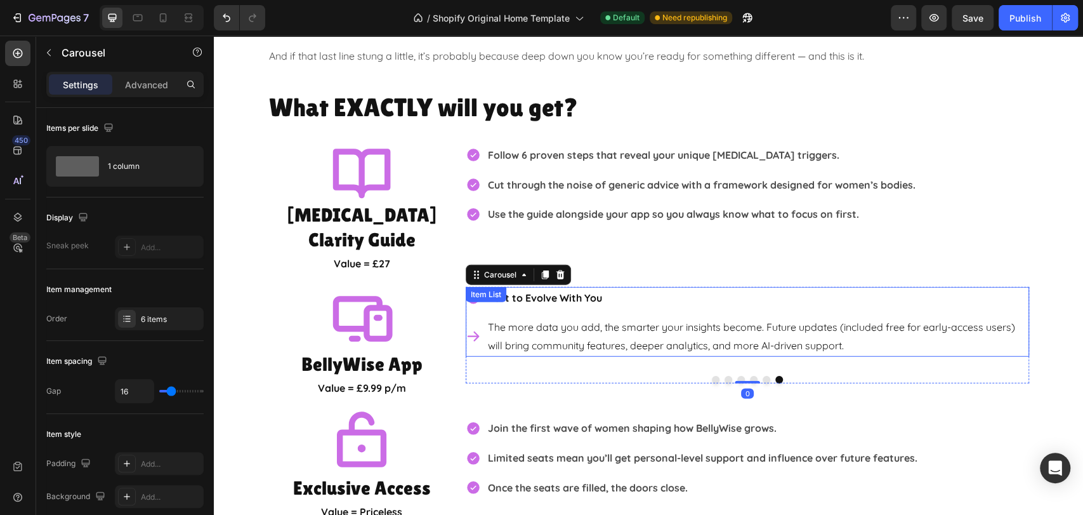
click at [686, 318] on p "The more data you add, the smarter your insights become. Future updates (includ…" at bounding box center [757, 336] width 539 height 37
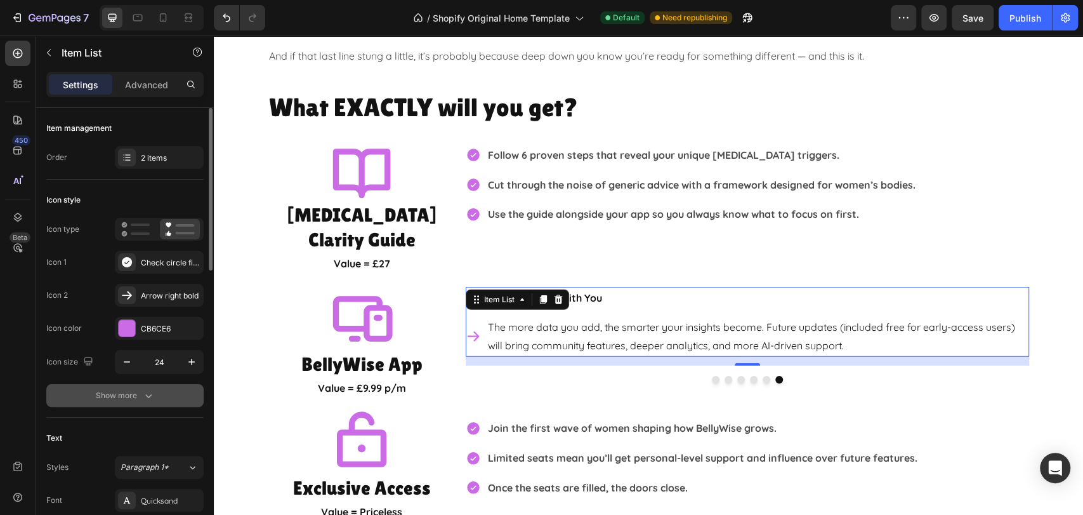
click at [131, 398] on div "Show more" at bounding box center [125, 395] width 59 height 13
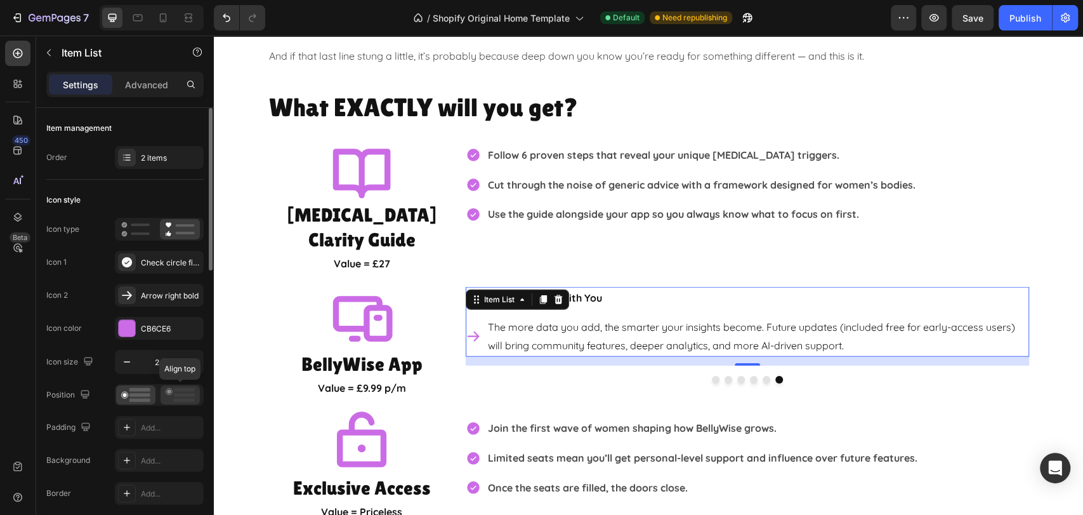
click at [185, 396] on rect at bounding box center [184, 395] width 21 height 4
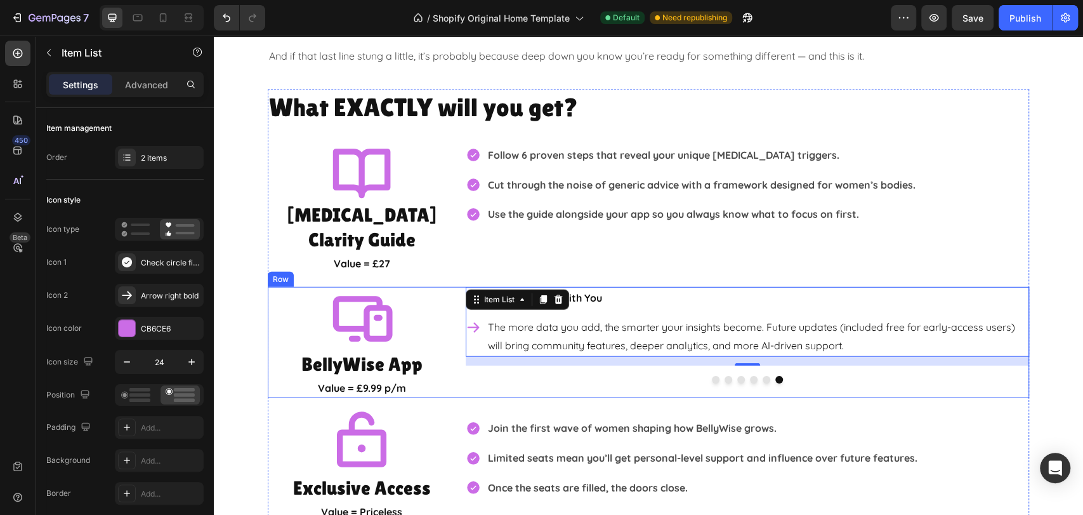
click at [922, 371] on div "Daily Tracking in Seconds Log all your foods, behaviours and symptoms quickly a…" at bounding box center [747, 343] width 563 height 112
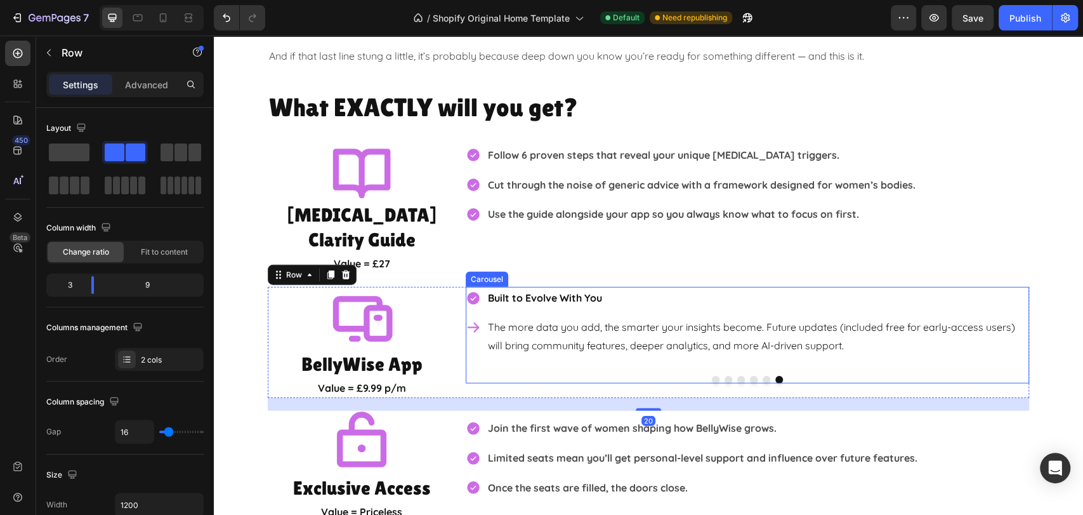
click at [942, 338] on div "Built to Evolve With You The more data you add, the smarter your insights becom…" at bounding box center [747, 326] width 563 height 79
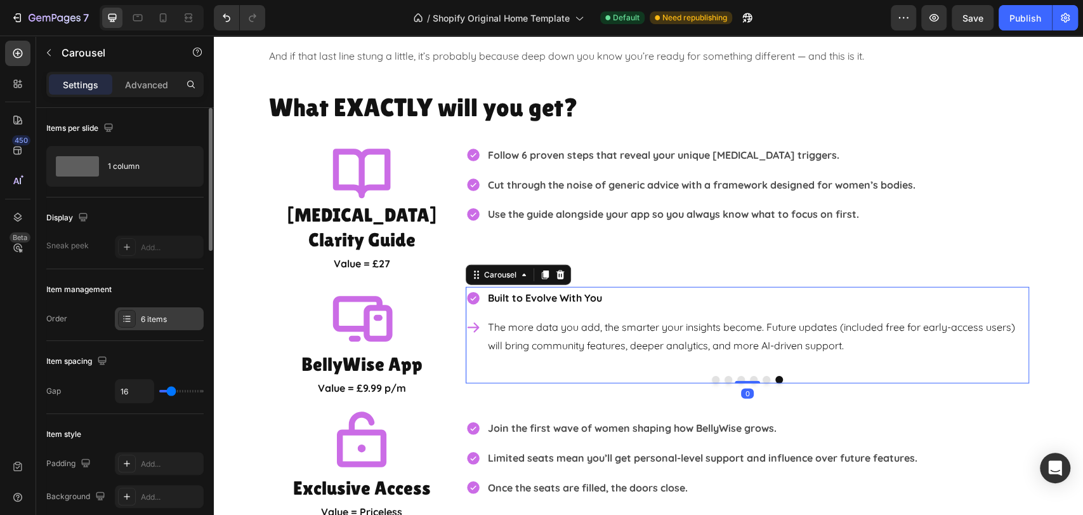
click at [167, 317] on div "6 items" at bounding box center [171, 318] width 60 height 11
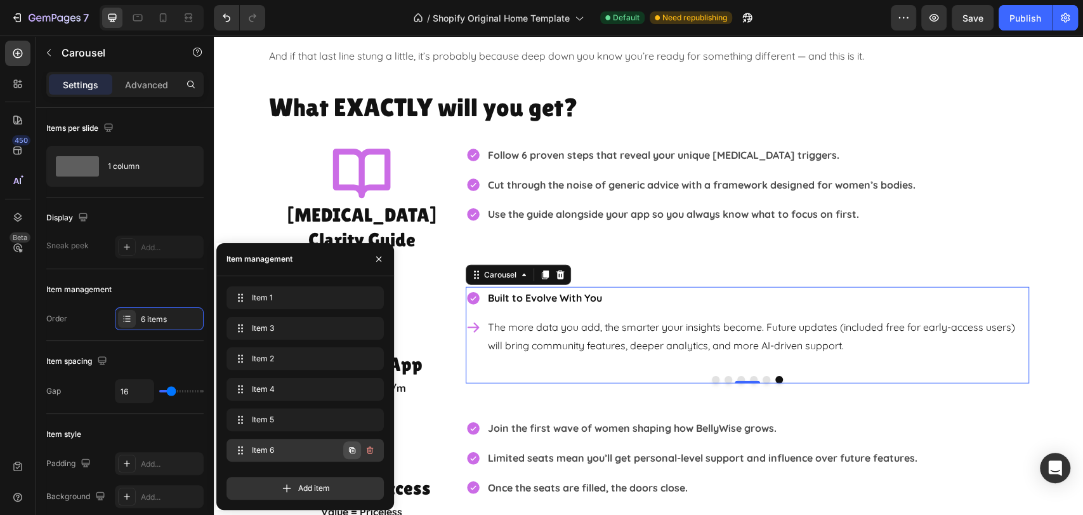
click at [353, 449] on icon "button" at bounding box center [352, 450] width 10 height 10
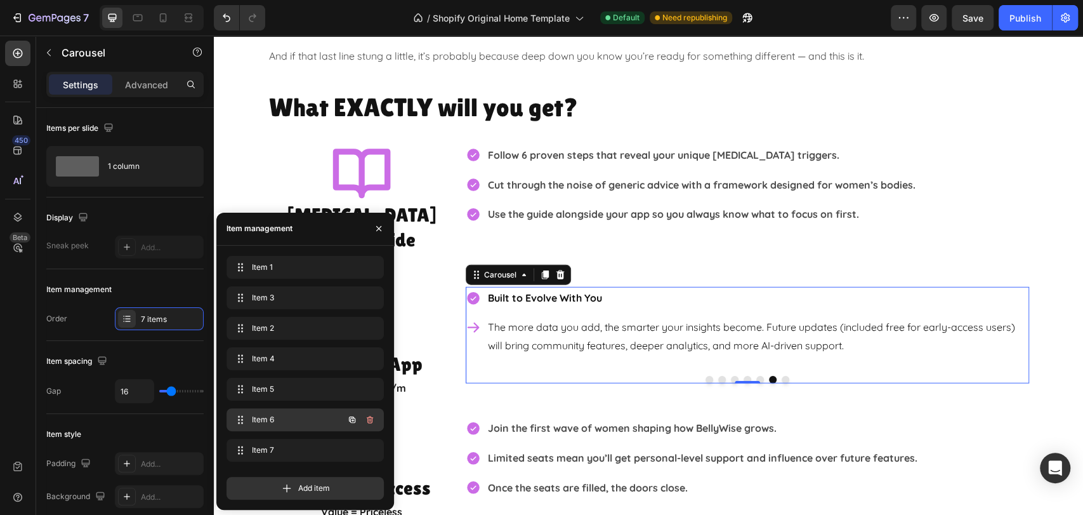
click at [282, 423] on span "Item 6" at bounding box center [288, 419] width 72 height 11
click at [284, 449] on span "Item 7" at bounding box center [288, 449] width 72 height 11
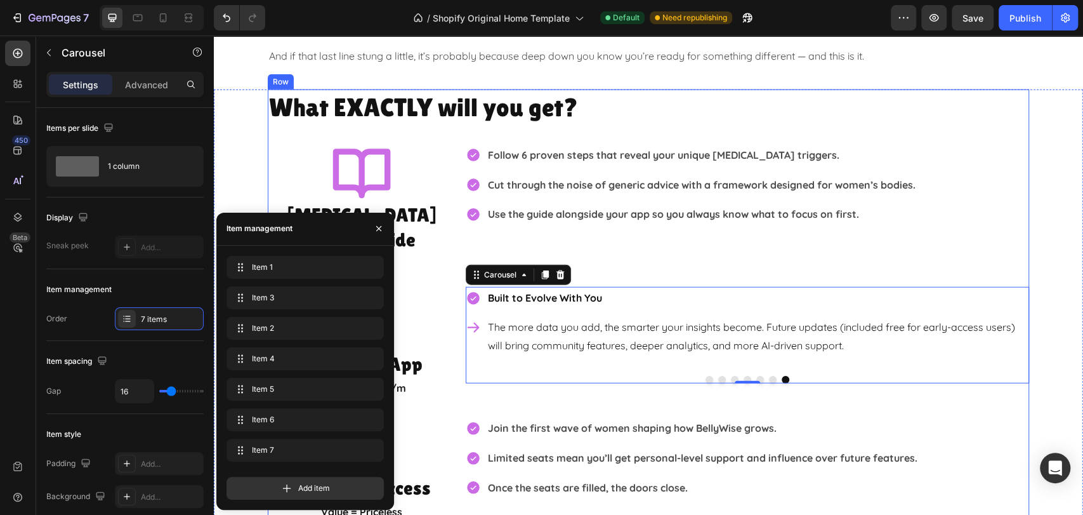
click at [612, 287] on div "Built to Evolve With You" at bounding box center [757, 298] width 543 height 22
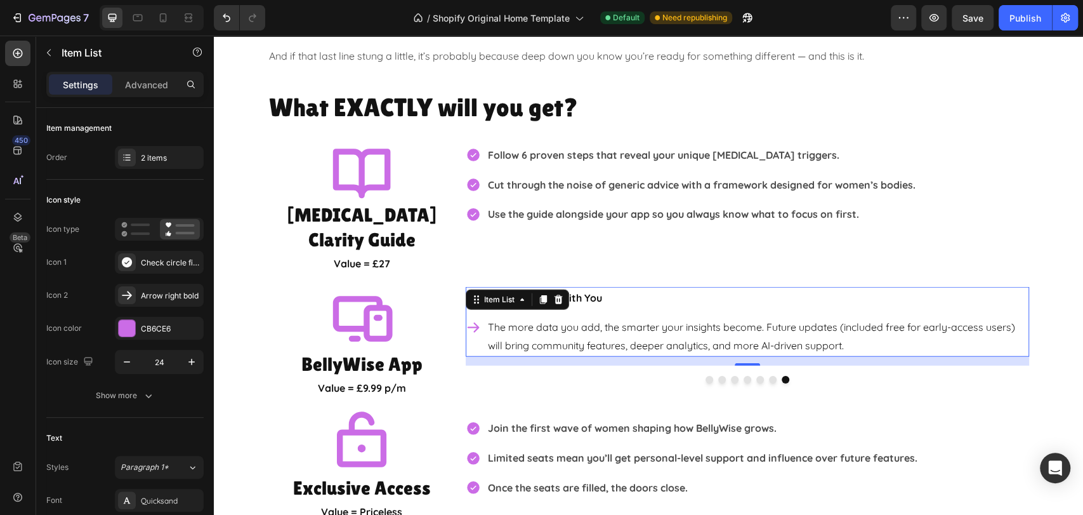
click at [594, 291] on strong "Built to Evolve With You" at bounding box center [545, 297] width 114 height 13
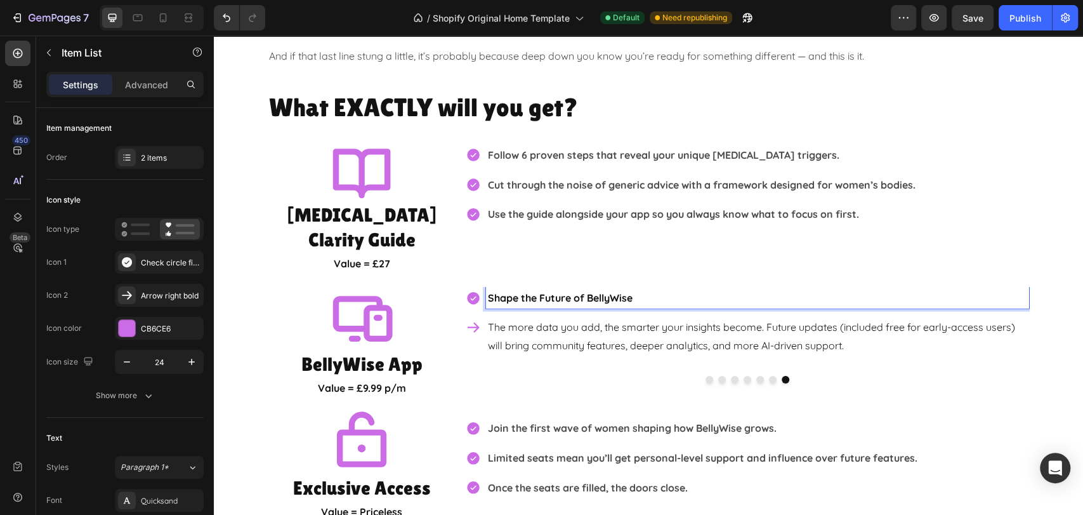
click at [614, 318] on p "The more data you add, the smarter your insights become. Future updates (includ…" at bounding box center [757, 336] width 539 height 37
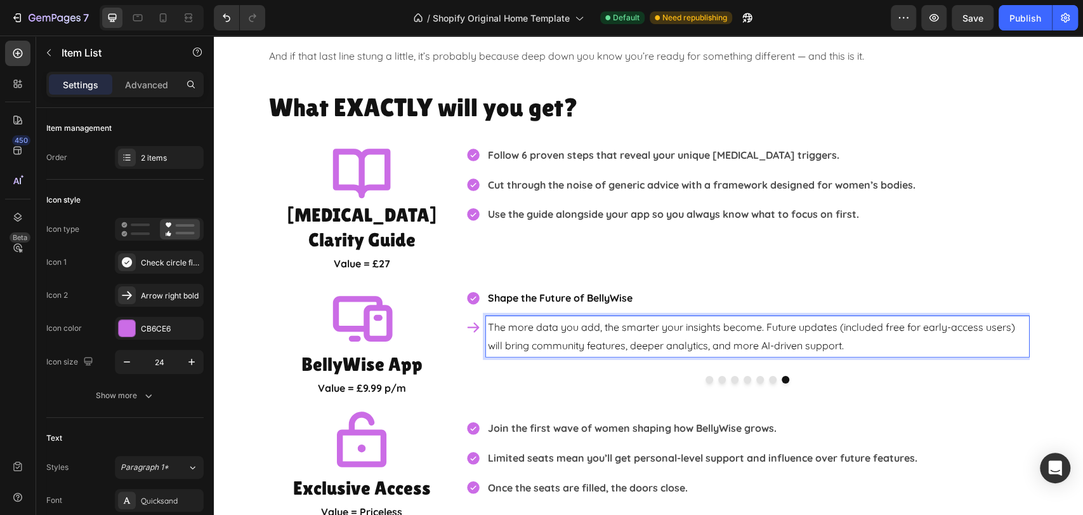
click at [539, 318] on p "The more data you add, the smarter your insights become. Future updates (includ…" at bounding box center [757, 336] width 539 height 37
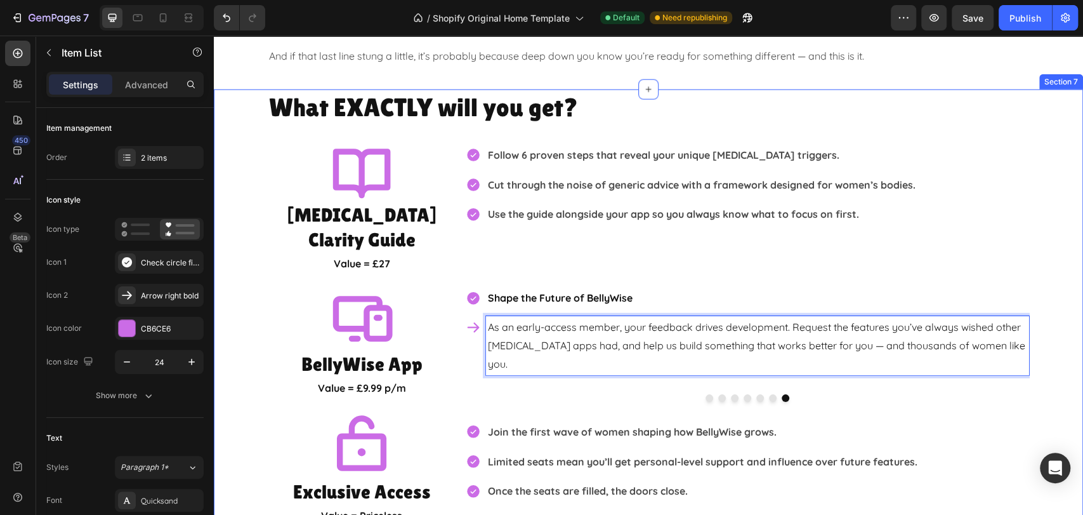
click at [1061, 356] on div "What EXACTLY will you get? Heading Icon IBS Clarity Guide Heading Value = £27 T…" at bounding box center [648, 307] width 869 height 437
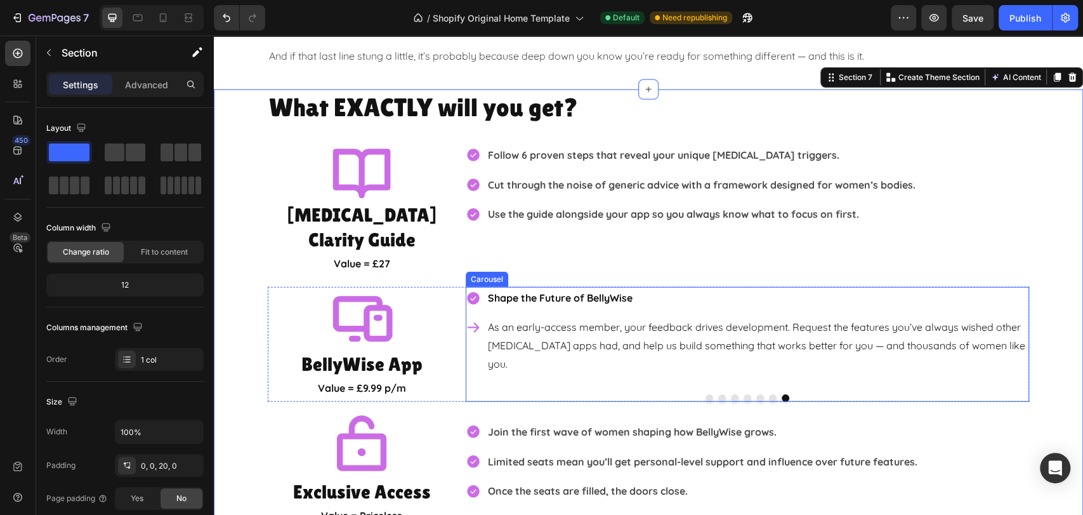
click at [706, 394] on button "Dot" at bounding box center [710, 398] width 8 height 8
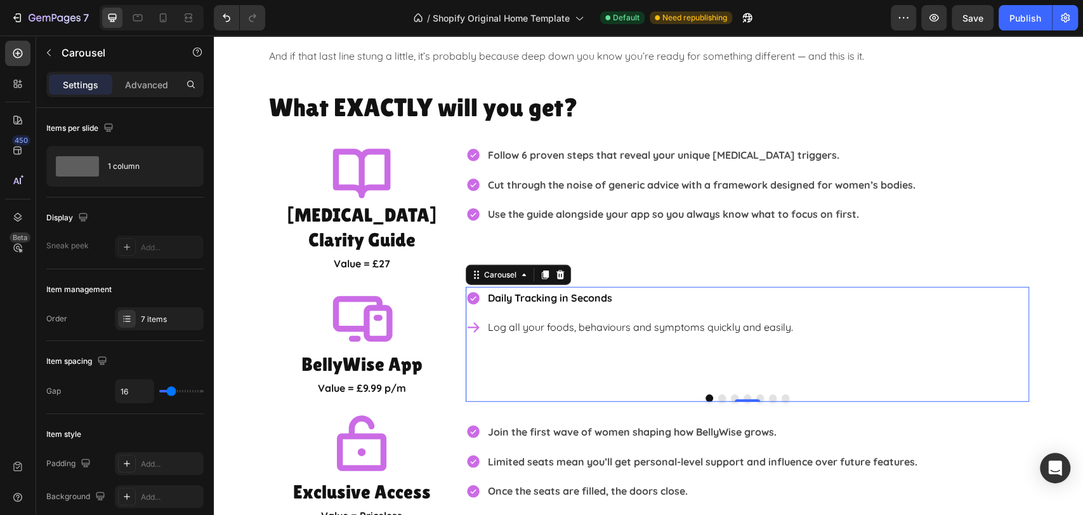
click at [718, 394] on button "Dot" at bounding box center [722, 398] width 8 height 8
click at [731, 394] on button "Dot" at bounding box center [735, 398] width 8 height 8
click at [744, 394] on button "Dot" at bounding box center [748, 398] width 8 height 8
click at [756, 394] on button "Dot" at bounding box center [760, 398] width 8 height 8
click at [767, 318] on p "Includes cycle tracking integration so your predictions reflect hormonal change…" at bounding box center [741, 327] width 507 height 18
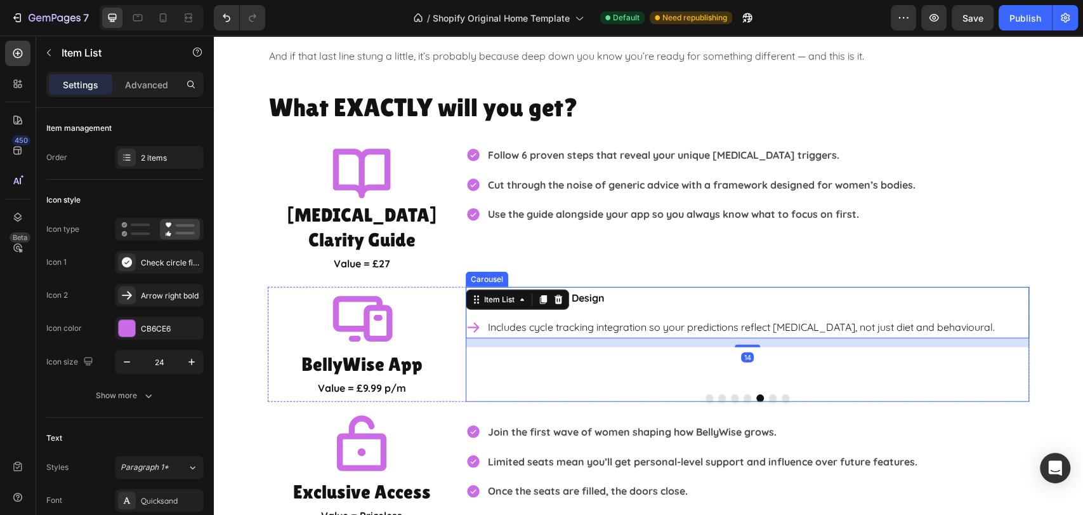
click at [726, 334] on div "Women-Focused Design Includes cycle tracking integration so your predictions re…" at bounding box center [747, 335] width 563 height 97
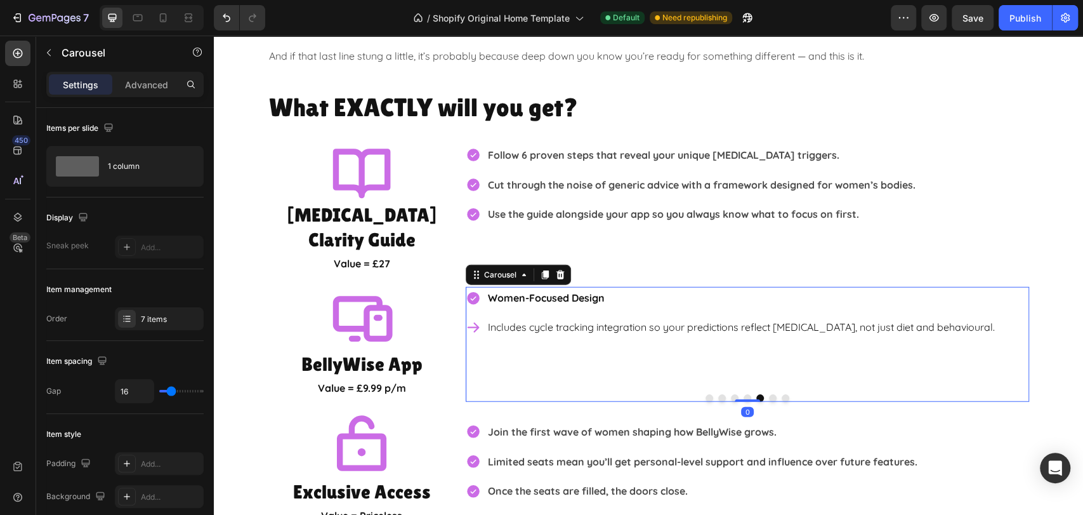
click at [782, 394] on button "Dot" at bounding box center [786, 398] width 8 height 8
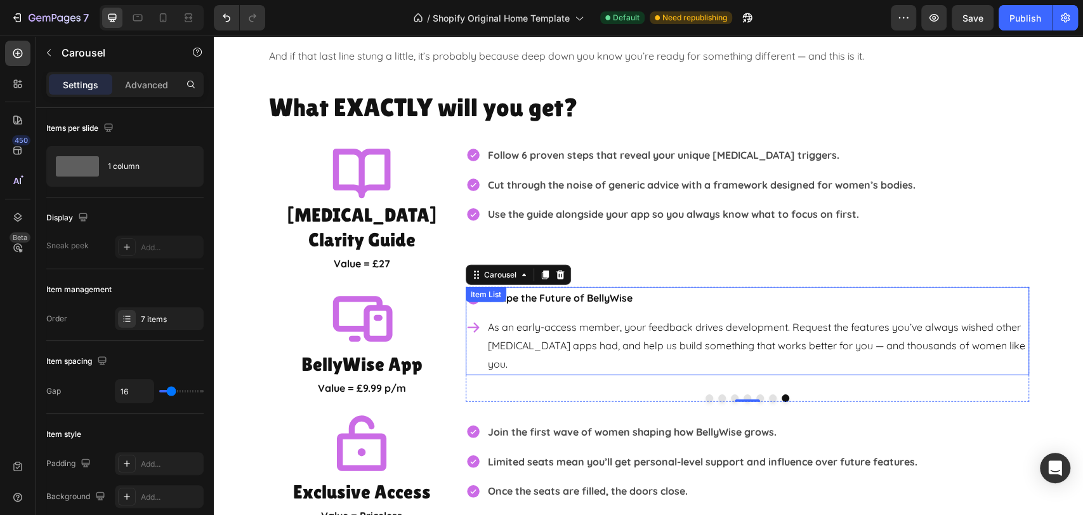
click at [742, 322] on p "As an early-access member, your feedback drives development. Request the featur…" at bounding box center [757, 345] width 539 height 55
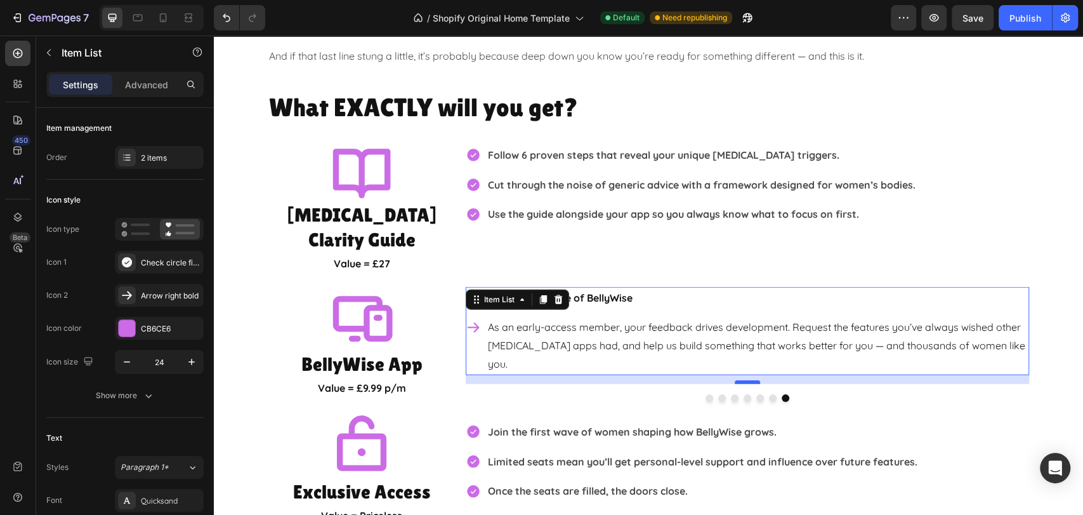
click at [744, 380] on div at bounding box center [747, 382] width 25 height 4
type input "100%"
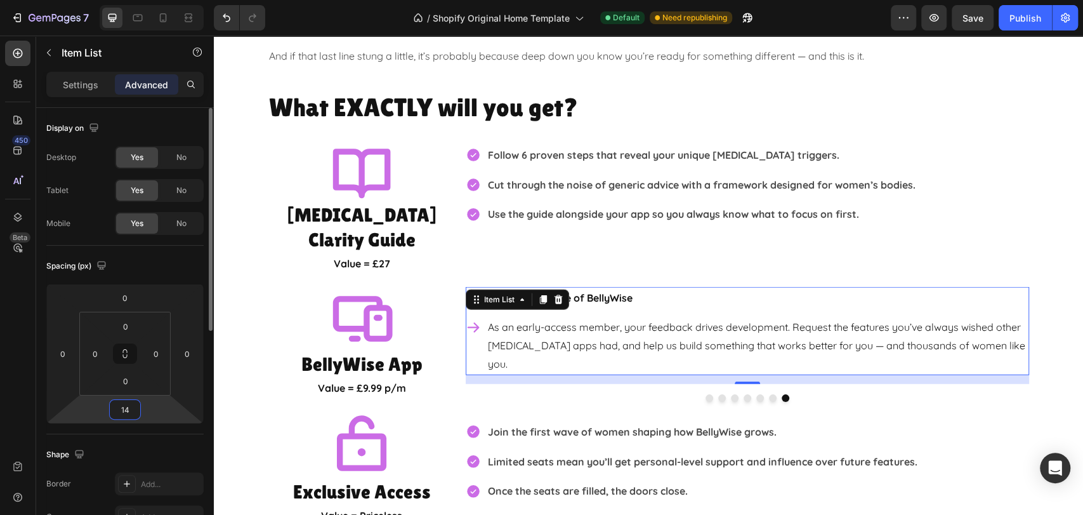
click at [124, 406] on input "14" at bounding box center [124, 409] width 25 height 19
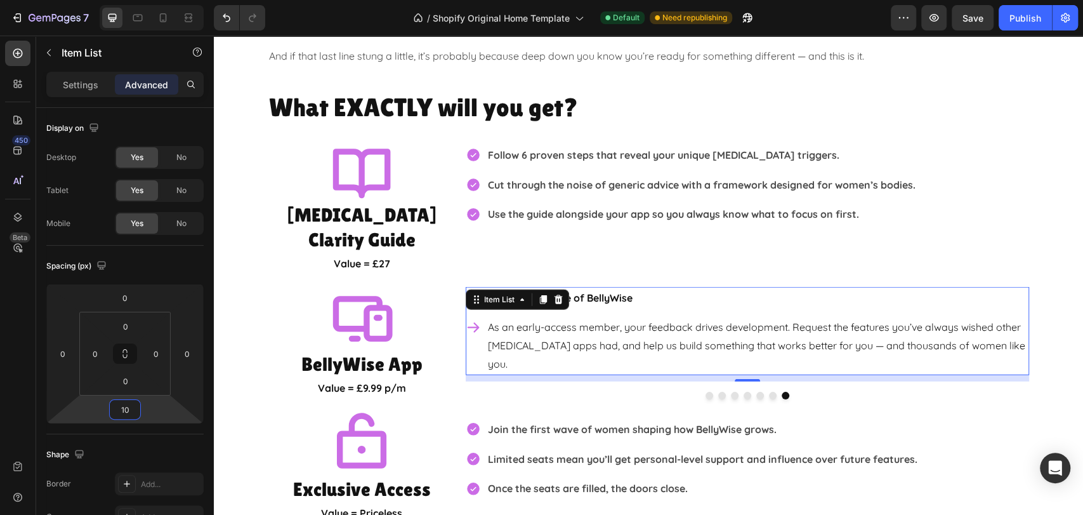
type input "1"
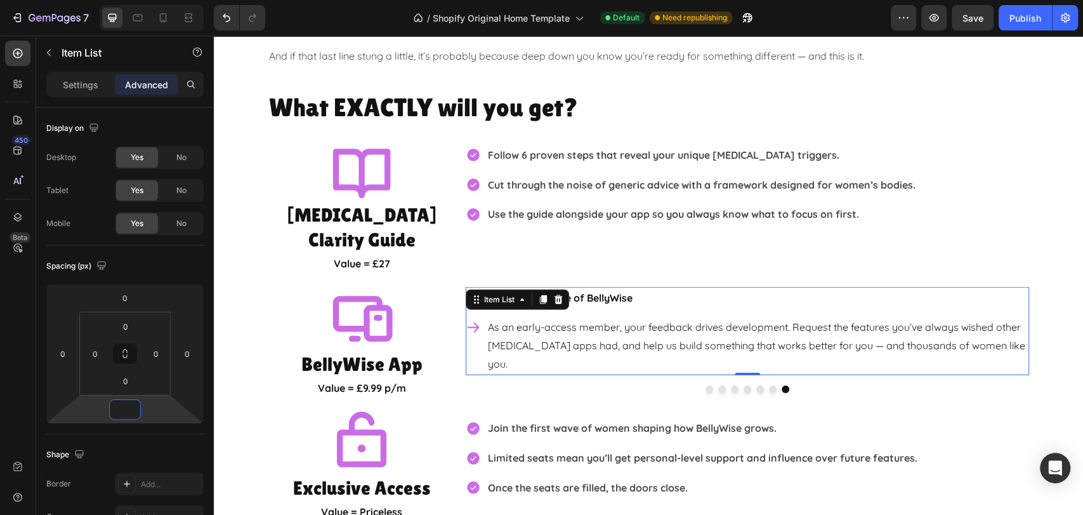
type input "0"
click at [1061, 337] on div "What EXACTLY will you get? Heading Icon IBS Clarity Guide Heading Value = £27 T…" at bounding box center [648, 305] width 869 height 433
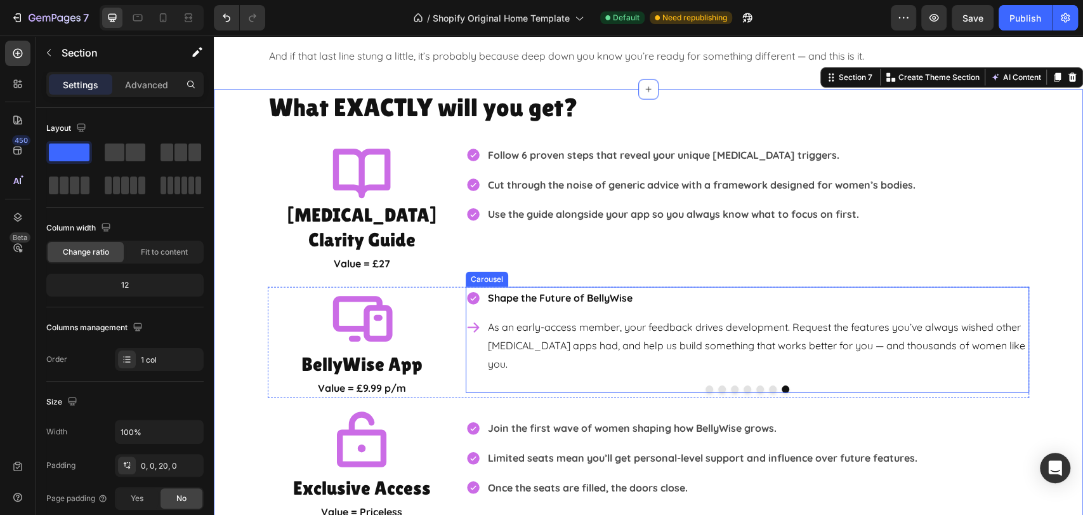
click at [752, 346] on div "Daily Tracking in Seconds Log all your foods, behaviours and symptoms quickly a…" at bounding box center [747, 340] width 563 height 106
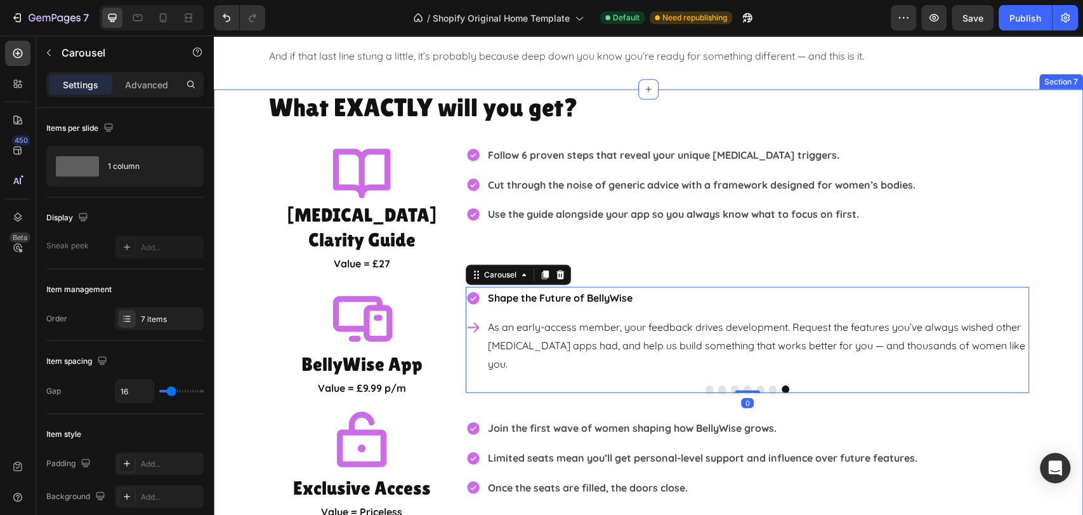
click at [1050, 266] on div "What EXACTLY will you get? Heading Icon IBS Clarity Guide Heading Value = £27 T…" at bounding box center [648, 305] width 869 height 433
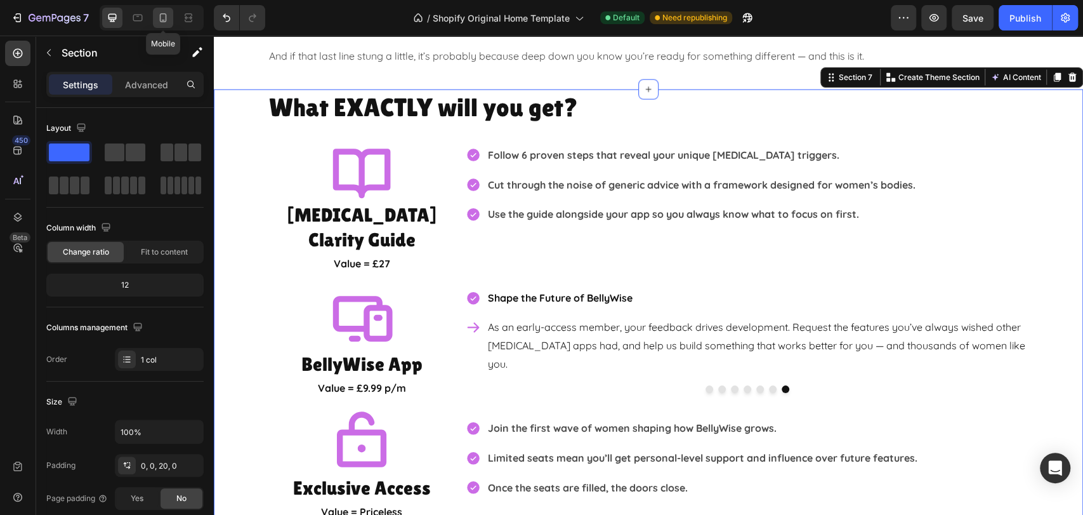
click at [165, 17] on icon at bounding box center [163, 17] width 13 height 13
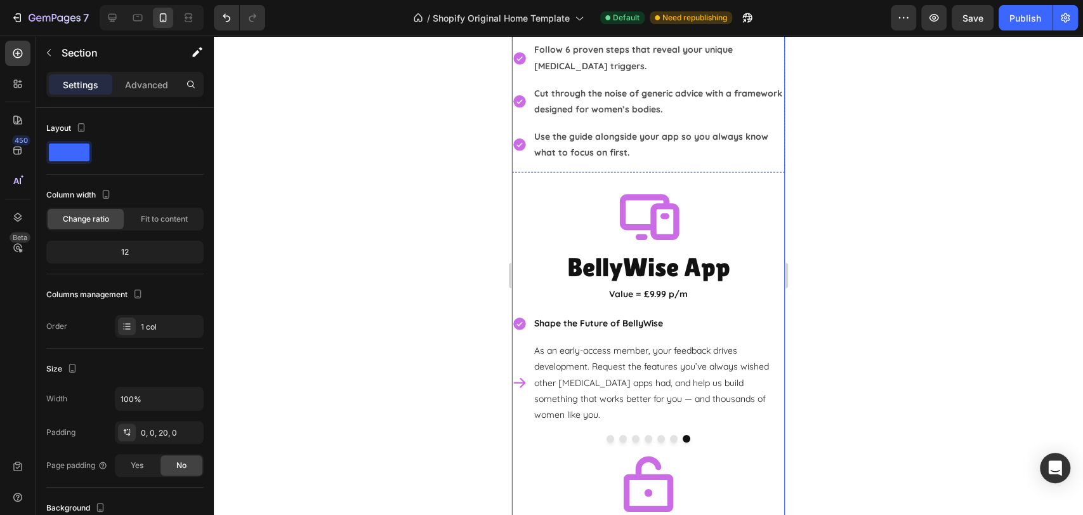
scroll to position [2729, 0]
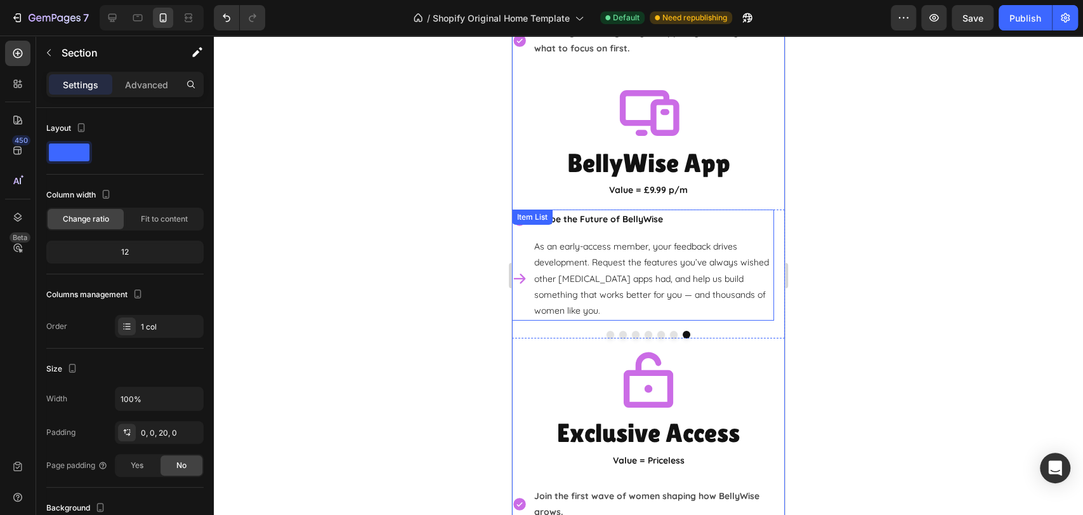
click at [648, 258] on p "As an early-access member, your feedback drives development. Request the featur…" at bounding box center [653, 279] width 238 height 80
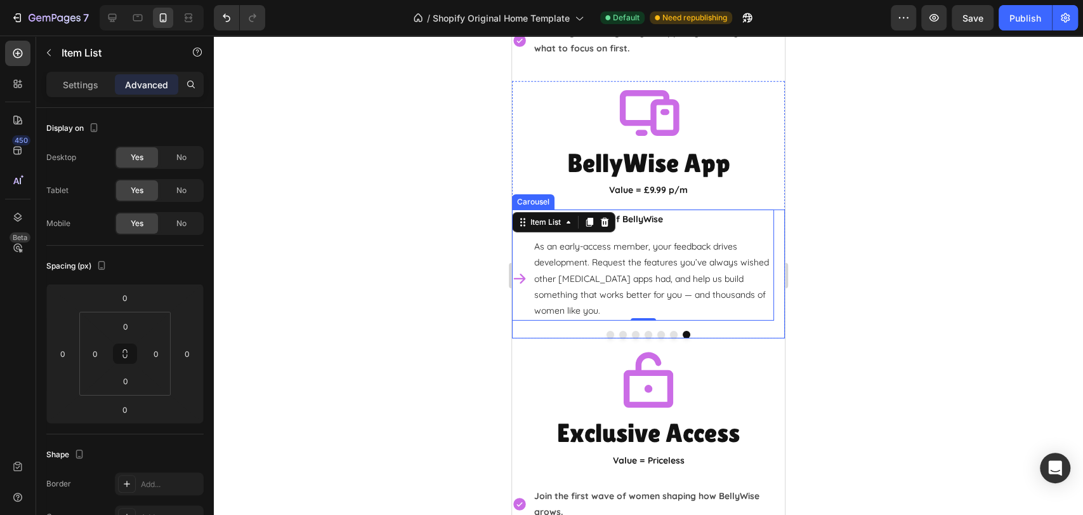
click at [584, 285] on div "Daily Tracking in Seconds Log all your foods, behaviours and symptoms quickly a…" at bounding box center [648, 273] width 273 height 129
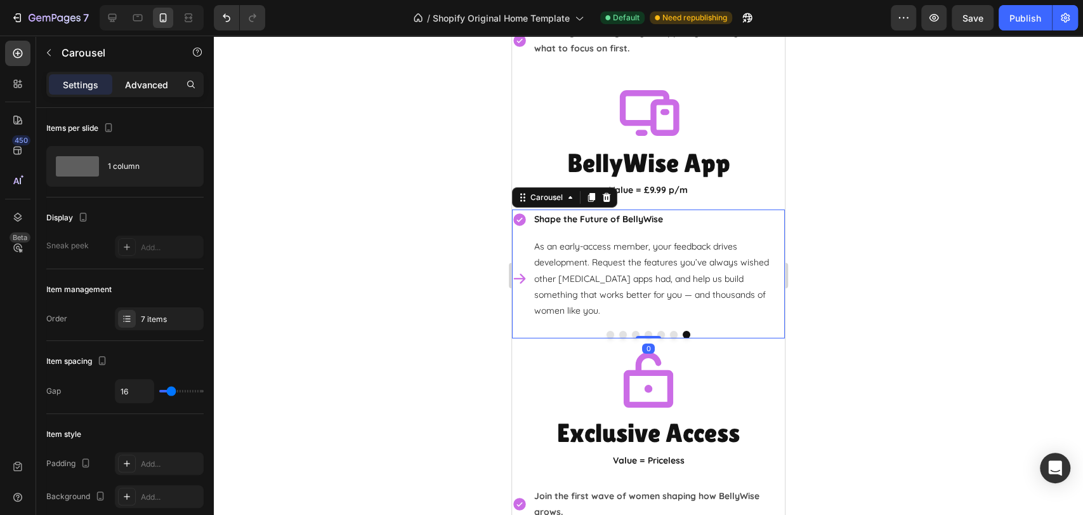
click at [142, 79] on p "Advanced" at bounding box center [146, 84] width 43 height 13
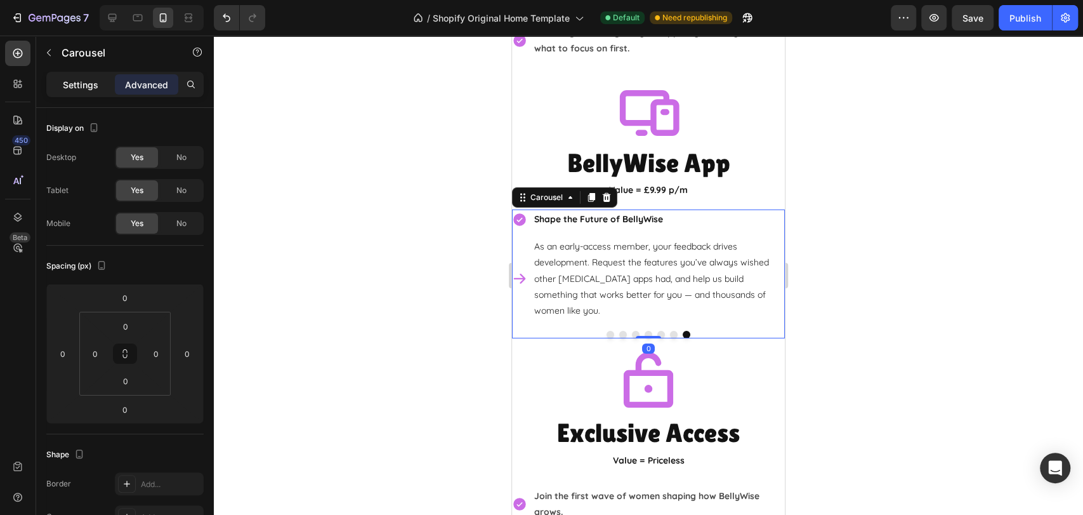
click at [63, 82] on p "Settings" at bounding box center [81, 84] width 36 height 13
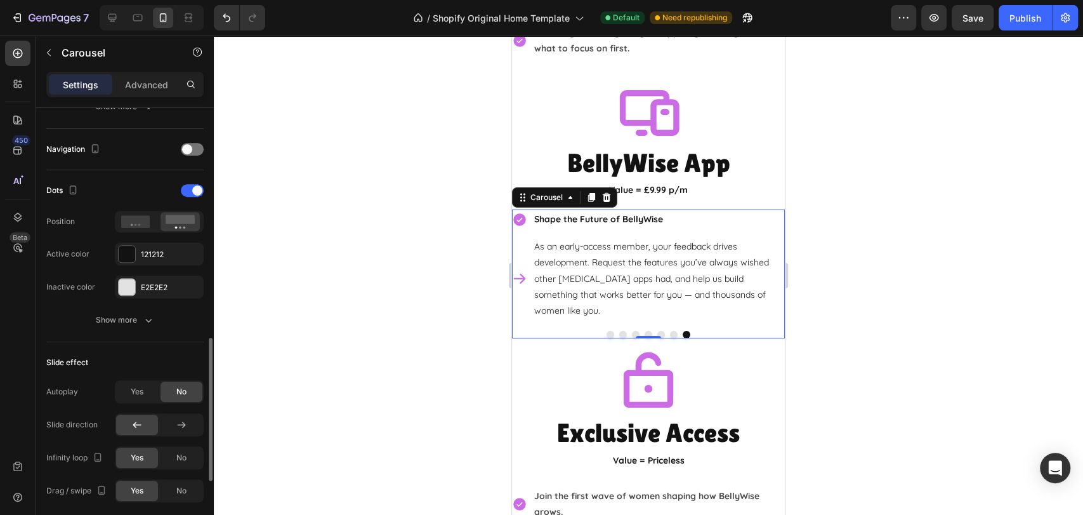
scroll to position [493, 0]
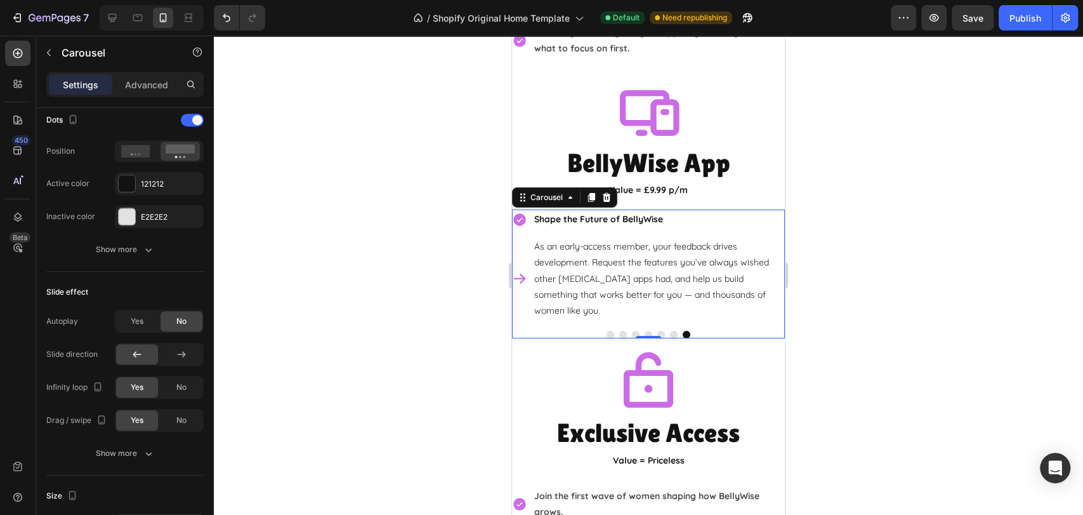
click at [858, 284] on div at bounding box center [648, 275] width 869 height 479
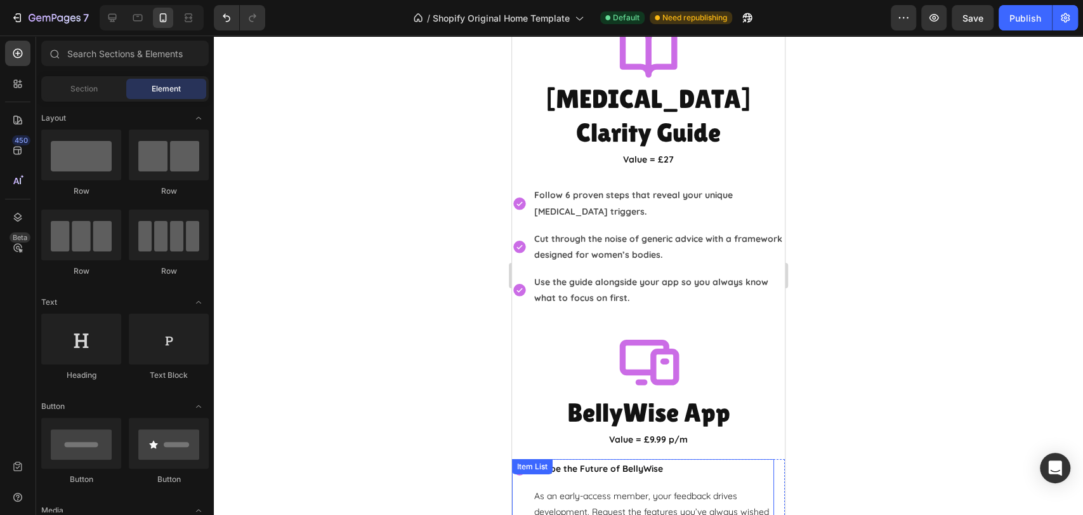
scroll to position [2447, 0]
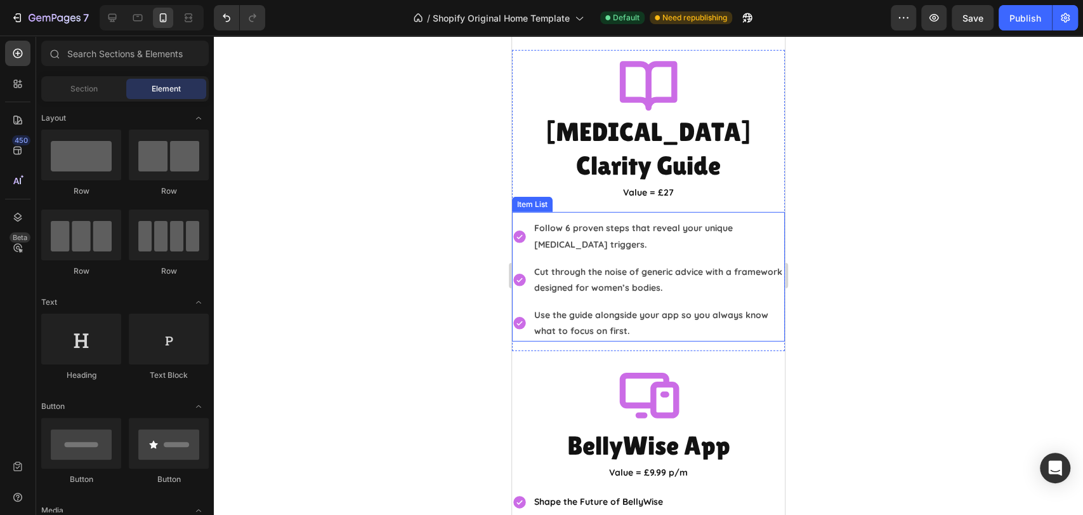
click at [640, 307] on p "Use the guide alongside your app so you always know what to focus on first." at bounding box center [658, 323] width 249 height 32
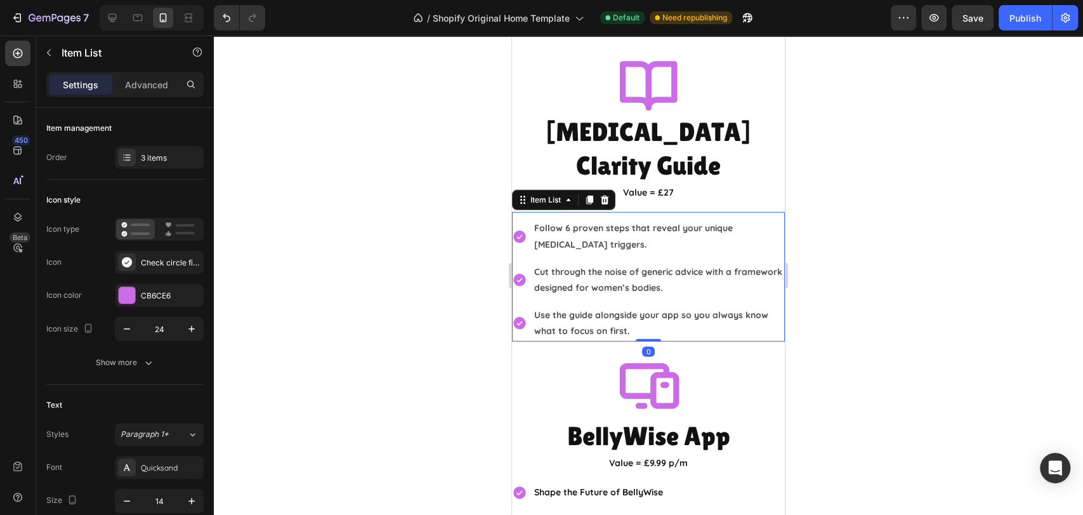
drag, startPoint x: 641, startPoint y: 315, endPoint x: 667, endPoint y: 281, distance: 42.6
click at [643, 282] on div "Follow 6 proven steps that reveal your unique IBS triggers. Cut through the noi…" at bounding box center [648, 276] width 273 height 129
type input "100%"
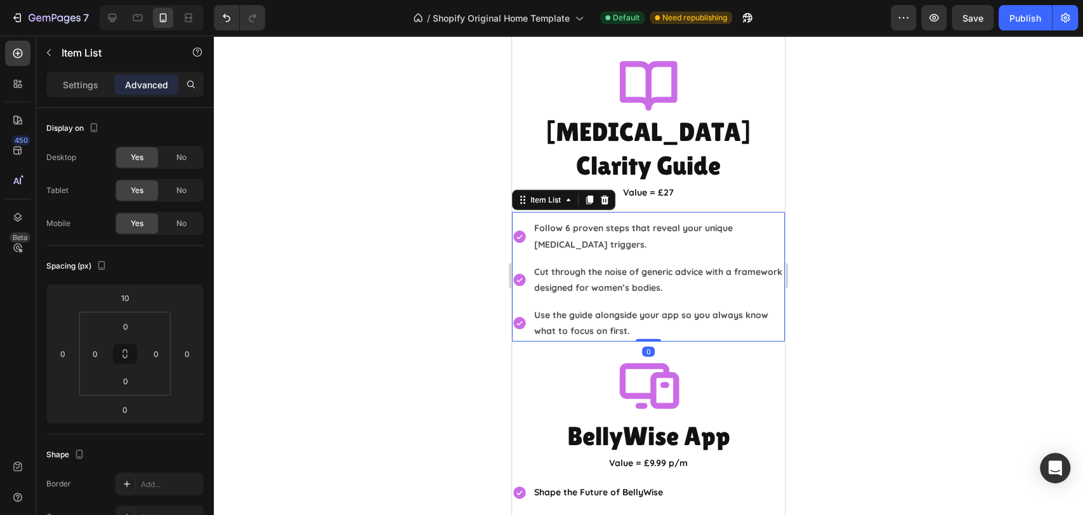
click at [850, 272] on div at bounding box center [648, 275] width 869 height 479
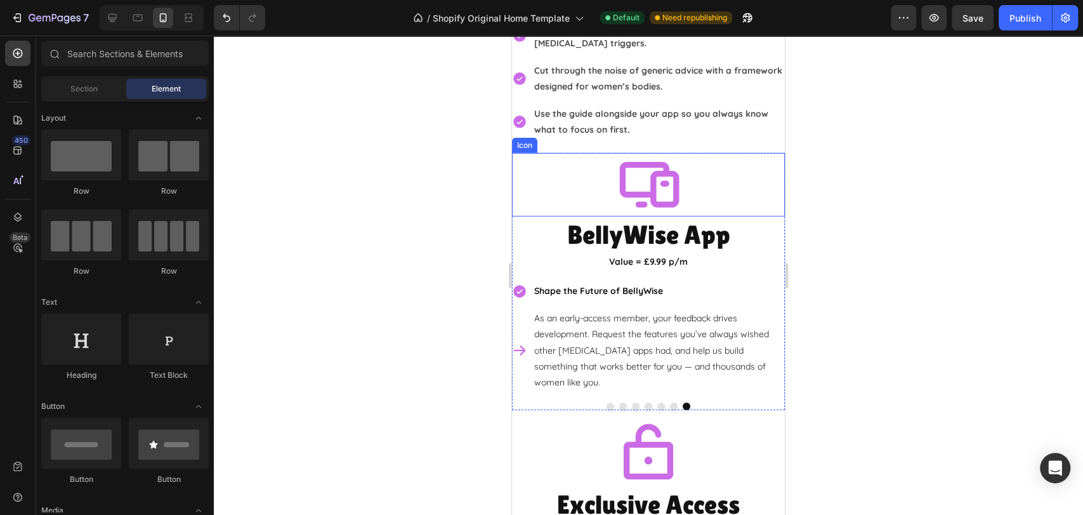
scroll to position [2659, 0]
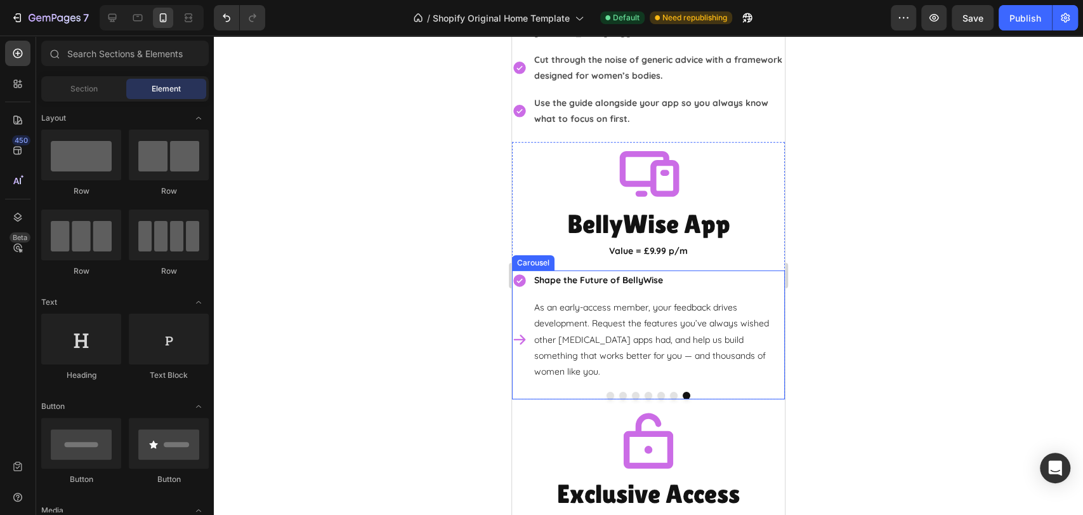
click at [720, 344] on div "Daily Tracking in Seconds Log all your foods, behaviours and symptoms quickly a…" at bounding box center [648, 334] width 273 height 129
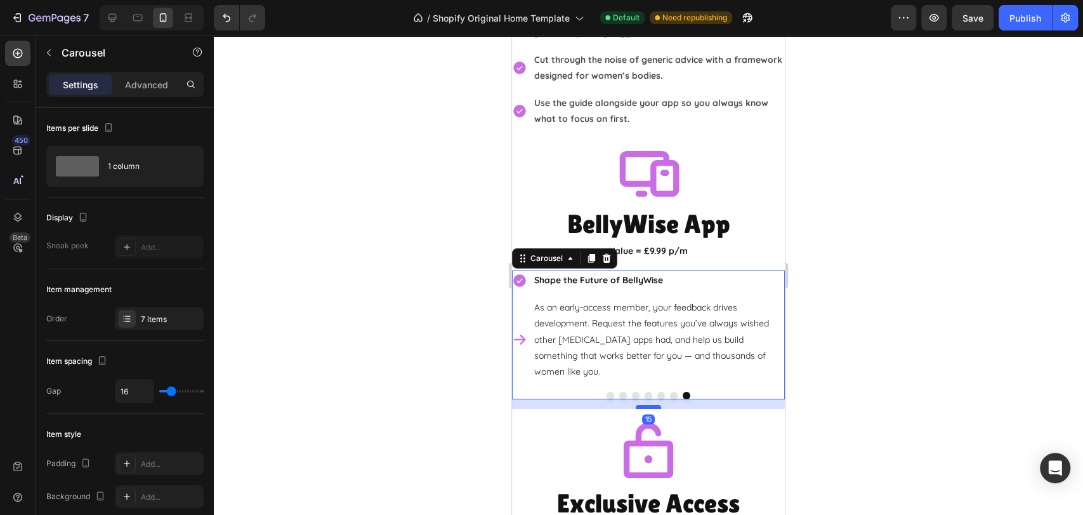
drag, startPoint x: 641, startPoint y: 357, endPoint x: 641, endPoint y: 367, distance: 10.2
click at [641, 405] on div at bounding box center [648, 407] width 25 height 4
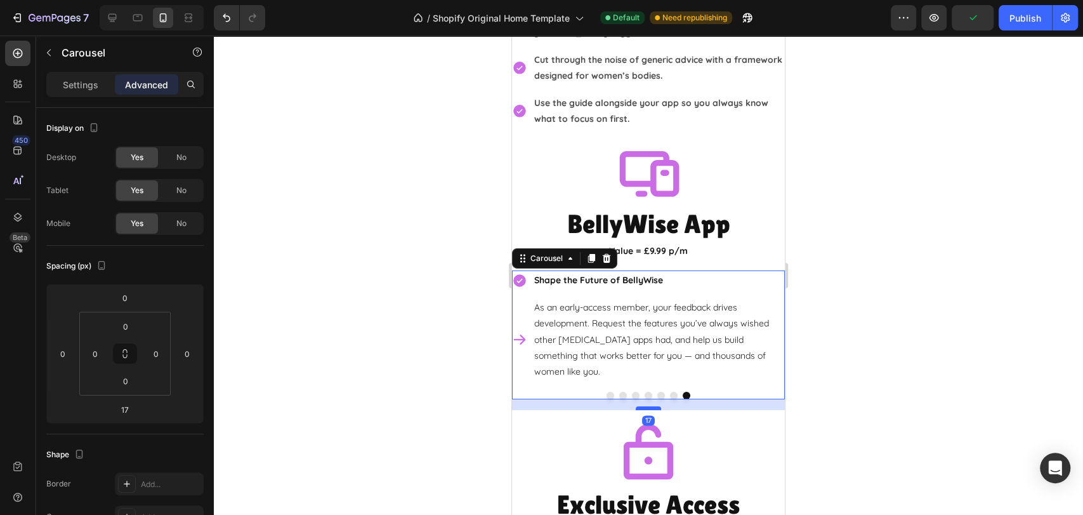
click at [640, 406] on div at bounding box center [648, 408] width 25 height 4
click at [642, 405] on div at bounding box center [648, 407] width 25 height 4
type input "15"
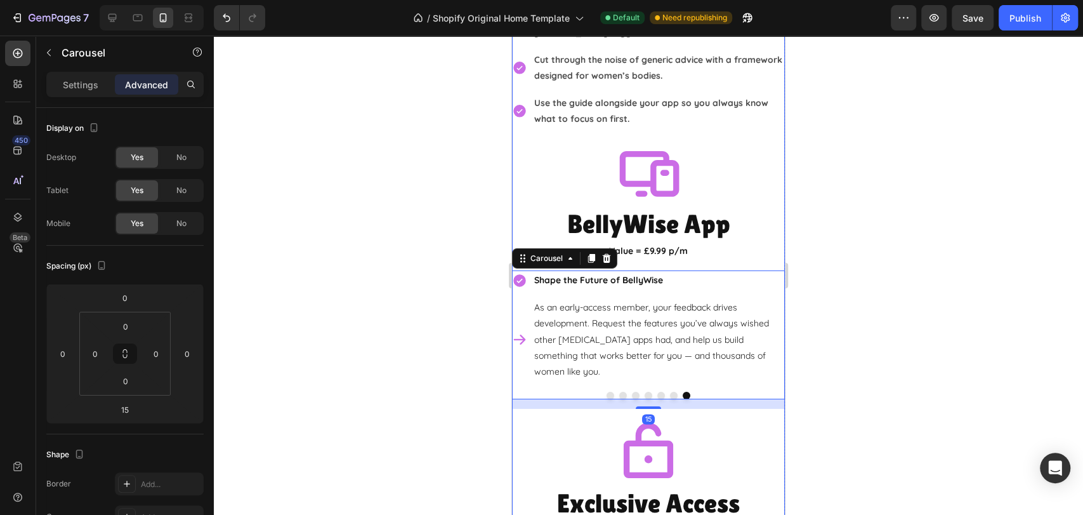
click at [866, 371] on div at bounding box center [648, 275] width 869 height 479
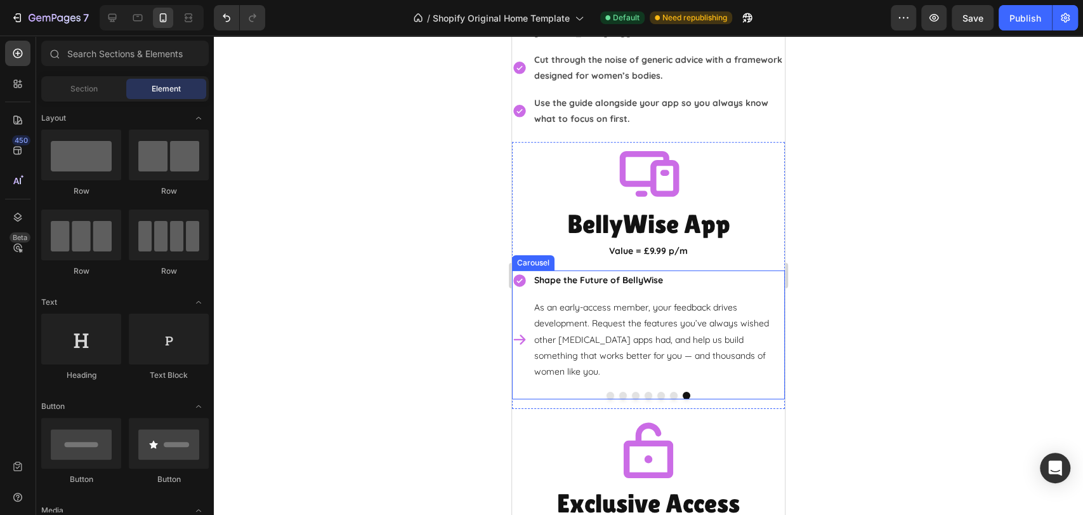
click at [607, 391] on button "Dot" at bounding box center [611, 395] width 8 height 8
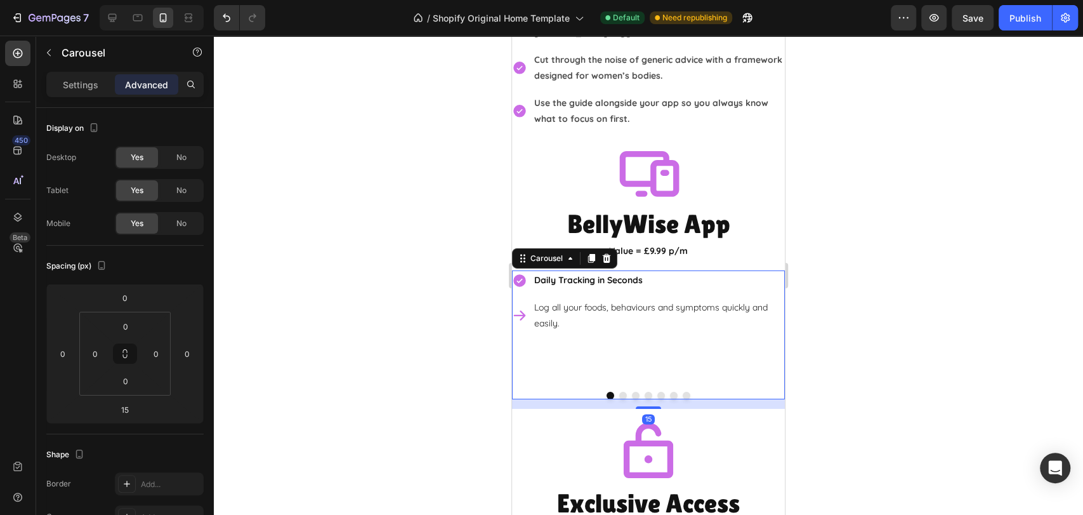
click at [873, 352] on div at bounding box center [648, 275] width 869 height 479
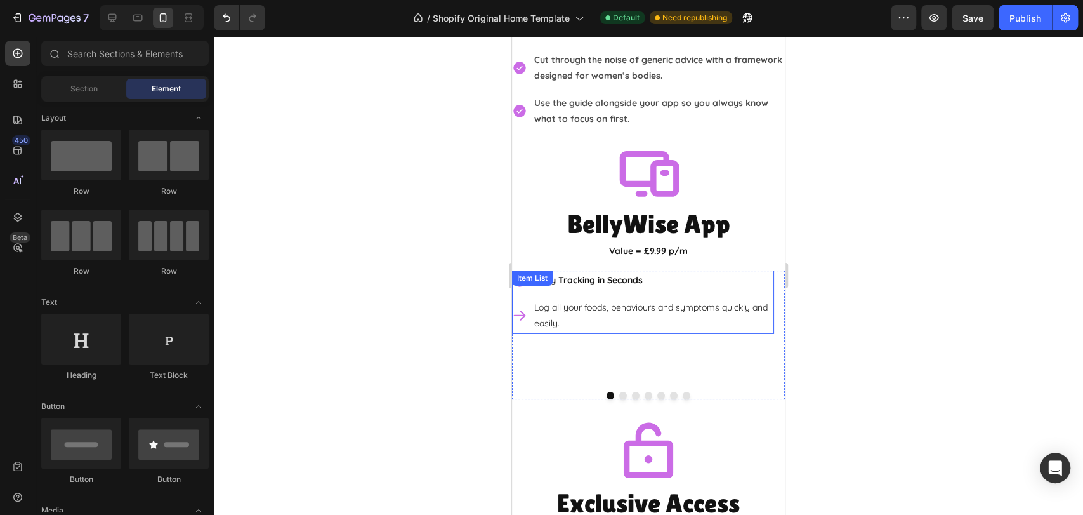
click at [631, 299] on p "Log all your foods, behaviours and symptoms quickly and easily." at bounding box center [653, 315] width 238 height 32
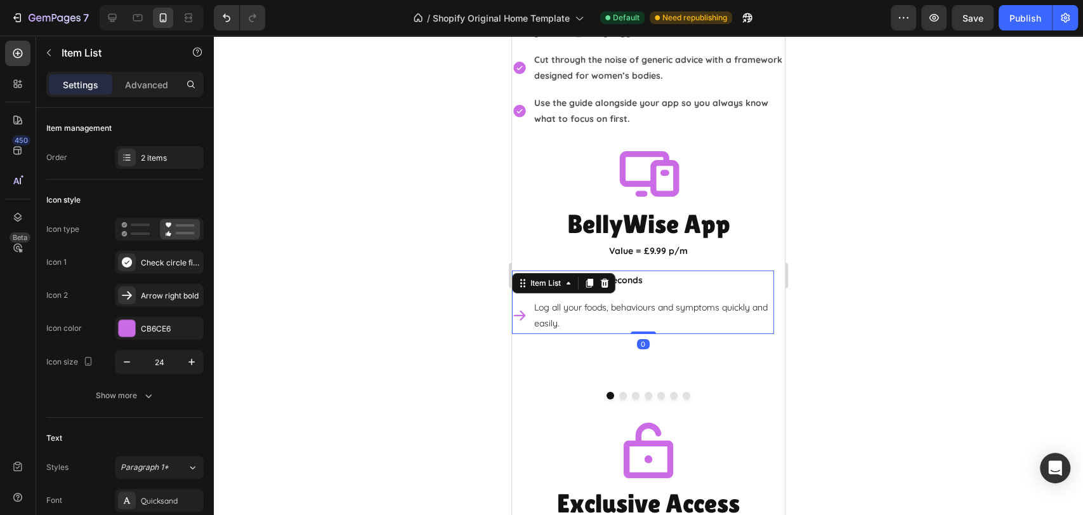
drag, startPoint x: 643, startPoint y: 305, endPoint x: 643, endPoint y: 289, distance: 16.5
click at [643, 289] on div "Daily Tracking in Seconds Log all your foods, behaviours and symptoms quickly a…" at bounding box center [643, 301] width 262 height 63
type input "100%"
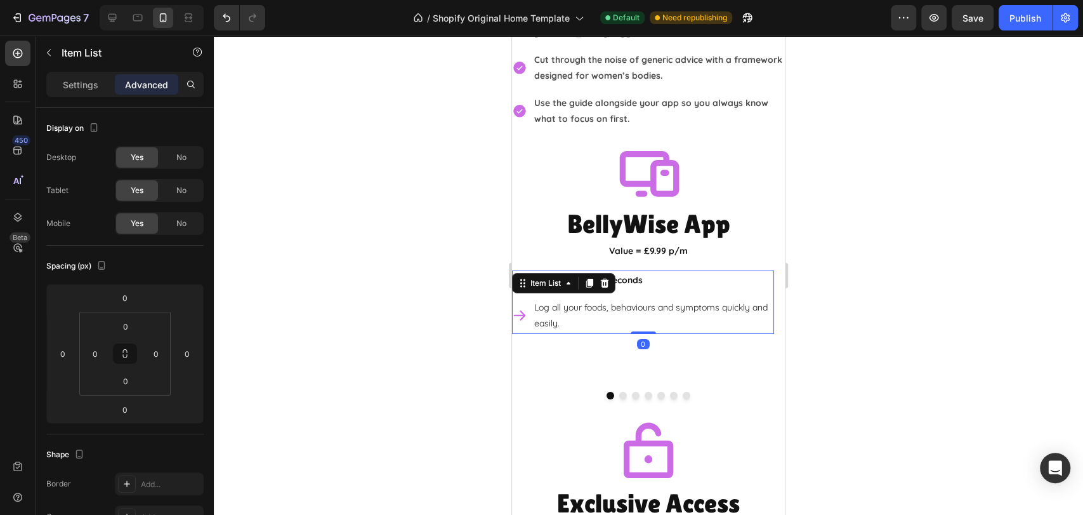
click at [845, 291] on div at bounding box center [648, 275] width 869 height 479
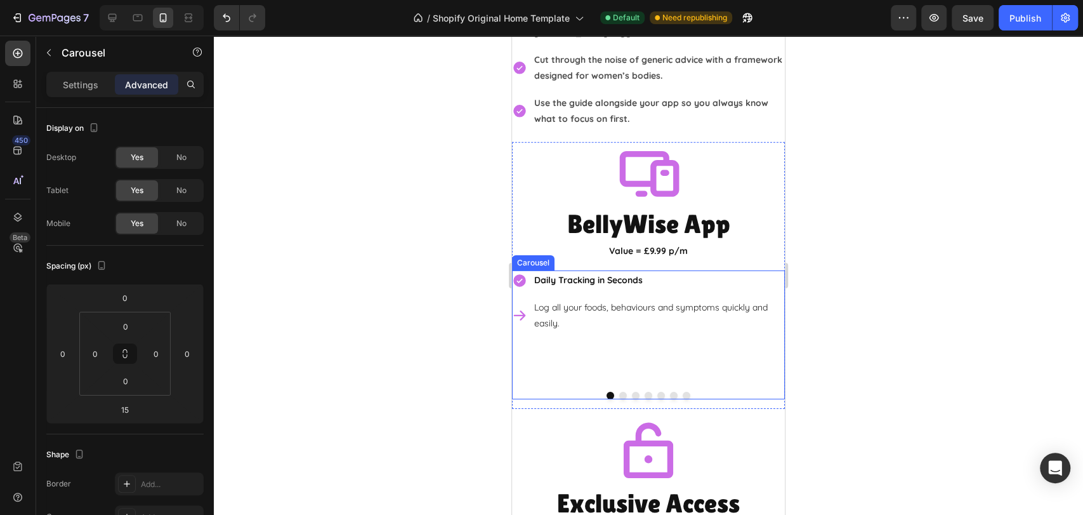
click at [616, 324] on div "Daily Tracking in Seconds Log all your foods, behaviours and symptoms quickly a…" at bounding box center [643, 325] width 262 height 111
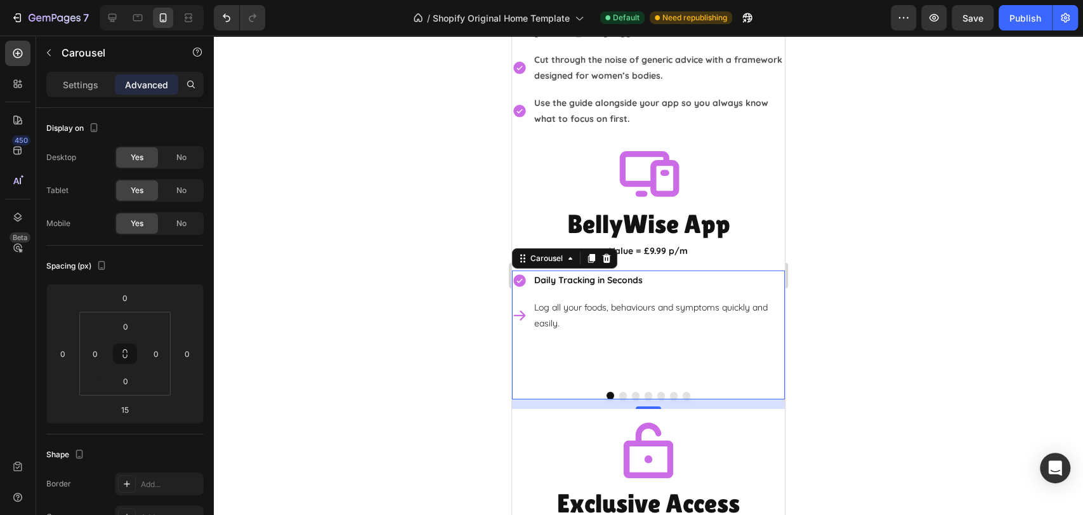
click at [619, 391] on button "Dot" at bounding box center [623, 395] width 8 height 8
click at [612, 299] on p "Get instant answers to your questions and live analysis of your logs from the v…" at bounding box center [653, 315] width 238 height 32
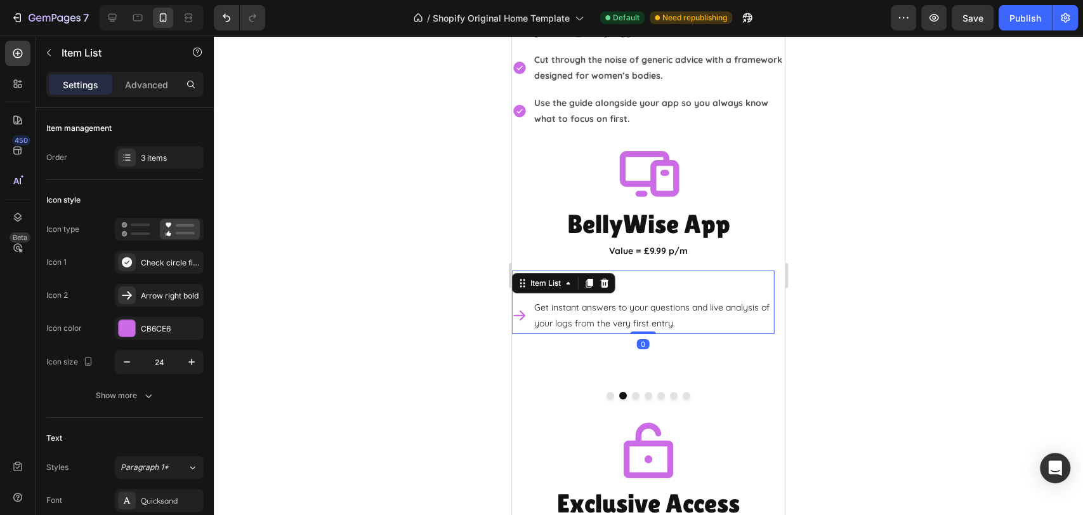
drag, startPoint x: 640, startPoint y: 307, endPoint x: 641, endPoint y: 284, distance: 22.9
click at [641, 284] on div "Day 1: AI Chat Get instant answers to your questions and live analysis of your …" at bounding box center [643, 301] width 262 height 63
type input "100%"
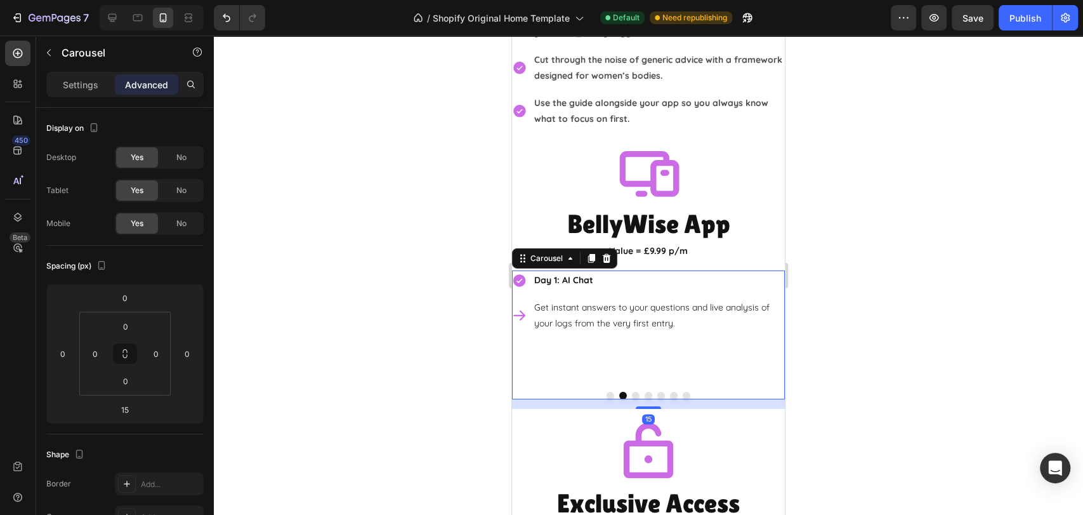
click at [632, 391] on button "Dot" at bounding box center [636, 395] width 8 height 8
click at [640, 299] on p "Unlock personalised forecasts for how your gut will behave, plus detailed break…" at bounding box center [653, 323] width 238 height 48
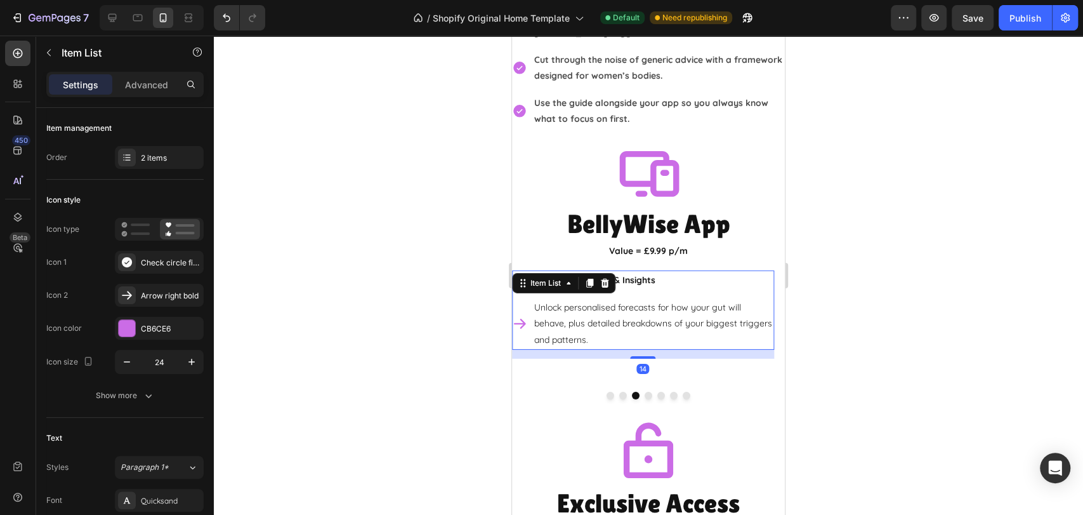
drag, startPoint x: 637, startPoint y: 322, endPoint x: 635, endPoint y: 290, distance: 31.8
click at [635, 291] on div "Day 7: Predictions & Insights Unlock personalised forecasts for how your gut wi…" at bounding box center [643, 309] width 262 height 79
type input "100%"
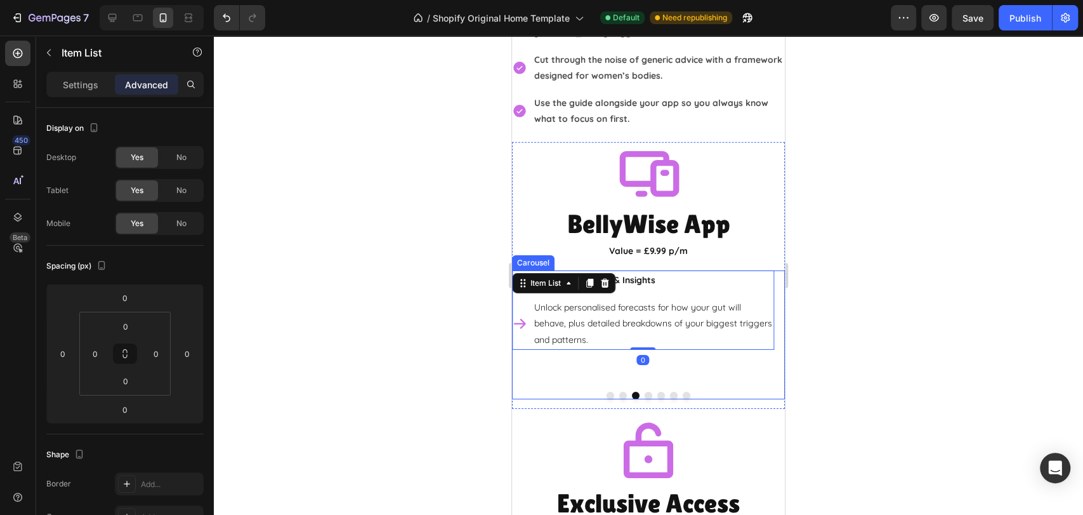
click at [645, 391] on button "Dot" at bounding box center [649, 395] width 8 height 8
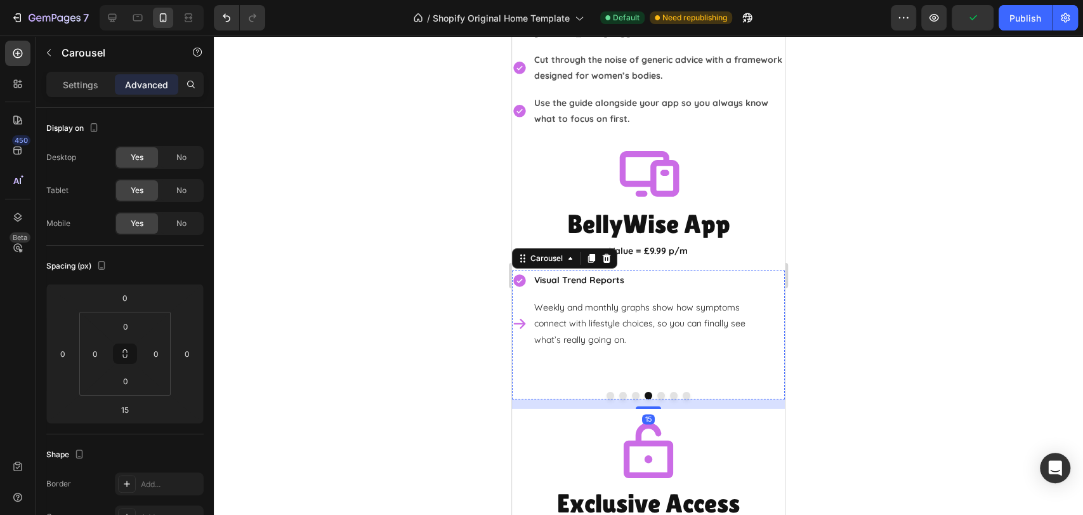
click at [645, 299] on p "Weekly and monthly graphs show how symptoms connect with lifestyle choices, so …" at bounding box center [653, 323] width 238 height 48
click at [641, 299] on p "Weekly and monthly graphs show how symptoms connect with lifestyle choices, so …" at bounding box center [653, 323] width 238 height 48
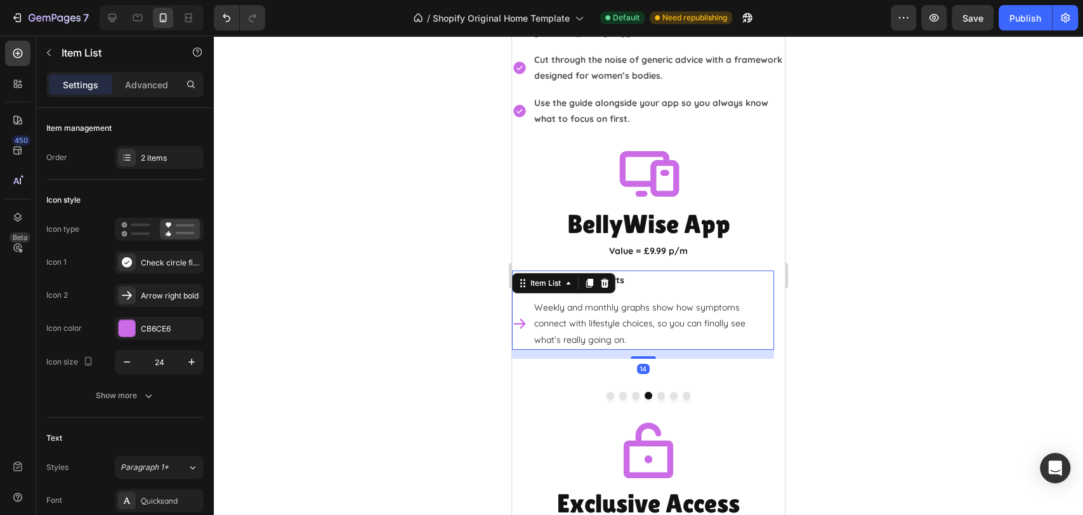
drag, startPoint x: 643, startPoint y: 323, endPoint x: 650, endPoint y: 324, distance: 6.4
click at [644, 296] on div "Visual Trend Reports Weekly and monthly graphs show how symptoms connect with l…" at bounding box center [643, 309] width 262 height 79
type input "100%"
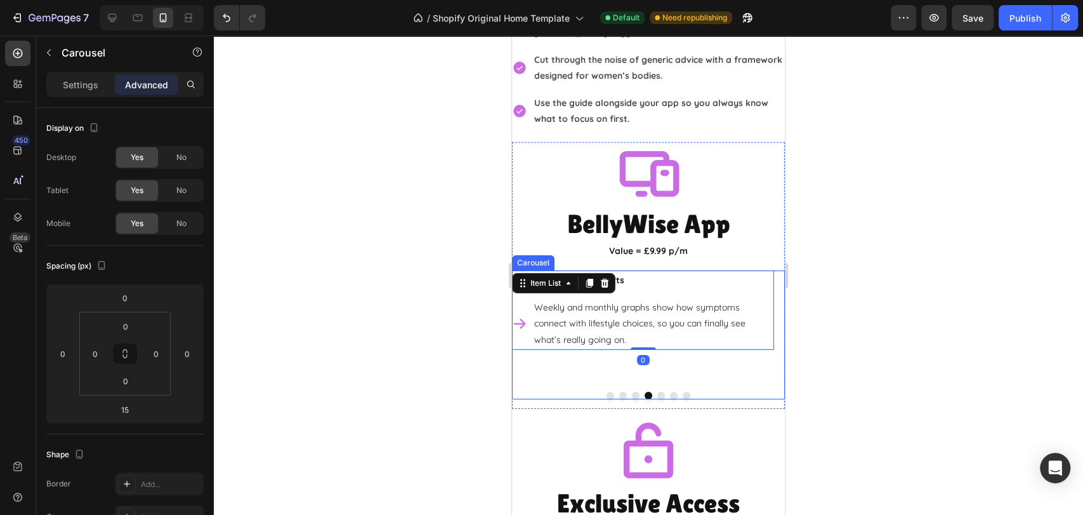
click at [657, 391] on button "Dot" at bounding box center [661, 395] width 8 height 8
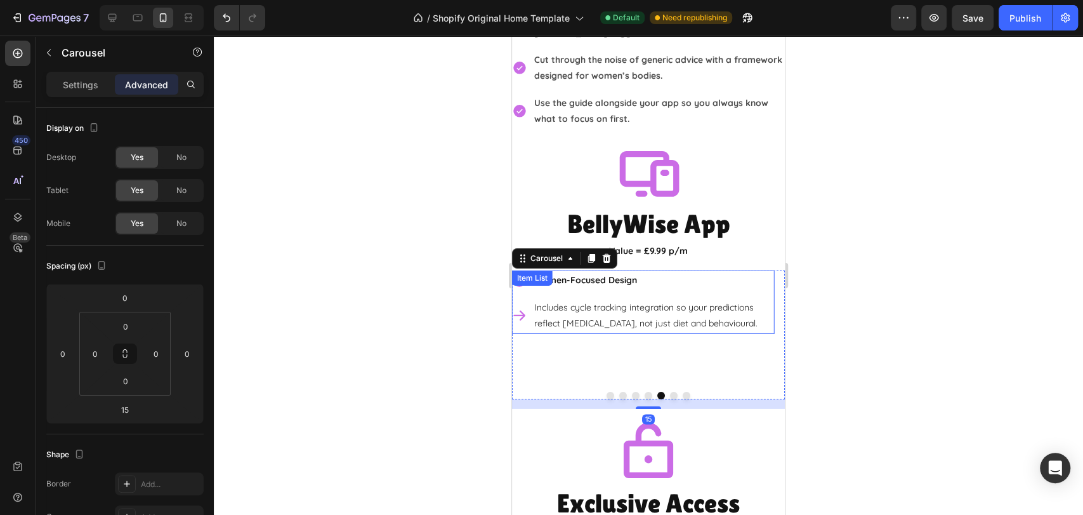
click at [648, 299] on p "Includes cycle tracking integration so your predictions reflect hormonal change…" at bounding box center [653, 315] width 238 height 32
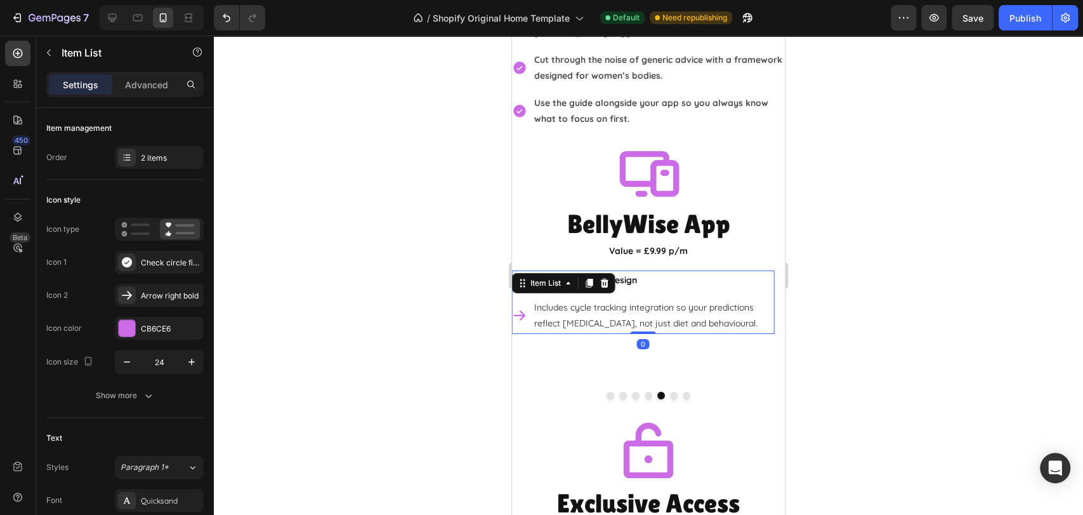
drag, startPoint x: 647, startPoint y: 306, endPoint x: 648, endPoint y: 286, distance: 20.4
click at [648, 286] on div "Women-Focused Design Includes cycle tracking integration so your predictions re…" at bounding box center [643, 301] width 262 height 63
type input "100%"
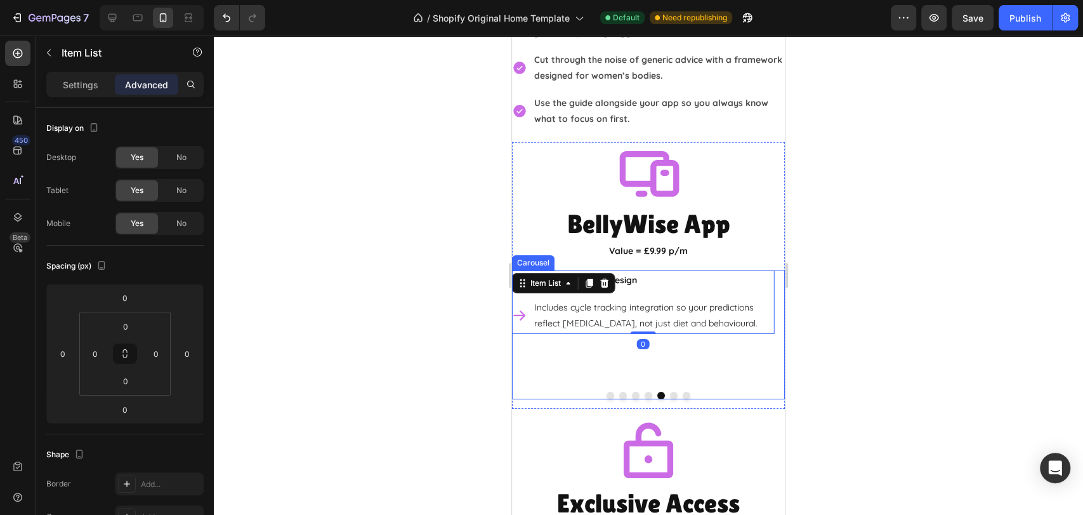
click at [671, 391] on button "Dot" at bounding box center [674, 395] width 8 height 8
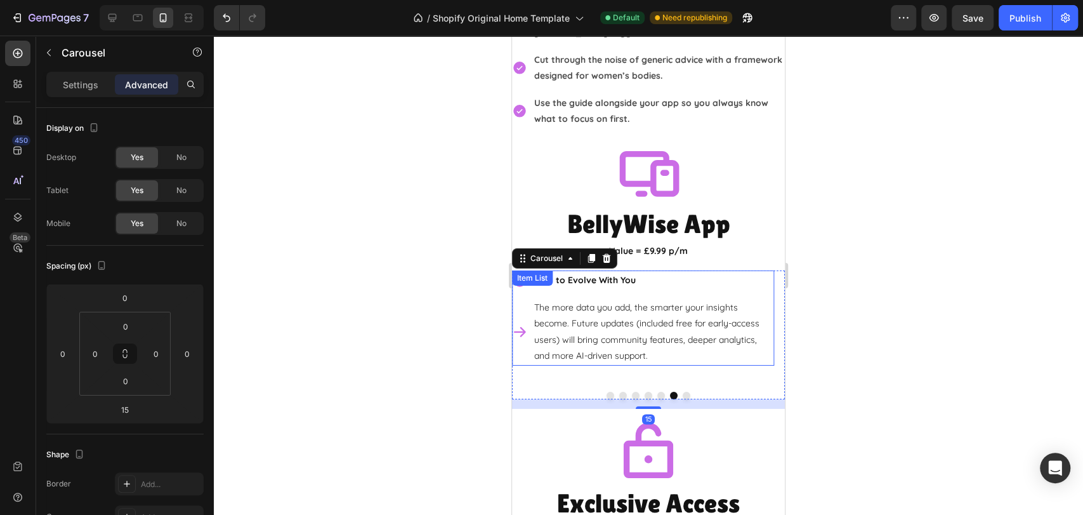
click at [664, 299] on p "The more data you add, the smarter your insights become. Future updates (includ…" at bounding box center [653, 331] width 238 height 64
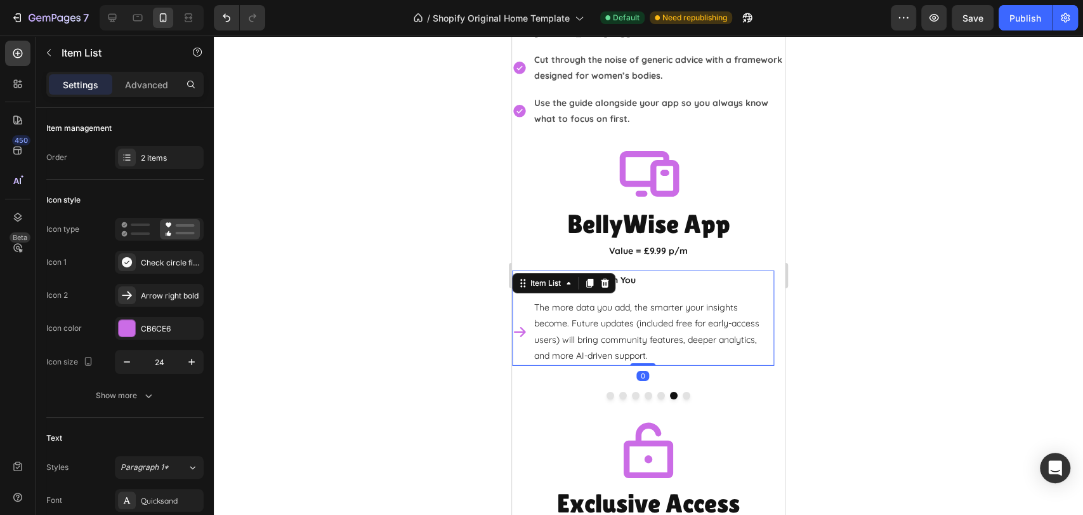
drag, startPoint x: 644, startPoint y: 339, endPoint x: 645, endPoint y: 312, distance: 27.9
click at [643, 312] on div "Built to Evolve With You The more data you add, the smarter your insights becom…" at bounding box center [643, 317] width 262 height 95
type input "100%"
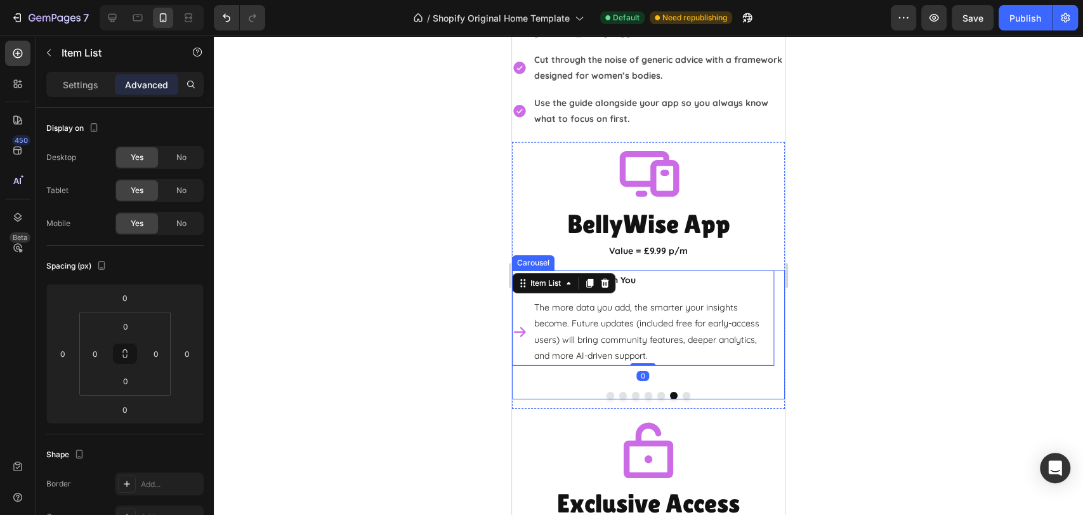
click at [683, 391] on button "Dot" at bounding box center [687, 395] width 8 height 8
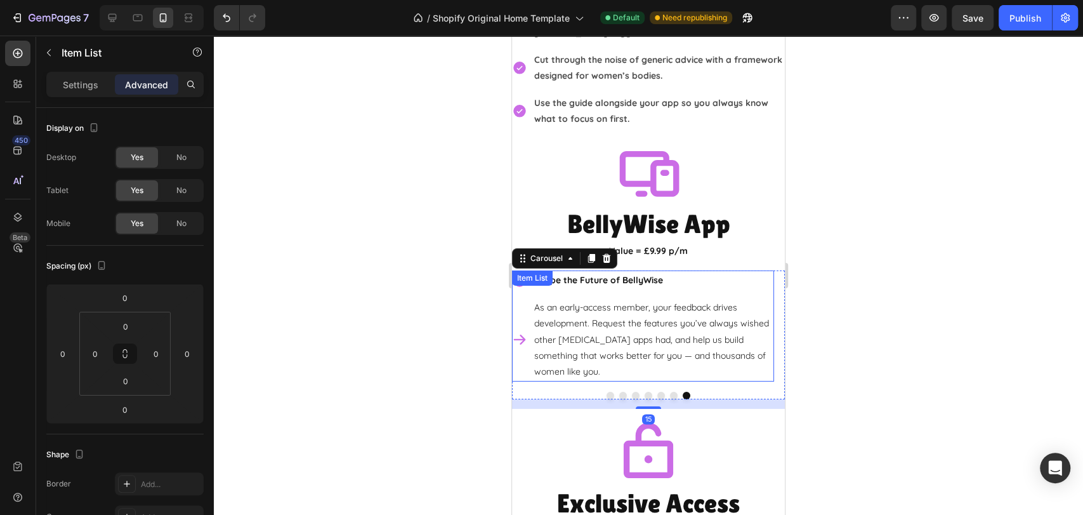
click at [655, 318] on p "As an early-access member, your feedback drives development. Request the featur…" at bounding box center [653, 339] width 238 height 80
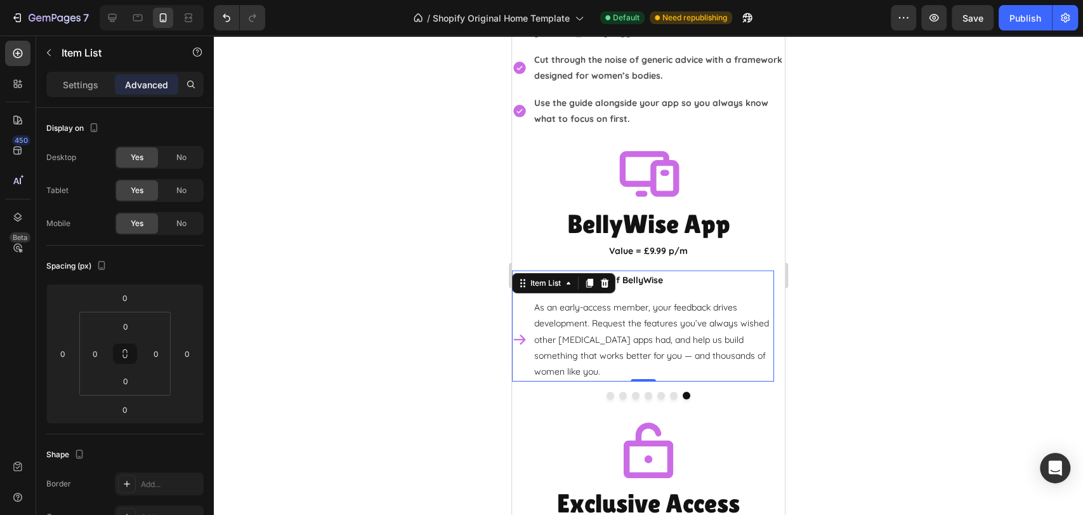
click at [909, 315] on div at bounding box center [648, 275] width 869 height 479
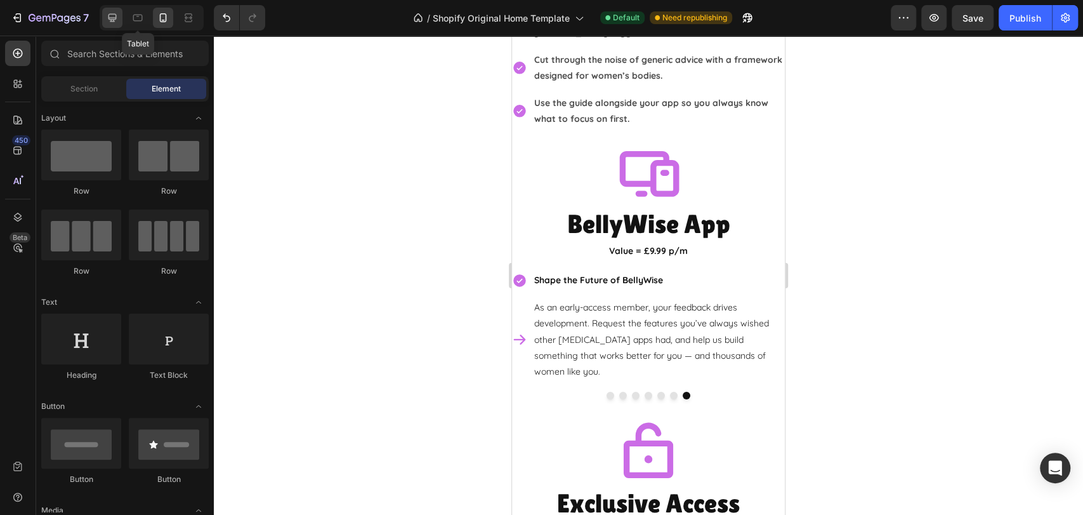
click at [112, 22] on icon at bounding box center [112, 18] width 8 height 8
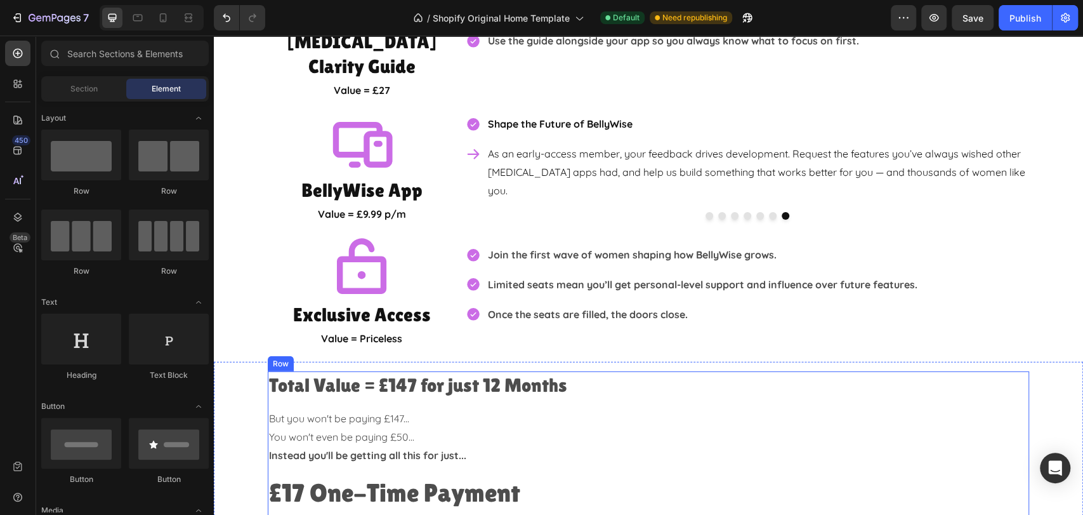
scroll to position [2358, 0]
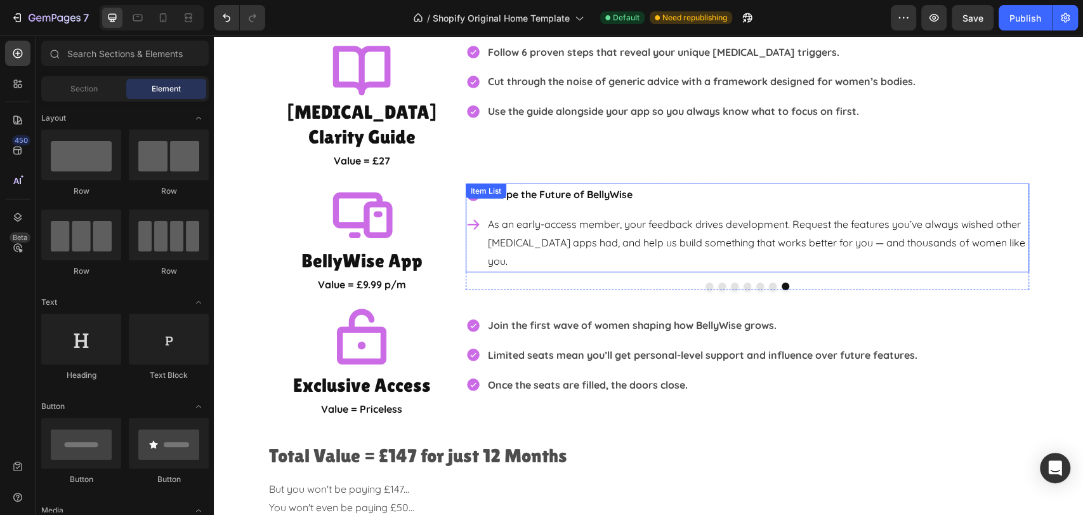
click at [576, 215] on p "As an early-access member, your feedback drives development. Request the featur…" at bounding box center [757, 242] width 539 height 55
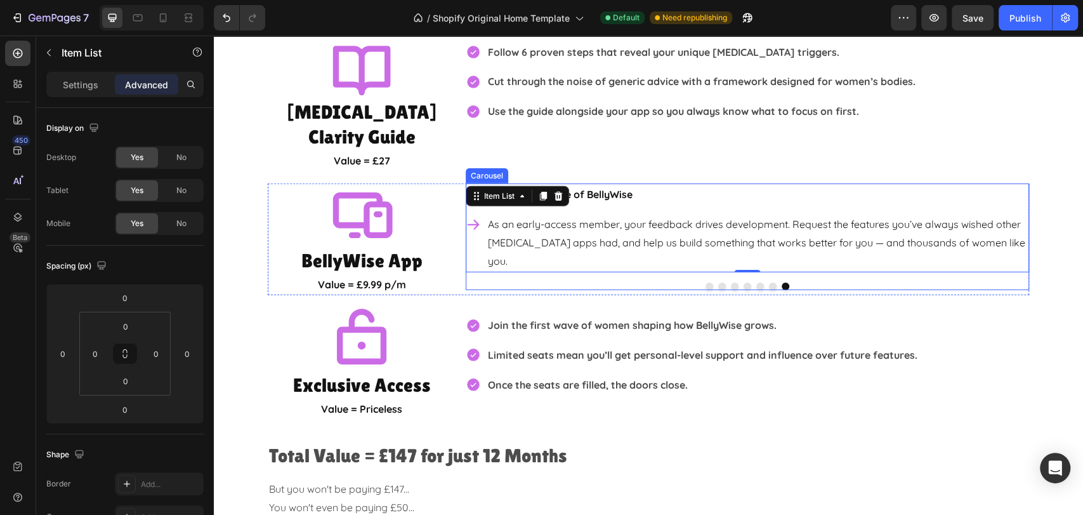
click at [706, 282] on button "Dot" at bounding box center [710, 286] width 8 height 8
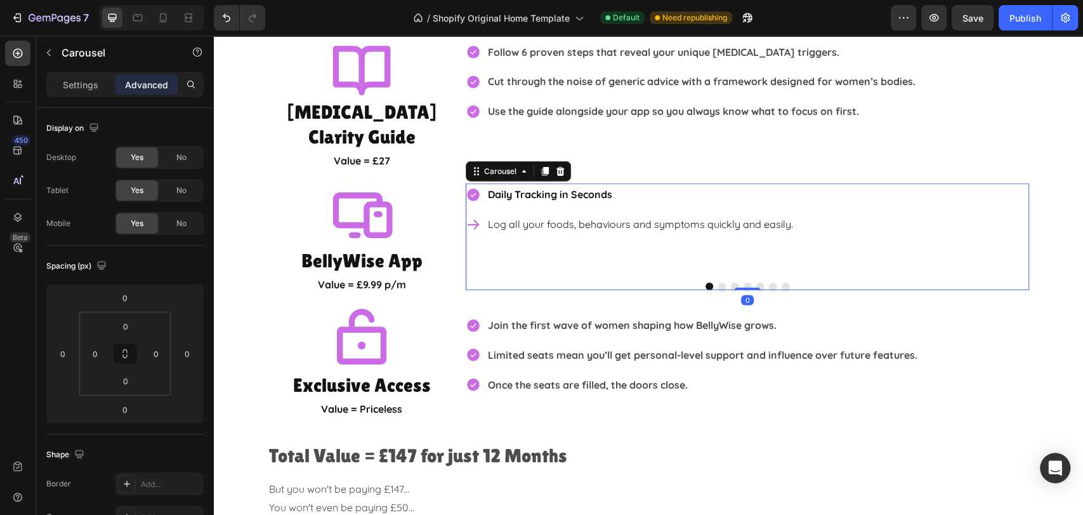
click at [697, 215] on p "Log all your foods, behaviours and symptoms quickly and easily." at bounding box center [640, 224] width 305 height 18
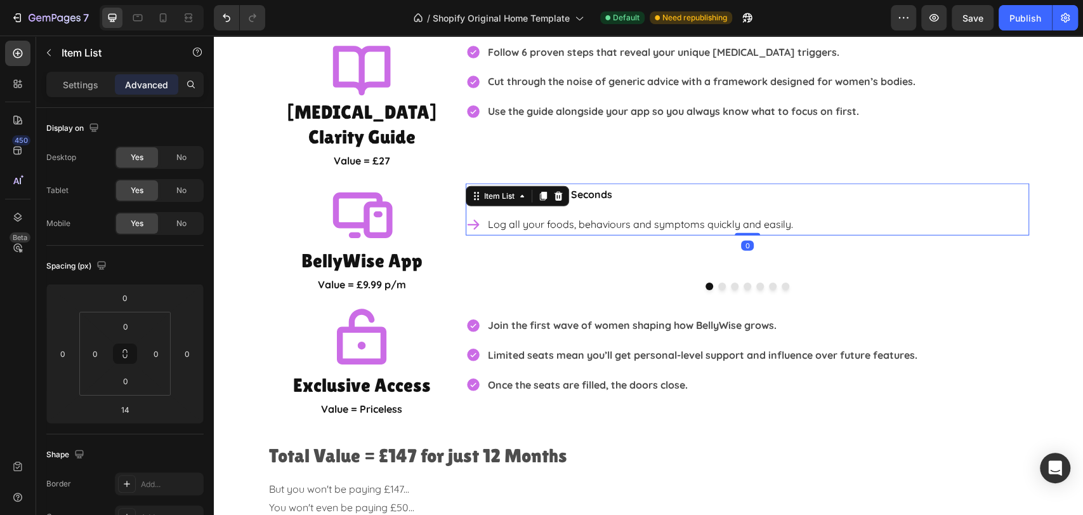
drag, startPoint x: 745, startPoint y: 216, endPoint x: 745, endPoint y: 202, distance: 14.6
click at [745, 194] on div "Daily Tracking in Seconds Log all your foods, behaviours and symptoms quickly a…" at bounding box center [747, 209] width 563 height 52
type input "0"
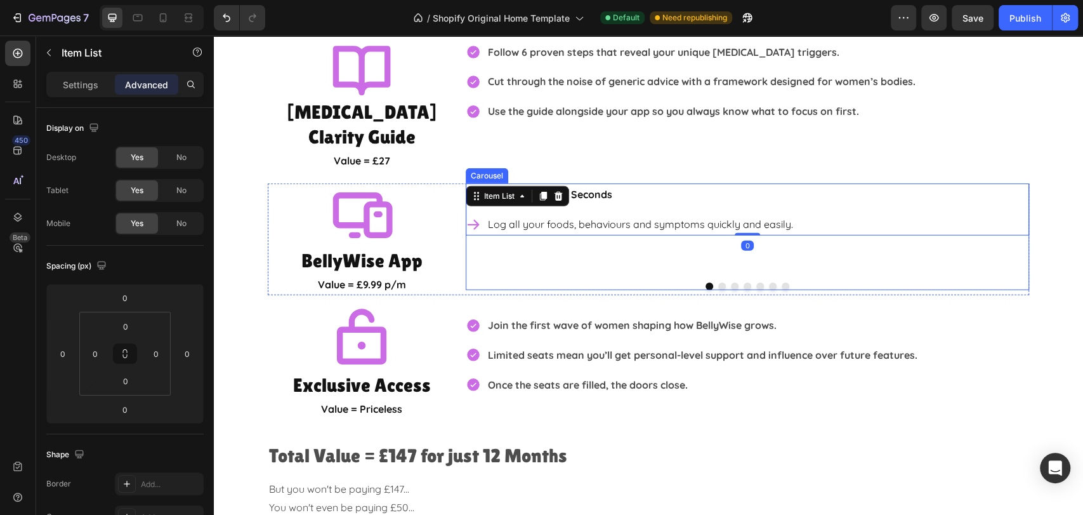
click at [718, 282] on button "Dot" at bounding box center [722, 286] width 8 height 8
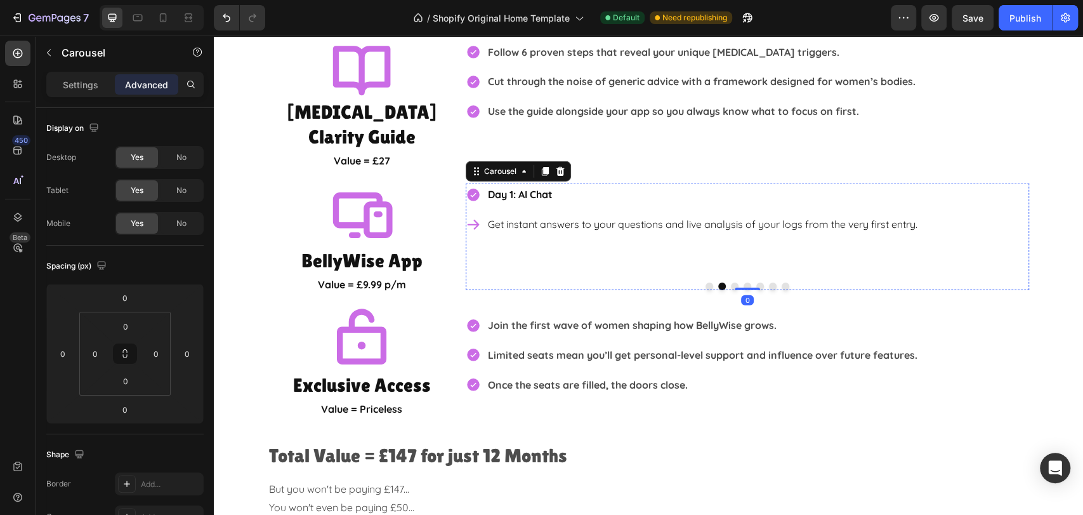
click at [715, 215] on p "Get instant answers to your questions and live analysis of your logs from the v…" at bounding box center [703, 224] width 430 height 18
click at [739, 215] on p "Get instant answers to your questions and live analysis of your logs from the v…" at bounding box center [703, 224] width 430 height 18
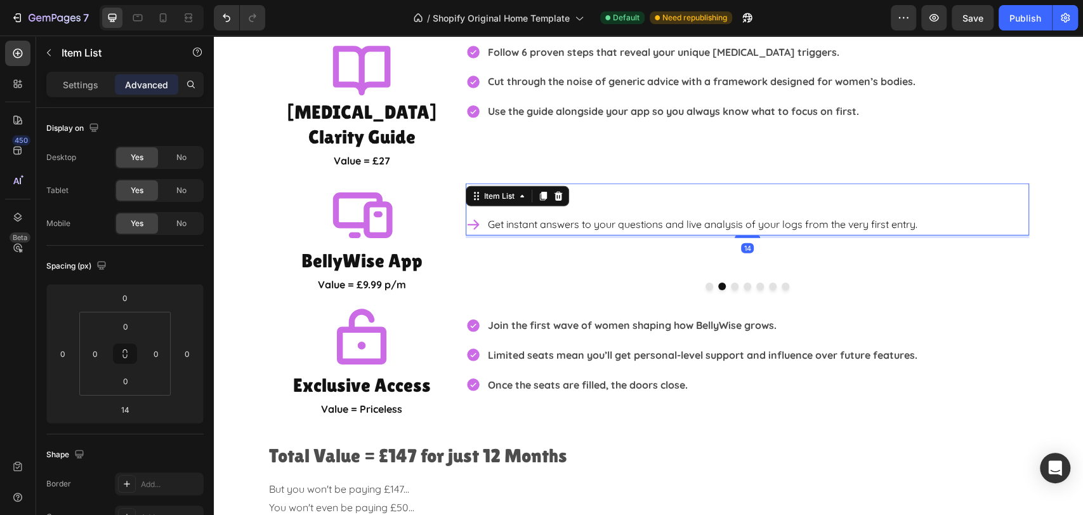
drag, startPoint x: 742, startPoint y: 216, endPoint x: 739, endPoint y: 197, distance: 19.2
click at [739, 197] on div "Day 1: AI Chat Get instant answers to your questions and live analysis of your …" at bounding box center [747, 209] width 563 height 52
type input "0"
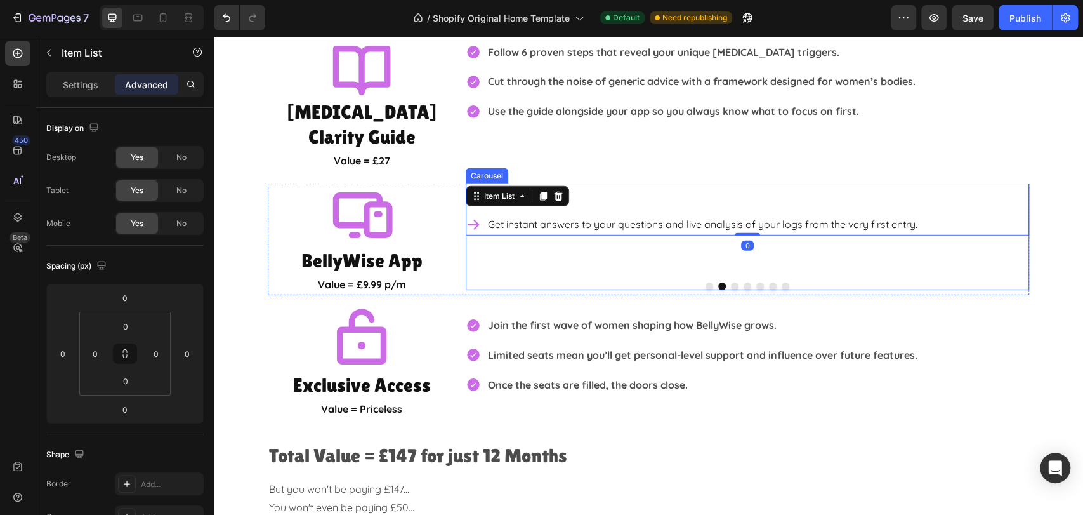
click at [731, 282] on button "Dot" at bounding box center [735, 286] width 8 height 8
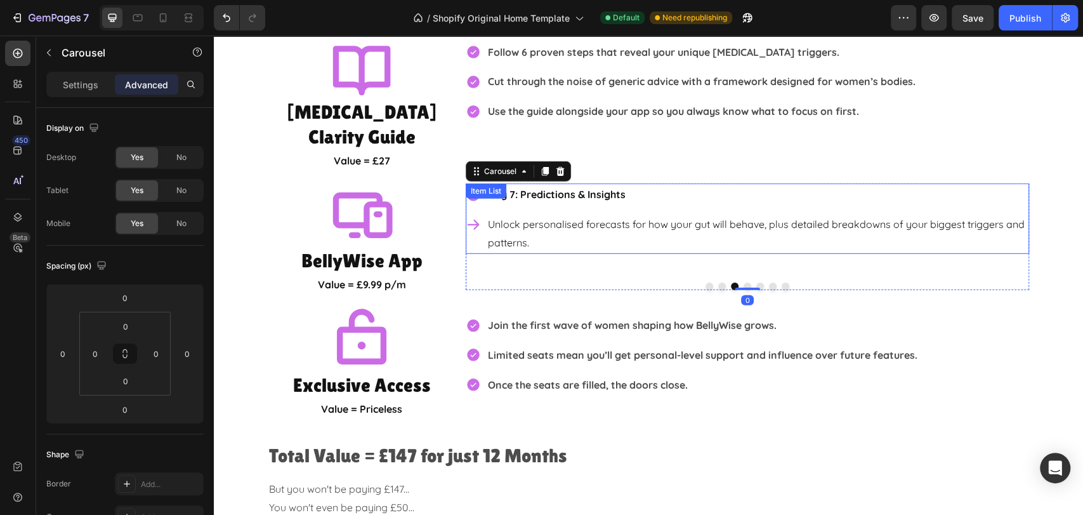
click at [745, 215] on p "Unlock personalised forecasts for how your gut will behave, plus detailed break…" at bounding box center [757, 233] width 539 height 37
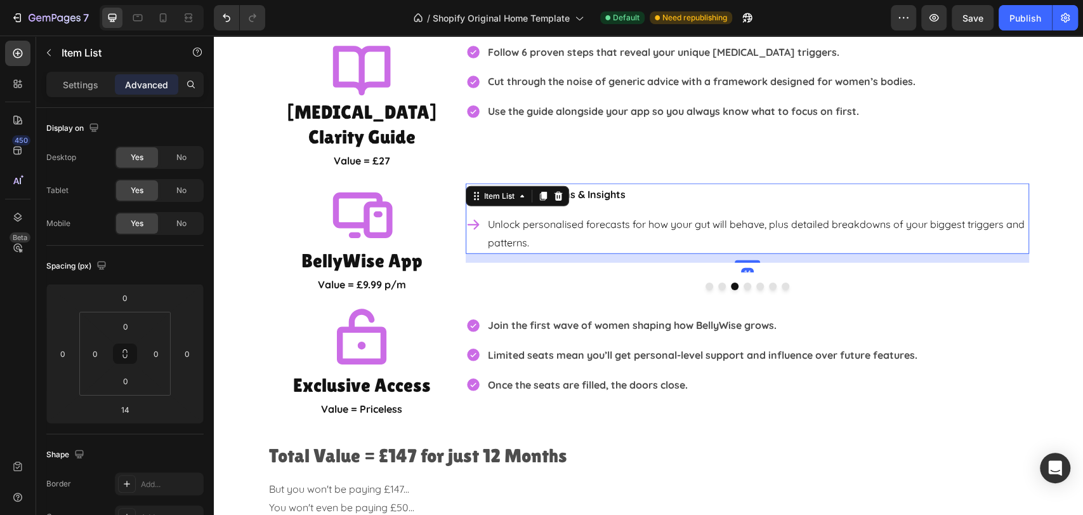
drag, startPoint x: 747, startPoint y: 235, endPoint x: 742, endPoint y: 210, distance: 25.3
click at [742, 210] on div "Day 7: Predictions & Insights Unlock personalised forecasts for how your gut wi…" at bounding box center [747, 218] width 563 height 70
type input "0"
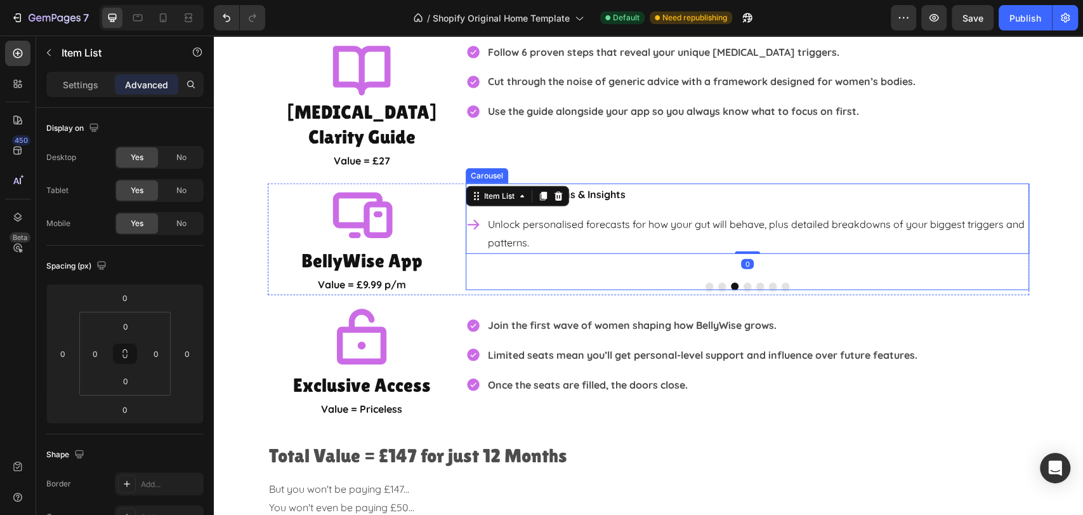
click at [744, 282] on button "Dot" at bounding box center [748, 286] width 8 height 8
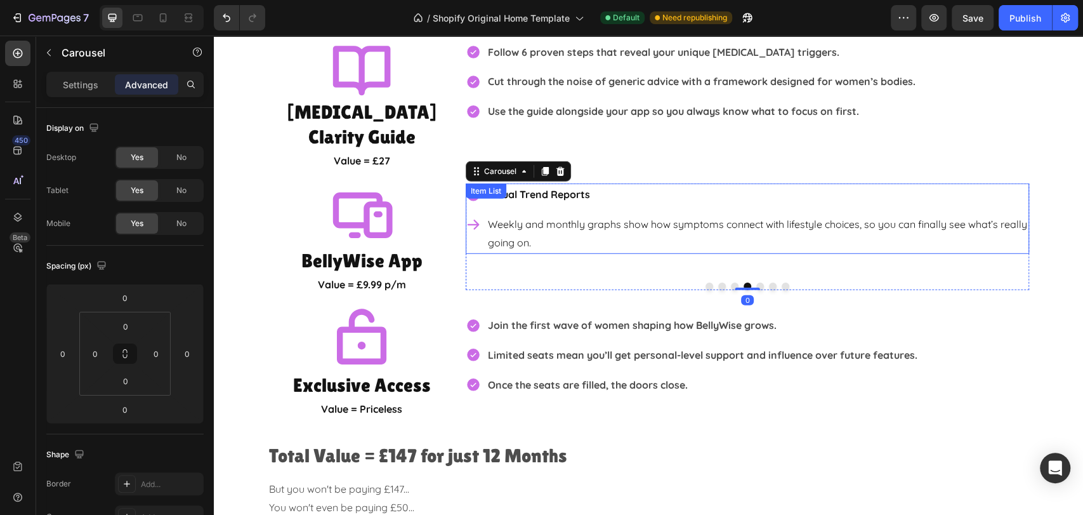
click at [751, 215] on p "Weekly and monthly graphs show how symptoms connect with lifestyle choices, so …" at bounding box center [757, 233] width 539 height 37
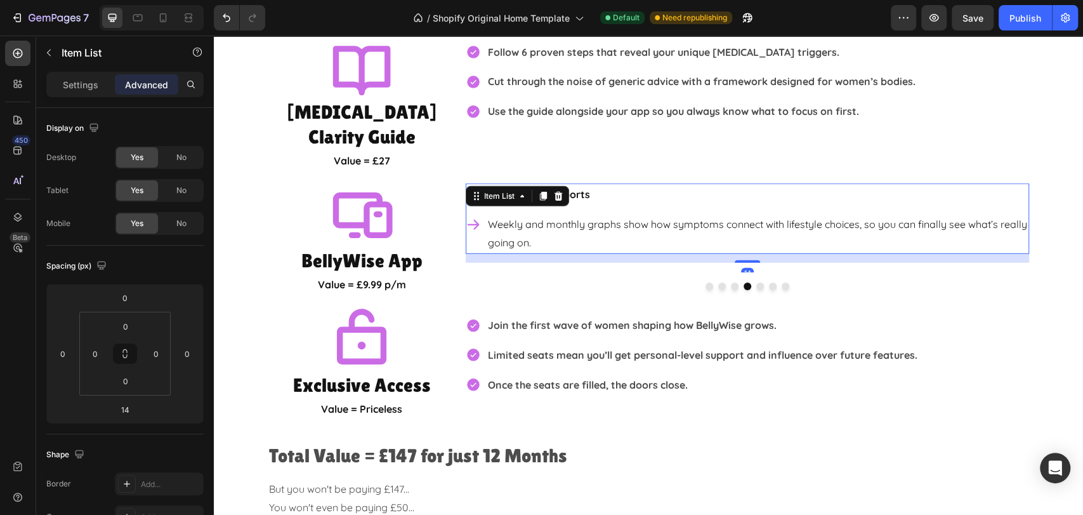
drag, startPoint x: 748, startPoint y: 235, endPoint x: 748, endPoint y: 207, distance: 27.3
click at [748, 207] on div "Visual Trend Reports Weekly and monthly graphs show how symptoms connect with l…" at bounding box center [747, 218] width 563 height 70
type input "0"
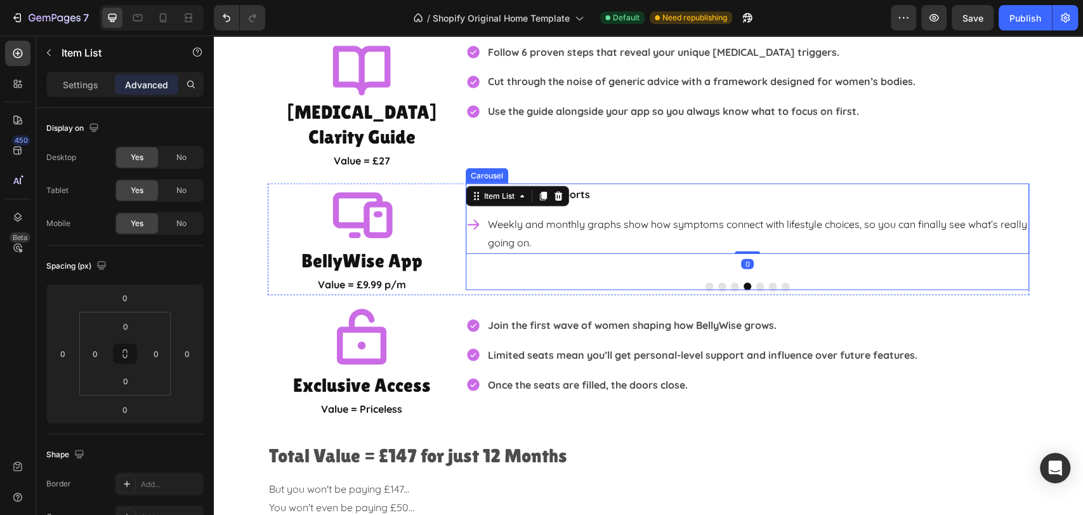
click at [756, 282] on button "Dot" at bounding box center [760, 286] width 8 height 8
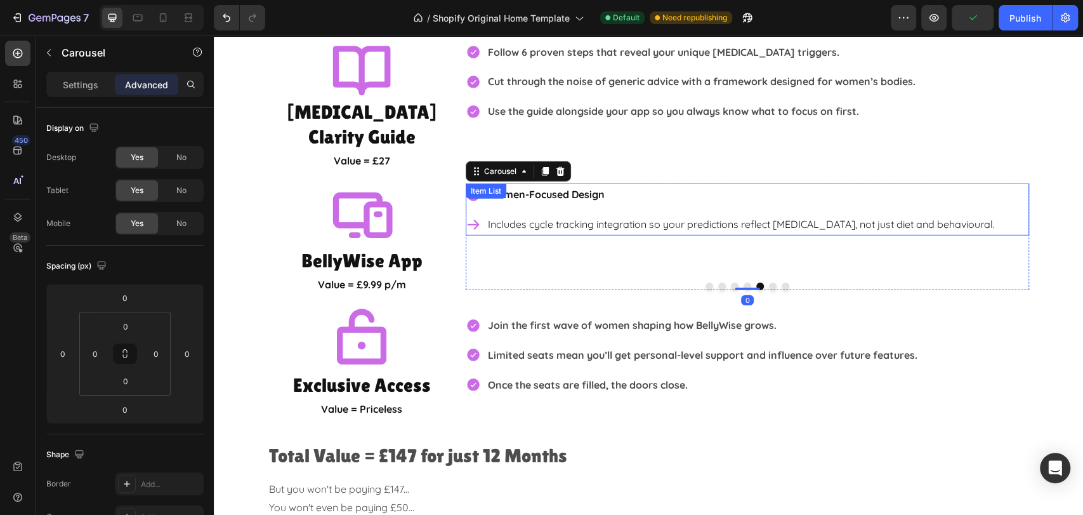
click at [746, 215] on p "Includes cycle tracking integration so your predictions reflect hormonal change…" at bounding box center [741, 224] width 507 height 18
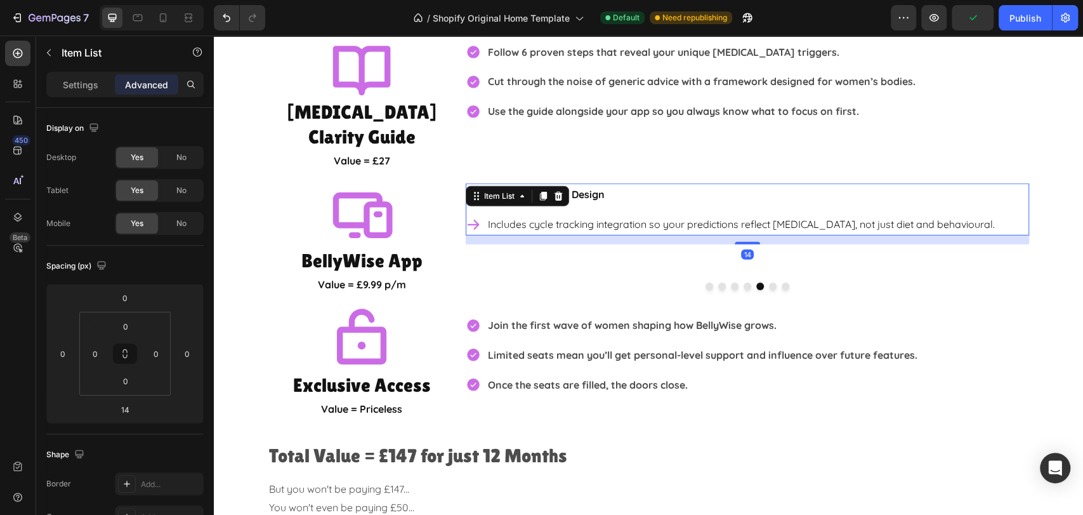
drag, startPoint x: 742, startPoint y: 218, endPoint x: 742, endPoint y: 190, distance: 28.6
click at [742, 190] on div "Women-Focused Design Includes cycle tracking integration so your predictions re…" at bounding box center [747, 209] width 563 height 52
type input "0"
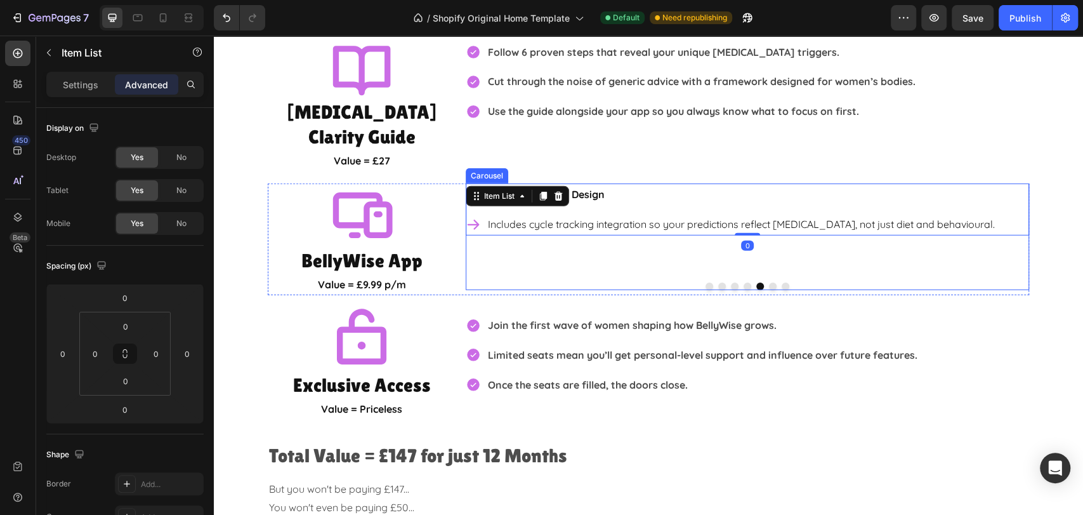
click at [769, 282] on button "Dot" at bounding box center [773, 286] width 8 height 8
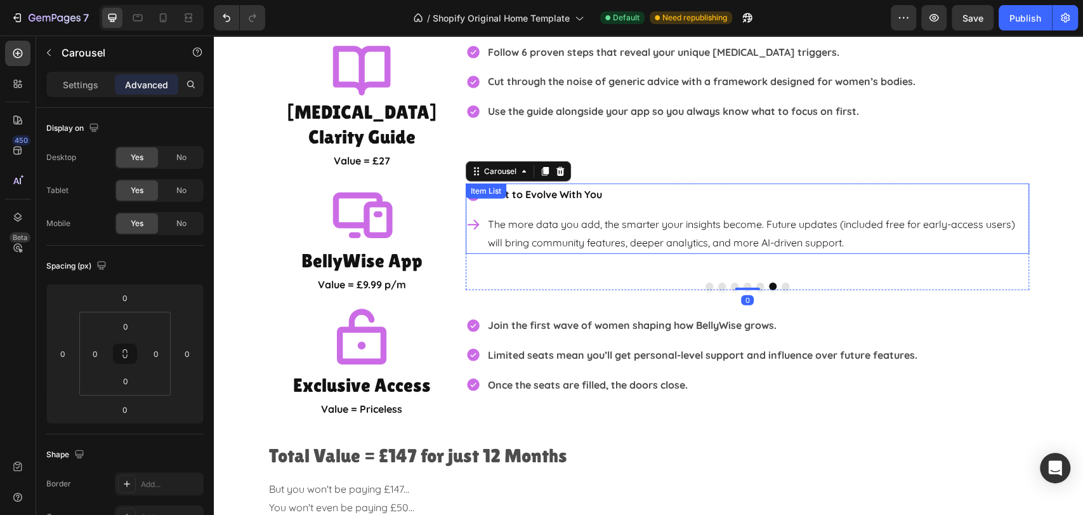
click at [765, 215] on p "The more data you add, the smarter your insights become. Future updates (includ…" at bounding box center [757, 233] width 539 height 37
drag, startPoint x: 751, startPoint y: 235, endPoint x: 750, endPoint y: 215, distance: 20.3
click at [750, 215] on div "Built to Evolve With You The more data you add, the smarter your insights becom…" at bounding box center [747, 218] width 563 height 70
type input "0"
click at [782, 282] on button "Dot" at bounding box center [786, 286] width 8 height 8
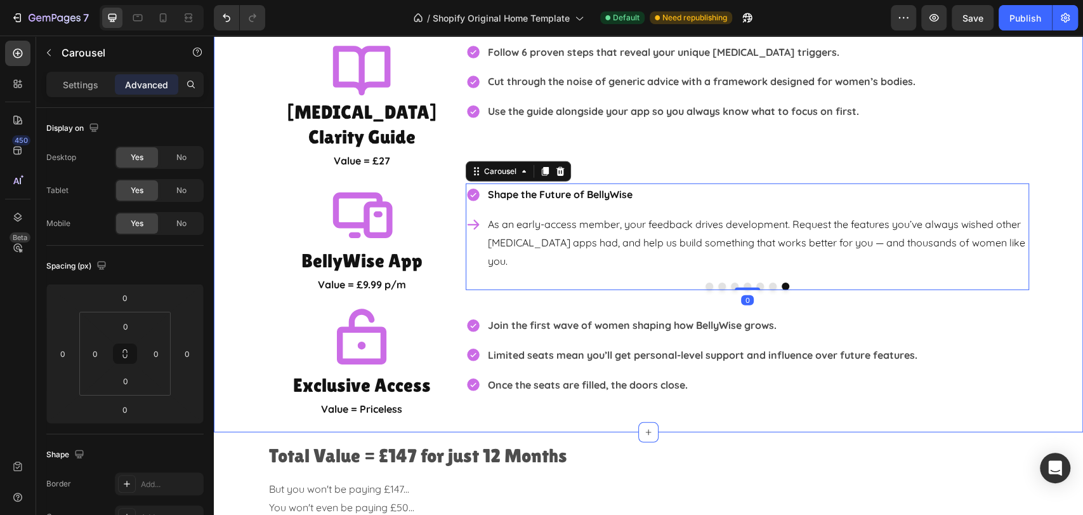
click at [1036, 266] on div "What EXACTLY will you get? Heading Icon IBS Clarity Guide Heading Value = £27 T…" at bounding box center [648, 203] width 869 height 433
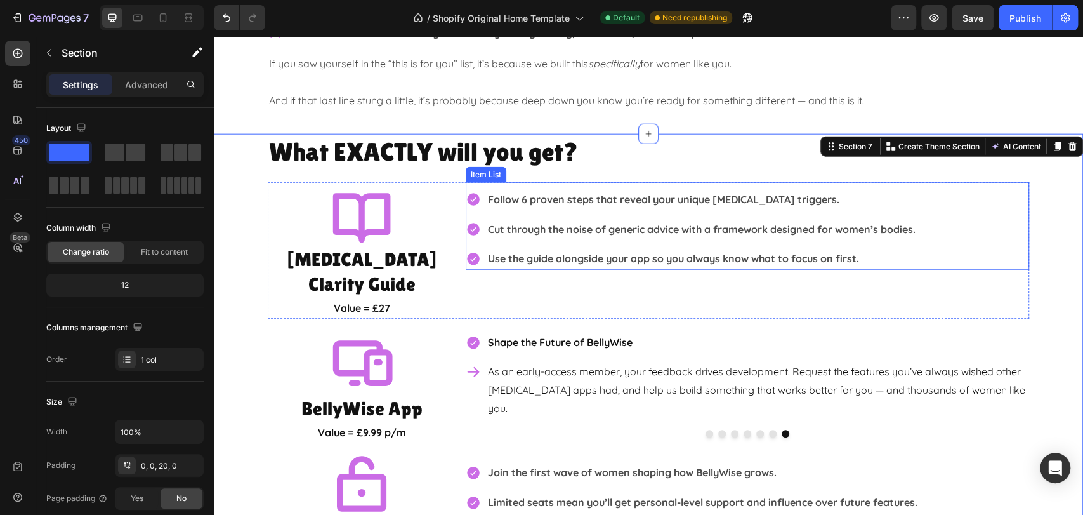
scroll to position [2005, 0]
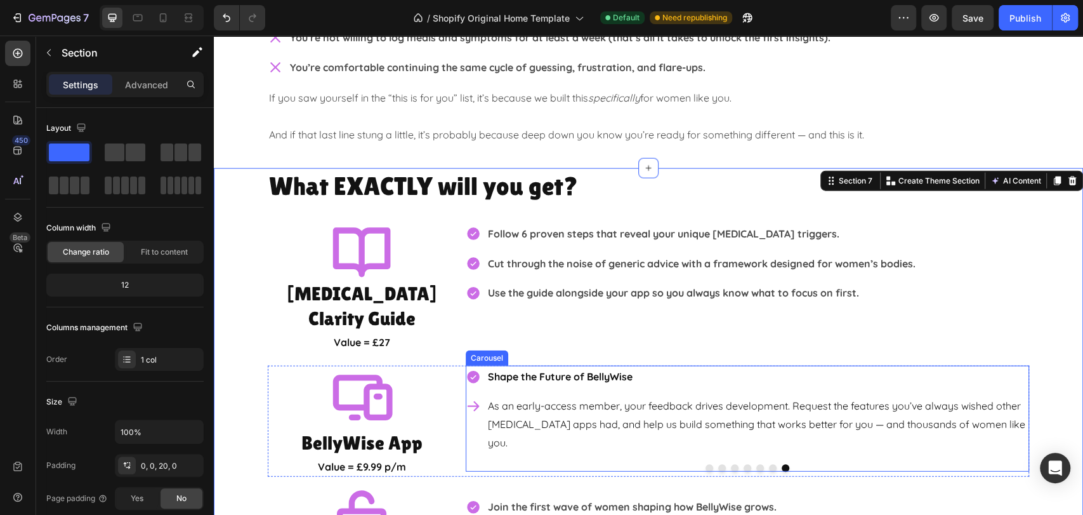
click at [706, 464] on button "Dot" at bounding box center [710, 468] width 8 height 8
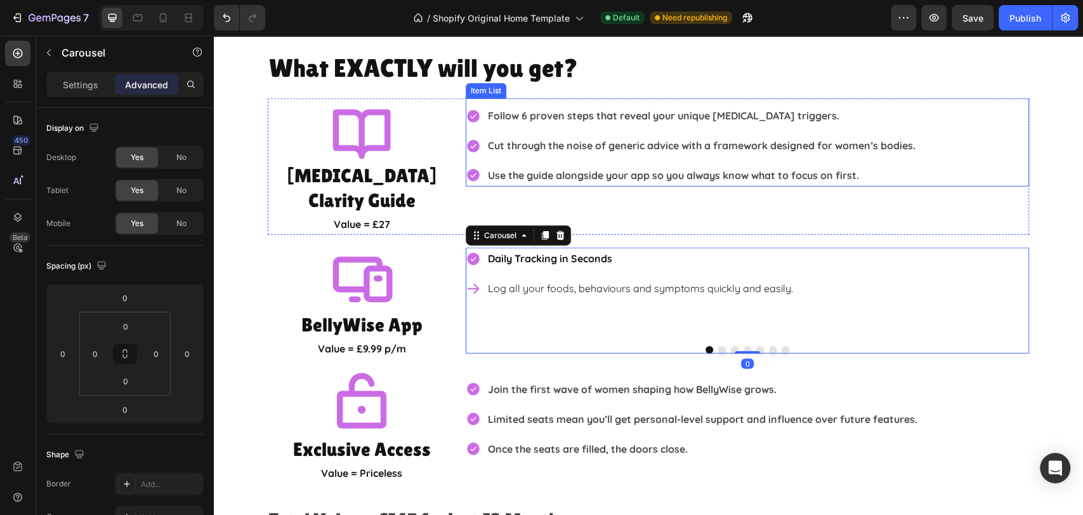
scroll to position [2146, 0]
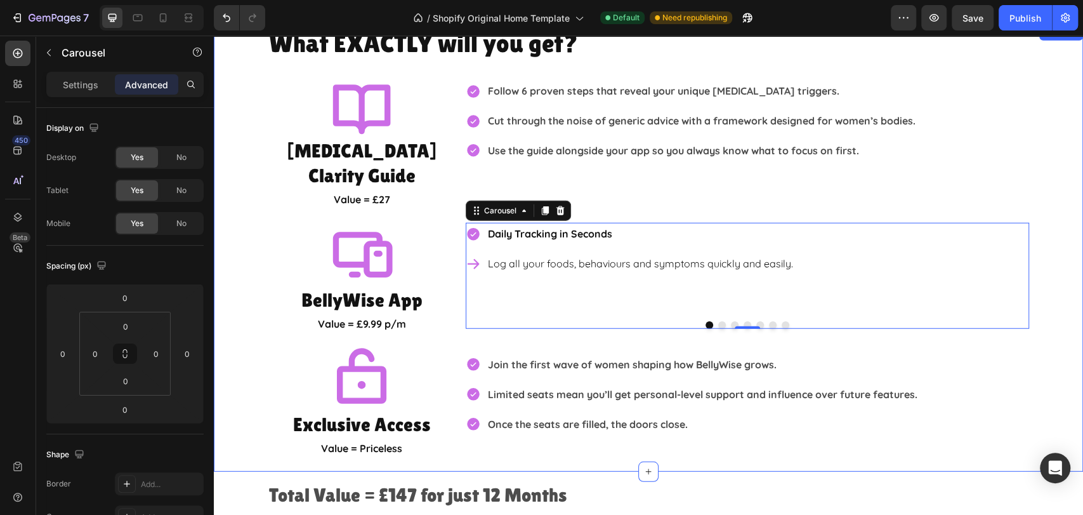
click at [1054, 167] on div "What EXACTLY will you get? Heading Icon IBS Clarity Guide Heading Value = £27 T…" at bounding box center [648, 241] width 869 height 433
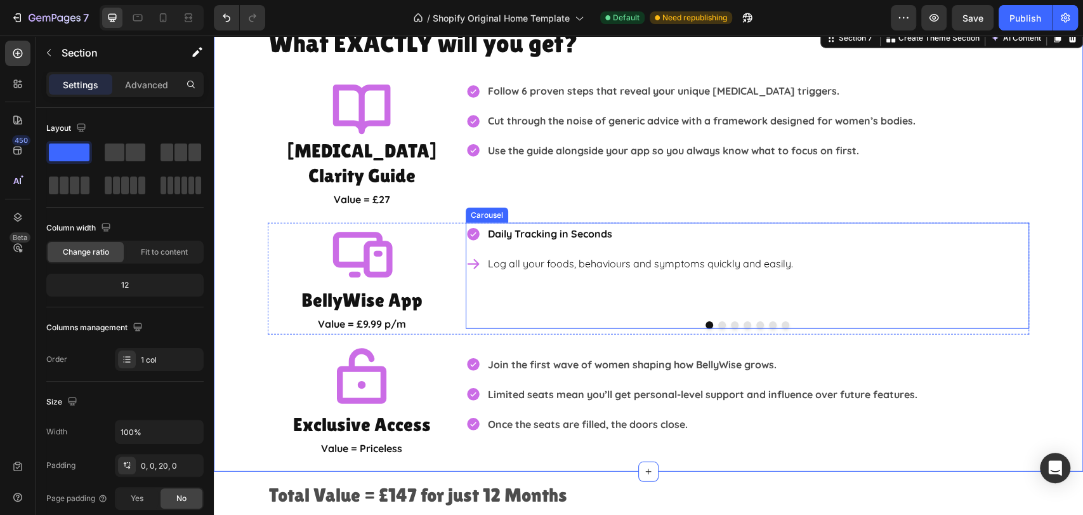
click at [718, 321] on button "Dot" at bounding box center [722, 325] width 8 height 8
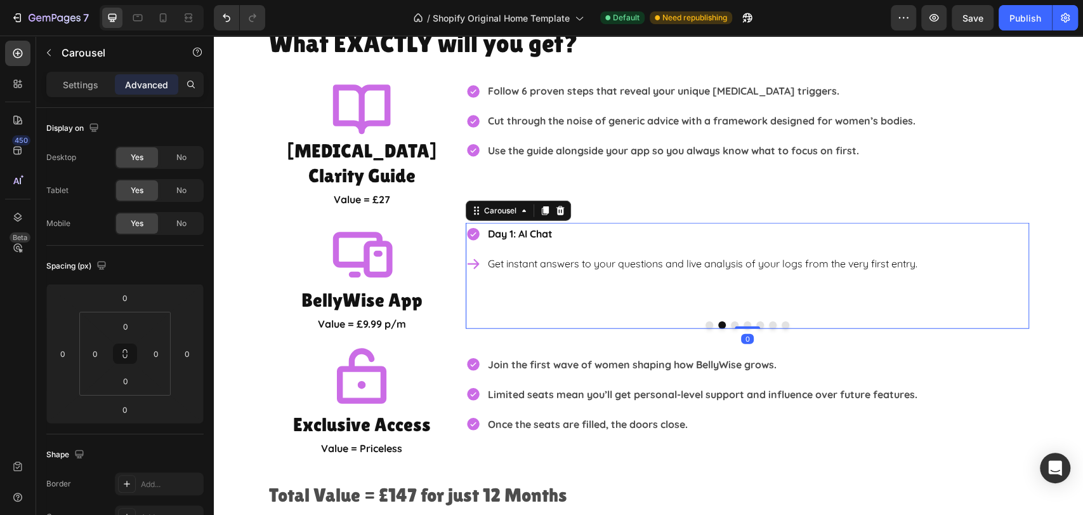
click at [706, 321] on button "Dot" at bounding box center [710, 325] width 8 height 8
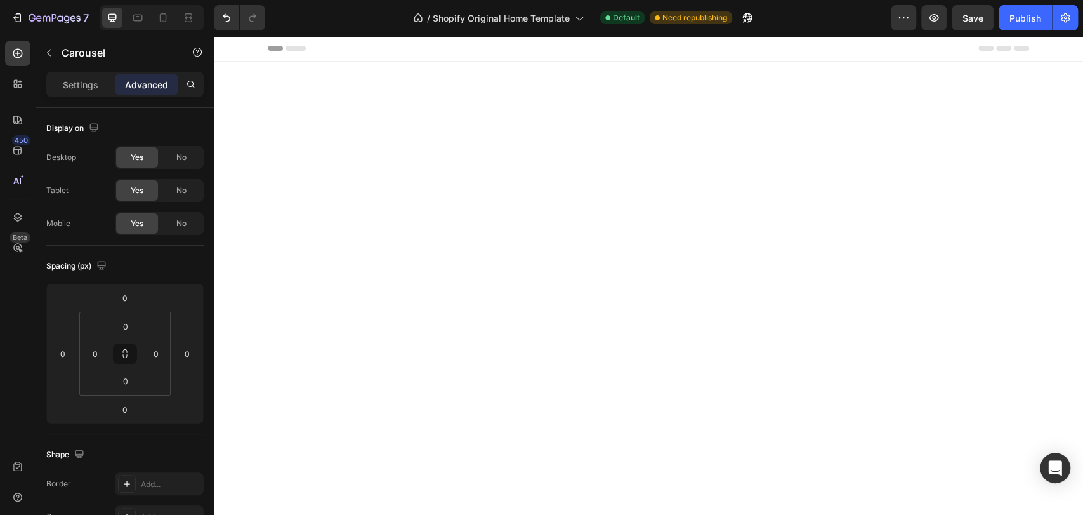
scroll to position [2146, 0]
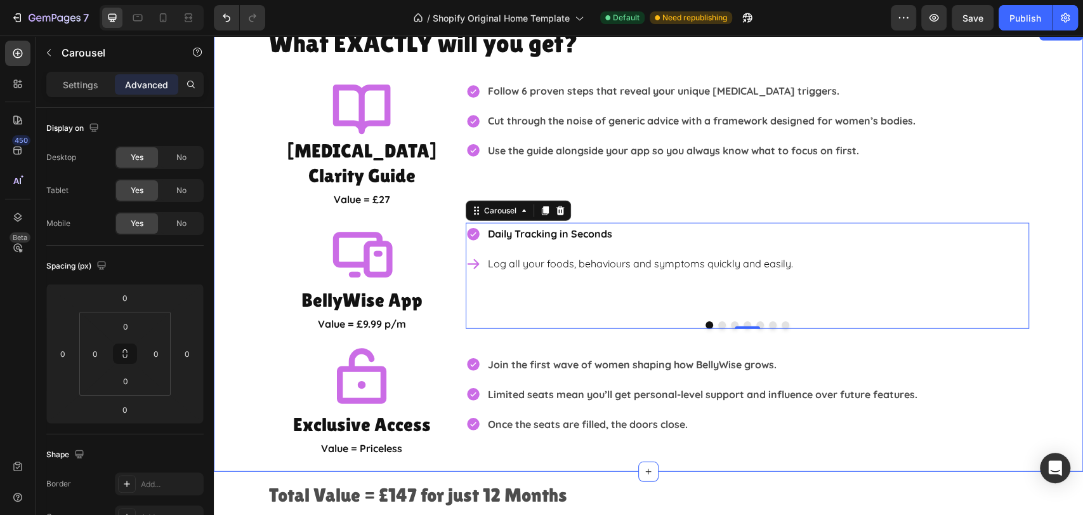
click at [1052, 321] on div "What EXACTLY will you get? Heading Icon IBS Clarity Guide Heading Value = £27 T…" at bounding box center [648, 241] width 869 height 433
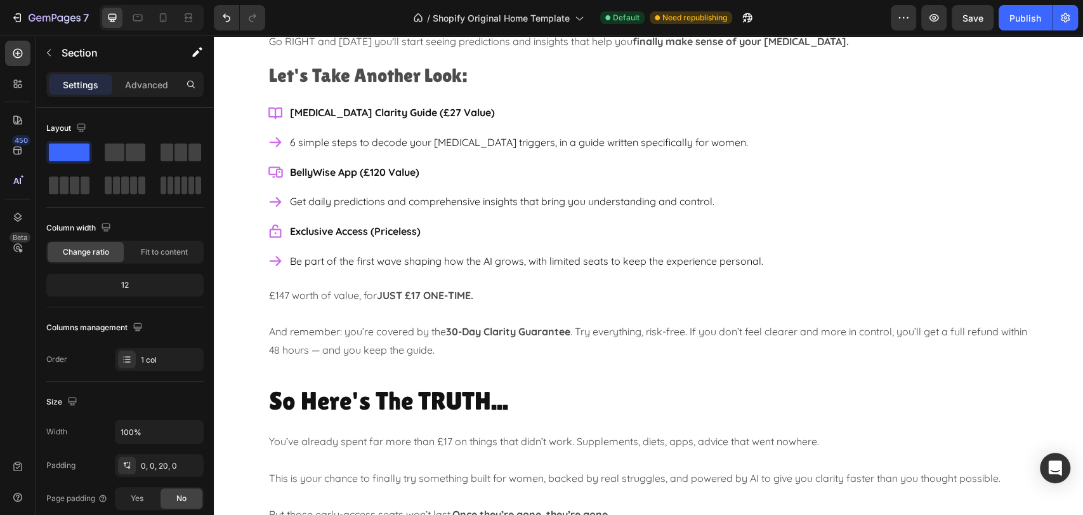
scroll to position [3908, 0]
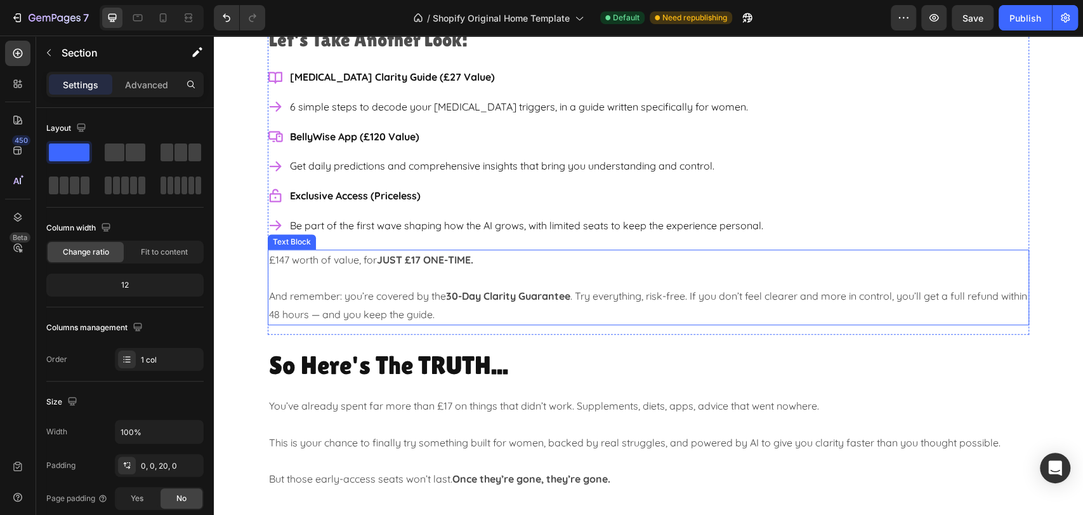
click at [387, 256] on strong "JUST £17 ONE-TIME." at bounding box center [425, 259] width 96 height 13
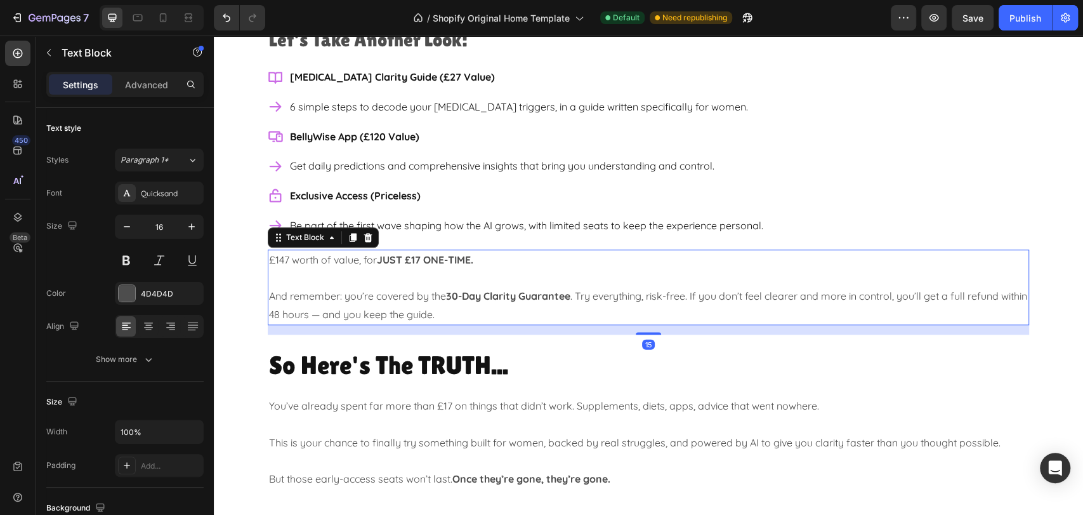
click at [380, 256] on strong "JUST £17 ONE-TIME." at bounding box center [425, 259] width 96 height 13
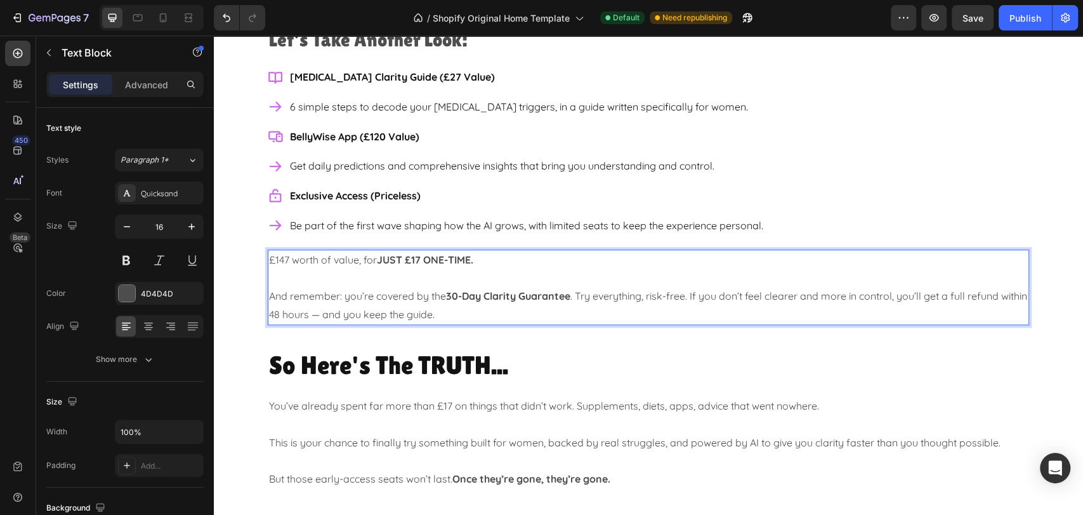
click at [398, 259] on strong "JUST £17 ONE-TIME." at bounding box center [425, 259] width 96 height 13
click at [402, 258] on strong "£17 ONE-TIME." at bounding box center [436, 259] width 69 height 13
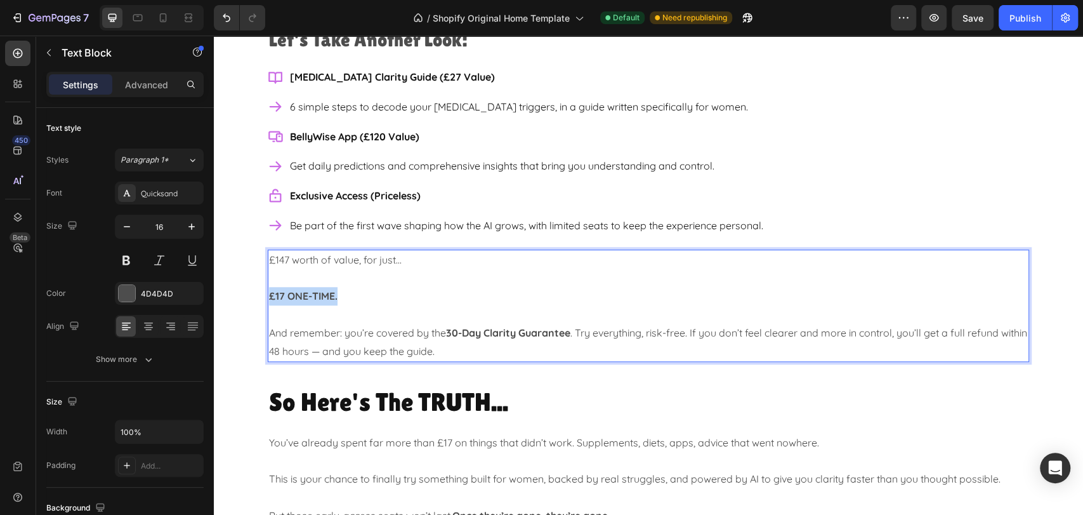
drag, startPoint x: 341, startPoint y: 298, endPoint x: 243, endPoint y: 299, distance: 97.7
click at [243, 299] on div "Your CROSSROADS Moment... Heading You've now got TWO paths to choose from... Go…" at bounding box center [648, 122] width 869 height 497
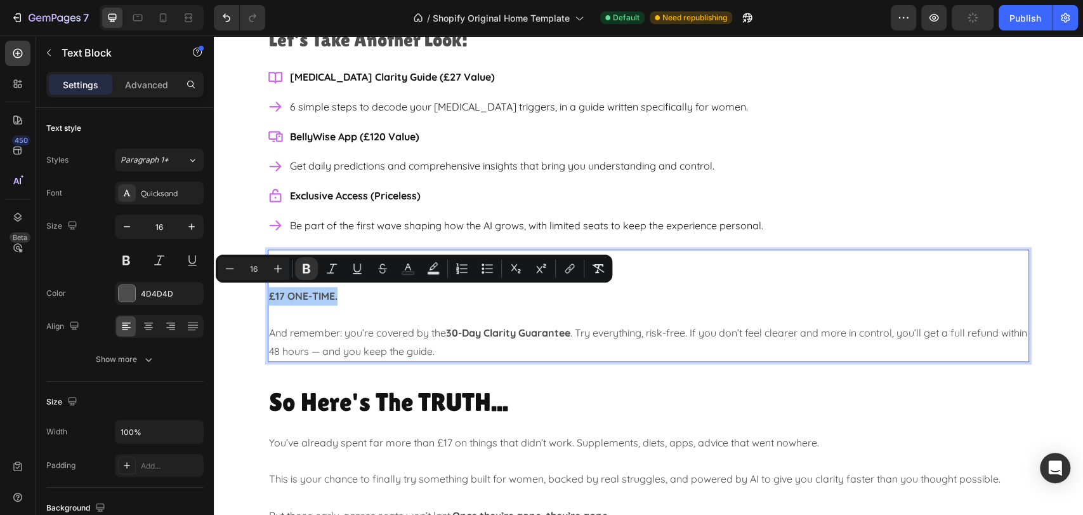
click at [264, 265] on input "16" at bounding box center [253, 268] width 25 height 15
type input "1"
type input "30"
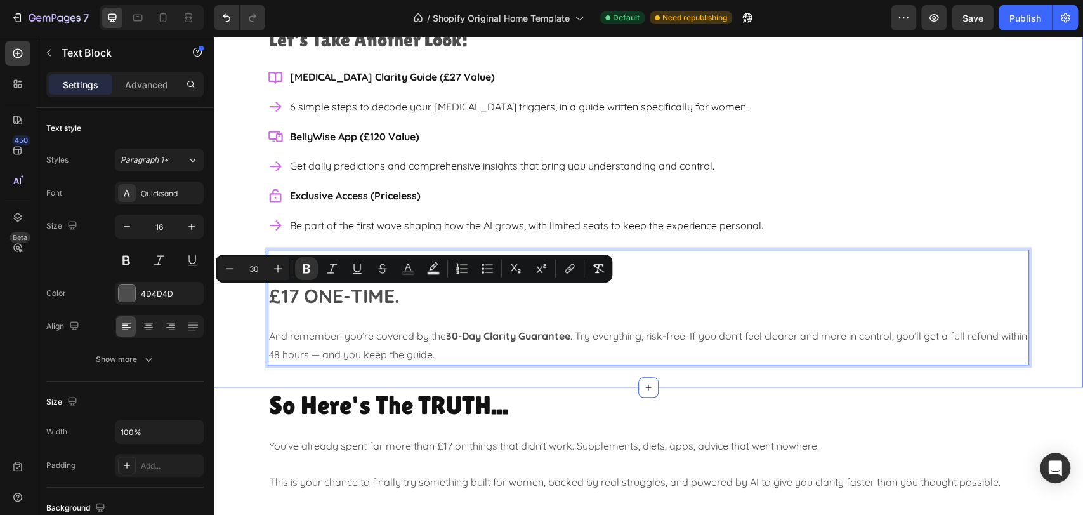
click at [1049, 245] on div "Your CROSSROADS Moment... Heading You've now got TWO paths to choose from... Go…" at bounding box center [648, 124] width 869 height 500
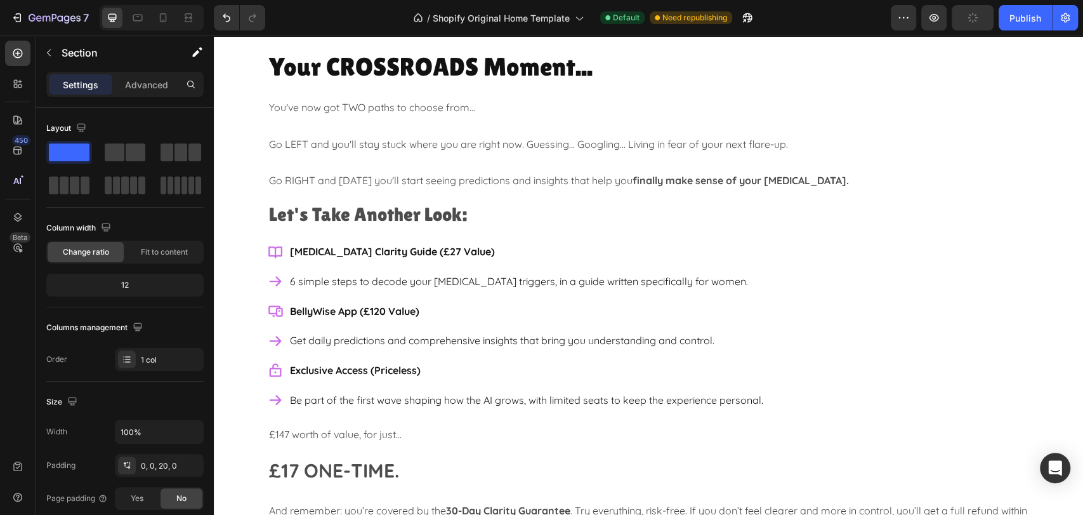
scroll to position [3838, 0]
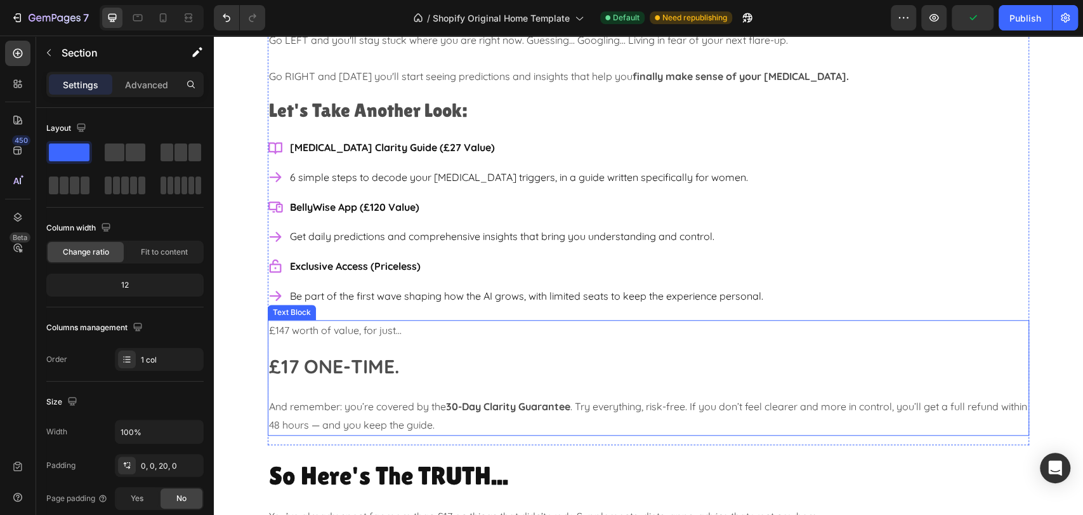
click at [398, 364] on p "£17 ONE-TIME." at bounding box center [648, 368] width 759 height 22
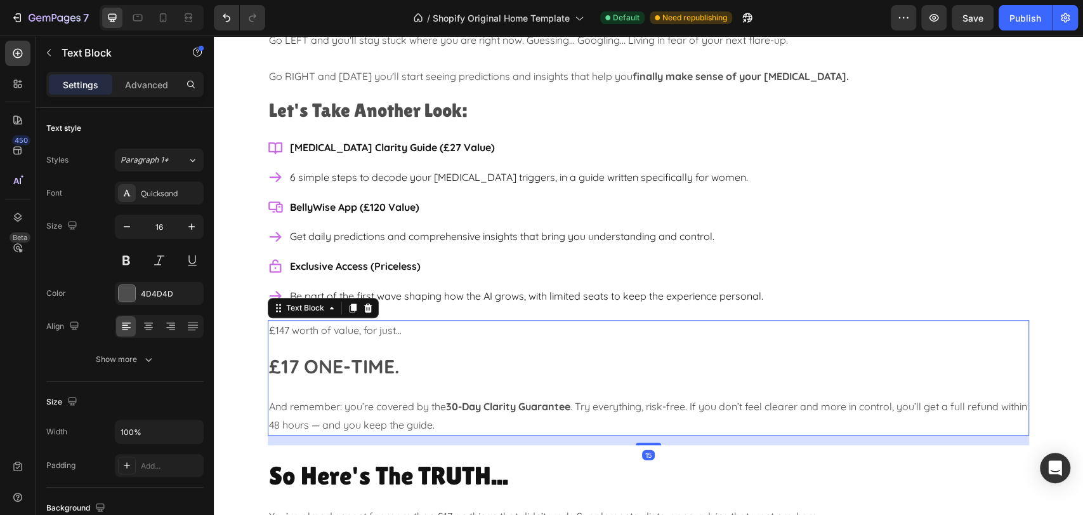
click at [393, 366] on strong "£17 ONE-TIME." at bounding box center [334, 366] width 130 height 24
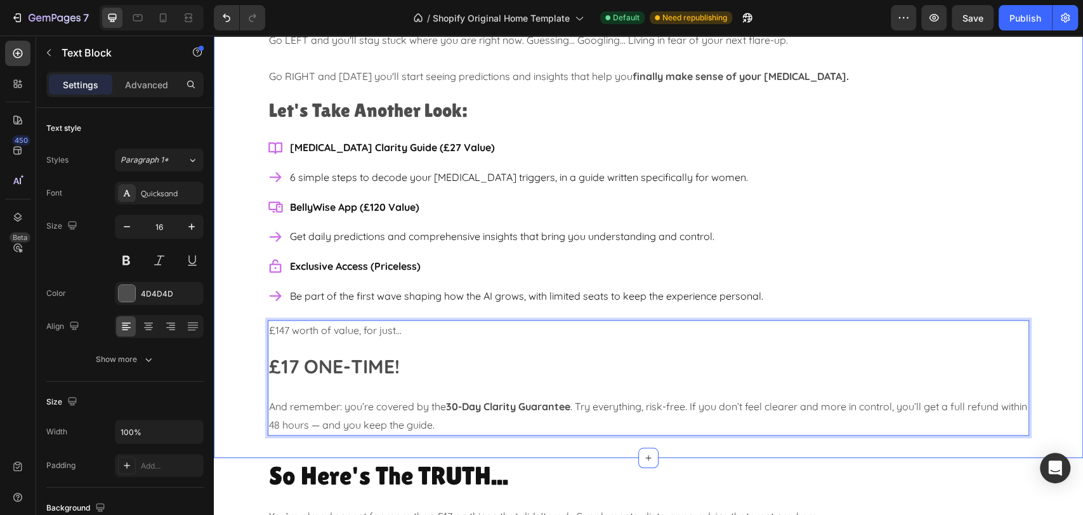
click at [1049, 294] on div "Your CROSSROADS Moment... Heading You've now got TWO paths to choose from... Go…" at bounding box center [648, 195] width 869 height 500
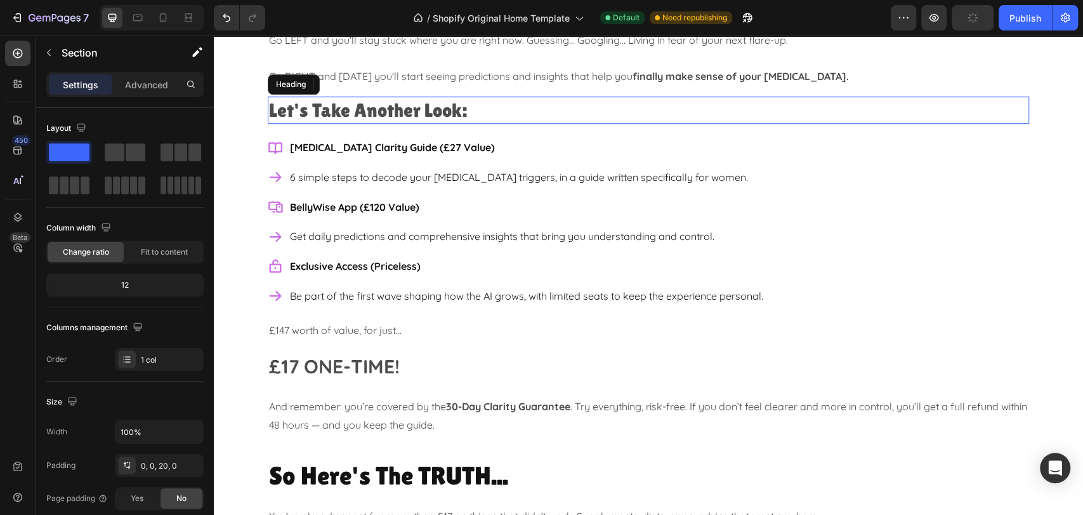
click at [534, 108] on h2 "Let's Take Another Look:" at bounding box center [648, 109] width 761 height 27
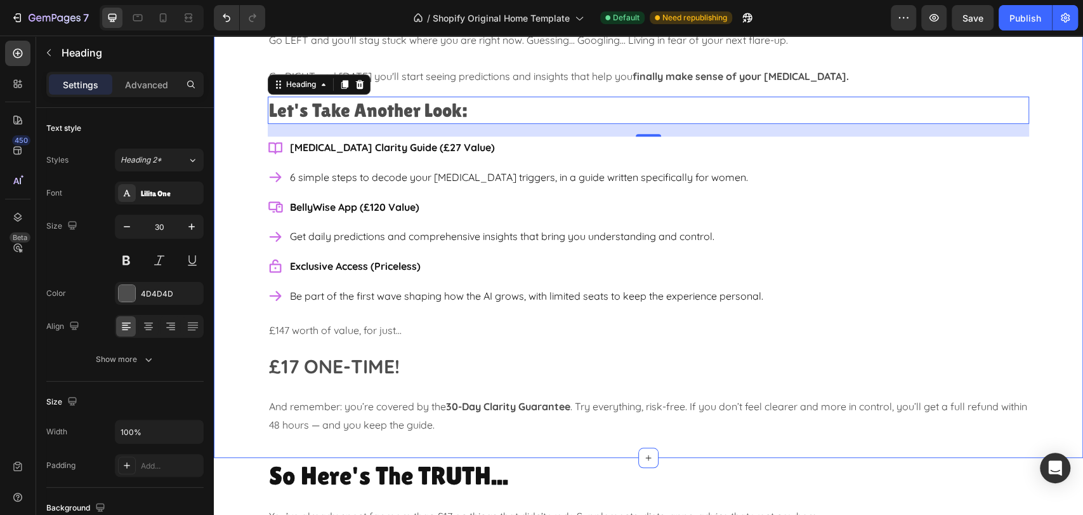
click at [1056, 263] on div "Your CROSSROADS Moment... Heading You've now got TWO paths to choose from... Go…" at bounding box center [648, 195] width 869 height 500
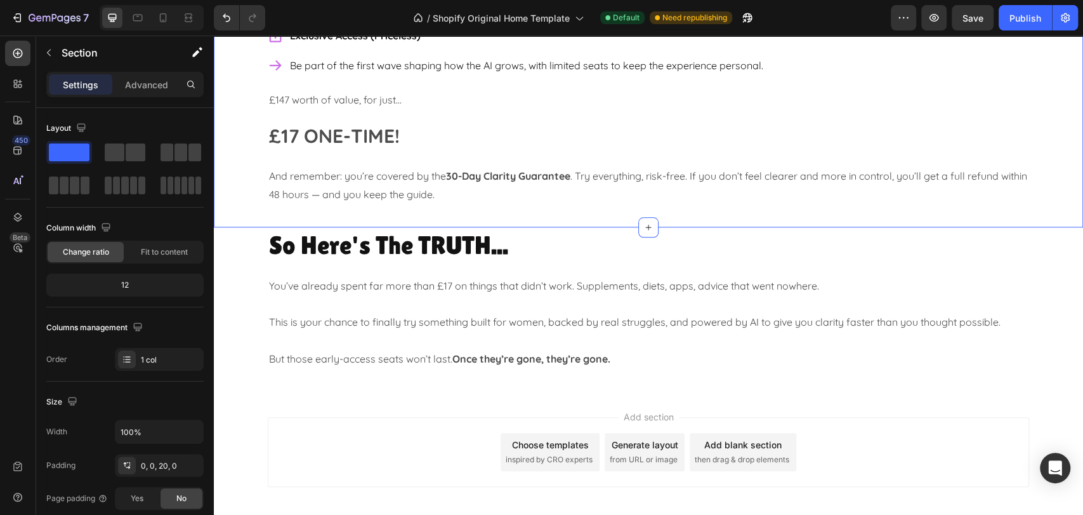
scroll to position [4097, 0]
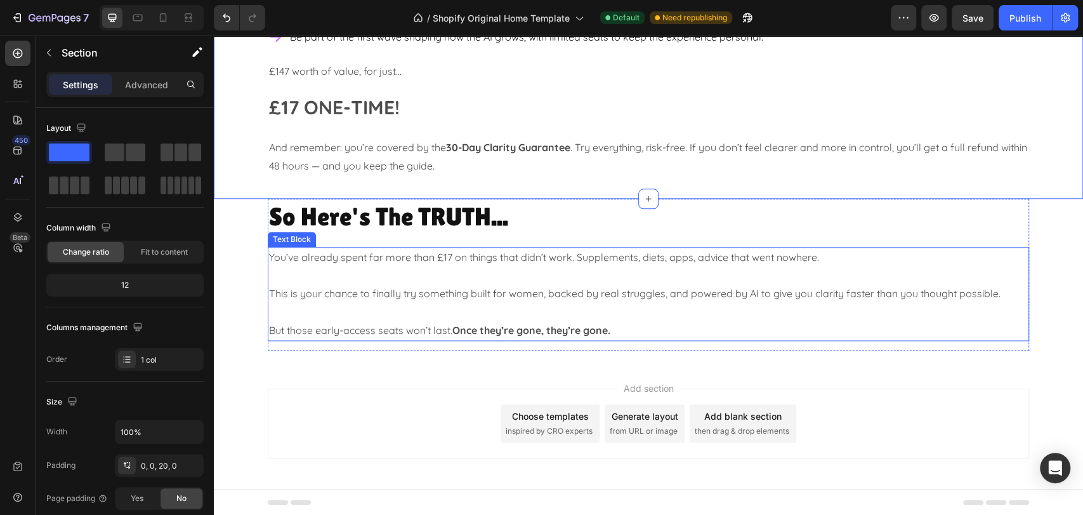
click at [622, 327] on p "But those early-access seats won’t last. Once they’re gone, they’re gone." at bounding box center [648, 330] width 759 height 18
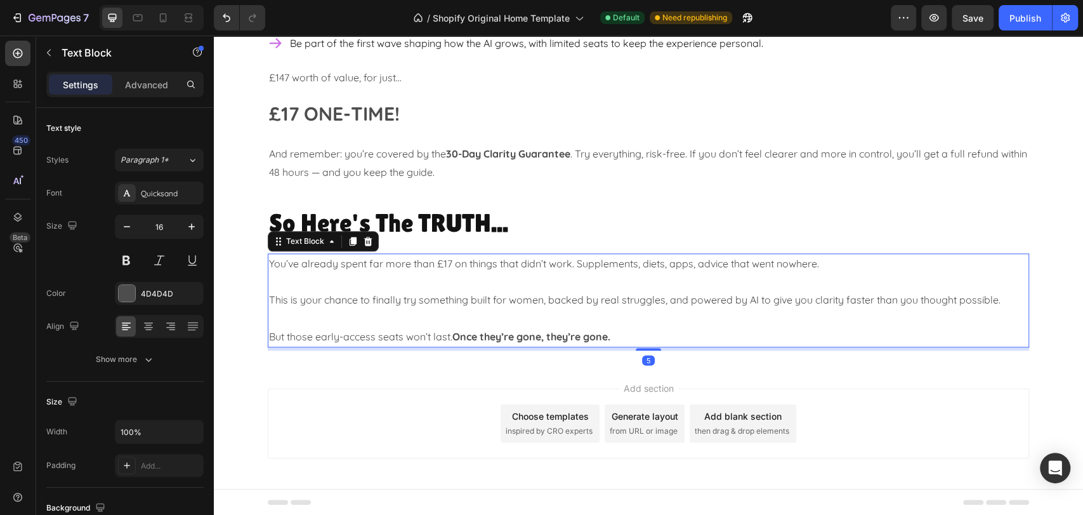
scroll to position [4087, 0]
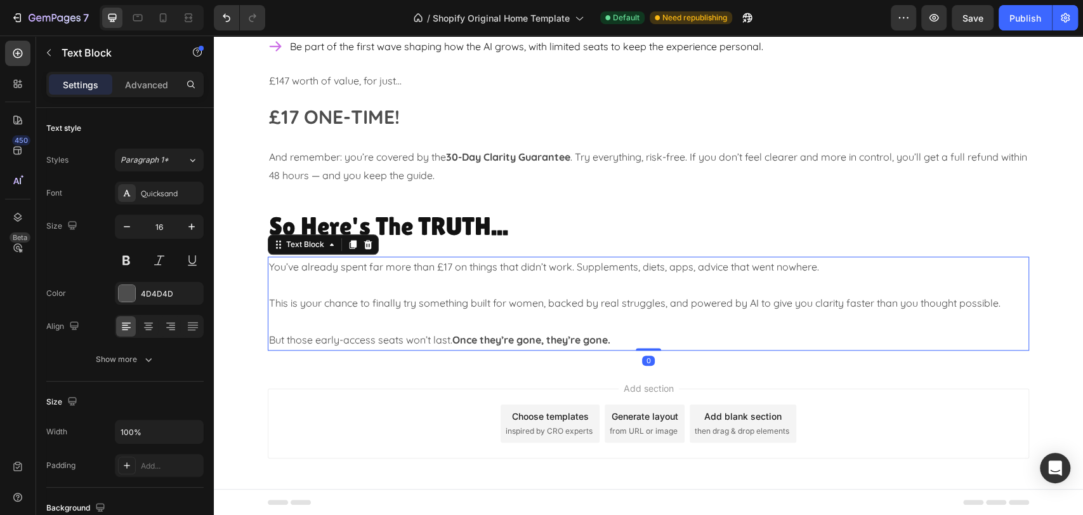
drag, startPoint x: 641, startPoint y: 345, endPoint x: 641, endPoint y: 335, distance: 9.5
click at [641, 335] on div "You’ve already spent far more than £17 on things that didn’t work. Supplements,…" at bounding box center [648, 303] width 761 height 94
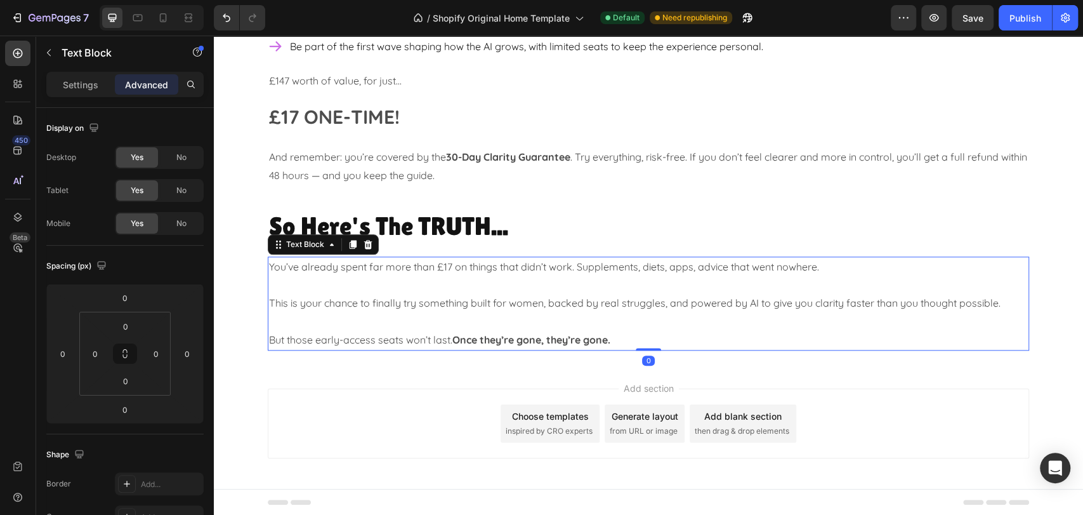
click at [620, 339] on p "But those early-access seats won’t last. Once they’re gone, they’re gone." at bounding box center [648, 340] width 759 height 18
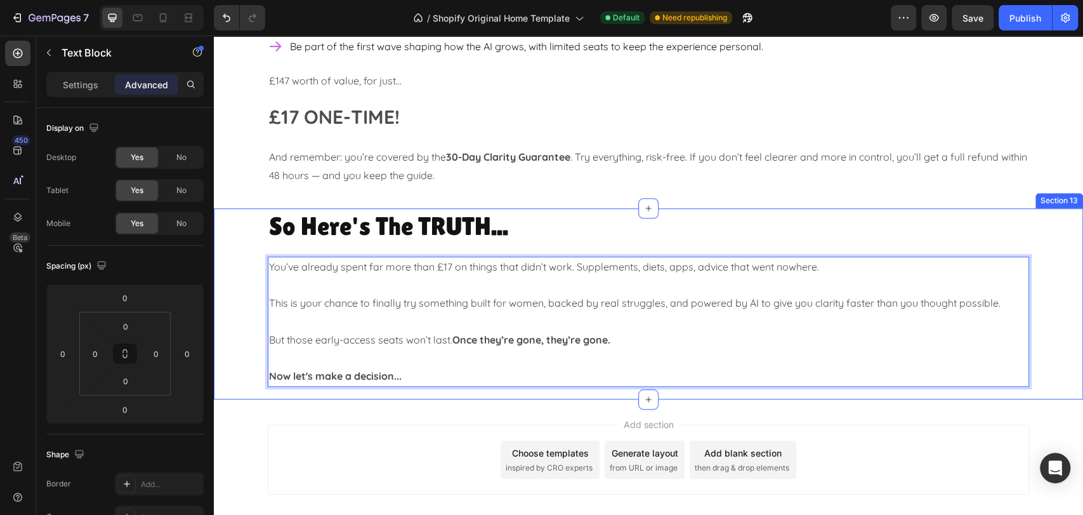
click at [1064, 288] on div "So Here's The TRUTH... Heading You’ve already spent far more than £17 on things…" at bounding box center [648, 297] width 869 height 179
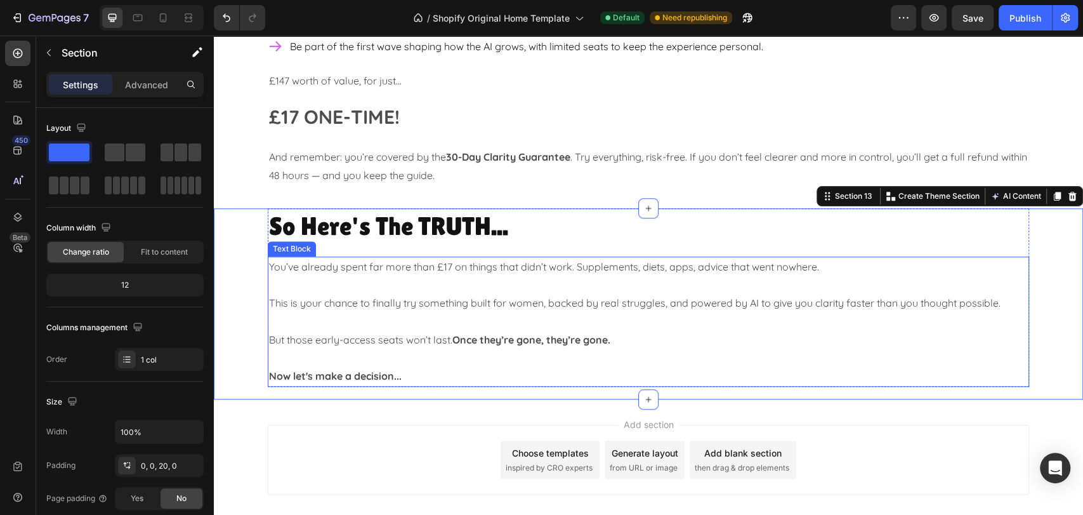
click at [513, 359] on p "Rich Text Editor. Editing area: main" at bounding box center [648, 358] width 759 height 18
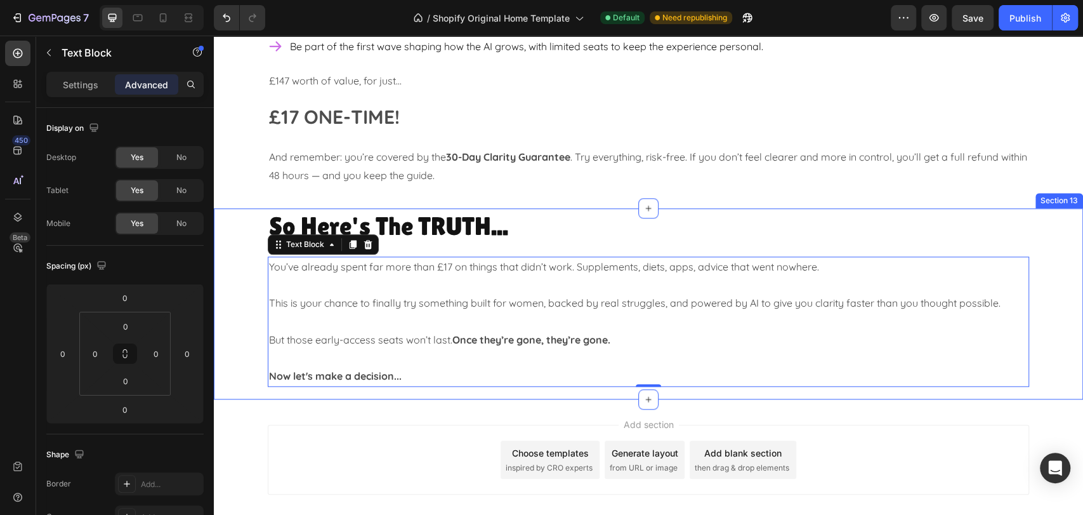
click at [714, 390] on div "So Here's The TRUTH... Heading You’ve already spent far more than £17 on things…" at bounding box center [648, 304] width 869 height 192
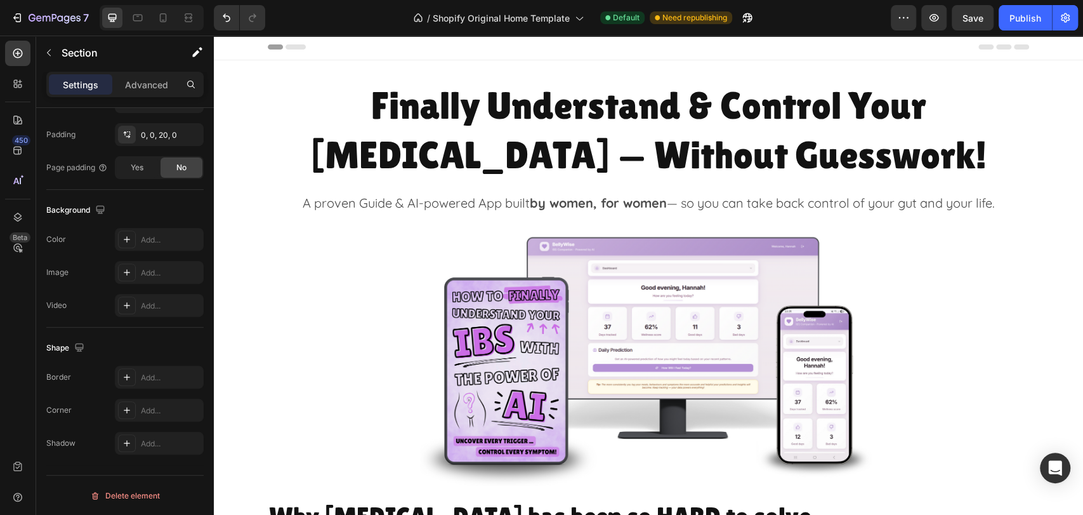
scroll to position [0, 0]
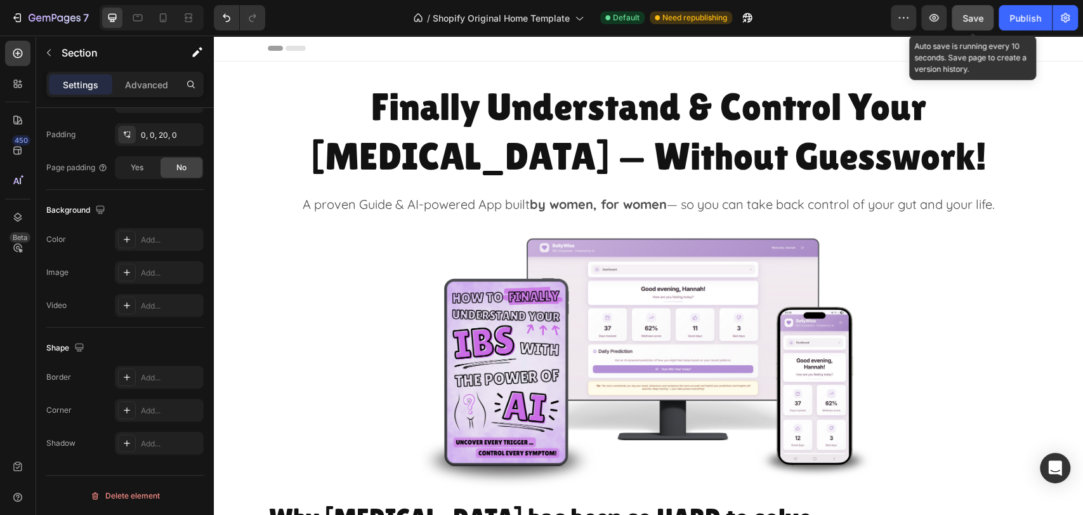
click at [969, 16] on span "Save" at bounding box center [972, 18] width 21 height 11
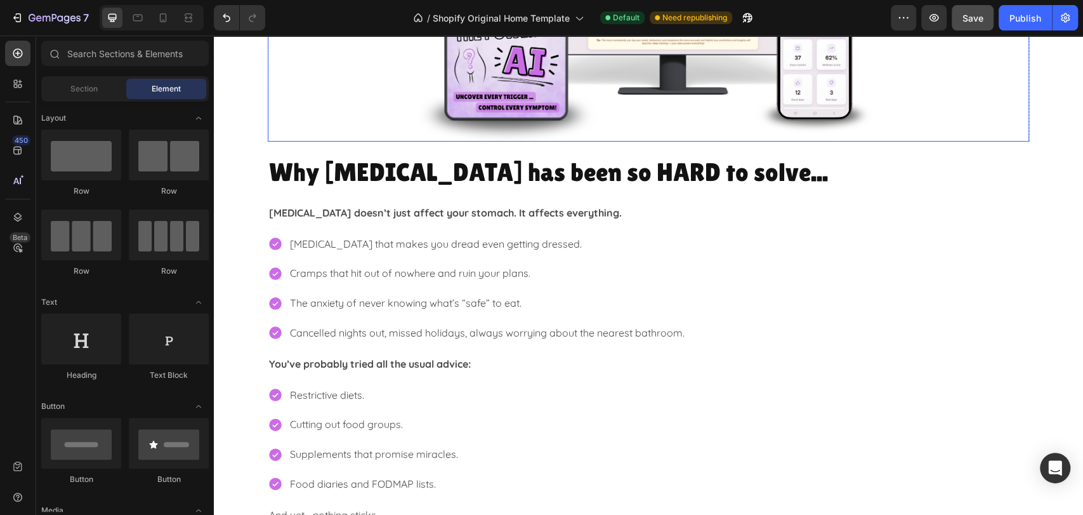
scroll to position [493, 0]
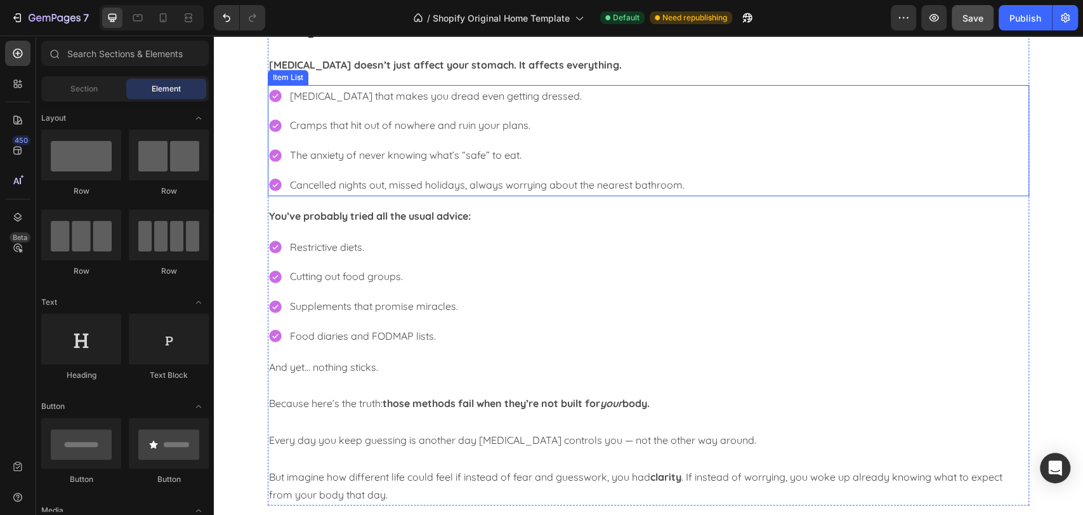
click at [759, 98] on div "[MEDICAL_DATA] that makes you dread even getting dressed. [PERSON_NAME] that hi…" at bounding box center [648, 140] width 761 height 111
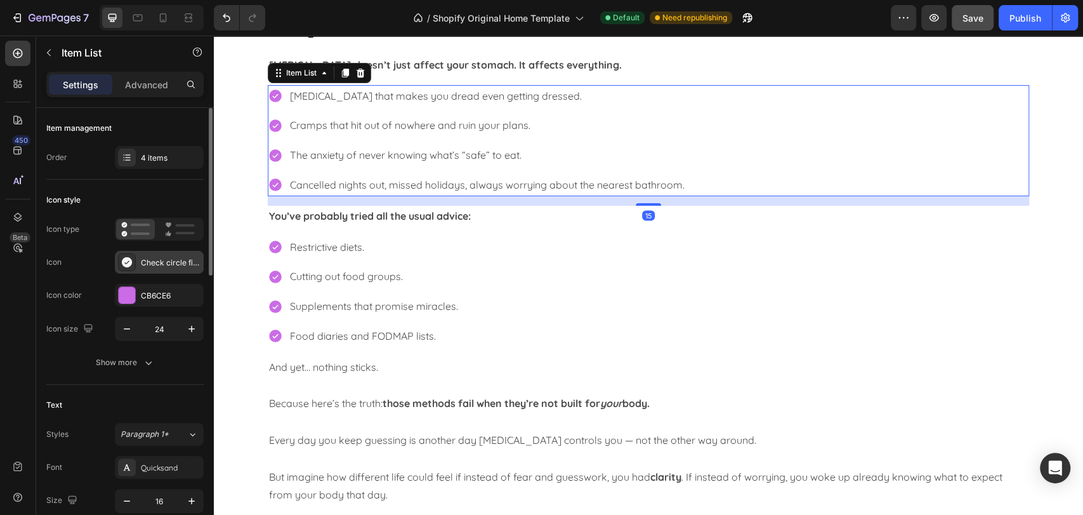
click at [148, 257] on div "Check circle filled" at bounding box center [171, 262] width 60 height 11
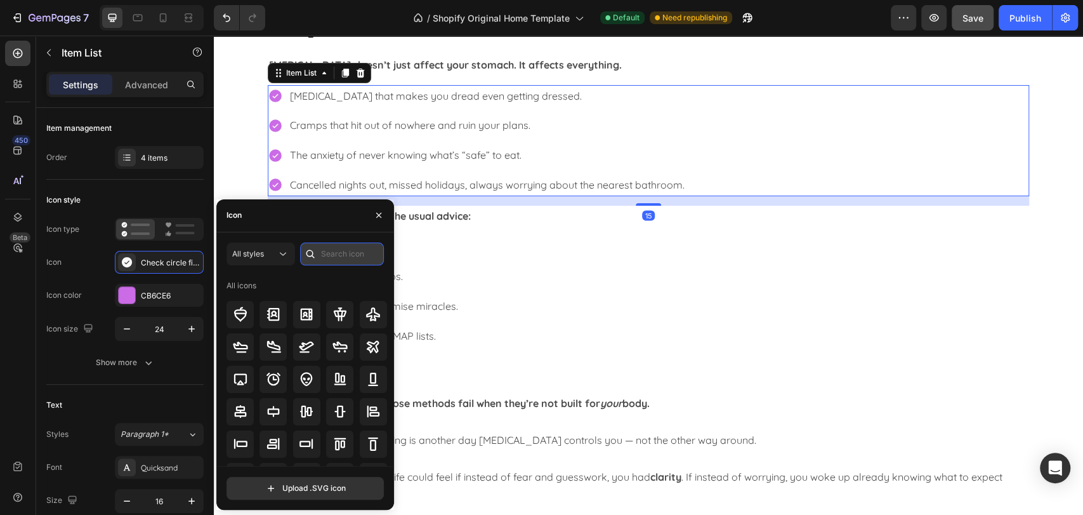
click at [323, 252] on input "text" at bounding box center [342, 253] width 84 height 23
type input "check"
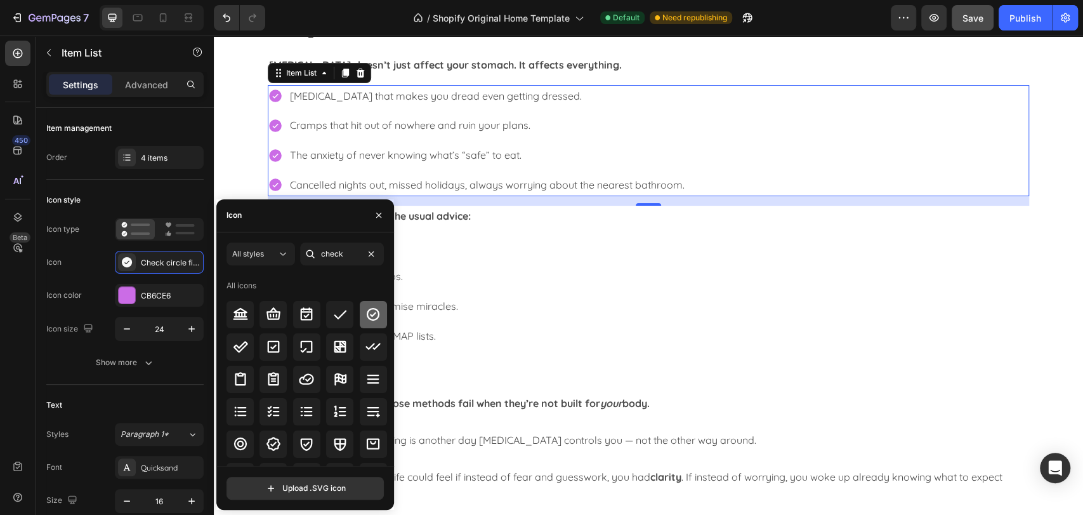
click at [371, 316] on icon at bounding box center [372, 313] width 15 height 15
click at [1054, 297] on div "Why IBS has been so HARD to solve... Heading IBS doesn’t just affect your stoma…" at bounding box center [648, 260] width 869 height 509
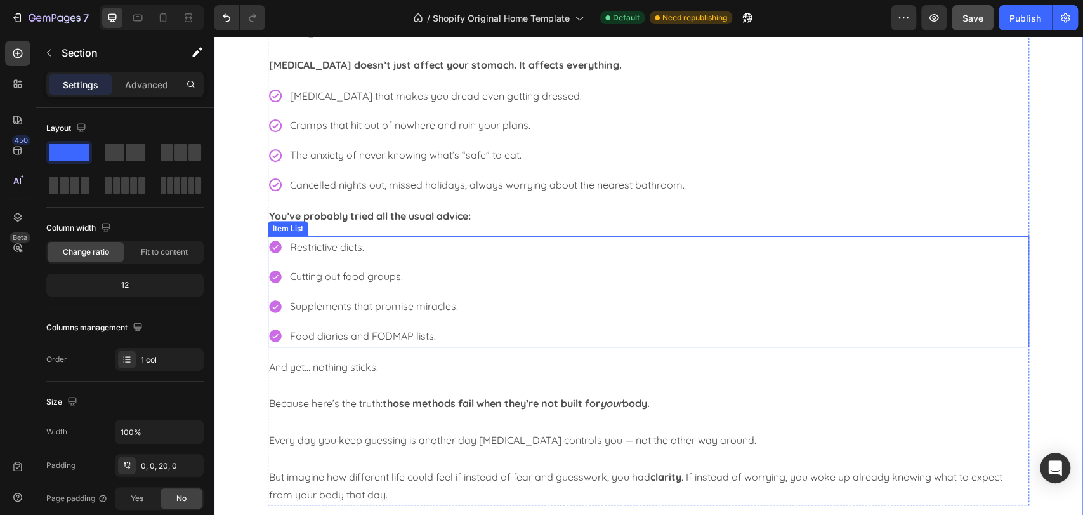
click at [703, 286] on div "Restrictive diets. Cutting out food groups. Supplements that promise miracles. …" at bounding box center [648, 291] width 761 height 111
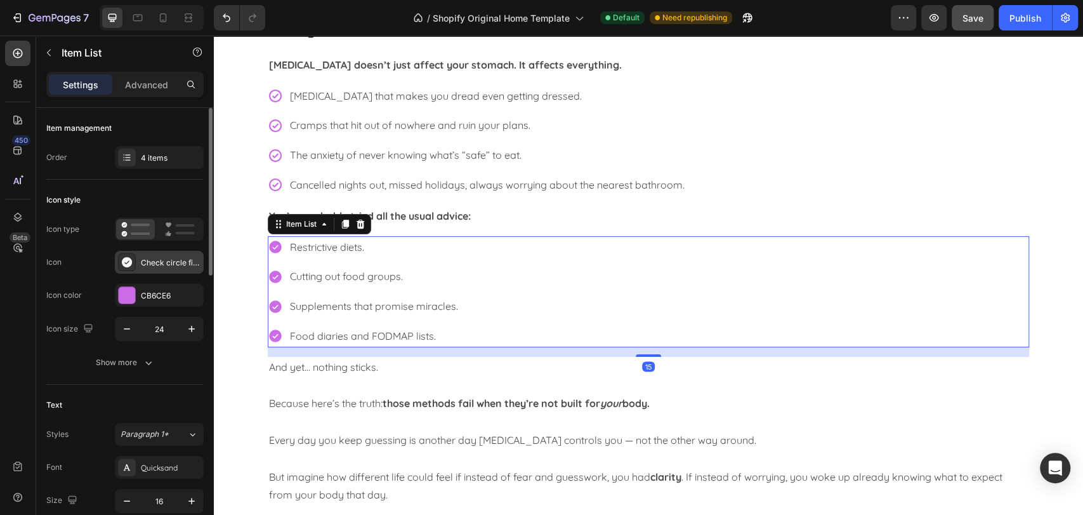
click at [154, 258] on div "Check circle filled" at bounding box center [171, 262] width 60 height 11
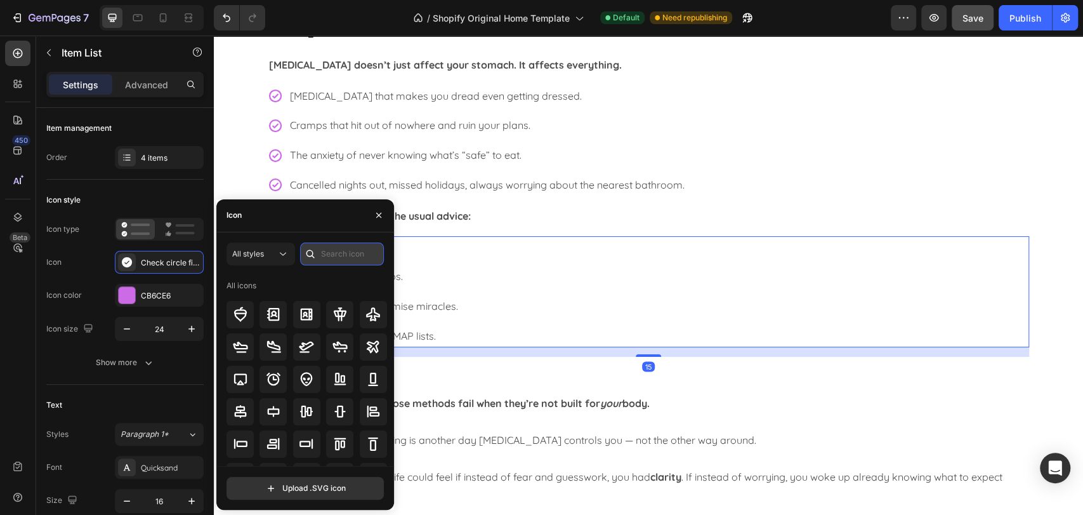
click at [331, 253] on input "text" at bounding box center [342, 253] width 84 height 23
type input "check"
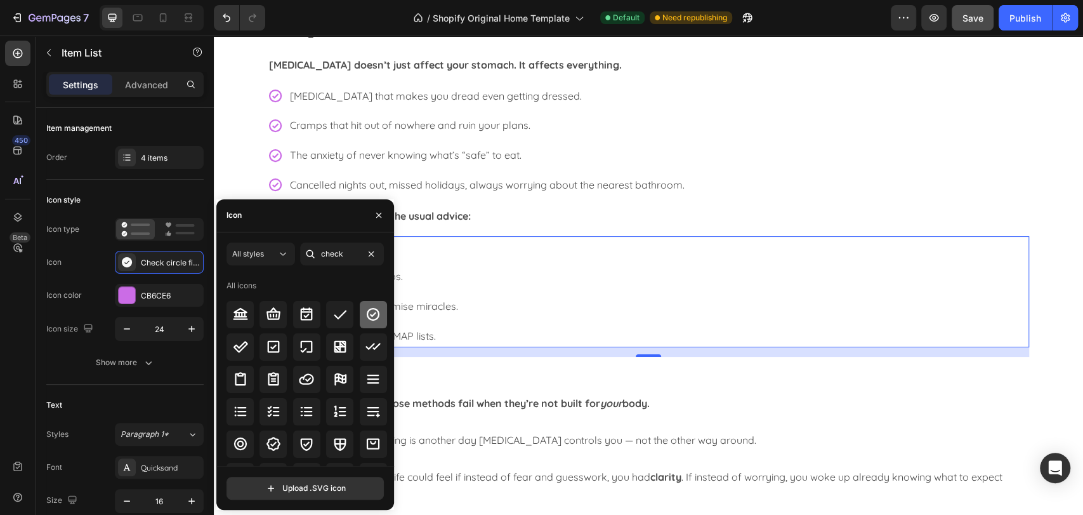
click at [371, 319] on icon at bounding box center [373, 314] width 13 height 13
click at [1060, 240] on div "Why IBS has been so HARD to solve... Heading IBS doesn’t just affect your stoma…" at bounding box center [648, 260] width 869 height 509
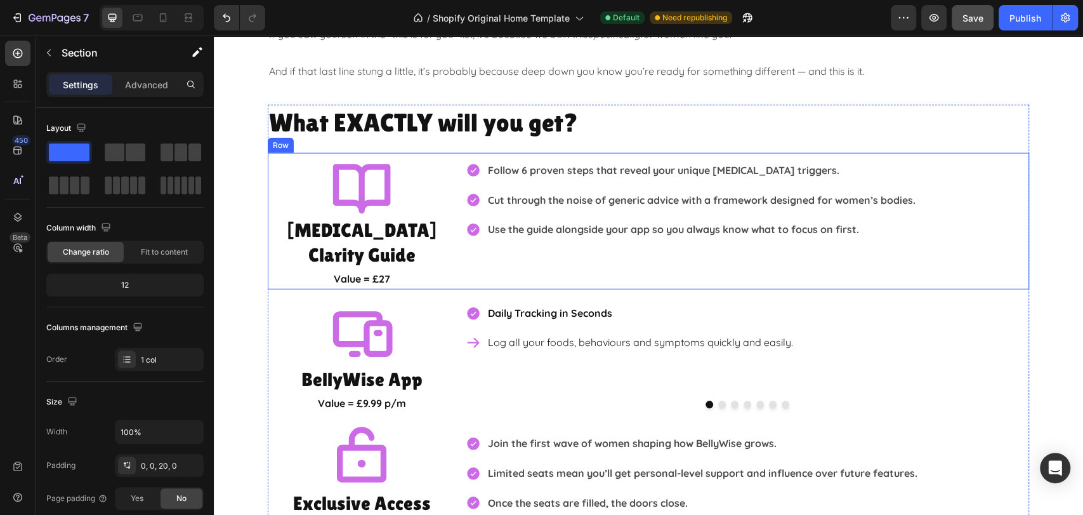
scroll to position [2044, 0]
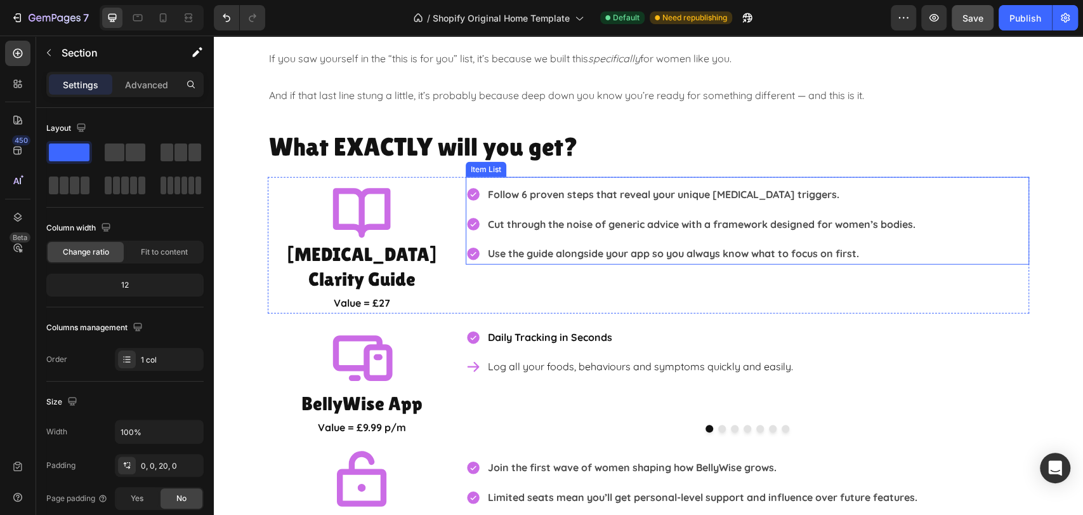
click at [990, 206] on div "Follow 6 proven steps that reveal your unique [MEDICAL_DATA] triggers. Cut thro…" at bounding box center [747, 223] width 563 height 81
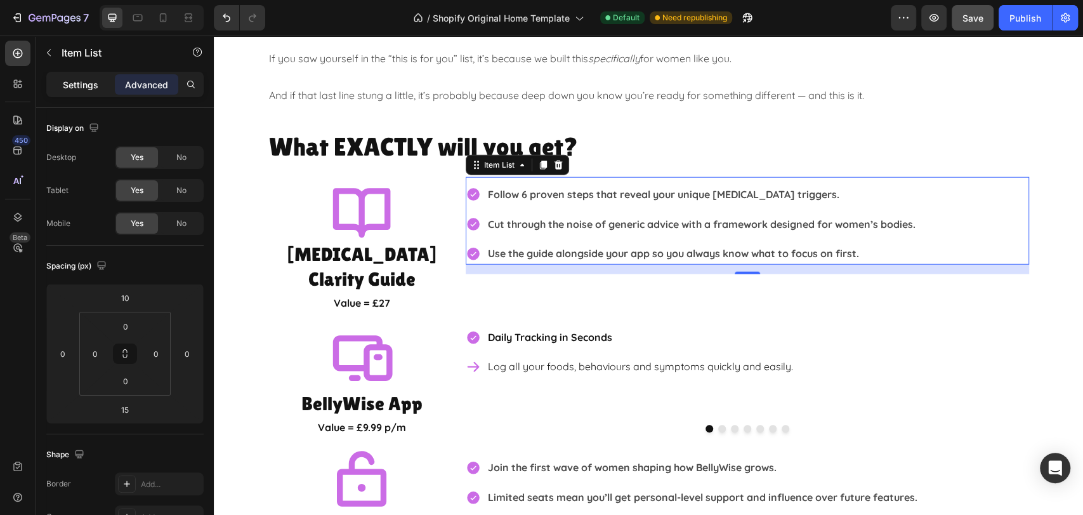
click at [77, 84] on p "Settings" at bounding box center [81, 84] width 36 height 13
type input "8"
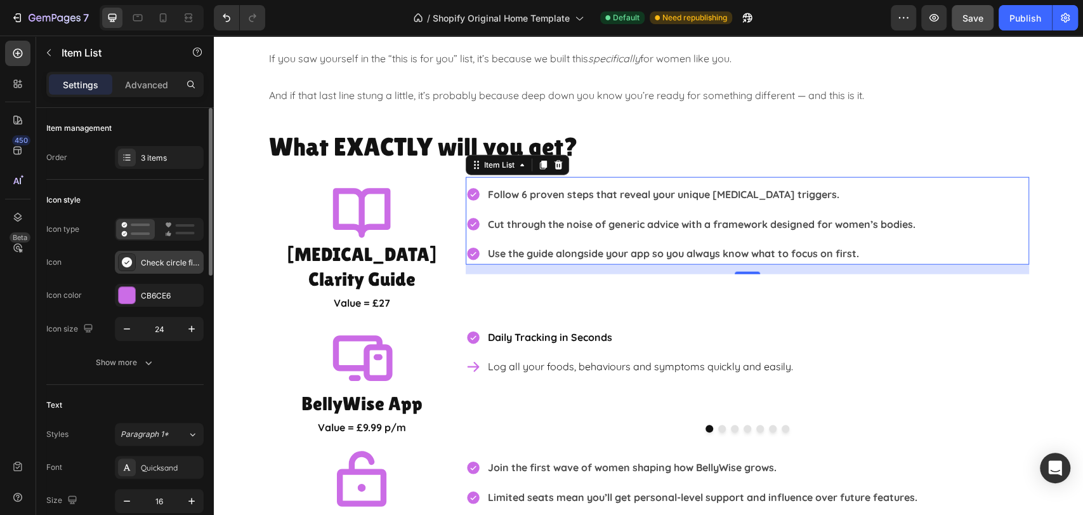
click at [164, 255] on div "Check circle filled" at bounding box center [159, 262] width 89 height 23
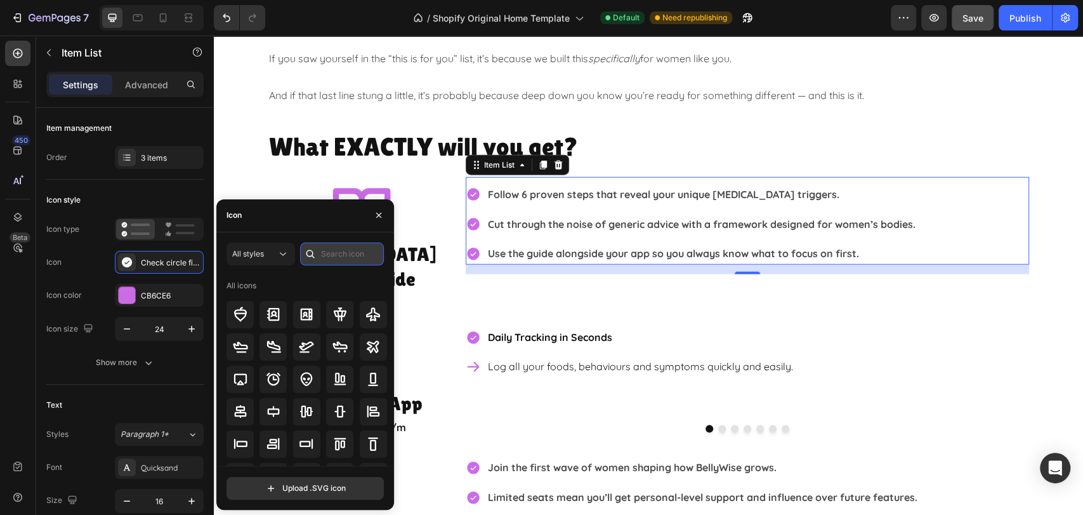
click at [334, 255] on input "text" at bounding box center [342, 253] width 84 height 23
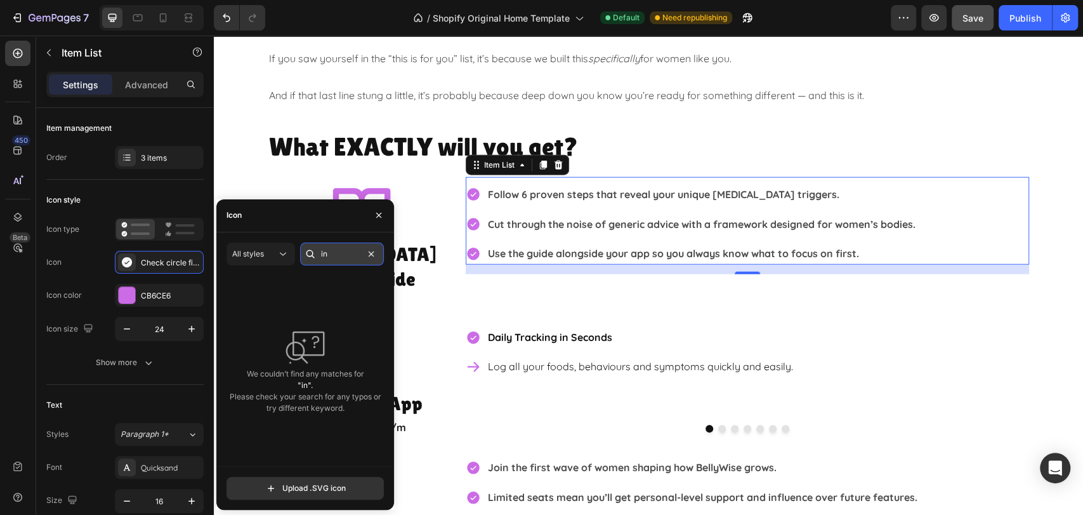
type input "i"
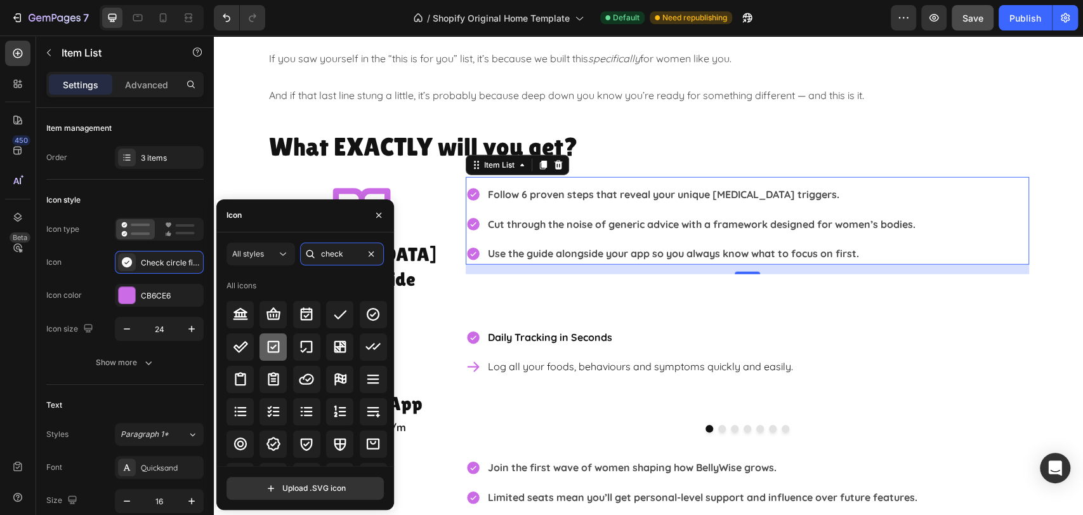
type input "check"
click at [268, 342] on icon at bounding box center [274, 347] width 12 height 12
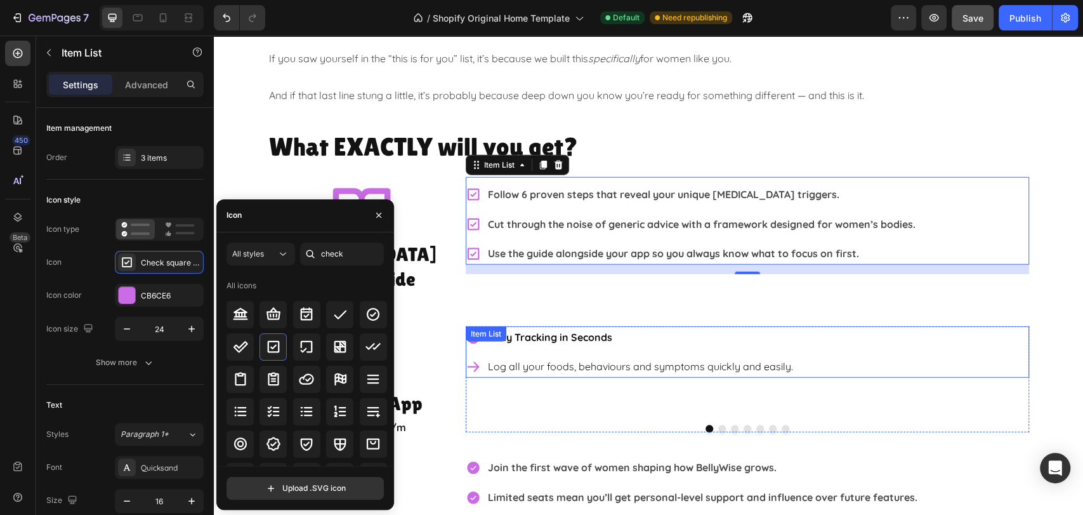
click at [659, 328] on p "Daily Tracking in Seconds" at bounding box center [640, 337] width 305 height 18
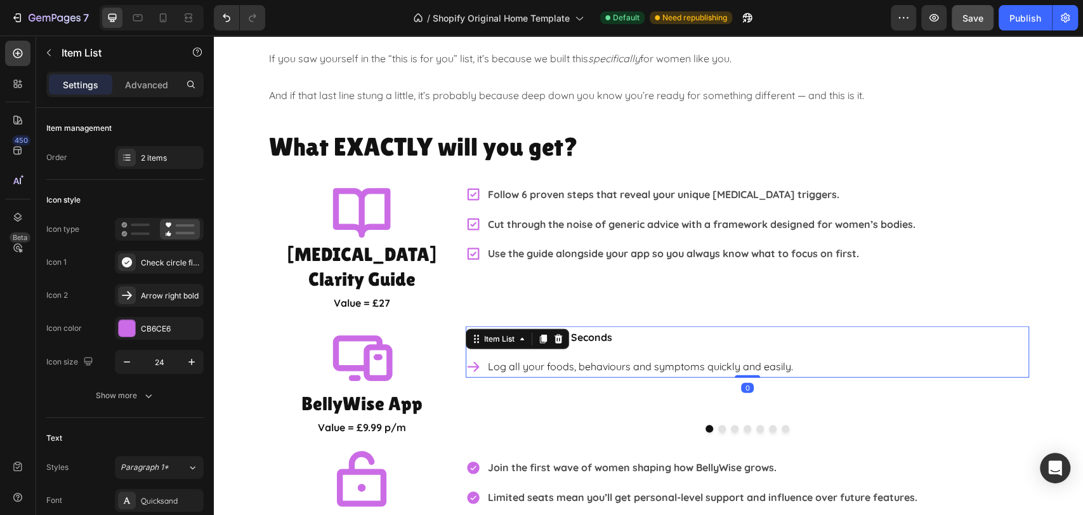
scroll to position [330, 0]
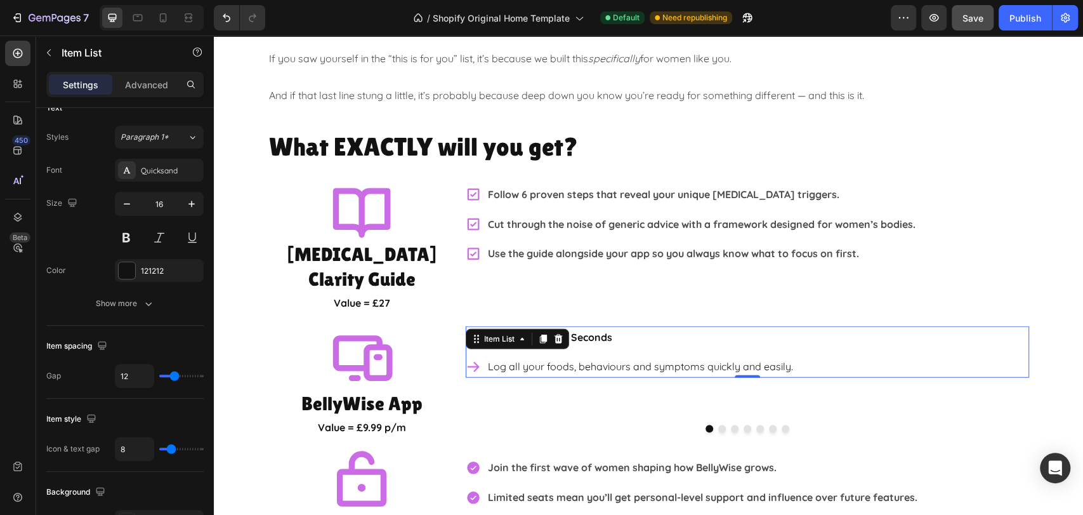
click at [929, 329] on div "Daily Tracking in Seconds Log all your foods, behaviours and symptoms quickly a…" at bounding box center [747, 352] width 563 height 52
click at [142, 78] on p "Advanced" at bounding box center [146, 84] width 43 height 13
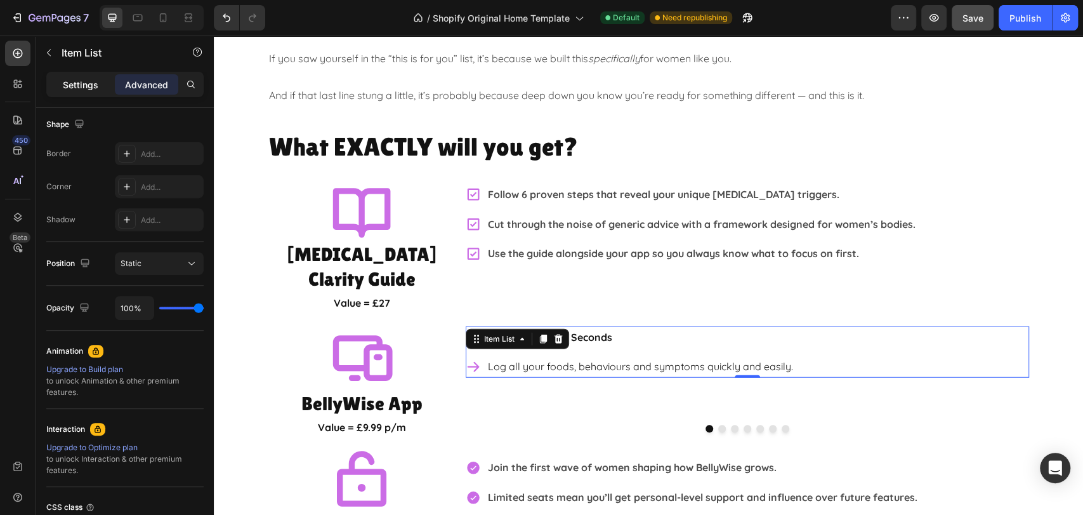
click at [60, 83] on div "Settings" at bounding box center [80, 84] width 63 height 20
type input "8"
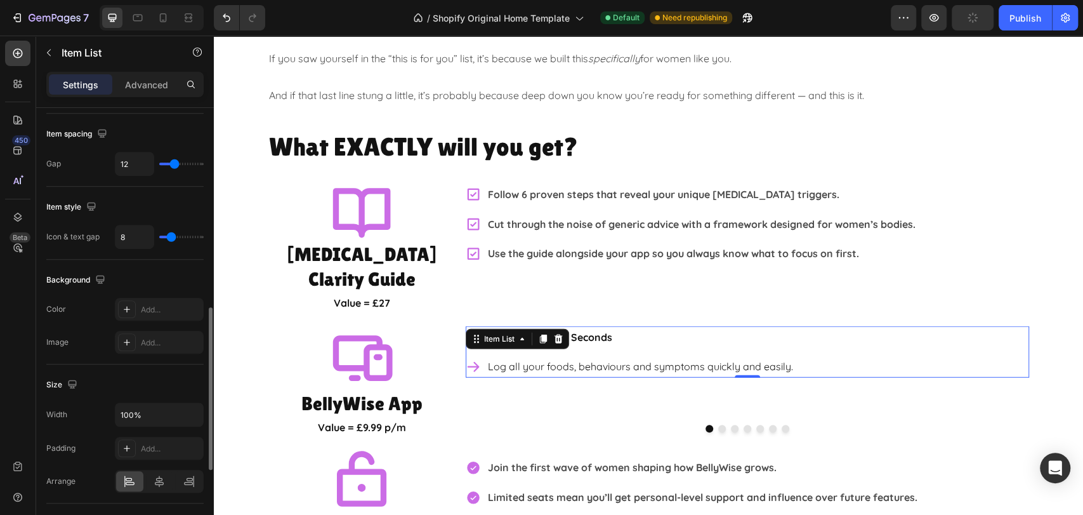
scroll to position [753, 0]
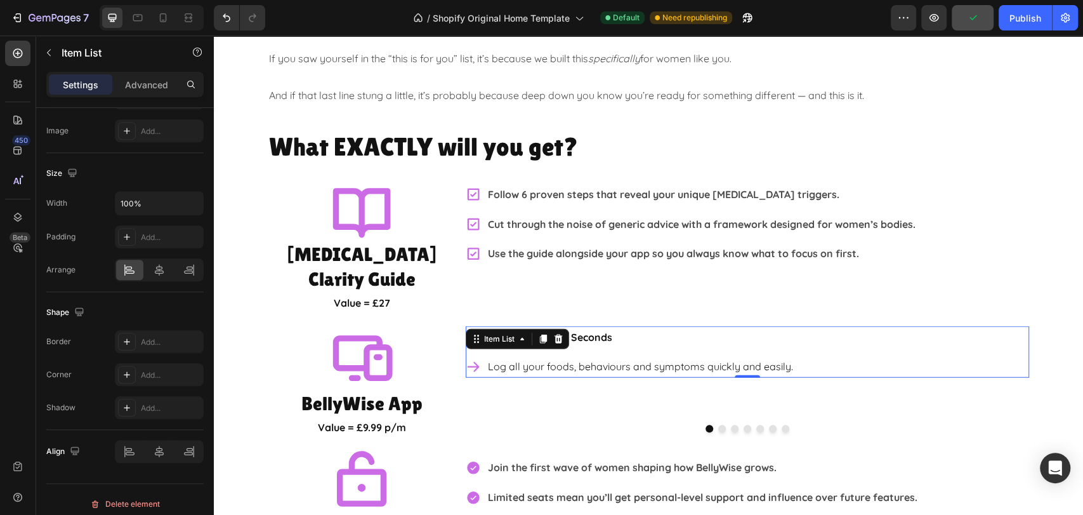
click at [620, 328] on p "Daily Tracking in Seconds" at bounding box center [640, 337] width 305 height 18
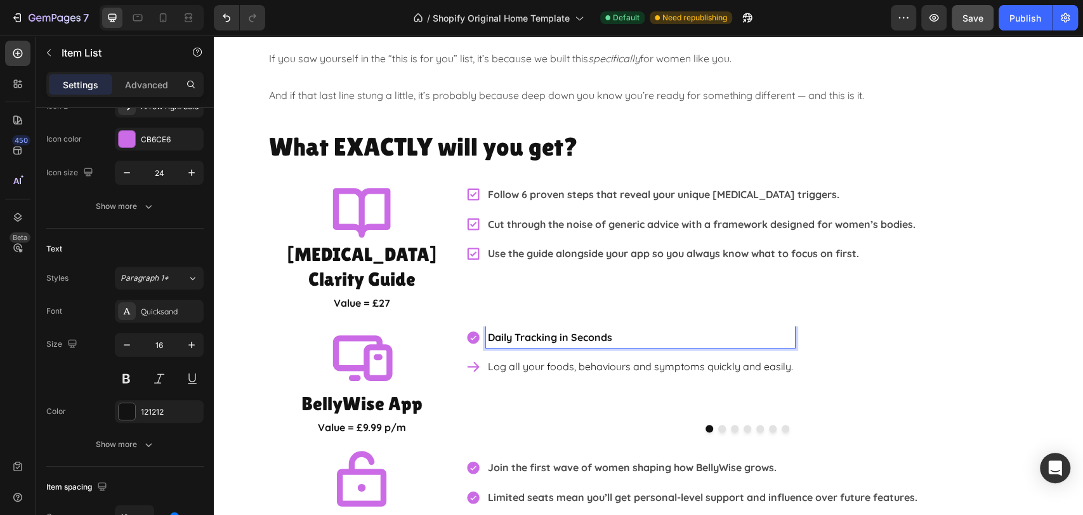
scroll to position [0, 0]
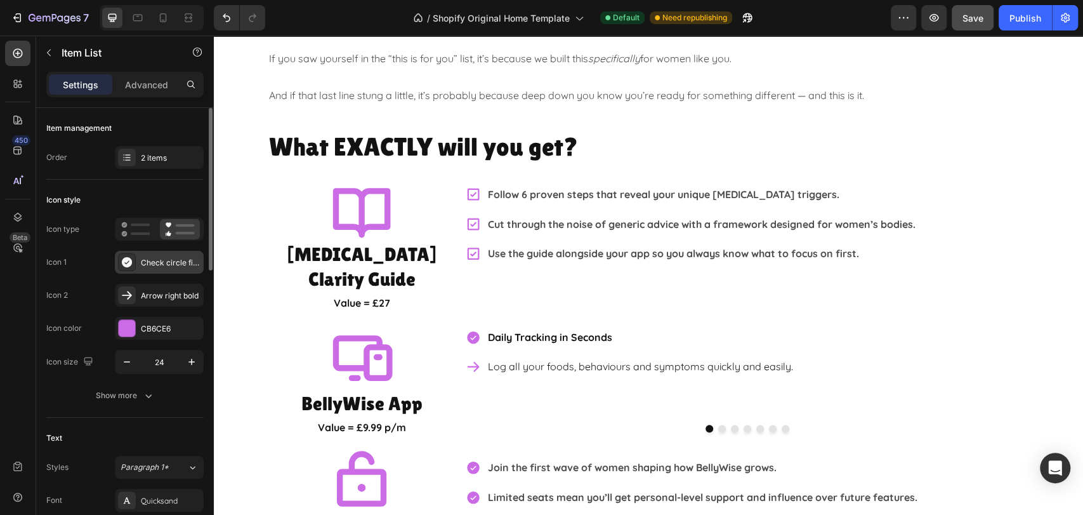
click at [161, 265] on div "Check circle filled" at bounding box center [171, 262] width 60 height 11
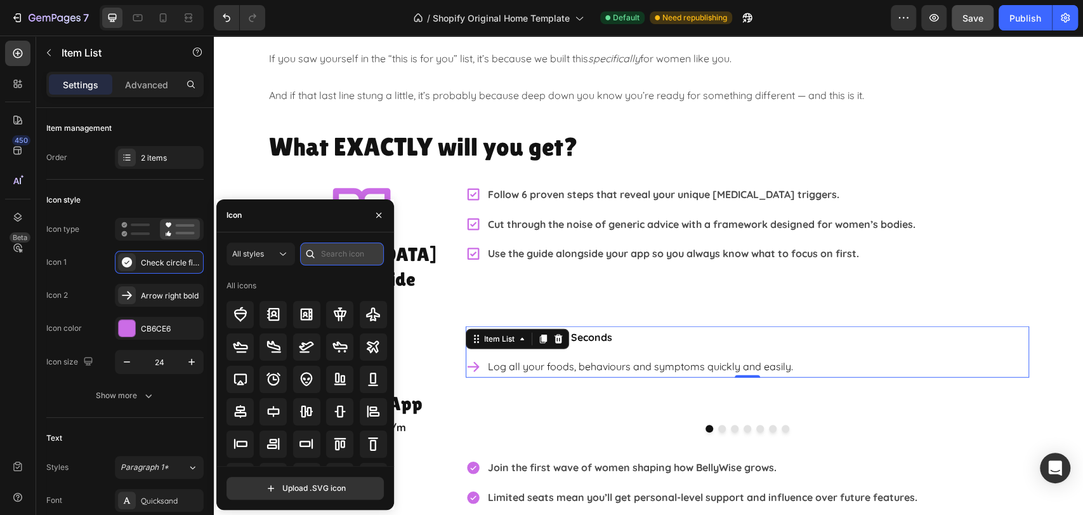
click at [364, 250] on input "text" at bounding box center [342, 253] width 84 height 23
type input "check"
click at [268, 346] on icon at bounding box center [274, 347] width 12 height 12
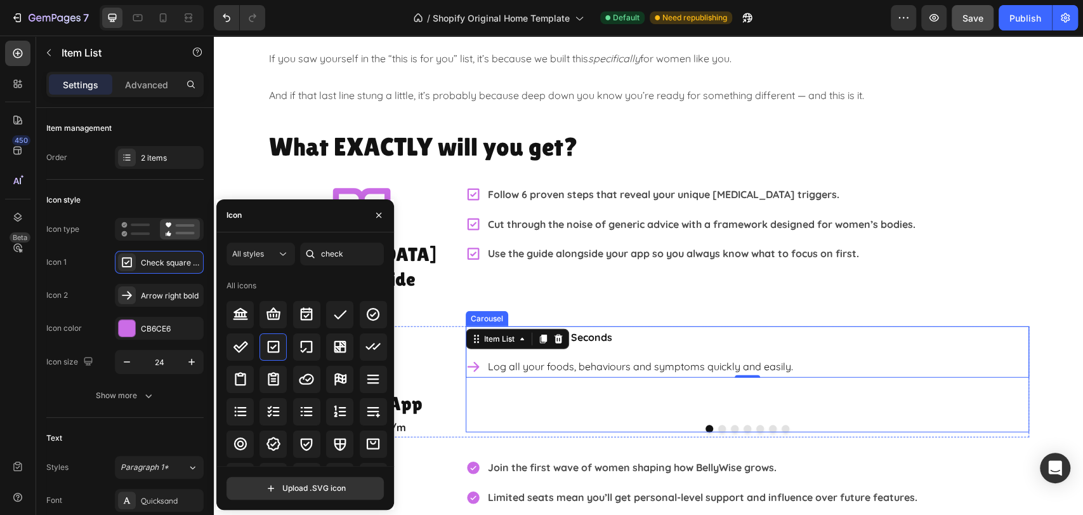
click at [1050, 374] on div "What EXACTLY will you get? Heading Icon IBS Clarity Guide Heading Value = £27 T…" at bounding box center [648, 345] width 869 height 433
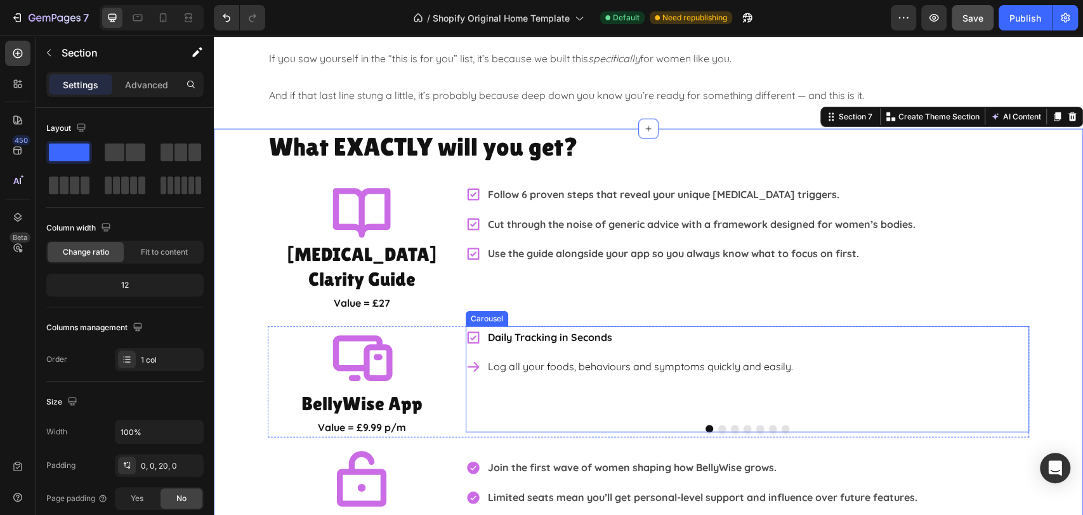
click at [718, 424] on button "Dot" at bounding box center [722, 428] width 8 height 8
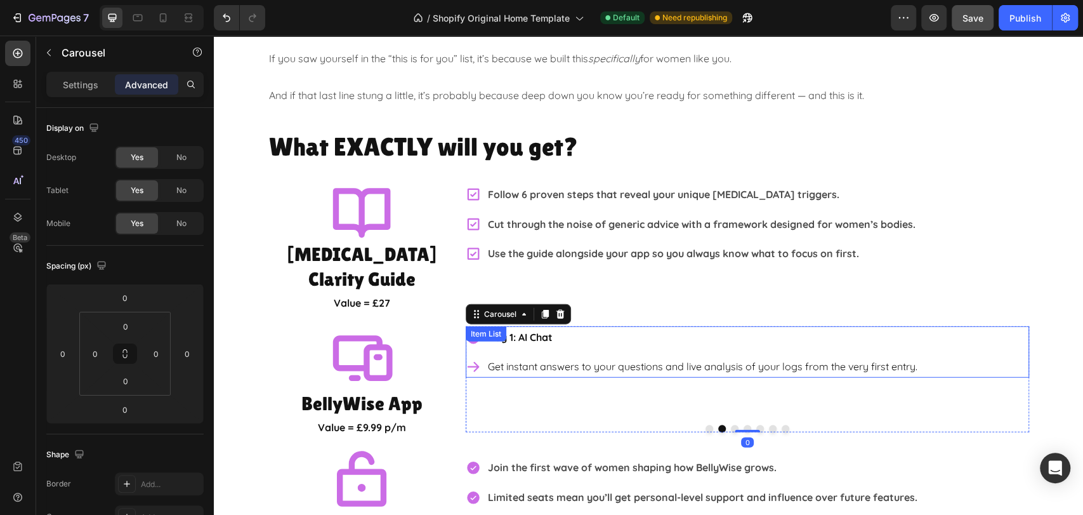
click at [624, 328] on p "Day 1: AI Chat" at bounding box center [703, 337] width 430 height 18
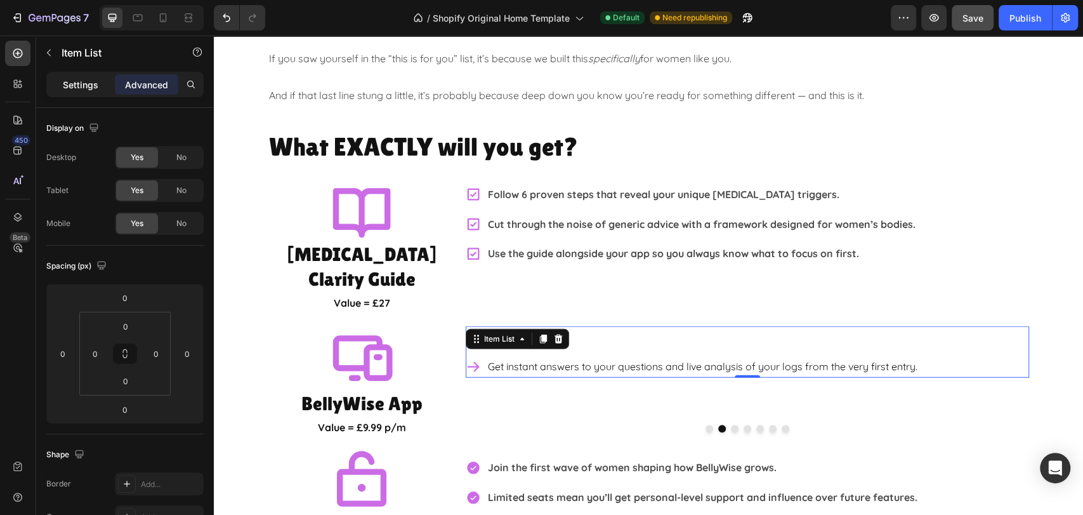
click at [65, 88] on p "Settings" at bounding box center [81, 84] width 36 height 13
type input "8"
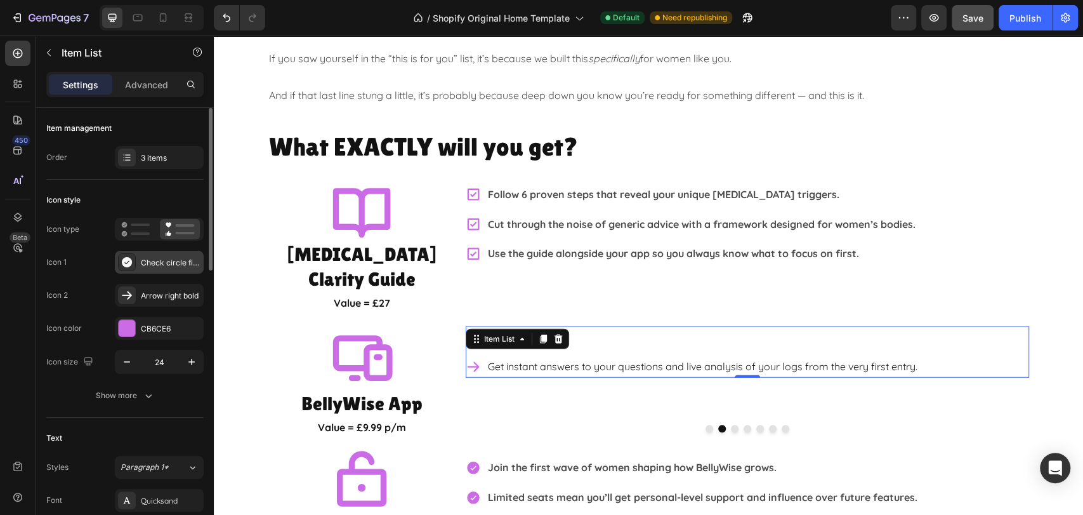
click at [164, 264] on div "Check circle filled" at bounding box center [171, 262] width 60 height 11
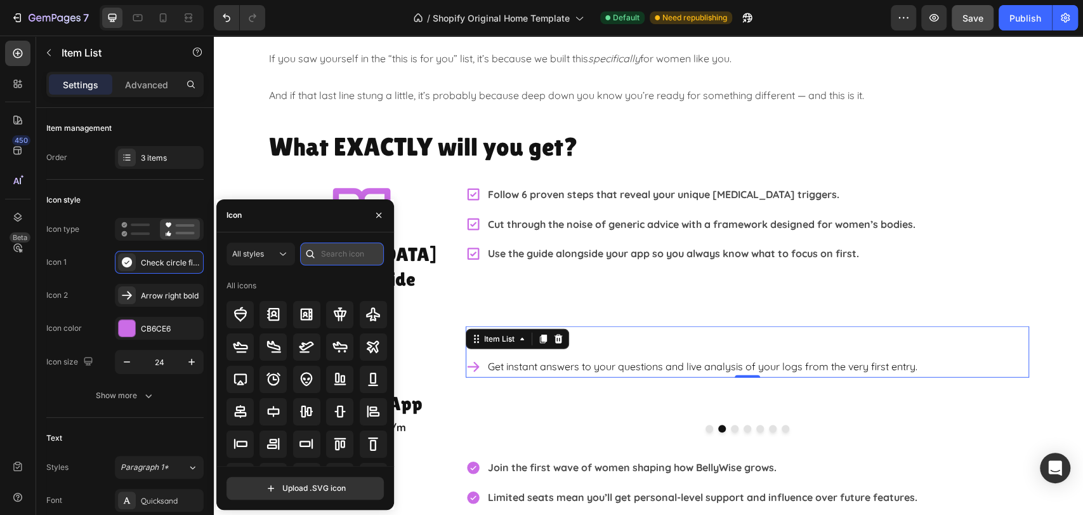
click at [365, 259] on input "text" at bounding box center [342, 253] width 84 height 23
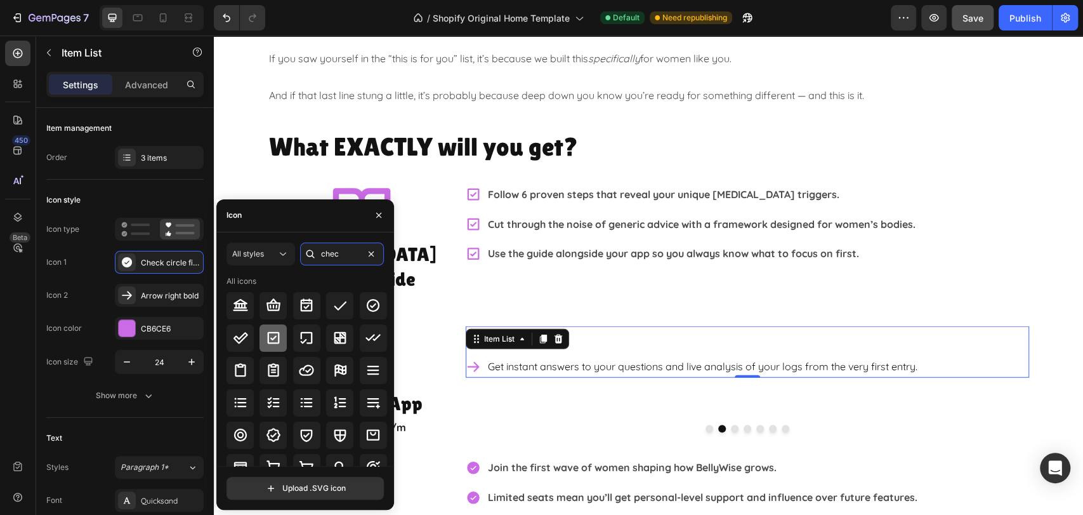
type input "chec"
click at [261, 332] on div at bounding box center [272, 337] width 27 height 27
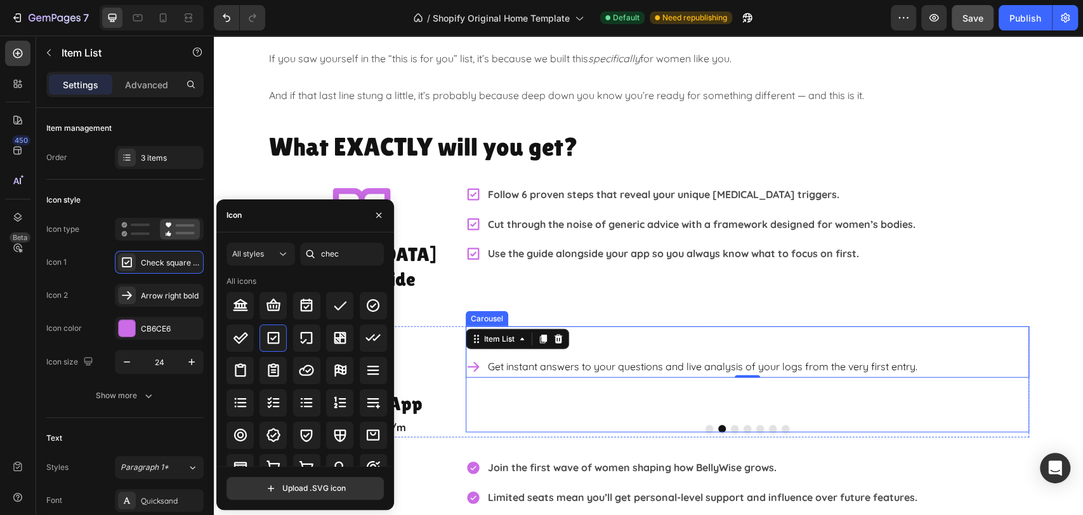
click at [731, 424] on button "Dot" at bounding box center [735, 428] width 8 height 8
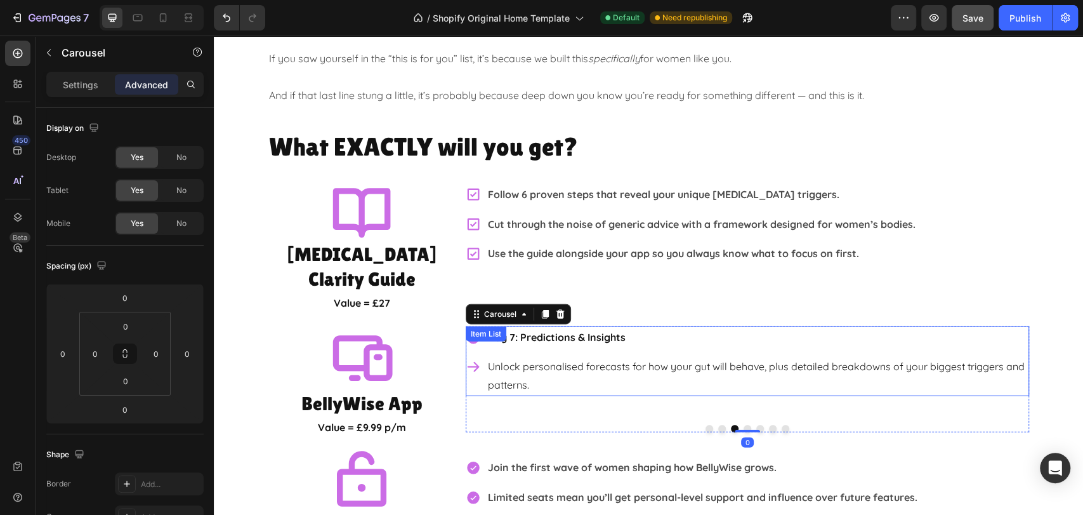
click at [674, 328] on p "Day 7: Predictions & Insights" at bounding box center [757, 337] width 539 height 18
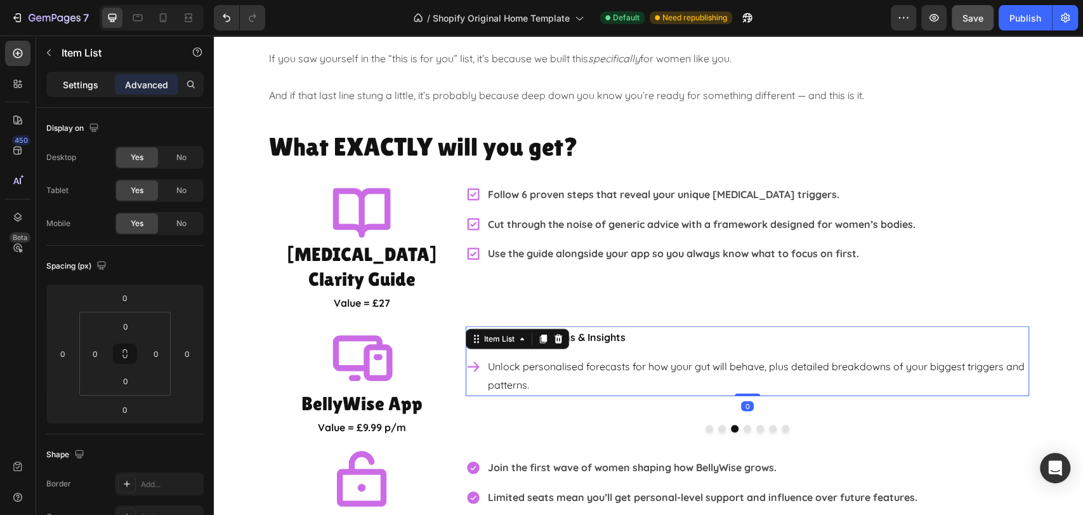
click at [78, 84] on p "Settings" at bounding box center [81, 84] width 36 height 13
type input "8"
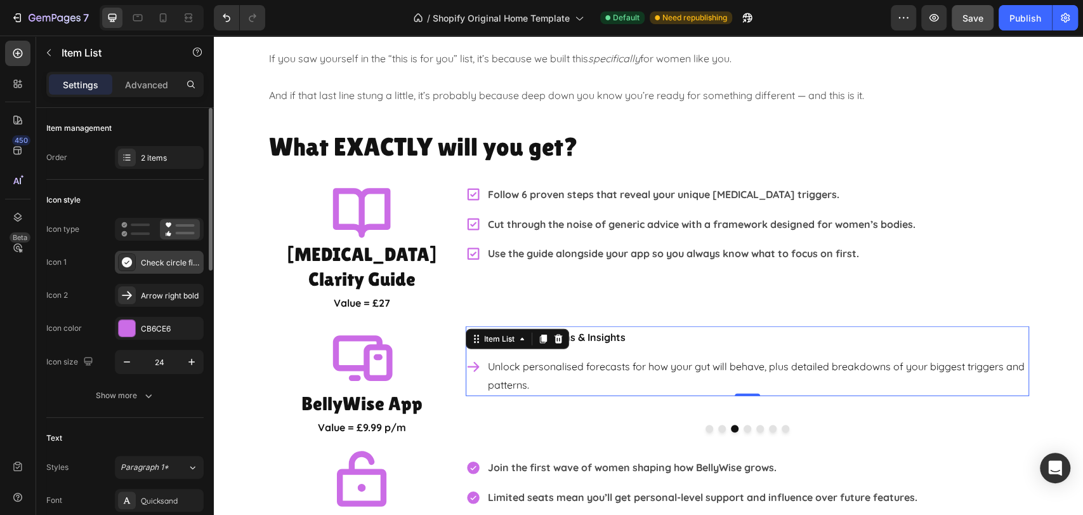
click at [174, 263] on div "Check circle filled" at bounding box center [171, 262] width 60 height 11
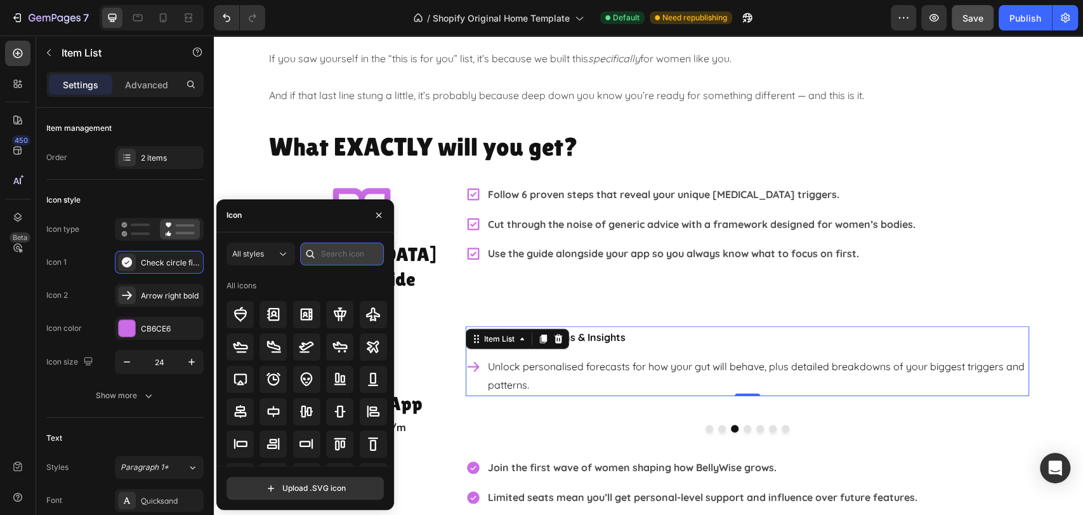
click at [362, 254] on input "text" at bounding box center [342, 253] width 84 height 23
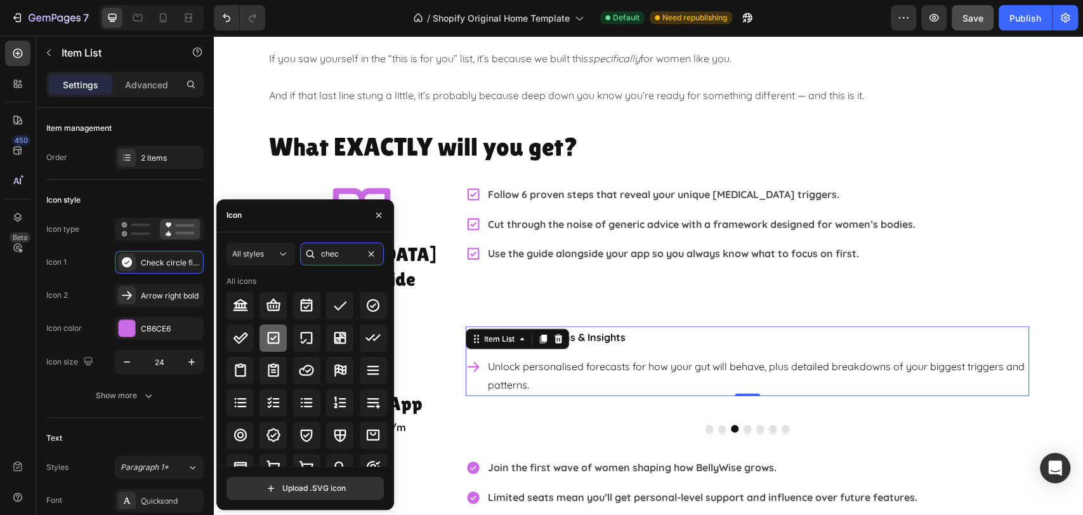
type input "chec"
click at [263, 336] on div at bounding box center [272, 337] width 27 height 27
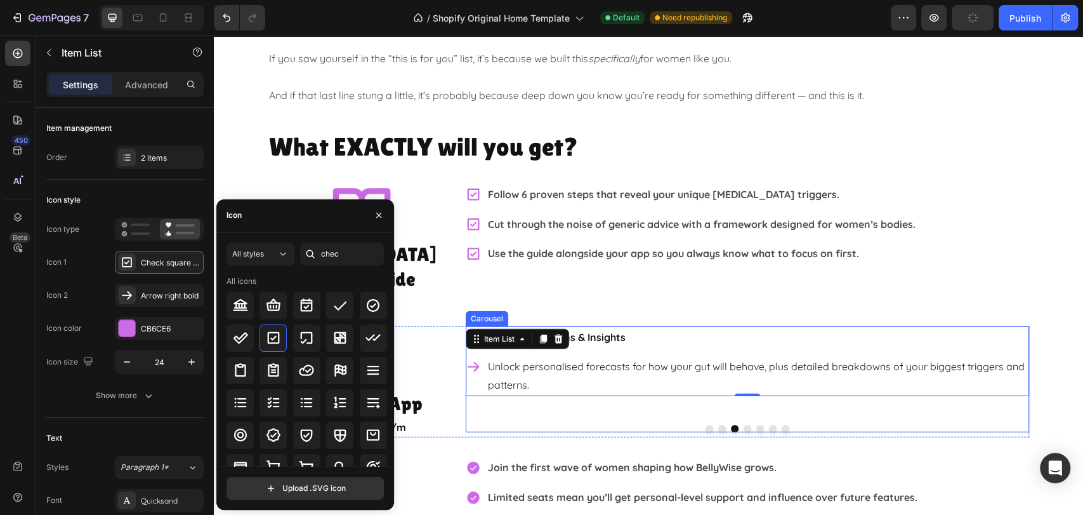
click at [744, 424] on button "Dot" at bounding box center [748, 428] width 8 height 8
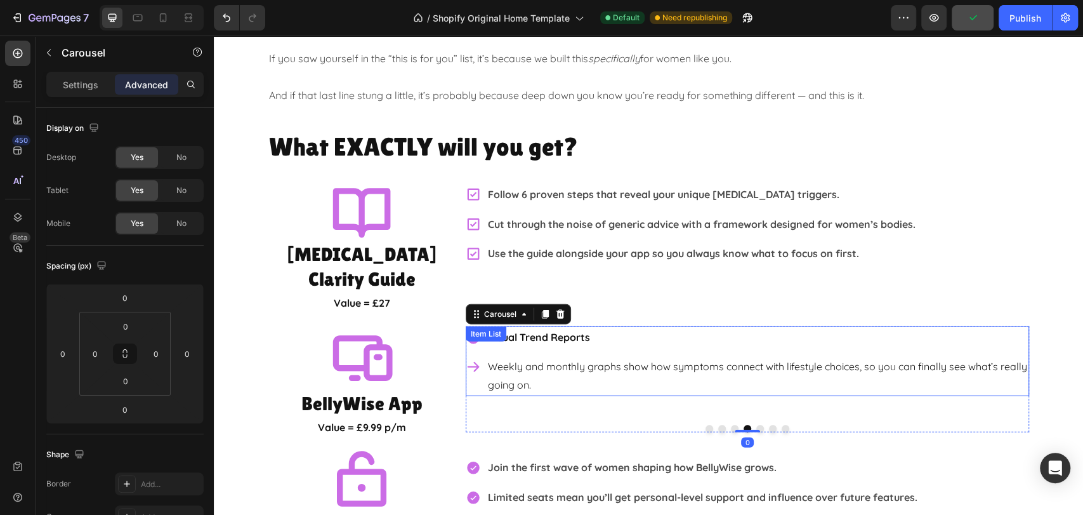
click at [712, 328] on p "Visual Trend Reports" at bounding box center [757, 337] width 539 height 18
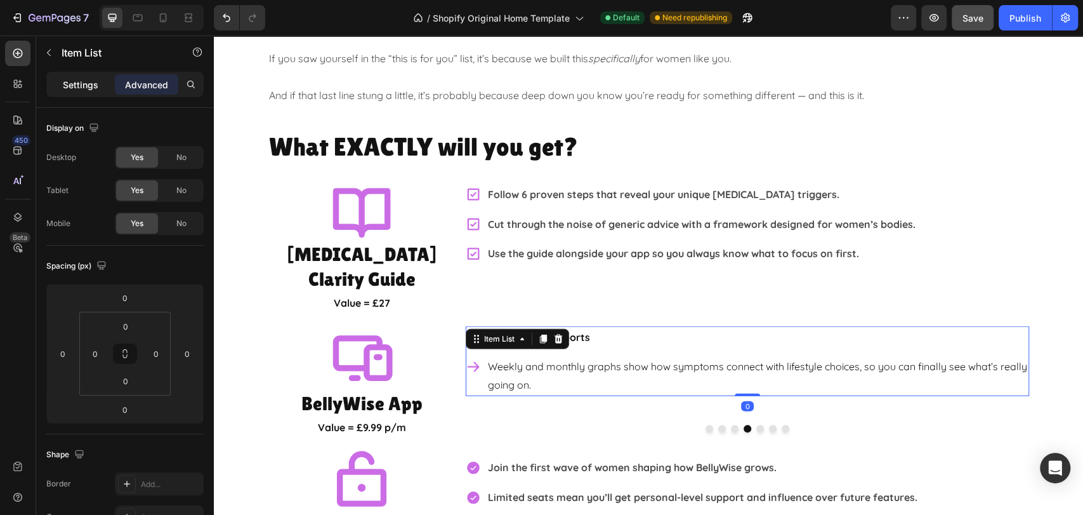
click at [69, 81] on p "Settings" at bounding box center [81, 84] width 36 height 13
type input "8"
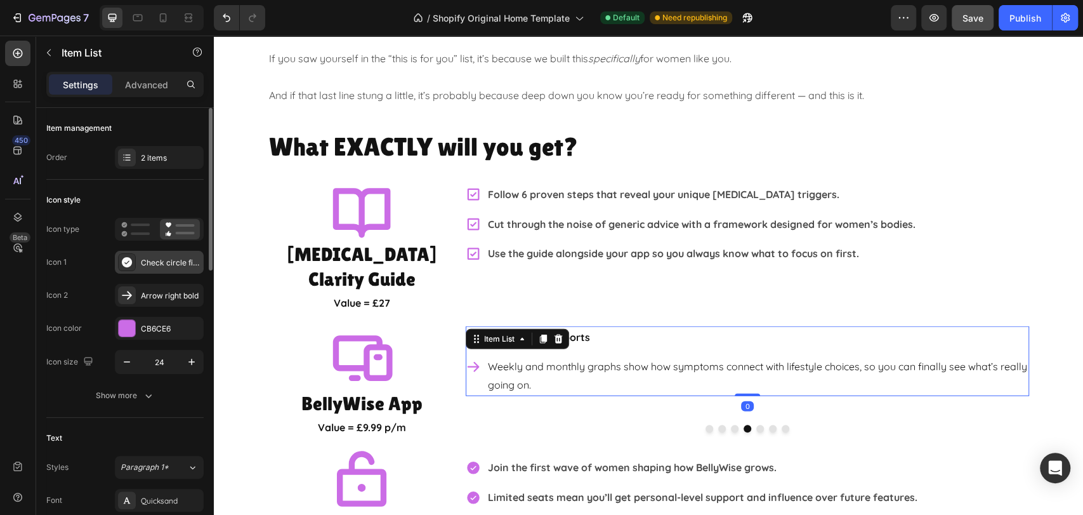
click at [152, 264] on div "Check circle filled" at bounding box center [171, 262] width 60 height 11
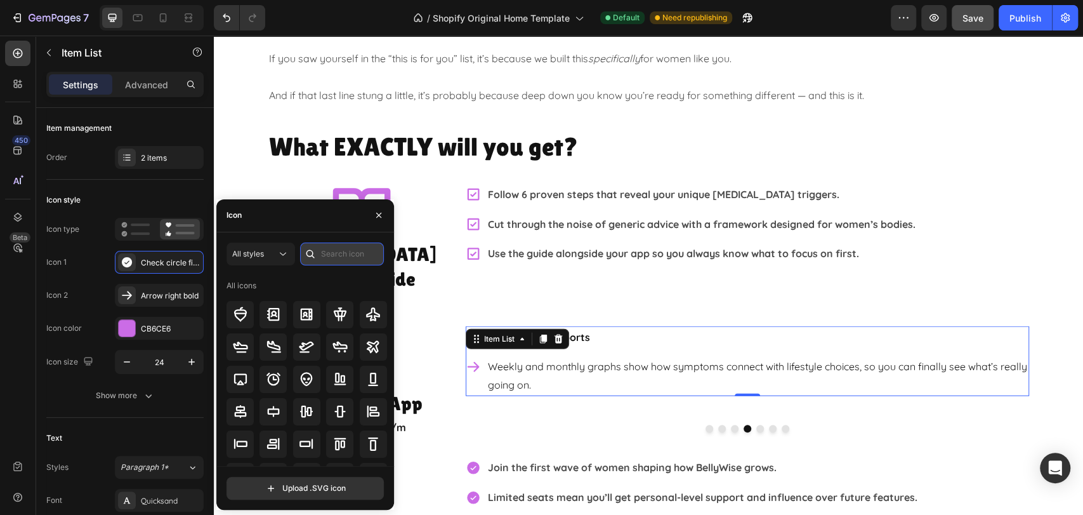
click at [372, 255] on input "text" at bounding box center [342, 253] width 84 height 23
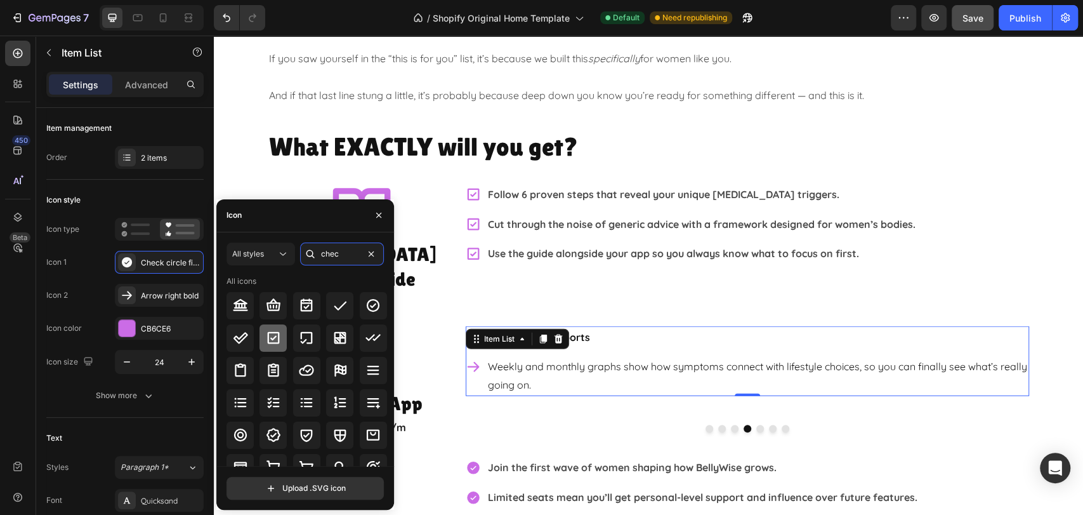
type input "chec"
click at [274, 340] on icon at bounding box center [273, 337] width 15 height 15
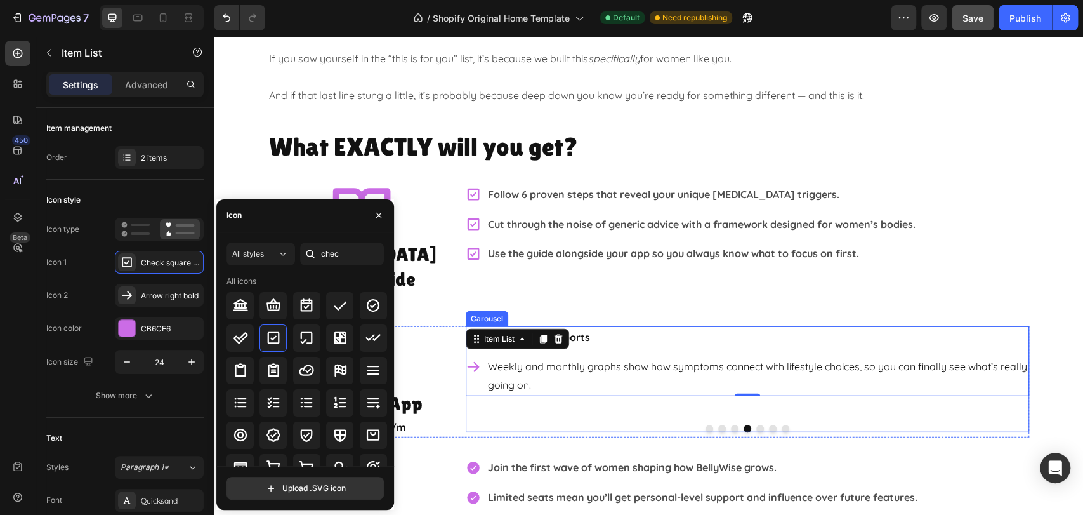
click at [756, 424] on button "Dot" at bounding box center [760, 428] width 8 height 8
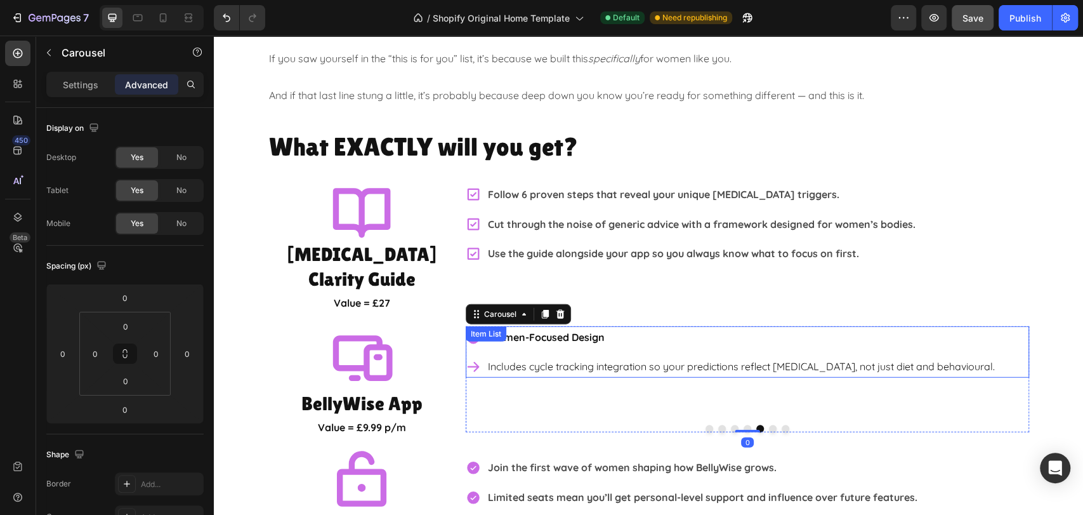
click at [719, 328] on p "Women-Focused Design" at bounding box center [741, 337] width 507 height 18
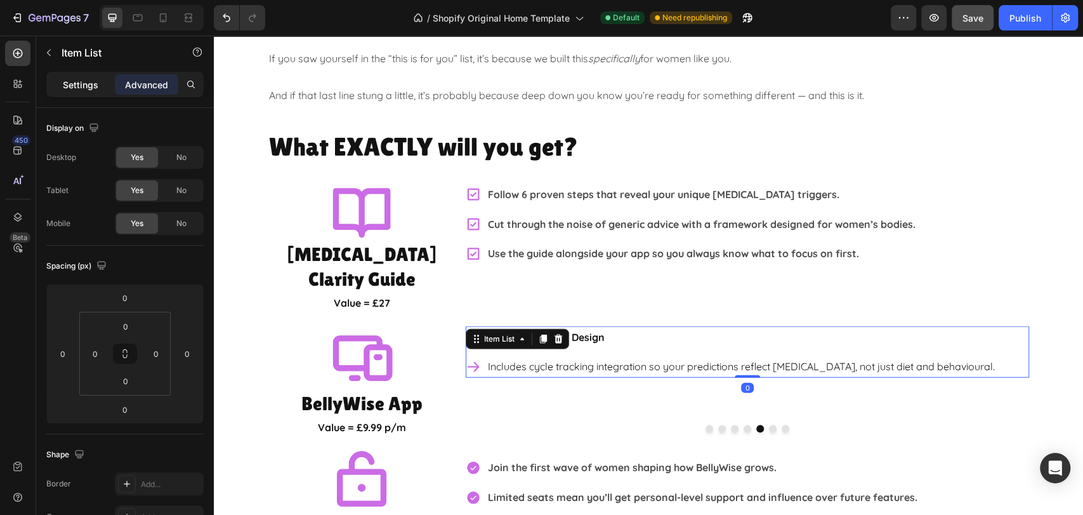
click at [72, 78] on p "Settings" at bounding box center [81, 84] width 36 height 13
type input "8"
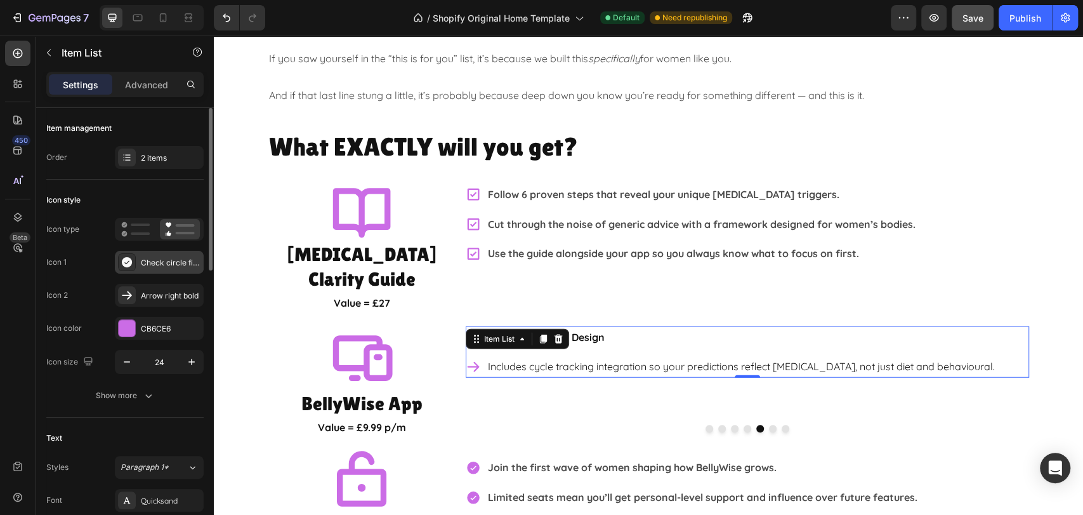
click at [158, 260] on div "Check circle filled" at bounding box center [171, 262] width 60 height 11
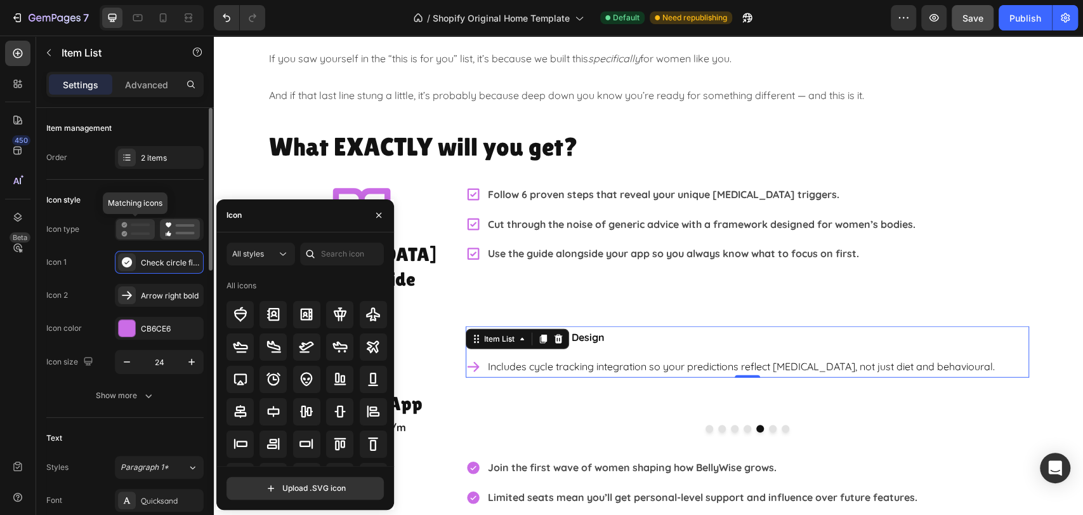
click at [131, 228] on icon at bounding box center [135, 228] width 29 height 15
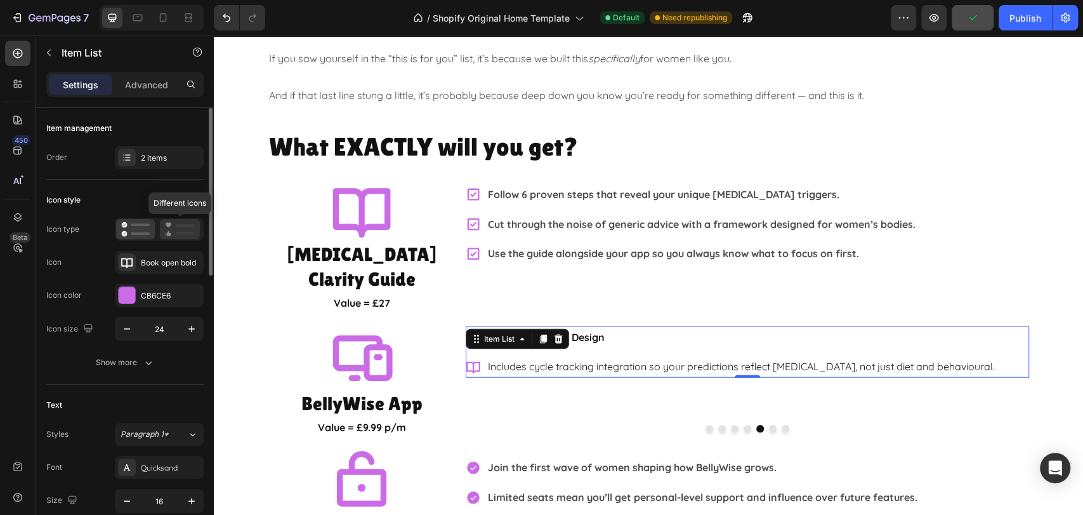
click at [165, 231] on icon at bounding box center [180, 228] width 30 height 15
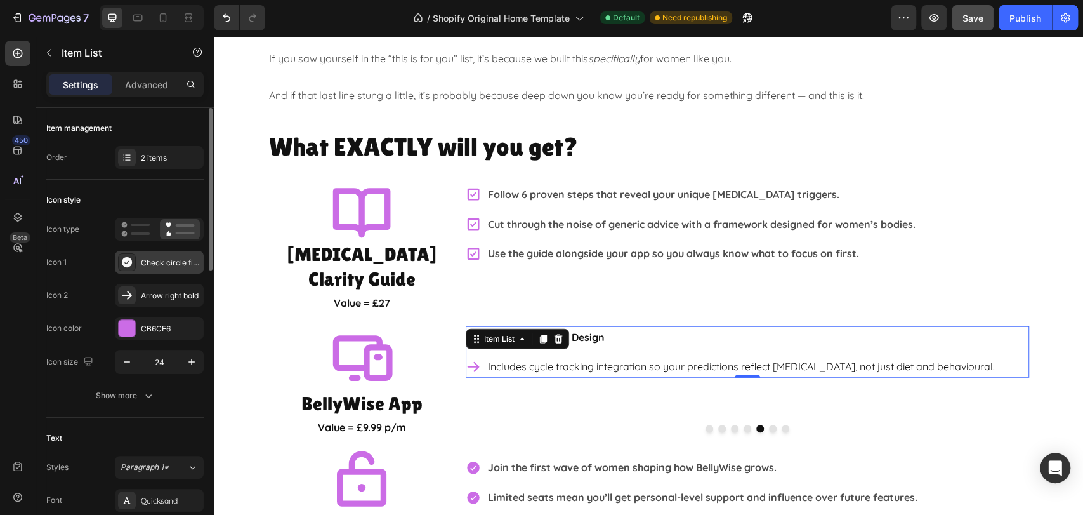
click at [147, 262] on div "Check circle filled" at bounding box center [171, 262] width 60 height 11
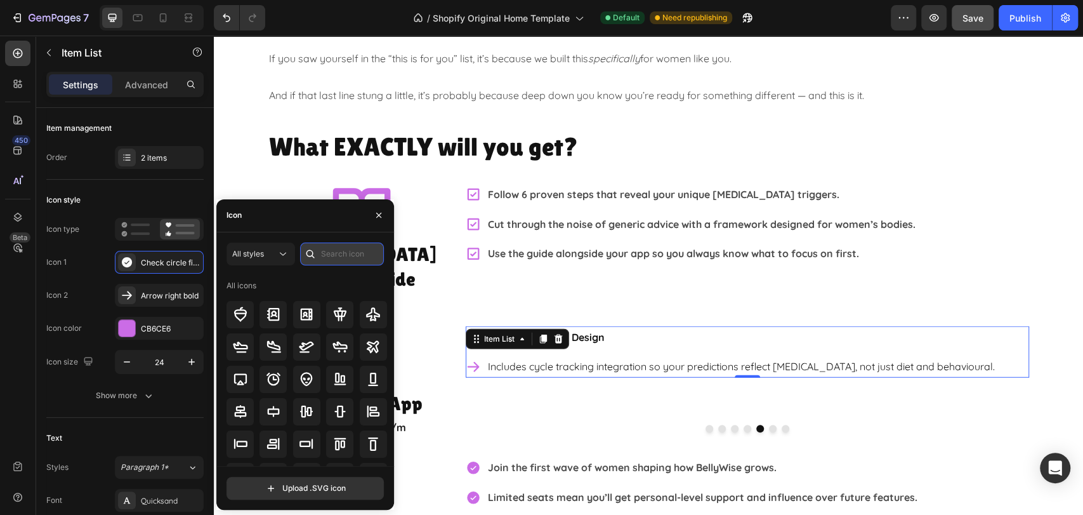
click at [352, 254] on input "text" at bounding box center [342, 253] width 84 height 23
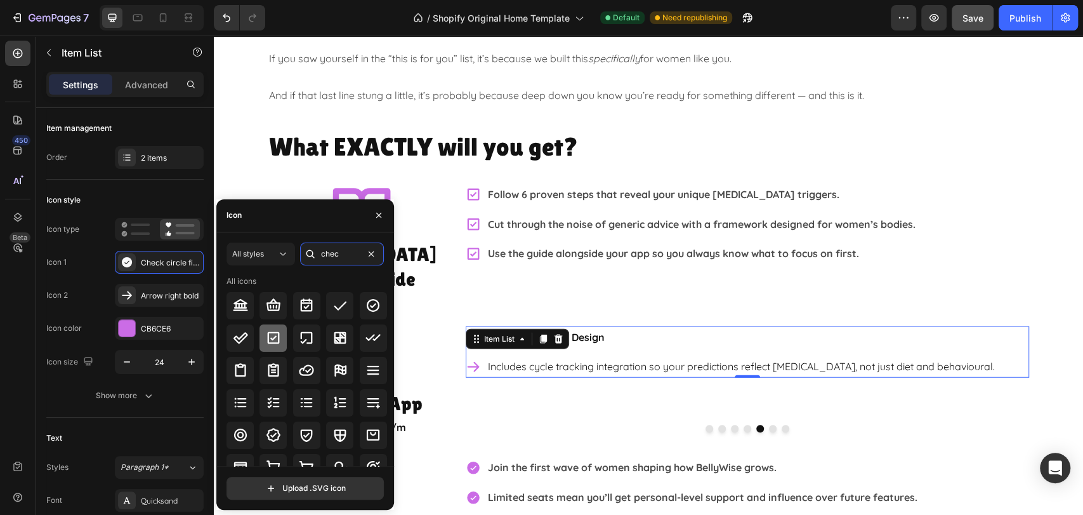
type input "chec"
click at [275, 334] on icon at bounding box center [273, 337] width 15 height 15
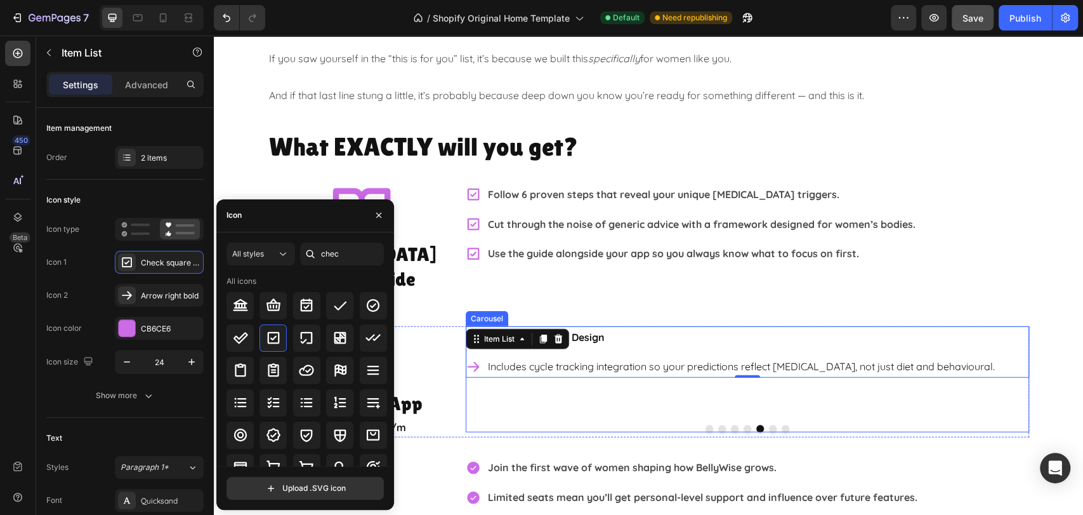
click at [769, 424] on button "Dot" at bounding box center [773, 428] width 8 height 8
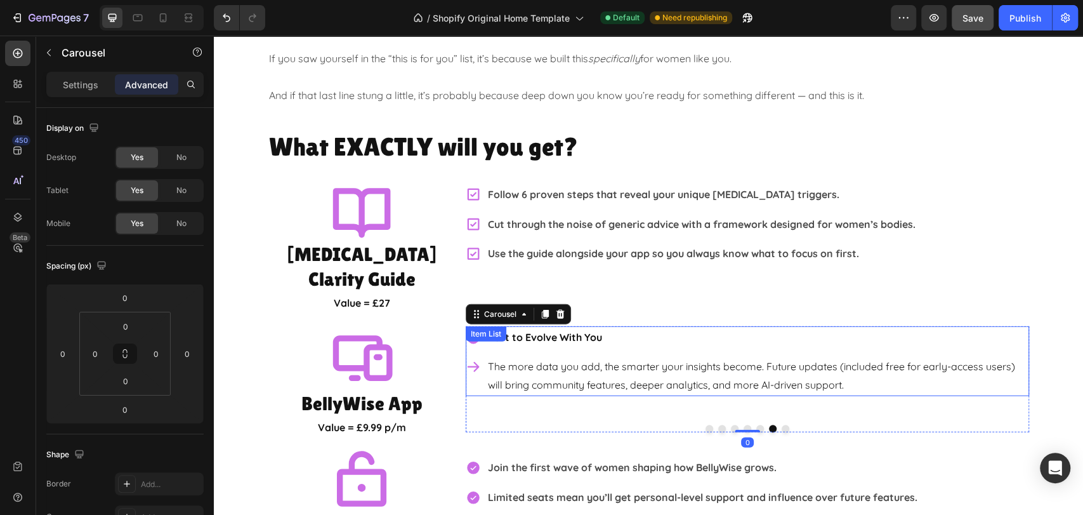
click at [778, 328] on p "Built to Evolve With You" at bounding box center [757, 337] width 539 height 18
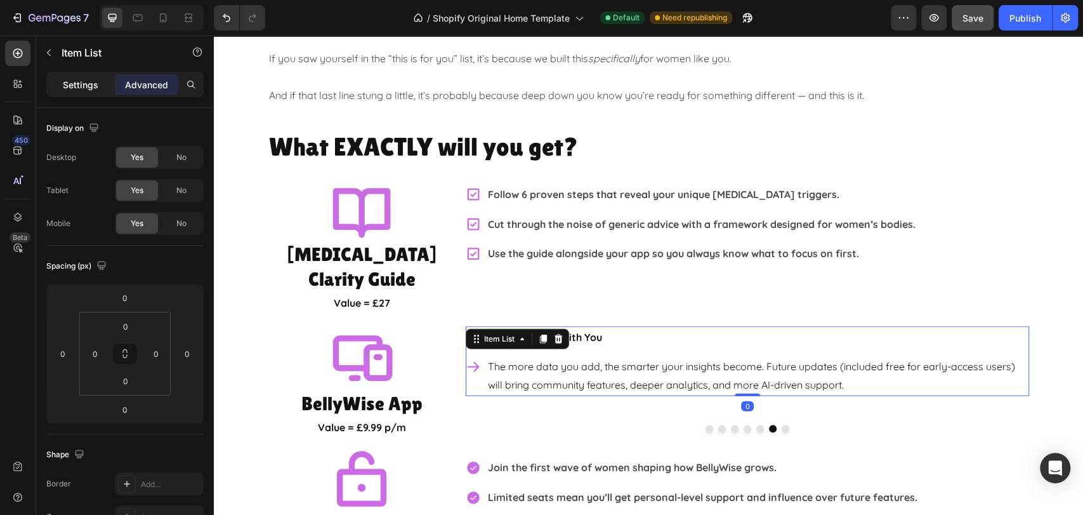
click at [86, 81] on p "Settings" at bounding box center [81, 84] width 36 height 13
type input "8"
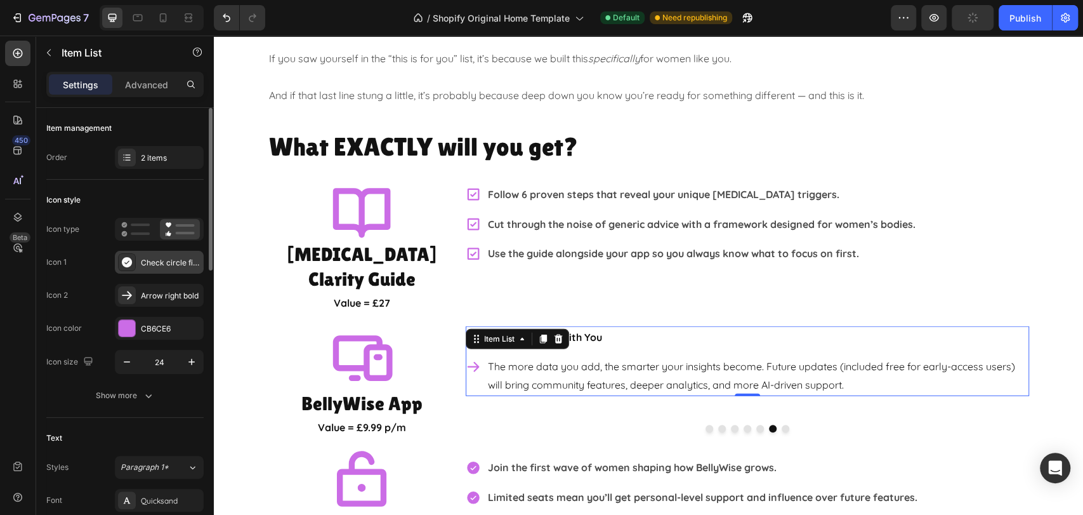
click at [166, 265] on div "Check circle filled" at bounding box center [171, 262] width 60 height 11
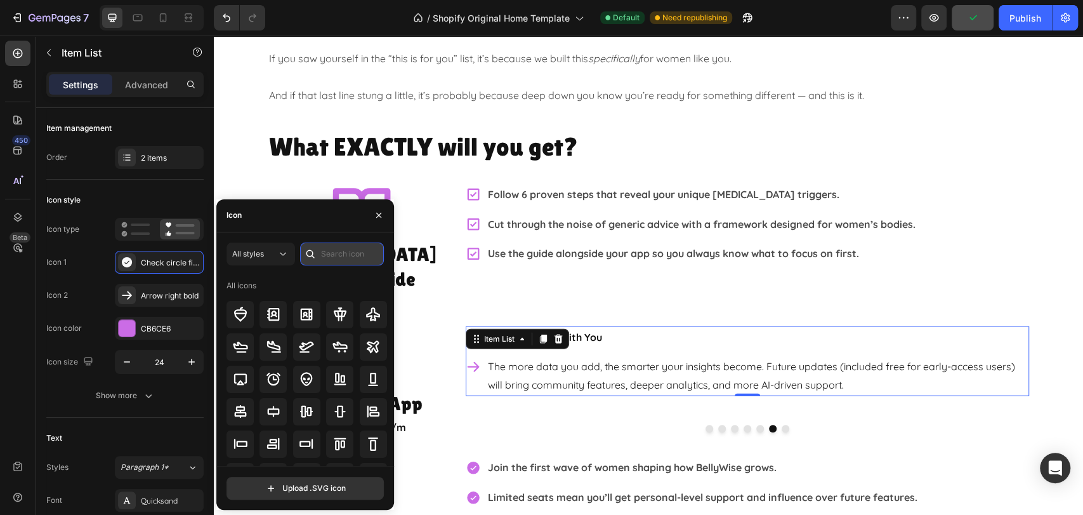
click at [350, 257] on input "text" at bounding box center [342, 253] width 84 height 23
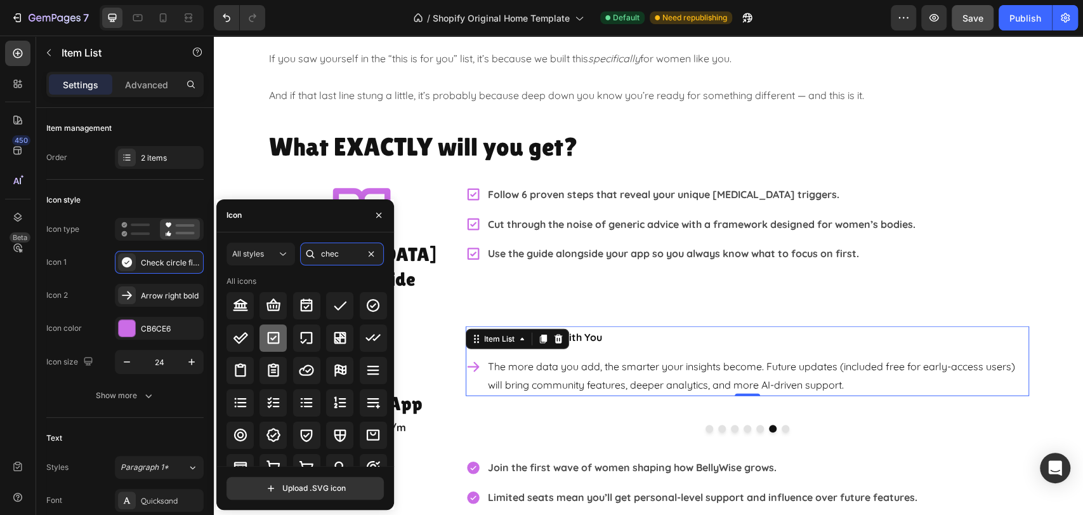
type input "chec"
click at [277, 336] on icon at bounding box center [274, 338] width 12 height 12
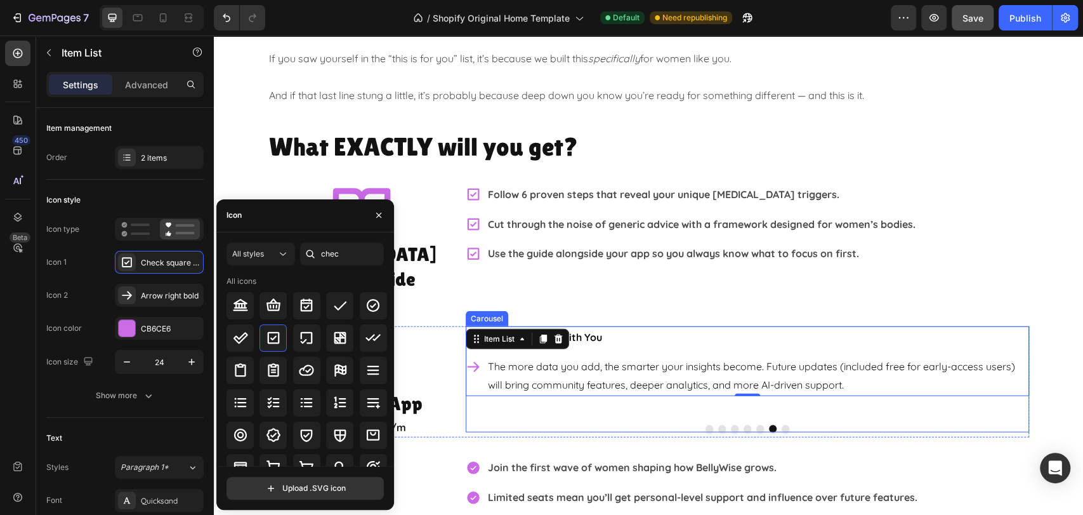
click at [782, 424] on button "Dot" at bounding box center [786, 428] width 8 height 8
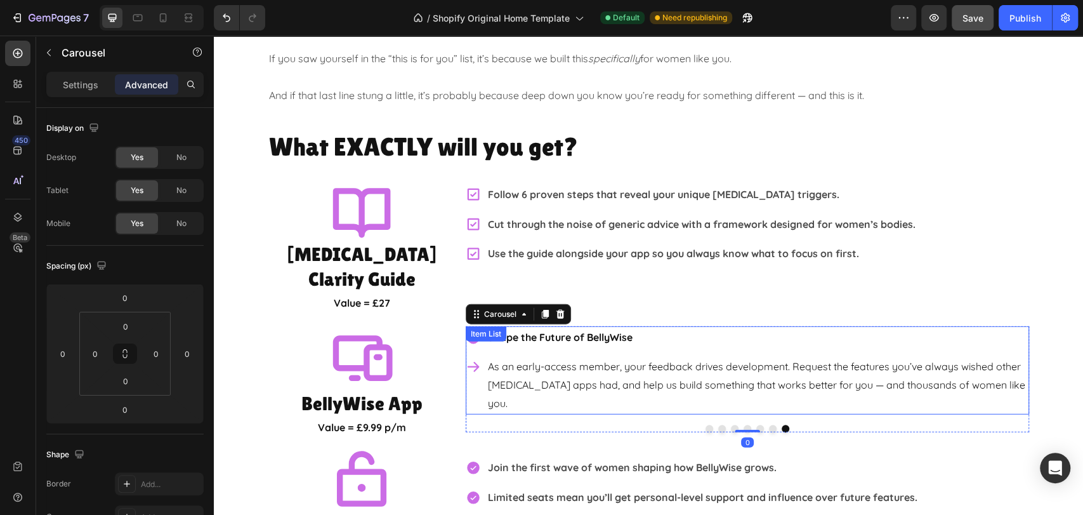
click at [738, 328] on p "Shape the Future of BellyWise" at bounding box center [757, 337] width 539 height 18
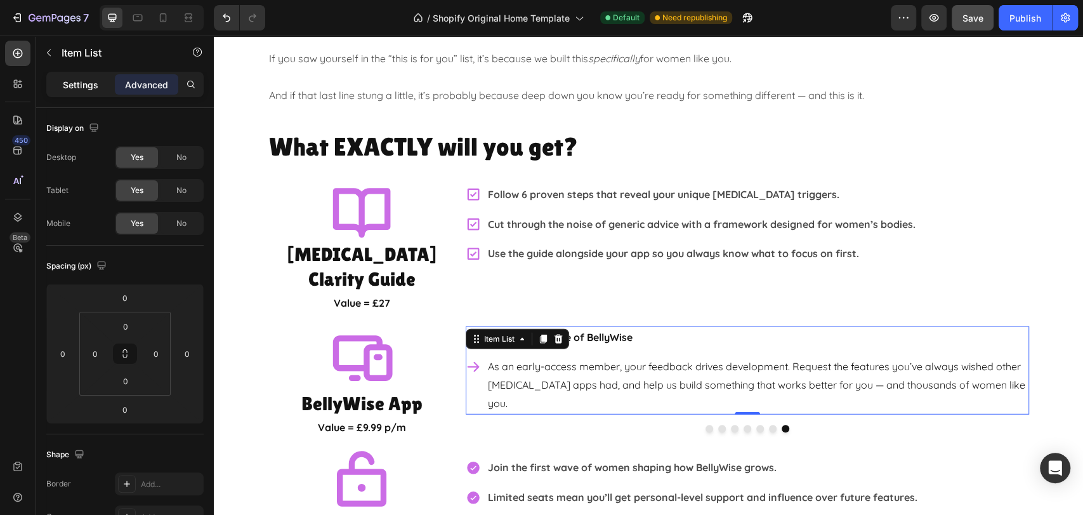
click at [83, 90] on p "Settings" at bounding box center [81, 84] width 36 height 13
type input "8"
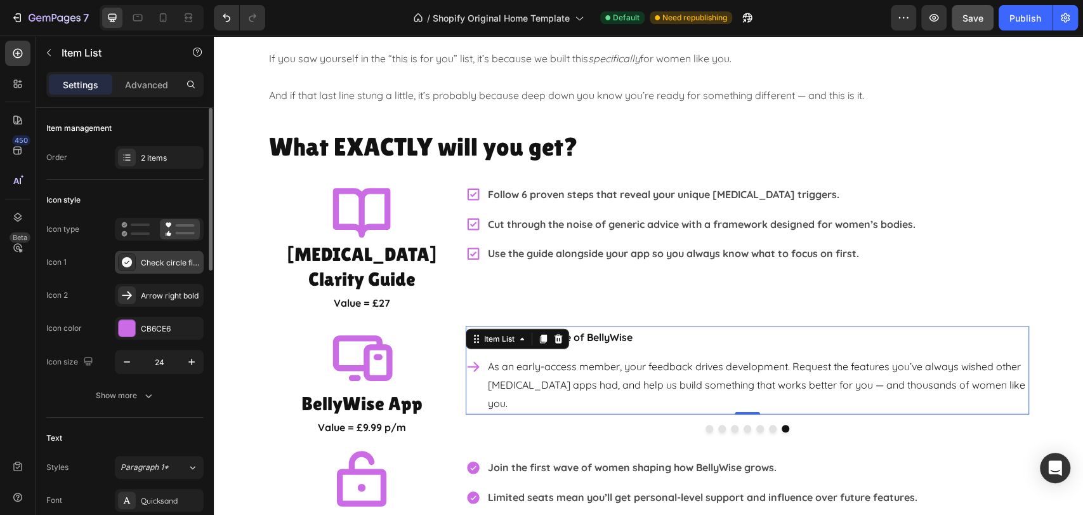
click at [160, 257] on div "Check circle filled" at bounding box center [171, 262] width 60 height 11
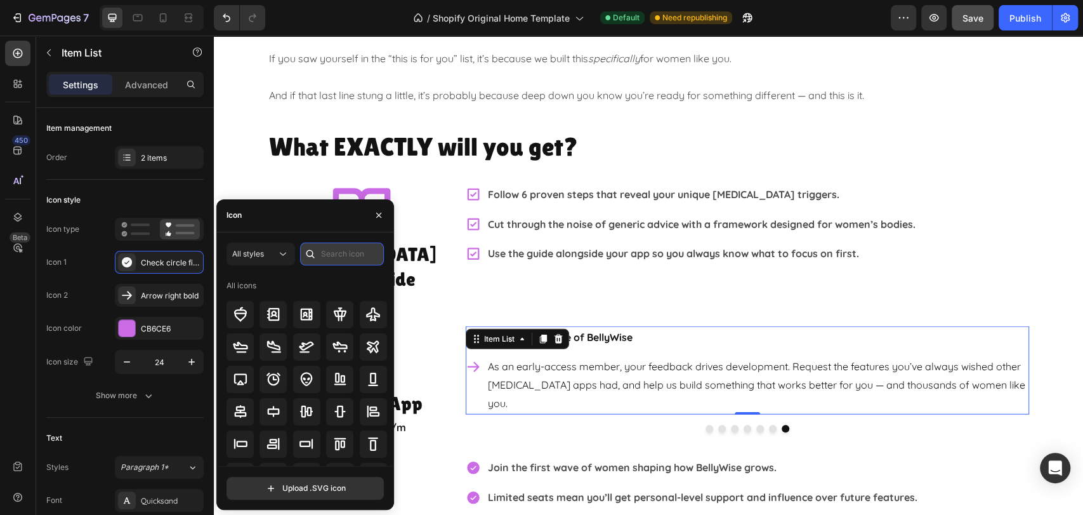
click at [362, 254] on input "text" at bounding box center [342, 253] width 84 height 23
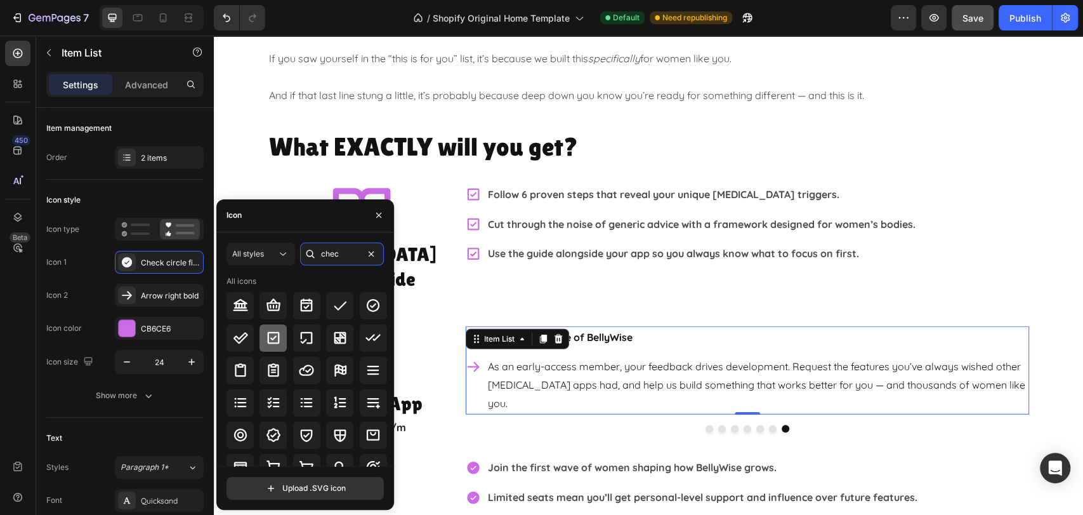
type input "chec"
click at [273, 335] on icon at bounding box center [273, 337] width 15 height 15
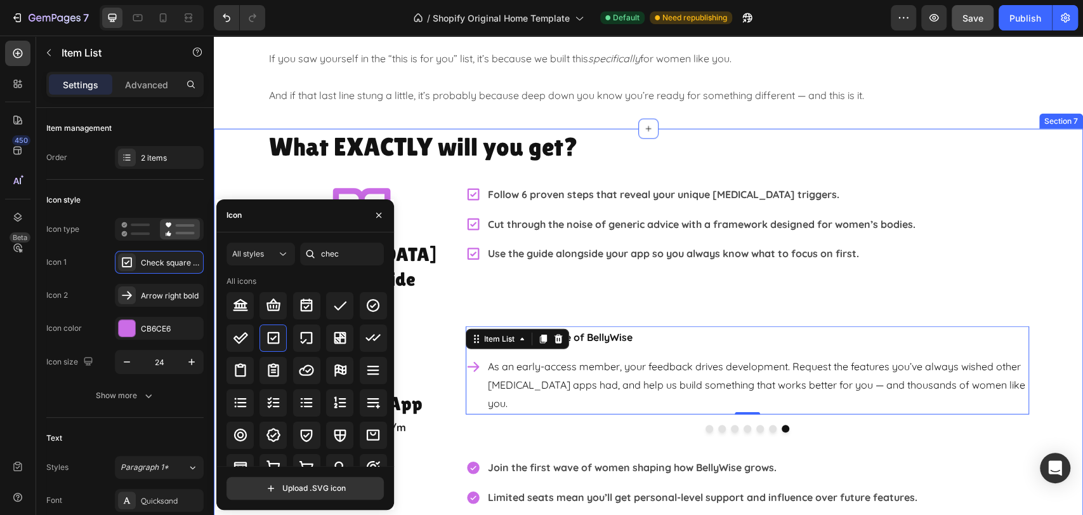
click at [1061, 377] on div "What EXACTLY will you get? Heading Icon IBS Clarity Guide Heading Value = £27 T…" at bounding box center [648, 345] width 869 height 433
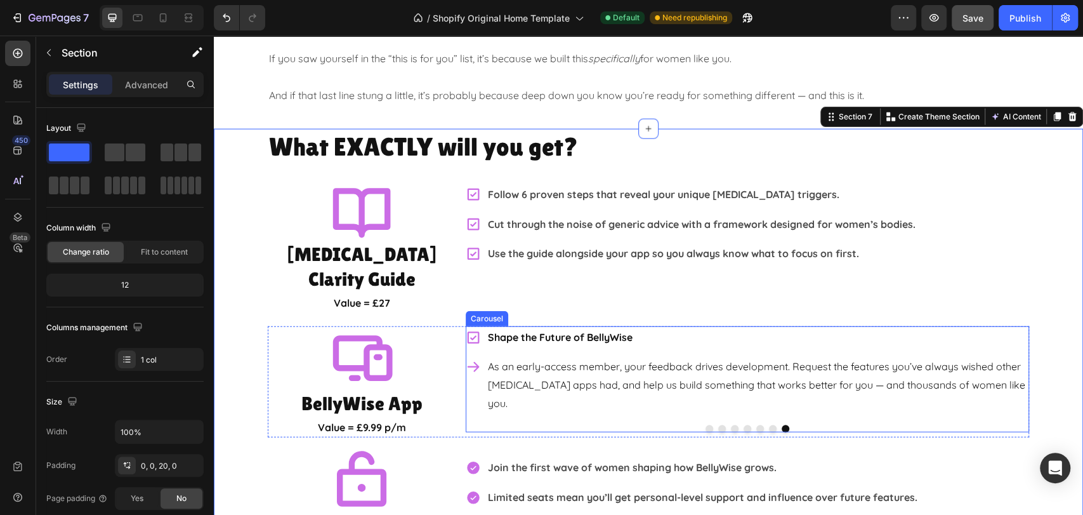
click at [769, 424] on button "Dot" at bounding box center [773, 428] width 8 height 8
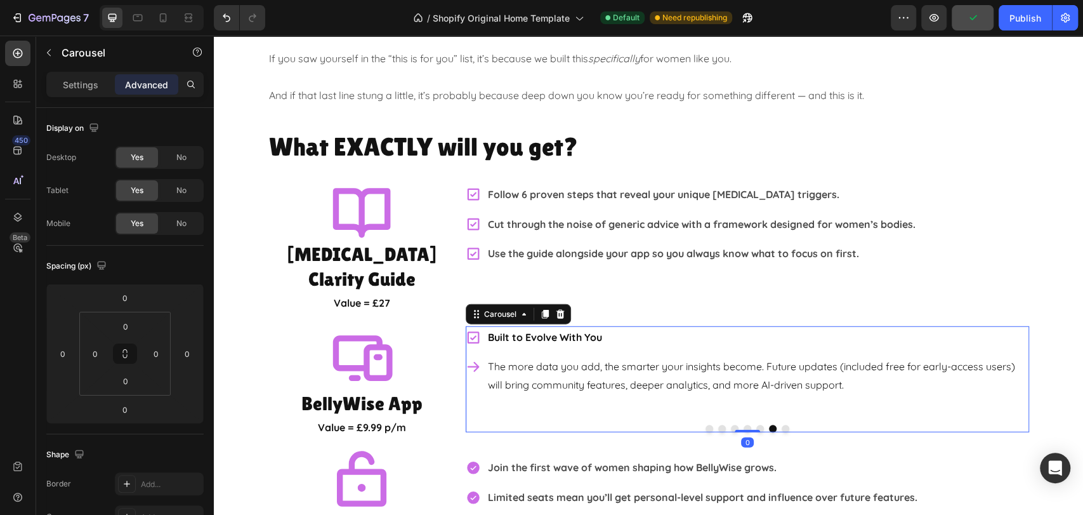
click at [706, 424] on button "Dot" at bounding box center [710, 428] width 8 height 8
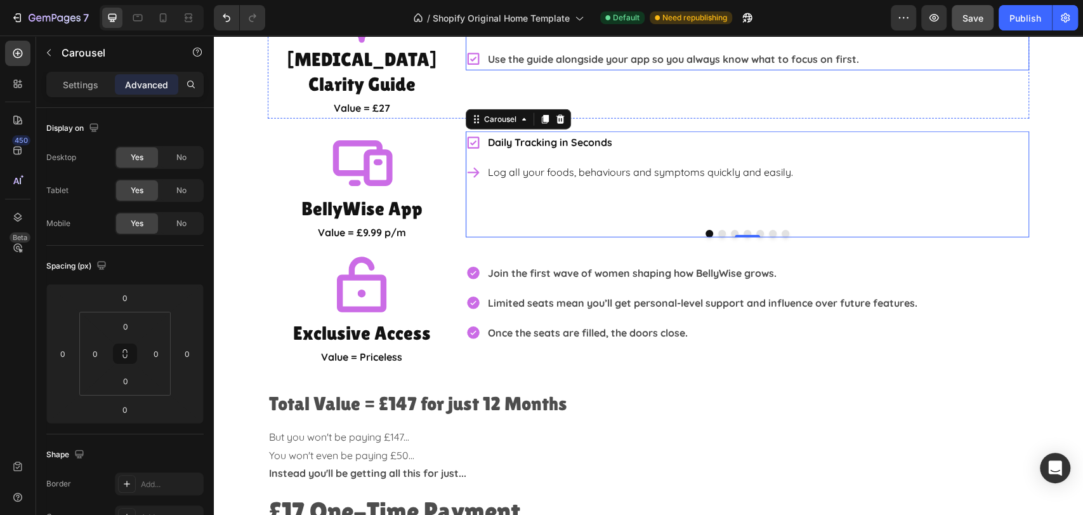
scroll to position [2255, 0]
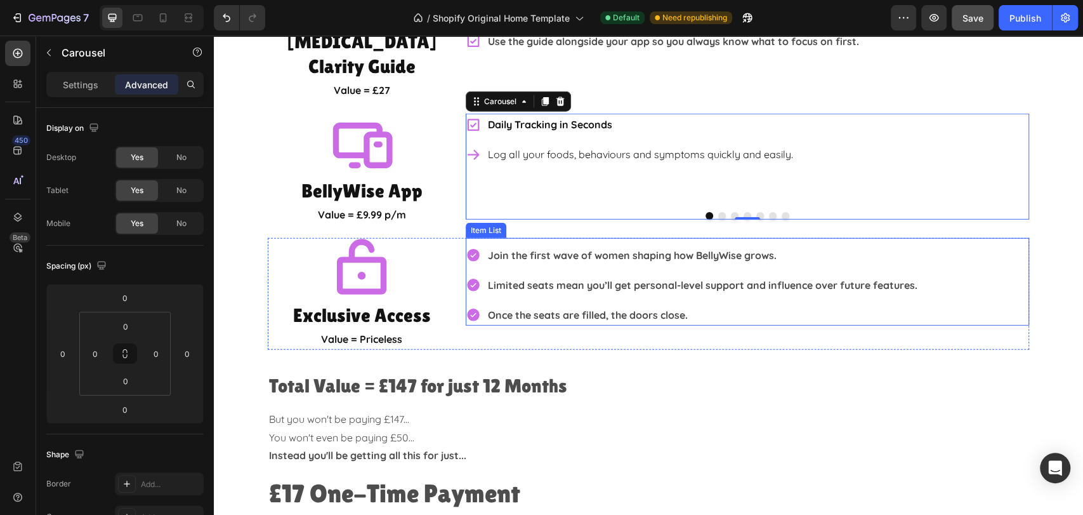
click at [980, 244] on div "Join the first wave of women shaping how BellyWise grows. Limited seats mean yo…" at bounding box center [747, 284] width 563 height 81
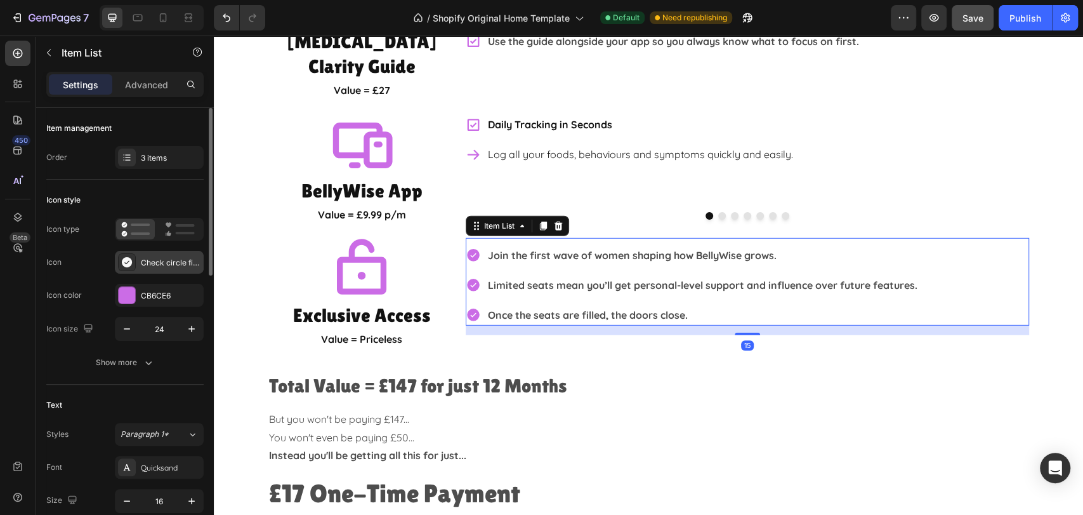
click at [168, 259] on div "Check circle filled" at bounding box center [171, 262] width 60 height 11
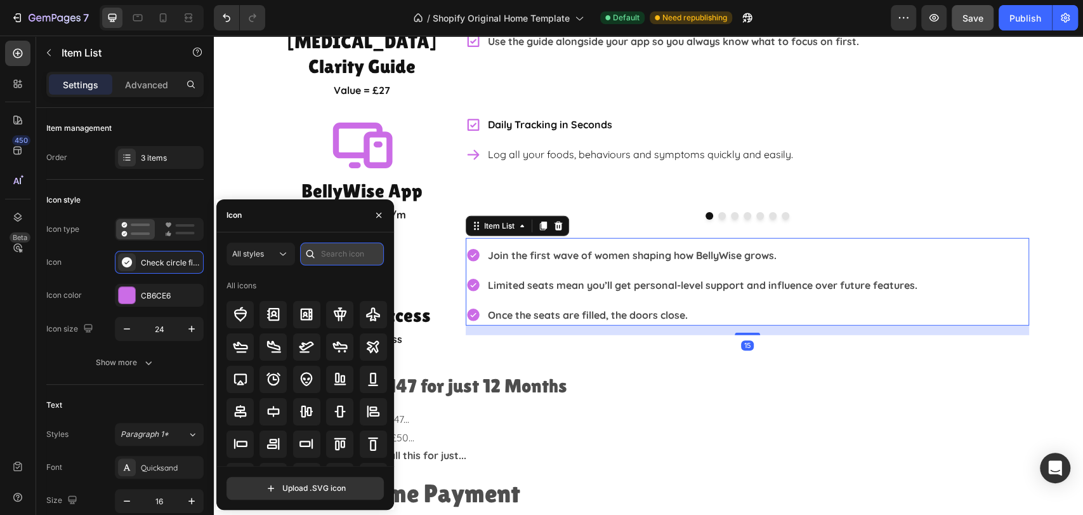
click at [330, 255] on input "text" at bounding box center [342, 253] width 84 height 23
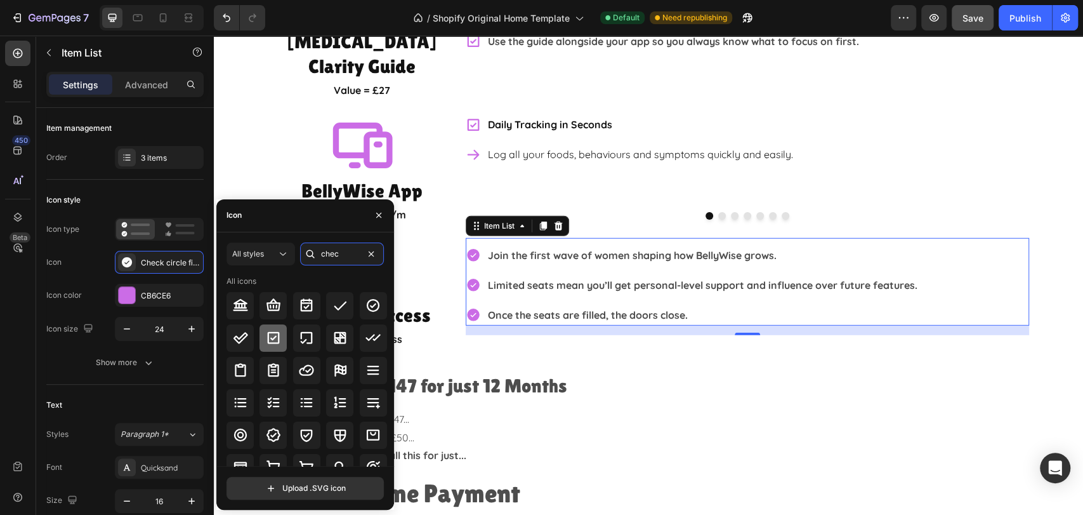
type input "chec"
click at [268, 338] on icon at bounding box center [273, 337] width 15 height 15
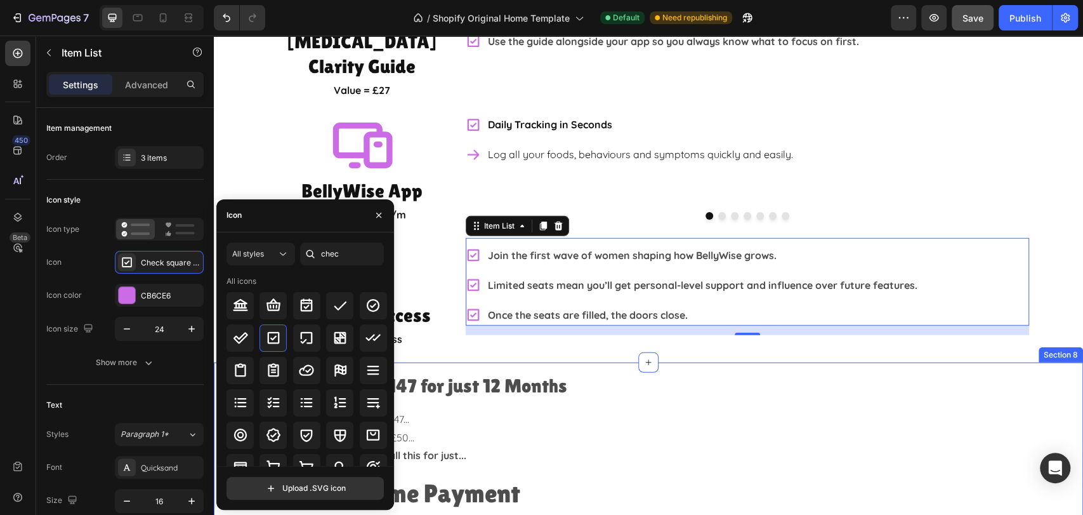
click at [1048, 362] on div "Total Value = £147 for just 12 Months Heading But you won't be paying £147... Y…" at bounding box center [648, 465] width 869 height 207
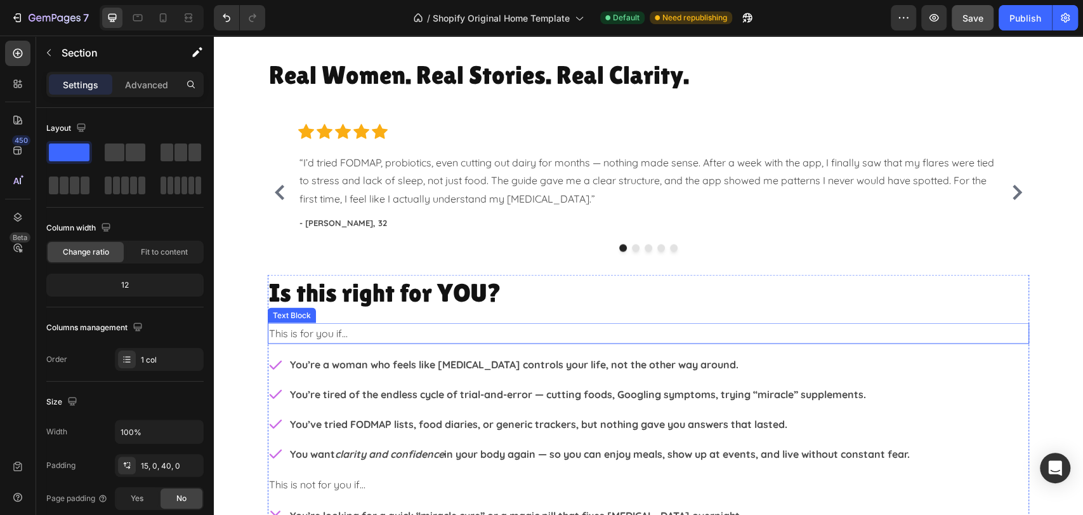
scroll to position [1480, 0]
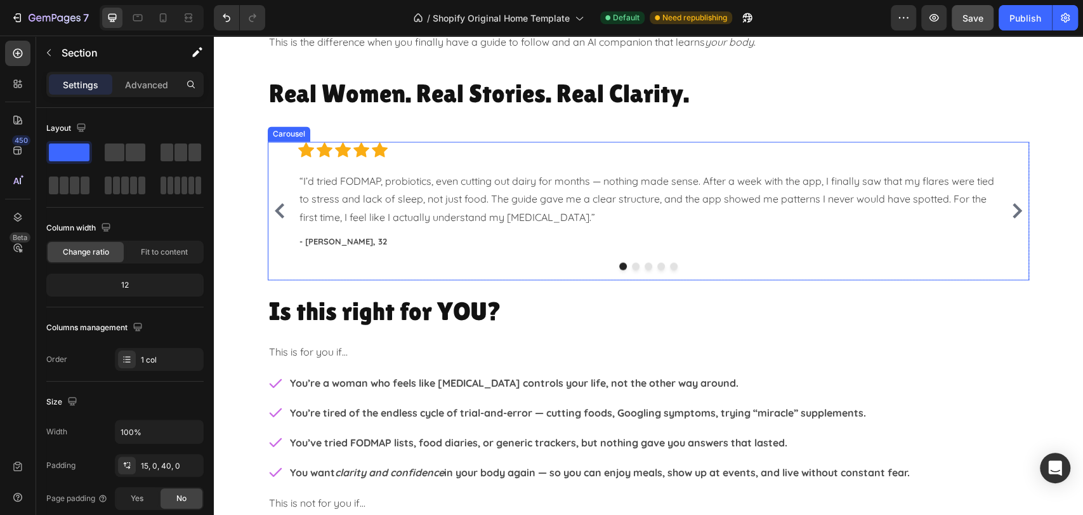
click at [1001, 178] on div "Icon Icon Icon Icon Icon Icon List Hoz “I’d tried FODMAP, probiotics, even cutt…" at bounding box center [648, 210] width 761 height 139
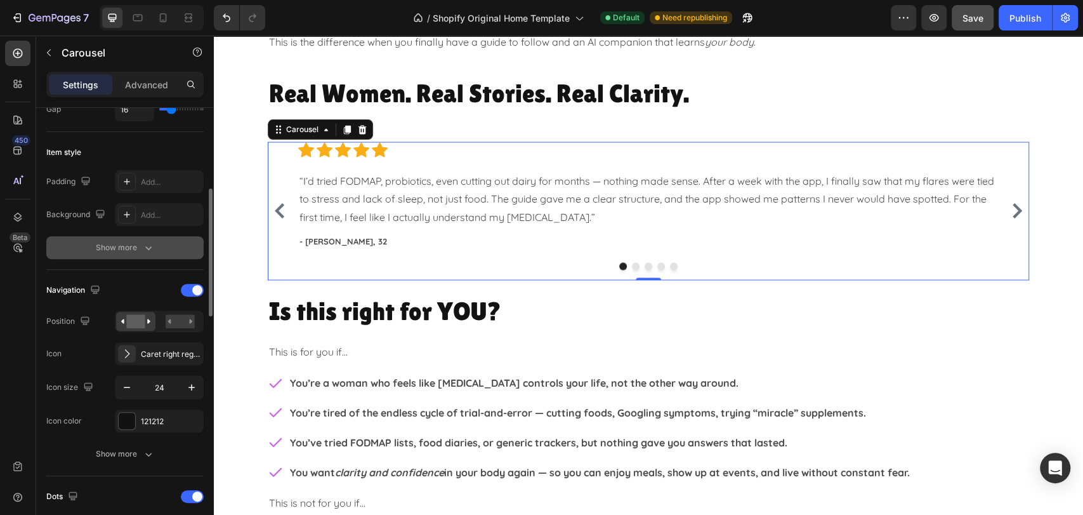
scroll to position [352, 0]
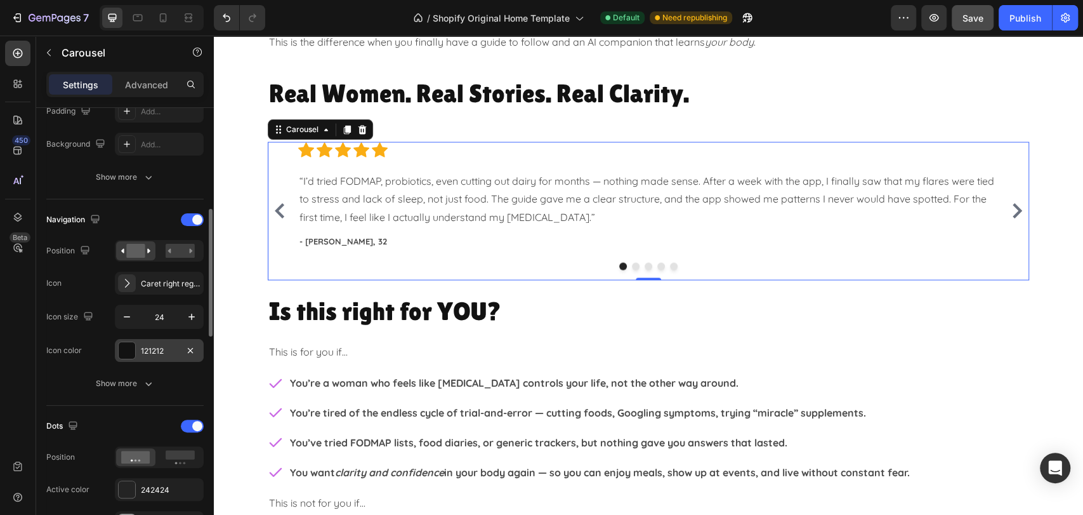
click at [142, 352] on div "121212" at bounding box center [159, 350] width 37 height 11
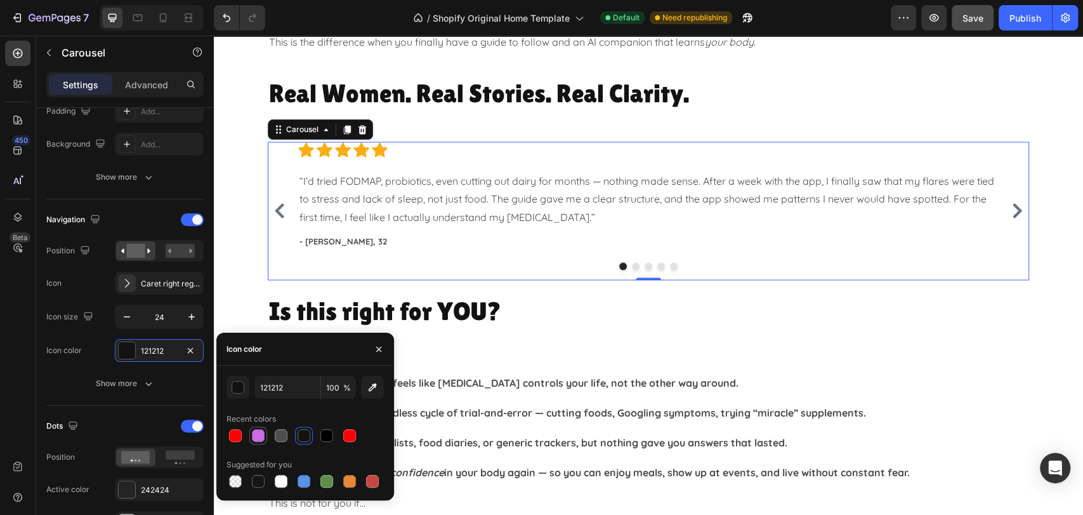
click at [259, 433] on div at bounding box center [258, 435] width 13 height 13
type input "CB6CE6"
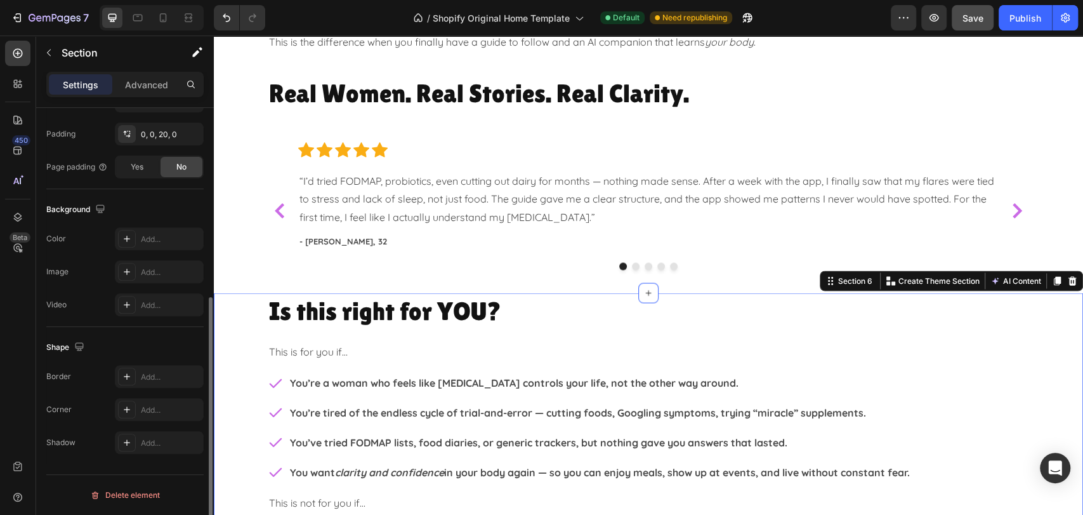
click at [1059, 333] on div "Is this right for YOU? Heading This is for you if… Text Block You’re a woman wh…" at bounding box center [648, 486] width 869 height 388
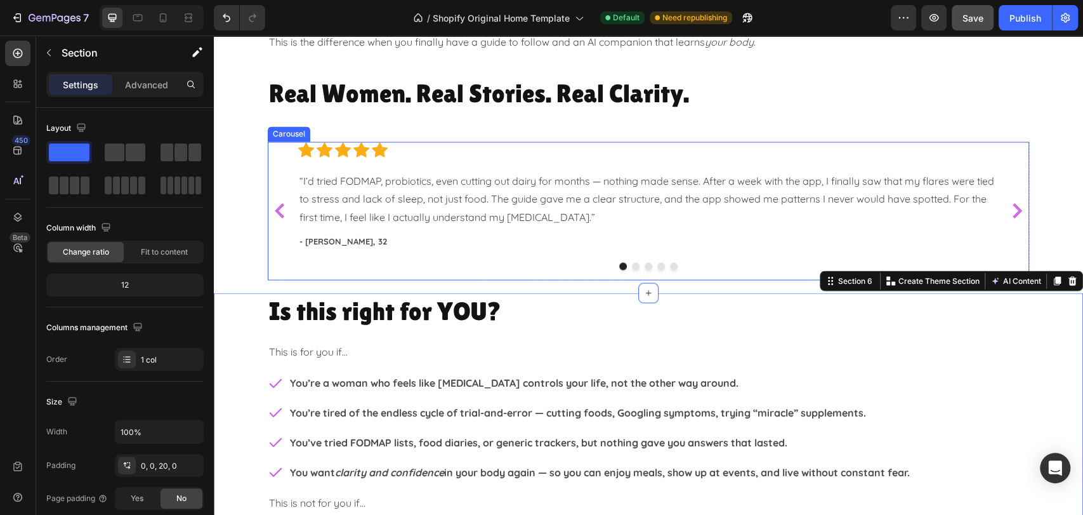
click at [707, 263] on div at bounding box center [648, 266] width 761 height 8
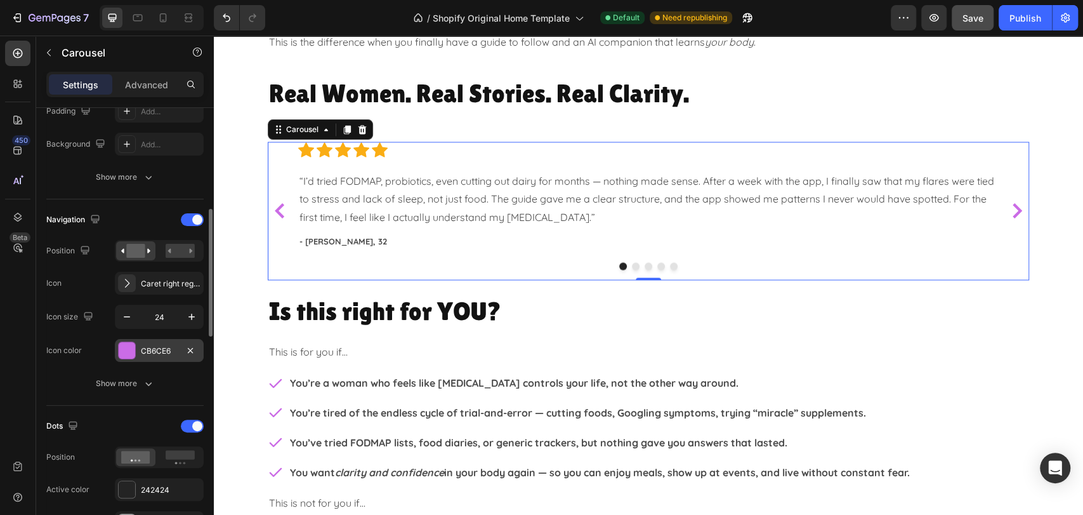
scroll to position [493, 0]
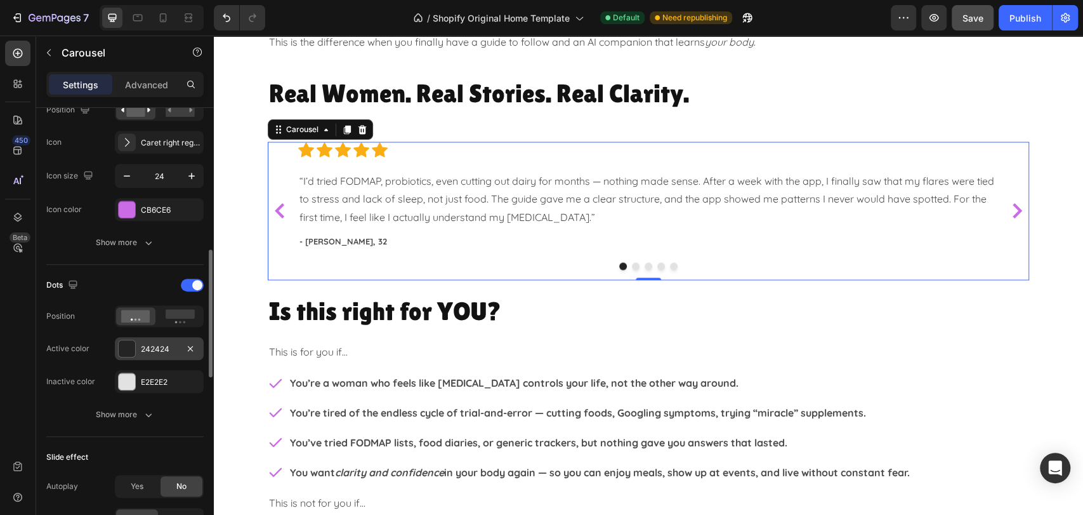
click at [151, 350] on div "242424" at bounding box center [159, 348] width 37 height 11
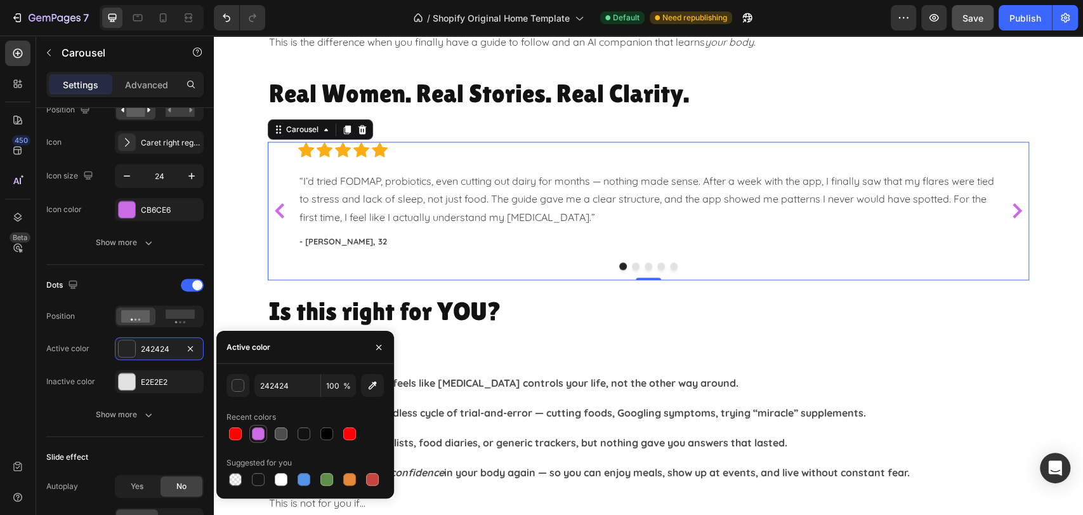
click at [263, 433] on div at bounding box center [258, 433] width 13 height 13
type input "CB6CE6"
click at [1067, 291] on div "Real Women. Real Stories. Real Clarity. Heading Row Icon Icon Icon Icon Icon Ic…" at bounding box center [648, 185] width 869 height 218
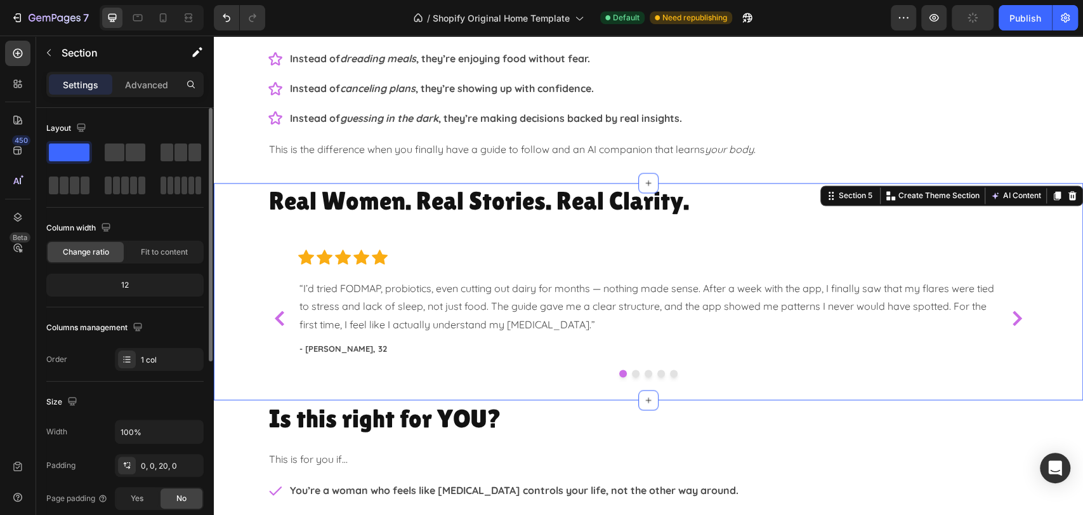
scroll to position [1339, 0]
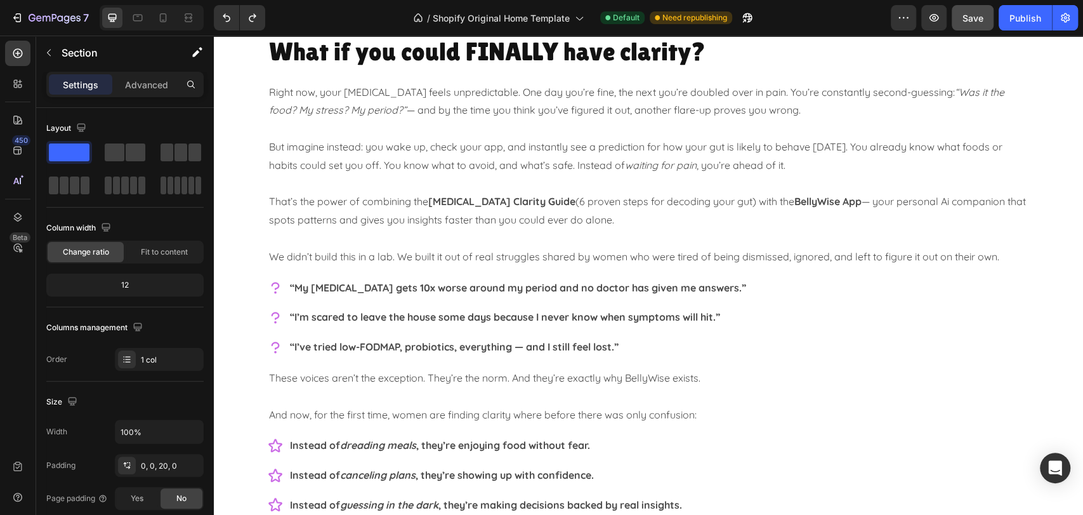
scroll to position [1410, 0]
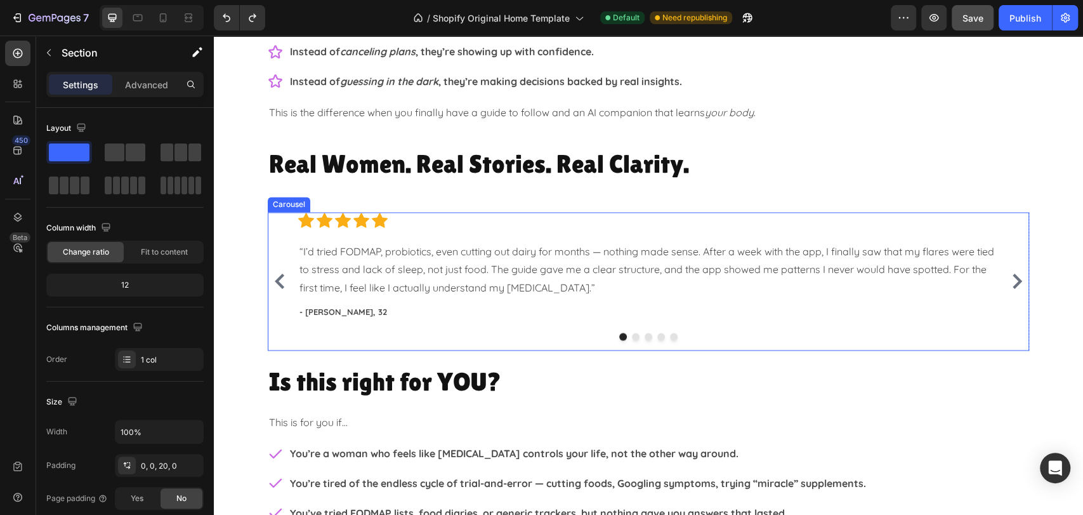
click at [1013, 273] on icon "Carousel Next Arrow" at bounding box center [1018, 280] width 10 height 15
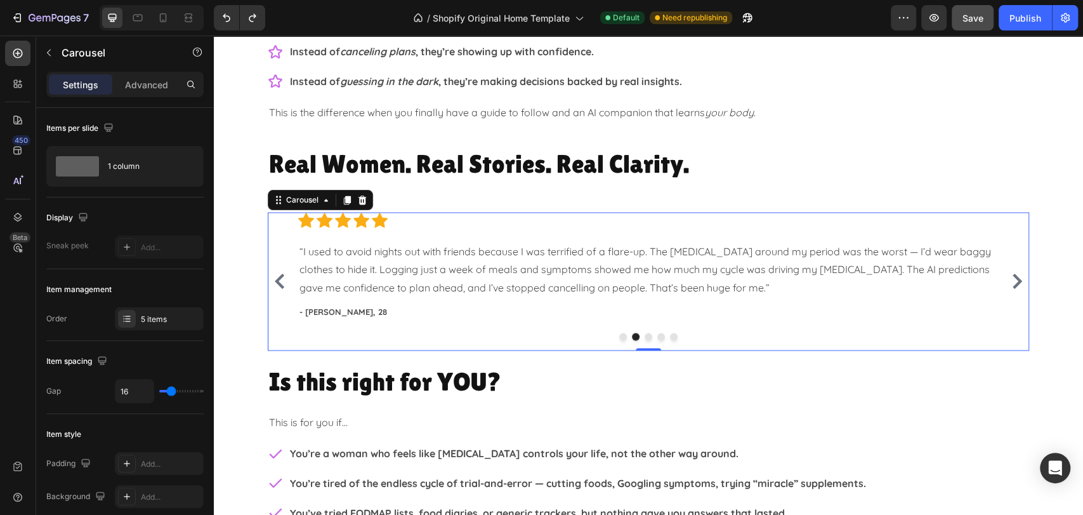
click at [1013, 273] on icon "Carousel Next Arrow" at bounding box center [1018, 280] width 10 height 15
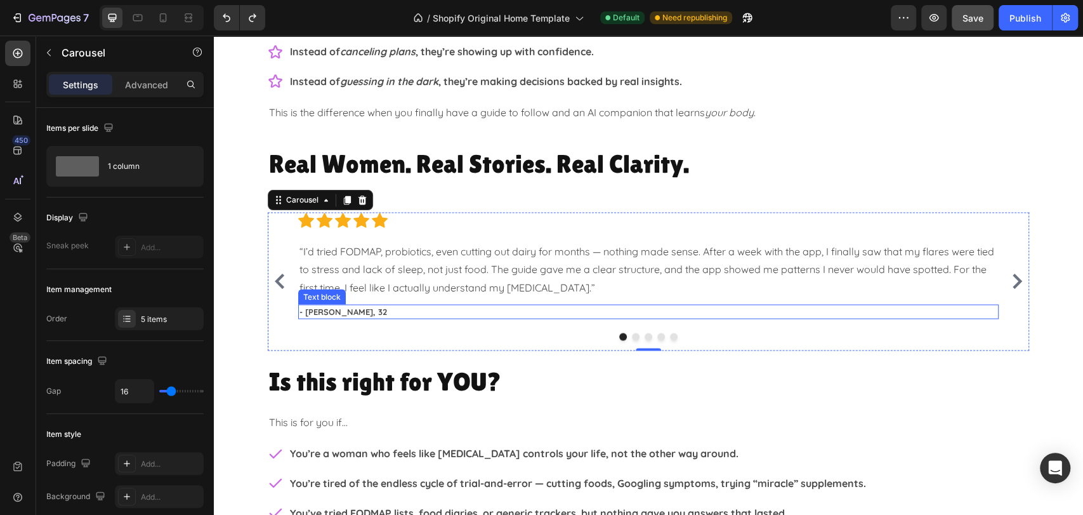
click at [317, 311] on p "- [PERSON_NAME], 32" at bounding box center [648, 311] width 698 height 13
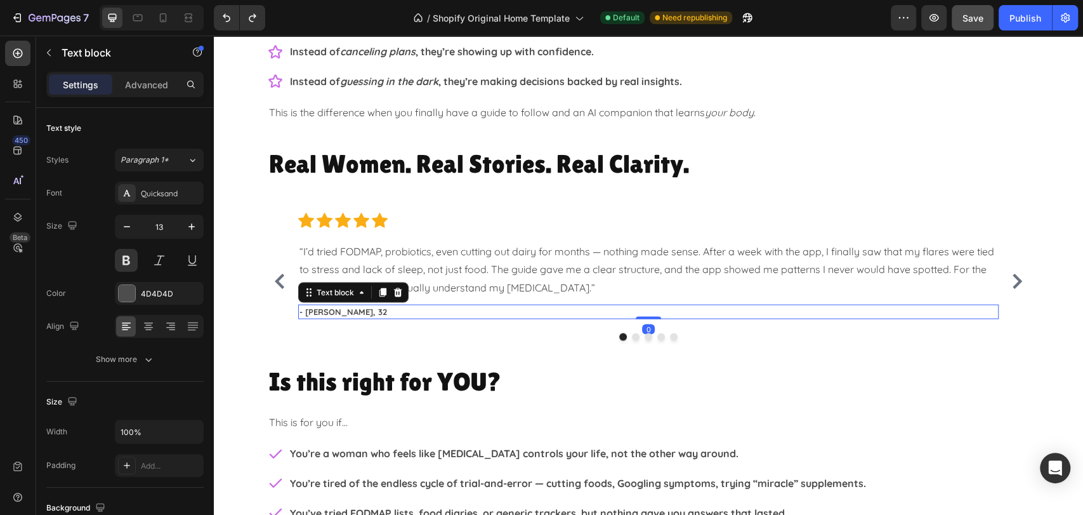
click at [312, 311] on p "- [PERSON_NAME], 32" at bounding box center [648, 311] width 698 height 13
click at [331, 311] on p "- [PERSON_NAME], 32" at bounding box center [648, 311] width 698 height 13
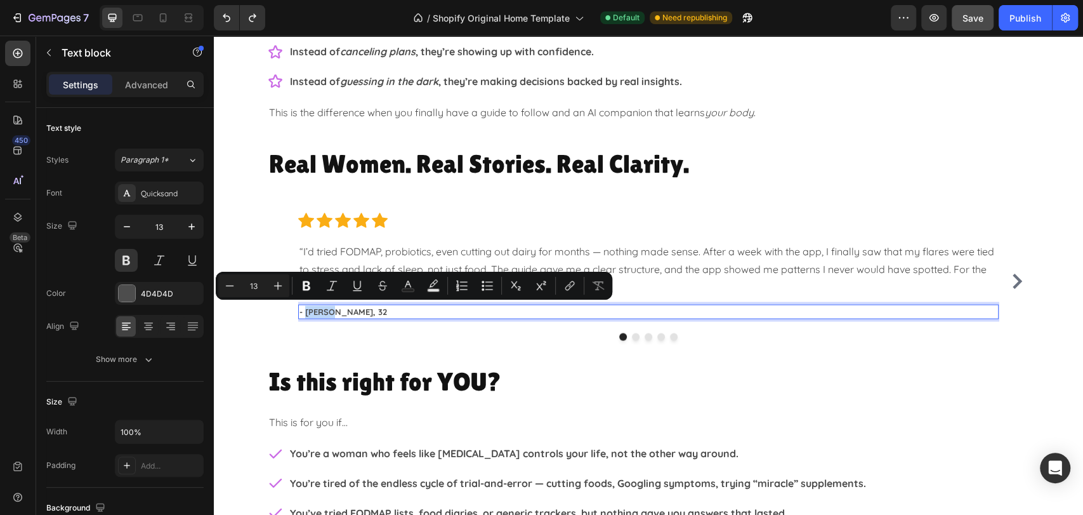
drag, startPoint x: 328, startPoint y: 311, endPoint x: 300, endPoint y: 311, distance: 27.9
click at [300, 311] on p "- [PERSON_NAME], 32" at bounding box center [648, 311] width 698 height 13
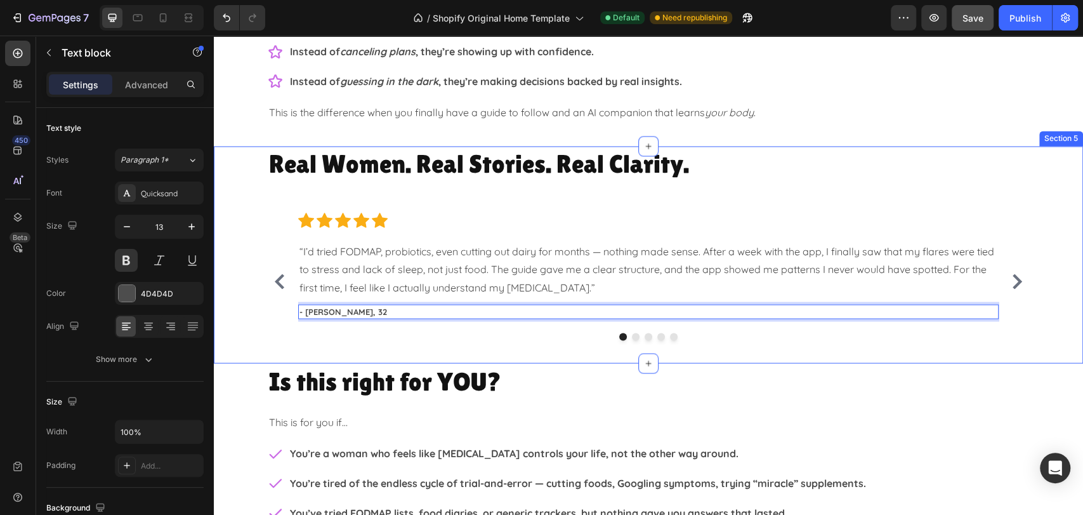
click at [1045, 304] on div "Real Women. Real Stories. Real Clarity. Heading Row Icon Icon Icon Icon Icon Ic…" at bounding box center [648, 248] width 869 height 205
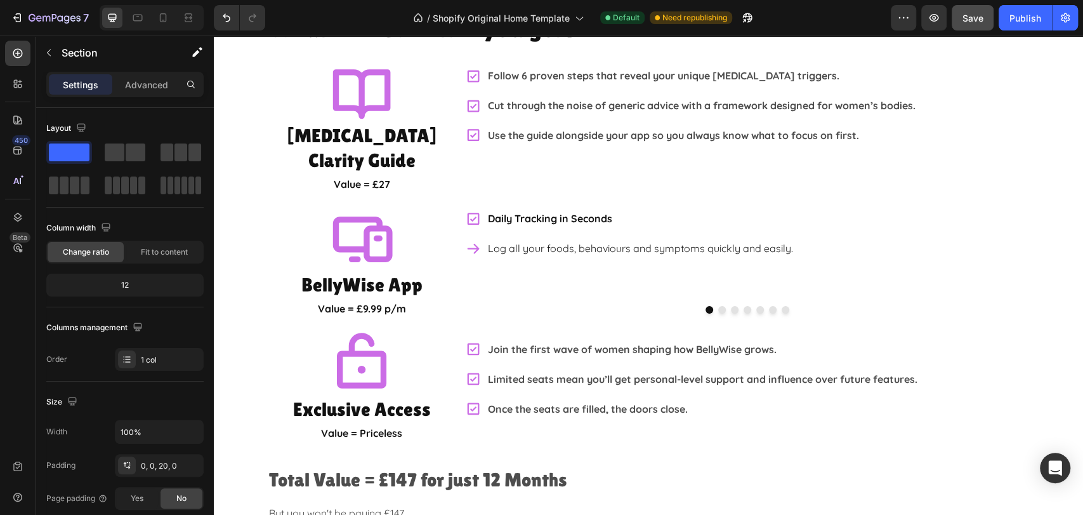
scroll to position [2185, 0]
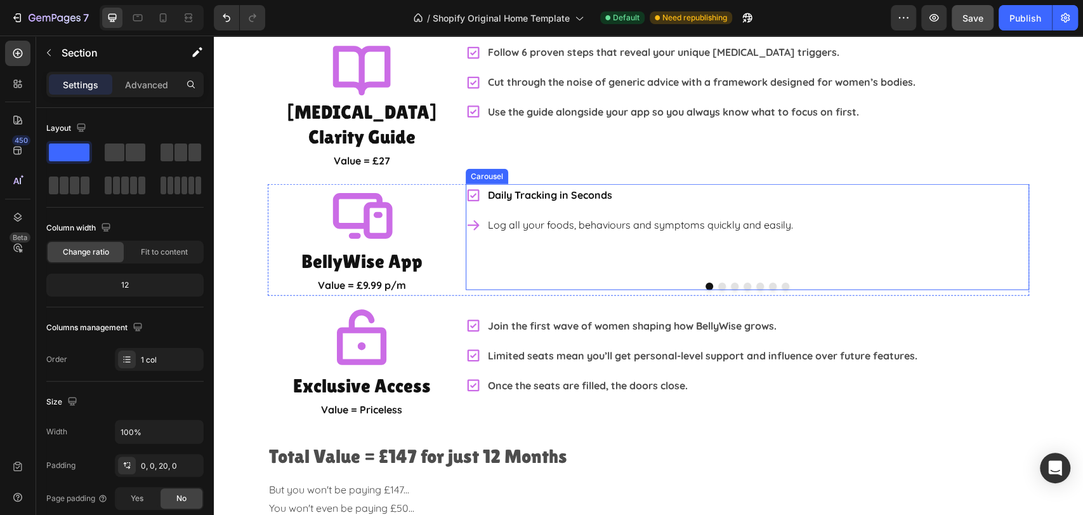
click at [950, 222] on div "Daily Tracking in Seconds Log all your foods, behaviours and symptoms quickly a…" at bounding box center [747, 228] width 563 height 88
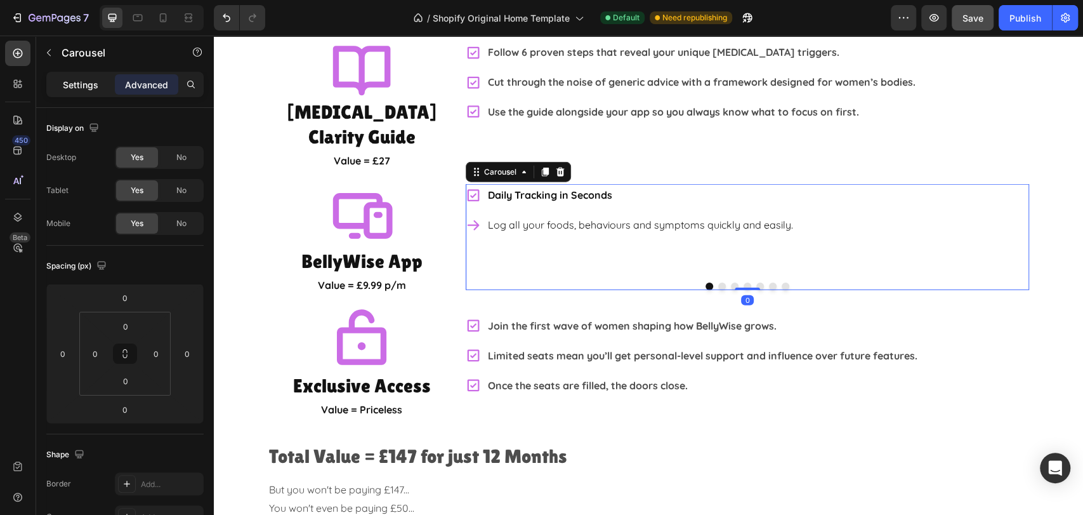
click at [86, 87] on p "Settings" at bounding box center [81, 84] width 36 height 13
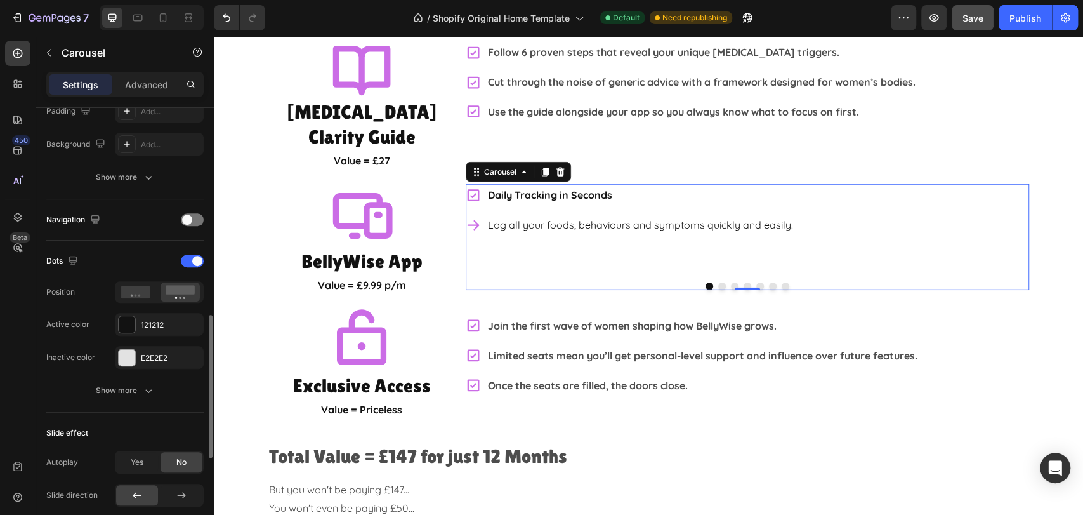
scroll to position [423, 0]
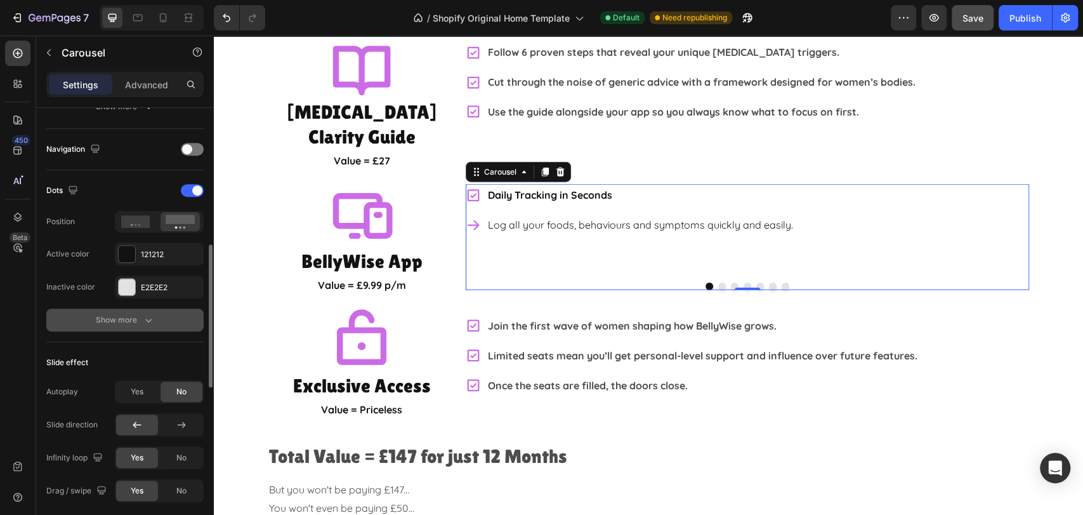
click at [123, 317] on div "Show more" at bounding box center [125, 319] width 59 height 13
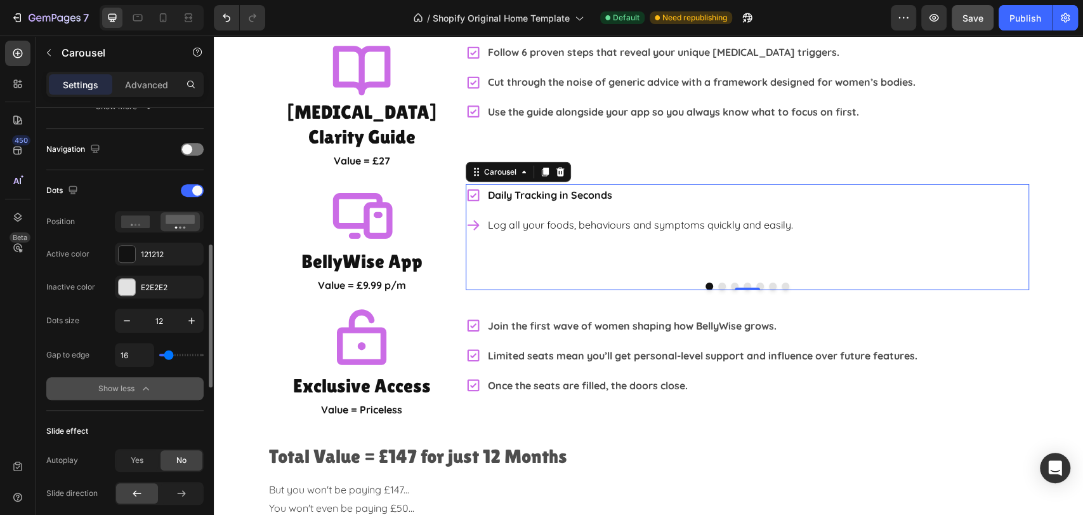
click at [140, 385] on icon "button" at bounding box center [146, 388] width 13 height 13
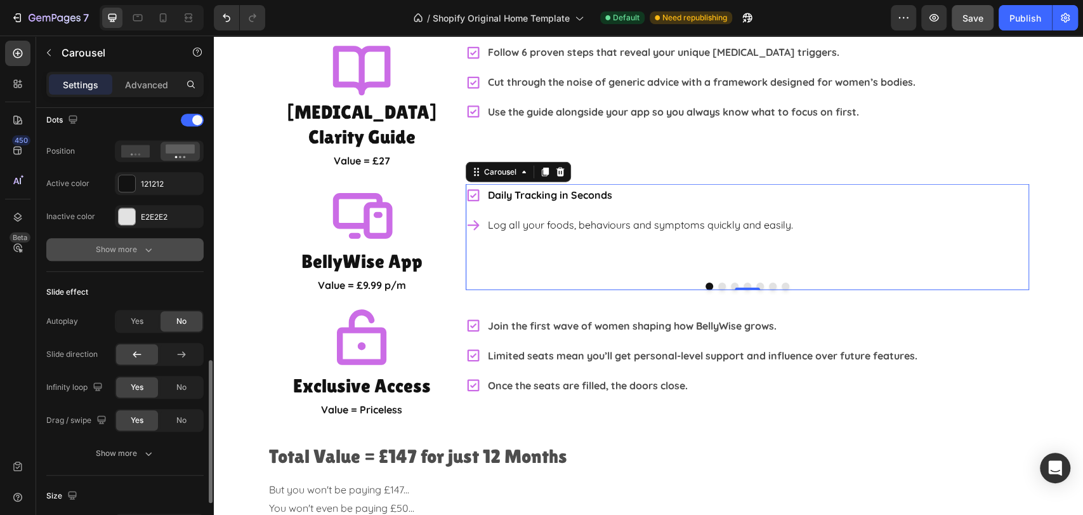
scroll to position [634, 0]
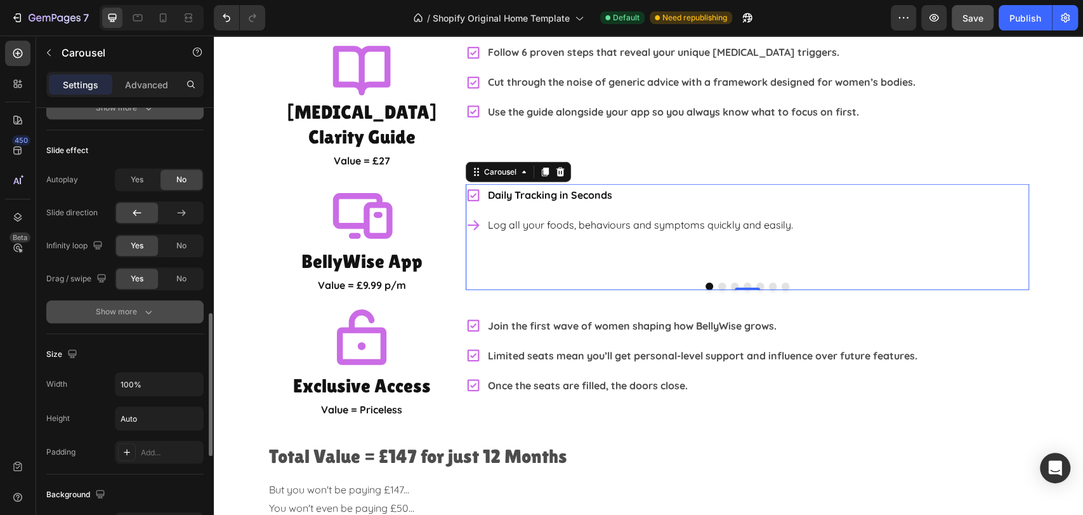
click at [141, 306] on div "Show more" at bounding box center [125, 311] width 59 height 13
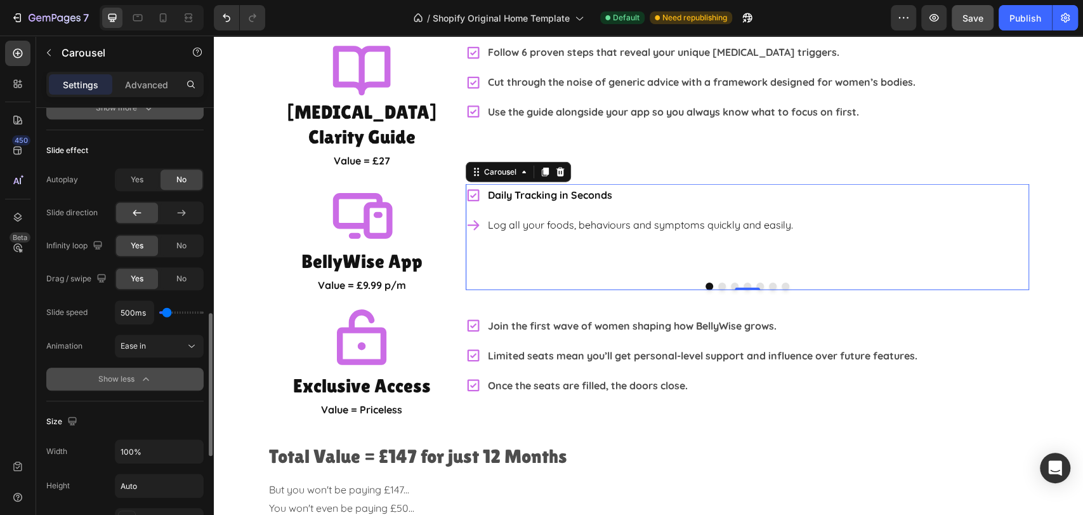
click at [130, 386] on button "Show less" at bounding box center [124, 378] width 157 height 23
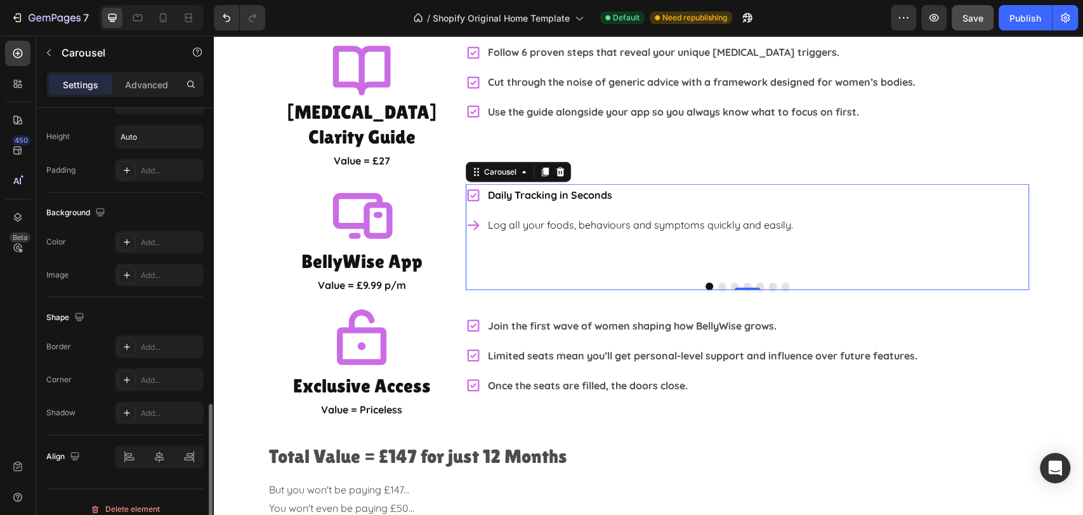
scroll to position [929, 0]
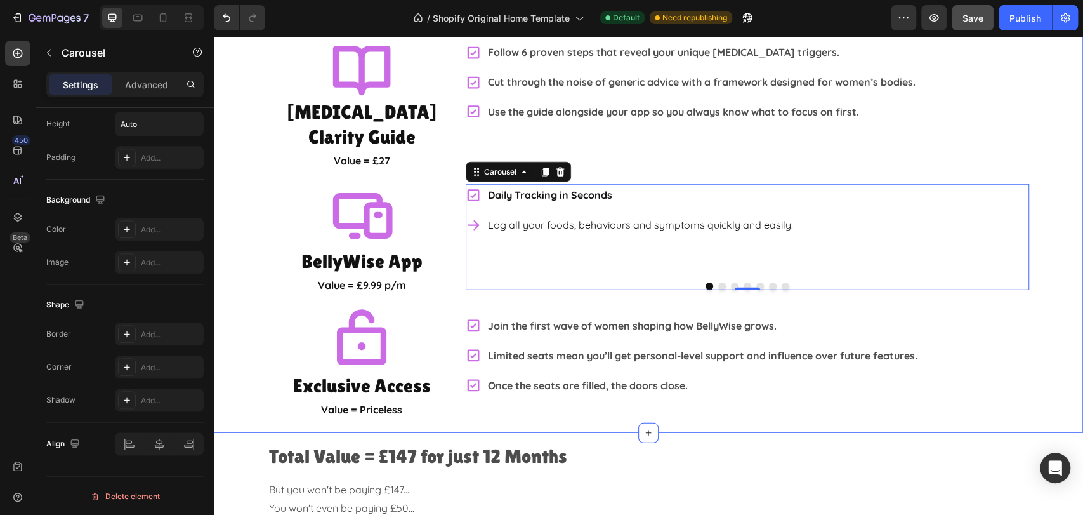
click at [1067, 390] on div "What EXACTLY will you get? Heading Icon IBS Clarity Guide Heading Value = £27 T…" at bounding box center [648, 203] width 869 height 433
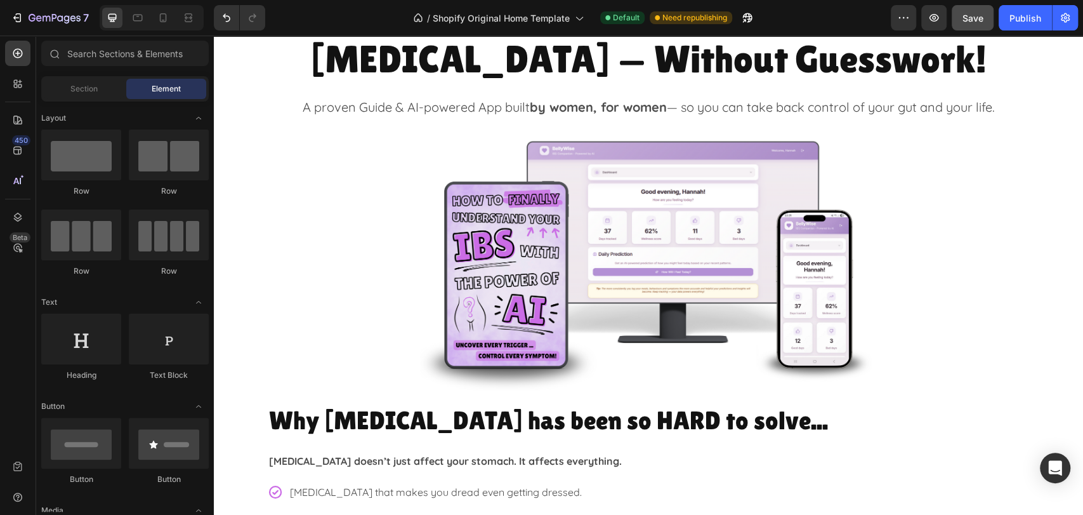
scroll to position [0, 0]
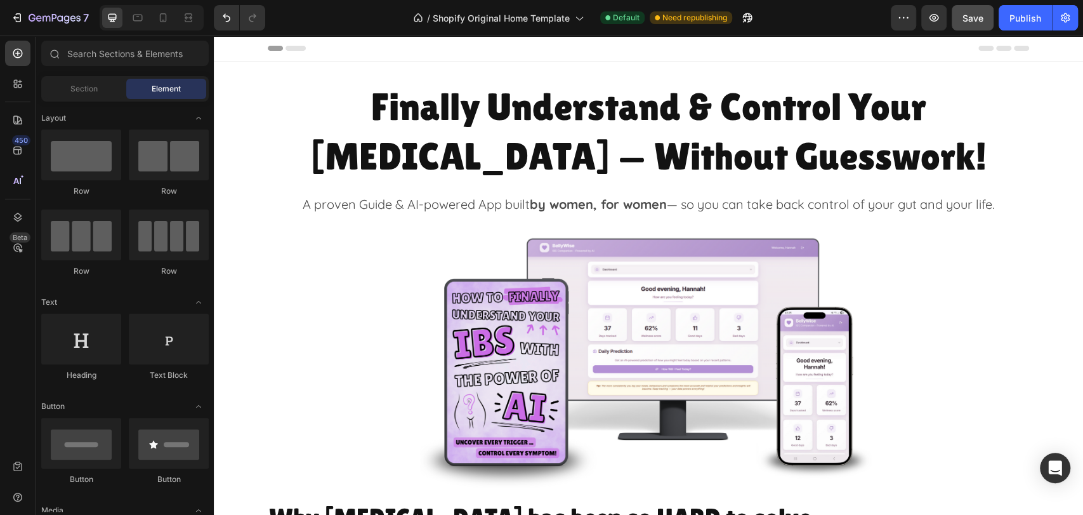
drag, startPoint x: 1077, startPoint y: 463, endPoint x: 1294, endPoint y: 56, distance: 460.7
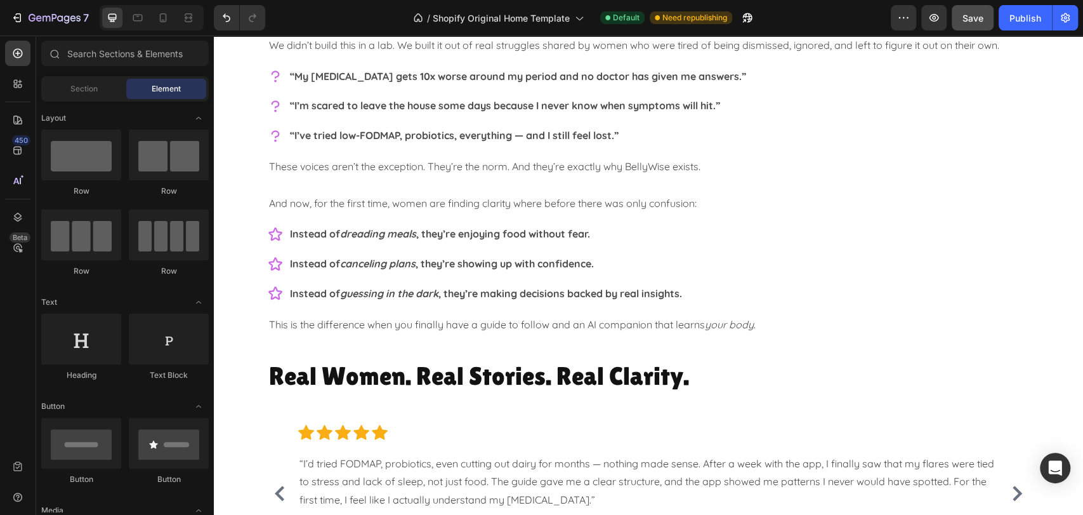
scroll to position [1339, 0]
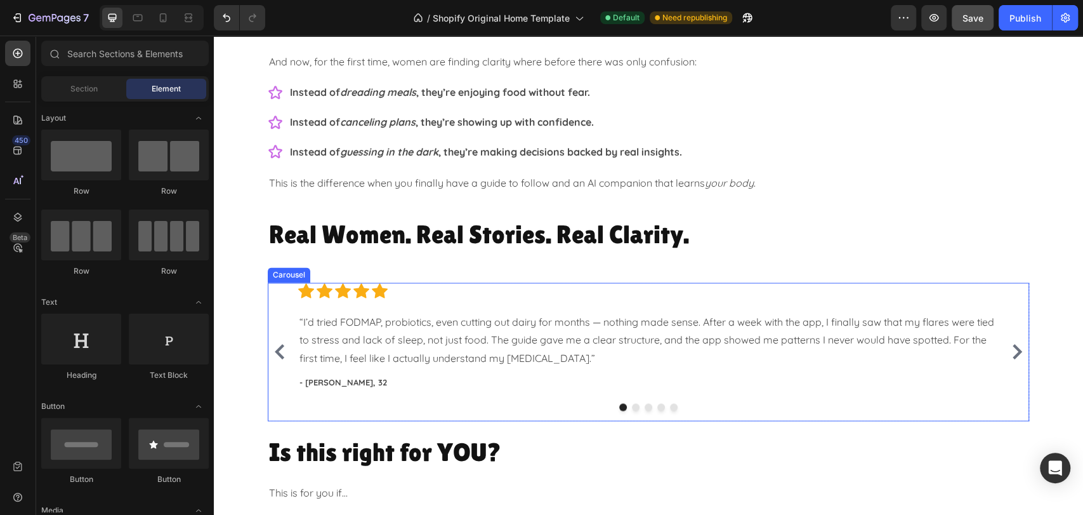
click at [1012, 341] on button "Carousel Next Arrow" at bounding box center [1017, 351] width 20 height 20
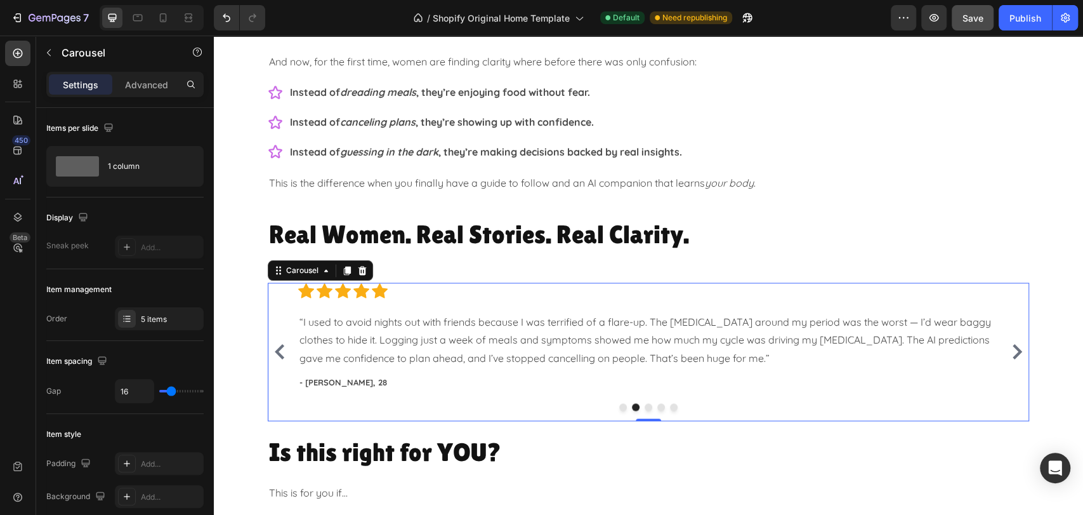
click at [275, 352] on icon "Carousel Back Arrow" at bounding box center [280, 351] width 10 height 15
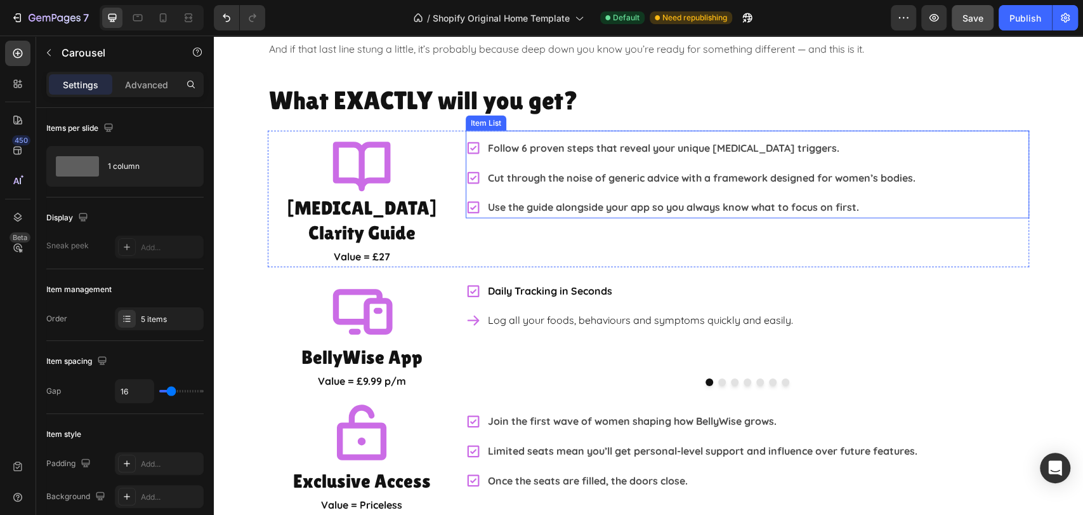
scroll to position [2115, 0]
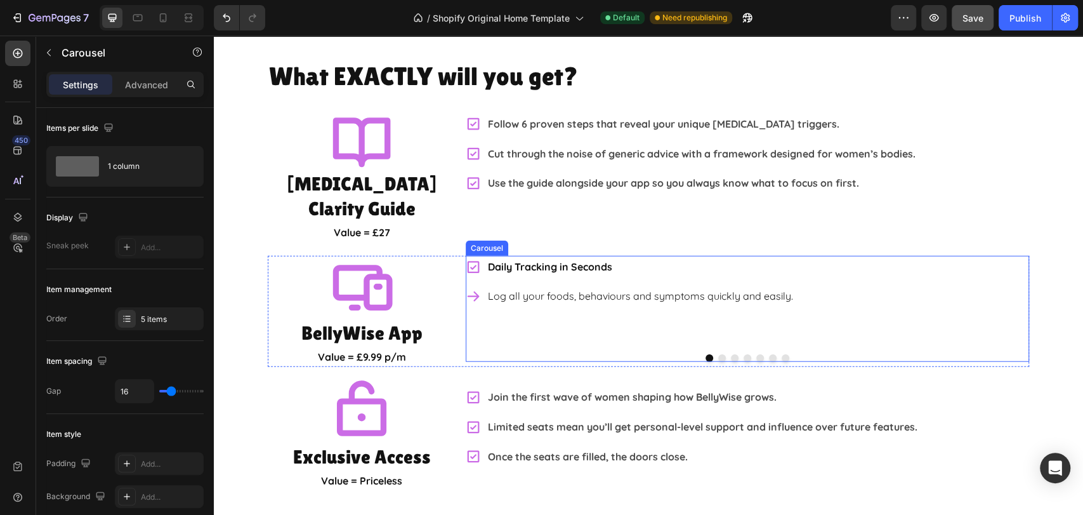
click at [718, 354] on button "Dot" at bounding box center [722, 358] width 8 height 8
click at [731, 354] on button "Dot" at bounding box center [735, 358] width 8 height 8
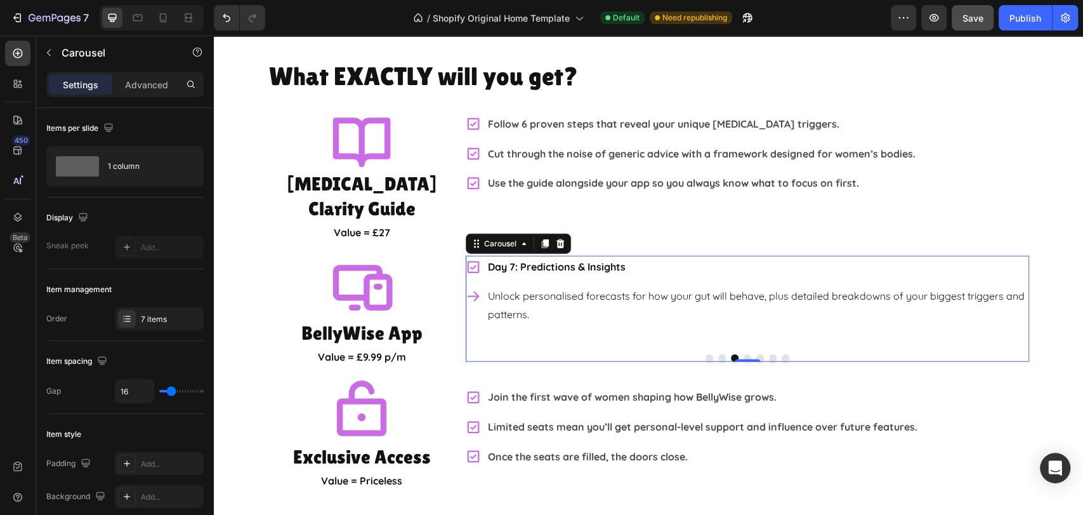
click at [744, 354] on button "Dot" at bounding box center [748, 358] width 8 height 8
click at [756, 354] on button "Dot" at bounding box center [760, 358] width 8 height 8
click at [769, 354] on button "Dot" at bounding box center [773, 358] width 8 height 8
click at [744, 354] on button "Dot" at bounding box center [748, 358] width 8 height 8
click at [731, 354] on div at bounding box center [747, 358] width 563 height 8
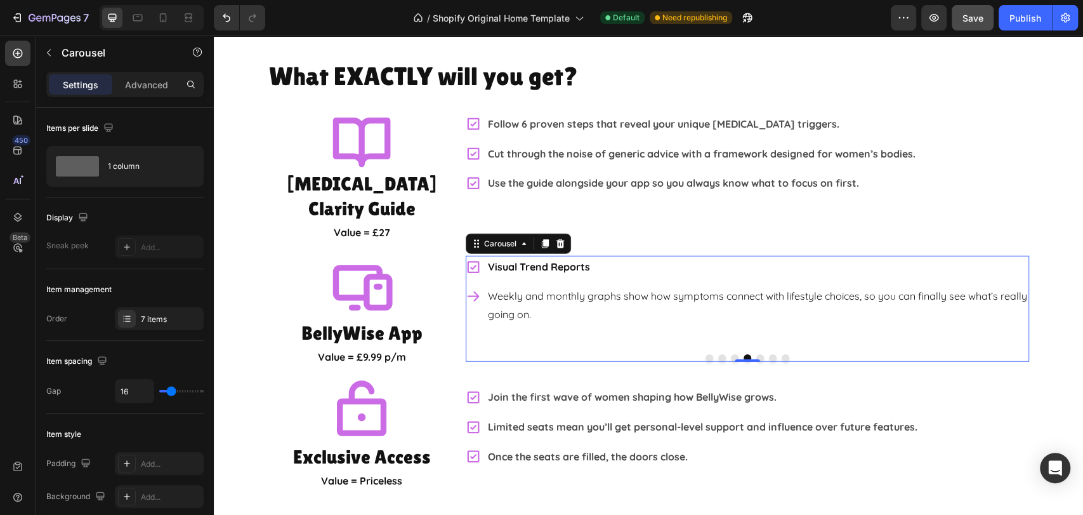
click at [731, 354] on button "Dot" at bounding box center [735, 358] width 8 height 8
click at [769, 354] on button "Dot" at bounding box center [773, 358] width 8 height 8
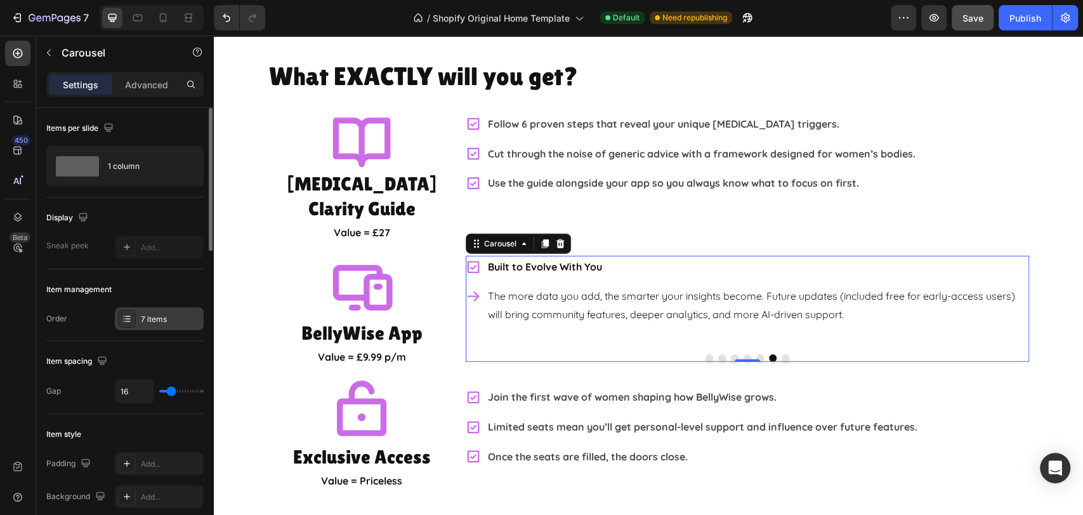
click at [167, 323] on div "7 items" at bounding box center [171, 318] width 60 height 11
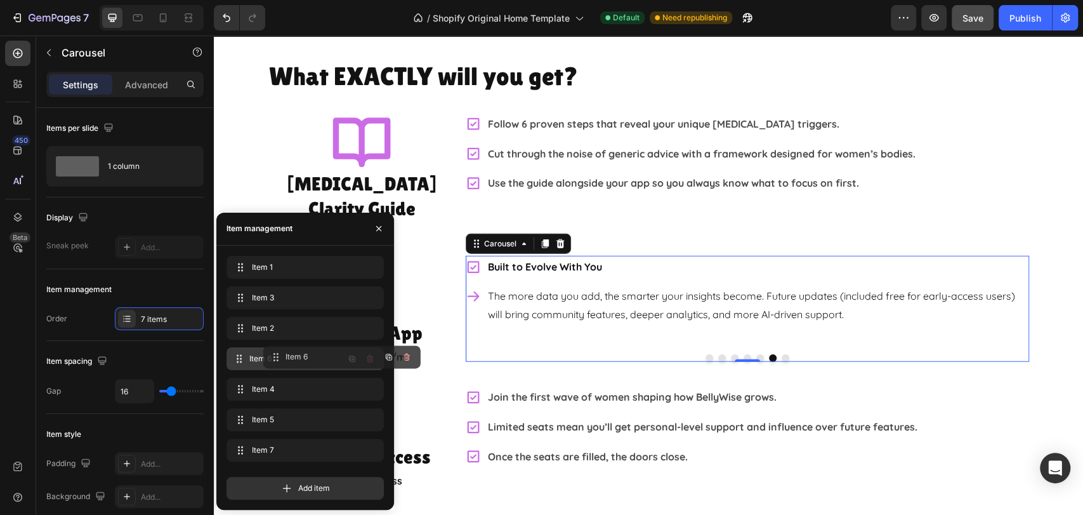
drag, startPoint x: 274, startPoint y: 419, endPoint x: 309, endPoint y: 356, distance: 72.4
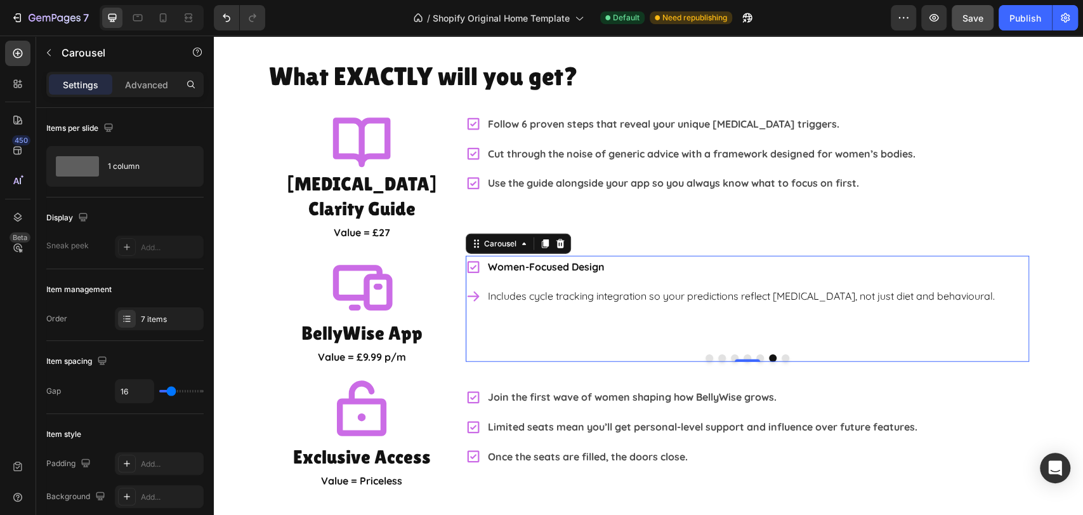
click at [731, 354] on button "Dot" at bounding box center [735, 358] width 8 height 8
click at [744, 354] on button "Dot" at bounding box center [748, 358] width 8 height 8
click at [756, 354] on button "Dot" at bounding box center [760, 358] width 8 height 8
click at [744, 354] on button "Dot" at bounding box center [748, 358] width 8 height 8
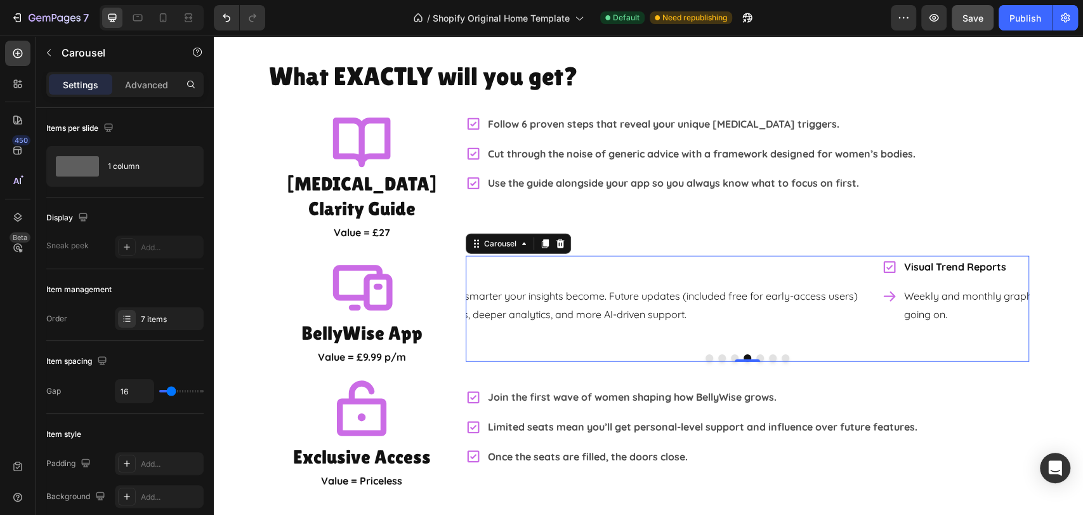
click at [731, 354] on button "Dot" at bounding box center [735, 358] width 8 height 8
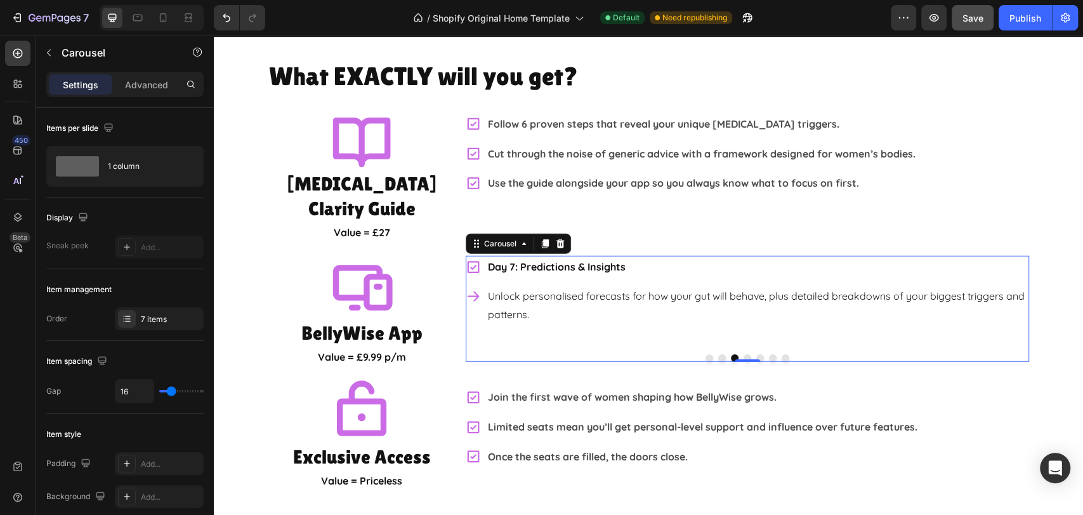
click at [744, 354] on button "Dot" at bounding box center [748, 358] width 8 height 8
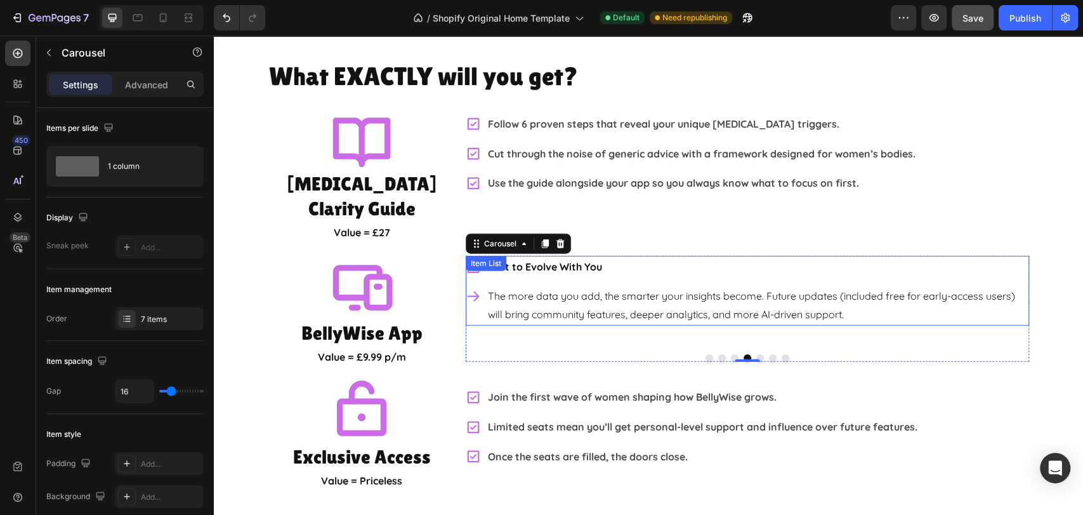
click at [914, 287] on p "The more data you add, the smarter your insights become. Future updates (includ…" at bounding box center [757, 305] width 539 height 37
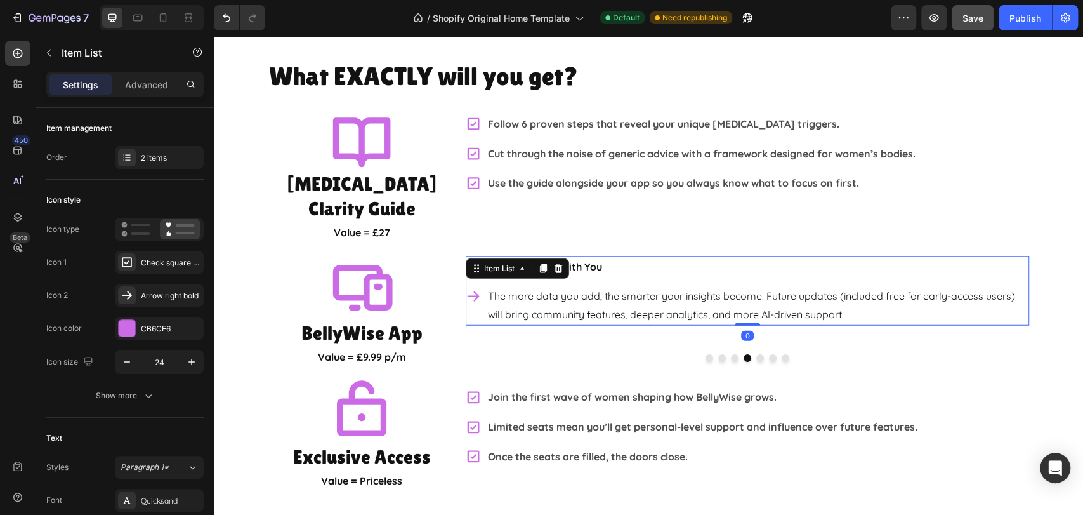
click at [882, 287] on p "The more data you add, the smarter your insights become. Future updates (includ…" at bounding box center [757, 305] width 539 height 37
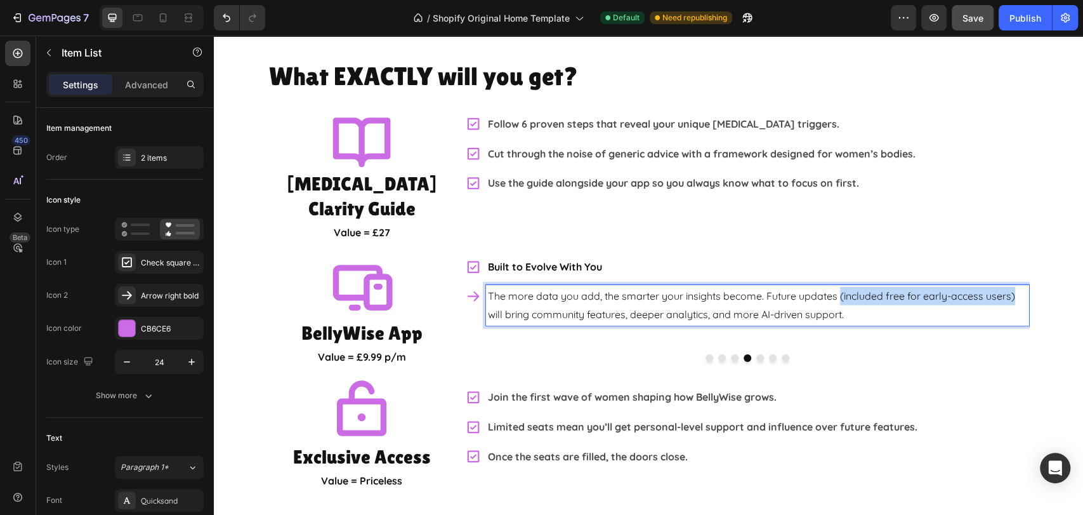
drag, startPoint x: 836, startPoint y: 270, endPoint x: 1010, endPoint y: 275, distance: 173.9
click at [1010, 287] on p "The more data you add, the smarter your insights become. Future updates (includ…" at bounding box center [757, 305] width 539 height 37
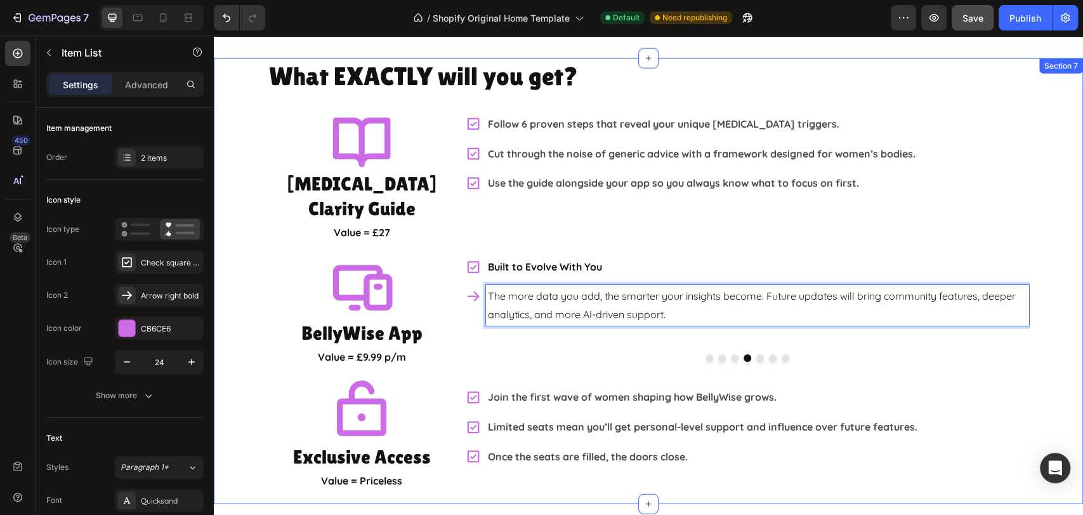
click at [1037, 240] on div "What EXACTLY will you get? Heading Icon IBS Clarity Guide Heading Value = £27 T…" at bounding box center [648, 274] width 869 height 433
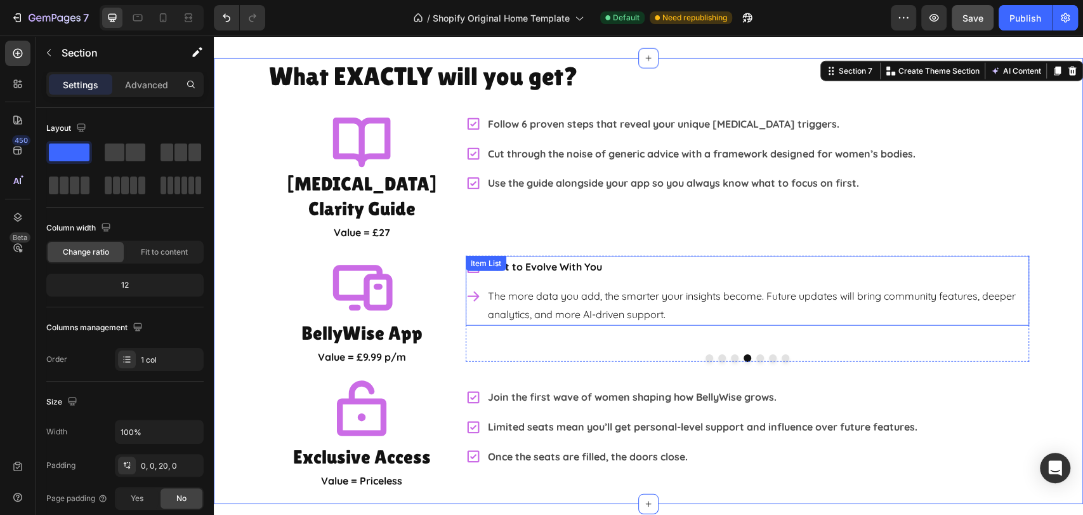
click at [709, 287] on p "The more data you add, the smarter your insights become. Future updates will br…" at bounding box center [757, 305] width 539 height 37
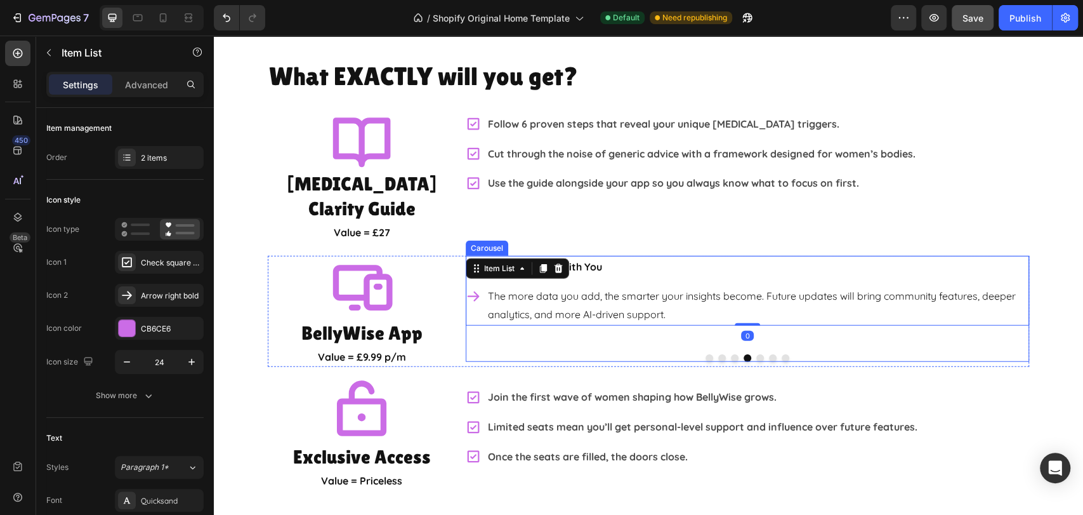
click at [756, 354] on button "Dot" at bounding box center [760, 358] width 8 height 8
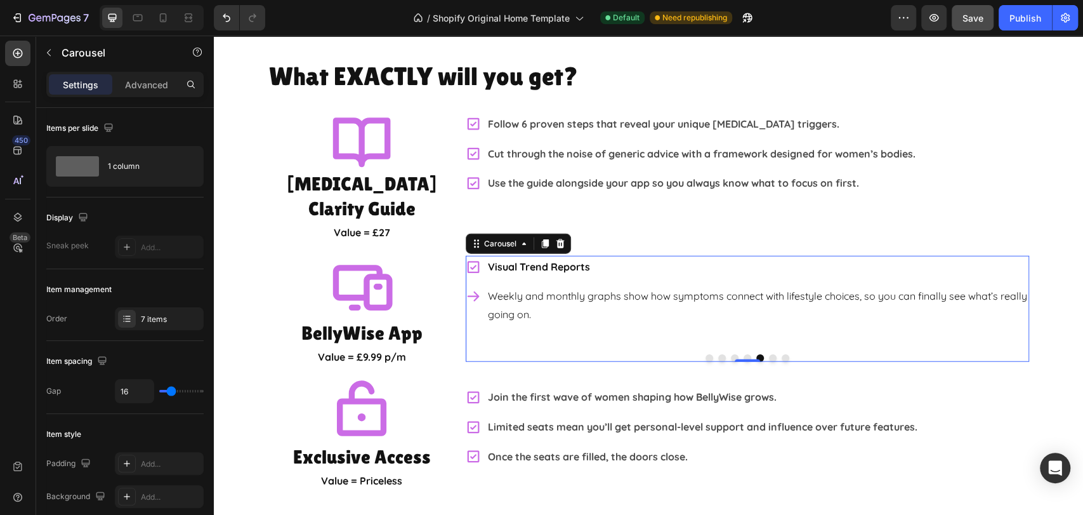
click at [769, 354] on button "Dot" at bounding box center [773, 358] width 8 height 8
click at [782, 354] on button "Dot" at bounding box center [786, 358] width 8 height 8
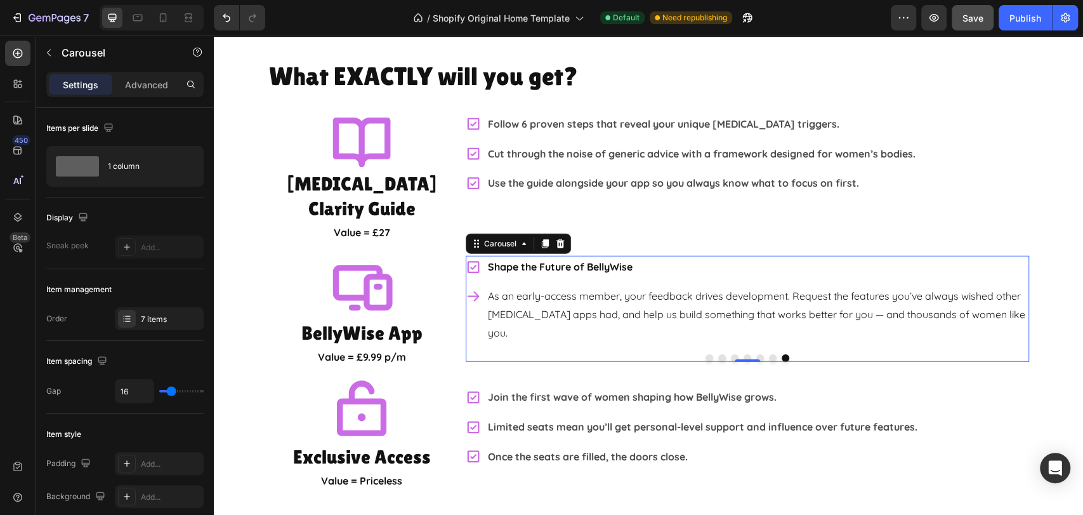
click at [706, 354] on button "Dot" at bounding box center [710, 358] width 8 height 8
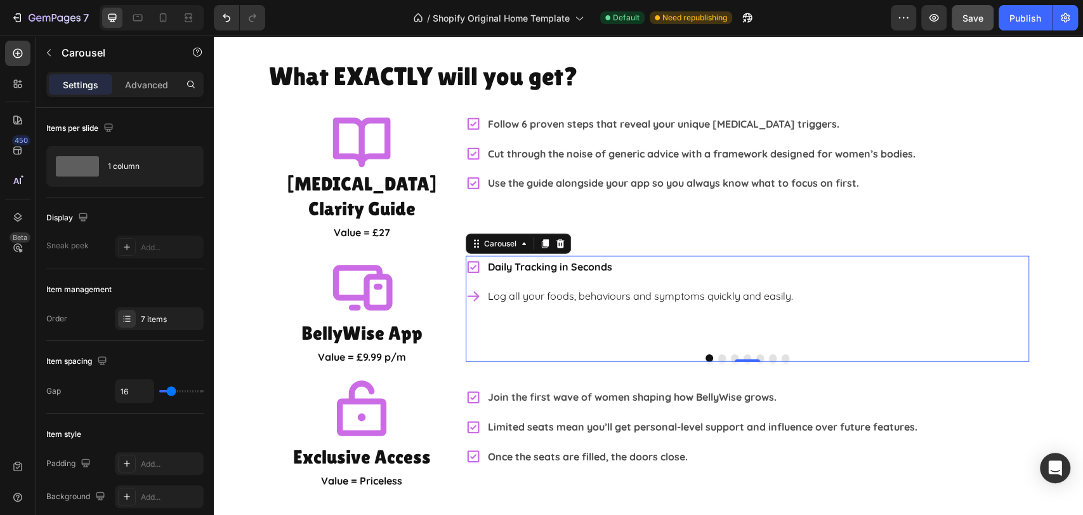
click at [718, 354] on button "Dot" at bounding box center [722, 358] width 8 height 8
click at [769, 354] on button "Dot" at bounding box center [773, 358] width 8 height 8
click at [157, 318] on div "7 items" at bounding box center [171, 318] width 60 height 11
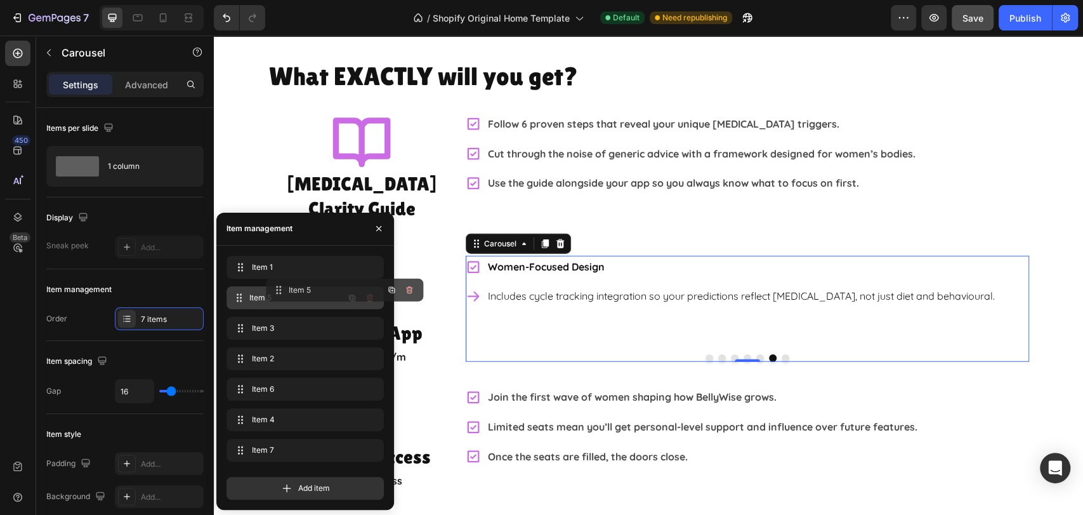
drag, startPoint x: 269, startPoint y: 421, endPoint x: 431, endPoint y: 292, distance: 206.8
click at [706, 354] on button "Dot" at bounding box center [710, 358] width 8 height 8
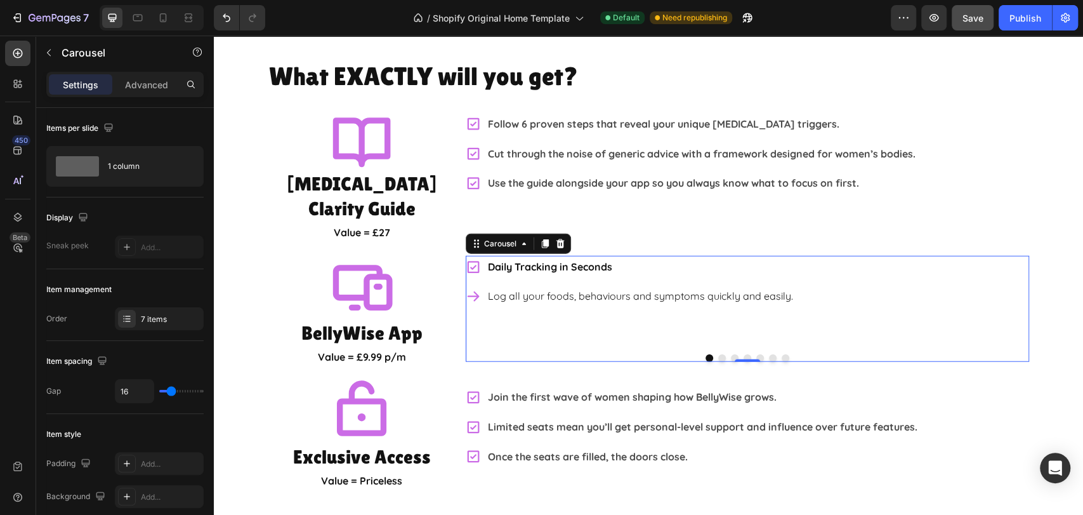
click at [718, 354] on button "Dot" at bounding box center [722, 358] width 8 height 8
click at [731, 354] on button "Dot" at bounding box center [735, 358] width 8 height 8
click at [744, 354] on button "Dot" at bounding box center [748, 358] width 8 height 8
click at [756, 354] on button "Dot" at bounding box center [760, 358] width 8 height 8
click at [769, 354] on button "Dot" at bounding box center [773, 358] width 8 height 8
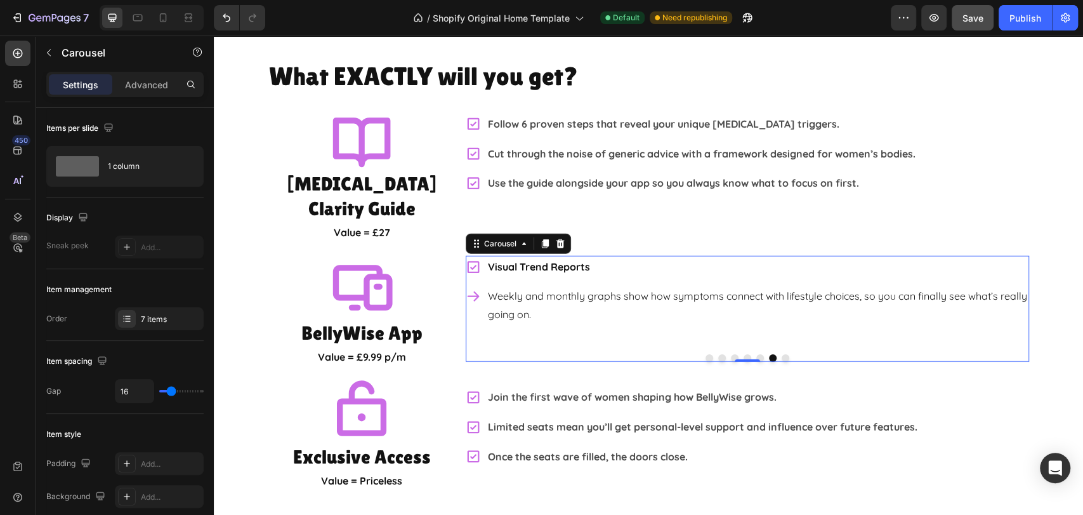
click at [782, 354] on button "Dot" at bounding box center [786, 358] width 8 height 8
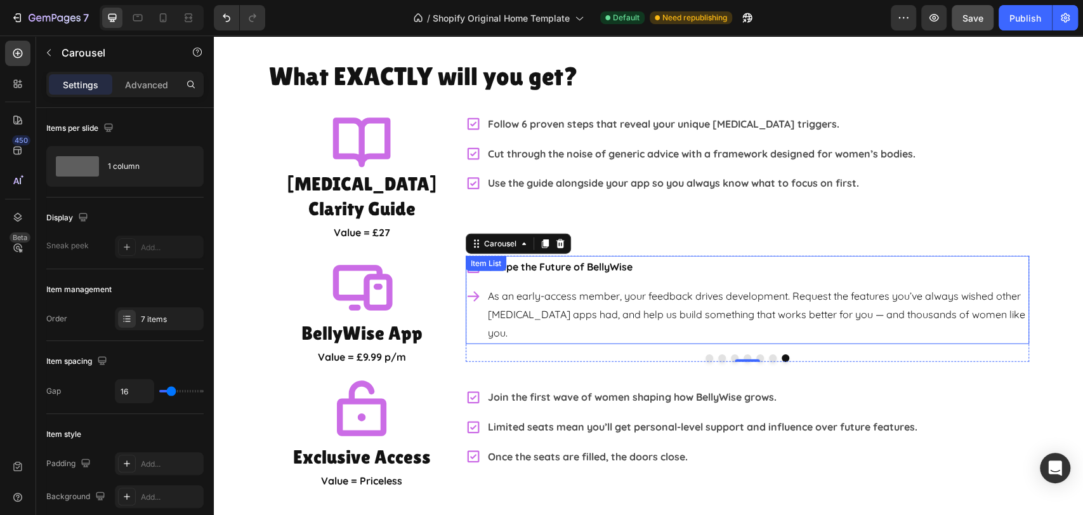
click at [826, 289] on p "As an early-access member, your feedback drives development. Request the featur…" at bounding box center [757, 314] width 539 height 55
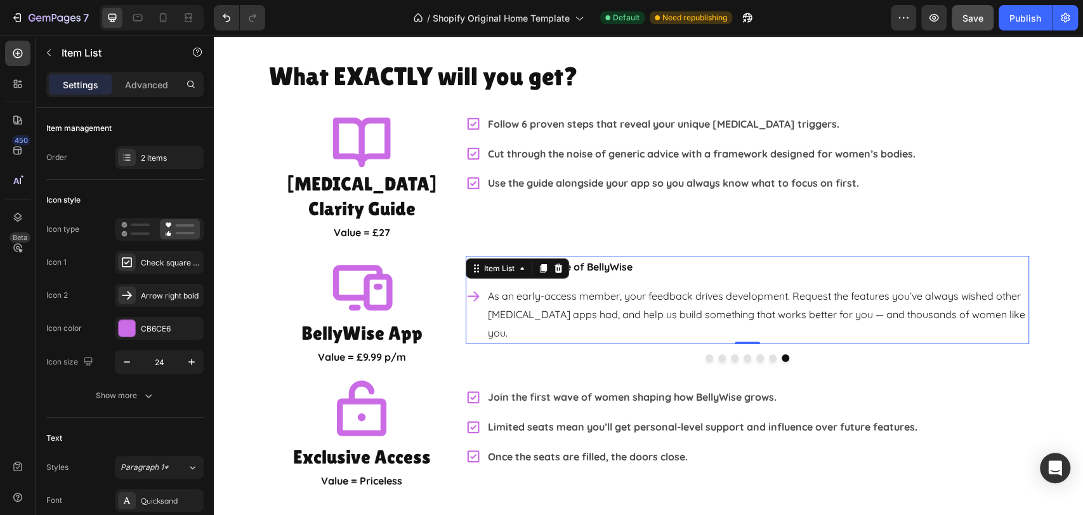
click at [918, 291] on p "As an early-access member, your feedback drives development. Request the featur…" at bounding box center [757, 314] width 539 height 55
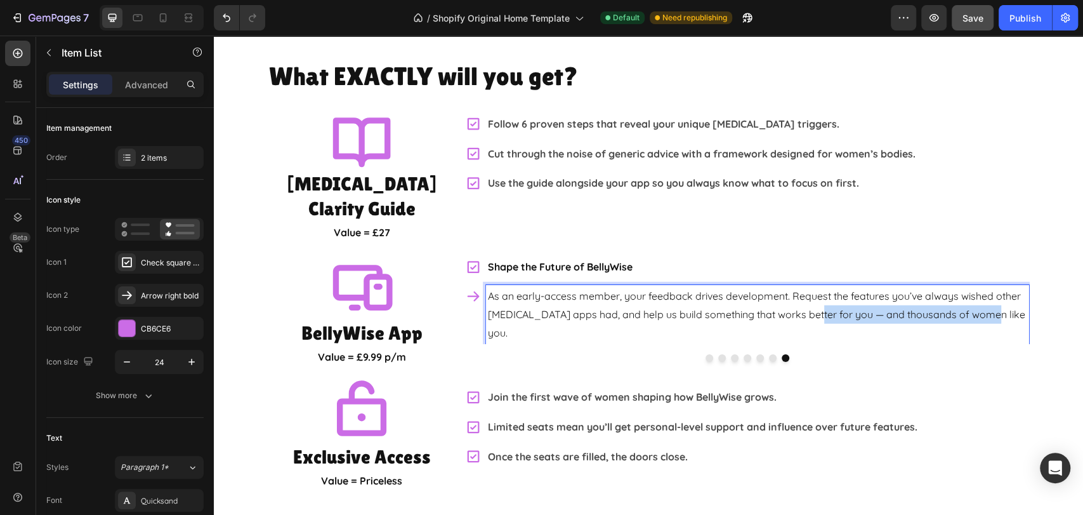
drag, startPoint x: 994, startPoint y: 294, endPoint x: 798, endPoint y: 286, distance: 196.2
click at [798, 287] on p "As an early-access member, your feedback drives development. Request the featur…" at bounding box center [757, 314] width 539 height 55
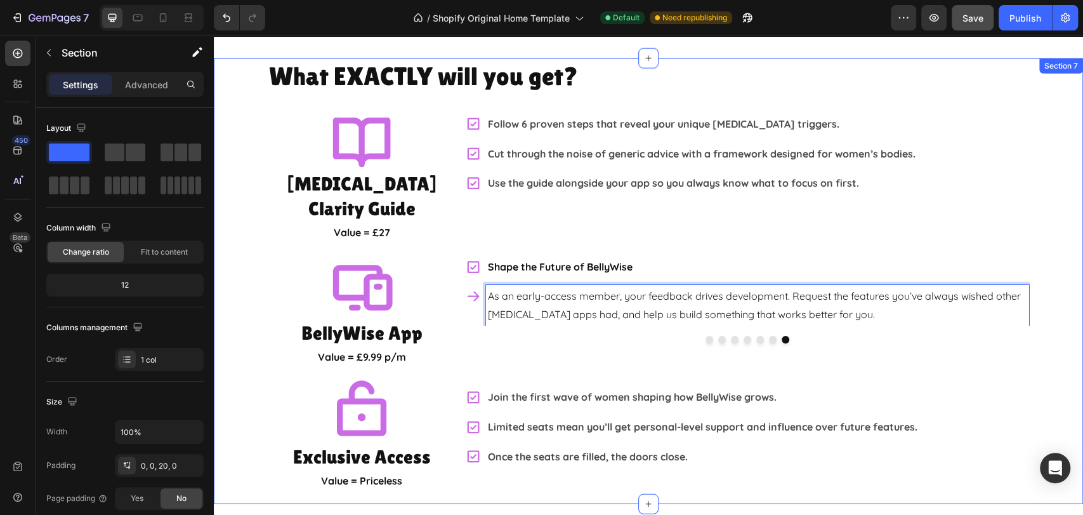
click at [1060, 268] on div "What EXACTLY will you get? Heading Icon IBS Clarity Guide Heading Value = £27 T…" at bounding box center [648, 274] width 869 height 433
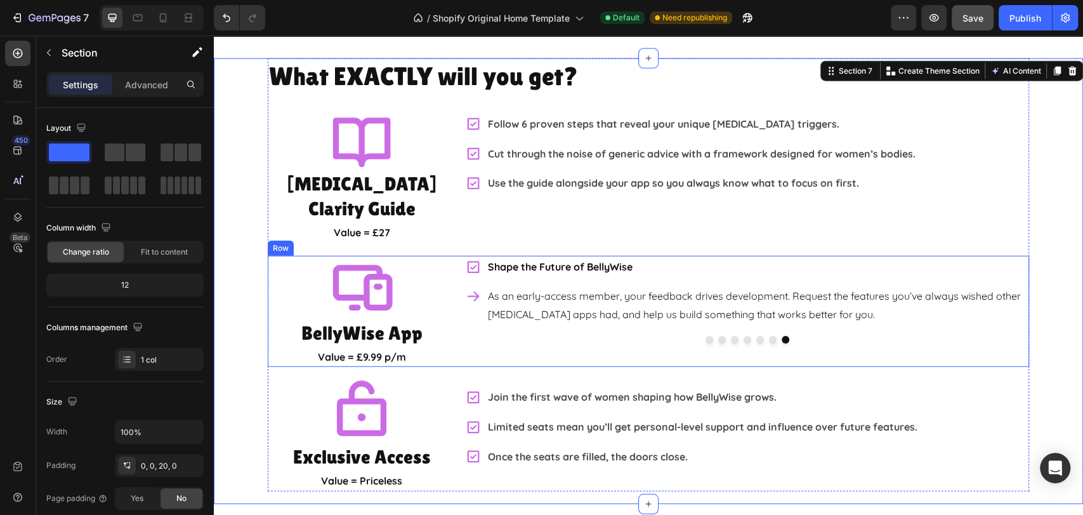
click at [706, 336] on button "Dot" at bounding box center [710, 340] width 8 height 8
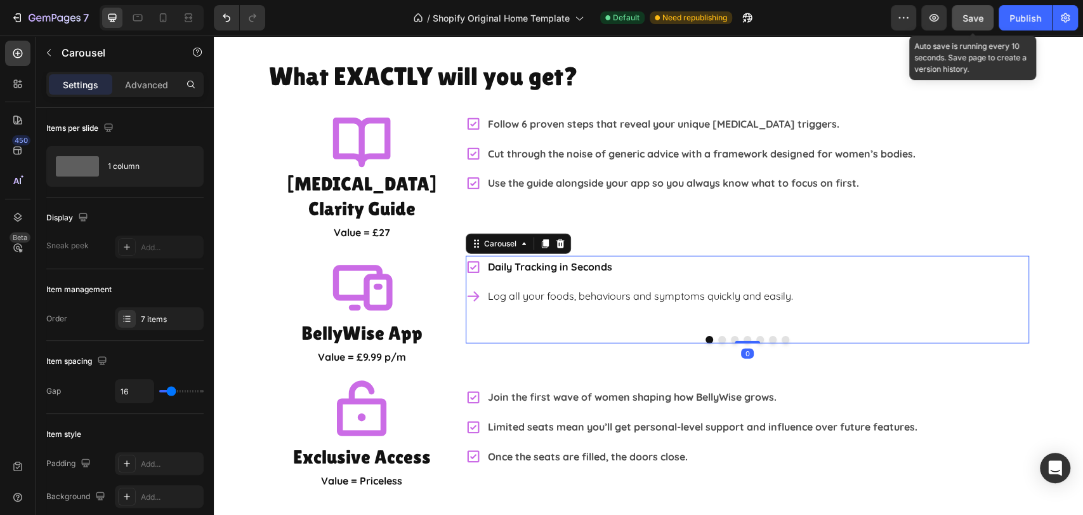
click at [969, 18] on span "Save" at bounding box center [972, 18] width 21 height 11
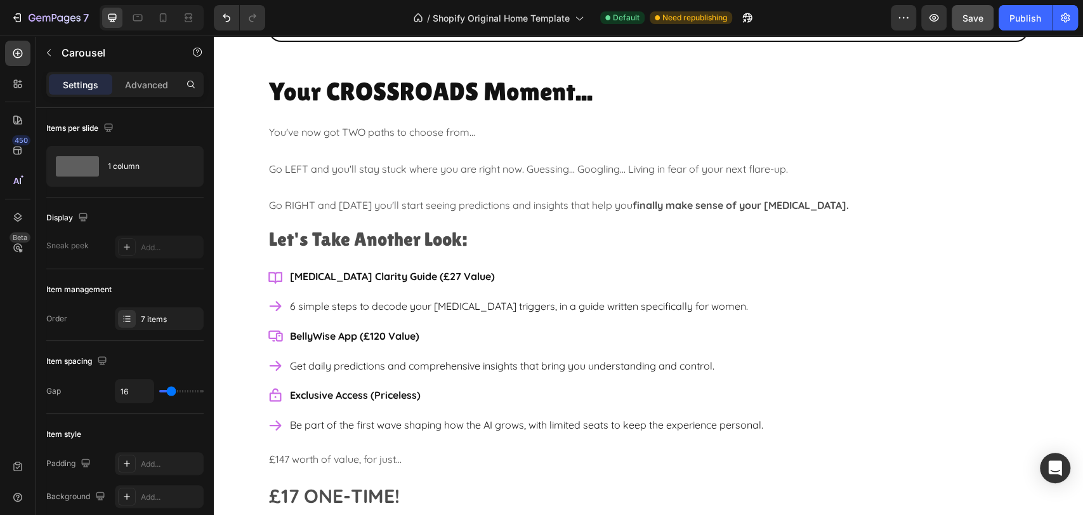
scroll to position [3736, 0]
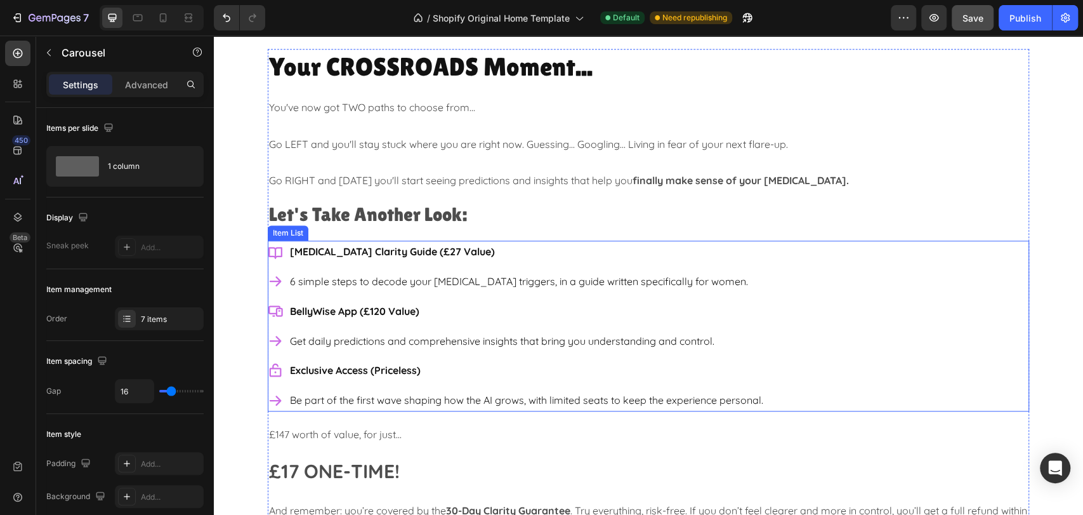
click at [853, 251] on div "IBS Clarity Guide (£27 Value) 6 simple steps to decode your IBS triggers, in a …" at bounding box center [648, 325] width 761 height 171
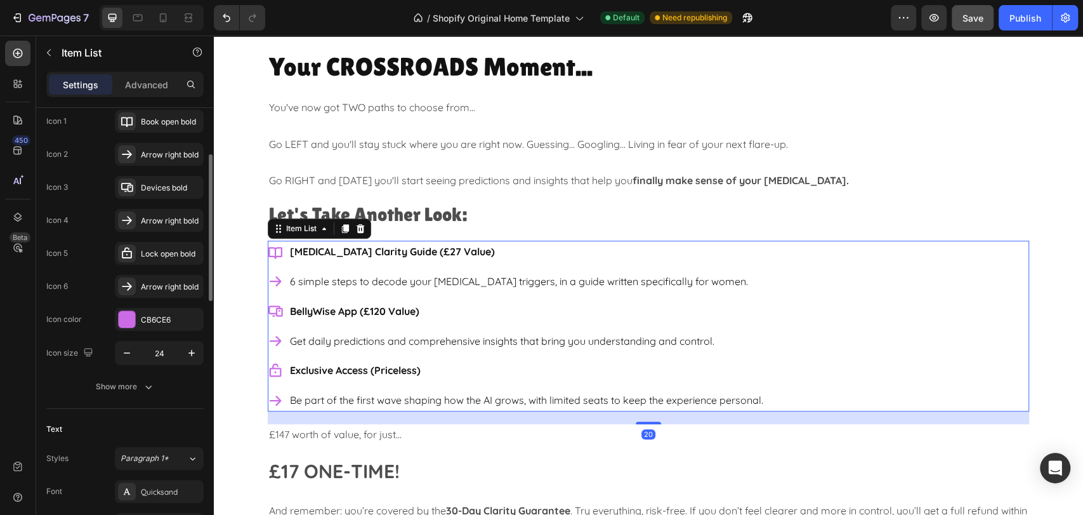
scroll to position [282, 0]
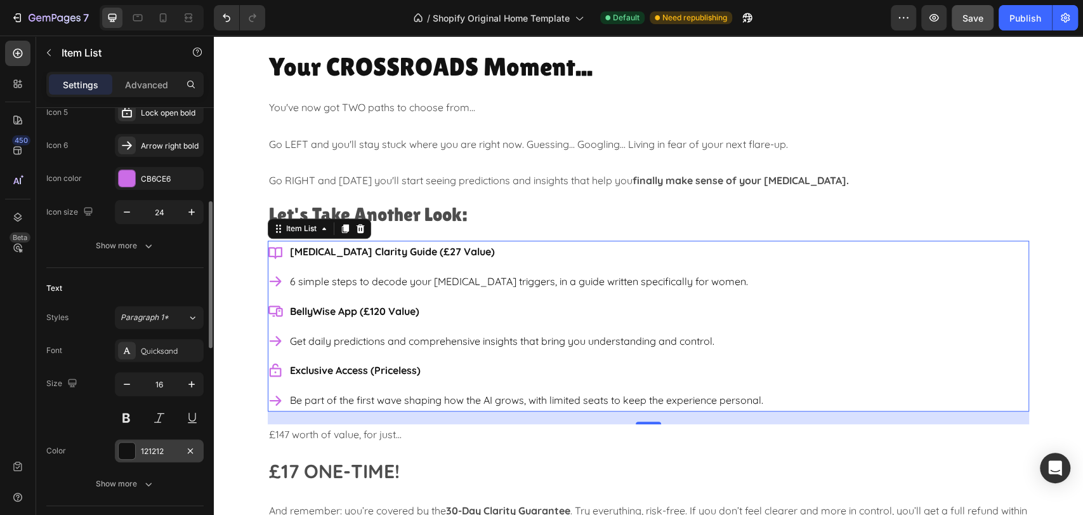
click at [149, 445] on div "121212" at bounding box center [159, 450] width 37 height 11
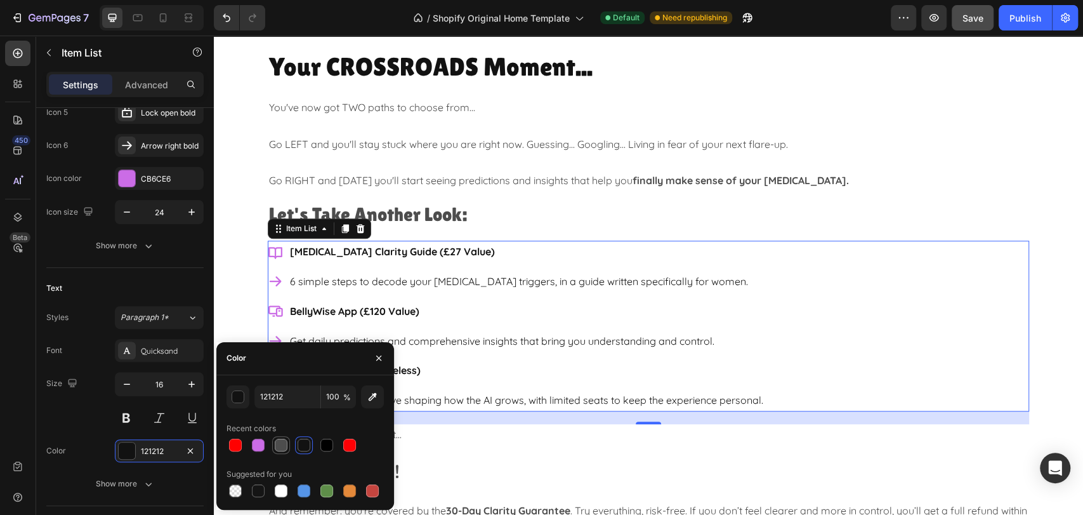
click at [279, 449] on div at bounding box center [281, 444] width 13 height 13
type input "4D4D4D"
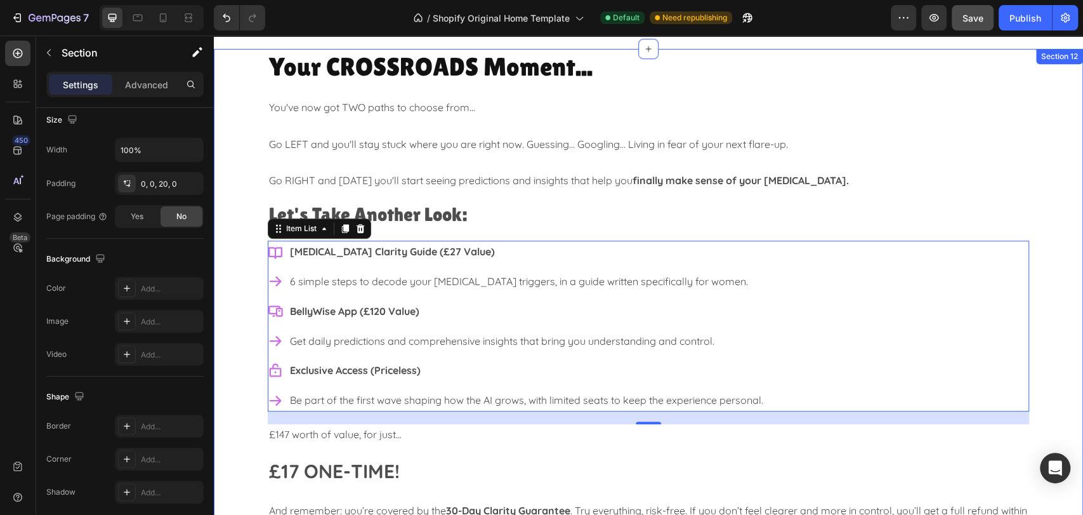
click at [1051, 193] on div "Your CROSSROADS Moment... Heading You've now got TWO paths to choose from... Go…" at bounding box center [648, 299] width 869 height 500
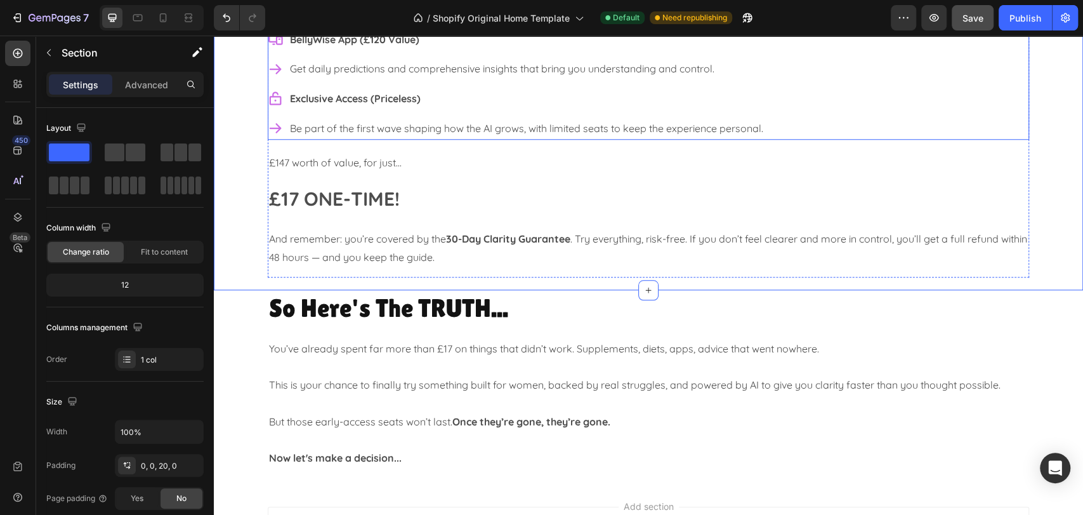
scroll to position [3948, 0]
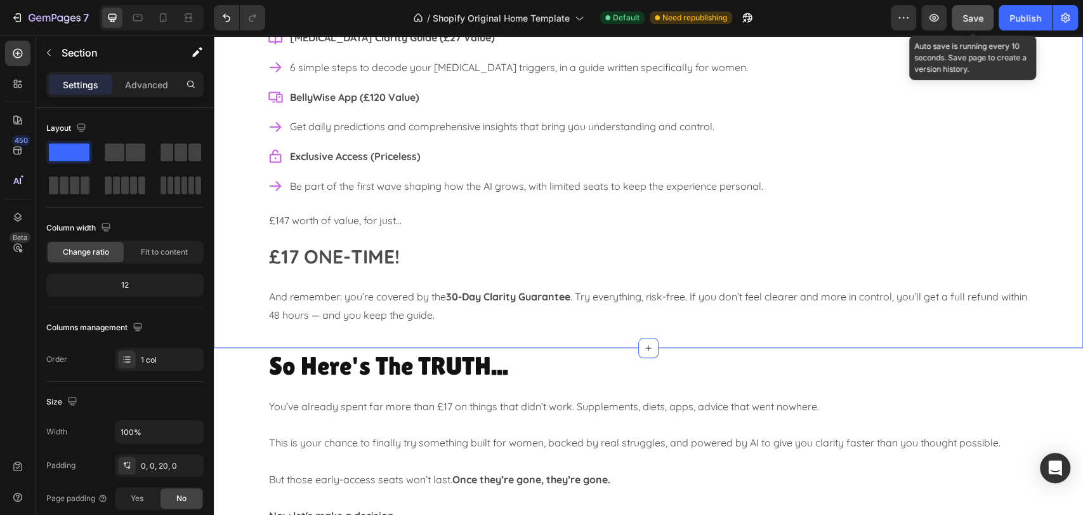
click at [979, 25] on button "Save" at bounding box center [973, 17] width 42 height 25
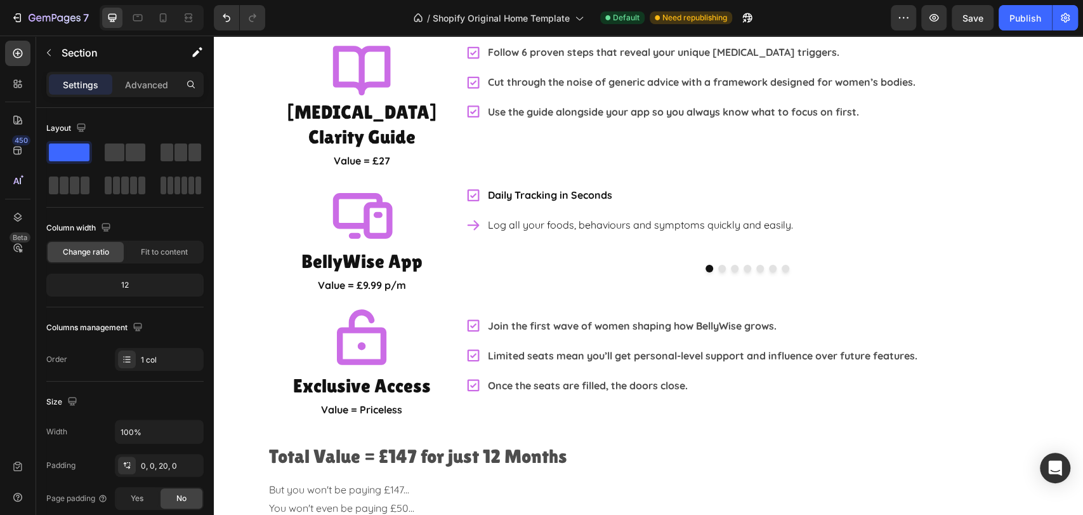
scroll to position [2115, 0]
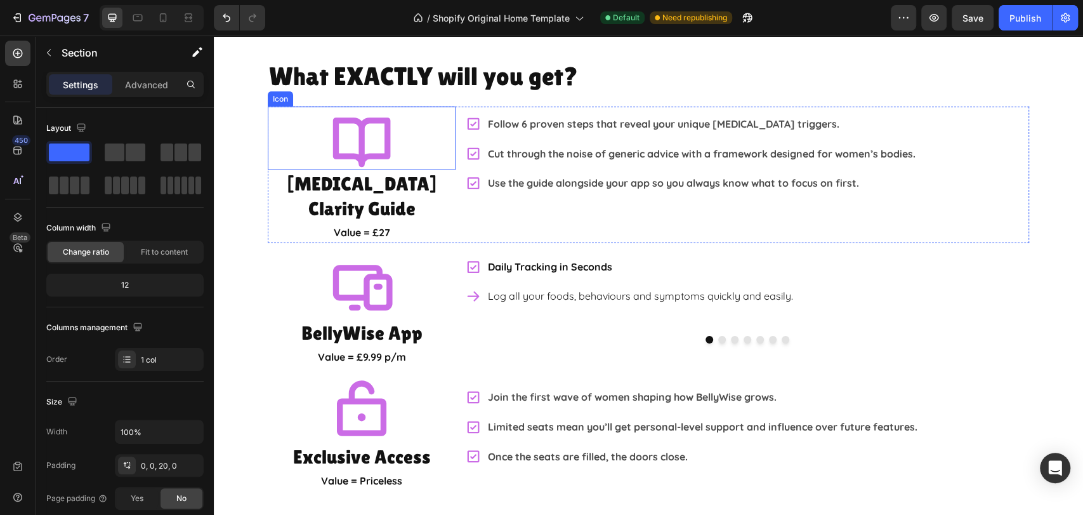
click at [390, 128] on div "Icon" at bounding box center [362, 138] width 188 height 63
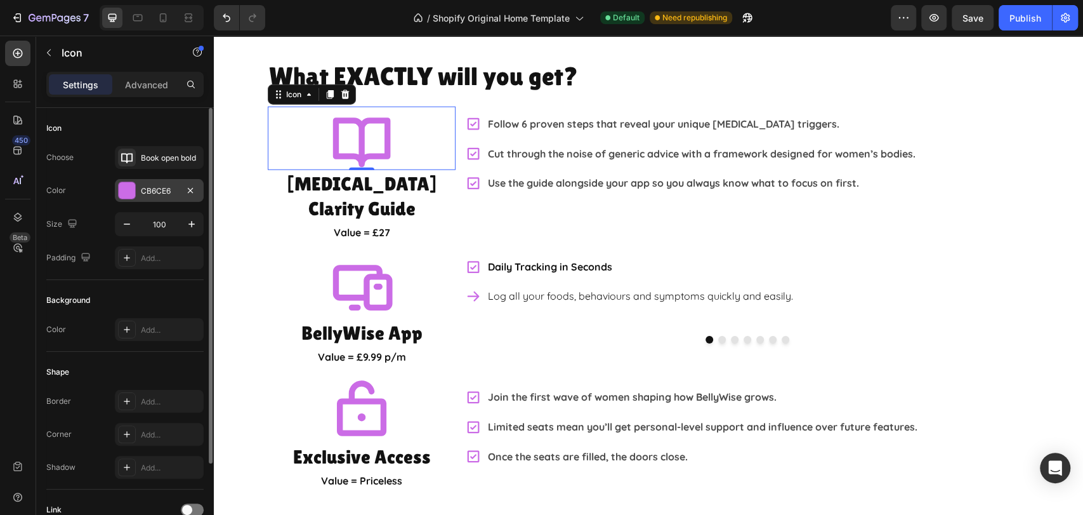
click at [149, 188] on div "CB6CE6" at bounding box center [159, 190] width 37 height 11
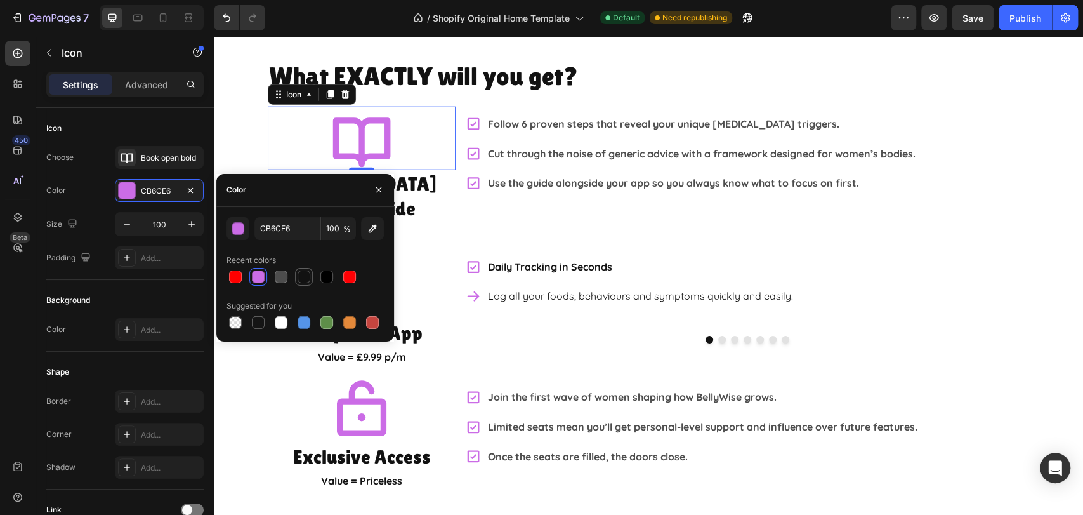
click at [306, 279] on div at bounding box center [304, 276] width 13 height 13
type input "121212"
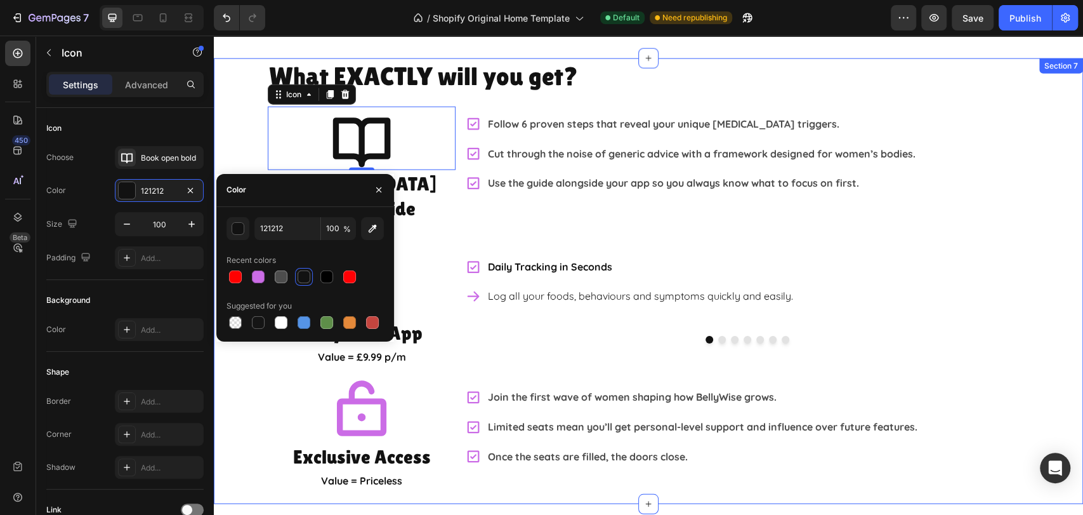
click at [1046, 246] on div "What EXACTLY will you get? Heading Icon 0 IBS Clarity Guide Heading Value = £27…" at bounding box center [648, 274] width 869 height 433
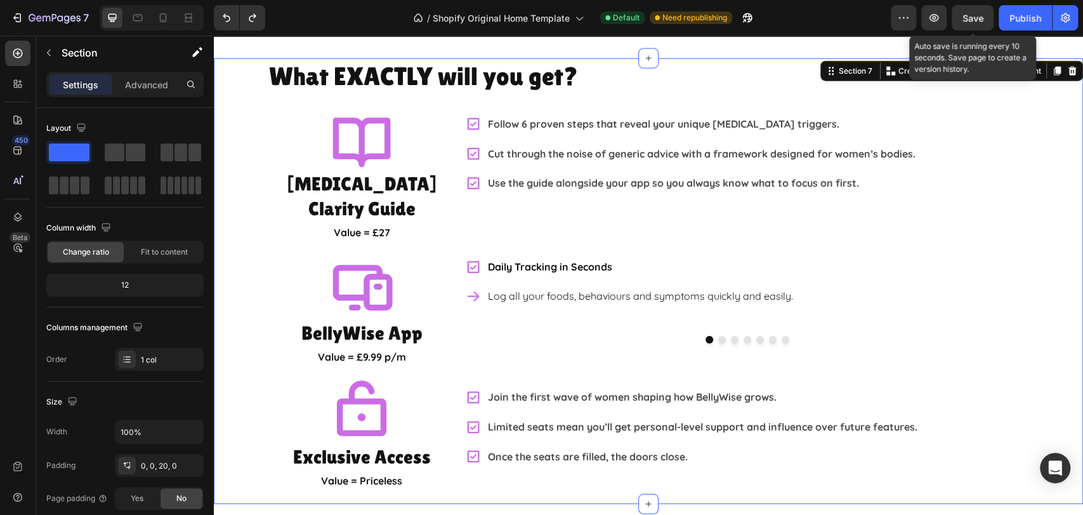
click at [969, 20] on span "Save" at bounding box center [972, 18] width 21 height 11
